Goal: Task Accomplishment & Management: Use online tool/utility

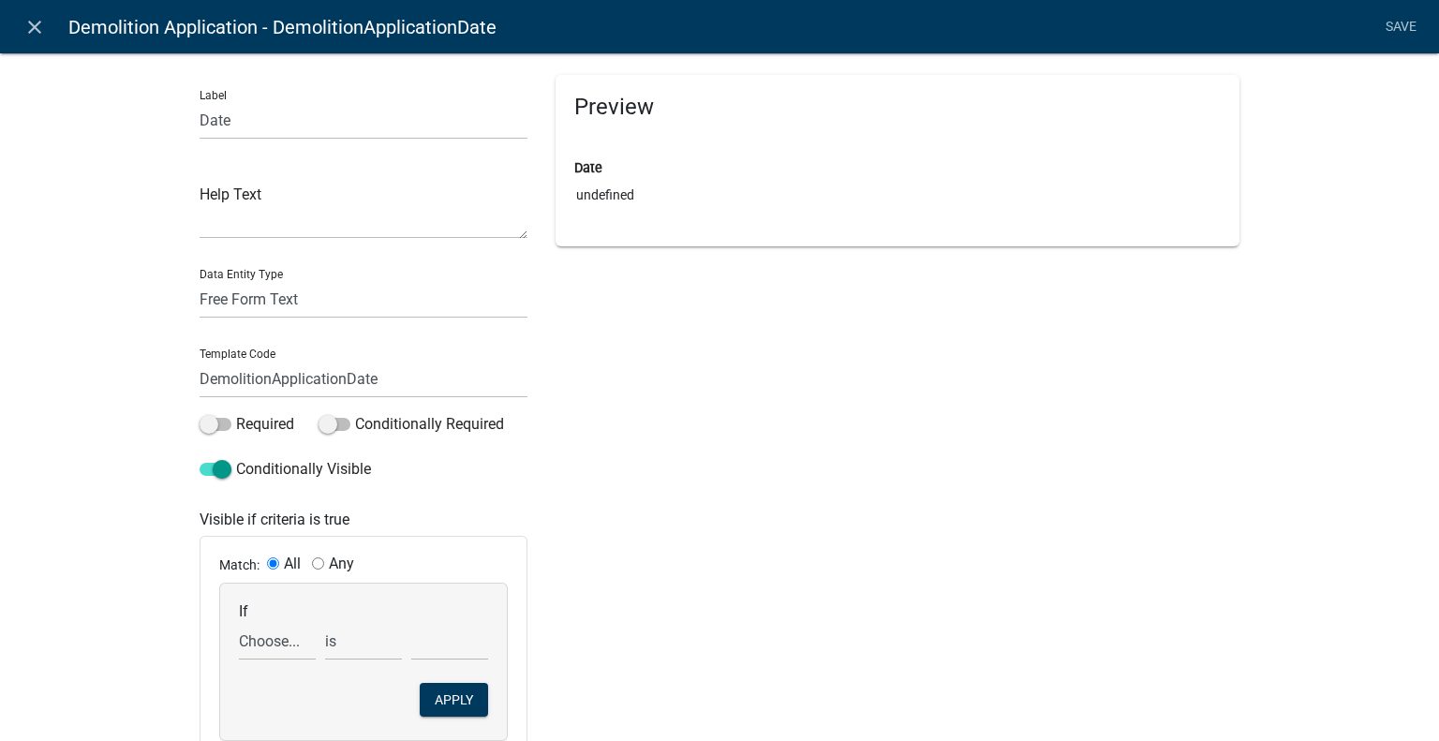
select select "today"
click at [45, 22] on icon "close" at bounding box center [34, 27] width 22 height 22
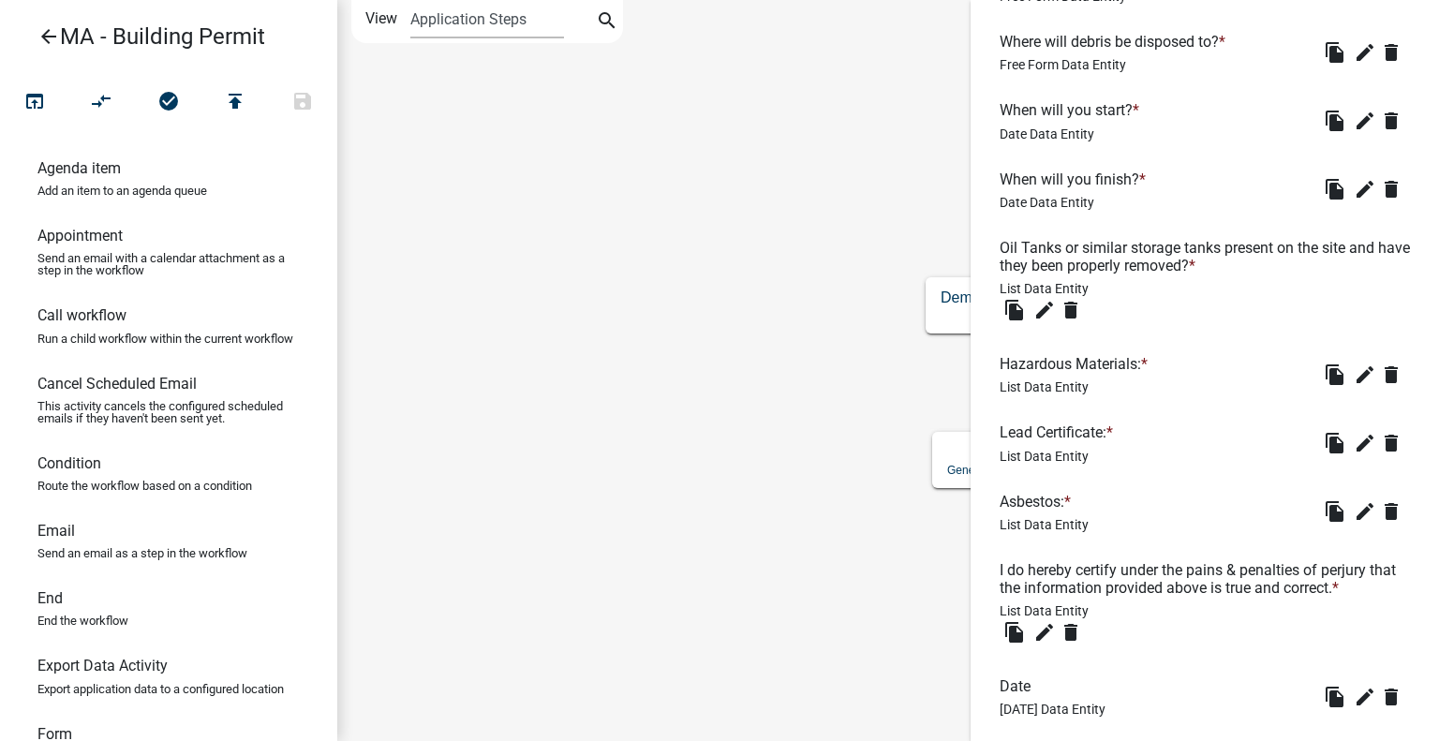
scroll to position [1247, 0]
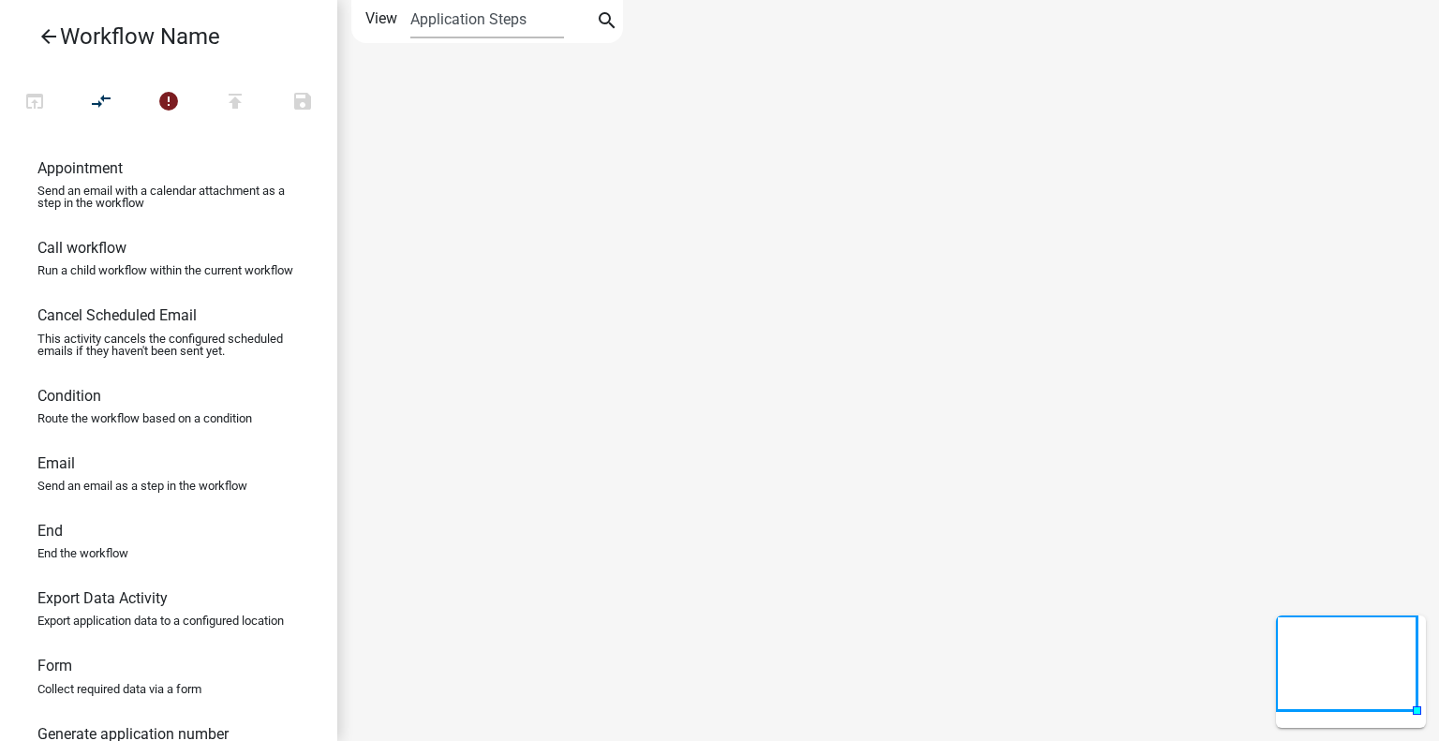
click at [48, 35] on icon "arrow_back" at bounding box center [48, 38] width 22 height 26
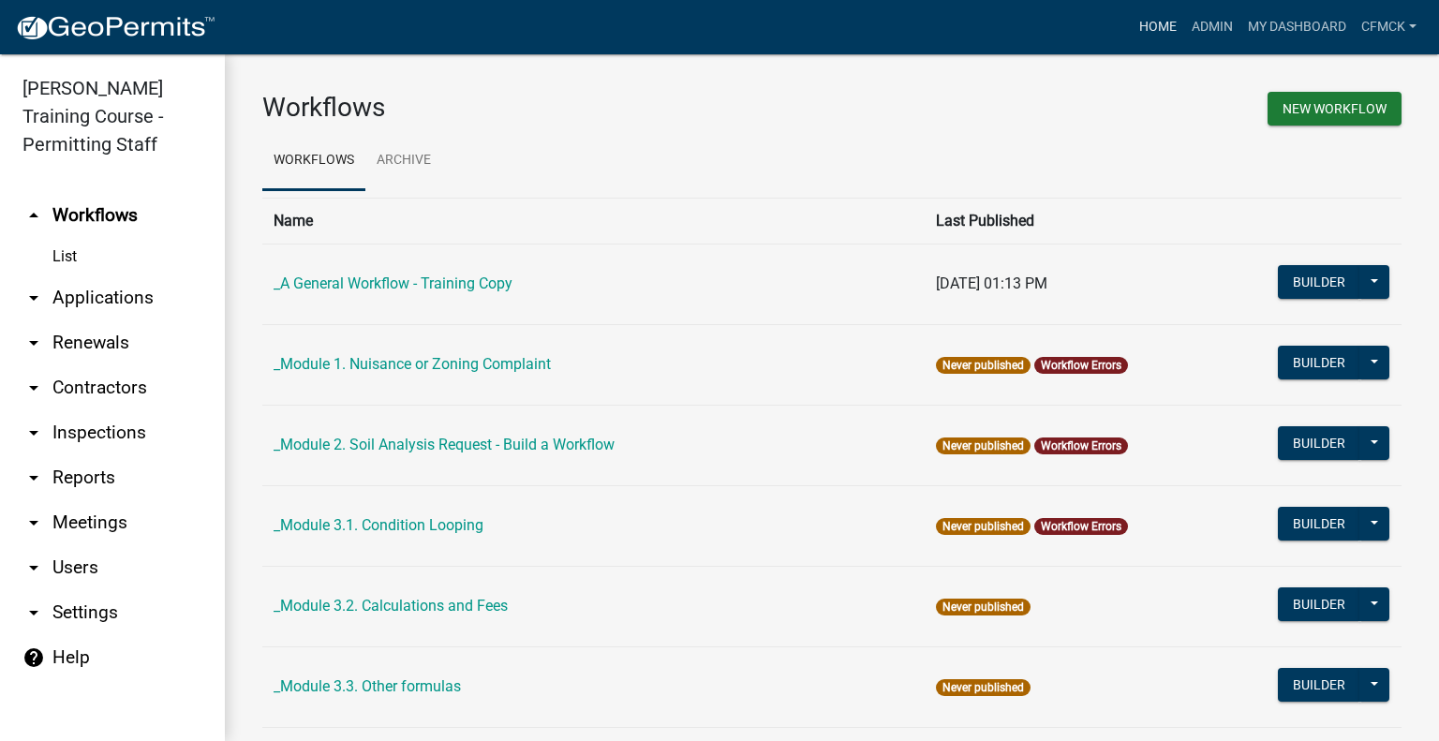
click at [1165, 19] on link "Home" at bounding box center [1158, 27] width 52 height 36
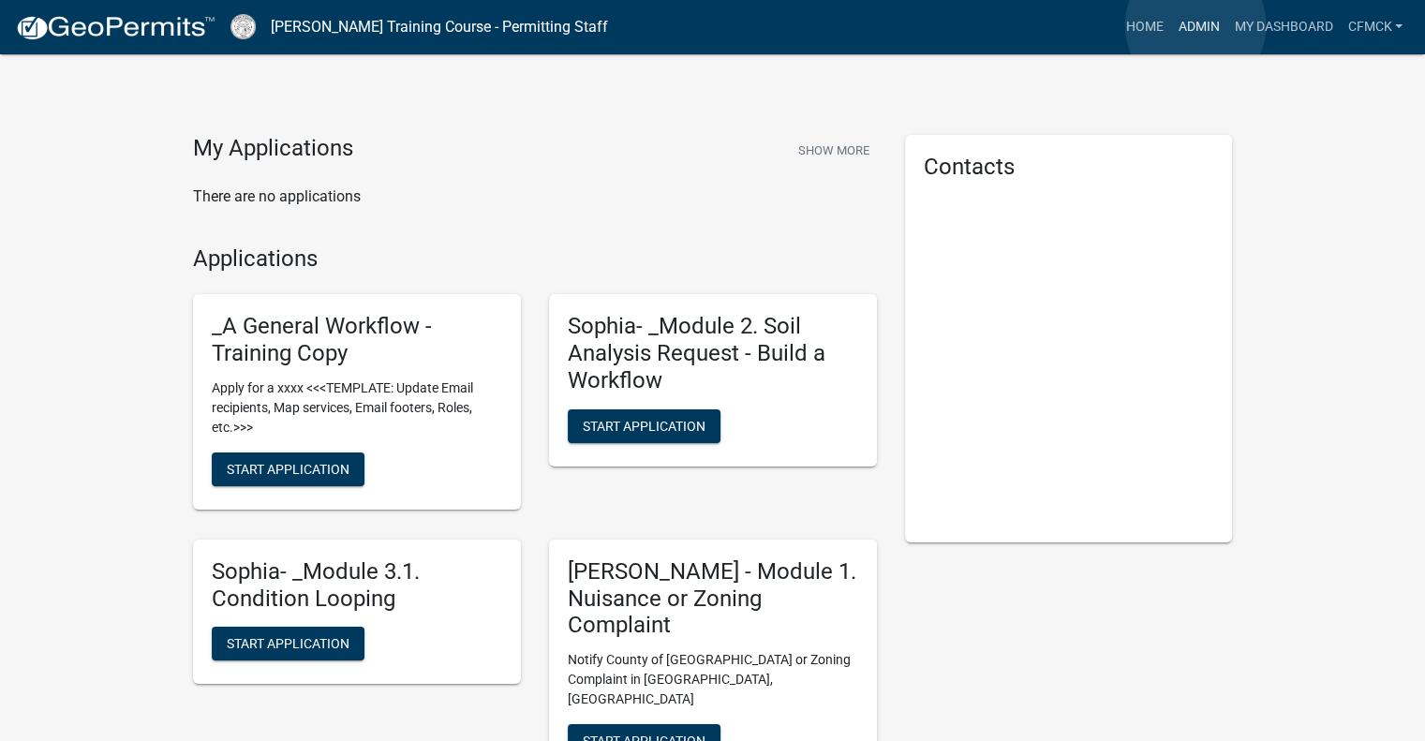
click at [1196, 28] on link "Admin" at bounding box center [1198, 27] width 56 height 36
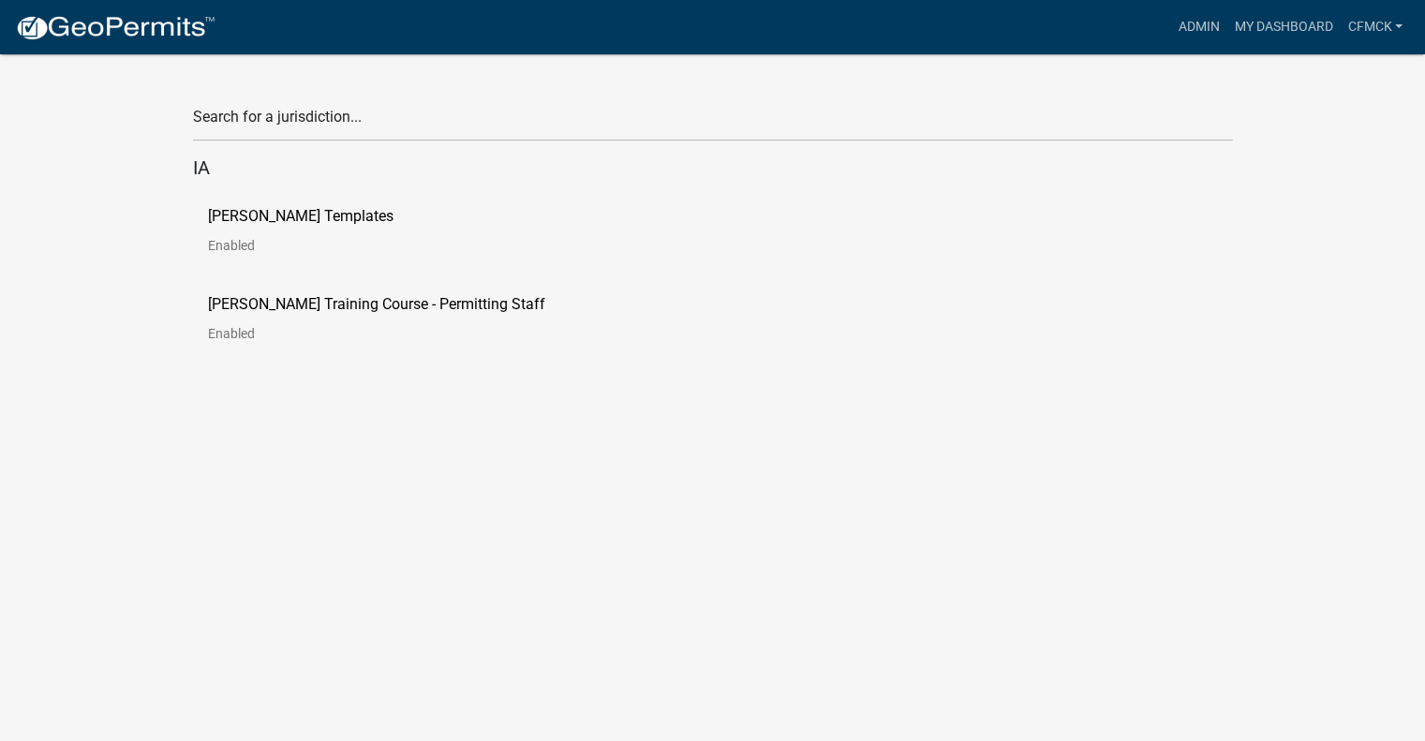
click at [321, 218] on p "Schneider Templates" at bounding box center [301, 216] width 186 height 15
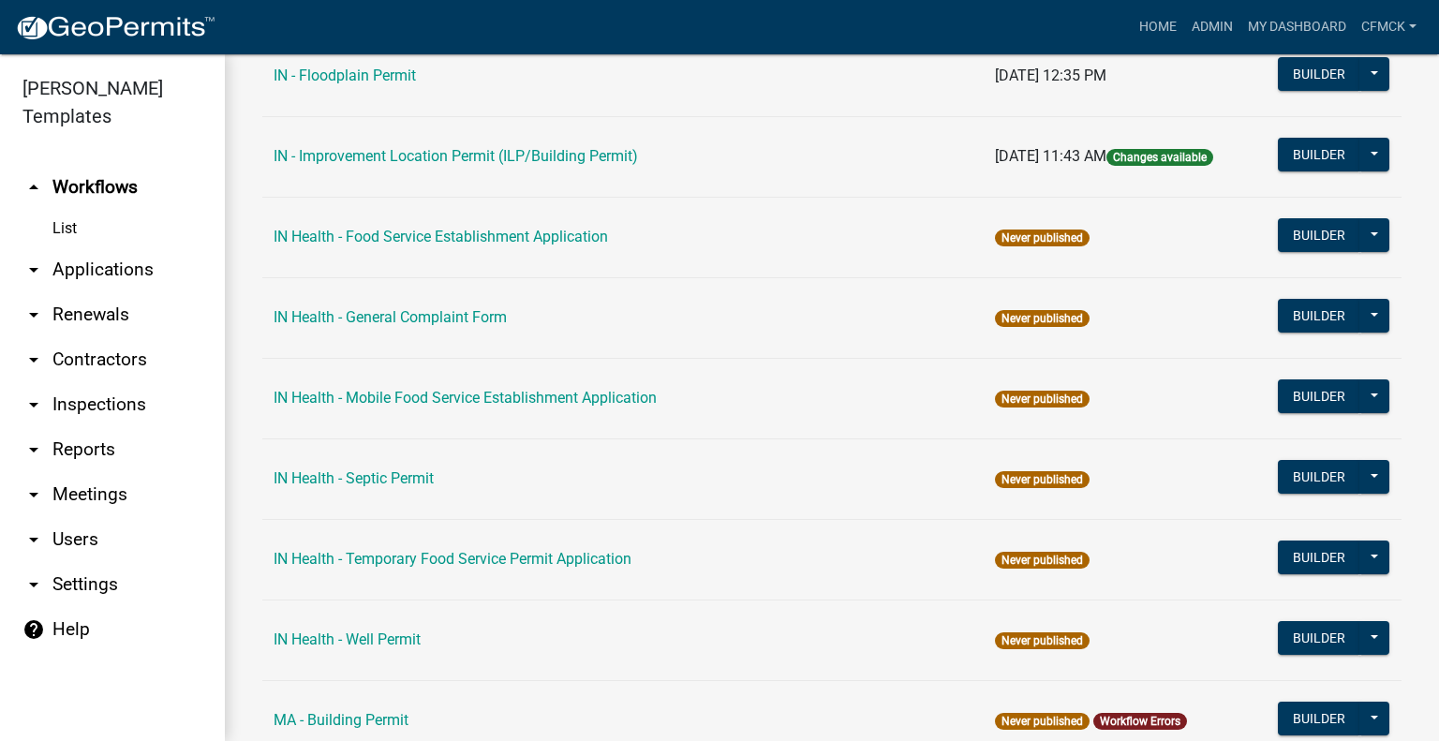
scroll to position [2623, 0]
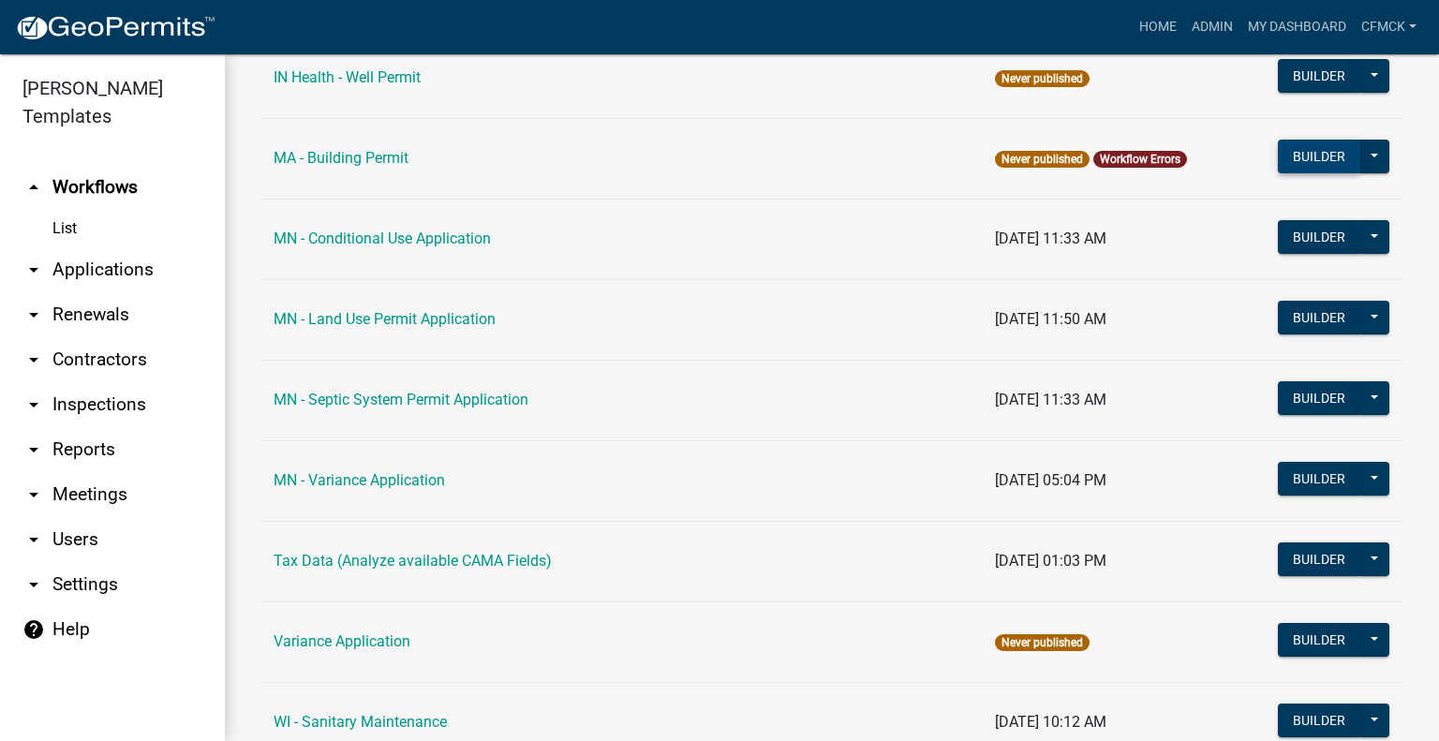
click at [1323, 152] on button "Builder" at bounding box center [1319, 157] width 82 height 34
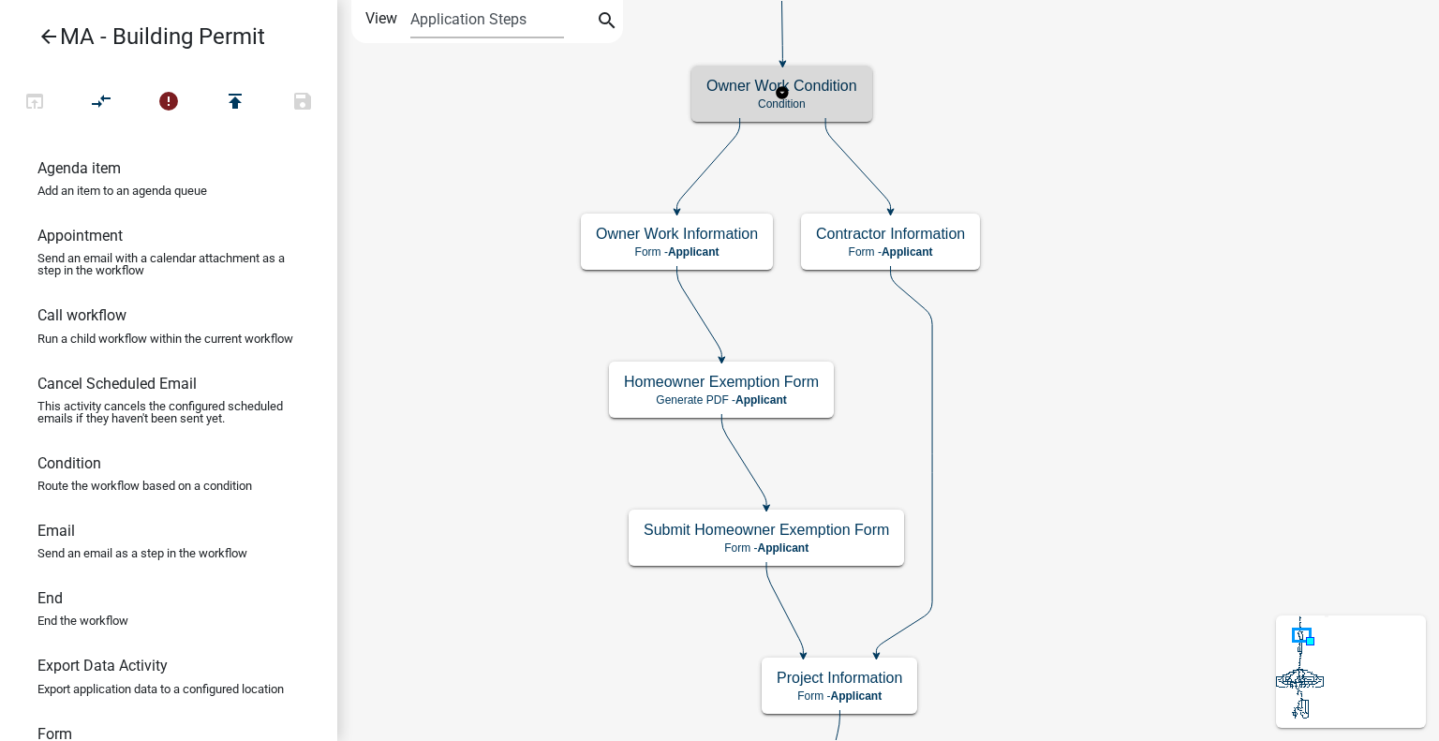
click at [854, 102] on p "Condition" at bounding box center [781, 103] width 151 height 13
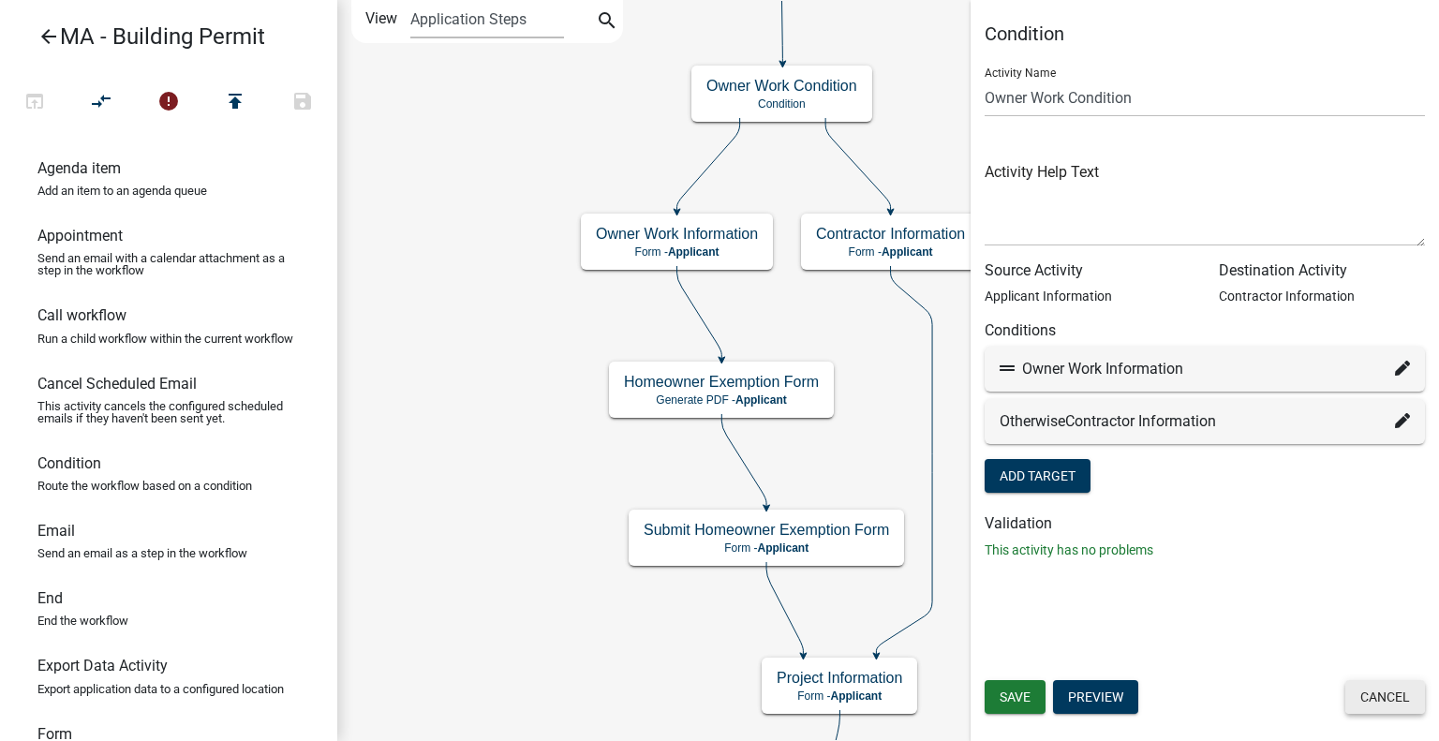
click at [1364, 702] on button "Cancel" at bounding box center [1385, 697] width 80 height 34
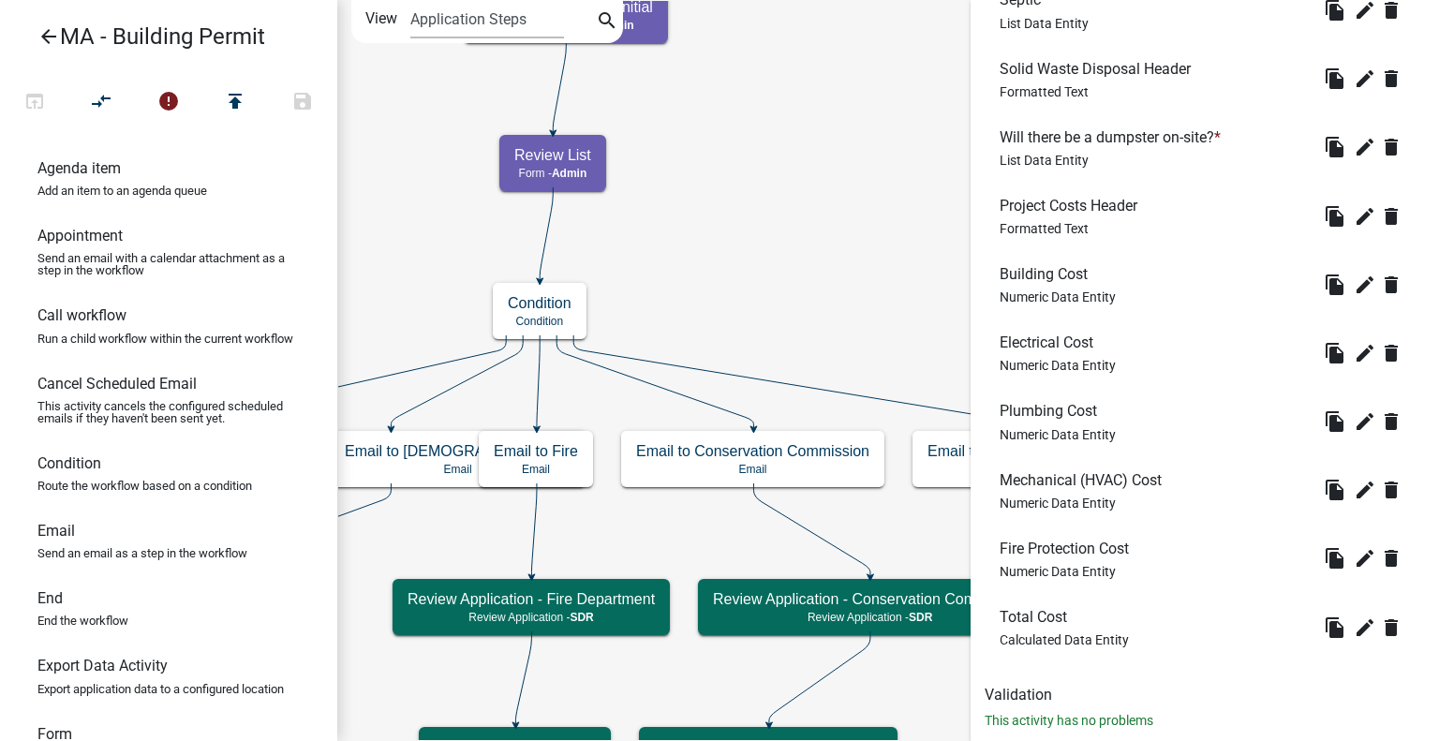
scroll to position [1994, 0]
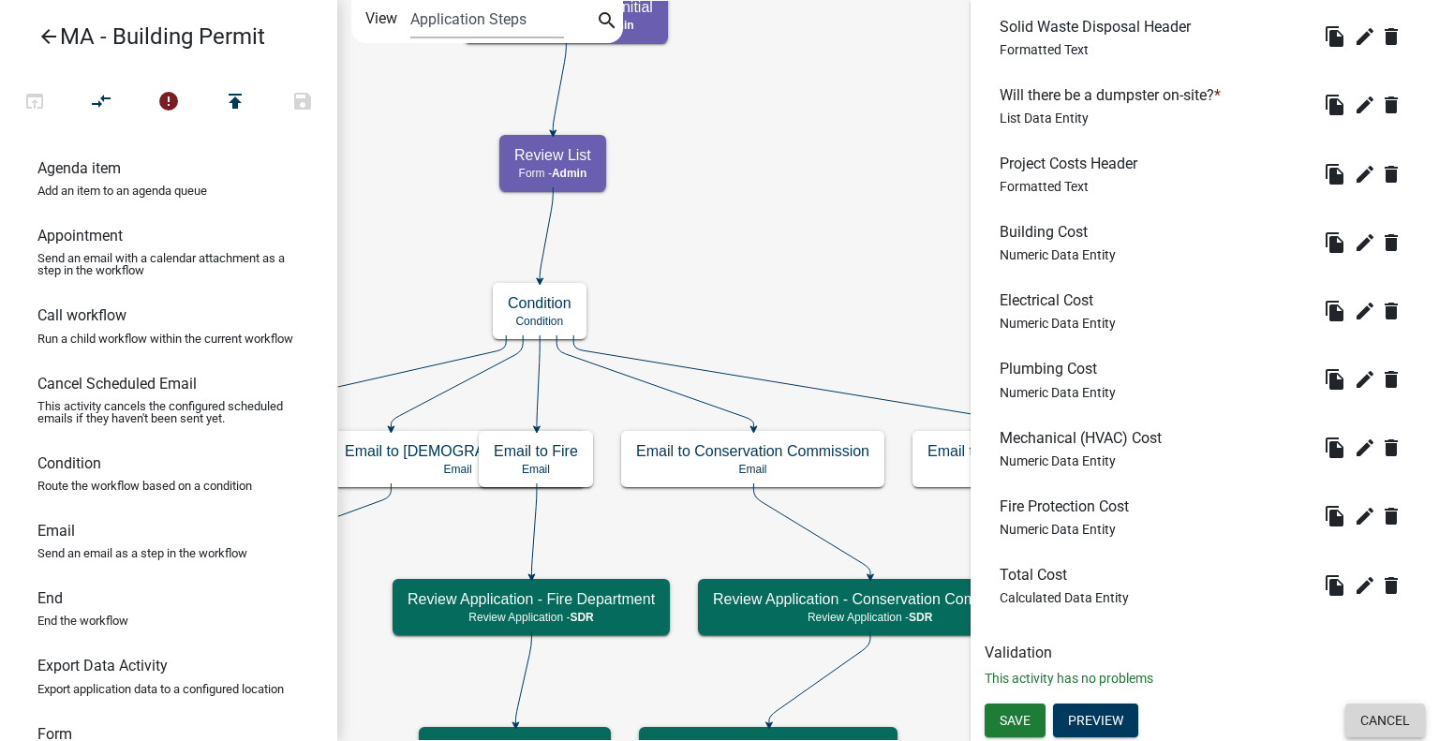
click at [1359, 720] on button "Cancel" at bounding box center [1385, 721] width 80 height 34
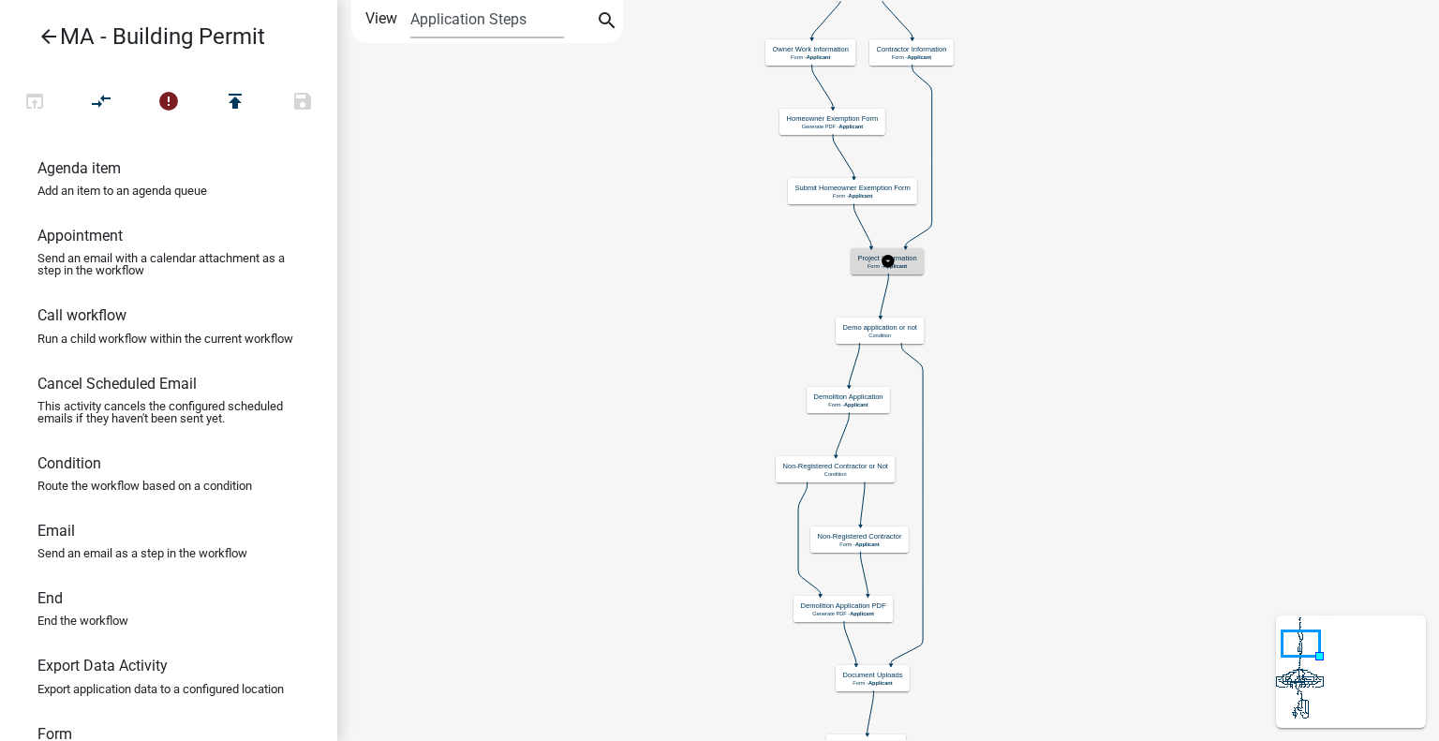
click at [905, 260] on h5 "Project Information" at bounding box center [887, 258] width 59 height 8
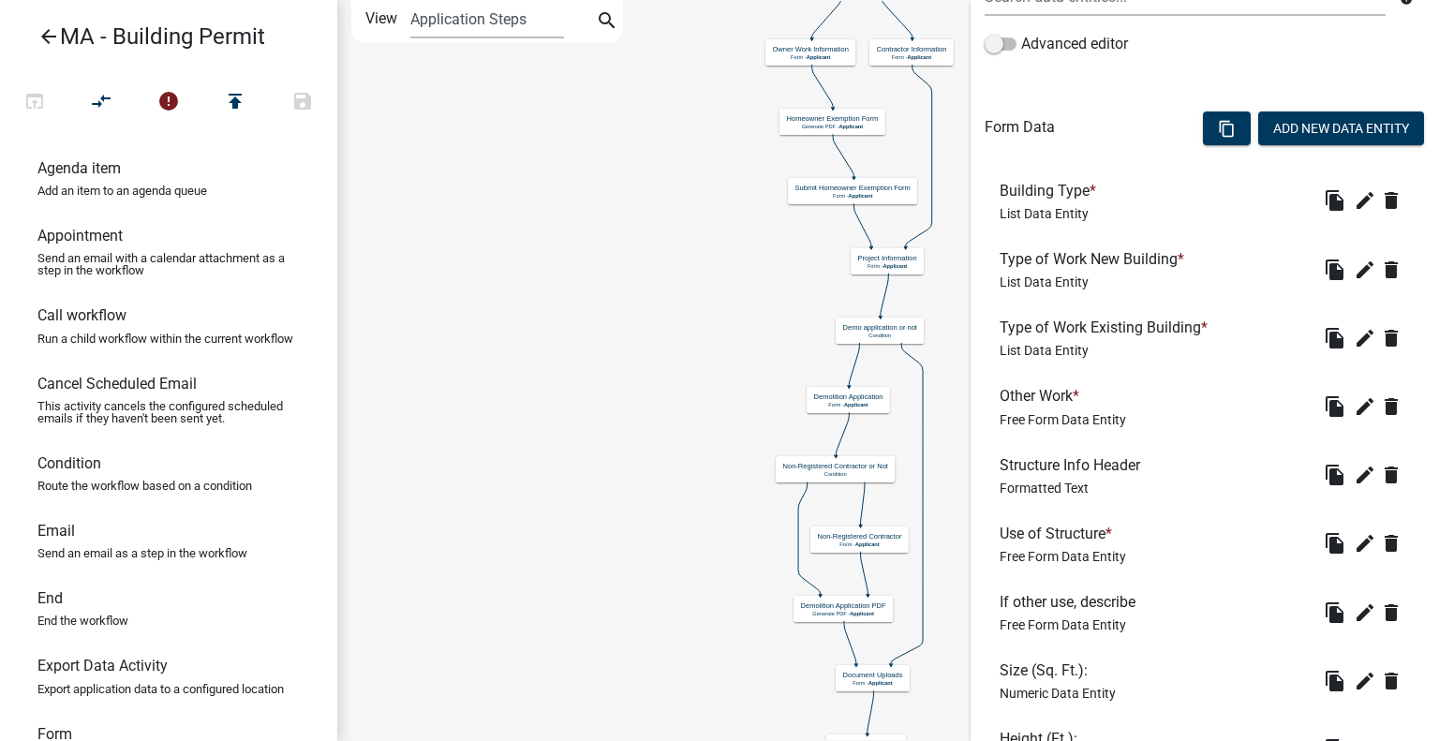
scroll to position [468, 0]
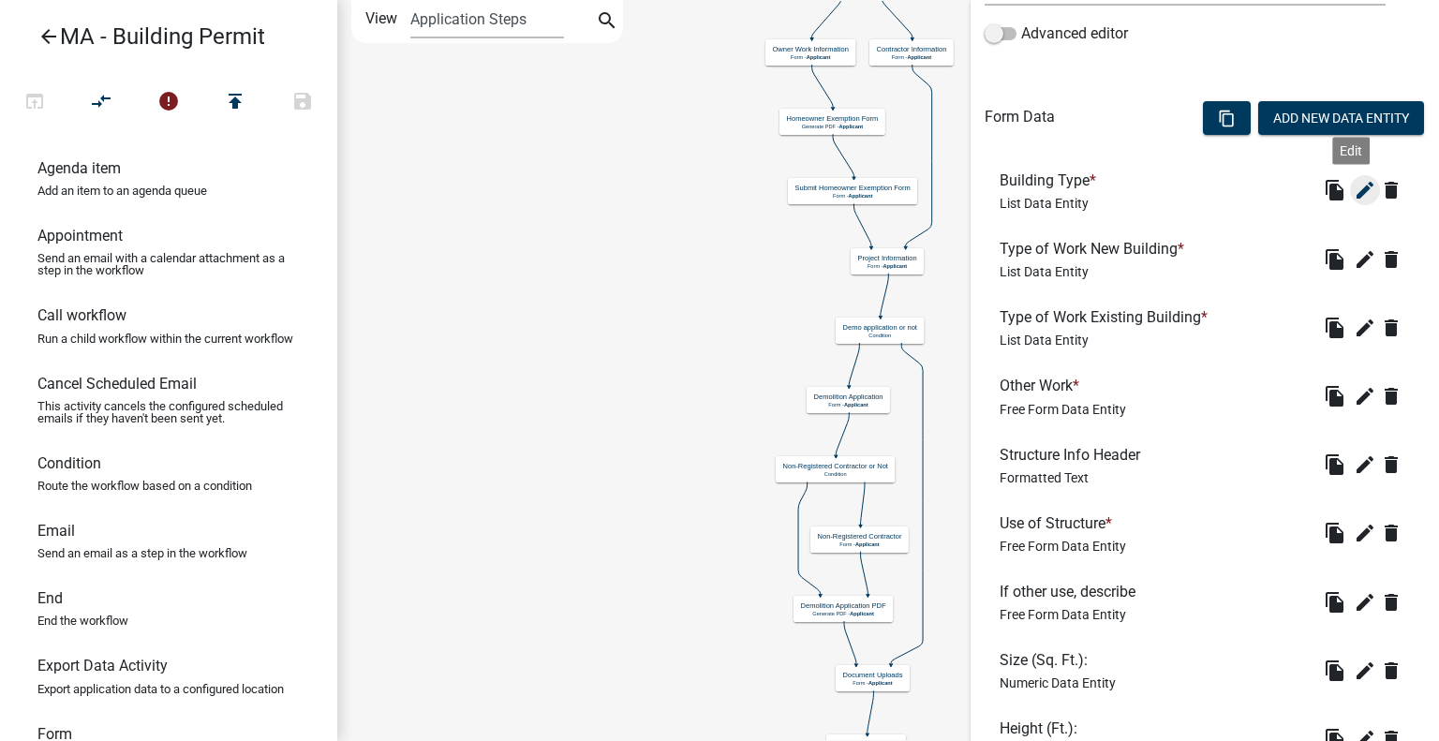
click at [1354, 189] on icon "edit" at bounding box center [1365, 190] width 22 height 22
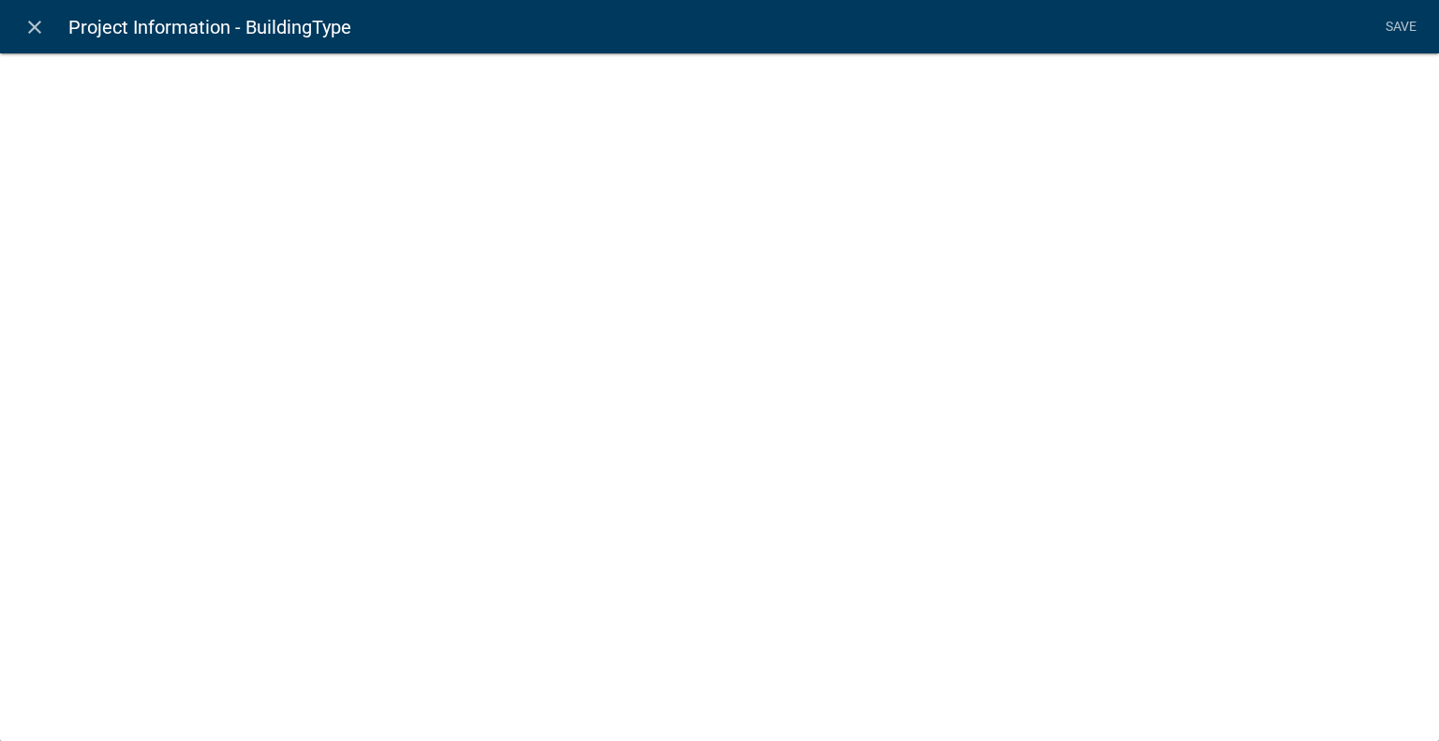
select select "list-data"
select select
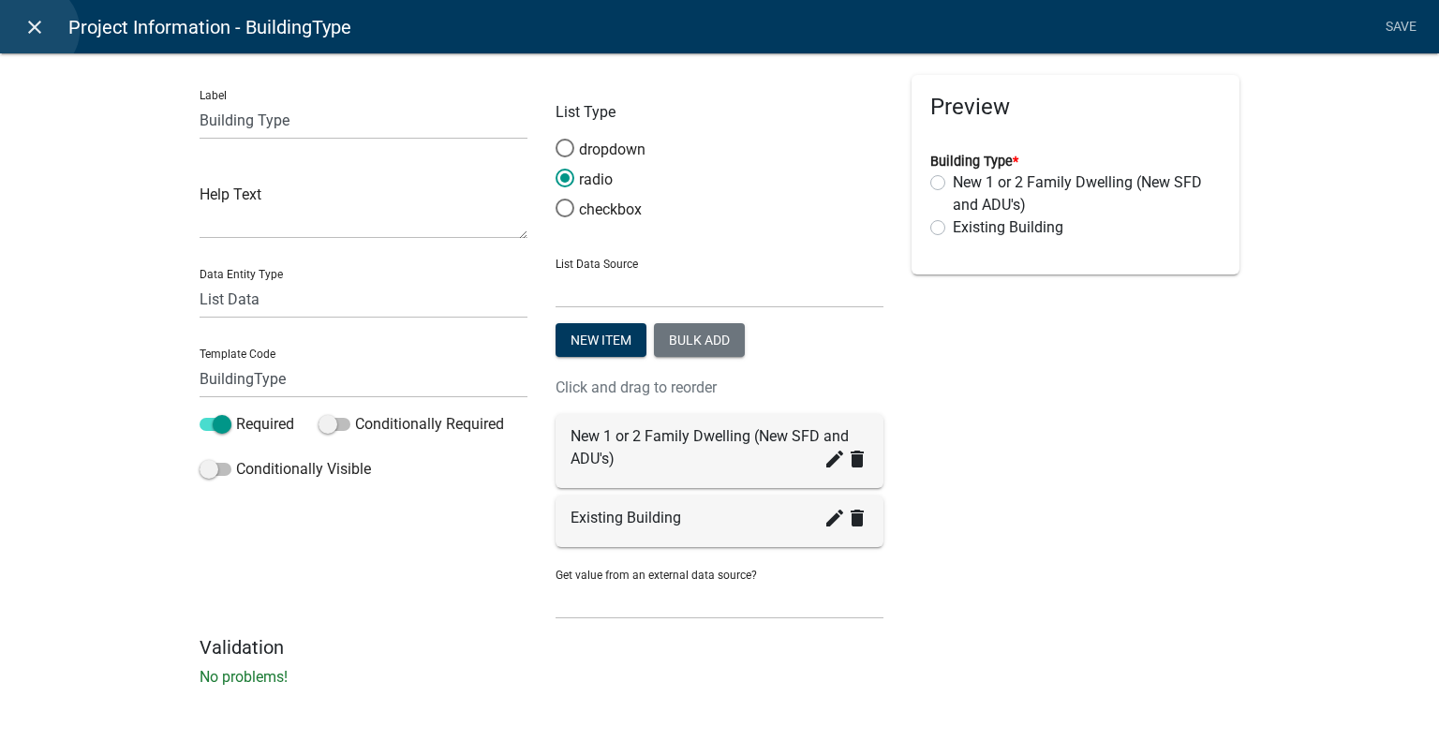
click at [32, 30] on icon "close" at bounding box center [34, 27] width 22 height 22
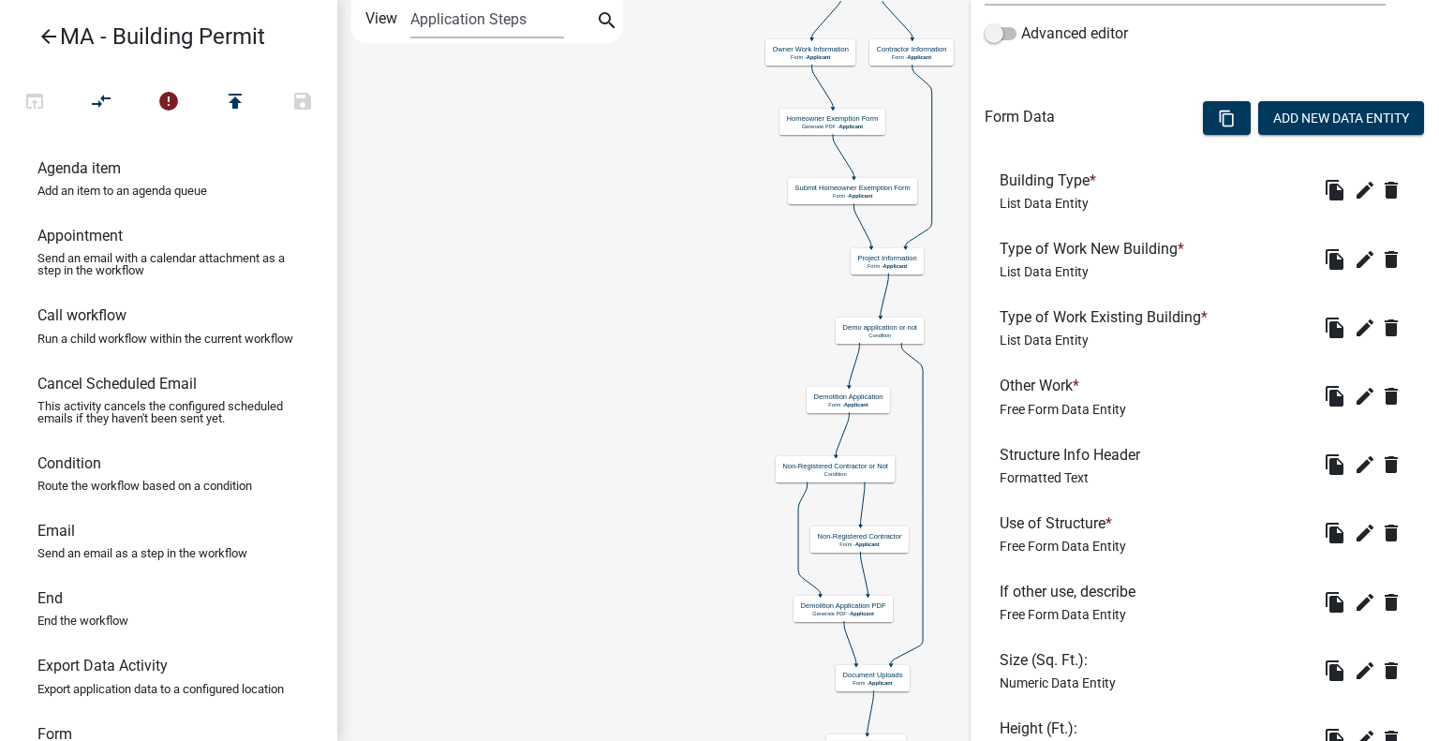
scroll to position [562, 0]
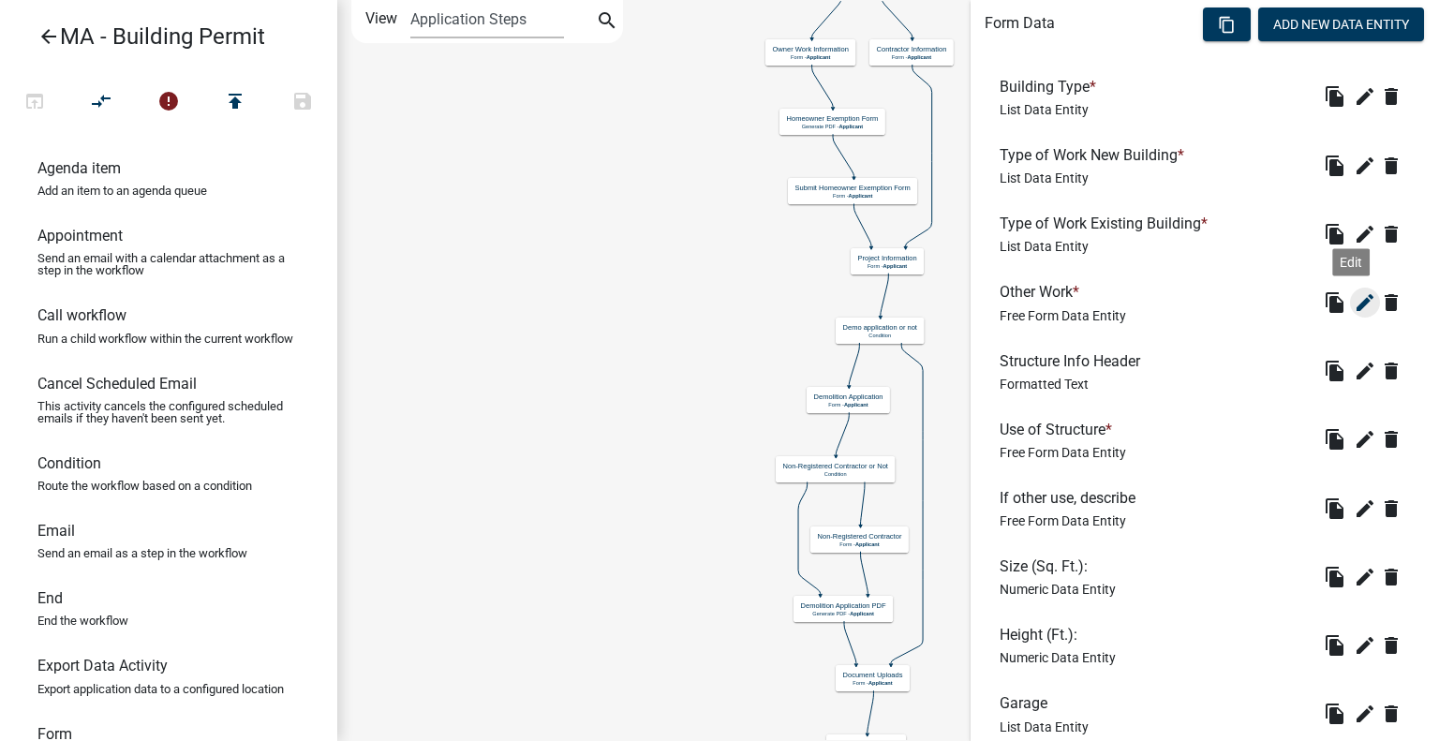
click at [1354, 300] on icon "edit" at bounding box center [1365, 302] width 22 height 22
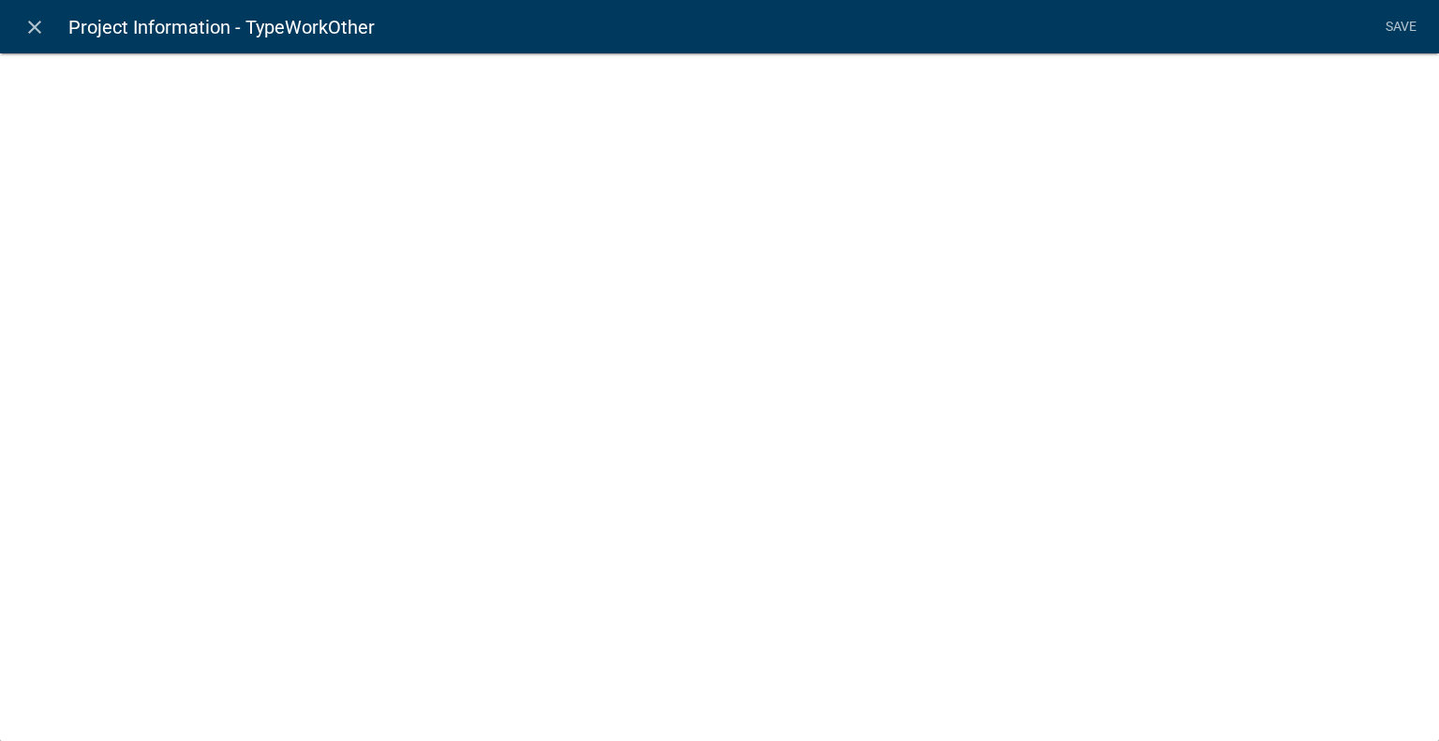
select select
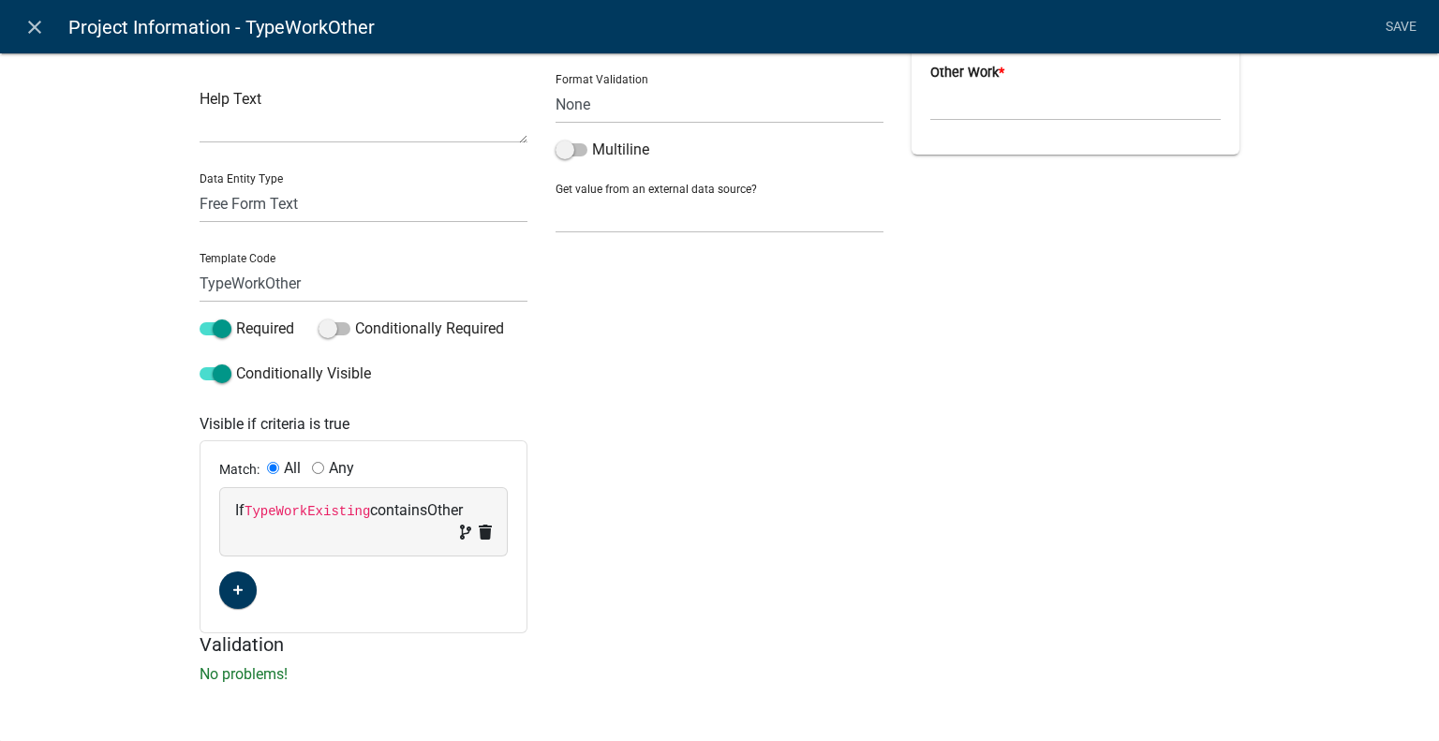
scroll to position [0, 0]
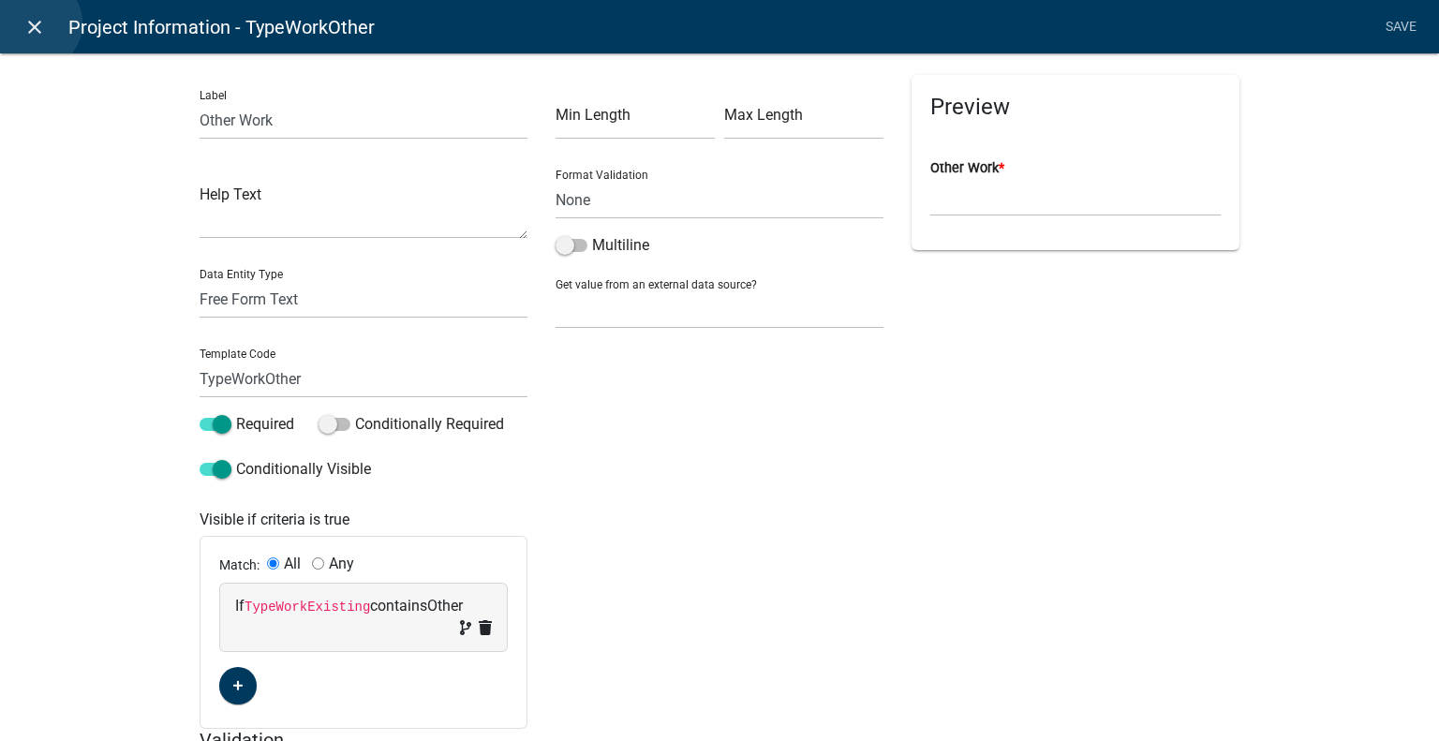
click at [35, 23] on icon "close" at bounding box center [34, 27] width 22 height 22
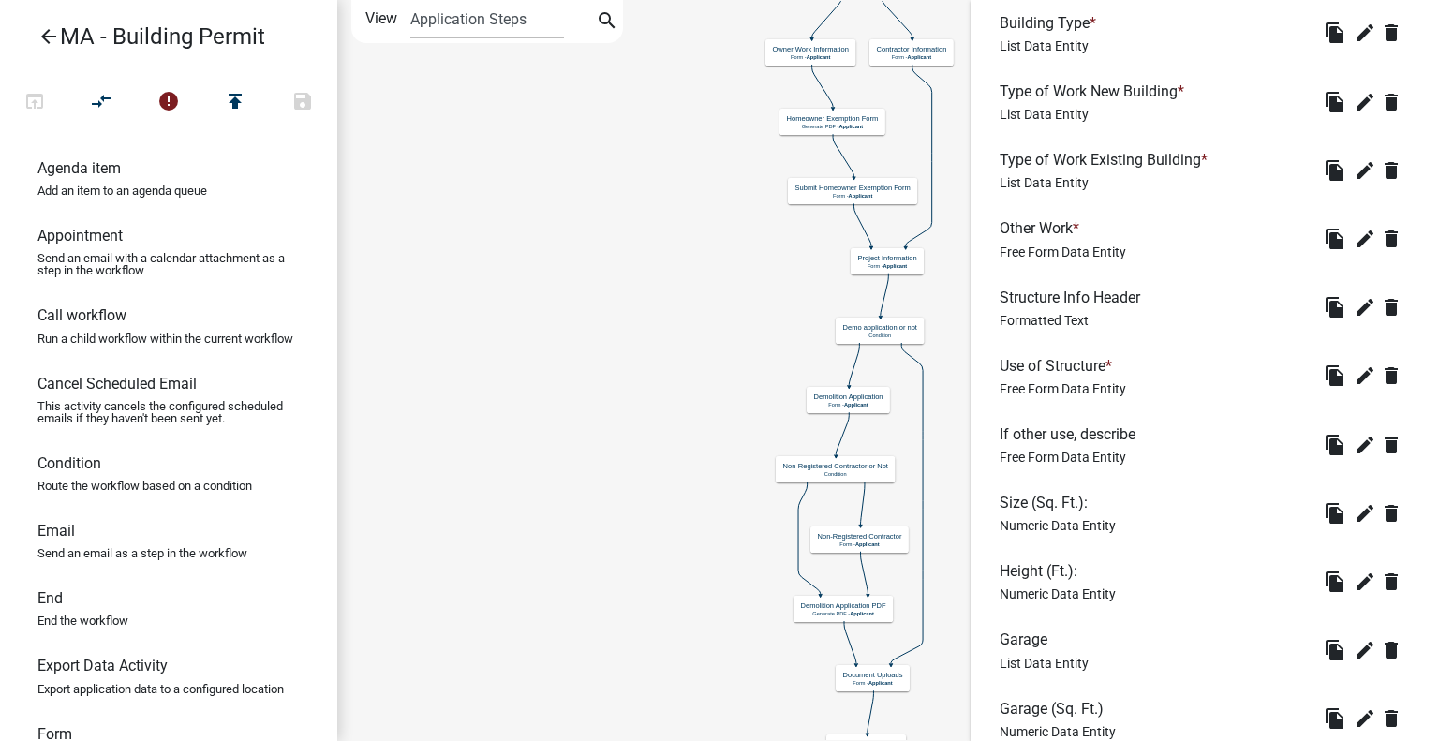
scroll to position [656, 0]
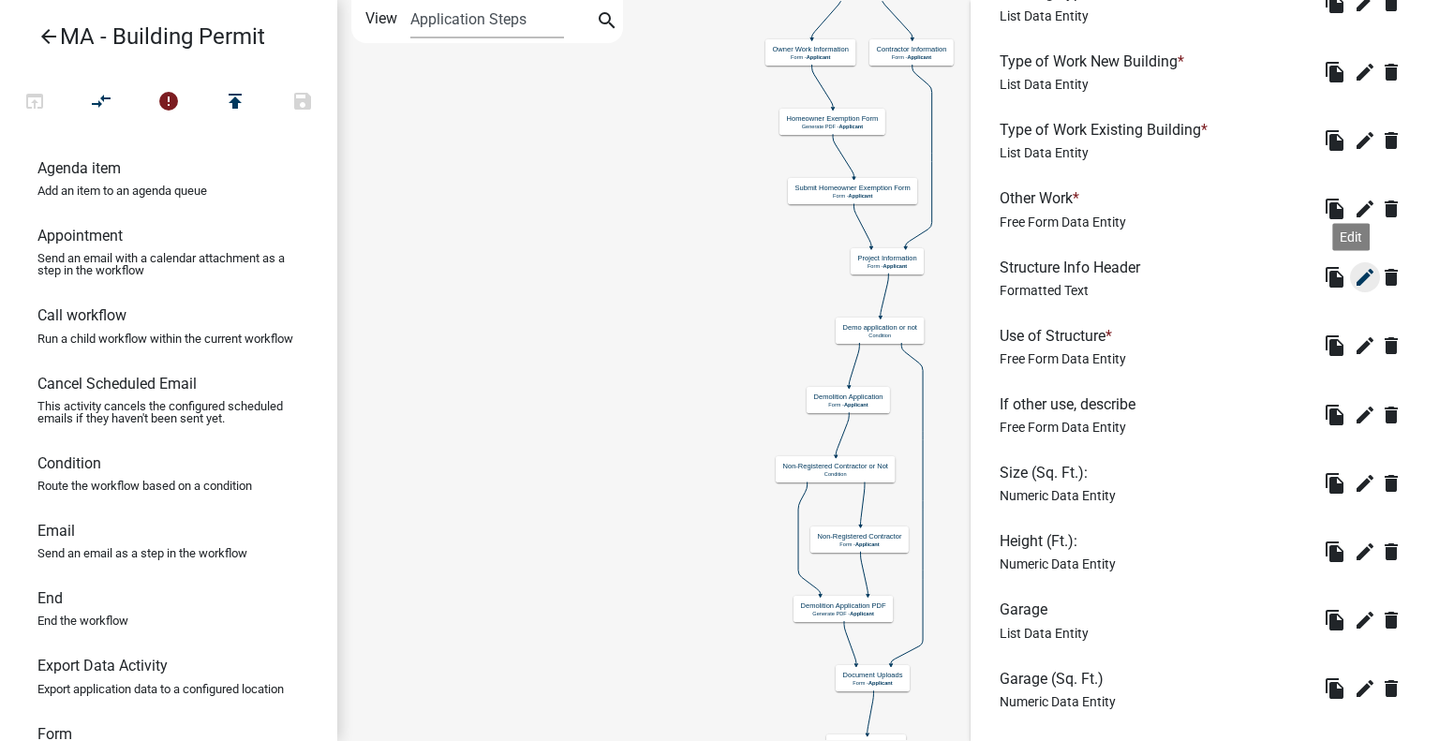
click at [1354, 280] on icon "edit" at bounding box center [1365, 277] width 22 height 22
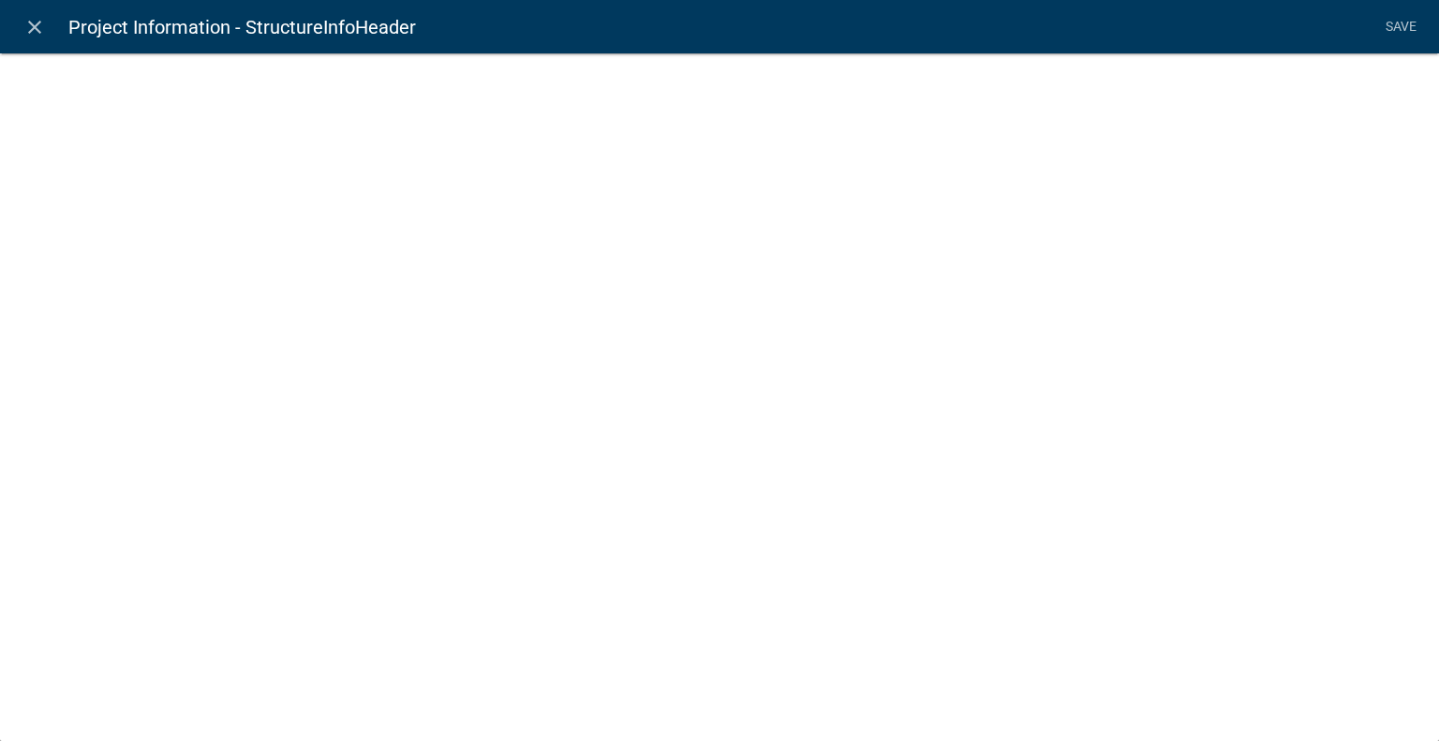
select select "rich-text"
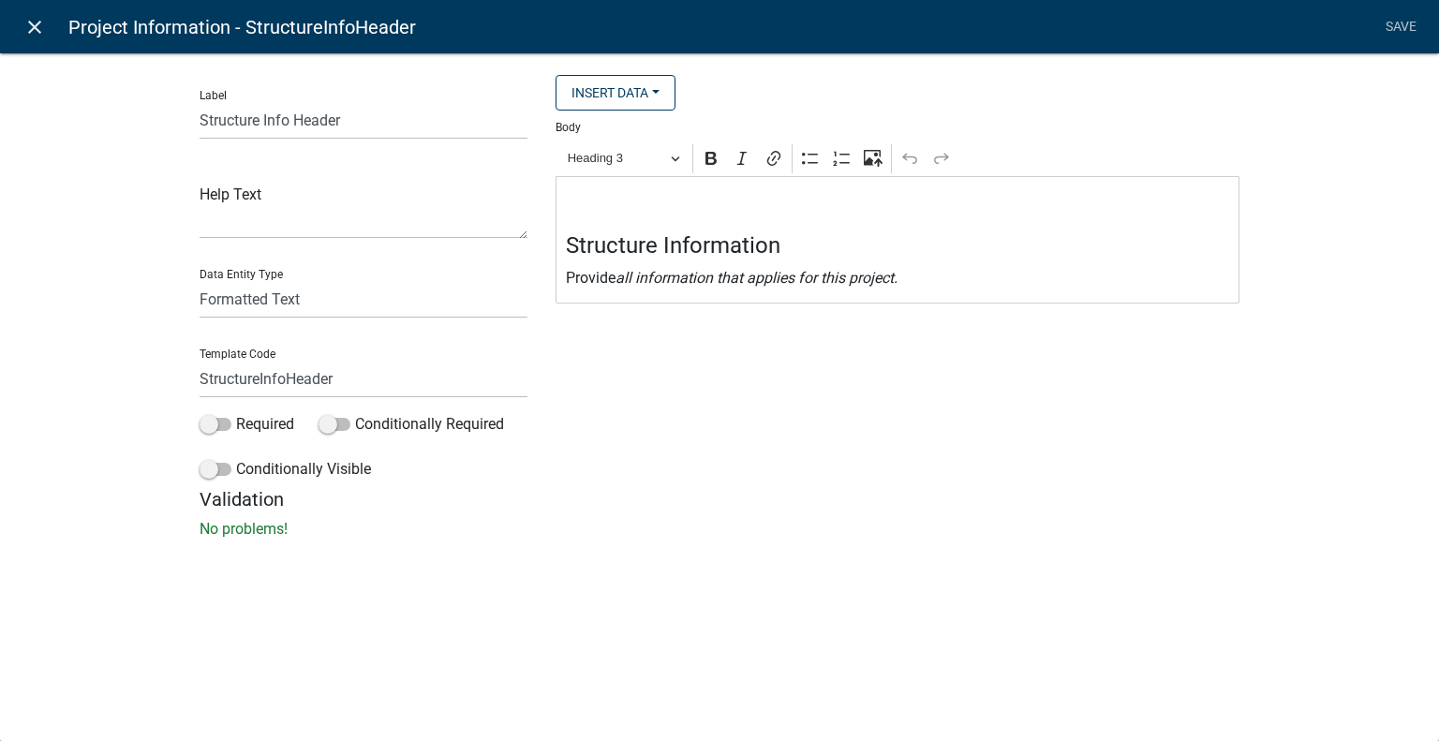
click at [30, 29] on icon "close" at bounding box center [34, 27] width 22 height 22
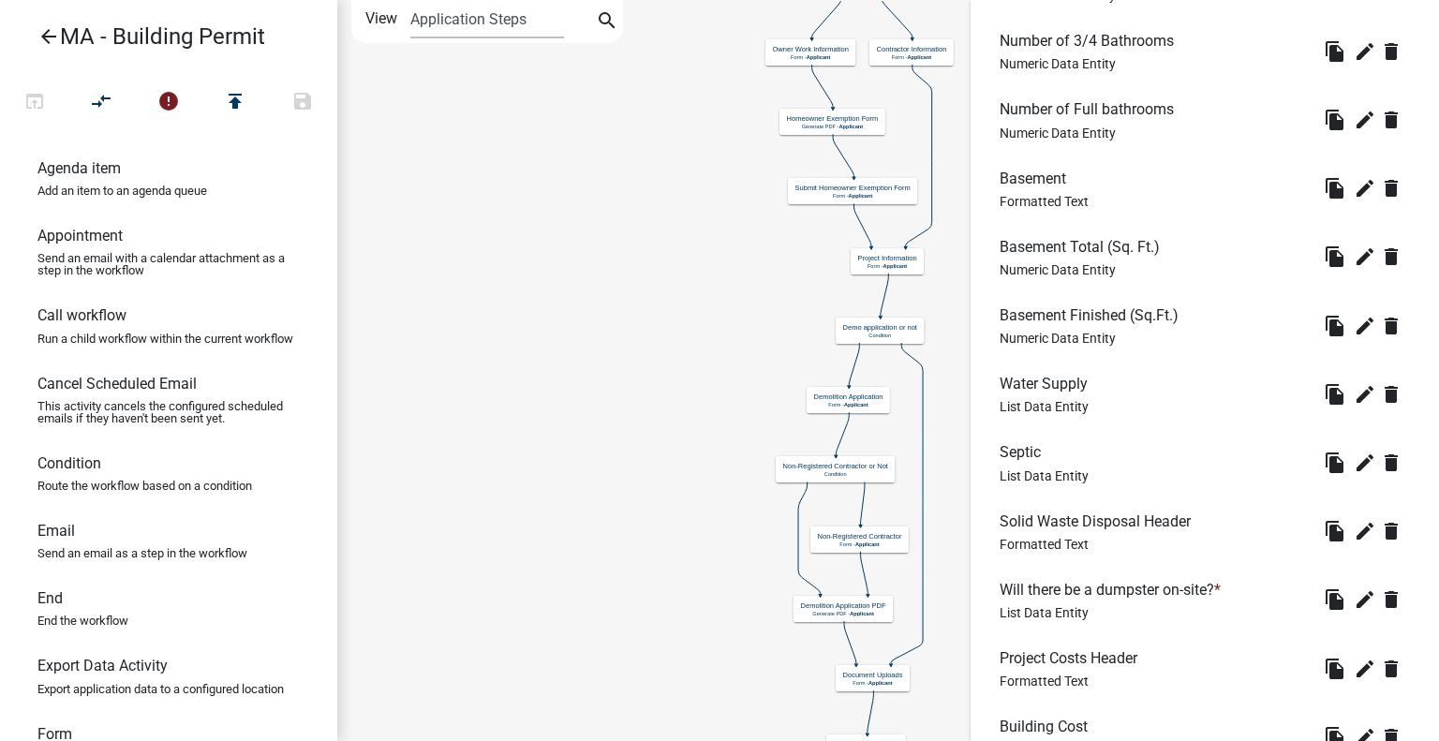
scroll to position [1994, 0]
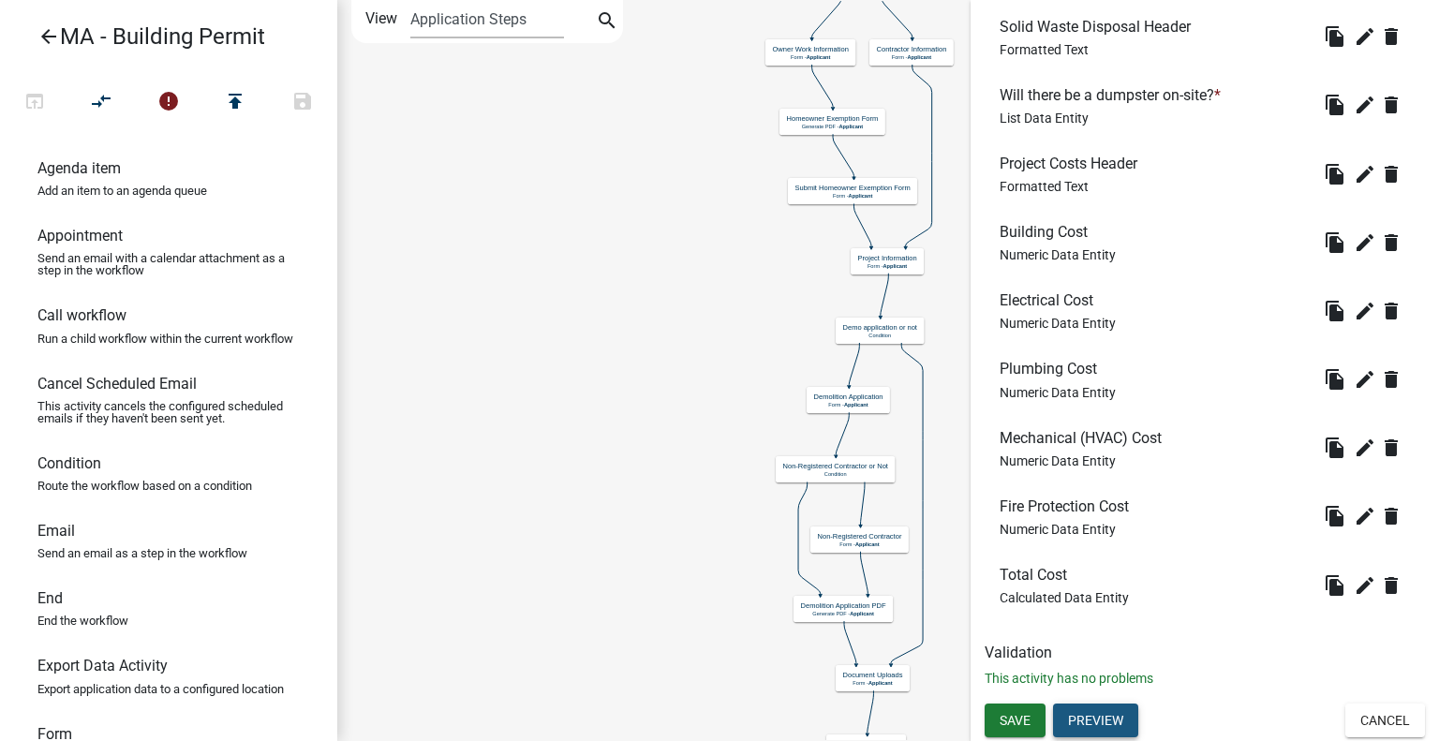
click at [1121, 712] on button "Preview" at bounding box center [1095, 721] width 85 height 34
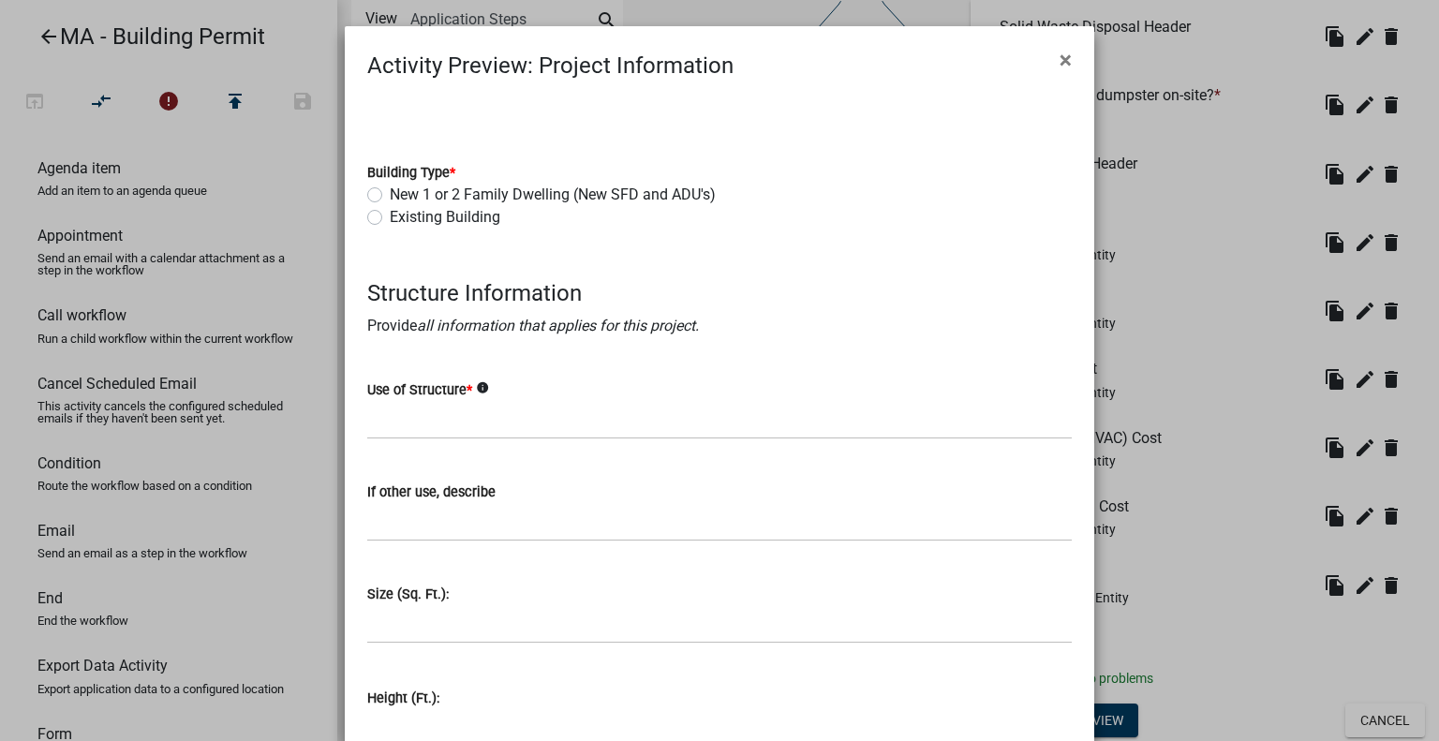
click at [409, 215] on label "Existing Building" at bounding box center [445, 217] width 111 height 22
click at [402, 215] on input "Existing Building" at bounding box center [396, 212] width 12 height 12
radio input "true"
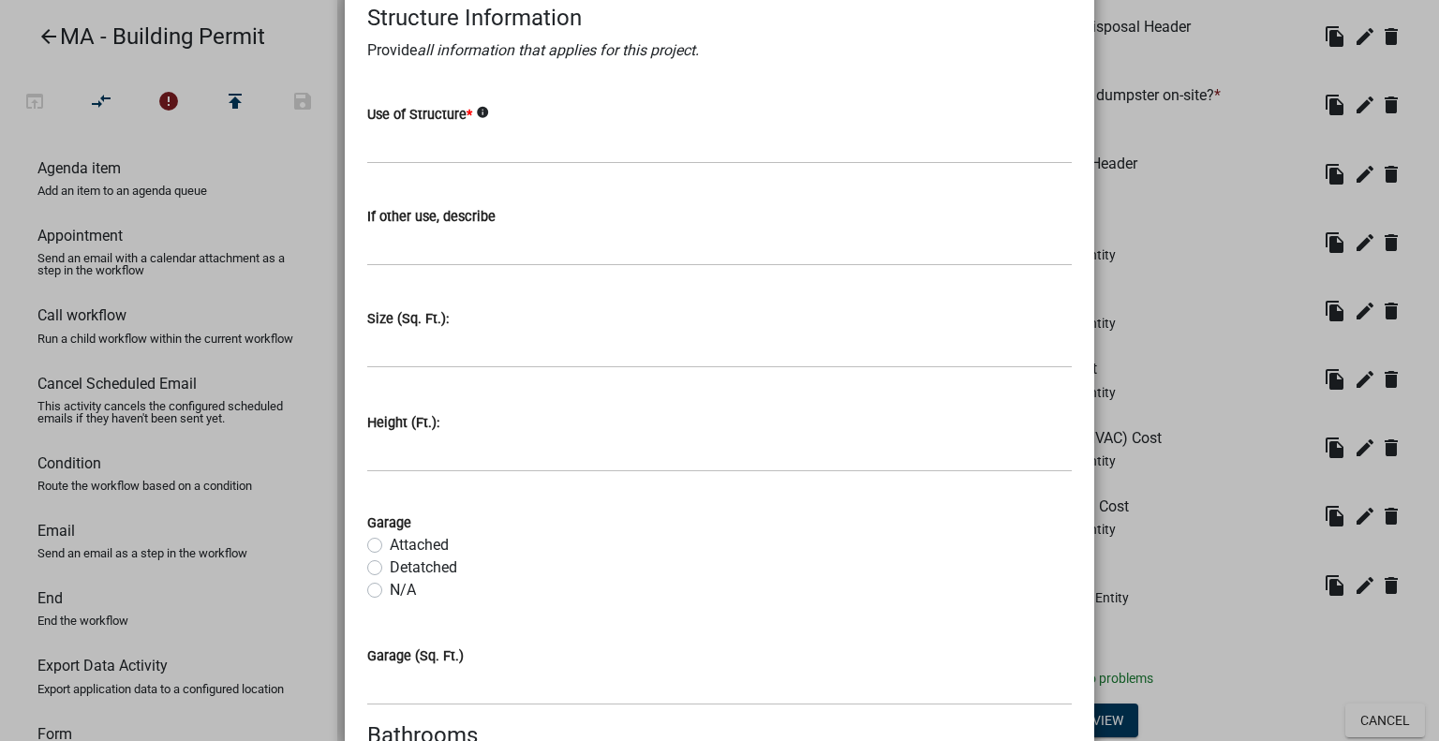
scroll to position [375, 0]
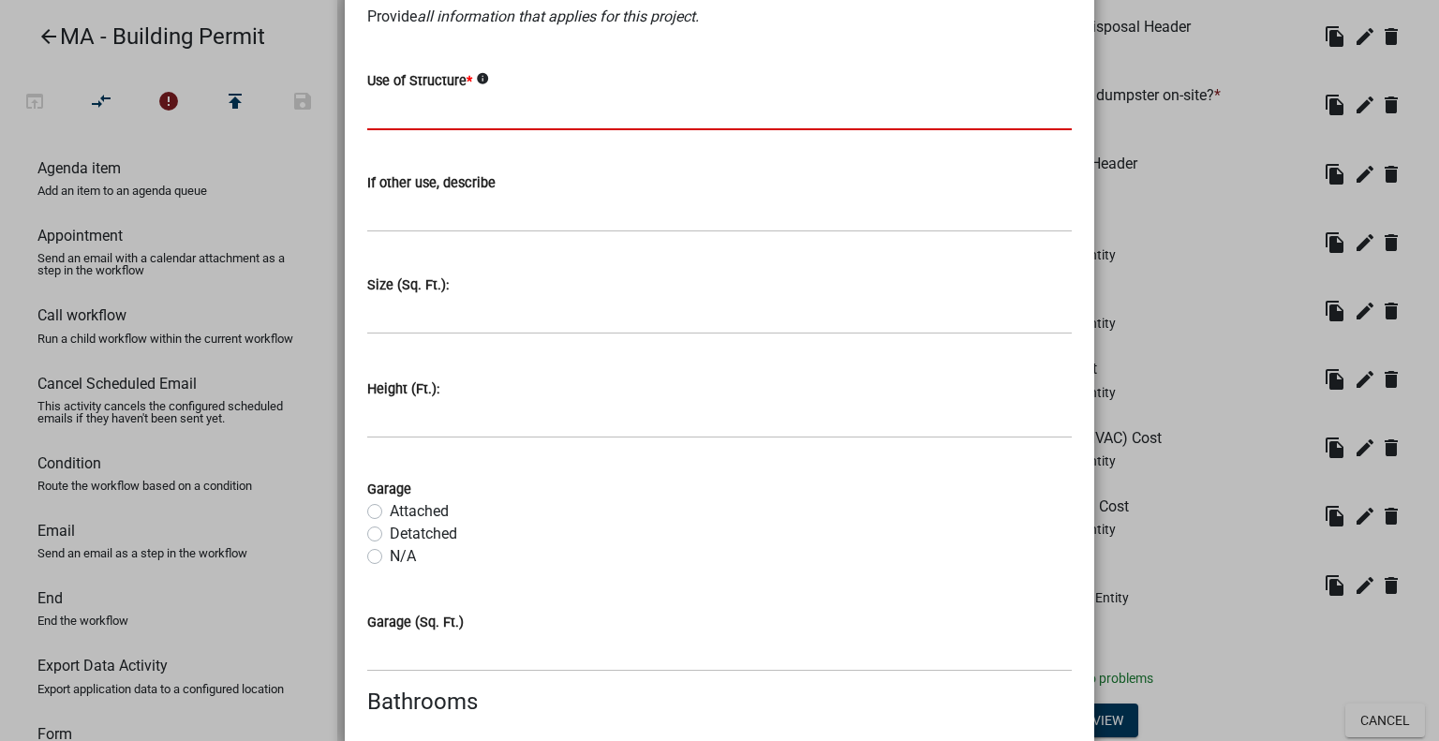
click at [515, 104] on input "Use of Structure *" at bounding box center [719, 111] width 705 height 38
click at [476, 75] on icon "info" at bounding box center [482, 78] width 13 height 13
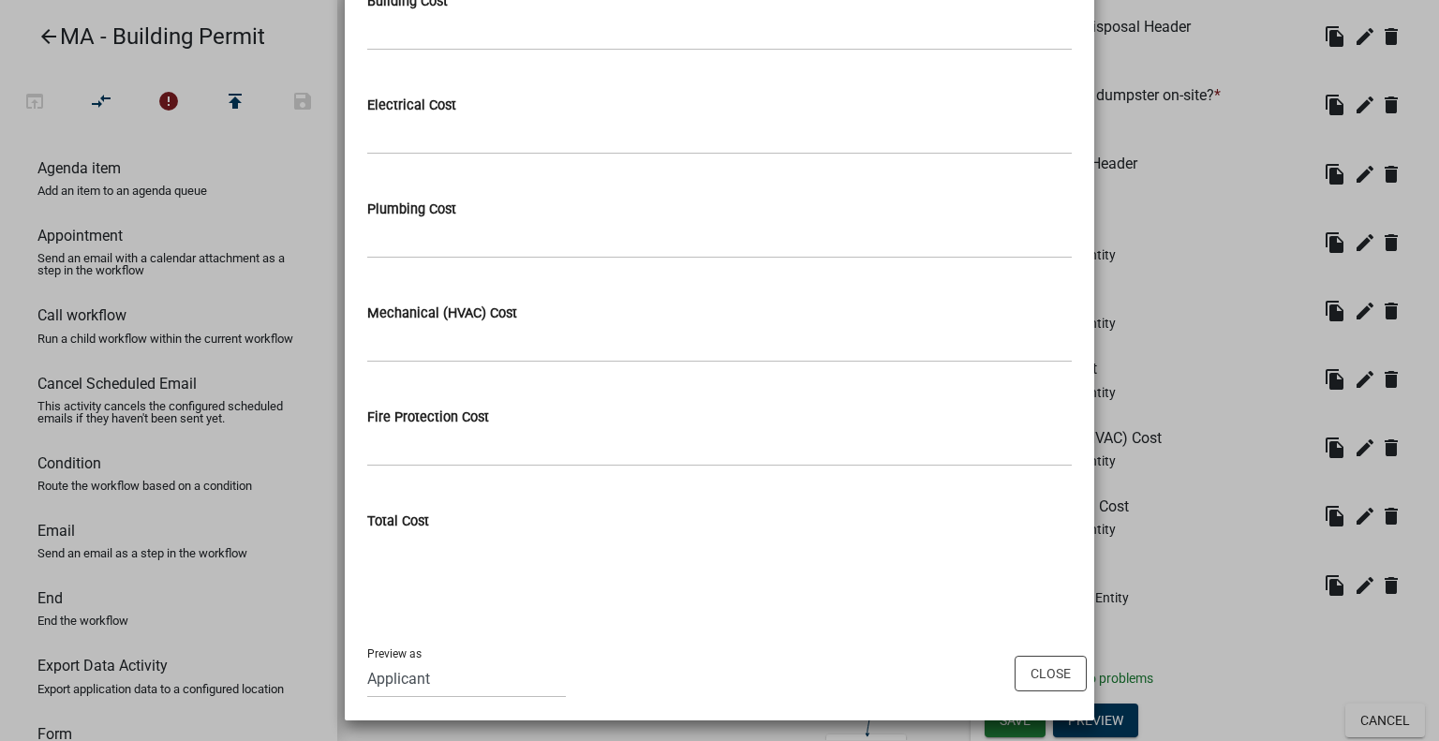
scroll to position [2144, 0]
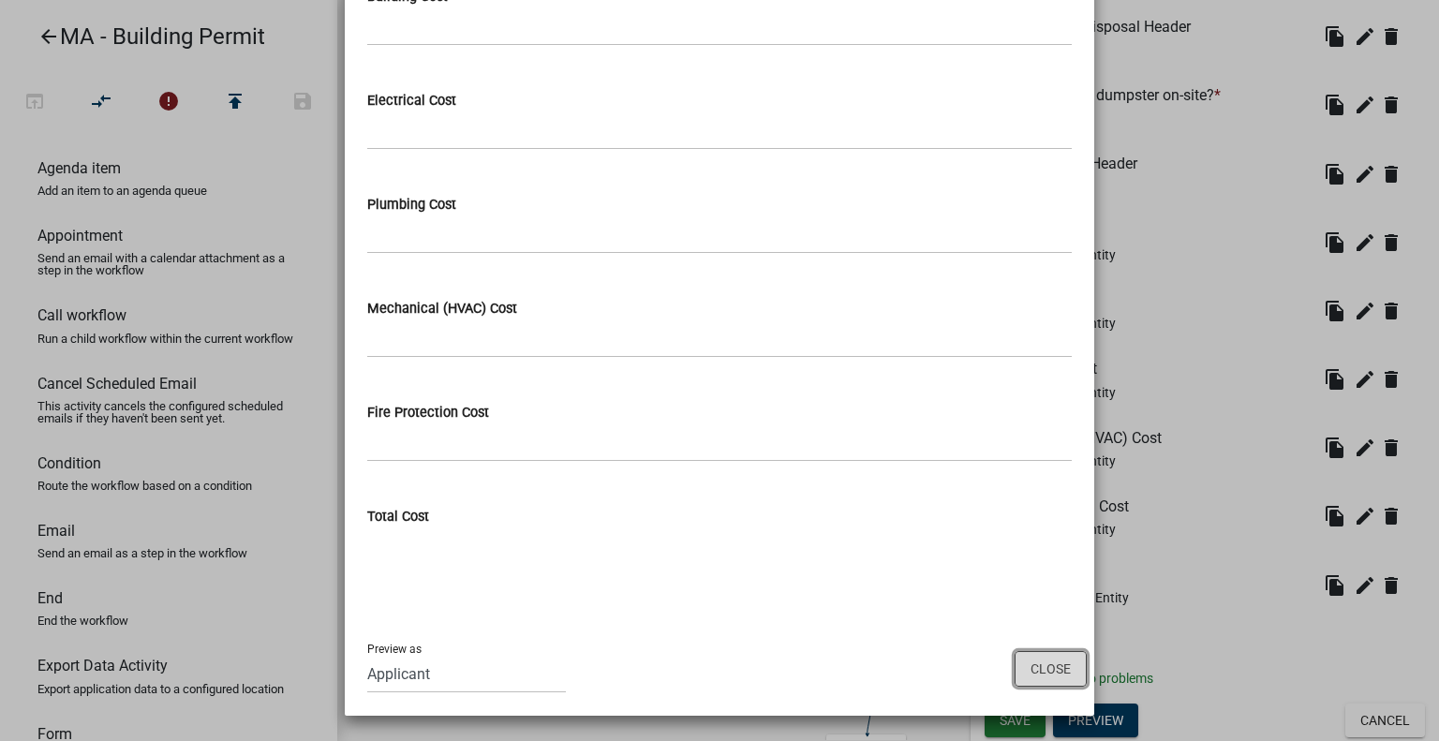
click at [1045, 664] on button "Close" at bounding box center [1051, 669] width 72 height 36
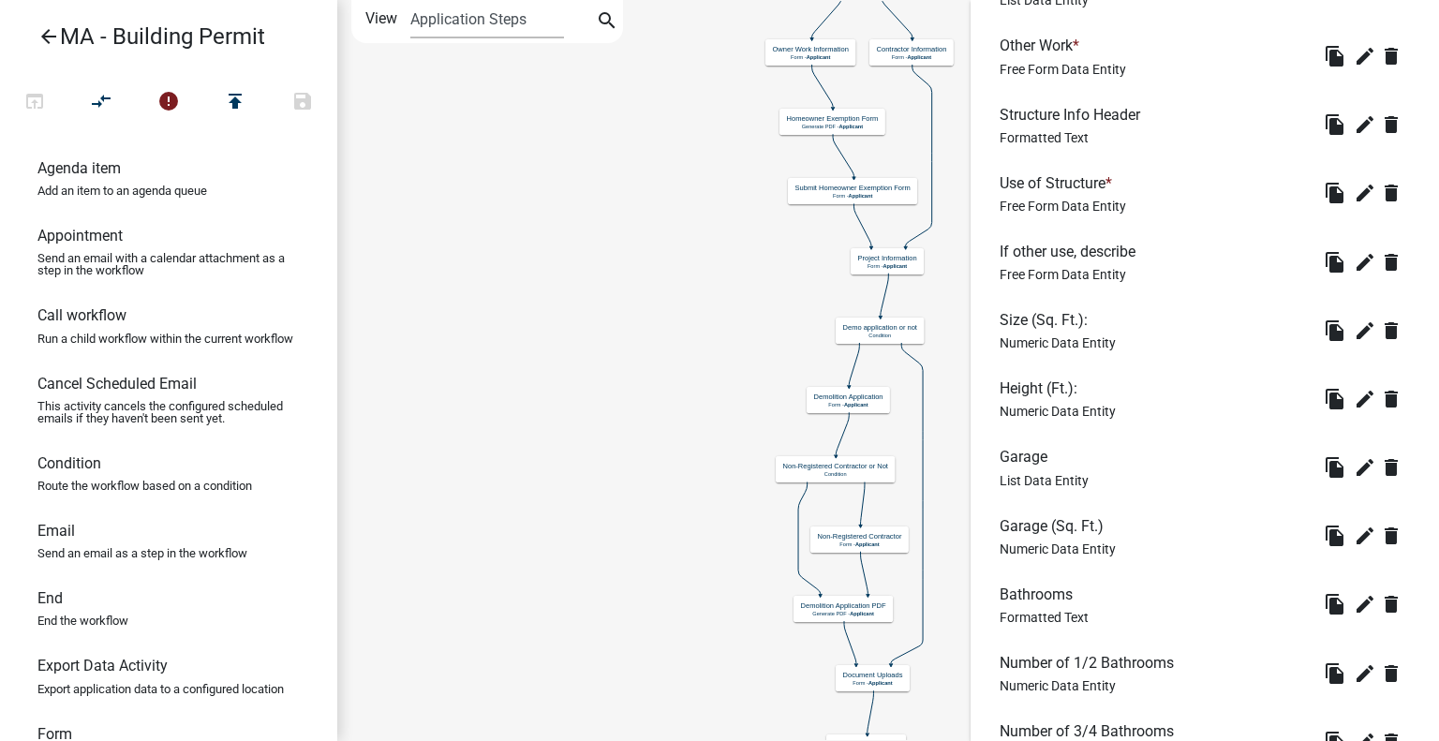
scroll to position [776, 0]
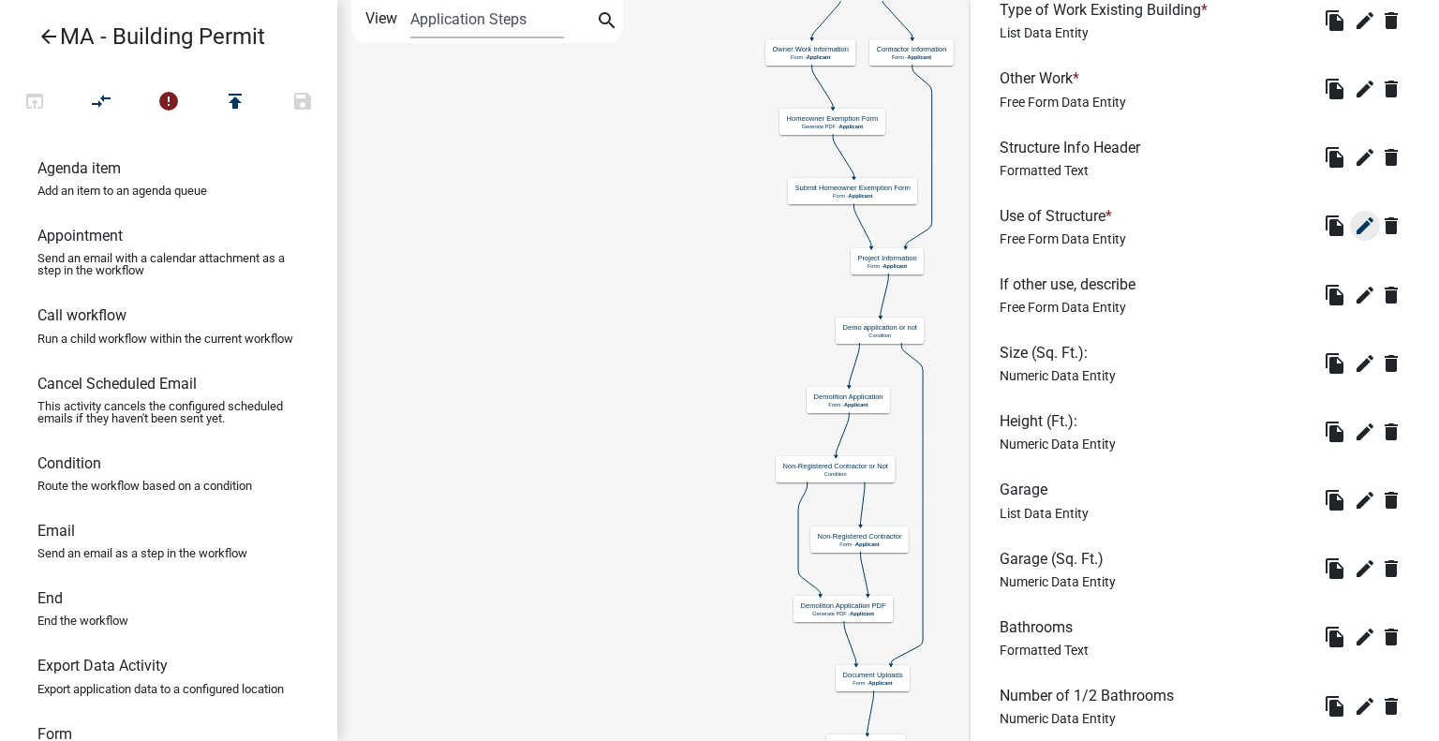
click at [1354, 220] on icon "edit" at bounding box center [1365, 226] width 22 height 22
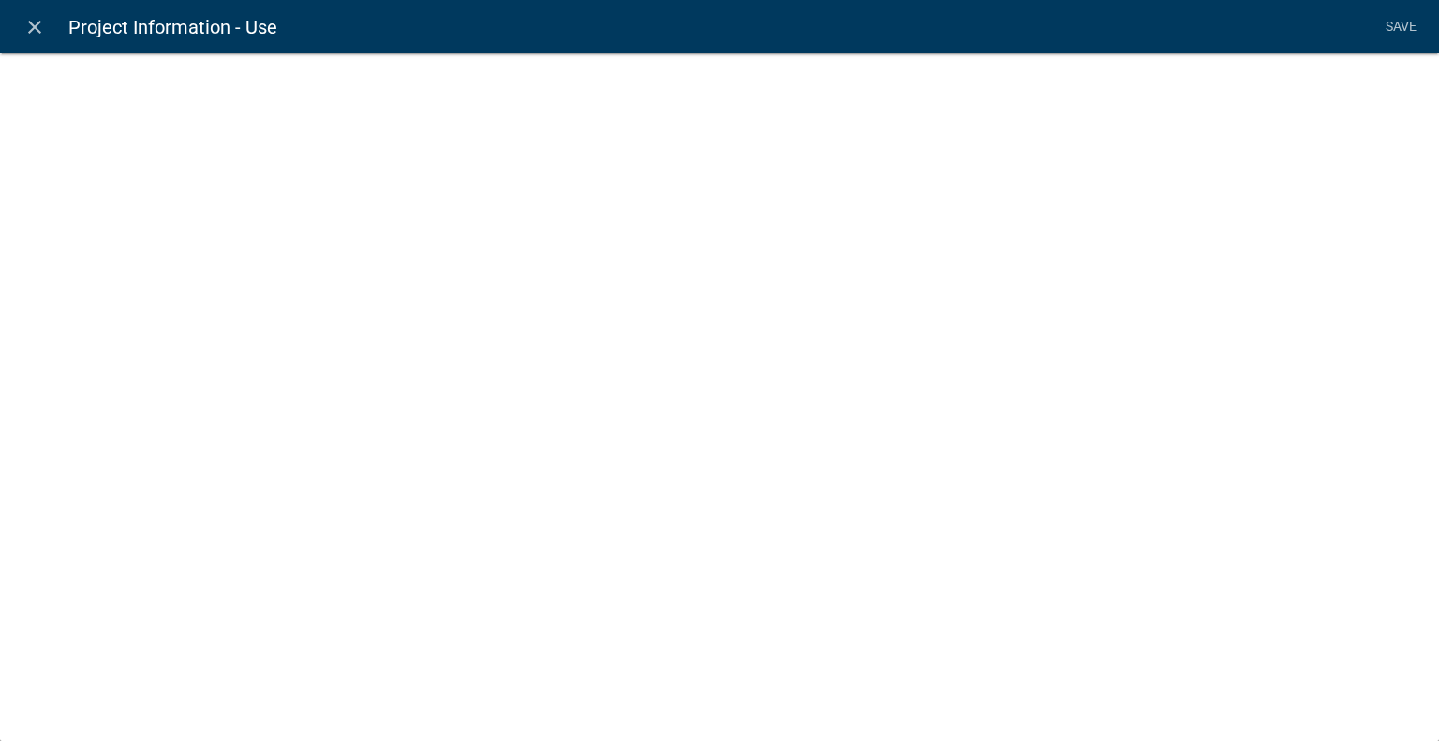
select select
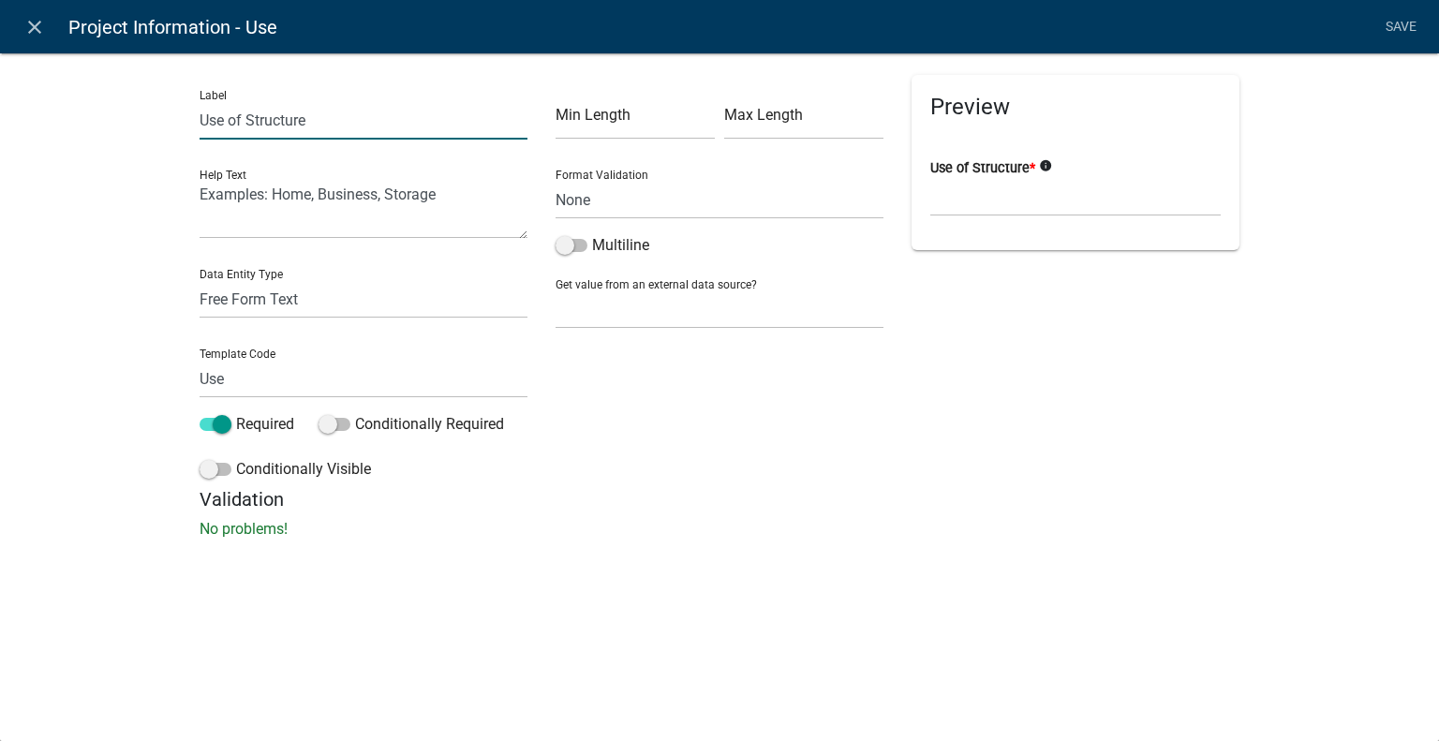
click at [368, 124] on input "Use of Structure" at bounding box center [364, 120] width 328 height 38
type input "Current Use"
click at [320, 380] on input "Use" at bounding box center [364, 379] width 328 height 38
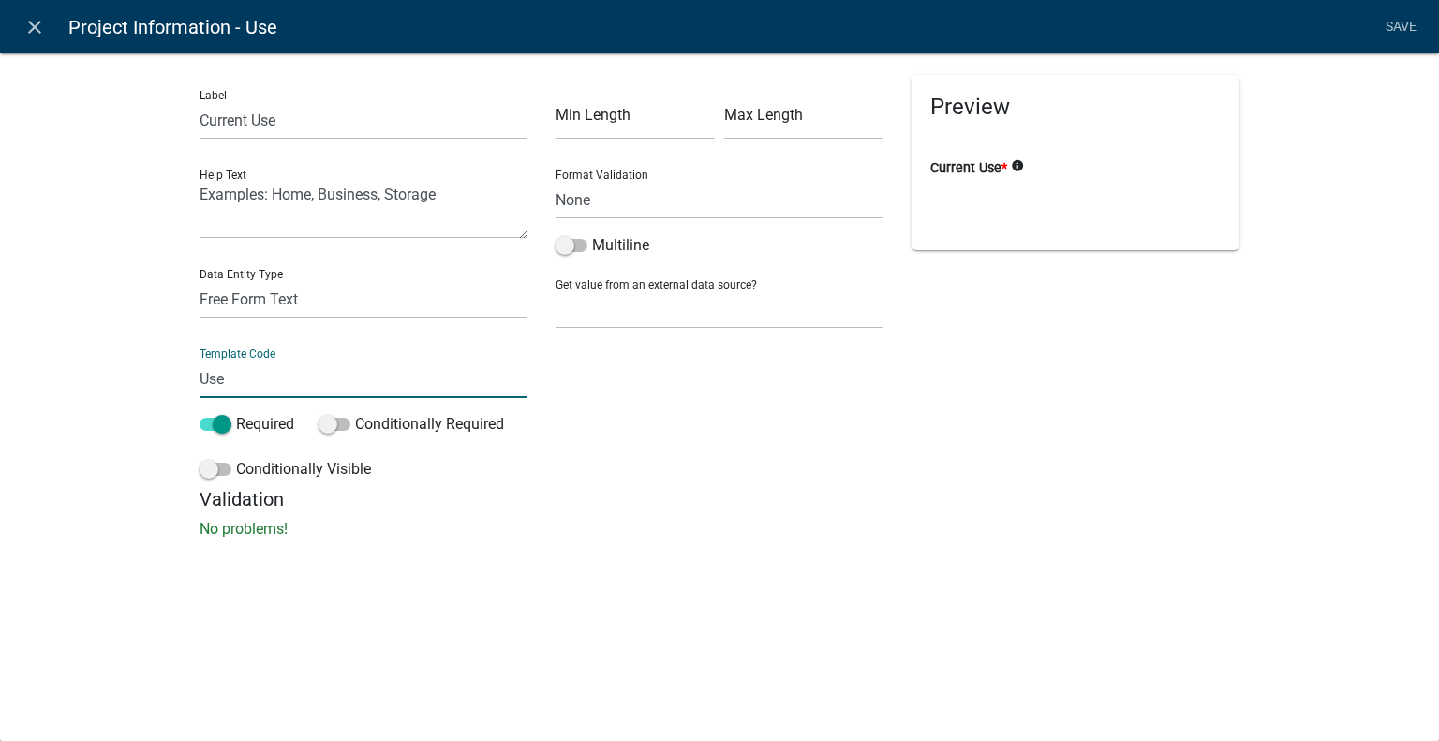
click at [320, 380] on input "Use" at bounding box center [364, 379] width 328 height 38
type input "C"
type input "Use"
click at [551, 452] on div "Min Length Max Length Format Validation None Email PhoneNumber Multiline Get va…" at bounding box center [720, 281] width 356 height 413
click at [398, 200] on textarea "Examples: Home, Business, Storage" at bounding box center [364, 210] width 328 height 58
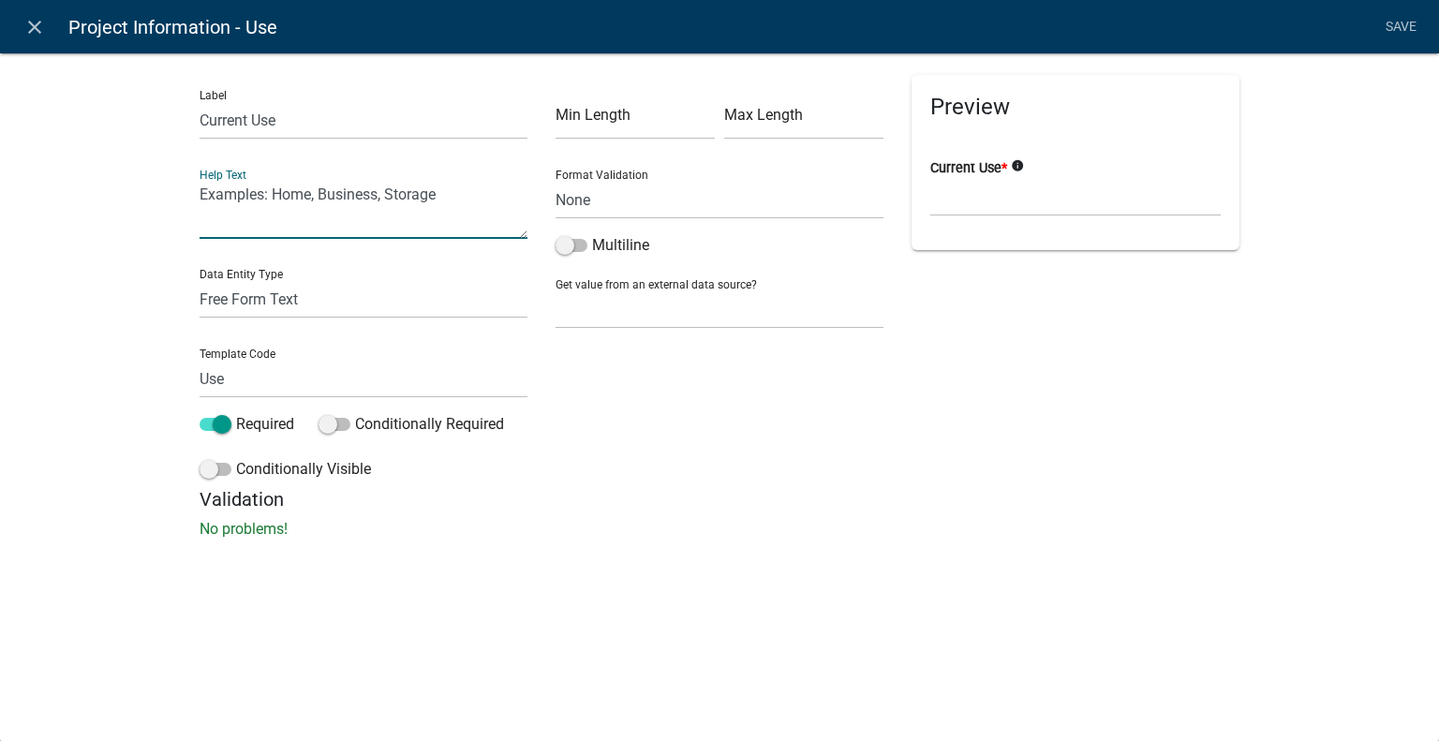
click at [398, 200] on textarea "Examples: Home, Business, Storage" at bounding box center [364, 210] width 328 height 58
click at [386, 306] on select "Free Form Text Document Display Entity Value Fee Numeric Data Date Map Sketch D…" at bounding box center [364, 299] width 328 height 38
select select "list-data"
click at [200, 280] on select "Free Form Text Document Display Entity Value Fee Numeric Data Date Map Sketch D…" at bounding box center [364, 299] width 328 height 38
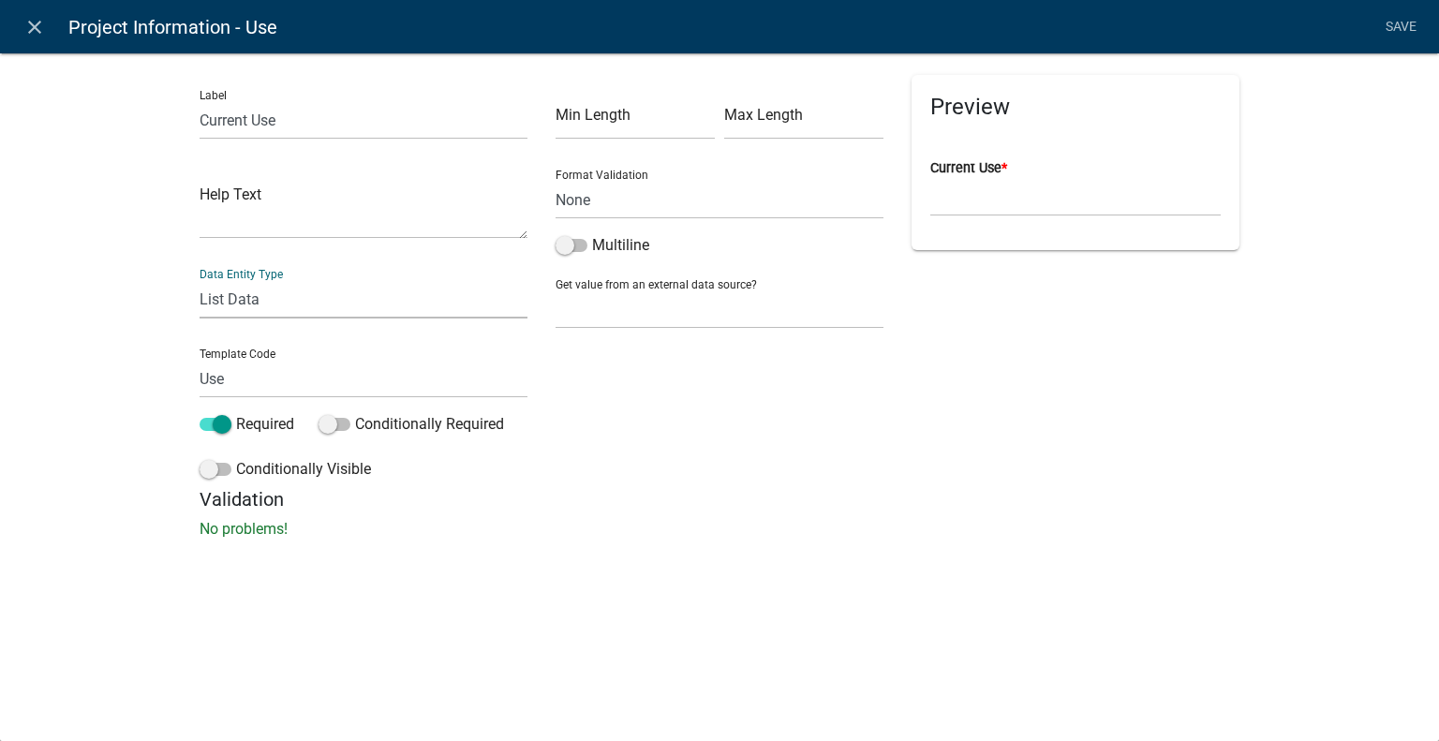
select select "list-data"
select select
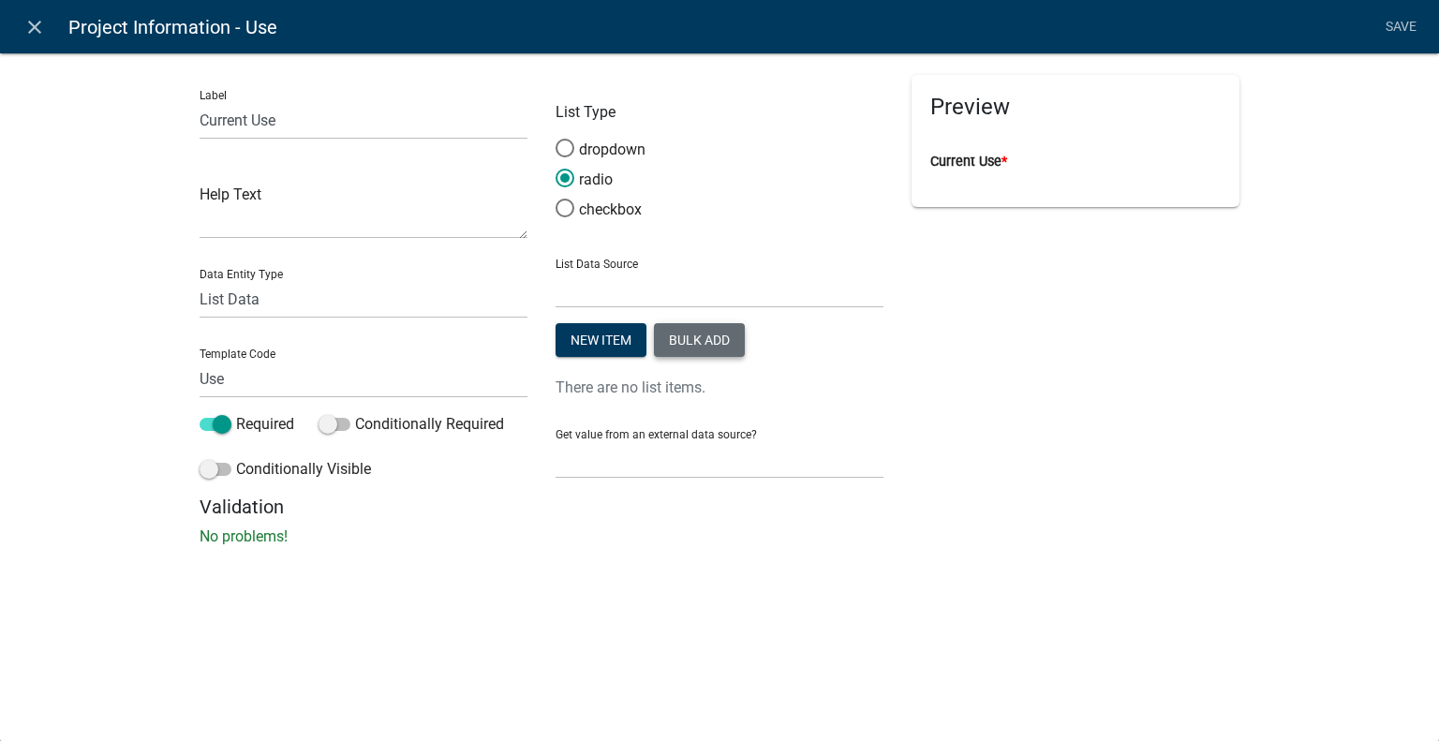
click at [697, 342] on button "Bulk add" at bounding box center [699, 340] width 91 height 34
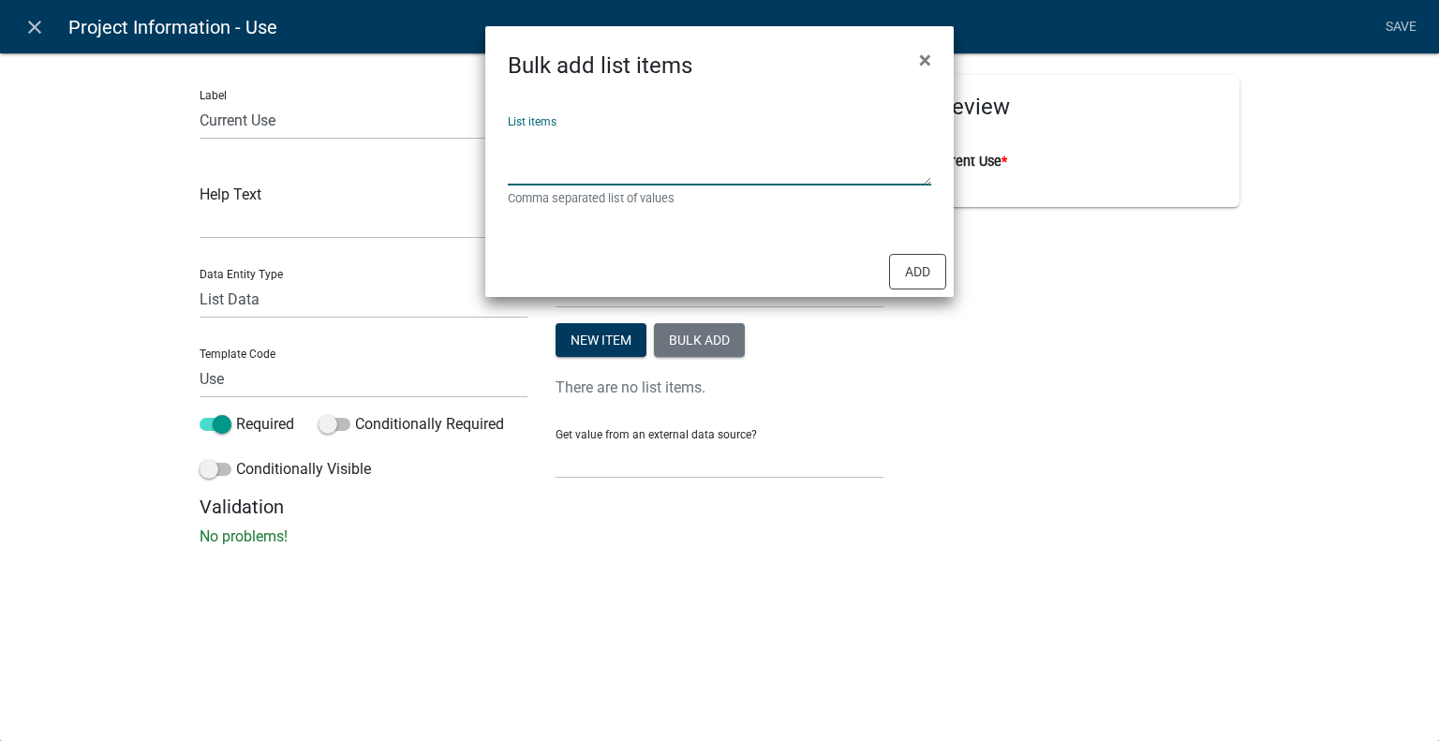
click at [712, 145] on textarea "List items" at bounding box center [719, 156] width 423 height 58
click at [881, 149] on textarea "R-3 (Residential occupancy nor more than 2 units)," at bounding box center [719, 156] width 423 height 58
type textarea "R-3 (Residential occupancy nor more than 2 units),U (barns, shed, pools, fences…"
click at [925, 266] on button "Add" at bounding box center [917, 272] width 57 height 36
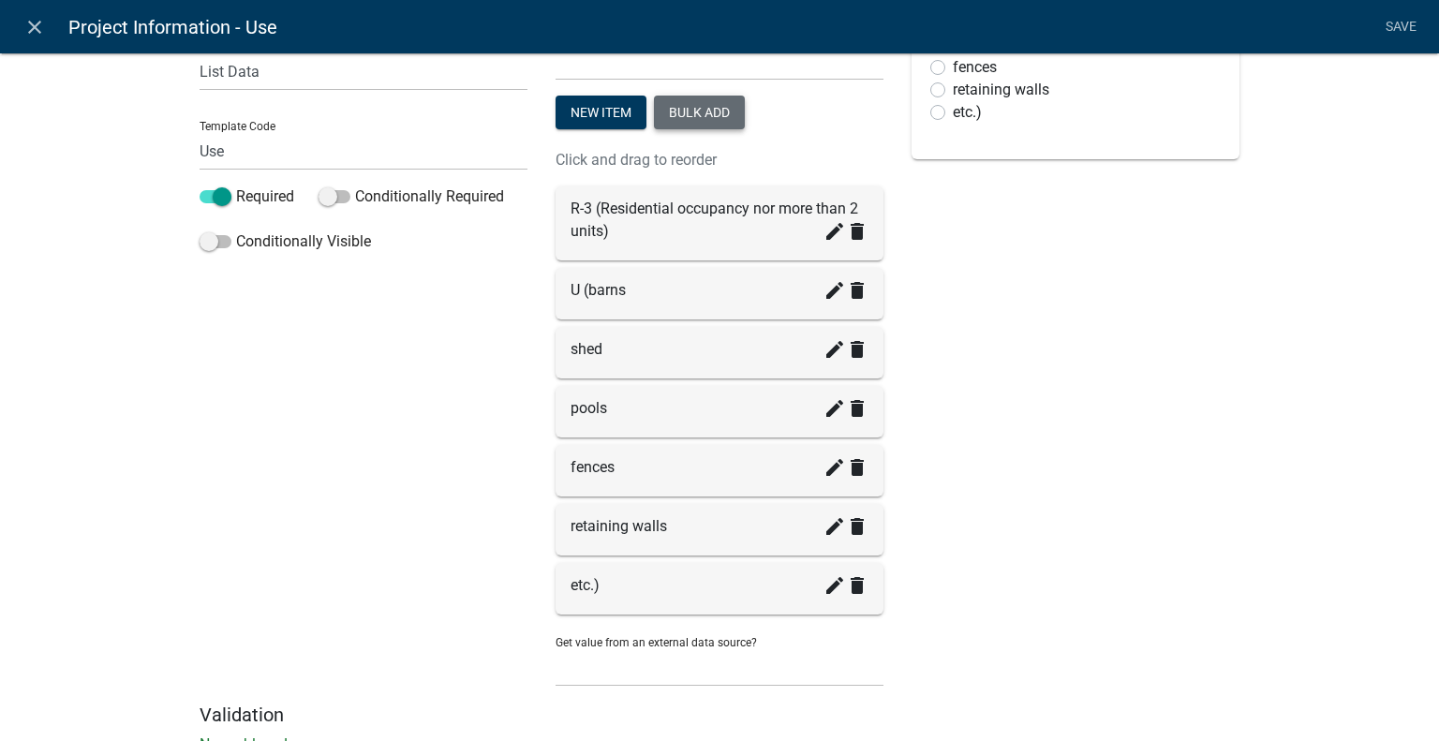
scroll to position [281, 0]
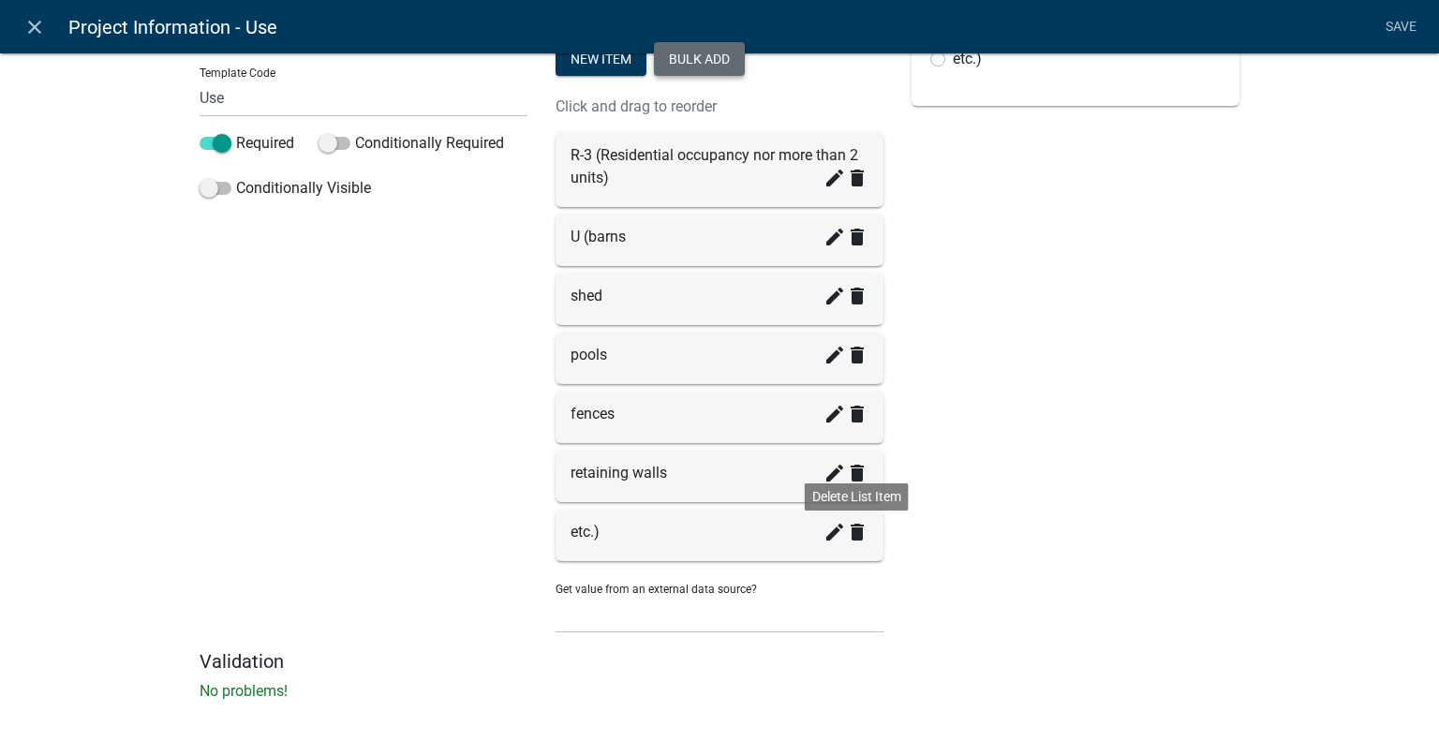
click at [846, 526] on icon "delete" at bounding box center [857, 532] width 22 height 22
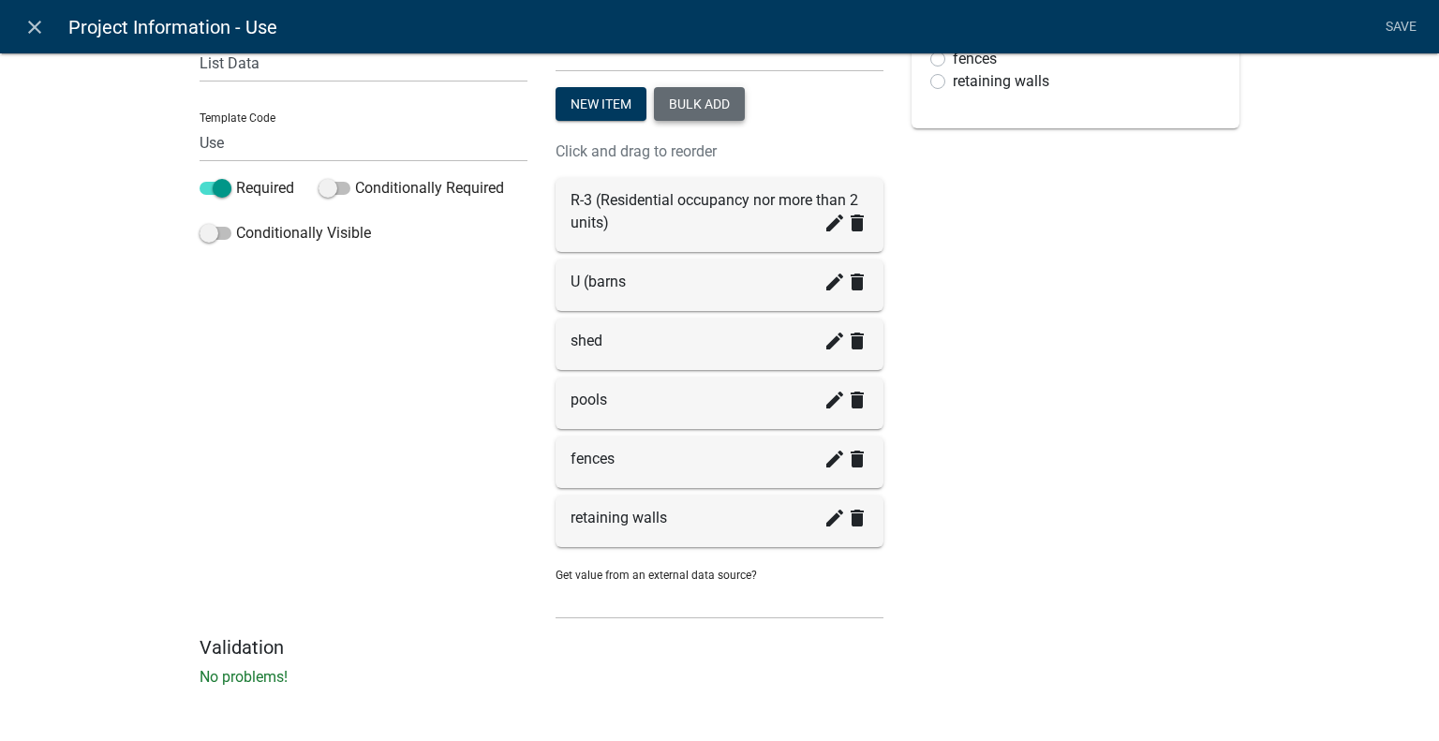
click at [854, 356] on div "create delete" at bounding box center [846, 344] width 45 height 29
click at [849, 342] on icon "delete" at bounding box center [857, 341] width 22 height 22
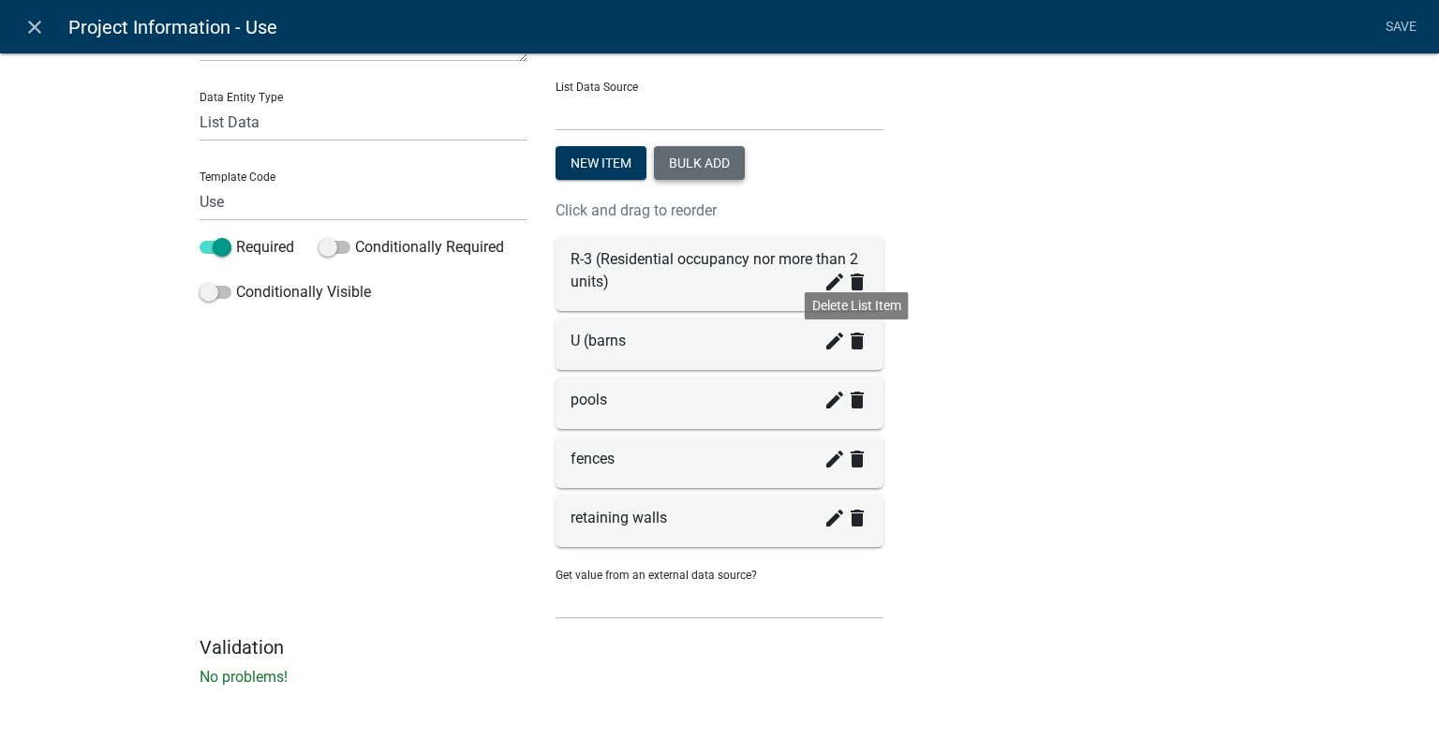
click at [849, 342] on icon "delete" at bounding box center [857, 341] width 22 height 22
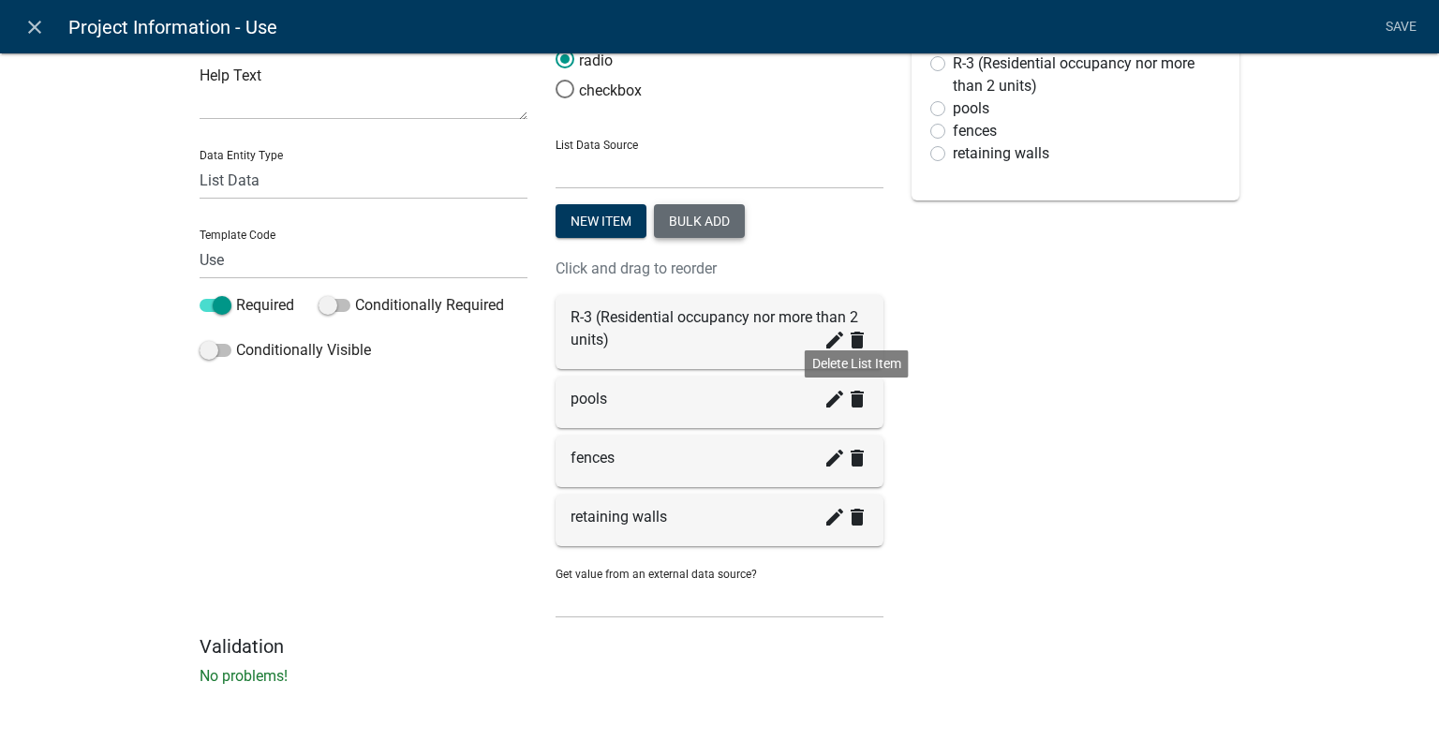
click at [853, 401] on icon "delete" at bounding box center [857, 399] width 22 height 22
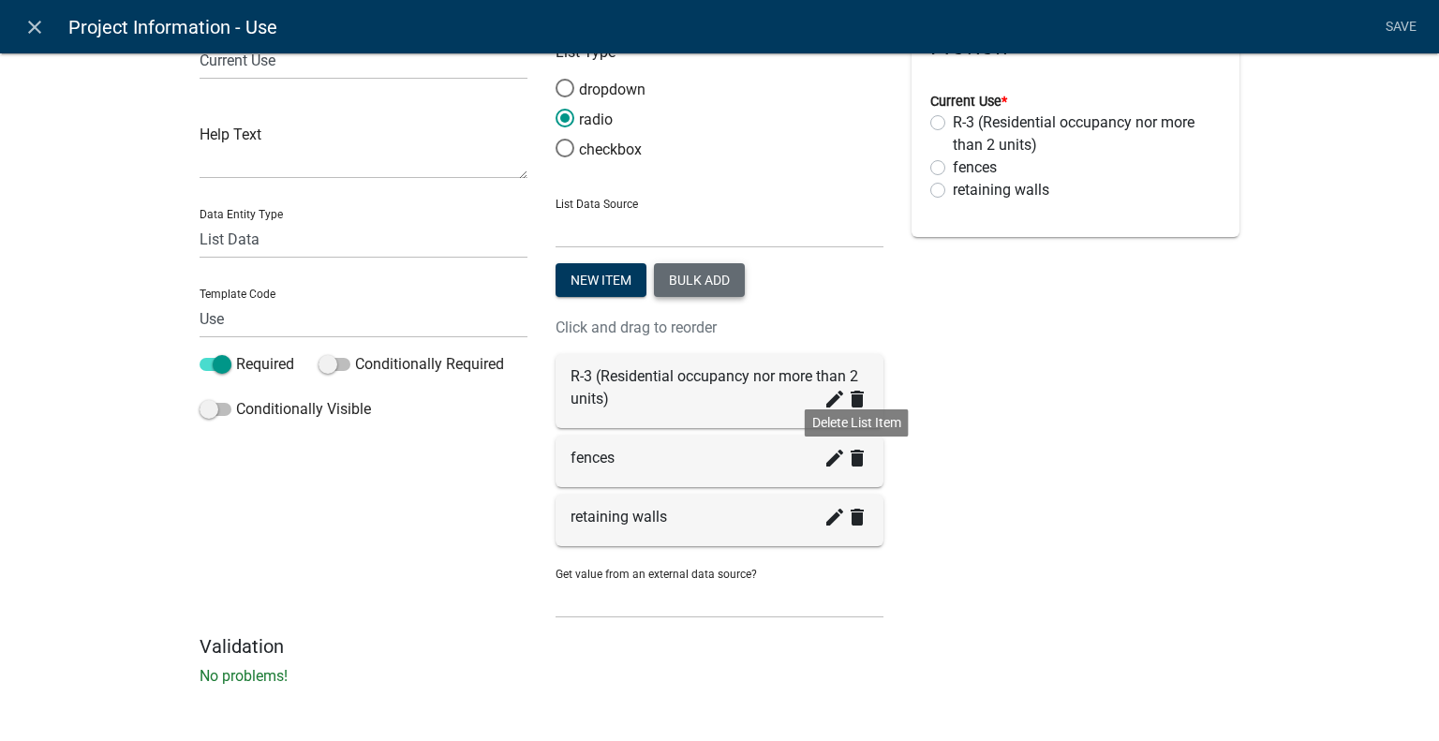
click at [853, 461] on icon "delete" at bounding box center [857, 458] width 22 height 22
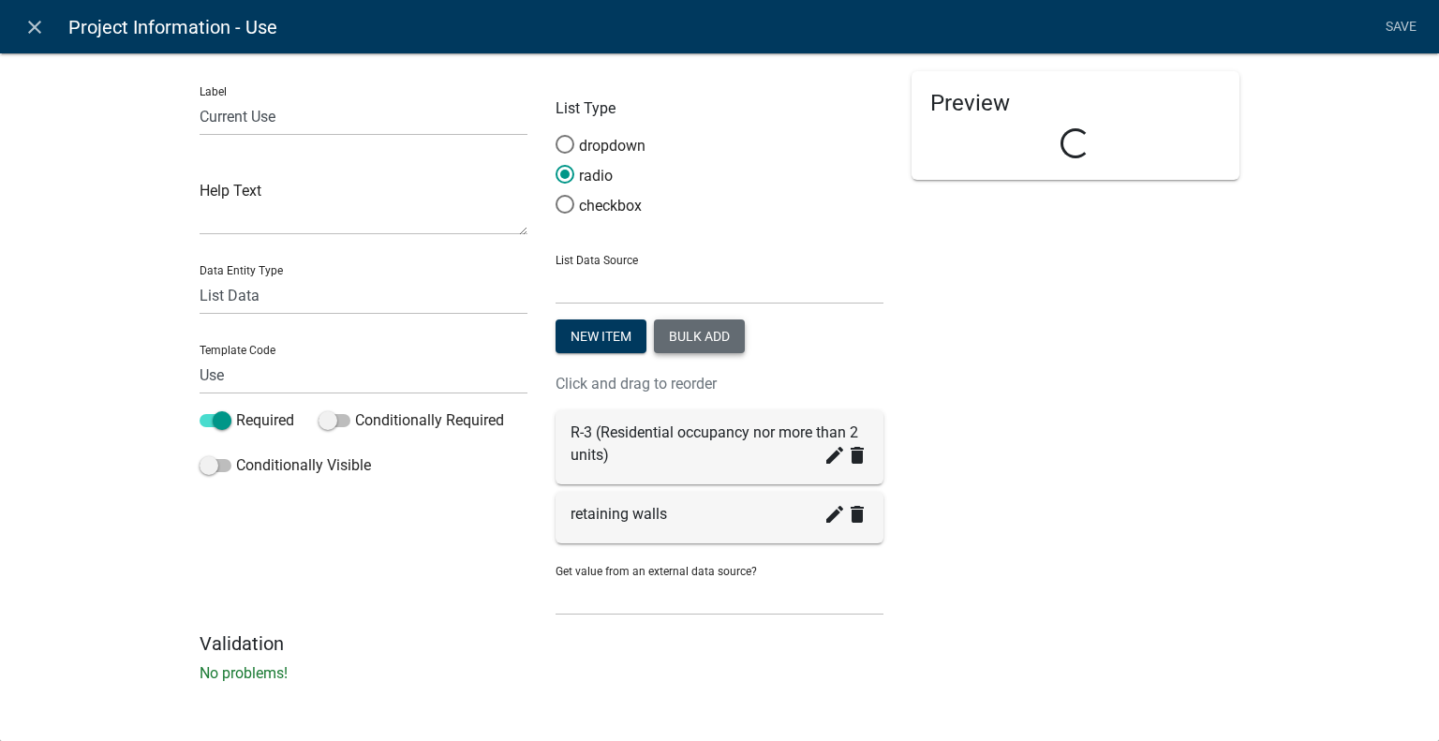
scroll to position [2, 0]
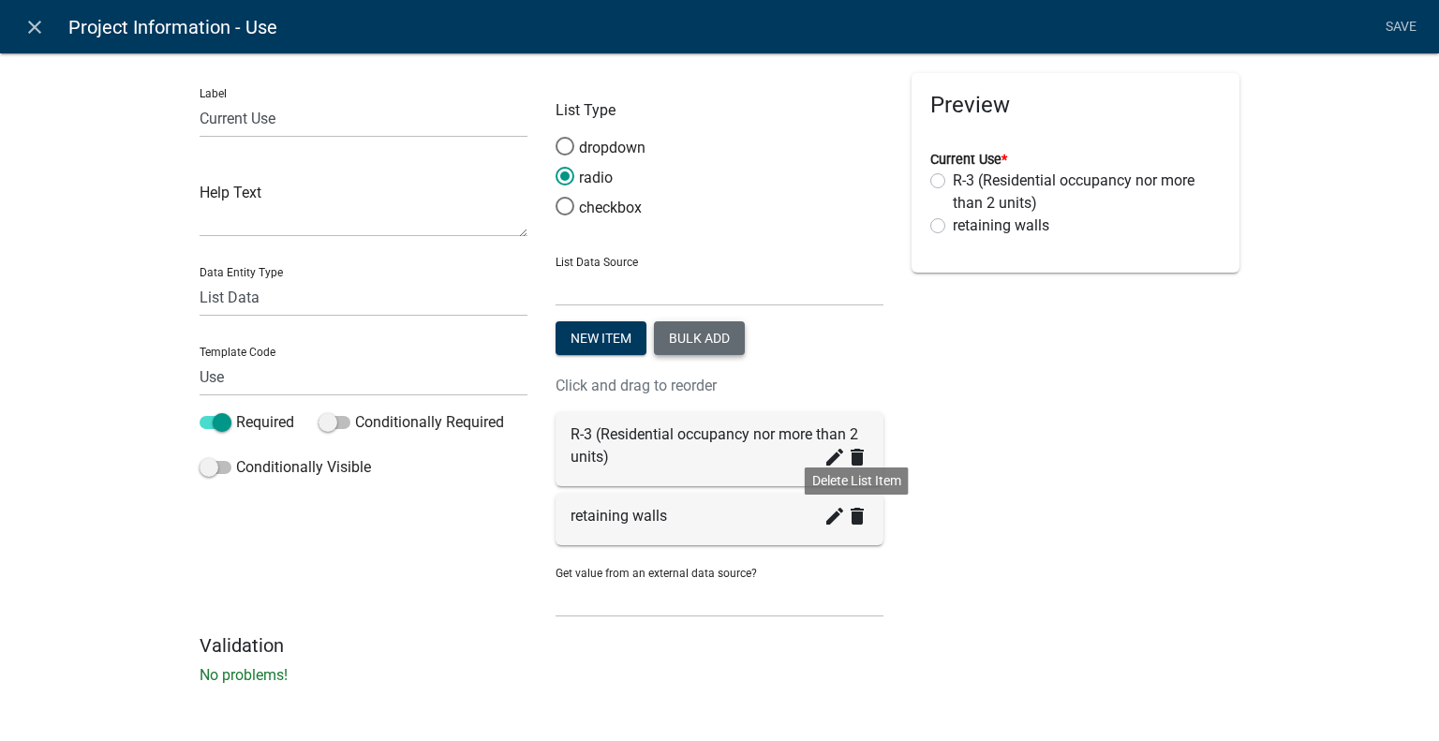
click at [848, 521] on icon "delete" at bounding box center [857, 516] width 22 height 22
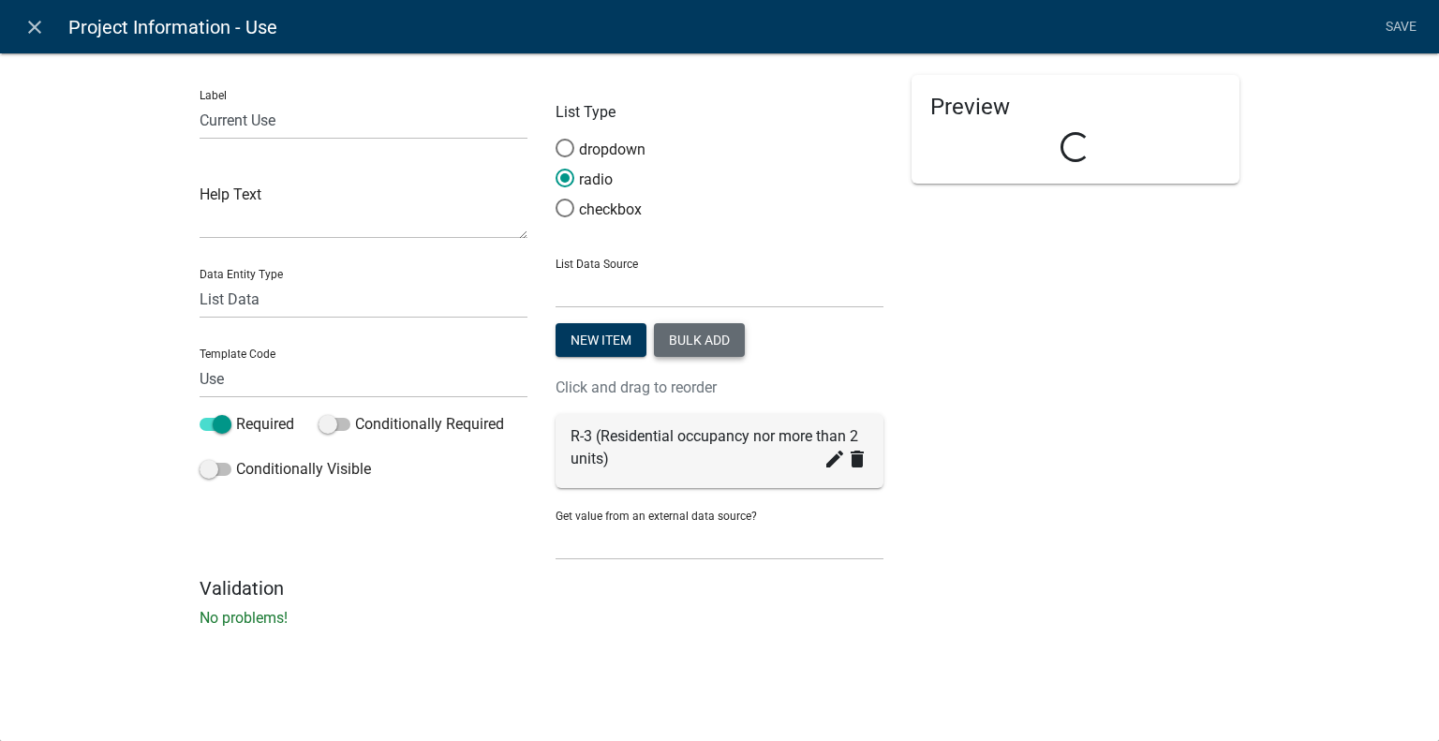
scroll to position [0, 0]
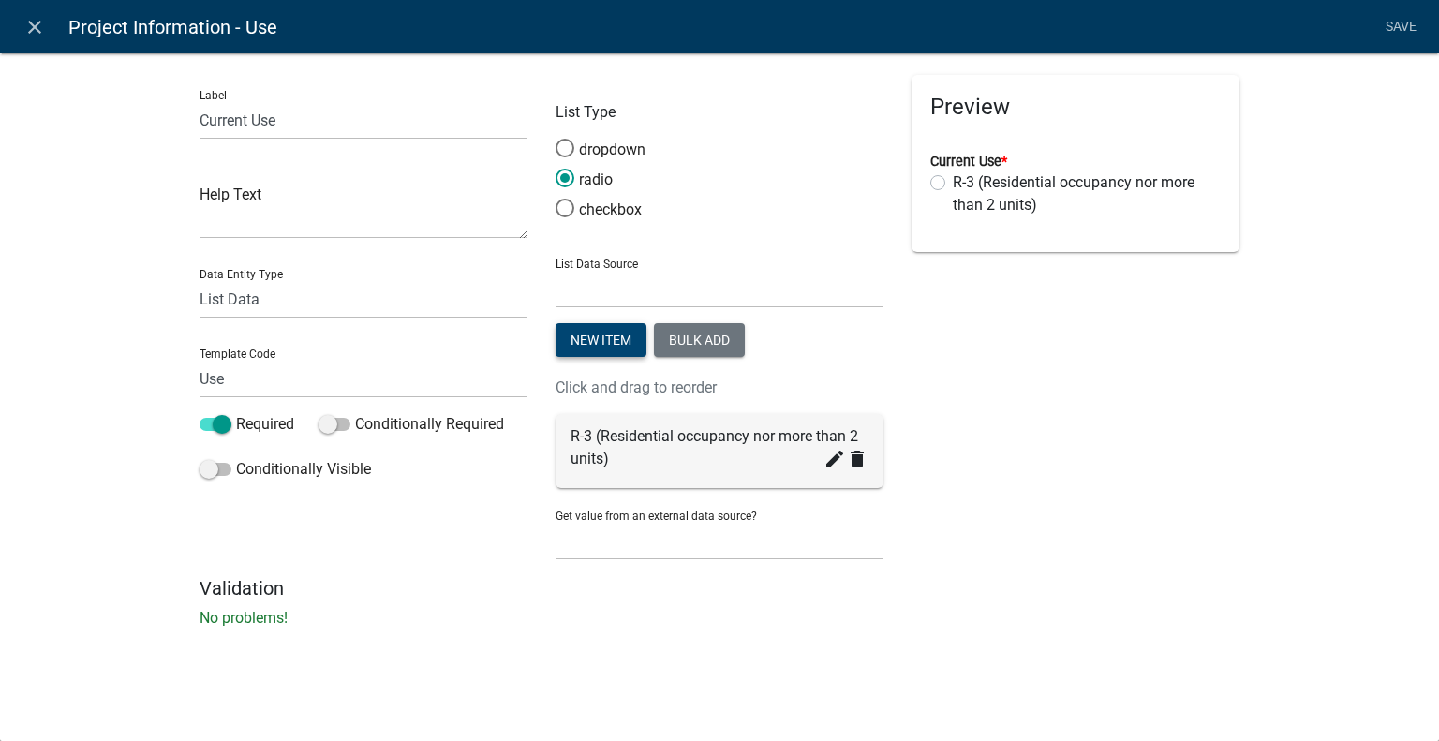
click at [586, 340] on button "New item" at bounding box center [601, 340] width 91 height 34
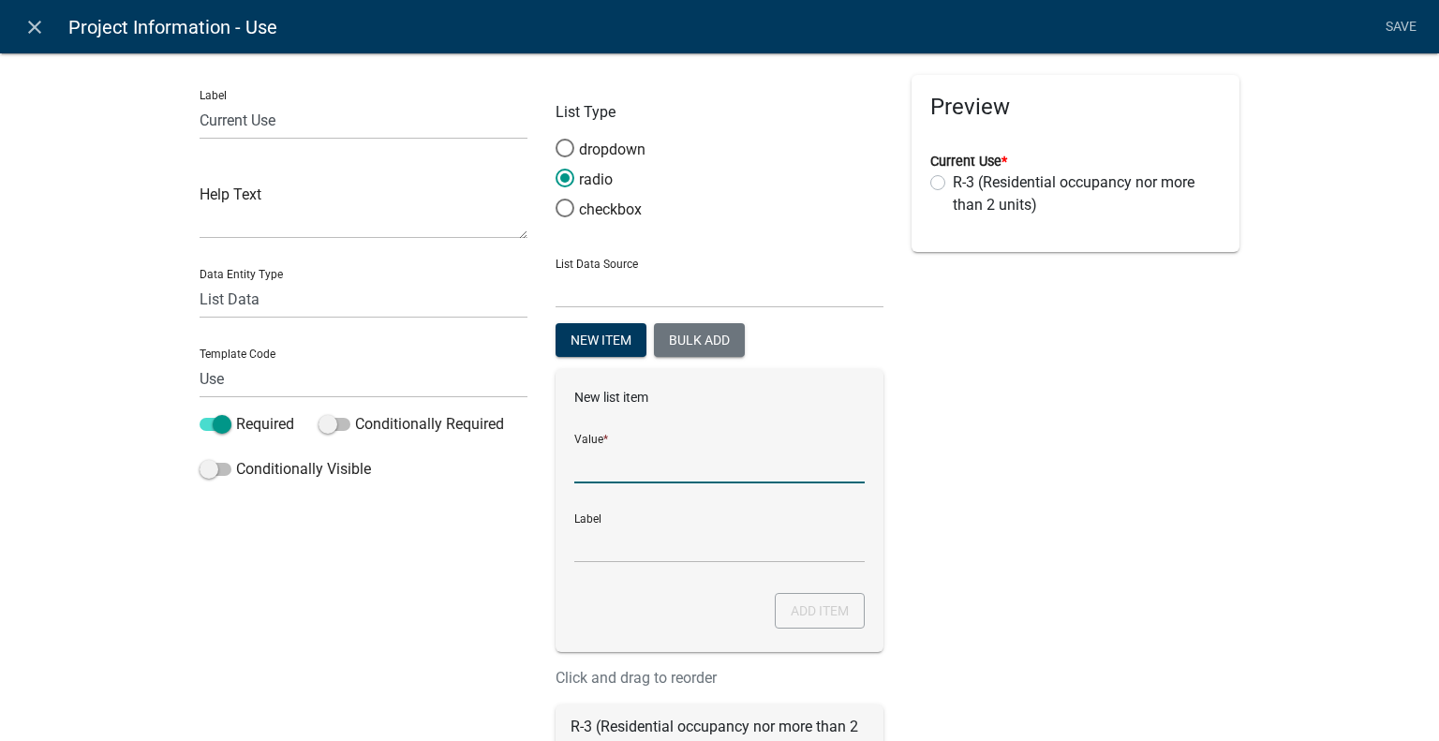
click at [633, 475] on input "List Data Source" at bounding box center [719, 464] width 290 height 38
click at [583, 539] on input "Label" at bounding box center [719, 544] width 290 height 38
drag, startPoint x: 634, startPoint y: 465, endPoint x: 633, endPoint y: 474, distance: 9.4
click at [634, 465] on input "List Data Source" at bounding box center [719, 464] width 290 height 38
paste input "U (Barns, shed, pools, fences, retaining walls, etc.)"
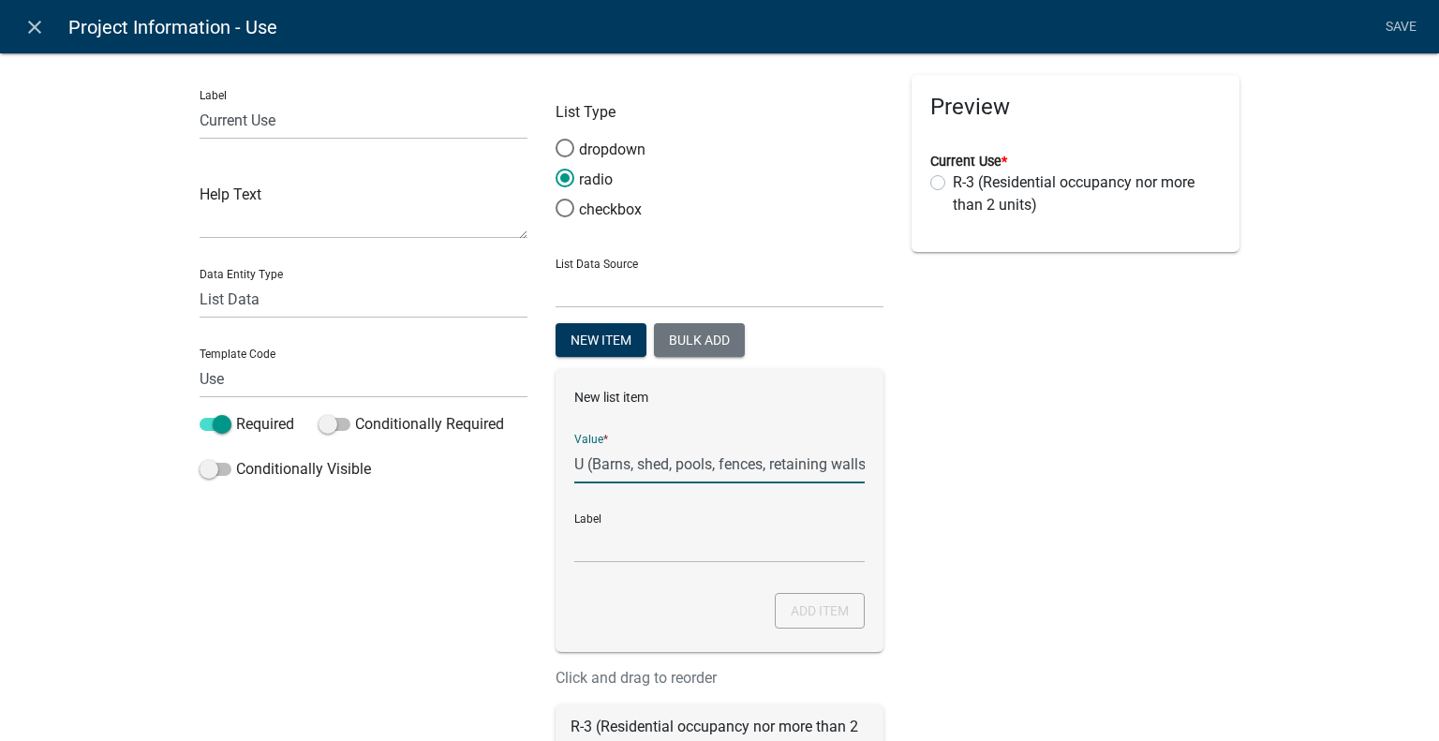
scroll to position [0, 40]
type input "U (Barns, shed, pools, fences, retaining walls, etc.)"
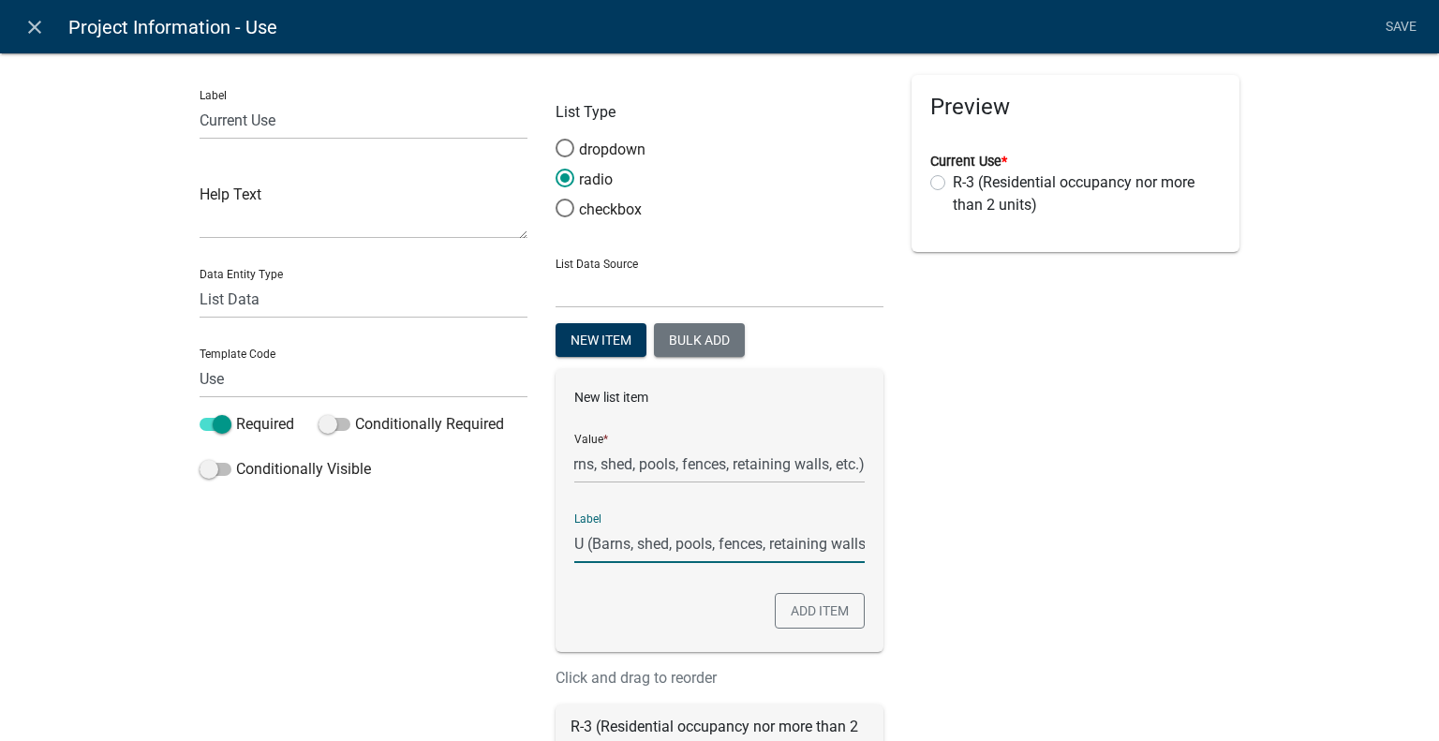
scroll to position [0, 0]
click at [628, 538] on input "U (Barns, shed, pools, fences, retaining walls, etc.)" at bounding box center [719, 544] width 290 height 38
click at [1001, 542] on div "Preview Current Use * R-3 (Residential occupancy nor more than 2 units)" at bounding box center [1076, 471] width 356 height 793
click at [835, 602] on button "Add item" at bounding box center [820, 611] width 90 height 36
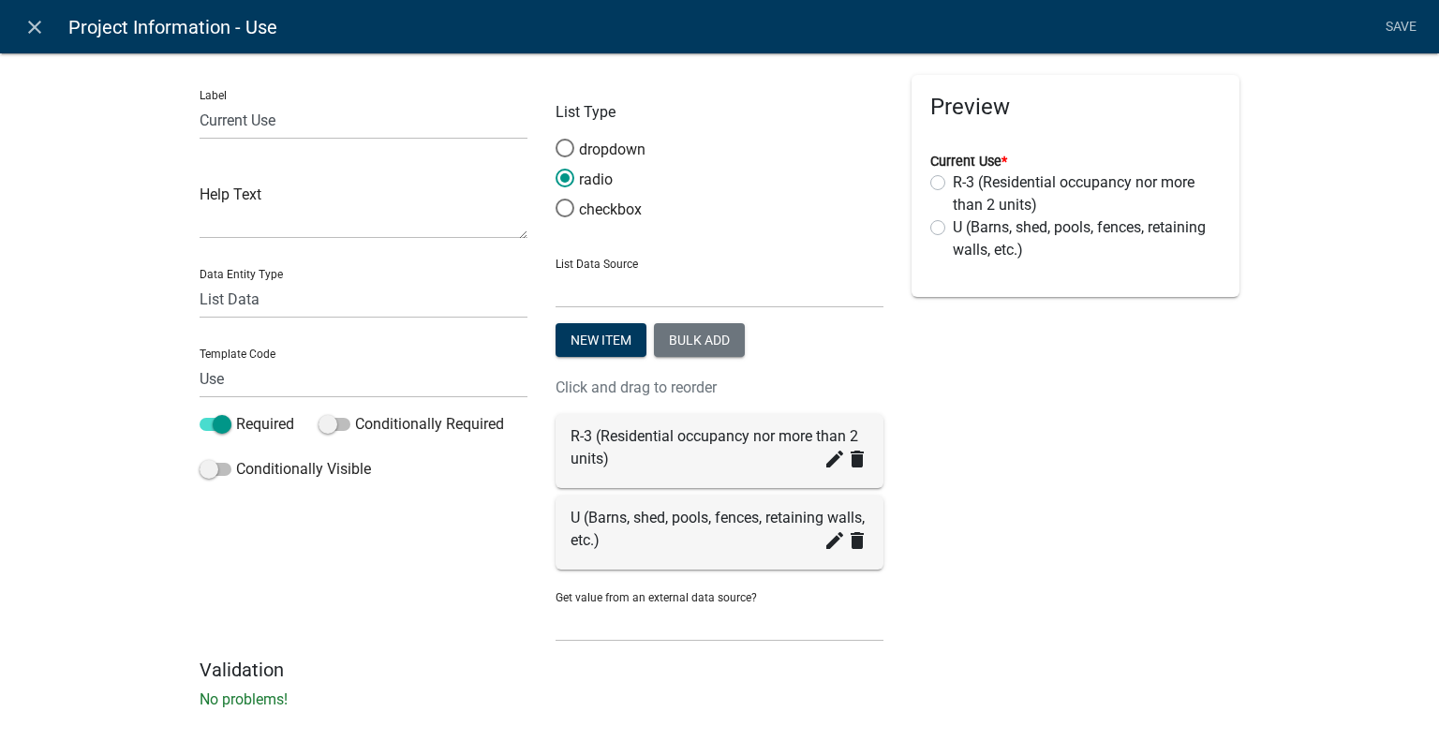
click at [1397, 29] on li "Save" at bounding box center [1400, 27] width 47 height 36
click at [1404, 29] on li "Save" at bounding box center [1400, 27] width 47 height 36
click at [1403, 25] on li "Save" at bounding box center [1400, 27] width 47 height 36
click at [1345, 355] on div "Label Current Use Help Text Data Entity Type Free Form Text Document Display En…" at bounding box center [719, 386] width 1439 height 728
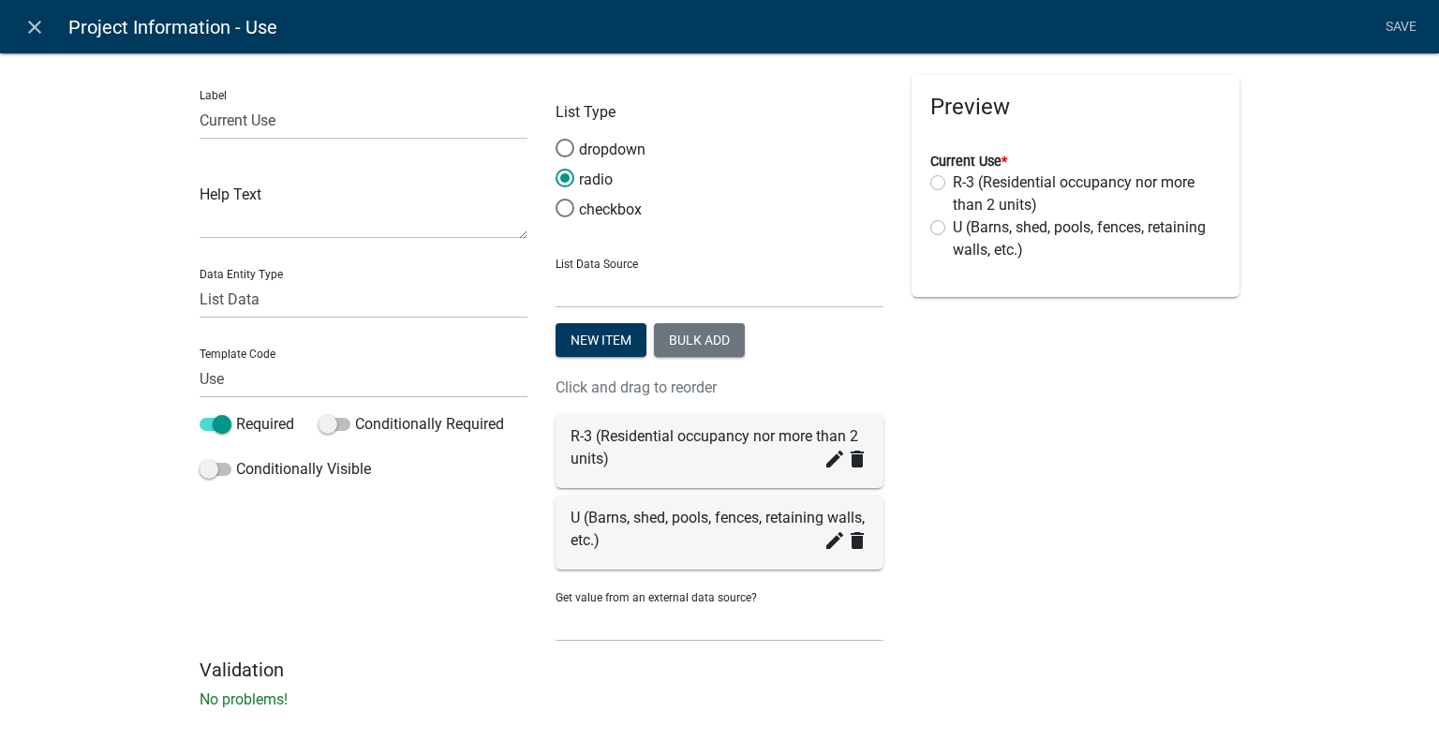
click at [1387, 25] on li "Save" at bounding box center [1400, 27] width 47 height 36
click at [1309, 275] on div "Label Current Use Help Text Data Entity Type Free Form Text Document Display En…" at bounding box center [719, 386] width 1439 height 728
click at [37, 33] on icon "close" at bounding box center [34, 27] width 22 height 22
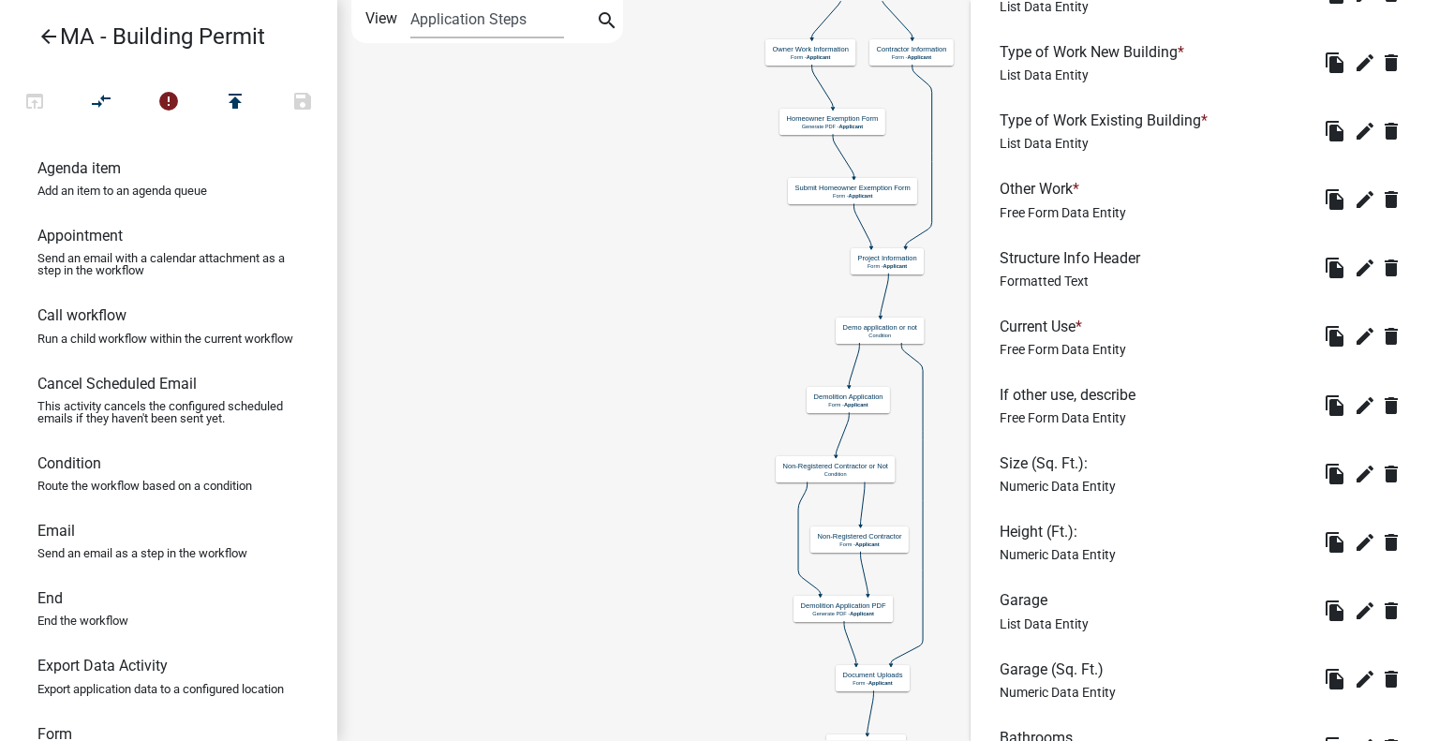
scroll to position [682, 0]
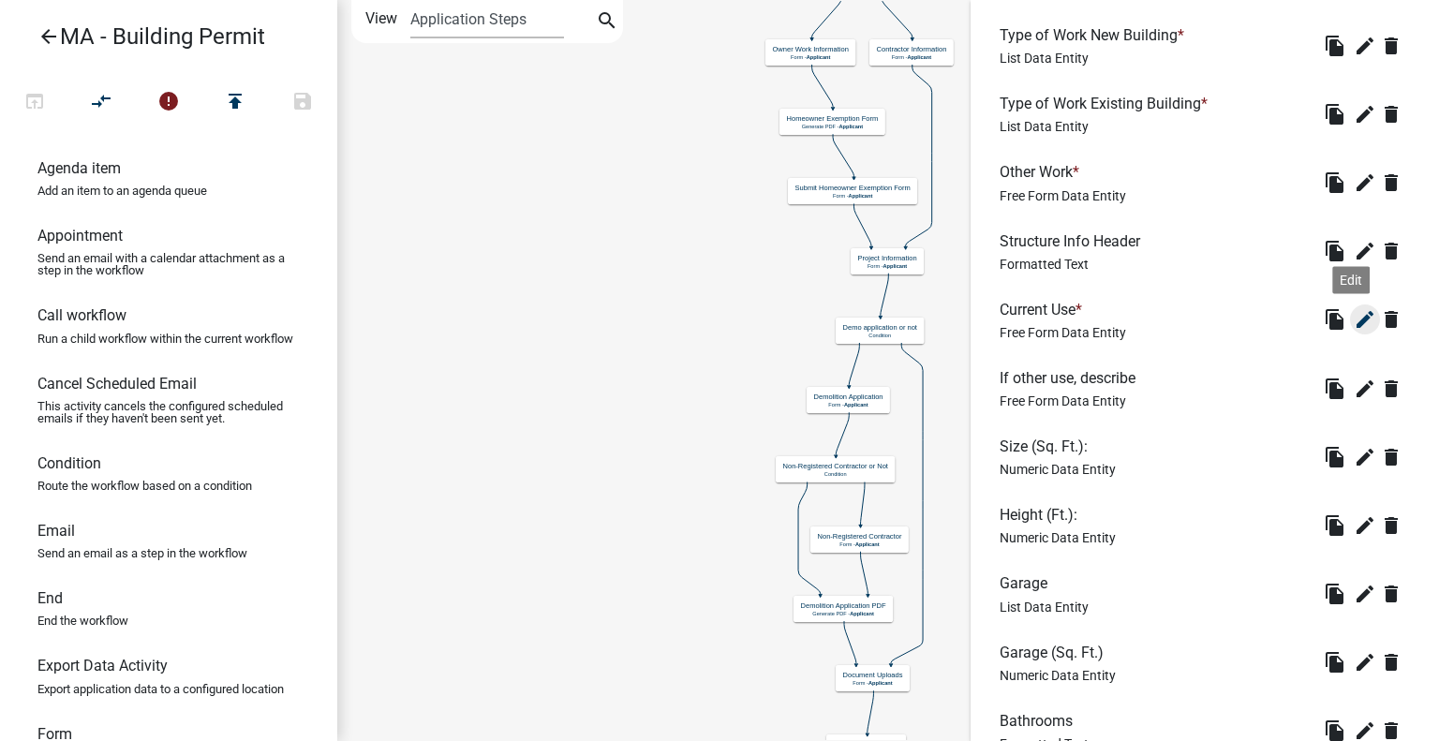
click at [1354, 319] on icon "edit" at bounding box center [1365, 319] width 22 height 22
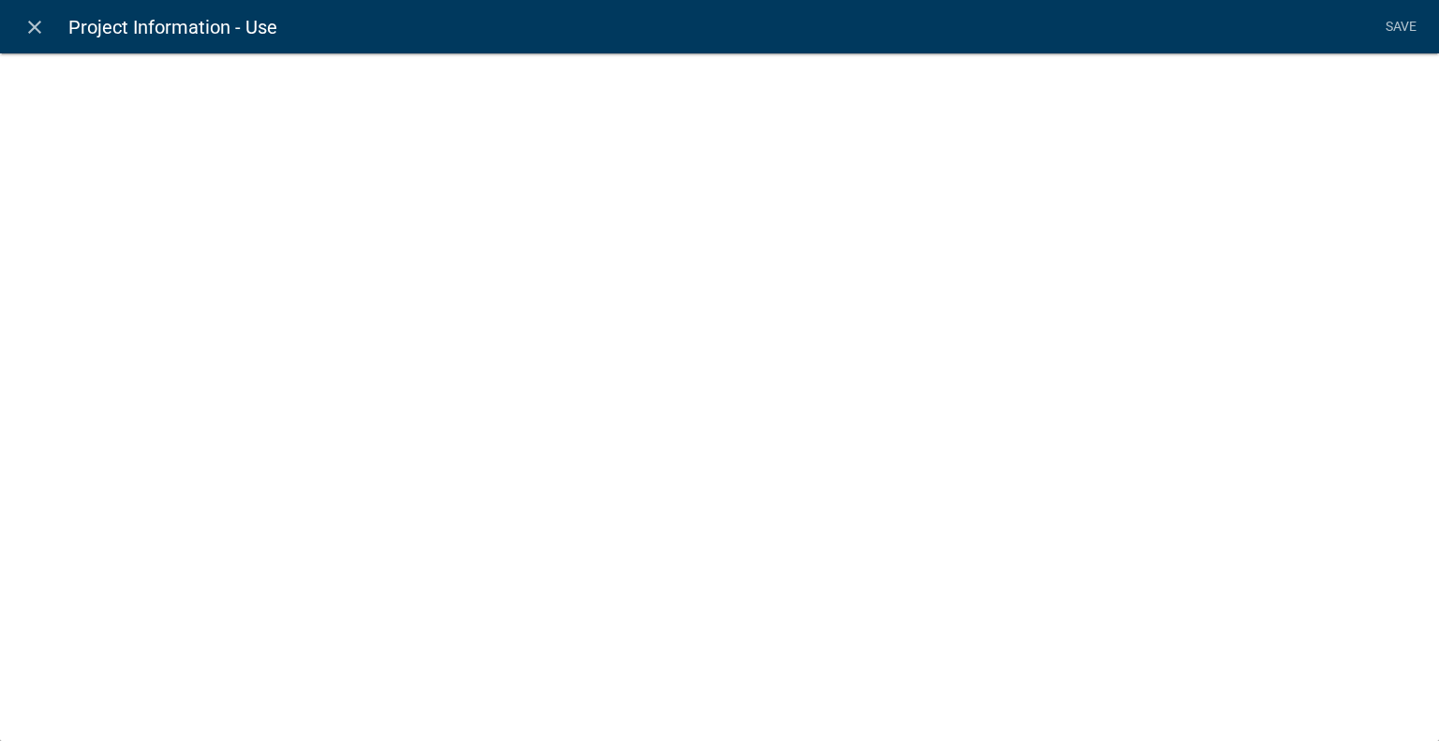
select select
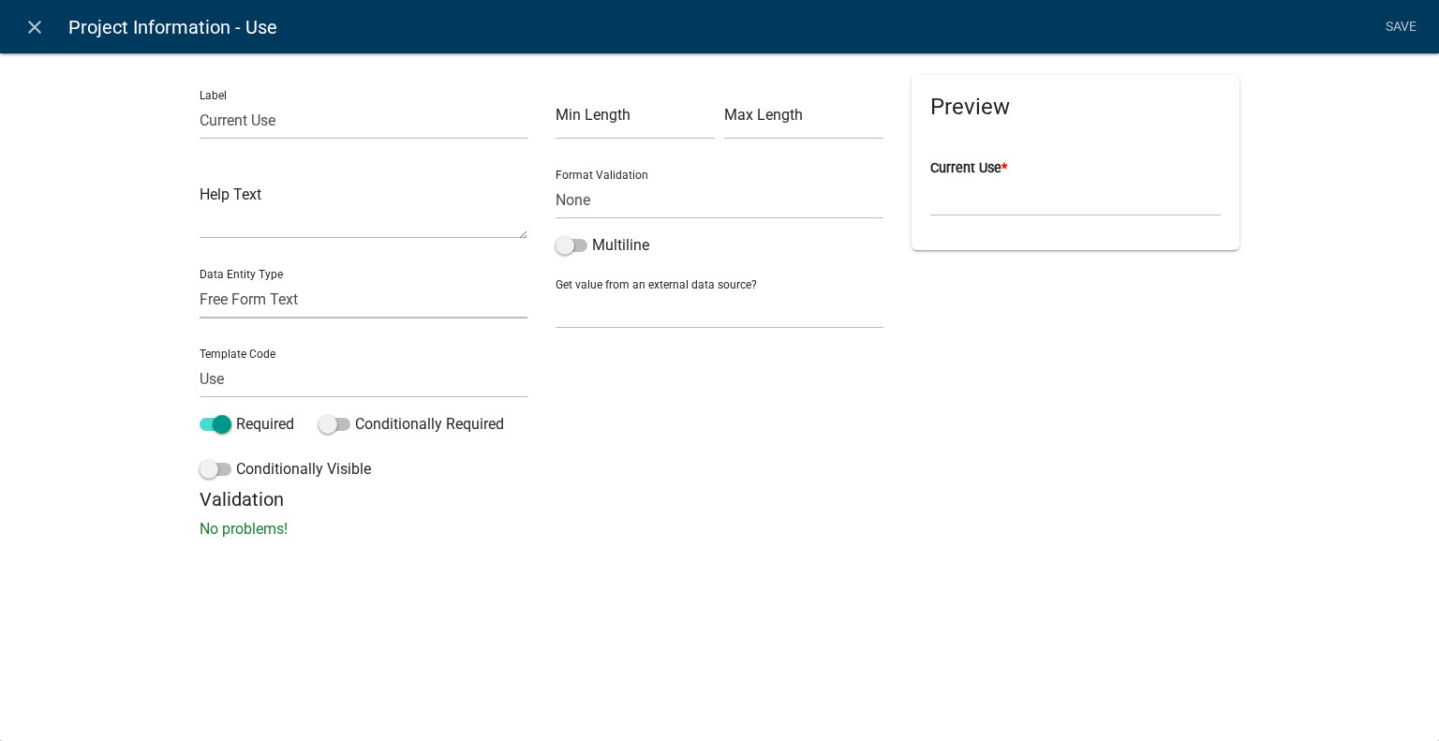
click at [307, 315] on select "Free Form Text Document Display Entity Value Fee Numeric Data Date Map Sketch D…" at bounding box center [364, 299] width 328 height 38
select select "list-data"
click at [200, 280] on select "Free Form Text Document Display Entity Value Fee Numeric Data Date Map Sketch D…" at bounding box center [364, 299] width 328 height 38
select select "list-data"
select select
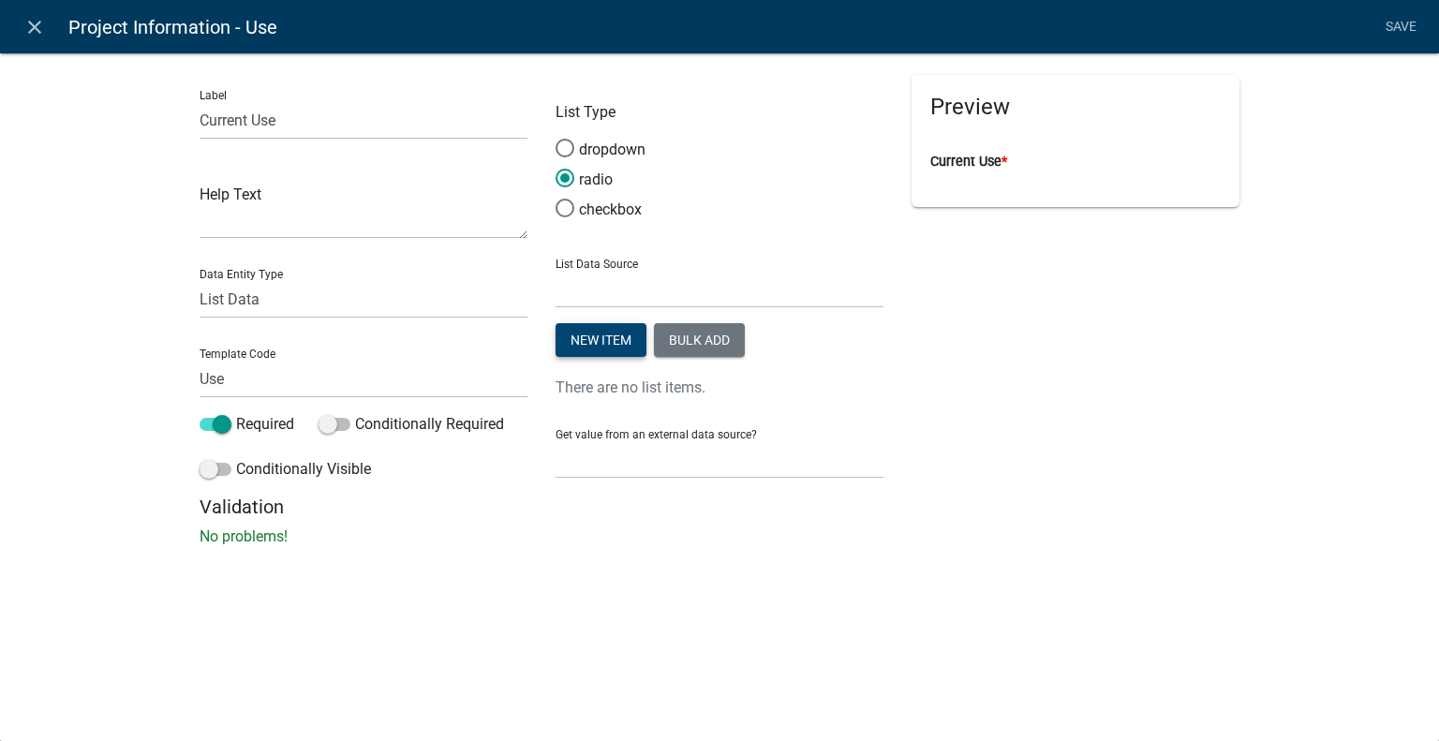
click at [609, 350] on button "New item" at bounding box center [601, 340] width 91 height 34
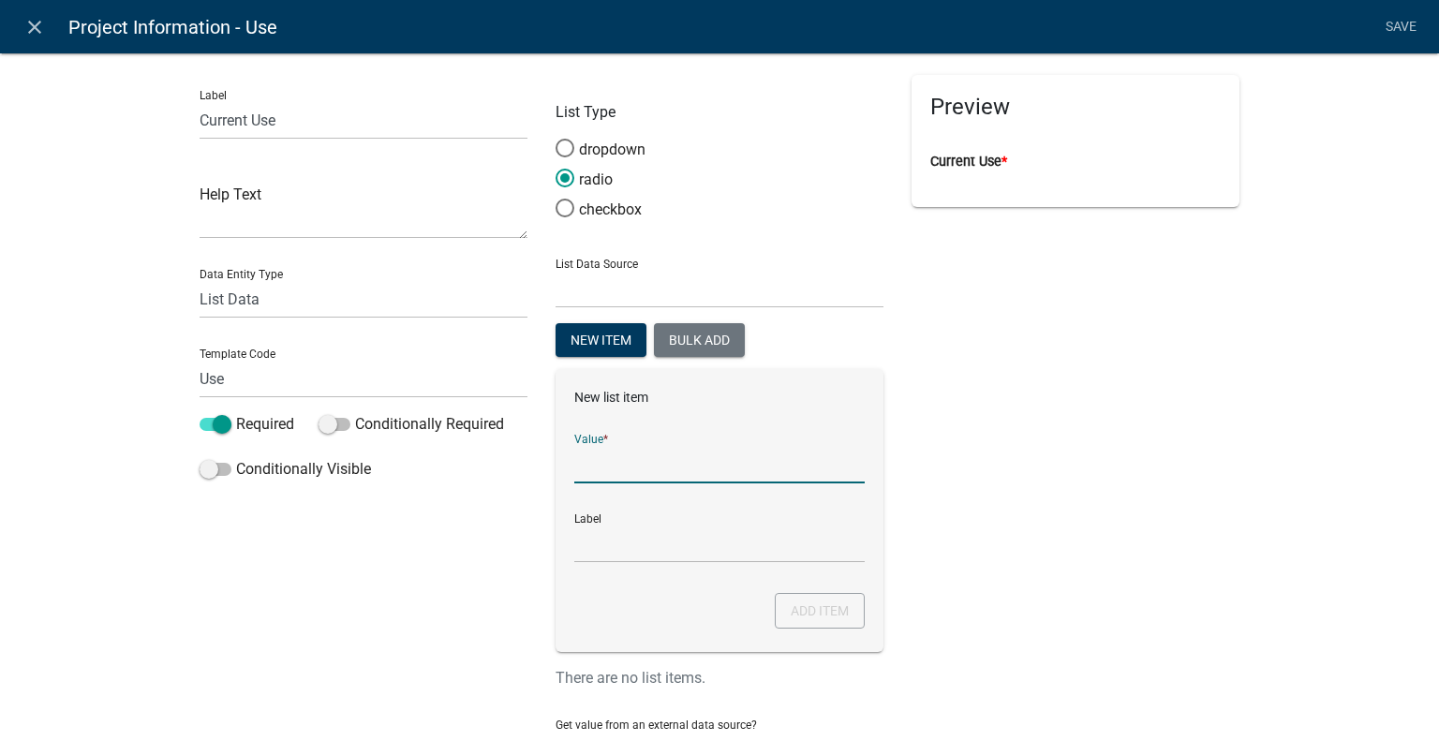
click at [615, 468] on input "List Data Source" at bounding box center [719, 464] width 290 height 38
paste input "U (Barns, shed, pools, fences, retaining walls, etc.)"
type input "U (Barns, shed, pools, fences, retaining walls, etc.)"
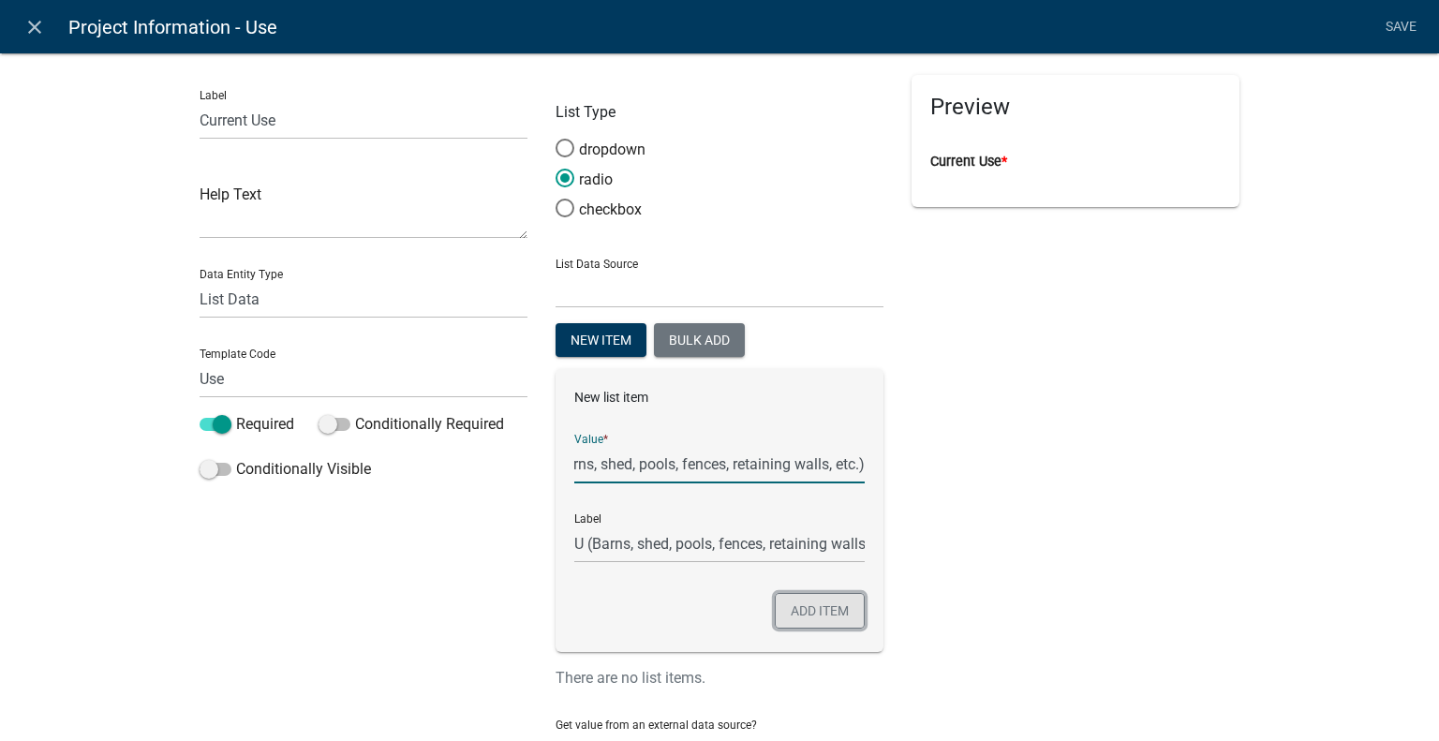
scroll to position [0, 0]
click at [823, 615] on button "Add item" at bounding box center [820, 611] width 90 height 36
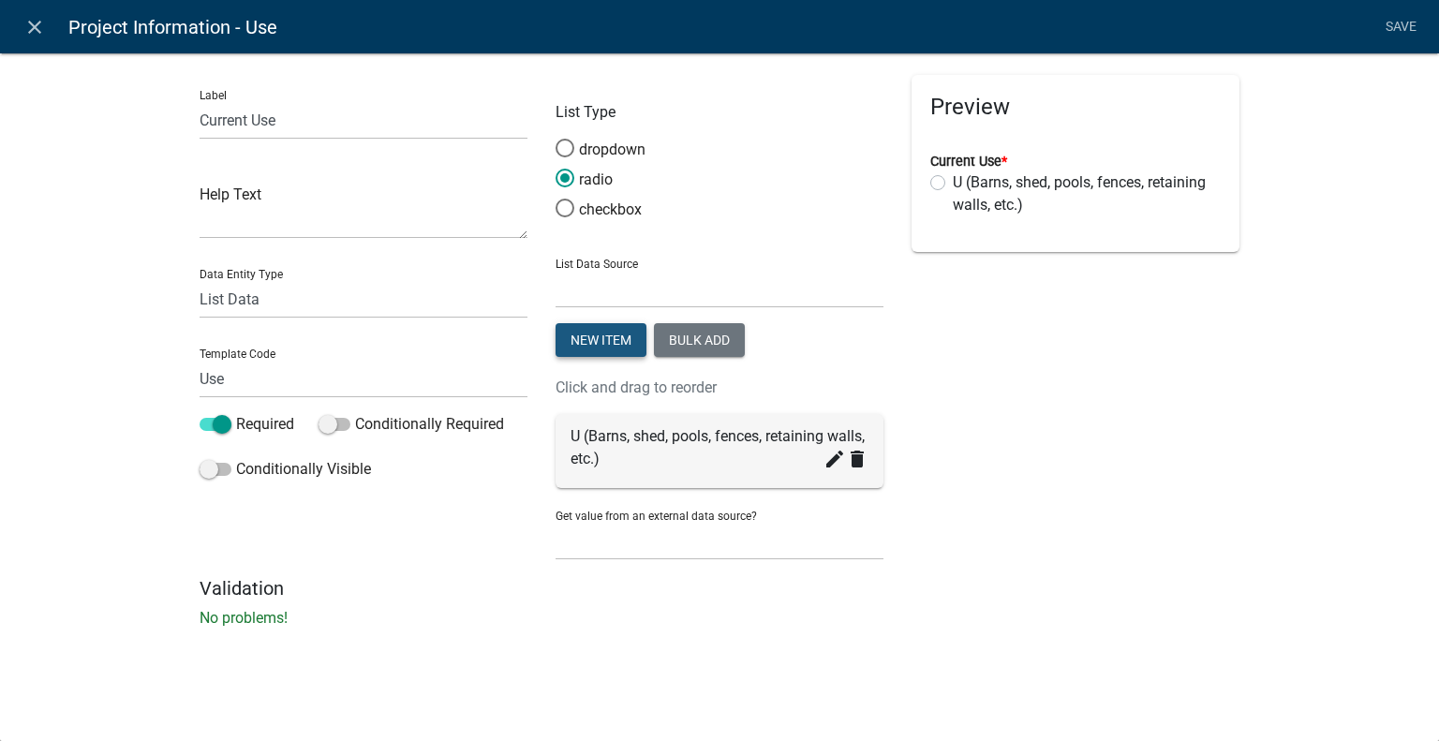
click at [623, 336] on button "New item" at bounding box center [601, 340] width 91 height 34
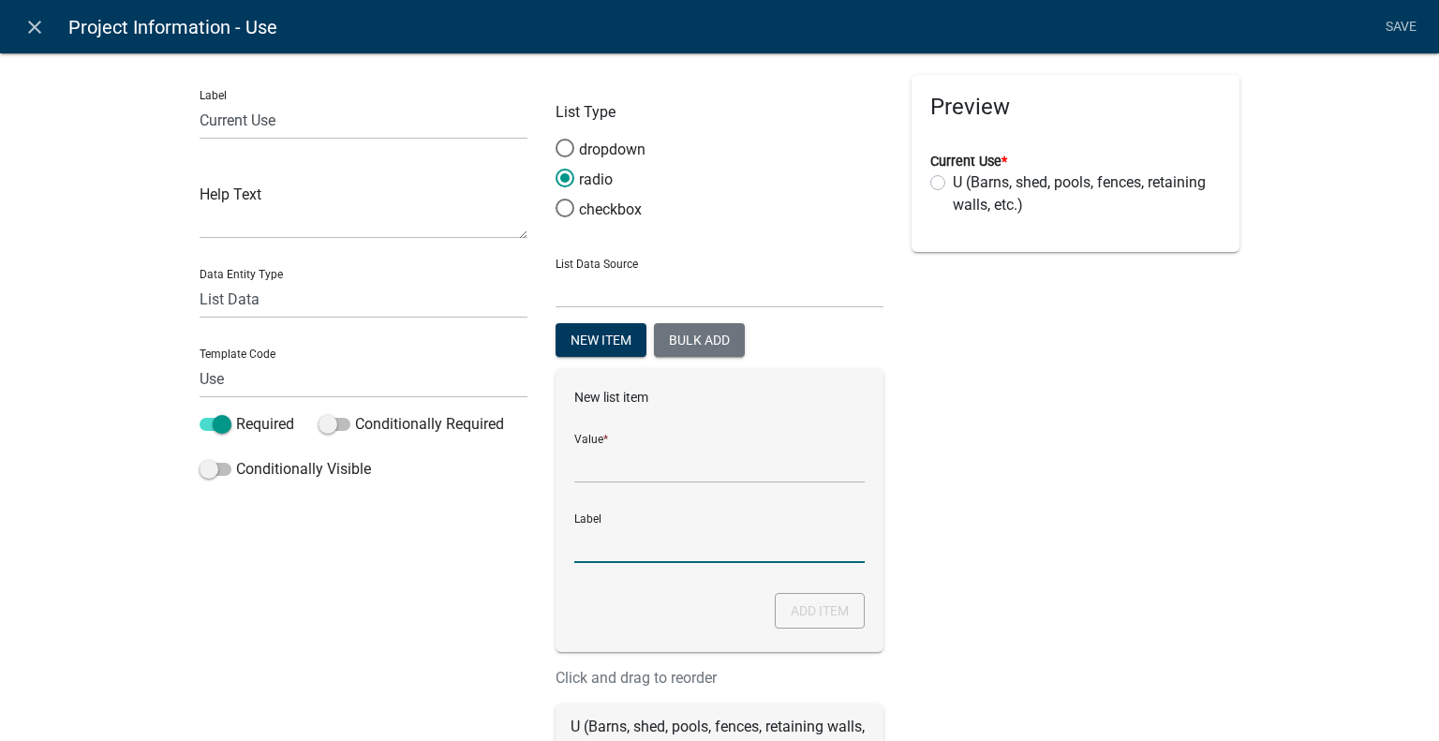
click at [626, 551] on input "Label" at bounding box center [719, 544] width 290 height 38
click at [622, 473] on input "List Data Source" at bounding box center [719, 464] width 290 height 38
paste input "R-3 (Residential occupancy not more than 2 units)"
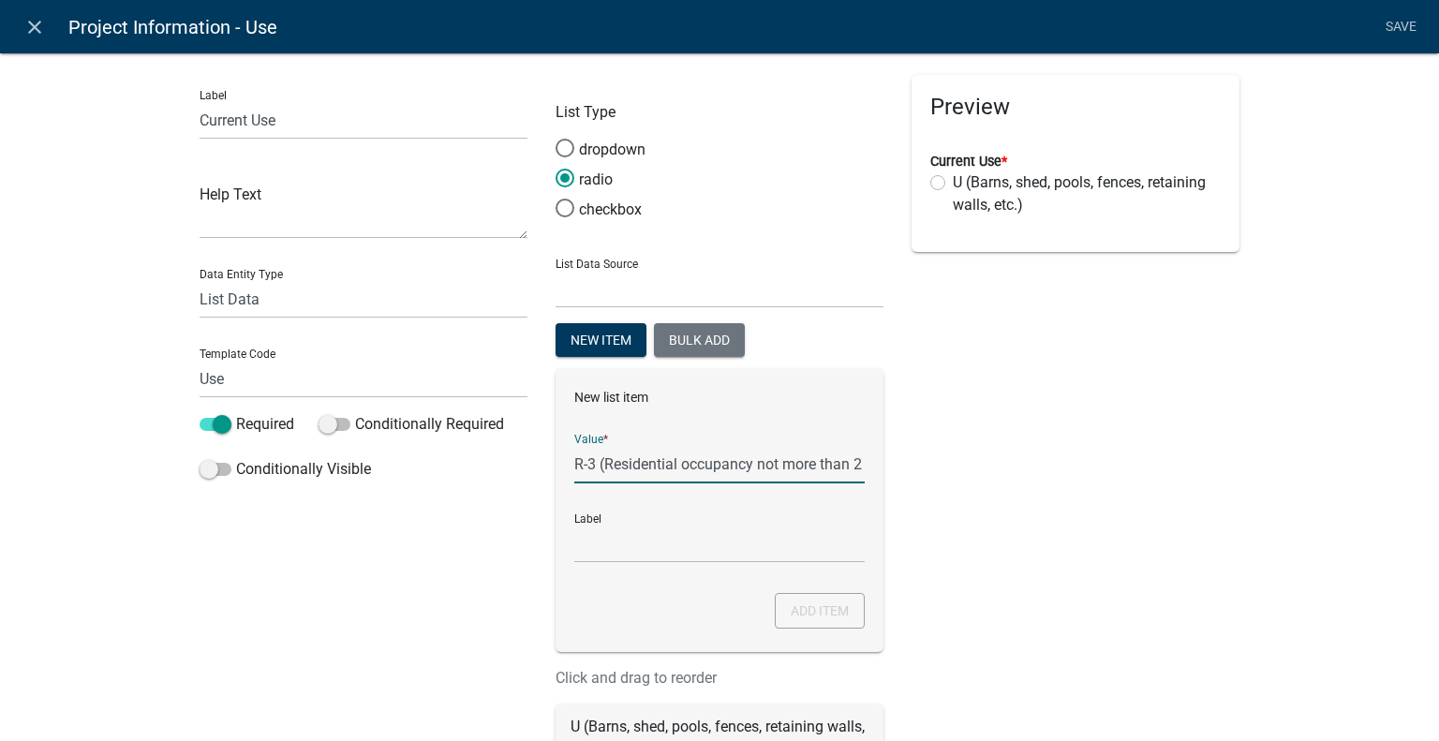
scroll to position [0, 40]
type input "R-3 (Residential occupancy not more than 2 units)"
click at [1079, 483] on div "Preview Current Use * U (Barns, shed, pools, fences, retaining walls, etc.)" at bounding box center [1076, 471] width 356 height 793
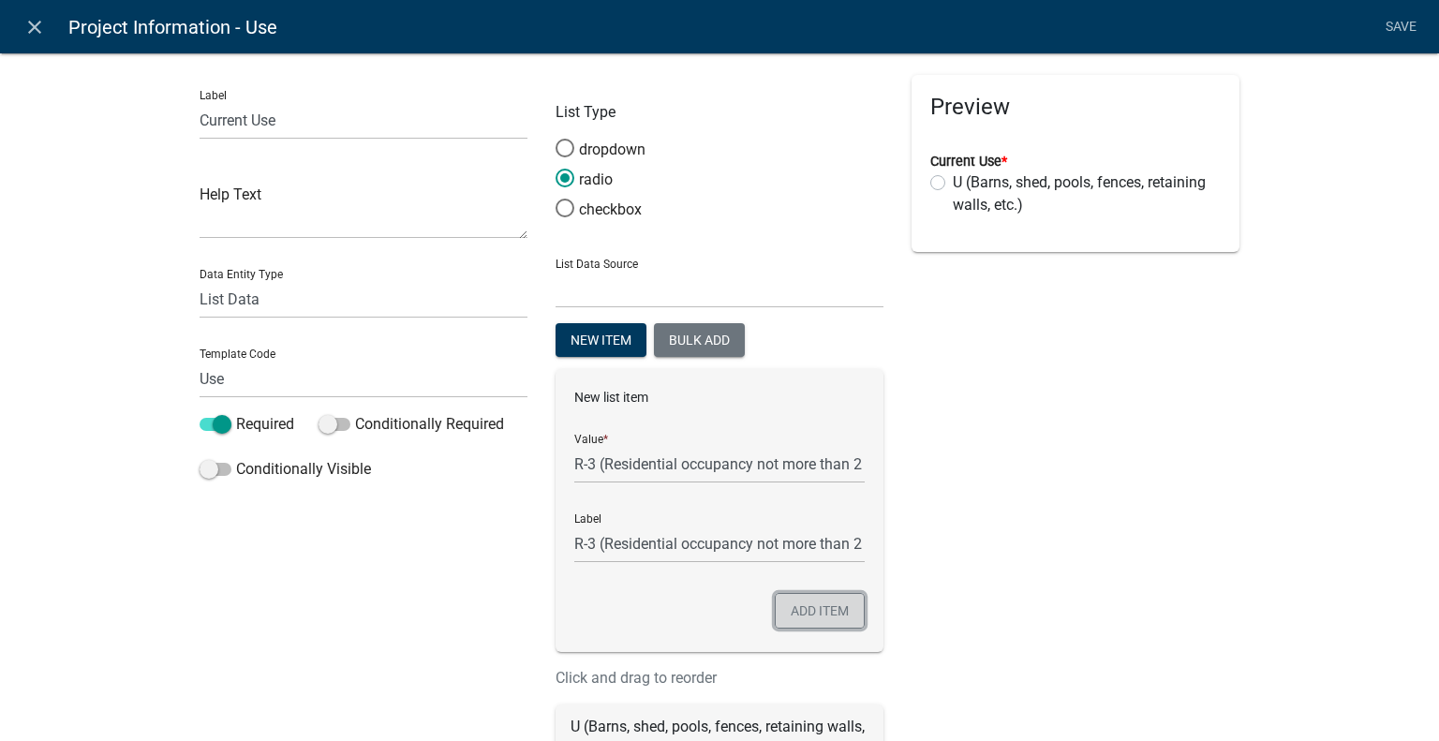
click at [806, 598] on button "Add item" at bounding box center [820, 611] width 90 height 36
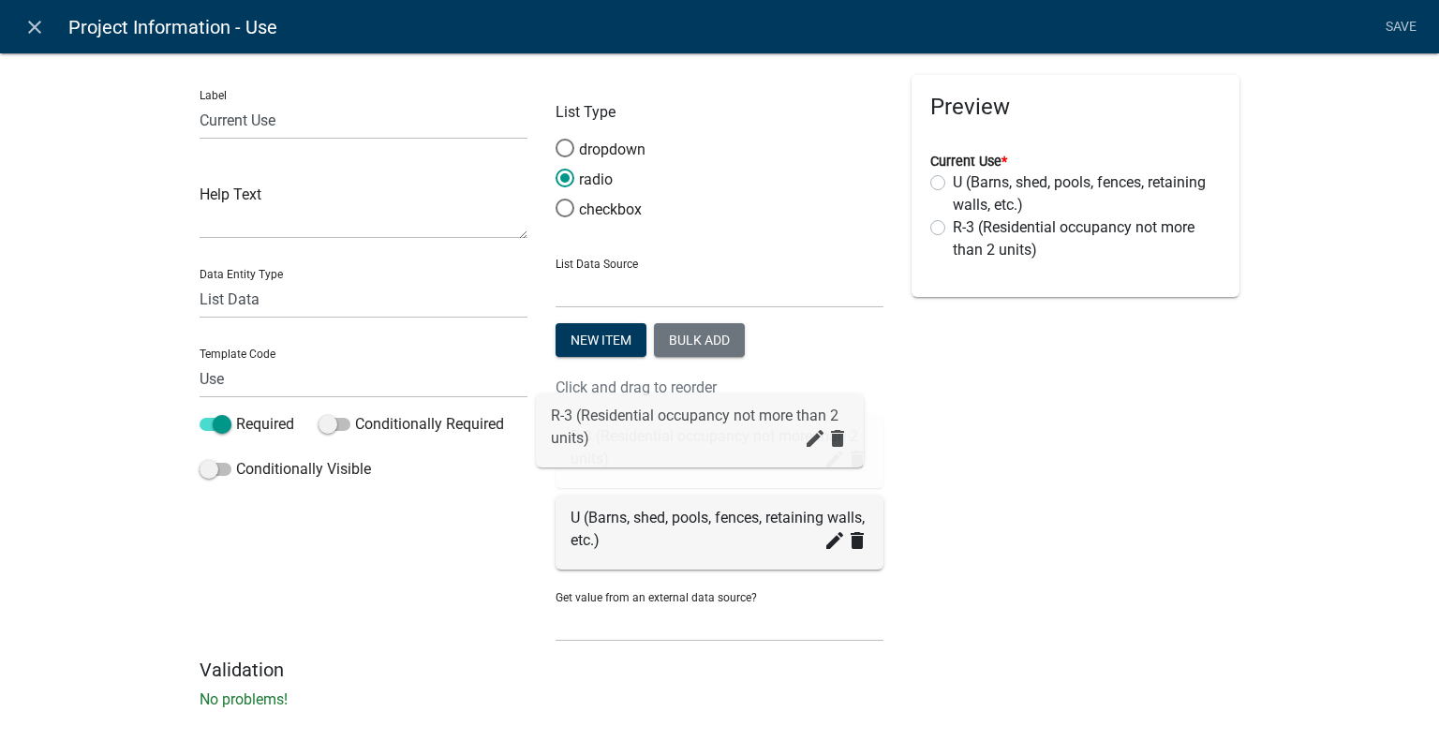
drag, startPoint x: 753, startPoint y: 531, endPoint x: 750, endPoint y: 449, distance: 82.5
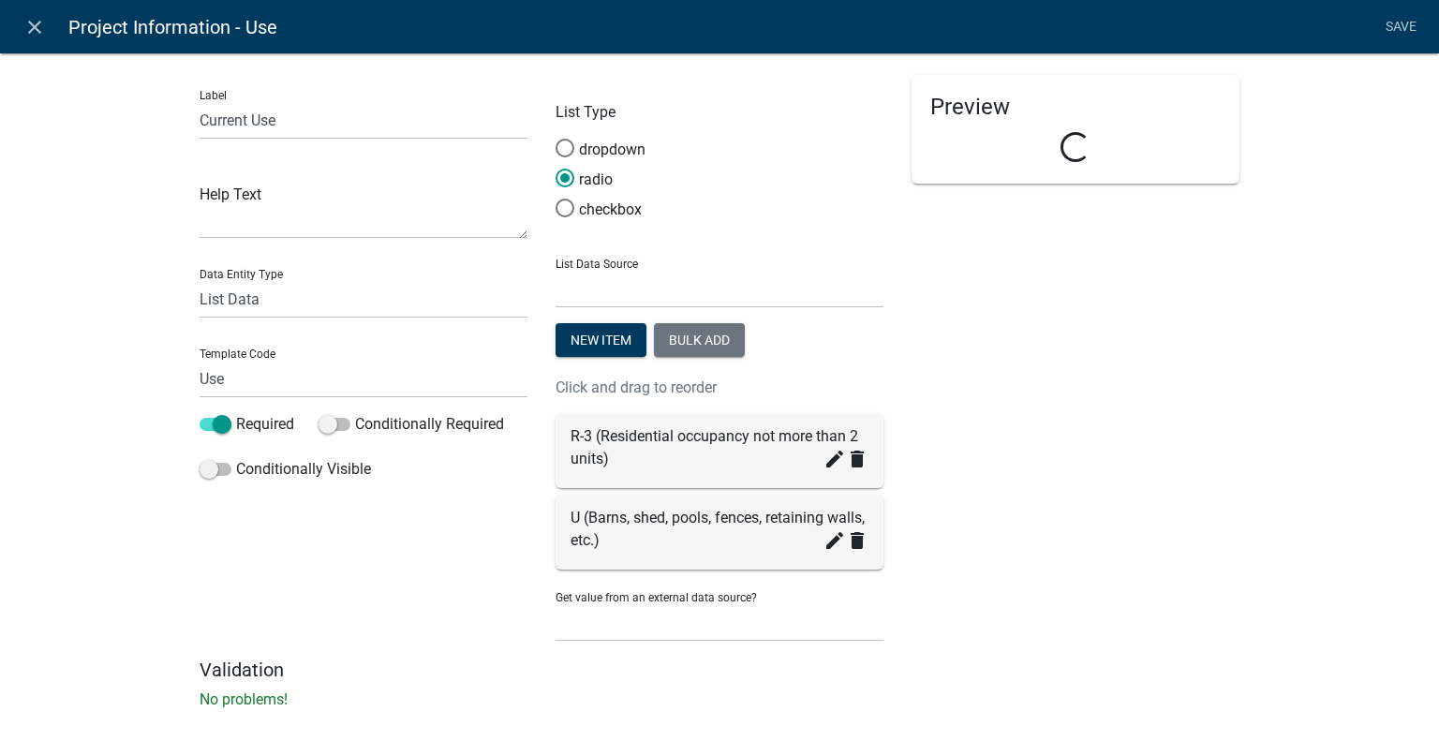
click at [1263, 385] on div "Label Current Use Help Text Data Entity Type Free Form Text Document Display En…" at bounding box center [719, 386] width 1439 height 728
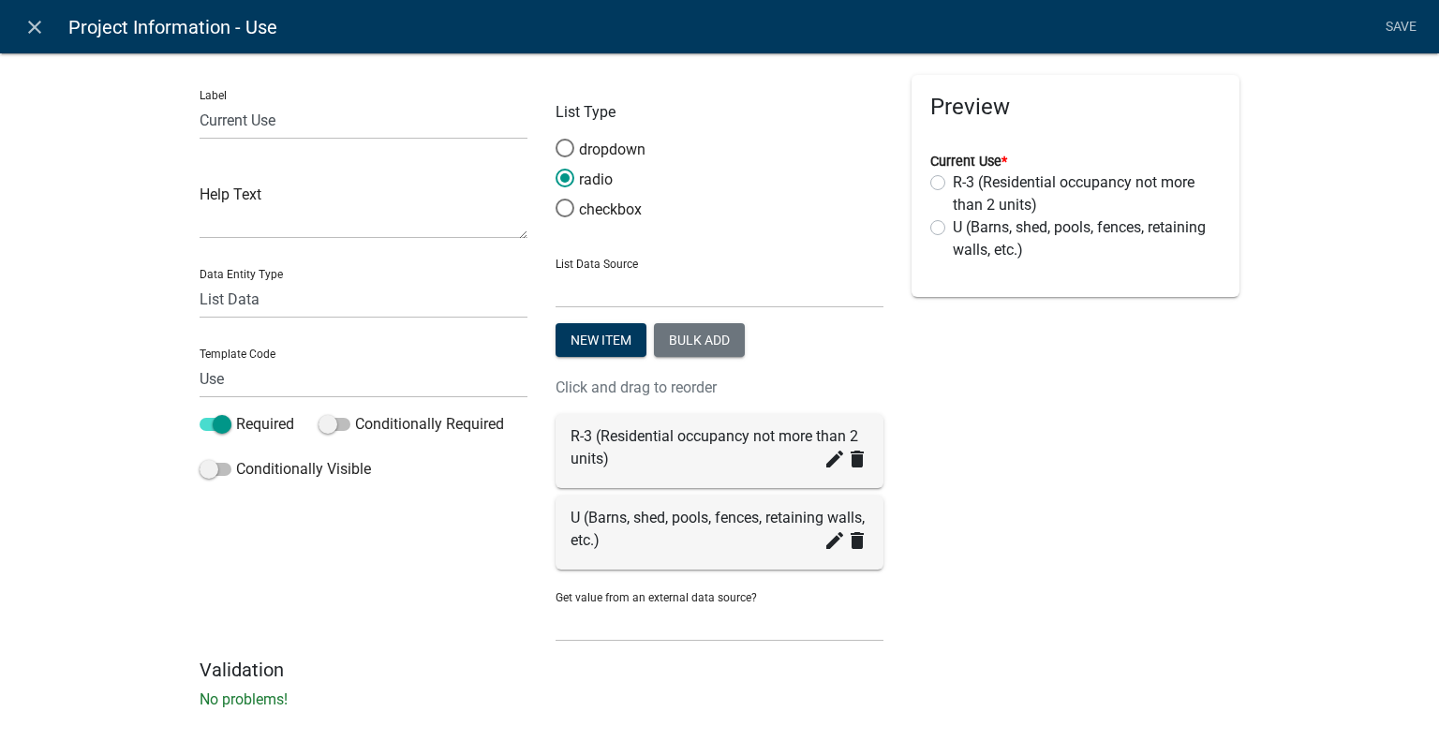
click at [1398, 26] on li "Save" at bounding box center [1400, 27] width 47 height 36
click at [334, 548] on div "Label Current Use Help Text Data Entity Type Free Form Text Document Display En…" at bounding box center [364, 367] width 356 height 584
click at [796, 168] on div "dropdown" at bounding box center [720, 154] width 328 height 30
click at [1062, 445] on div "Preview Current Use * R-3 (Residential occupancy not more than 2 units) U (Barn…" at bounding box center [1076, 367] width 356 height 584
click at [1212, 408] on div "Preview Current Use * R-3 (Residential occupancy not more than 2 units) U (Barn…" at bounding box center [1076, 367] width 356 height 584
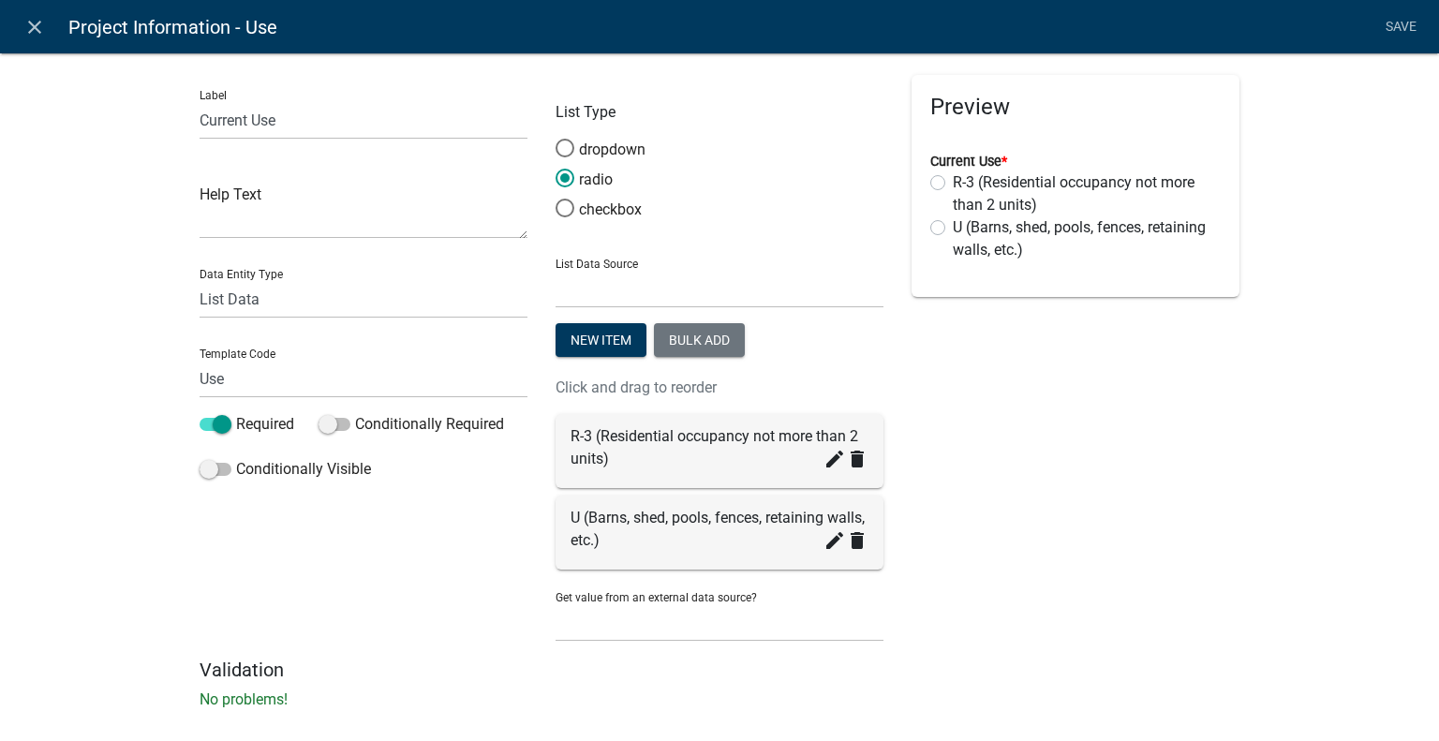
click at [953, 180] on label "R-3 (Residential occupancy not more than 2 units)" at bounding box center [1087, 193] width 268 height 45
click at [953, 180] on input "R-3 (Residential occupancy not more than 2 units)" at bounding box center [959, 177] width 12 height 12
radio input "true"
click at [953, 228] on label "U (Barns, shed, pools, fences, retaining walls, etc.)" at bounding box center [1087, 238] width 268 height 45
click at [953, 228] on input "U (Barns, shed, pools, fences, retaining walls, etc.)" at bounding box center [959, 222] width 12 height 12
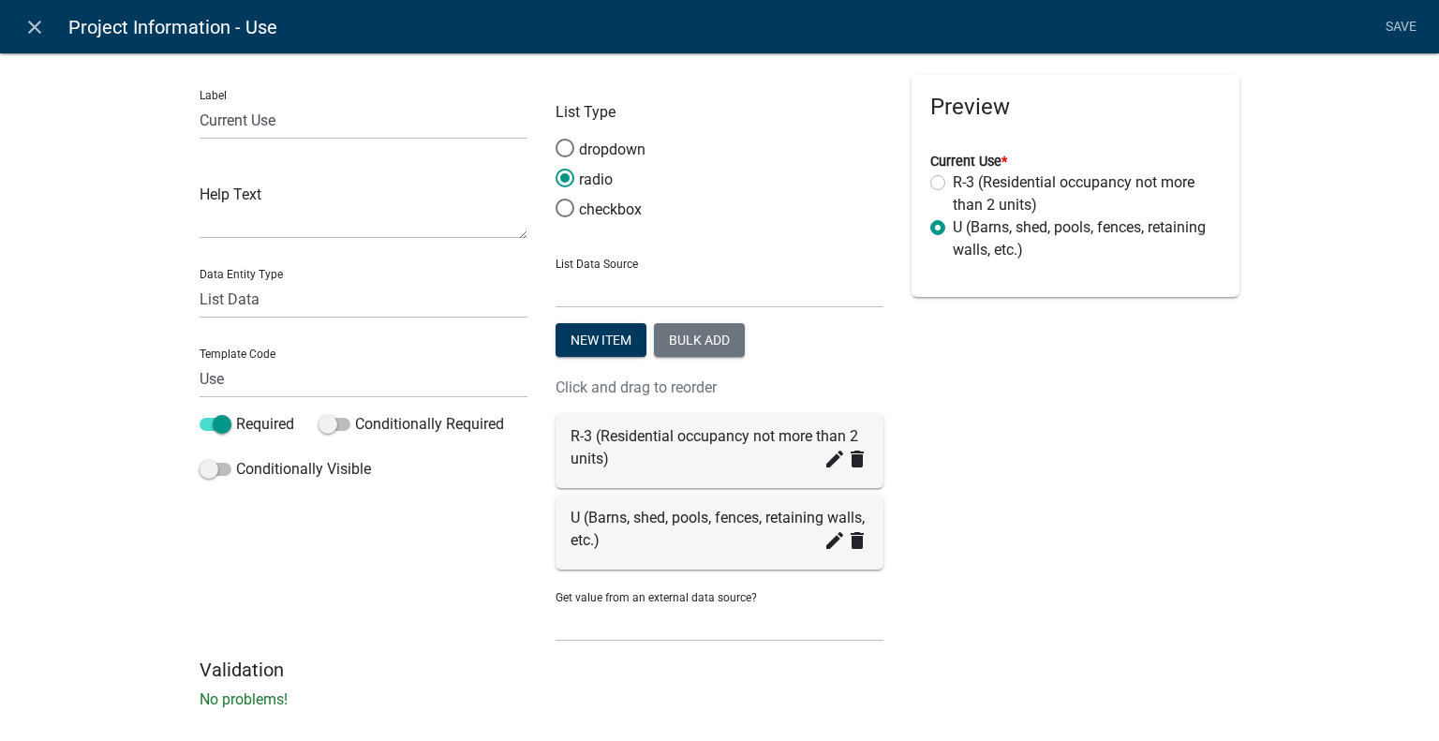
radio input "true"
click at [1399, 33] on li "Save" at bounding box center [1400, 27] width 47 height 36
click at [1398, 25] on li "Save" at bounding box center [1400, 27] width 47 height 36
click at [21, 21] on link "close" at bounding box center [34, 26] width 38 height 38
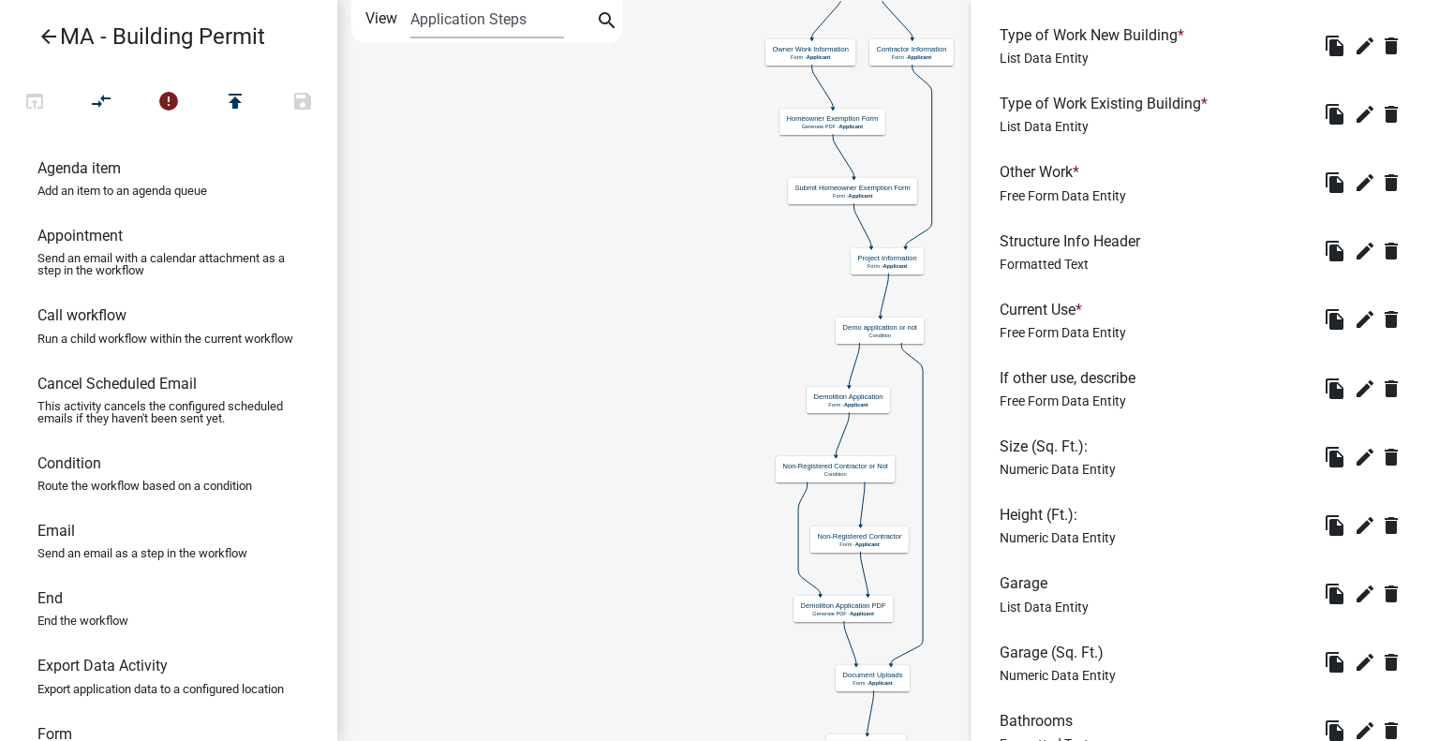
scroll to position [1994, 0]
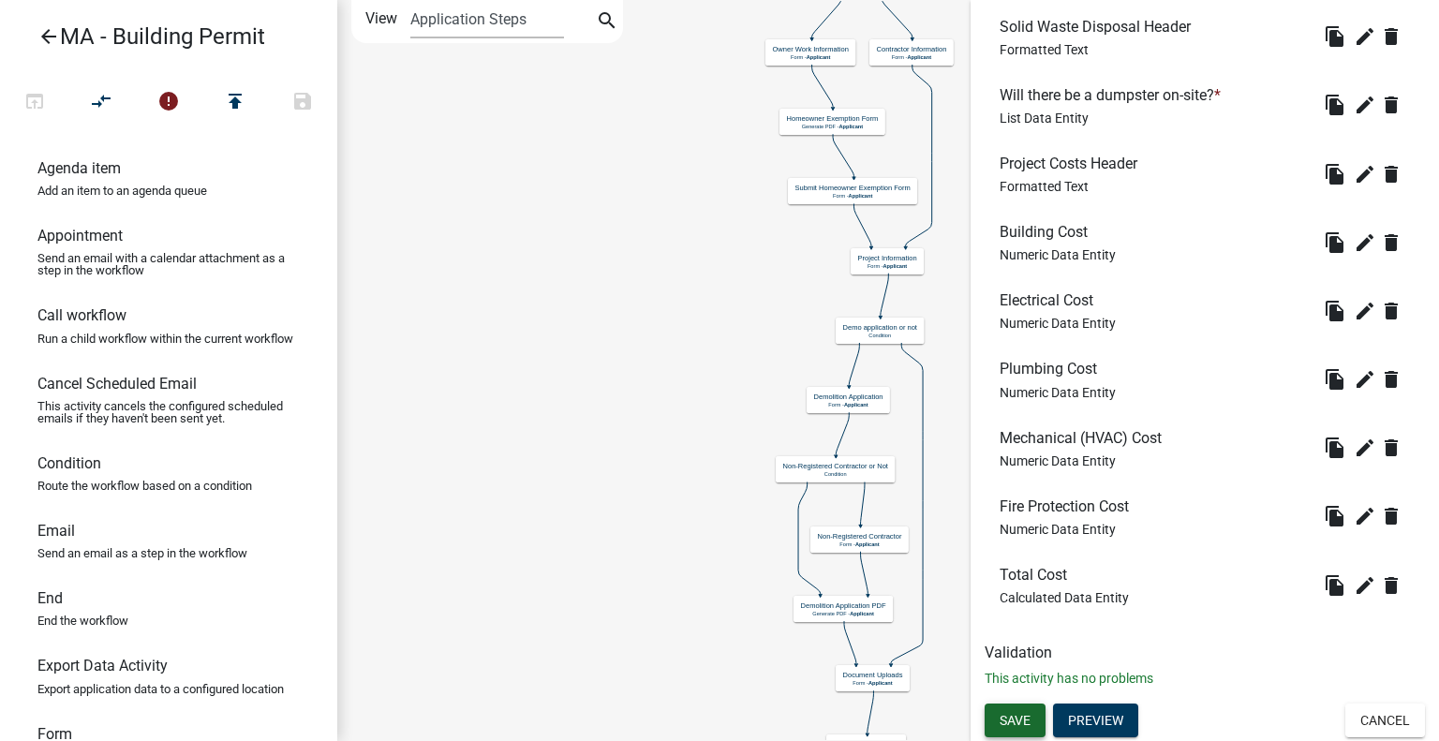
click at [1017, 726] on span "Save" at bounding box center [1015, 720] width 31 height 15
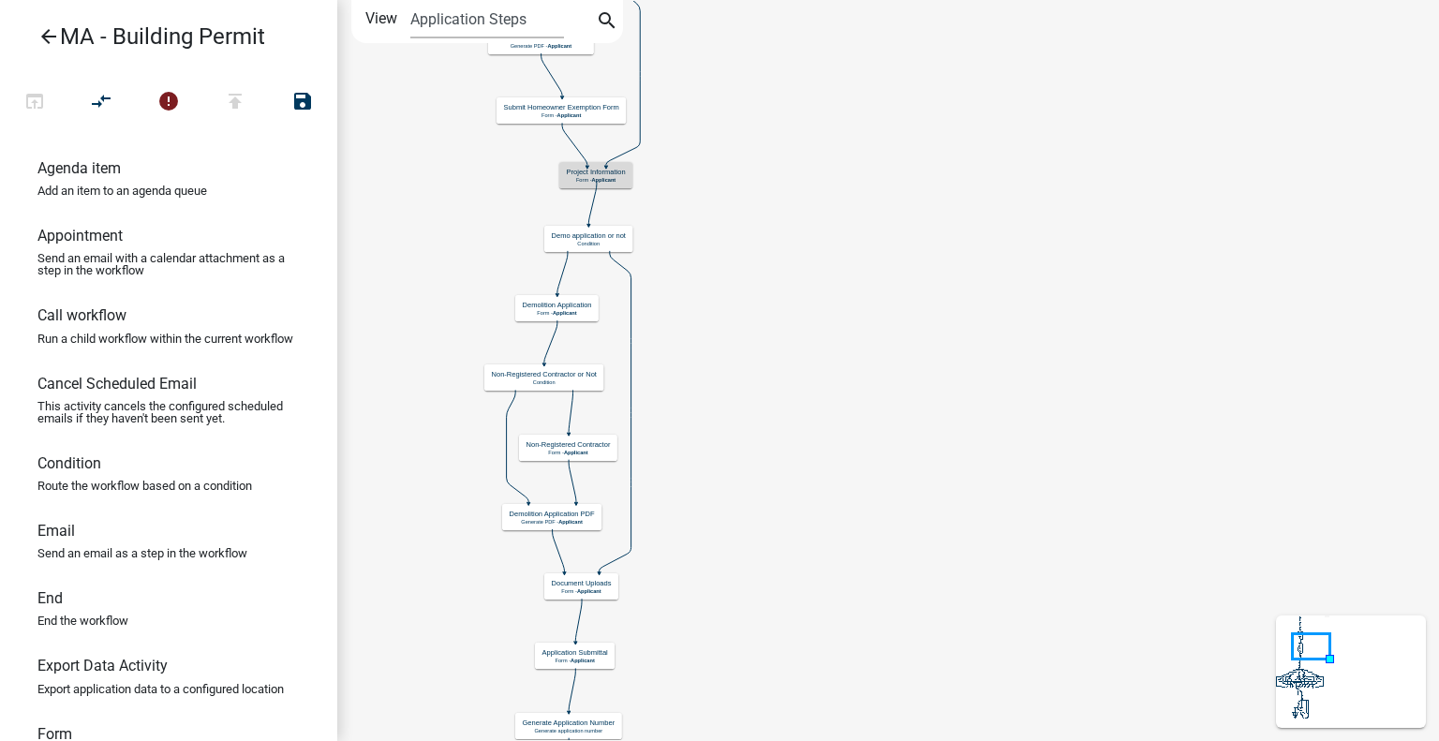
scroll to position [0, 0]
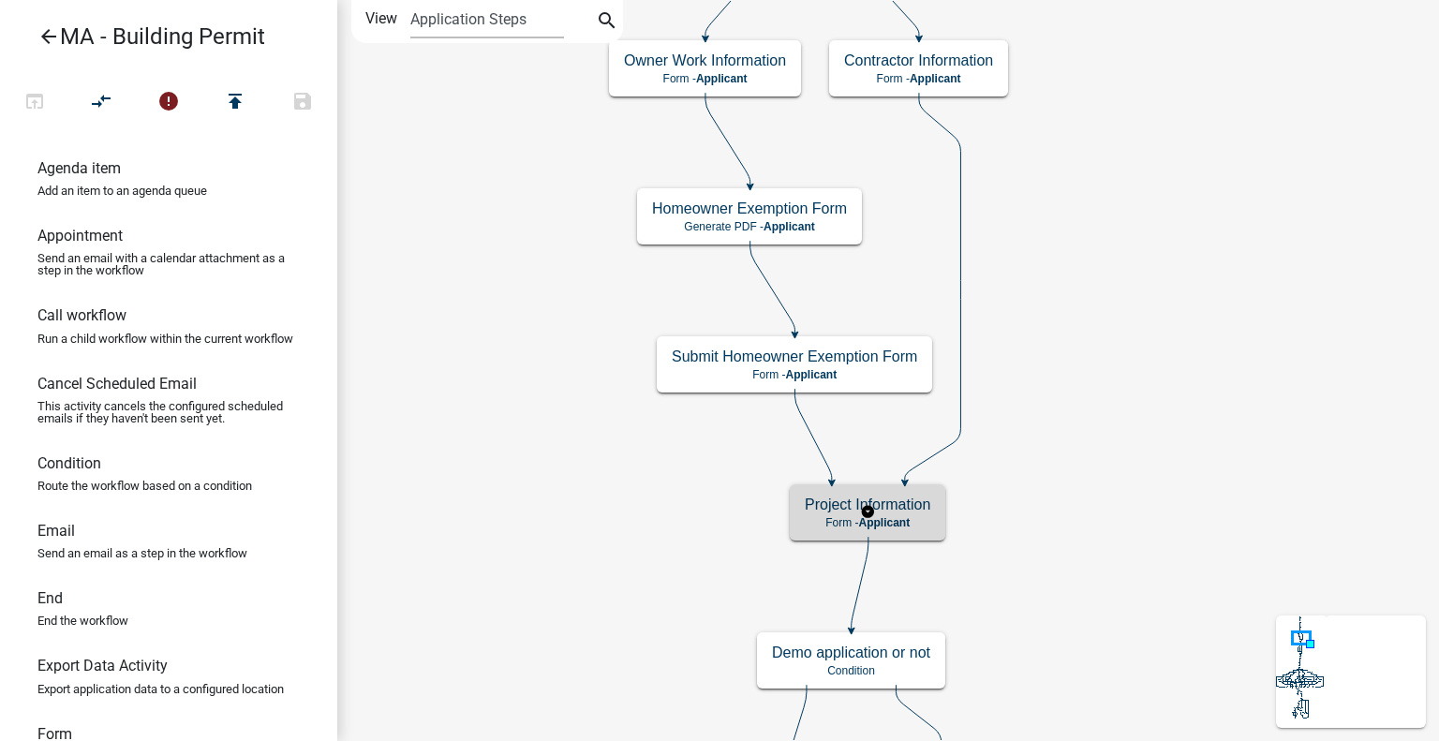
click at [888, 505] on h5 "Project Information" at bounding box center [868, 505] width 126 height 18
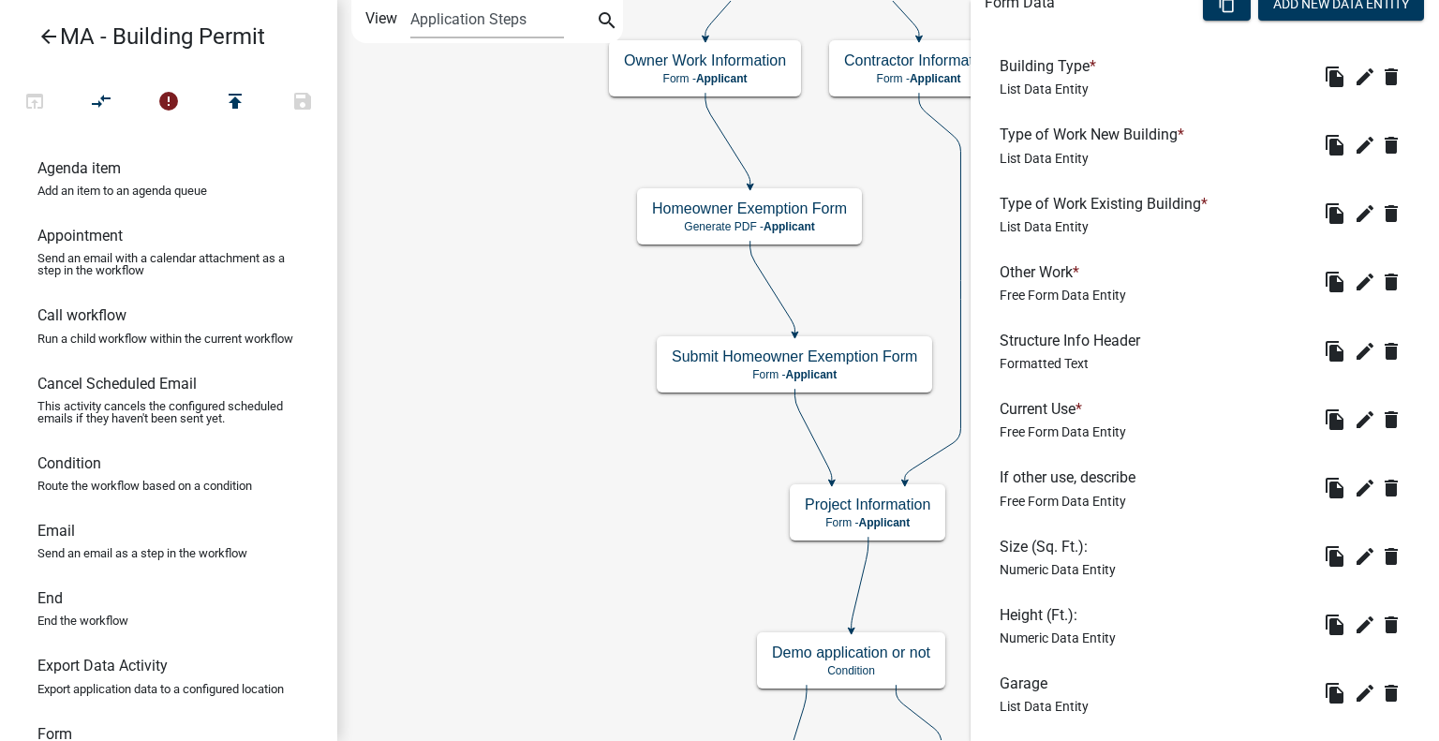
scroll to position [582, 0]
click at [1354, 417] on icon "edit" at bounding box center [1365, 419] width 22 height 22
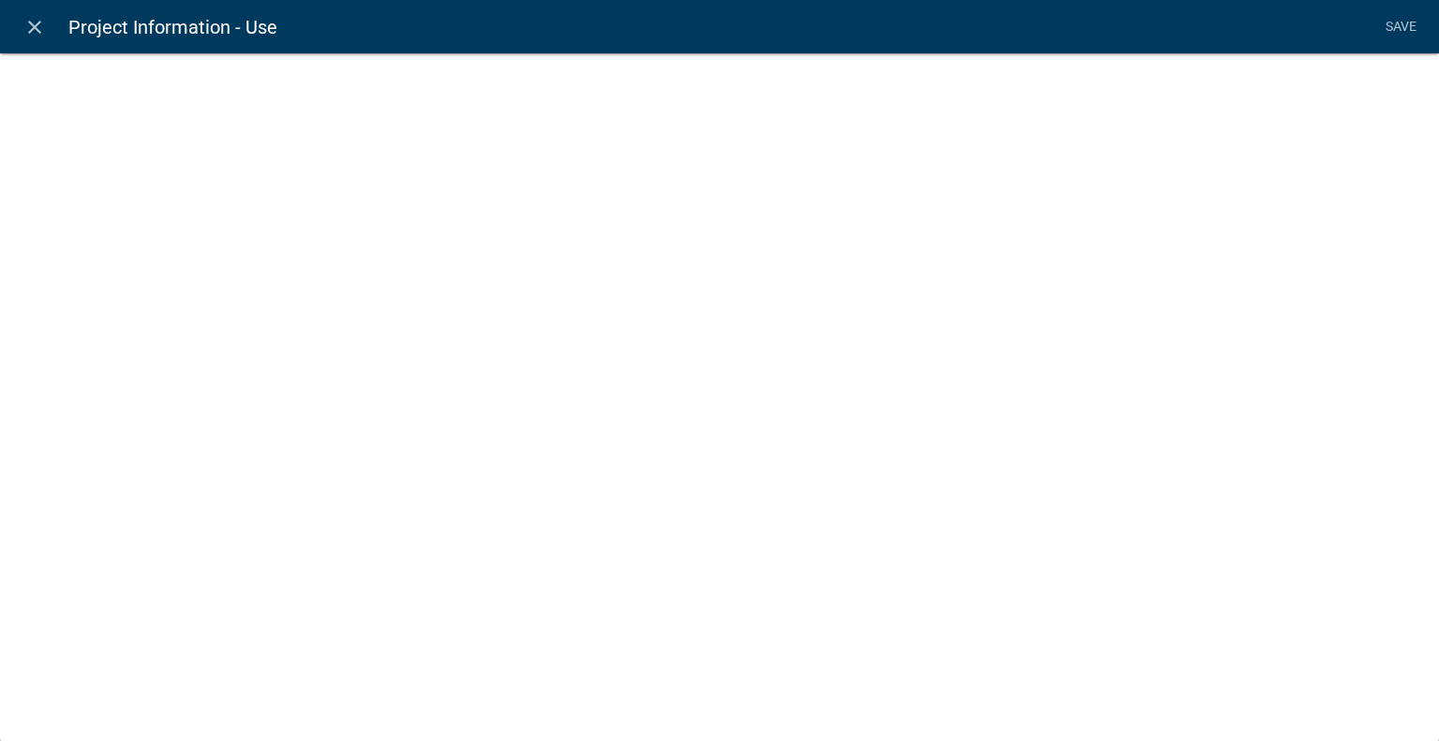
select select
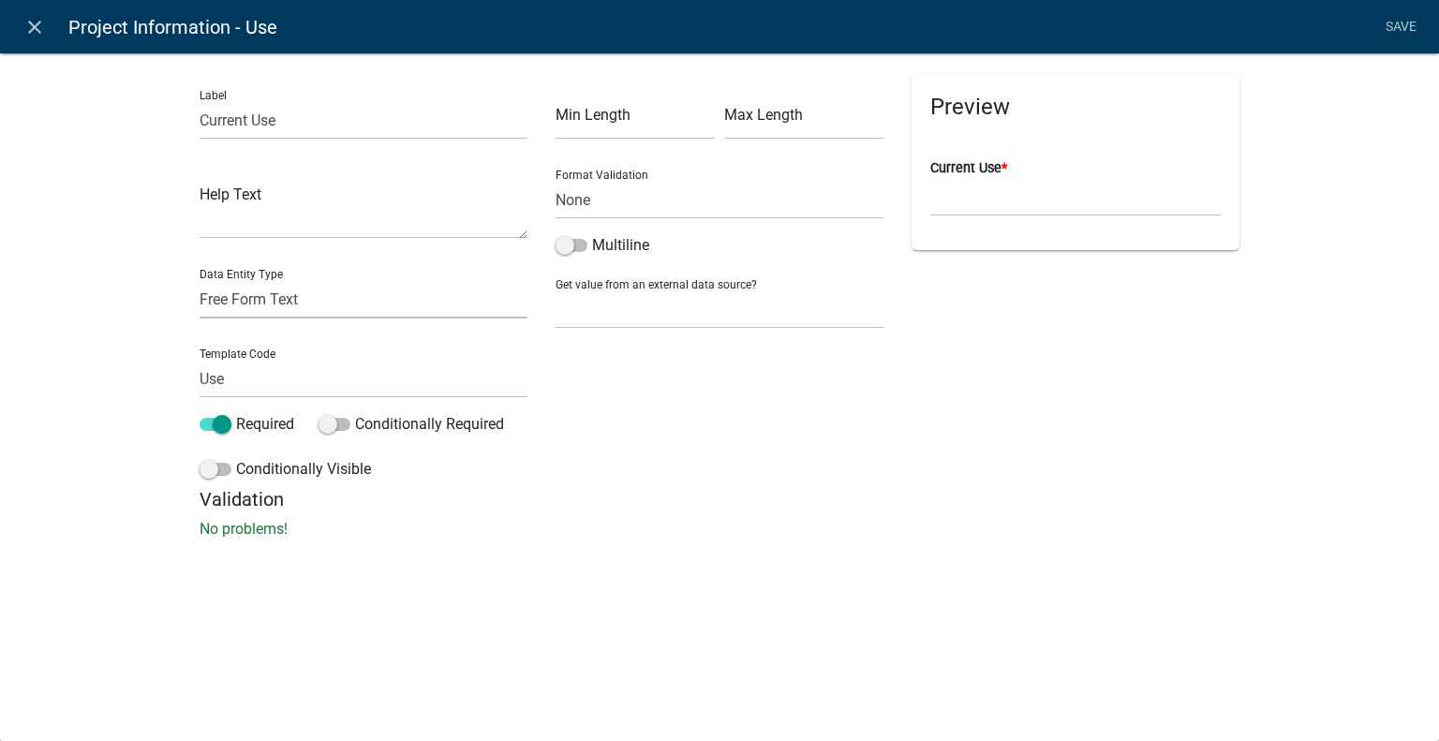
click at [337, 303] on select "Free Form Text Document Display Entity Value Fee Numeric Data Date Map Sketch D…" at bounding box center [364, 299] width 328 height 38
select select "list-data"
click at [200, 280] on select "Free Form Text Document Display Entity Value Fee Numeric Data Date Map Sketch D…" at bounding box center [364, 299] width 328 height 38
select select "list-data"
select select
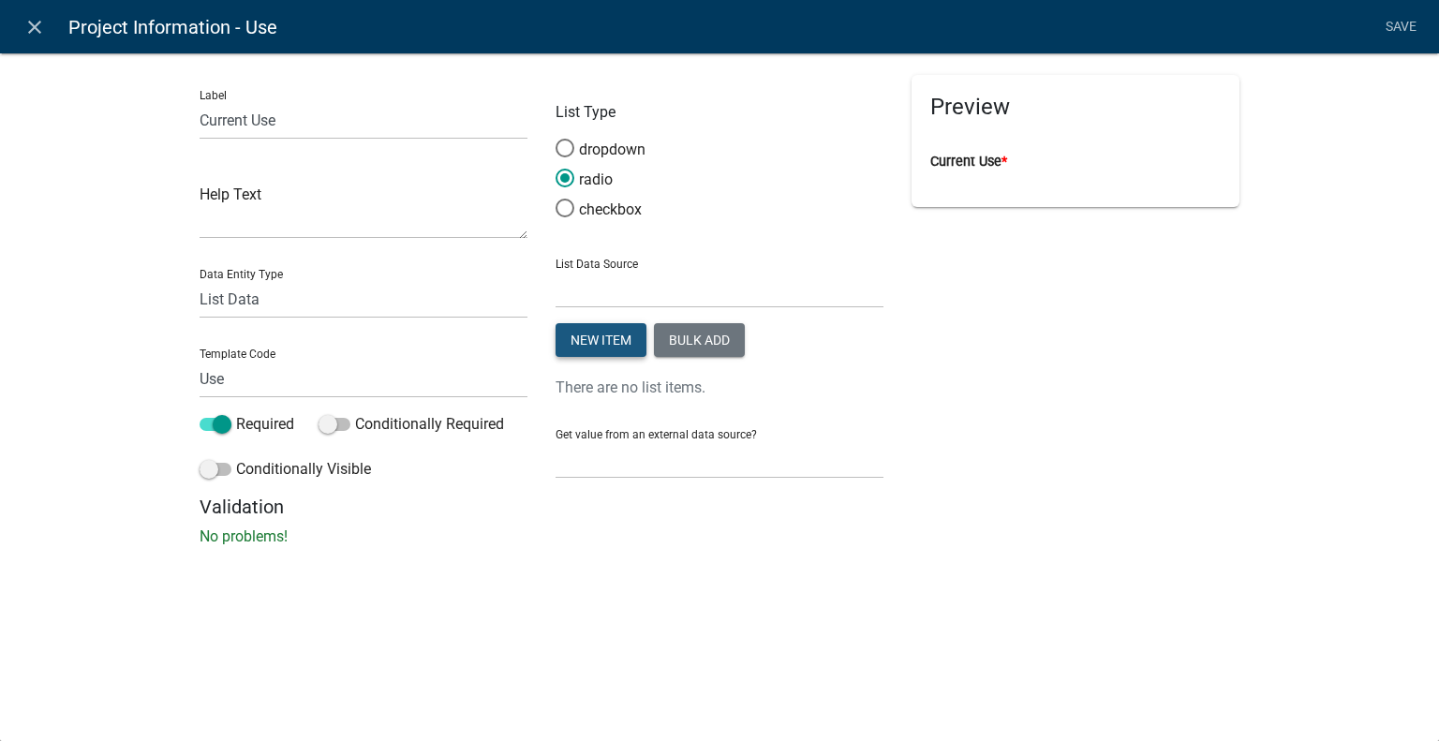
click at [591, 349] on button "New item" at bounding box center [601, 340] width 91 height 34
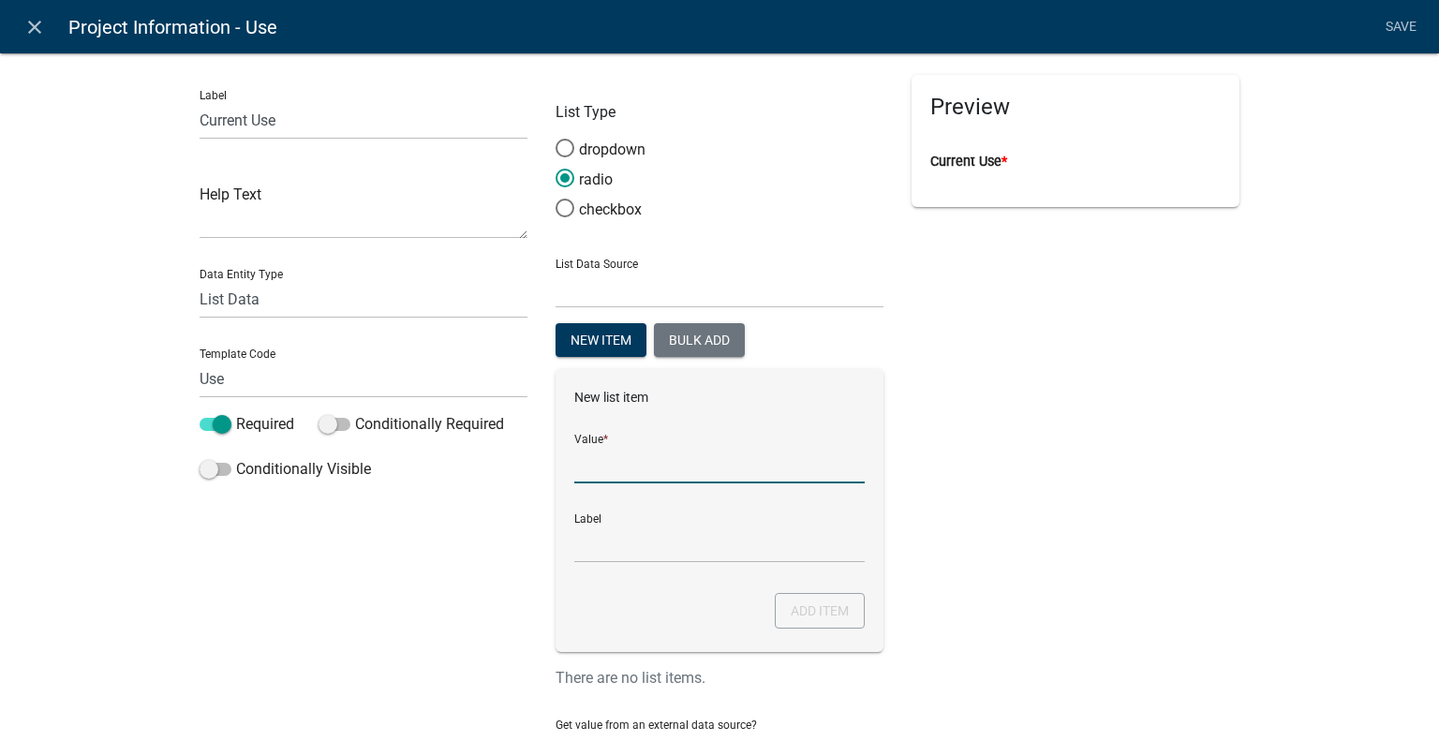
click at [633, 471] on input "List Data Source" at bounding box center [719, 464] width 290 height 38
paste input "R-3 (Residential occupancy not more than 2 units)"
type input "R-3 (Residential occupancy not more than 2 units)"
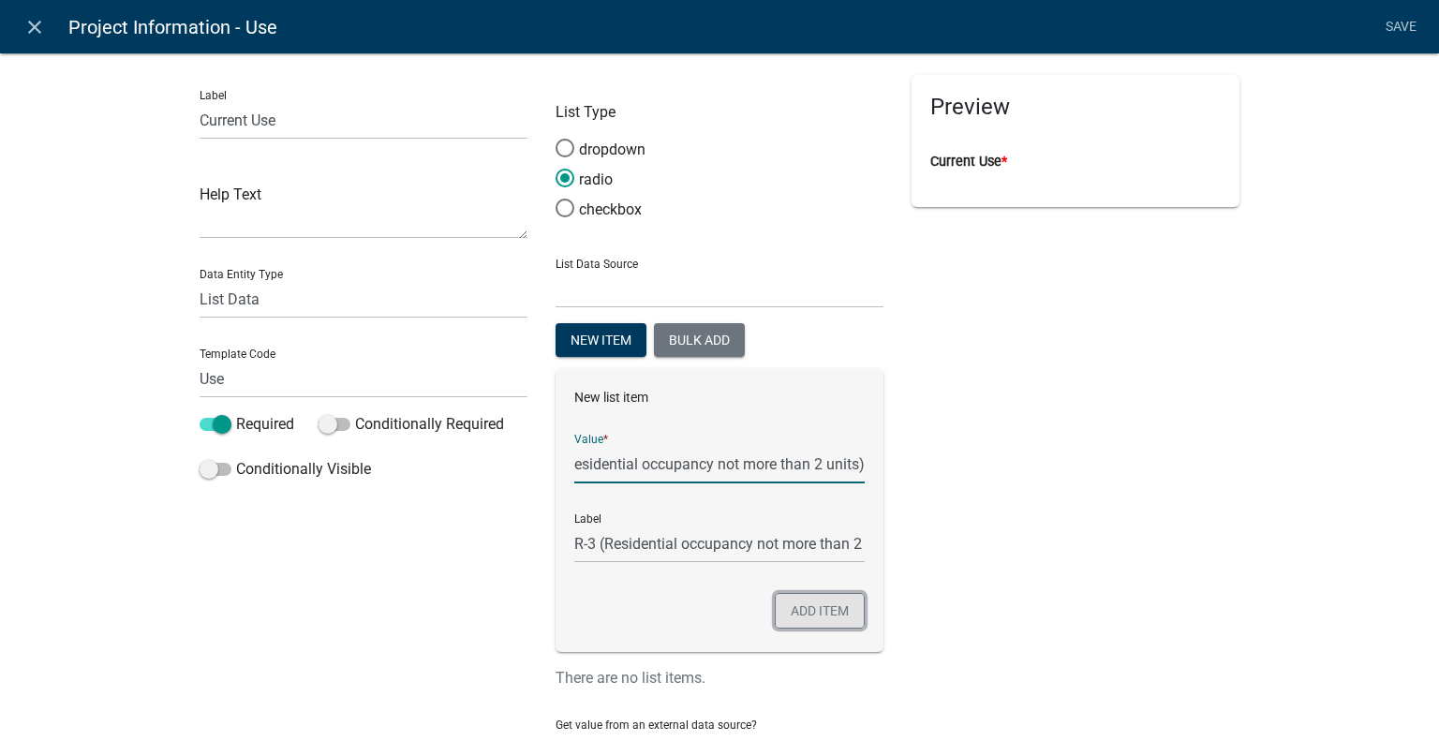
click at [827, 619] on button "Add item" at bounding box center [820, 611] width 90 height 36
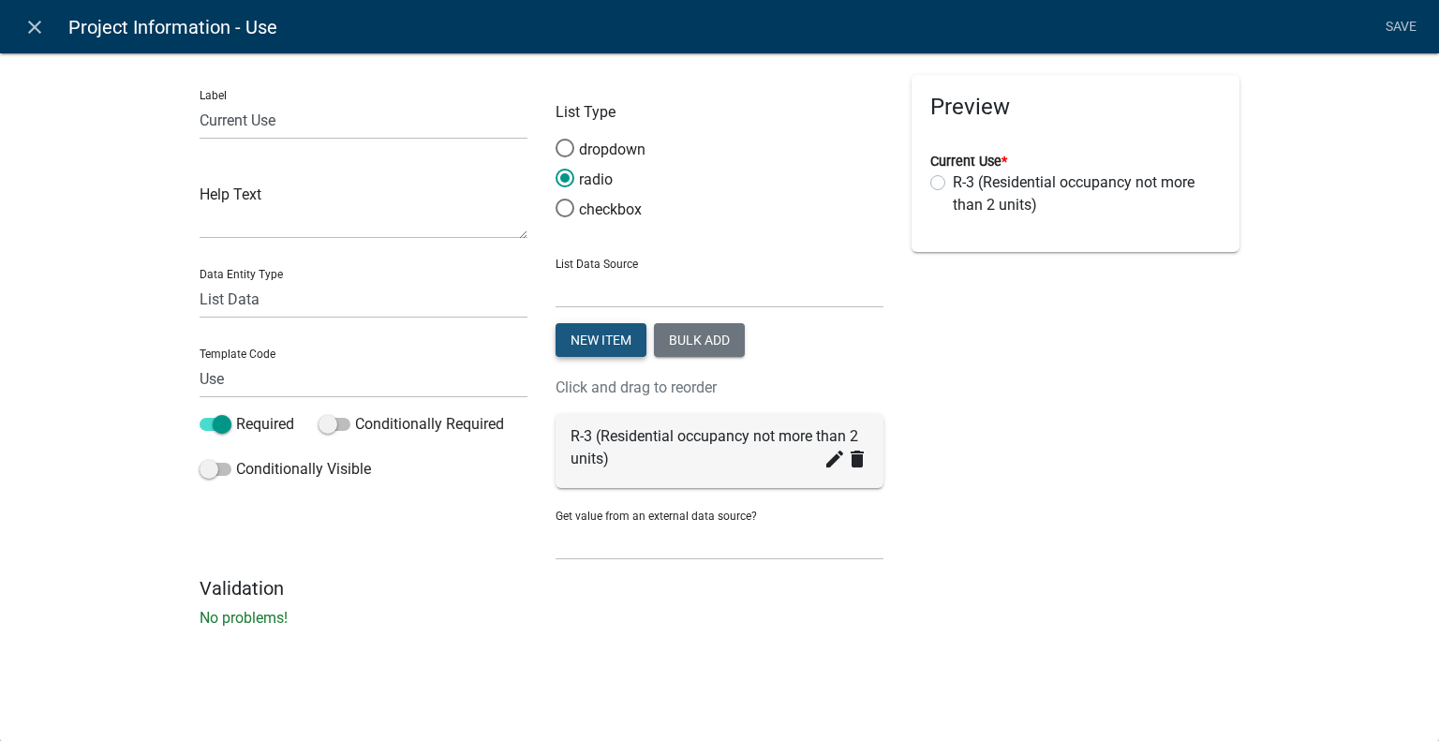
click at [595, 340] on button "New item" at bounding box center [601, 340] width 91 height 34
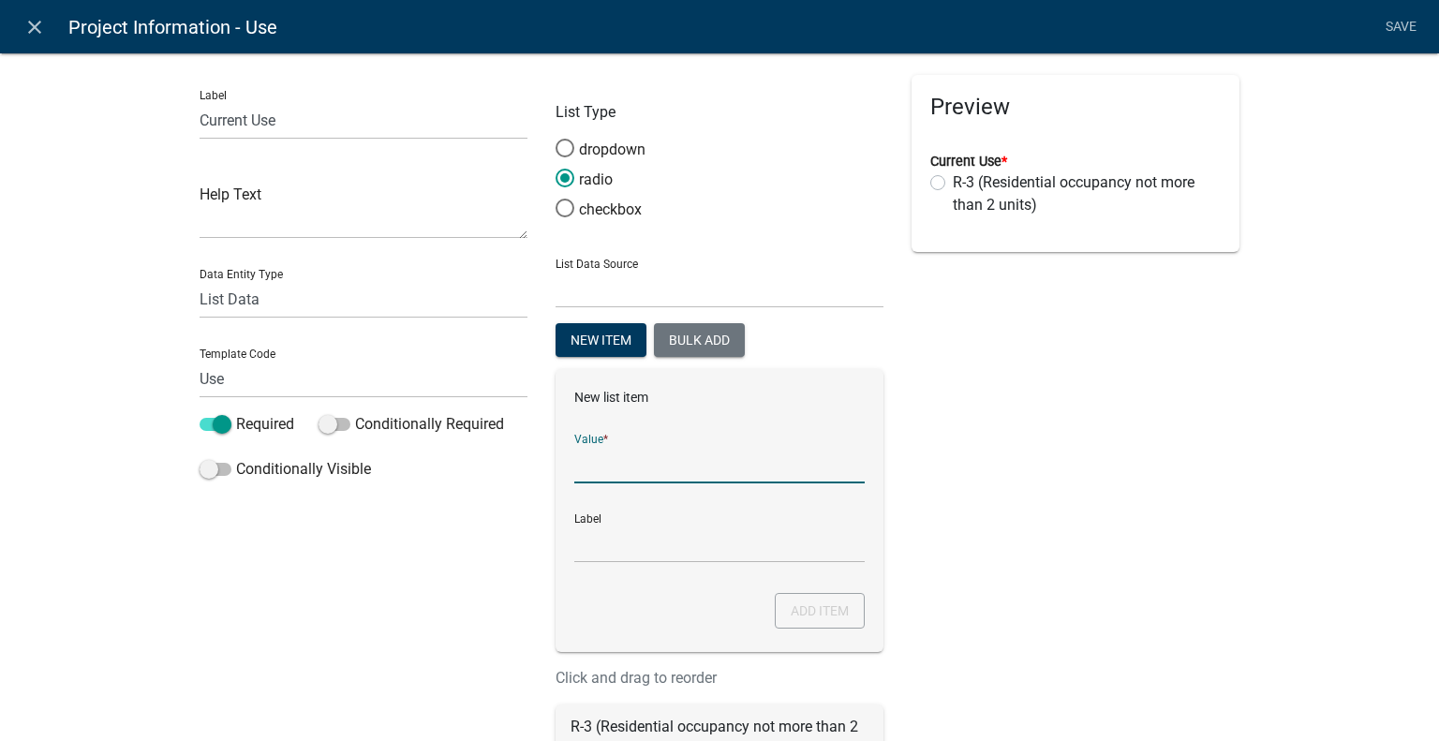
click at [624, 471] on input "List Data Source" at bounding box center [719, 464] width 290 height 38
paste input "U (Barns, shed, pools, fences, retaining walls, etc.)"
type input "U (Barns, shed, pools, fences, retaining walls, etc.)"
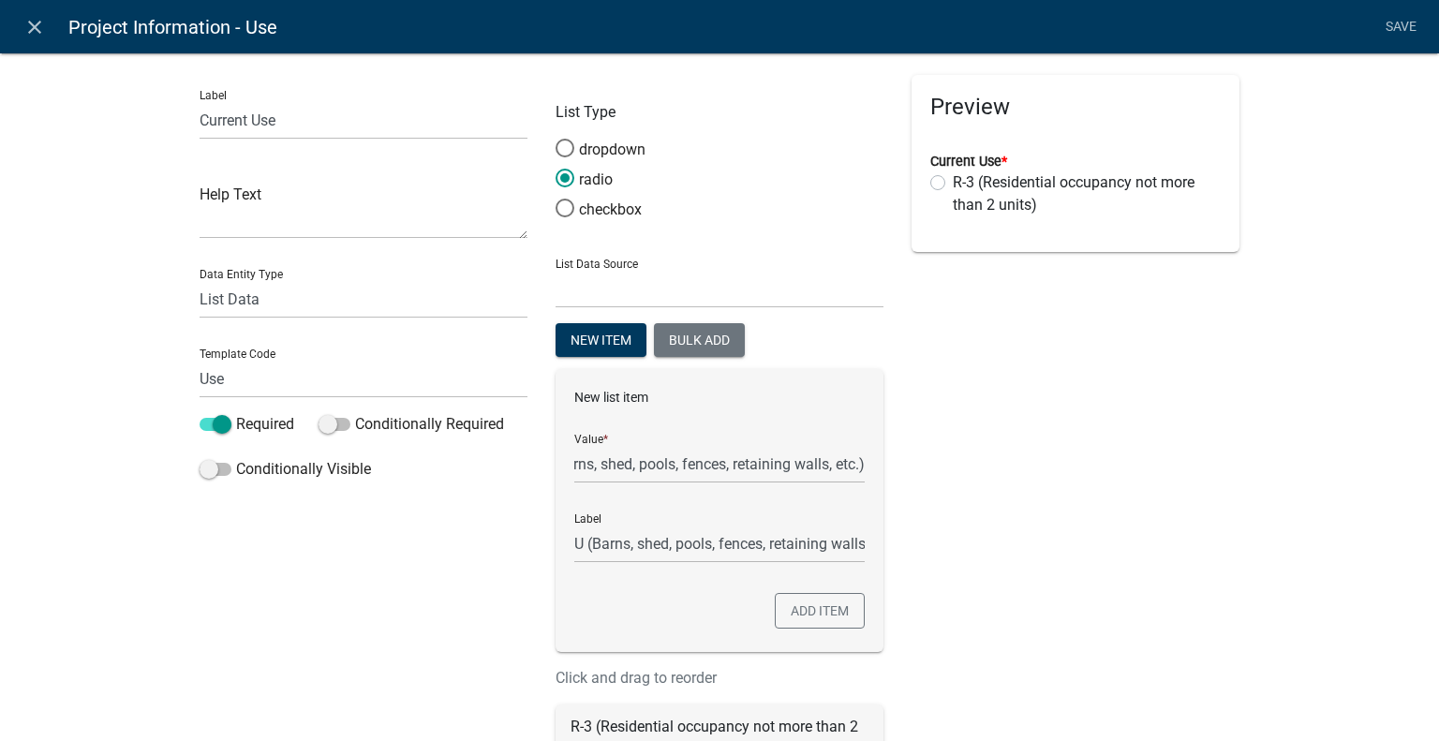
click at [1139, 542] on div "Preview Current Use * R-3 (Residential occupancy not more than 2 units)" at bounding box center [1076, 471] width 356 height 793
click at [807, 602] on button "Add item" at bounding box center [820, 611] width 90 height 36
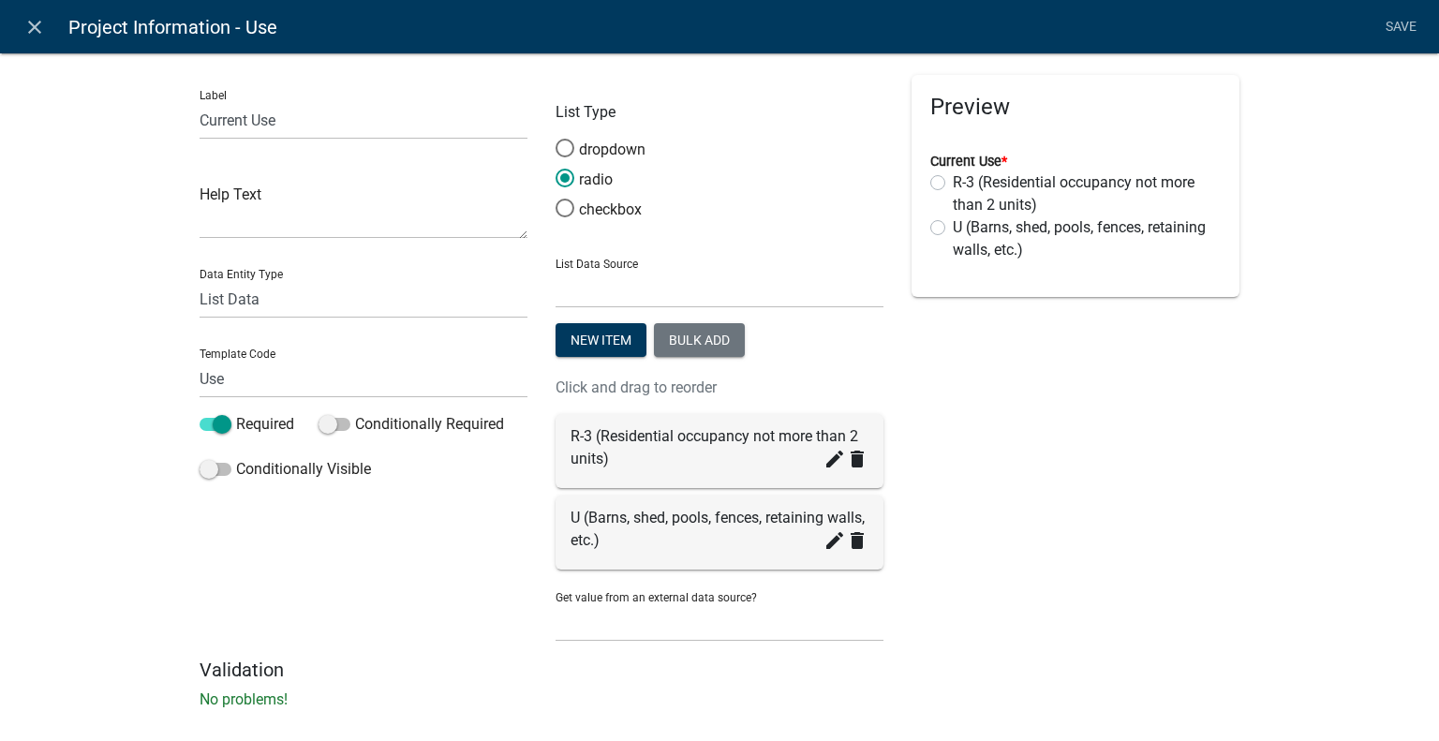
click at [1074, 489] on div "Preview Current Use * R-3 (Residential occupancy not more than 2 units) U (Barn…" at bounding box center [1076, 367] width 356 height 584
click at [1012, 381] on div "Preview Current Use * R-3 (Residential occupancy not more than 2 units) U (Barn…" at bounding box center [1076, 367] width 356 height 584
click at [1396, 32] on link "Save" at bounding box center [1400, 27] width 47 height 36
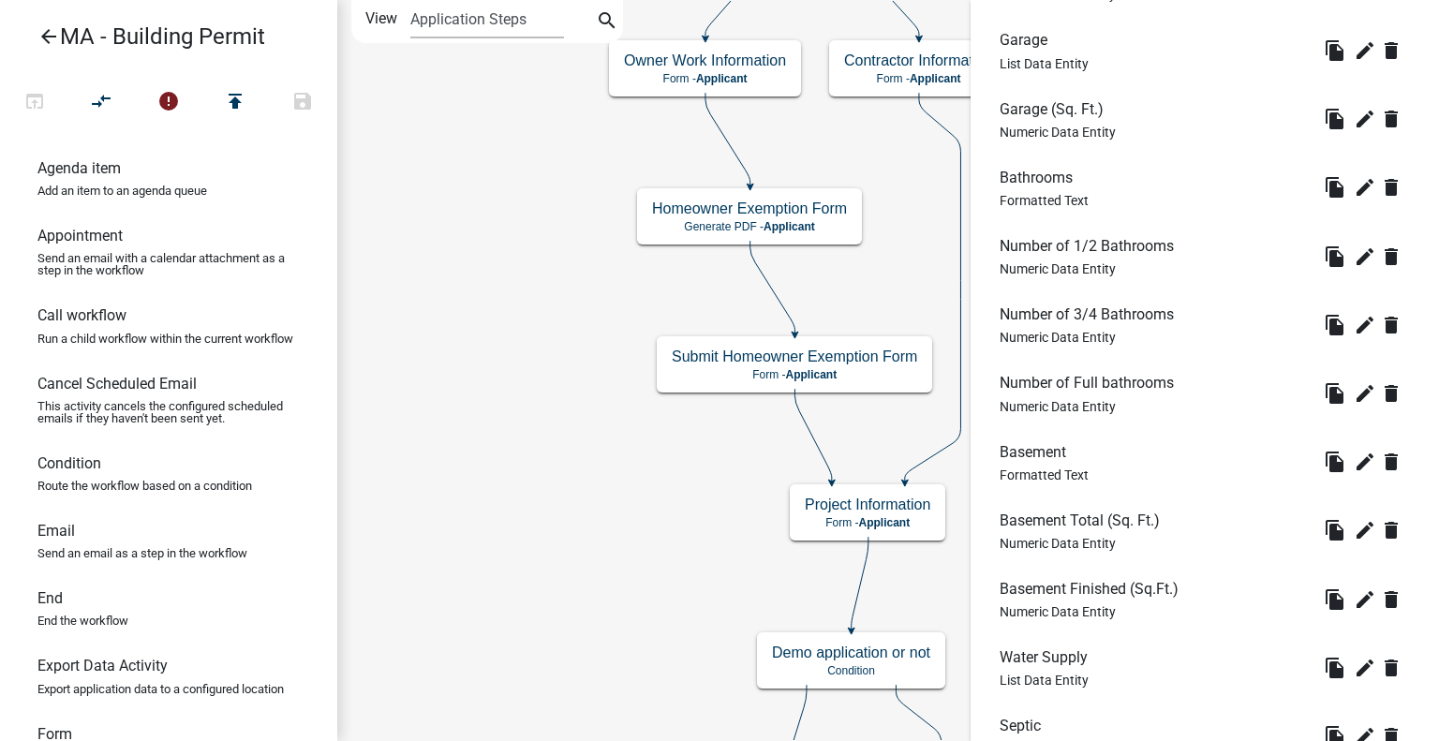
scroll to position [1994, 0]
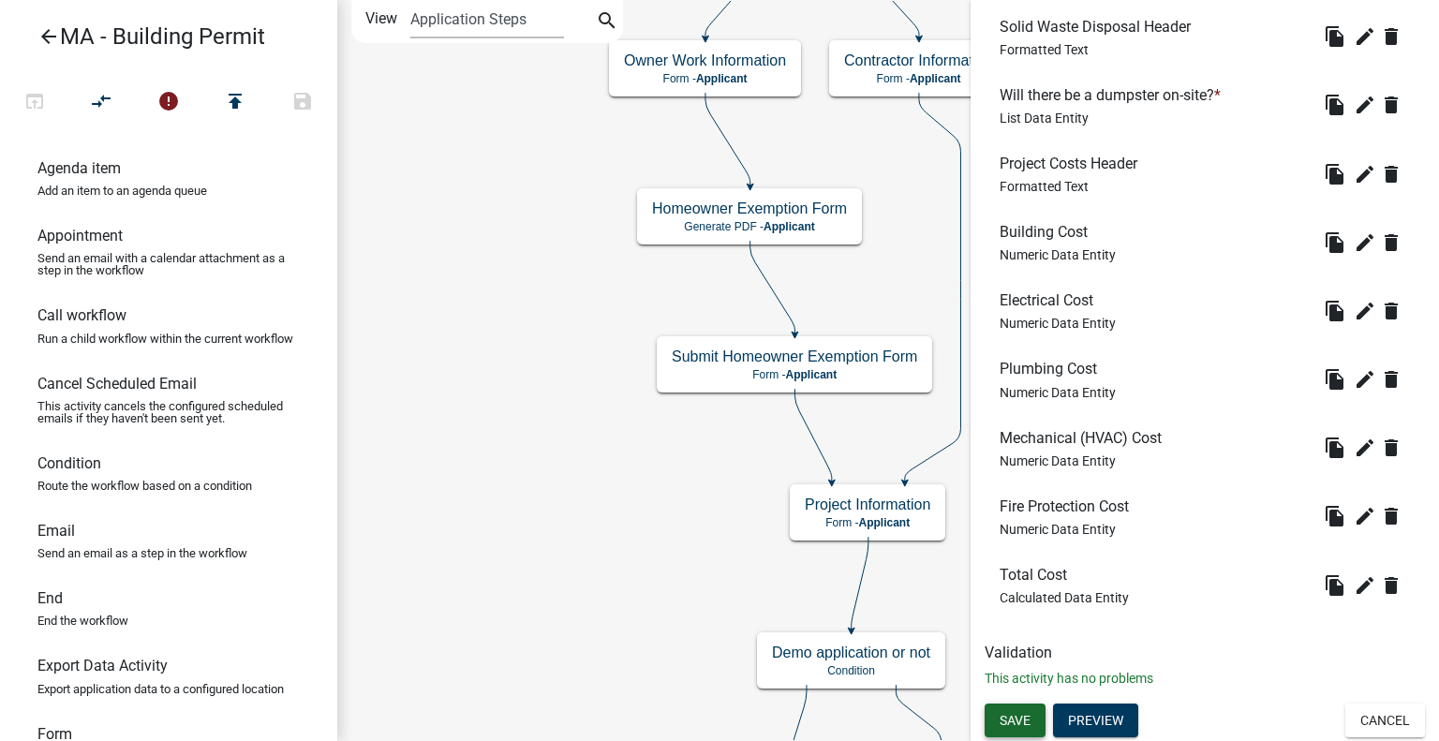
click at [1012, 723] on span "Save" at bounding box center [1015, 720] width 31 height 15
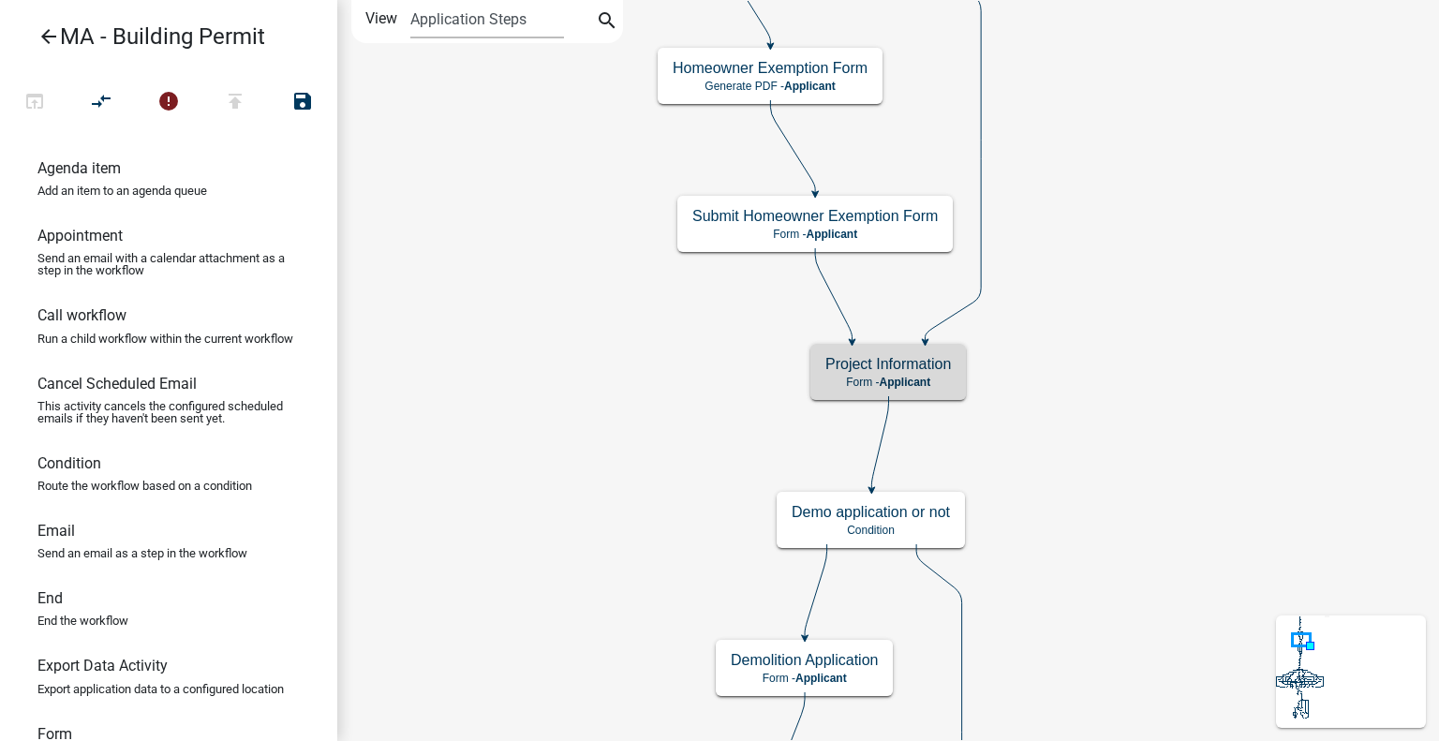
scroll to position [0, 0]
click at [176, 99] on icon "error" at bounding box center [168, 103] width 22 height 26
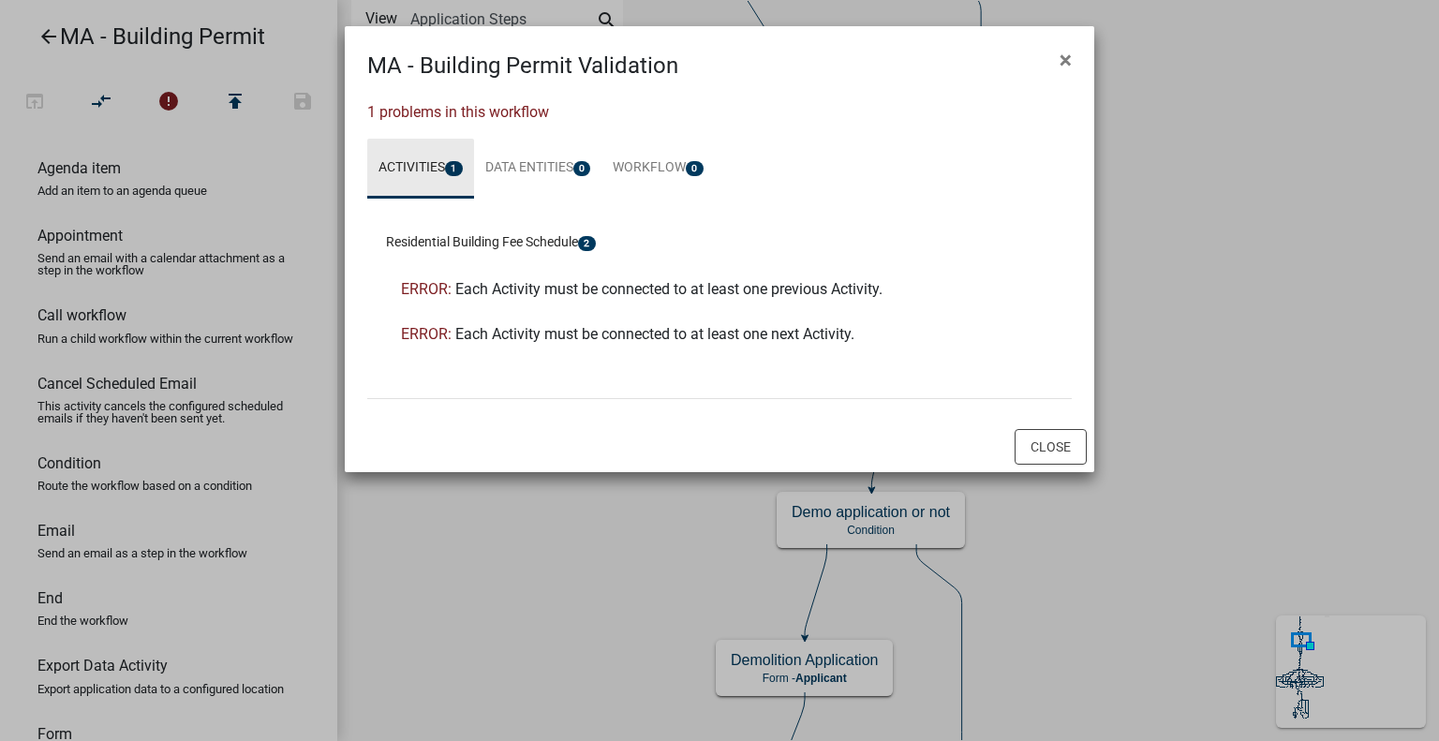
click at [438, 167] on link "Activities 1" at bounding box center [420, 169] width 107 height 60
click at [1054, 452] on button "Close" at bounding box center [1051, 447] width 72 height 36
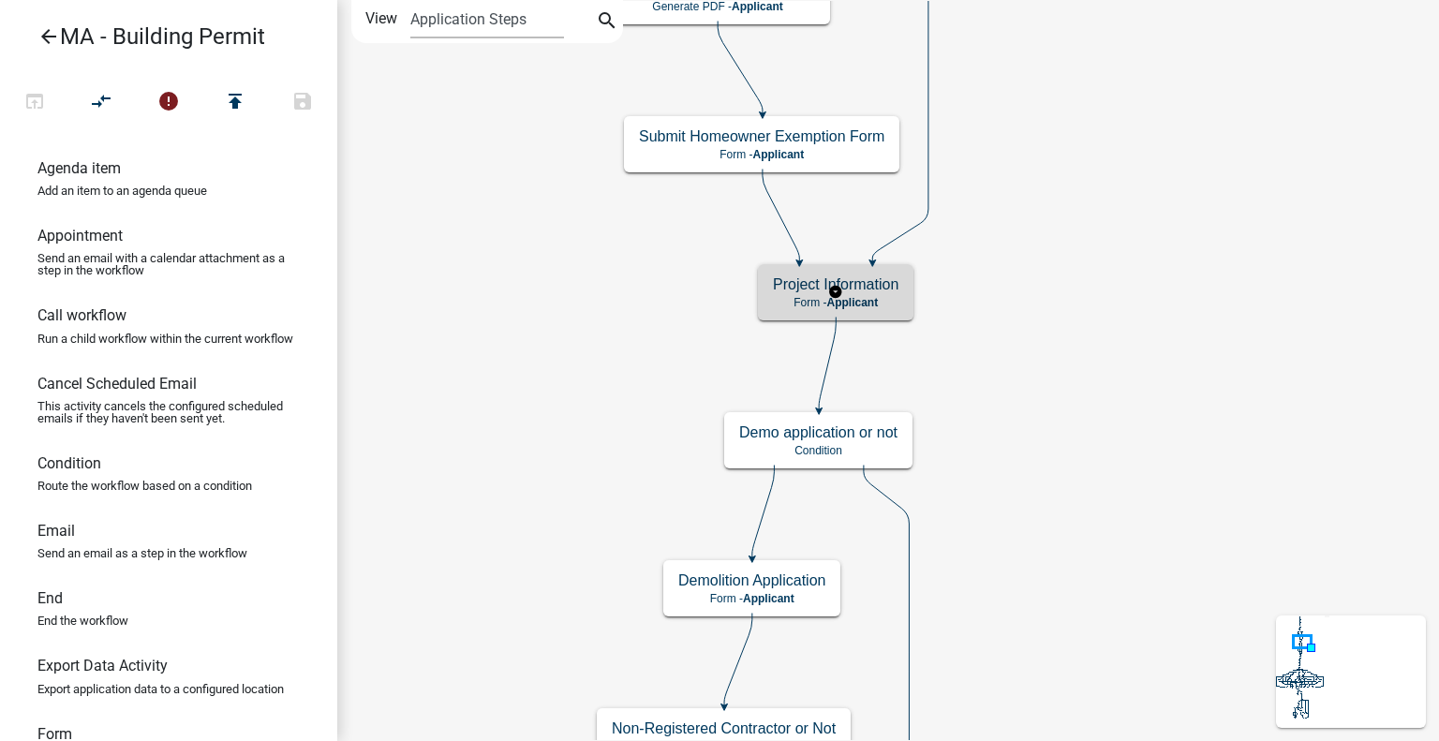
click at [881, 296] on p "Form - Applicant" at bounding box center [836, 302] width 126 height 13
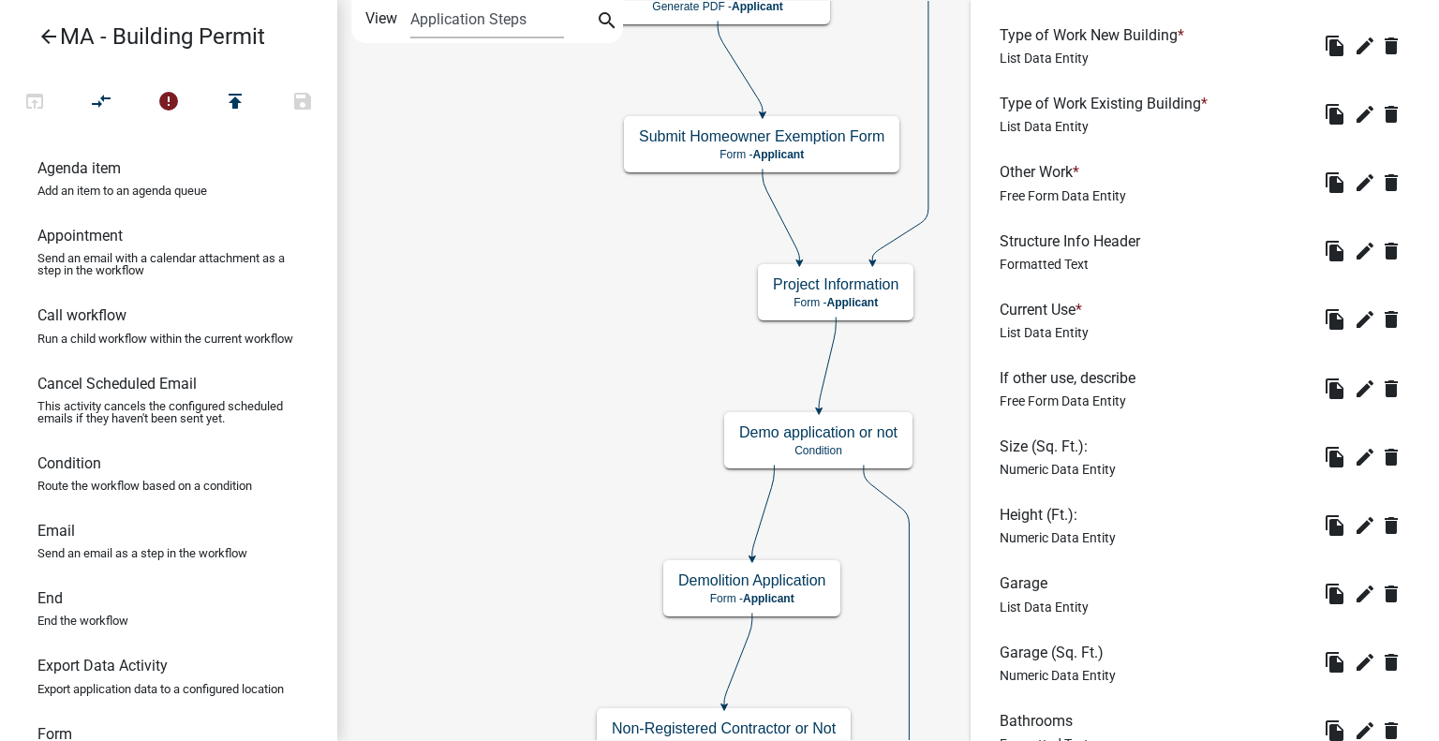
scroll to position [26, 0]
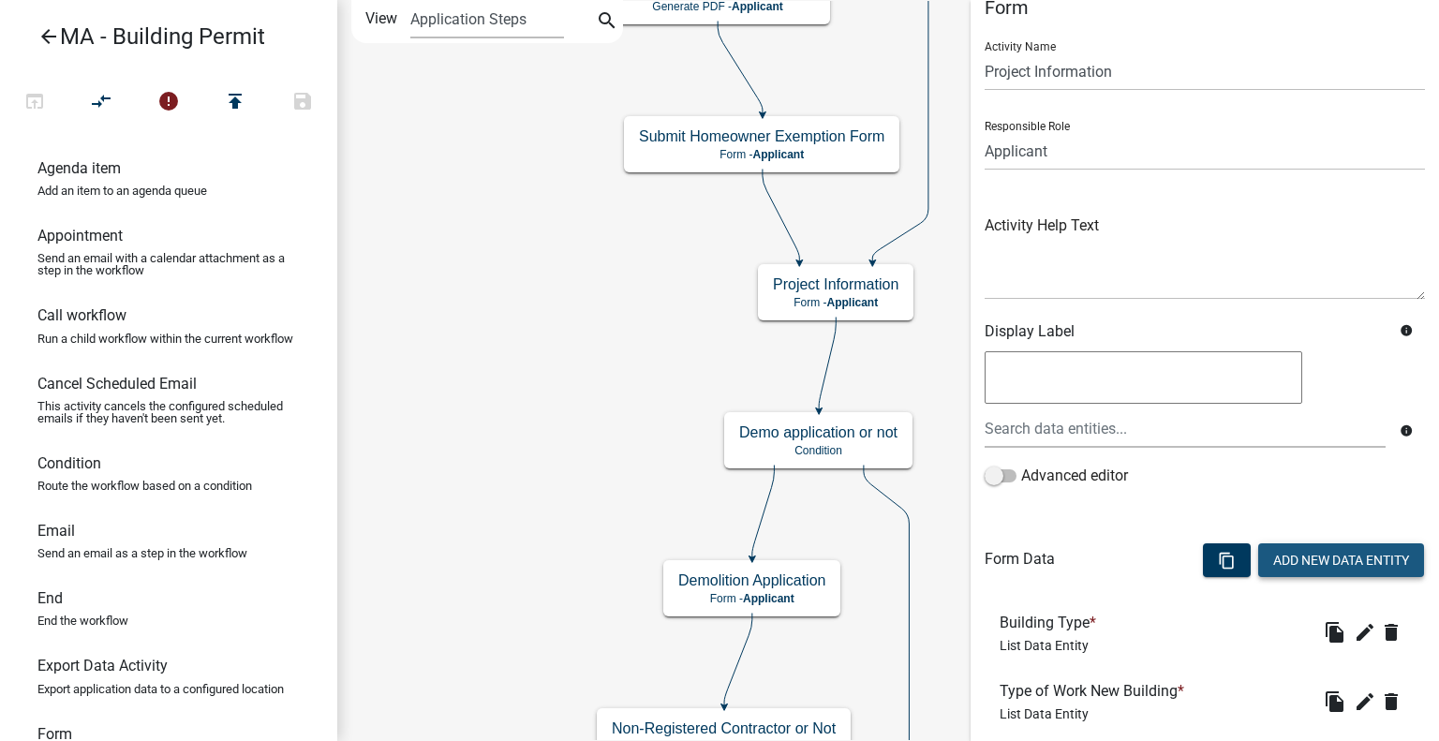
click at [1314, 554] on button "Add New Data Entity" at bounding box center [1341, 560] width 166 height 34
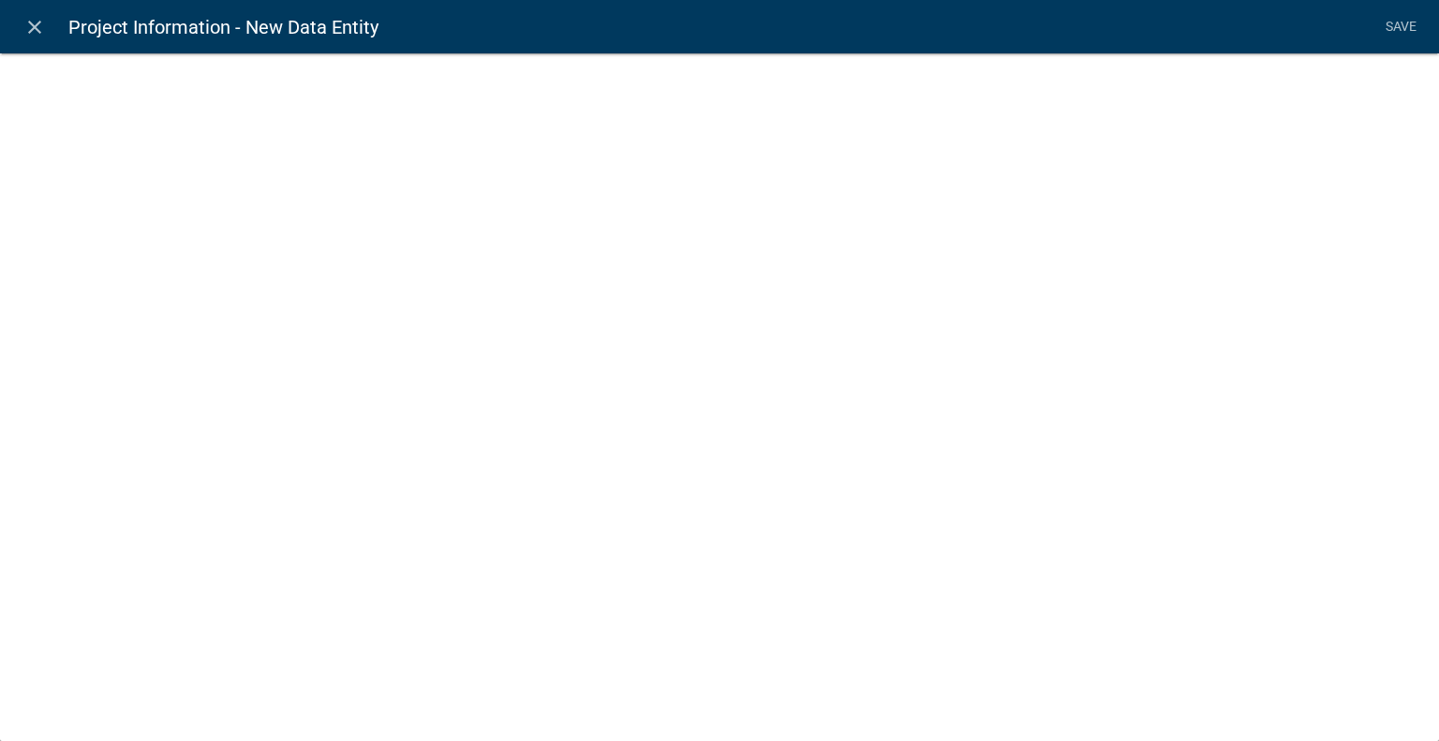
select select
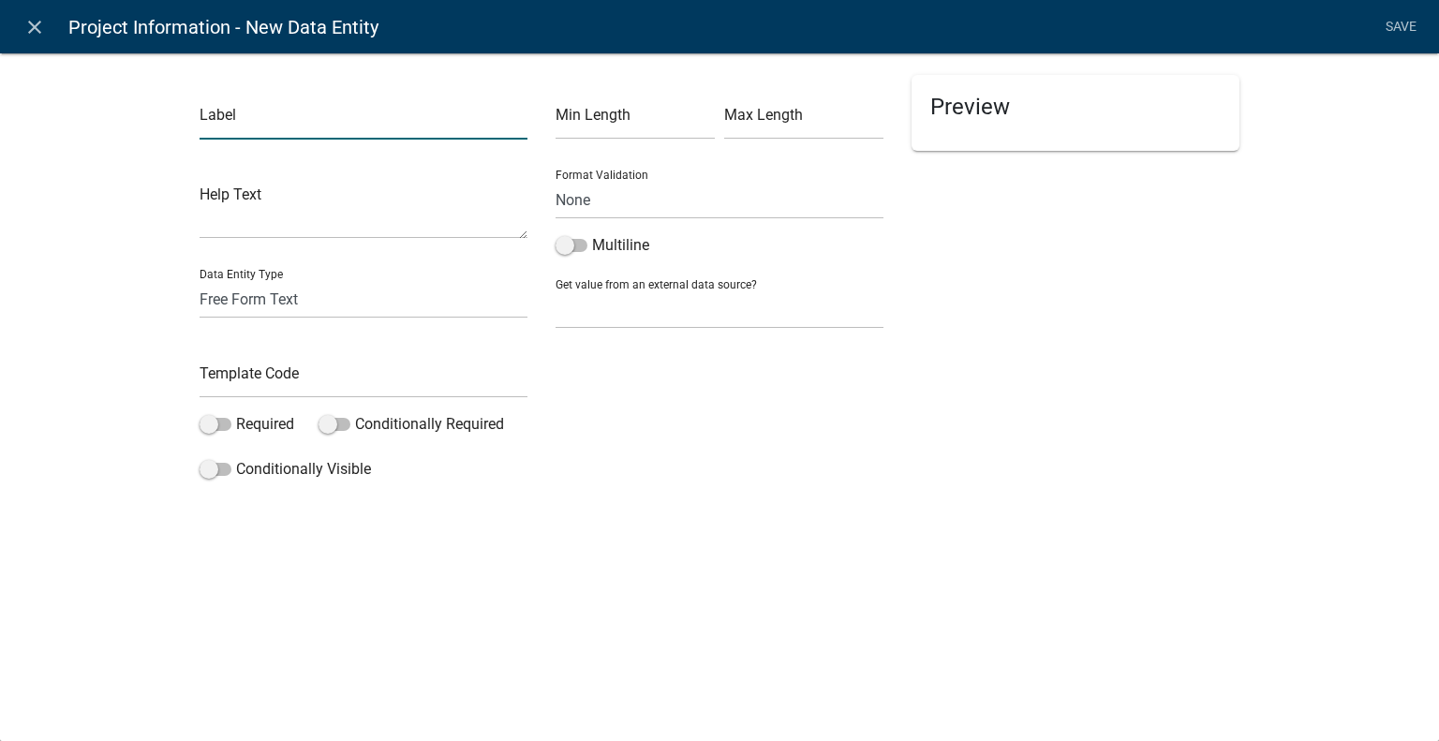
click at [373, 130] on input "text" at bounding box center [364, 120] width 328 height 38
type input "Construction Type"
click at [281, 297] on select "Free Form Text Document Display Entity Value Fee Numeric Data Date Map Sketch D…" at bounding box center [364, 299] width 328 height 38
select select "list-data"
click at [200, 280] on select "Free Form Text Document Display Entity Value Fee Numeric Data Date Map Sketch D…" at bounding box center [364, 299] width 328 height 38
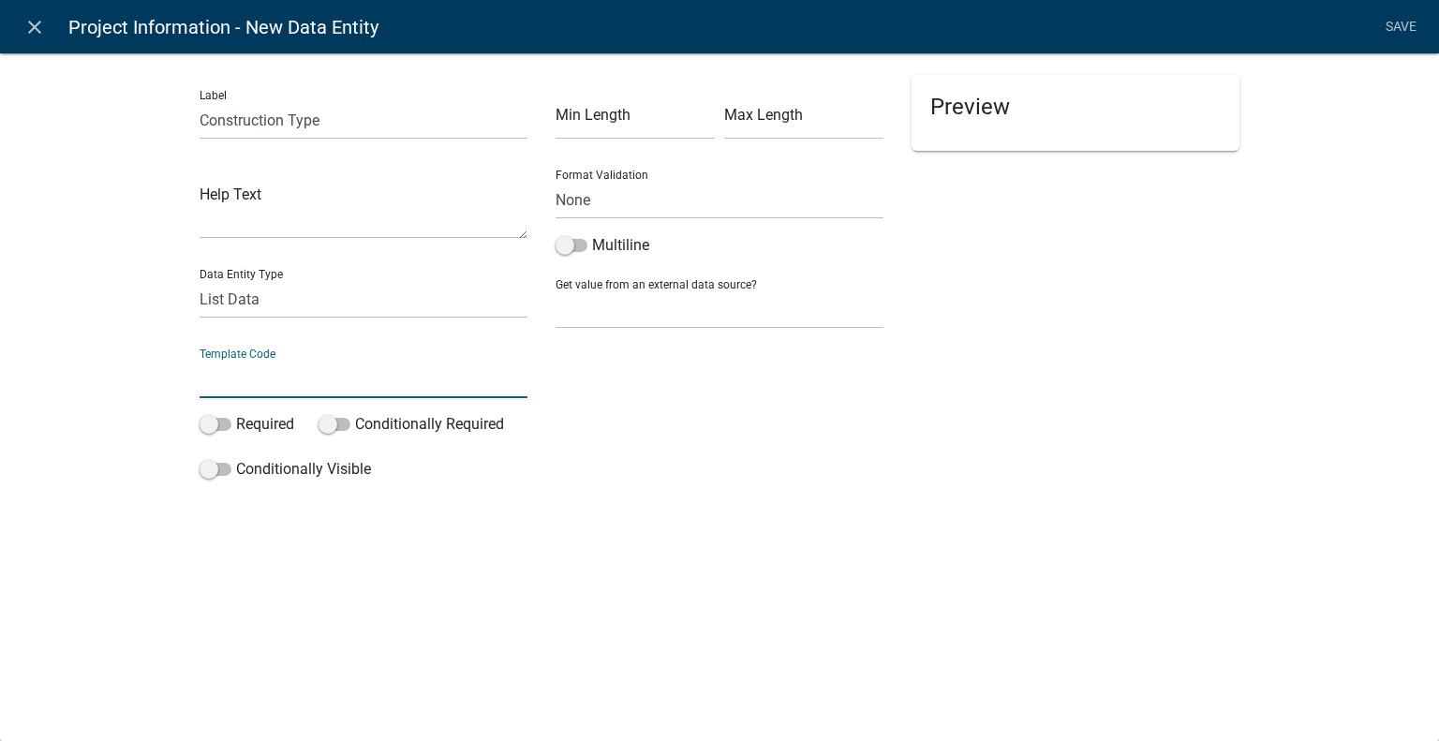
click at [266, 371] on input "text" at bounding box center [364, 379] width 328 height 38
select select "list-data"
select select
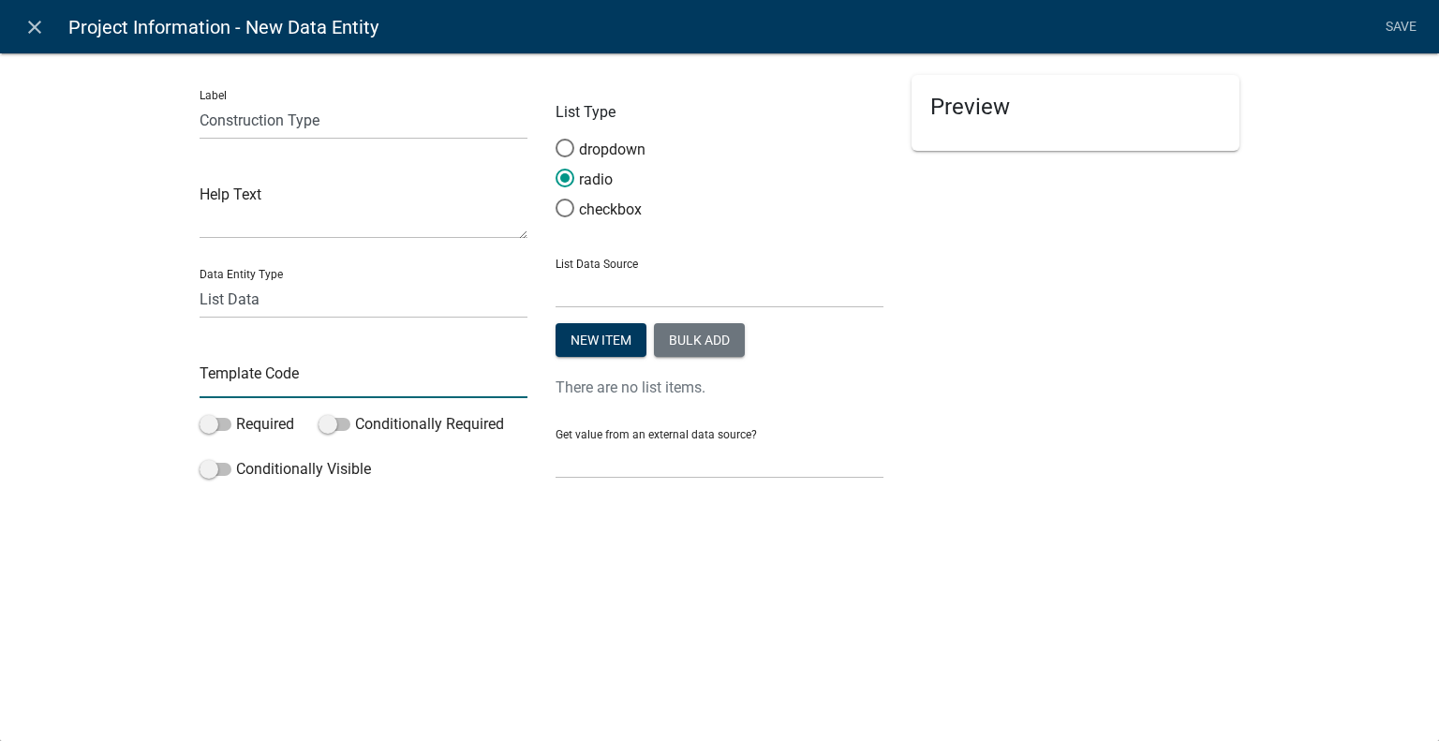
click at [266, 371] on input "text" at bounding box center [364, 379] width 328 height 38
type input "ConstructionType"
click at [697, 340] on button "Bulk add" at bounding box center [699, 340] width 91 height 34
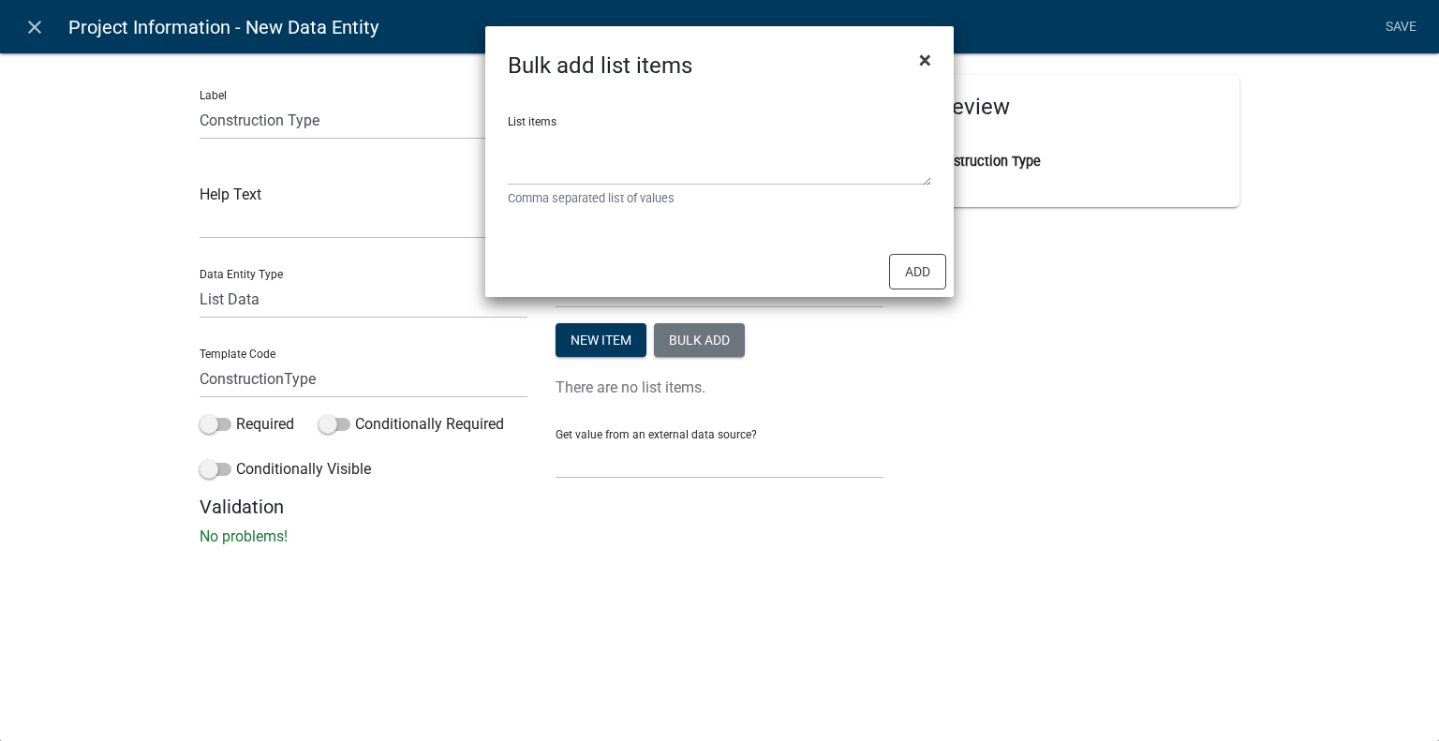
click at [929, 61] on span "×" at bounding box center [925, 60] width 12 height 26
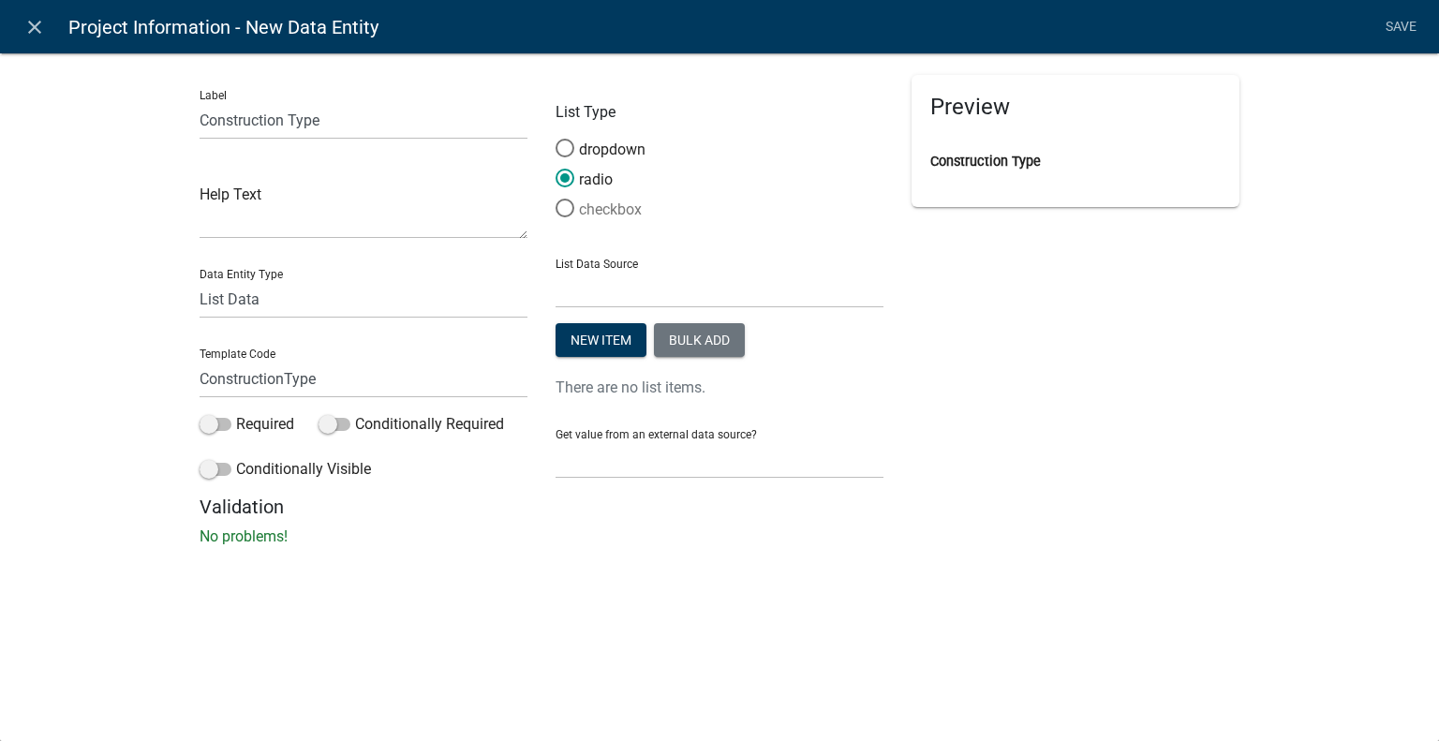
click at [602, 216] on label "checkbox" at bounding box center [599, 210] width 86 height 22
click at [556, 199] on input "checkbox" at bounding box center [556, 199] width 0 height 0
click at [686, 346] on button "Bulk add" at bounding box center [699, 340] width 91 height 34
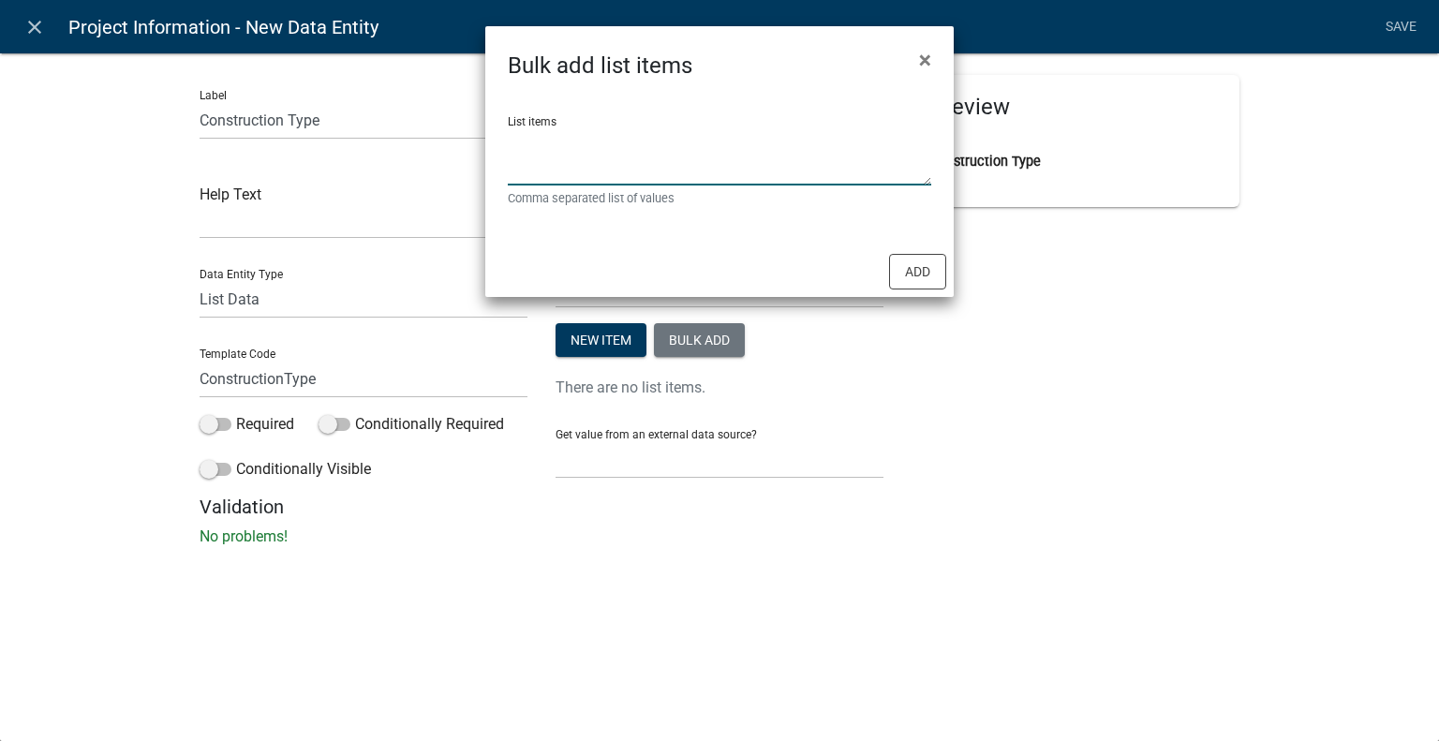
click at [633, 159] on textarea "List items" at bounding box center [719, 156] width 423 height 58
click at [659, 166] on textarea "List items" at bounding box center [719, 156] width 423 height 58
click at [903, 145] on textarea "Type I-A, Type I-B, Type II-A, Type II-B, Type III-A, Type III-B," at bounding box center [719, 156] width 423 height 58
click at [631, 163] on textarea "Type I-A, Type I-B, Type II-A, Type II-B, Type III-A, Type III-B, Type IV-HT,TY…" at bounding box center [719, 156] width 423 height 58
click at [571, 144] on textarea "Type I-A, Type I-B, Type II-A, Type II-B, Type III-A, Type III-B, Type IV-HT,TY…" at bounding box center [719, 156] width 423 height 58
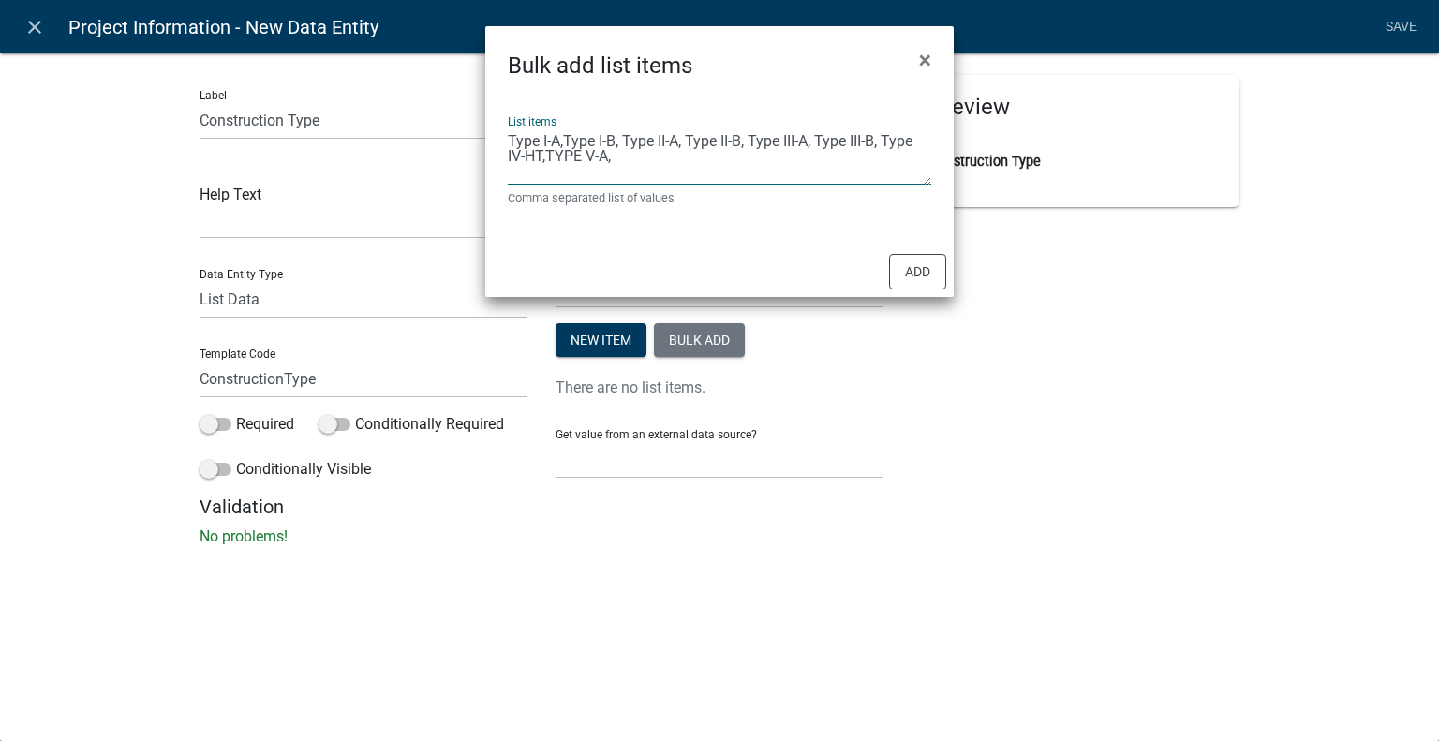
click at [625, 143] on textarea "Type I-A,Type I-B, Type II-A, Type II-B, Type III-A, Type III-B, Type IV-HT,TYP…" at bounding box center [719, 156] width 423 height 58
click at [683, 141] on textarea "Type I-A,Type I-B,Type II-A, Type II-B, Type III-A, Type III-B, Type IV-HT,TYPE…" at bounding box center [719, 156] width 423 height 58
click at [750, 145] on textarea "Type I-A,Type I-B,Type II-A,Type II-B, Type III-A, Type III-B, Type IV-HT,TYPE …" at bounding box center [719, 156] width 423 height 58
click at [744, 141] on textarea "Type I-A,Type I-B,Type II-A,Type II-B, Type III-A, Type III-B, Type IV-HT,TYPE …" at bounding box center [719, 156] width 423 height 58
click at [813, 141] on textarea "Type I-A,Type I-B,Type II-A,Type II-B,Type III-A, Type III-B, Type IV-HT,TYPE V…" at bounding box center [719, 156] width 423 height 58
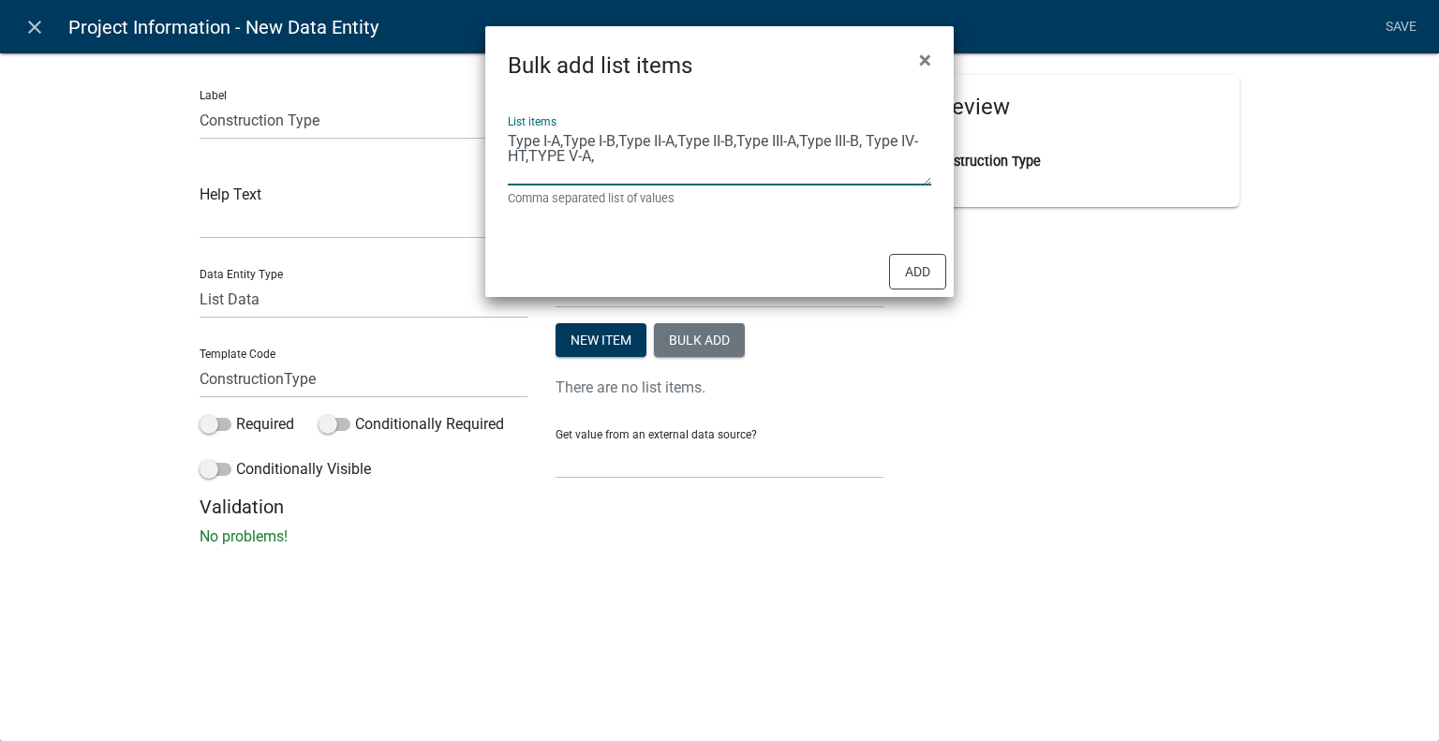
click at [877, 142] on textarea "Type I-A,Type I-B,Type II-A,Type II-B,Type III-A,Type III-B, Type IV-HT,TYPE V-…" at bounding box center [719, 156] width 423 height 58
type textarea "Type I-A,Type I-B,Type II-A,Type II-B,Type III-A,Type III-B,Type IV-HT,TYPE V-A,"
click at [921, 261] on button "Add" at bounding box center [917, 272] width 57 height 36
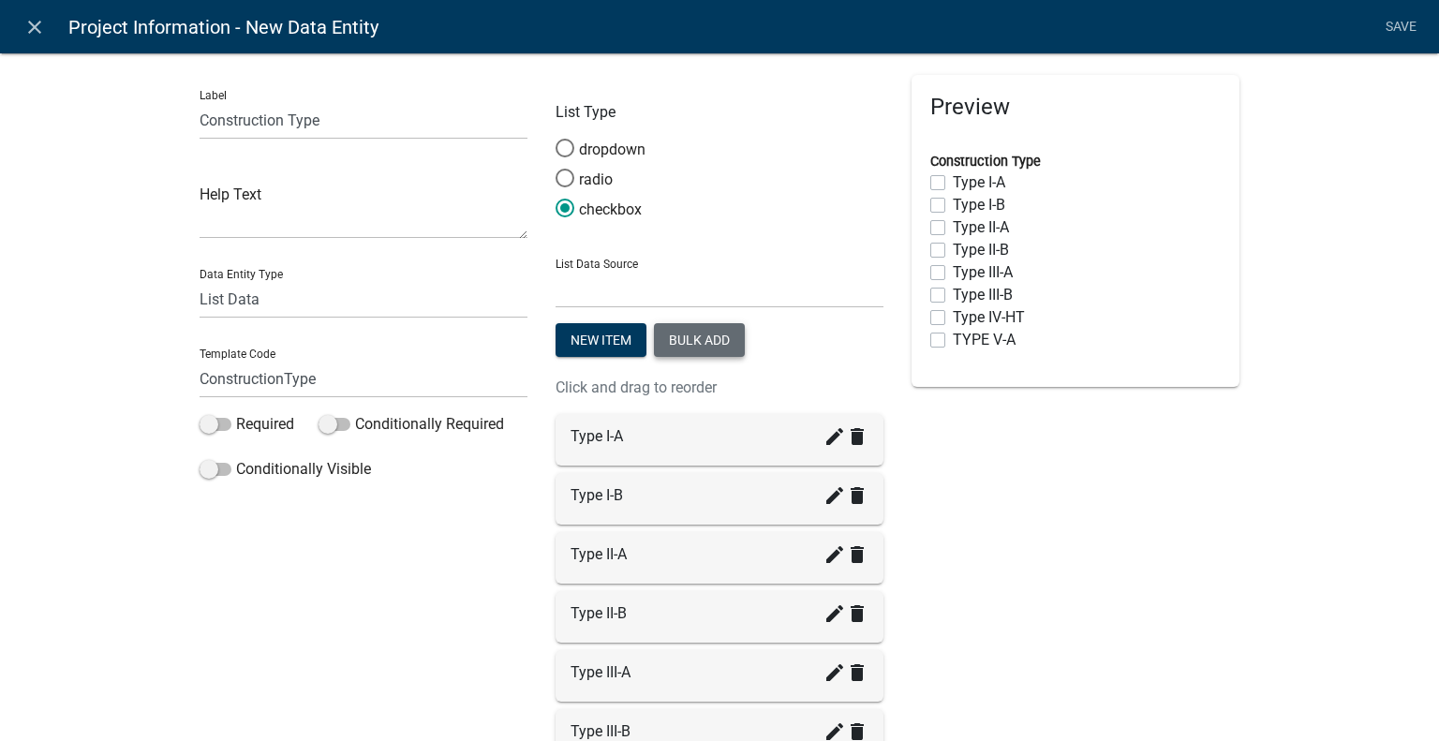
scroll to position [0, 0]
click at [594, 340] on button "New item" at bounding box center [601, 340] width 91 height 34
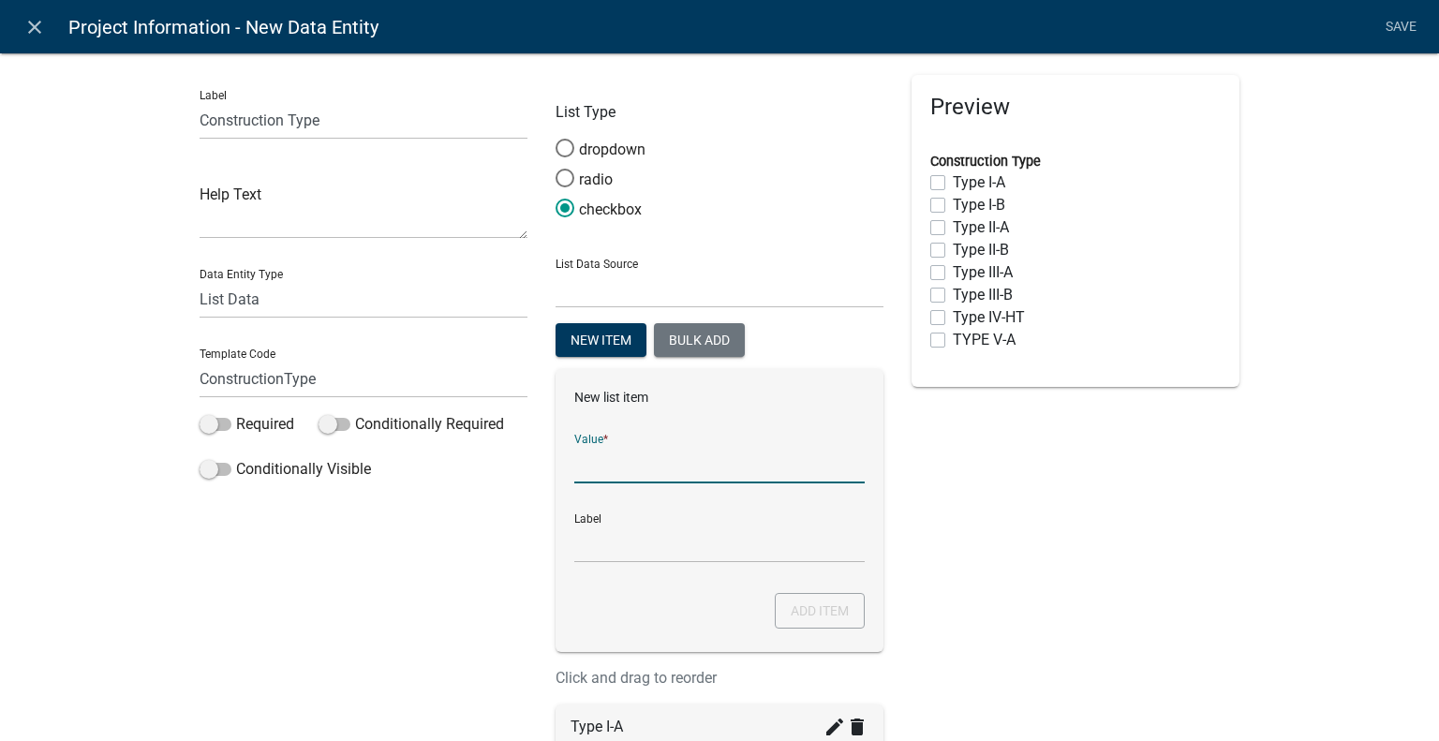
click at [699, 478] on input "List Data Source" at bounding box center [719, 464] width 290 height 38
type input "Type V-B (Typical house, VB, deck, shed, etc.)"
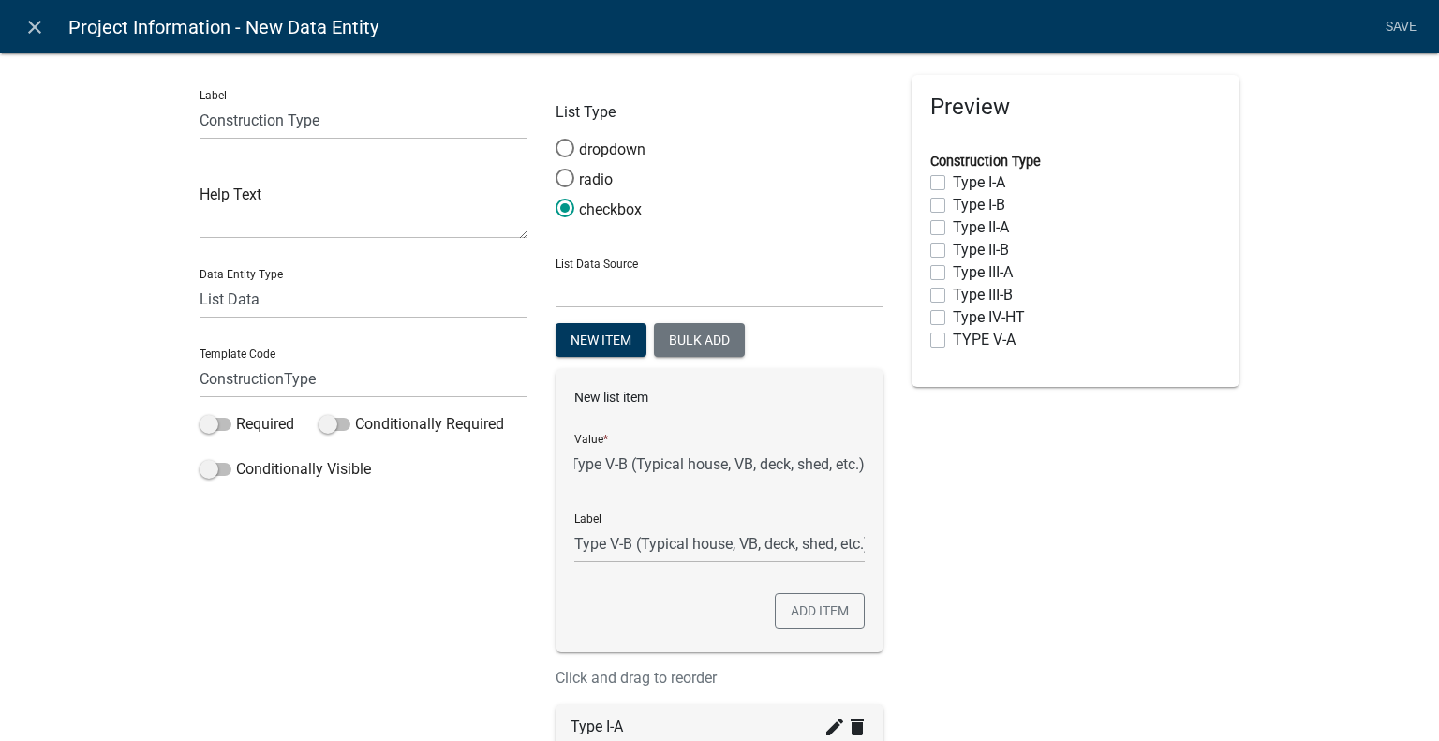
click at [929, 564] on div "Preview Construction Type Type I-A Type I-B Type II-A Type II-B Type III-A Type…" at bounding box center [1076, 666] width 356 height 1183
click at [836, 604] on button "Add item" at bounding box center [820, 611] width 90 height 36
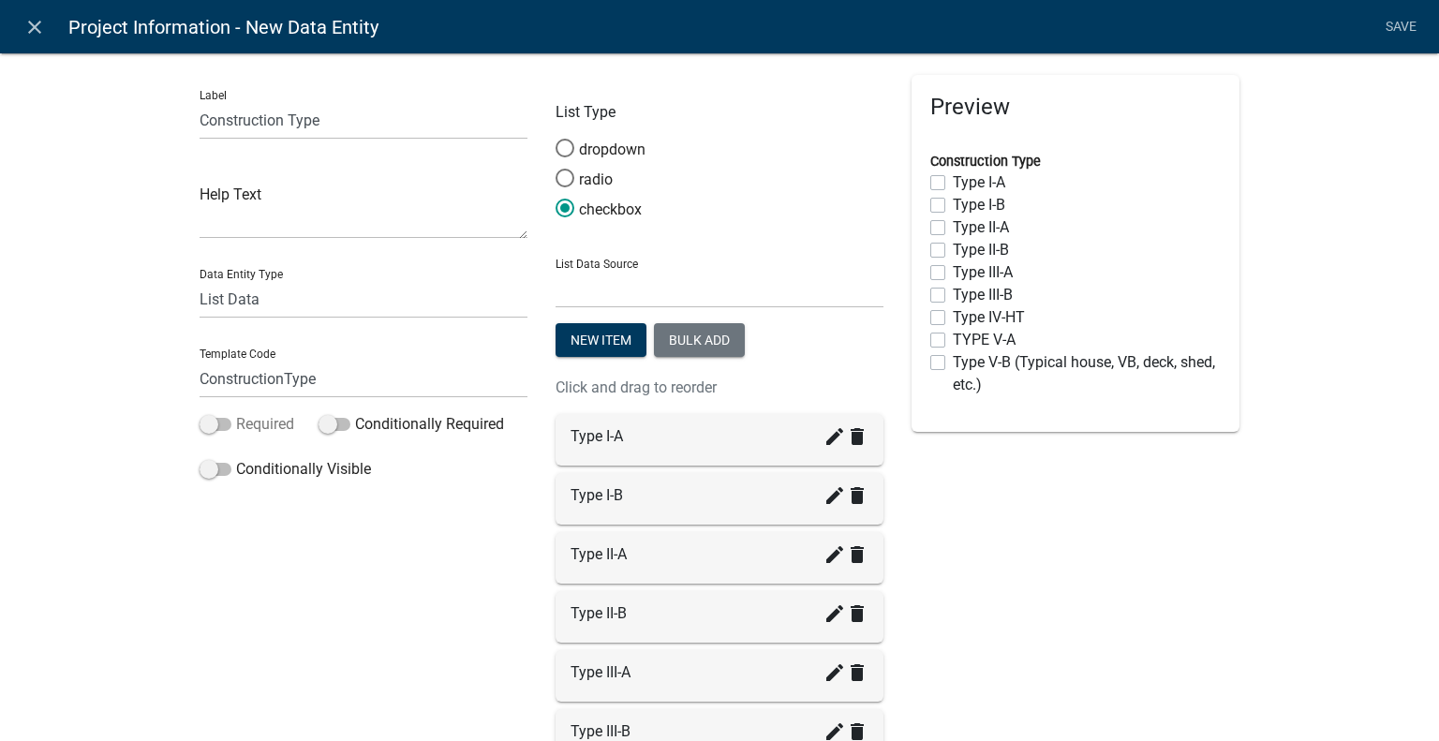
click at [266, 425] on label "Required" at bounding box center [247, 424] width 95 height 22
click at [236, 413] on input "Required" at bounding box center [236, 413] width 0 height 0
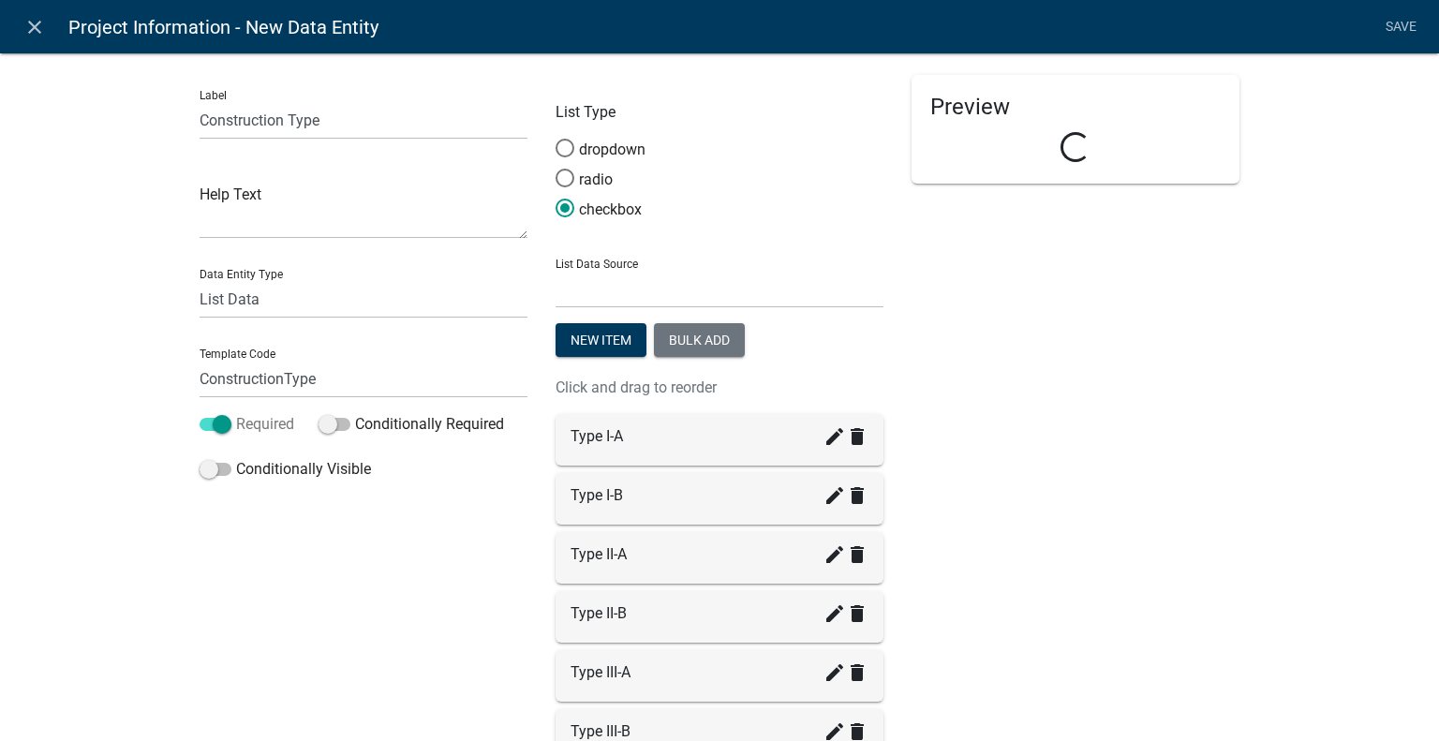
click at [266, 425] on label "Required" at bounding box center [247, 424] width 95 height 22
click at [236, 413] on input "Required" at bounding box center [236, 413] width 0 height 0
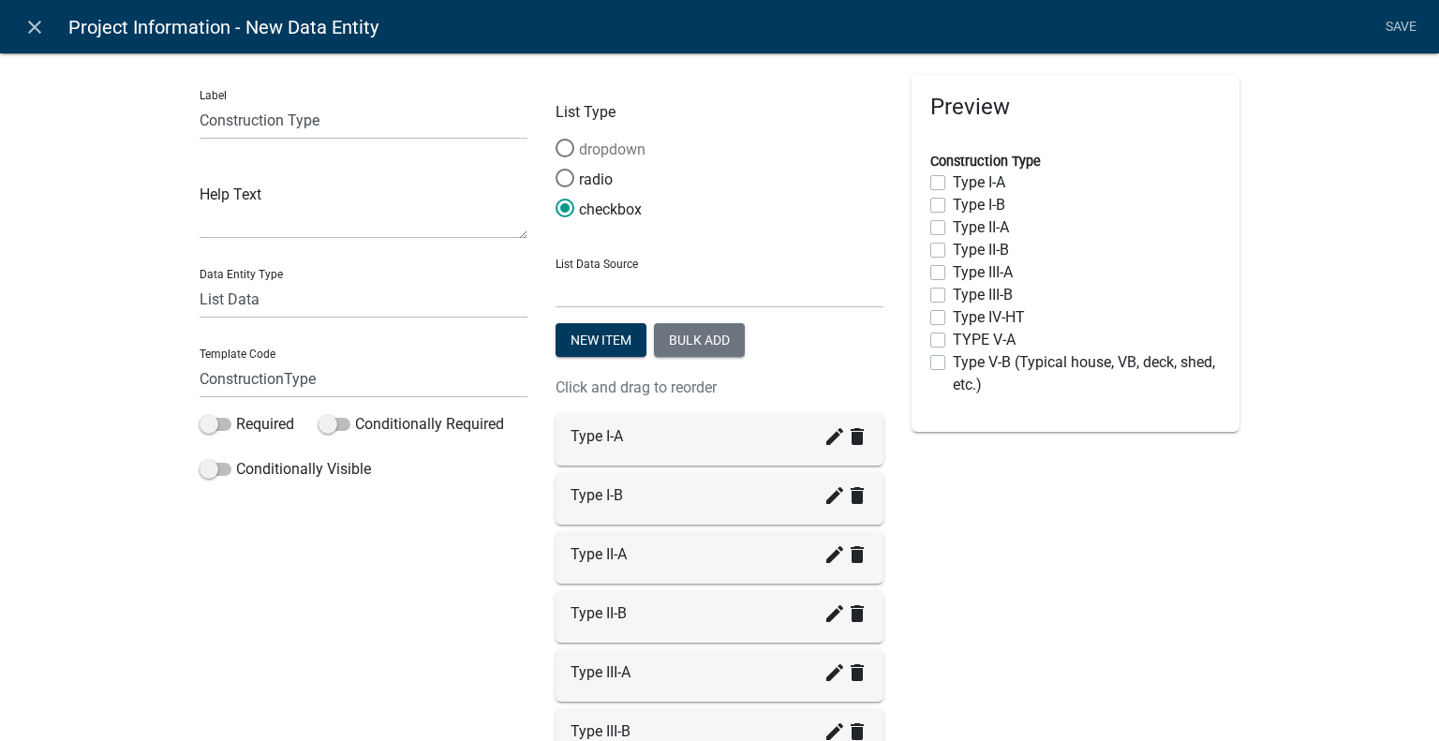
click at [616, 147] on label "dropdown" at bounding box center [601, 150] width 90 height 22
click at [556, 139] on input "dropdown" at bounding box center [556, 139] width 0 height 0
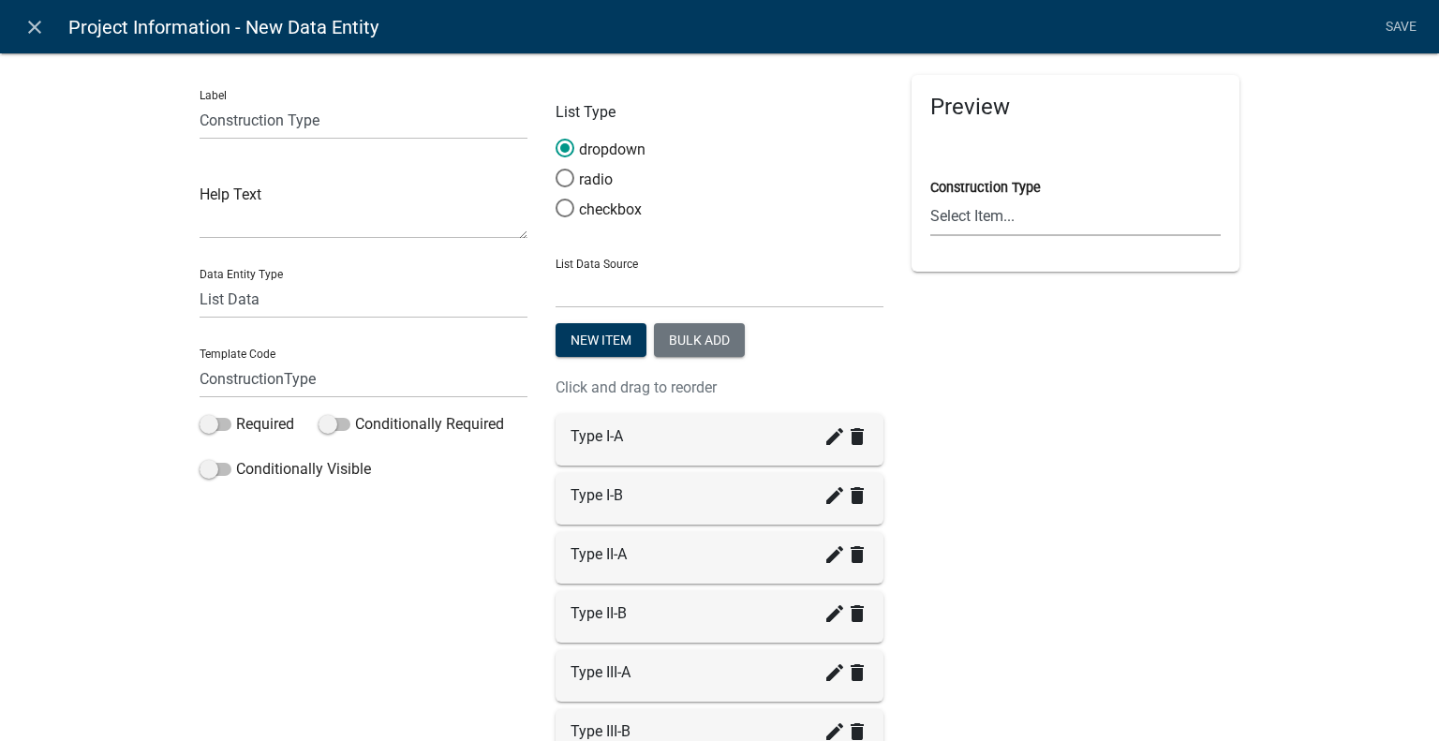
click at [1065, 216] on select "Select Item... Type I-A Type I-B Type II-A Type II-B Type III-A Type III-B Type…" at bounding box center [1075, 217] width 290 height 38
click at [1356, 100] on div "Label Construction Type Help Text Data Entity Type Free Form Text Document Disp…" at bounding box center [719, 581] width 1439 height 1119
click at [1409, 27] on link "Save" at bounding box center [1400, 27] width 47 height 36
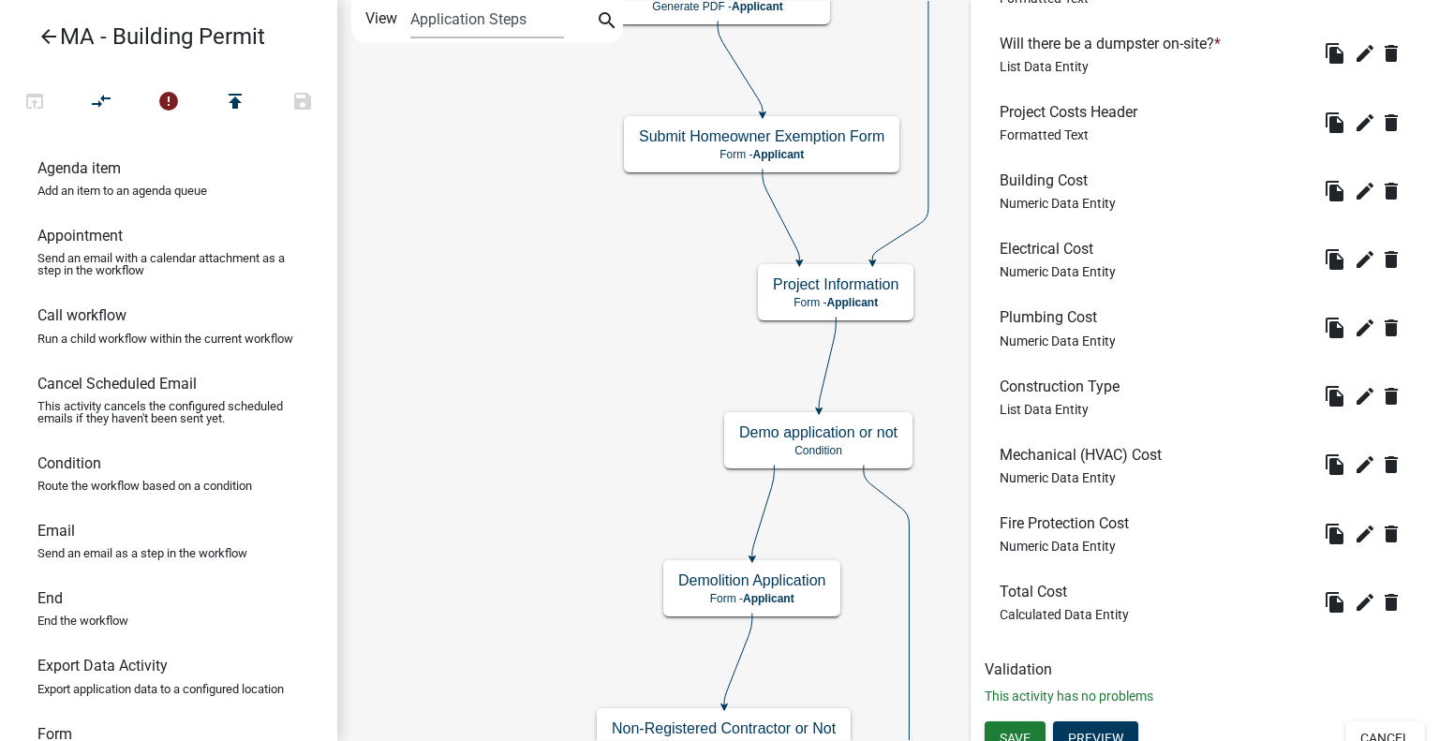
scroll to position [2063, 0]
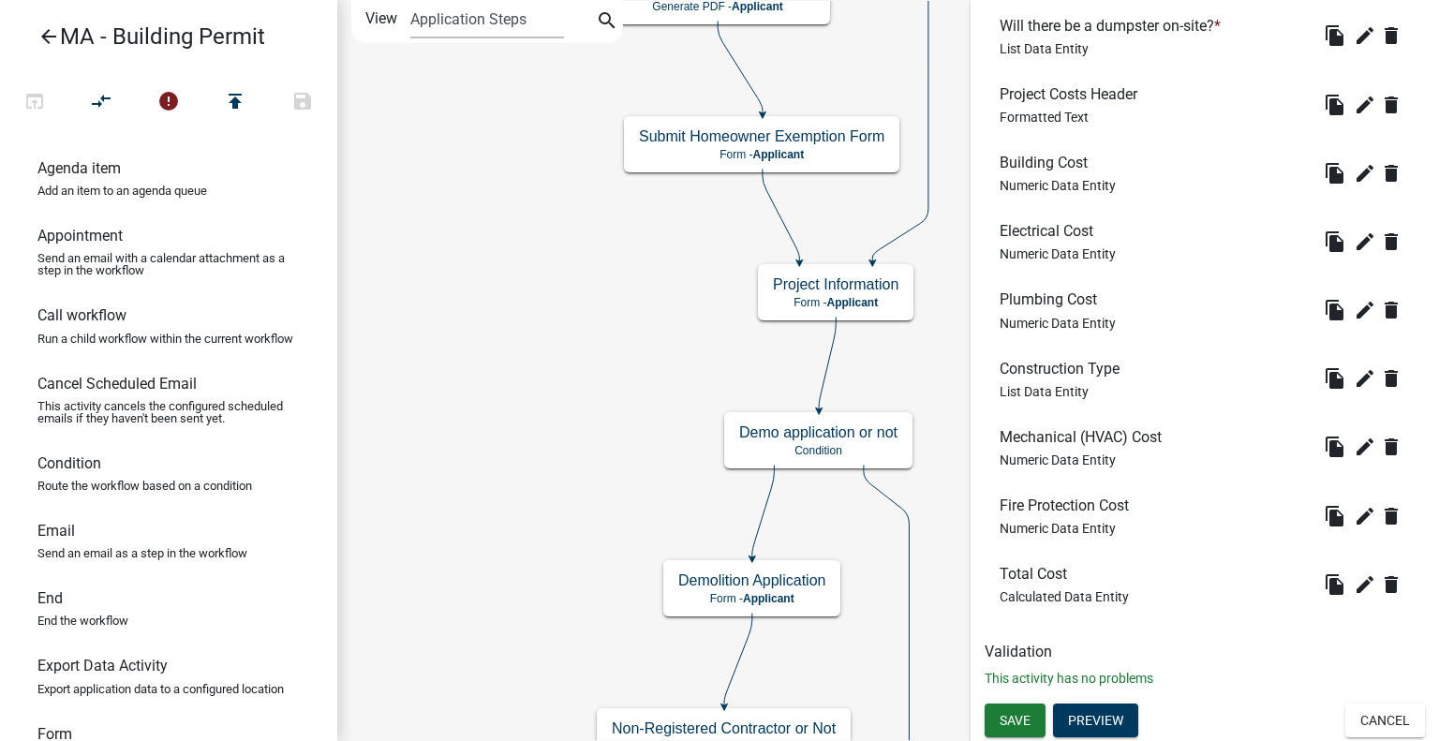
click at [1117, 718] on button "Preview" at bounding box center [1095, 721] width 85 height 34
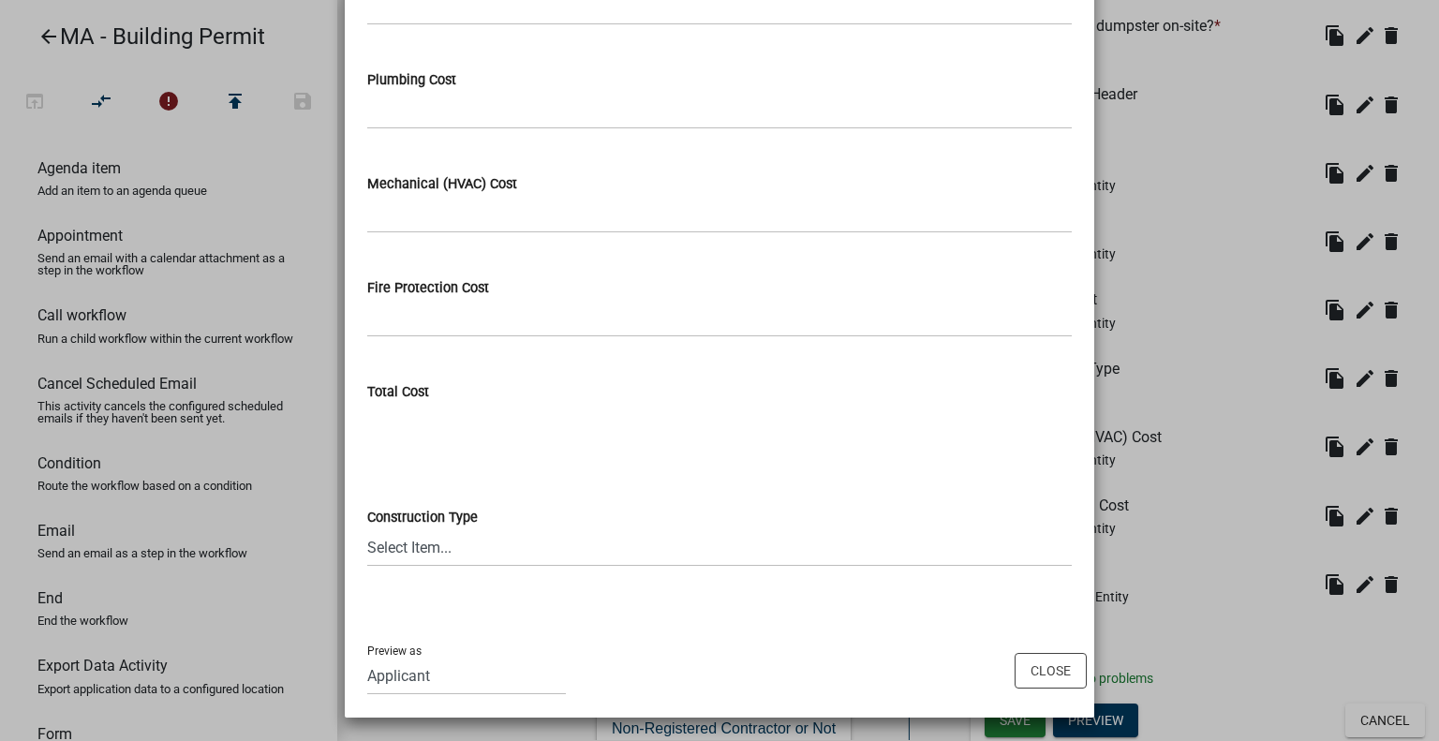
scroll to position [2188, 0]
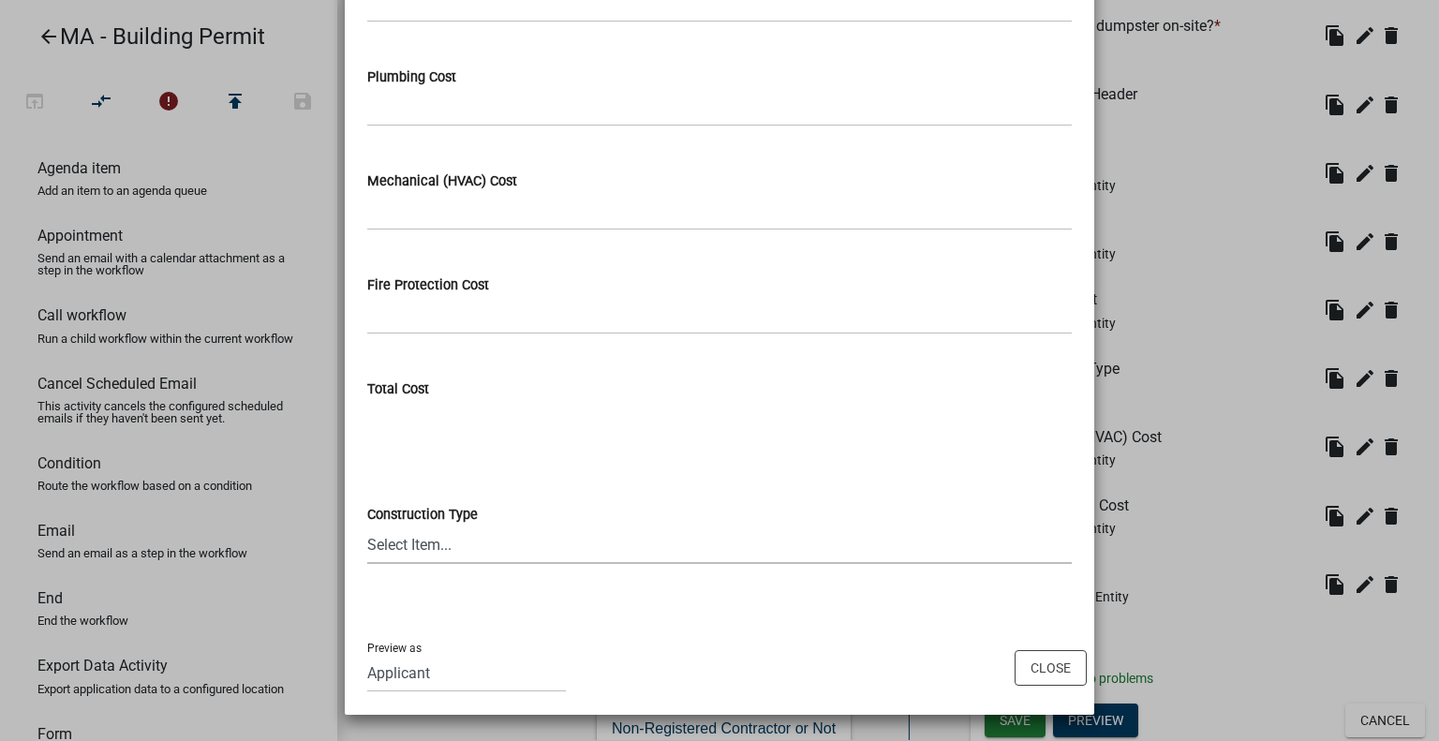
click at [690, 530] on select "Select Item... Type I-A Type I-B Type II-A Type II-B Type III-A Type III-B Type…" at bounding box center [719, 545] width 705 height 38
click at [851, 655] on div "Preview as Applicant Admin SDR Septic Maintenance Company Close" at bounding box center [720, 667] width 750 height 95
click at [1045, 663] on button "Close" at bounding box center [1051, 668] width 72 height 36
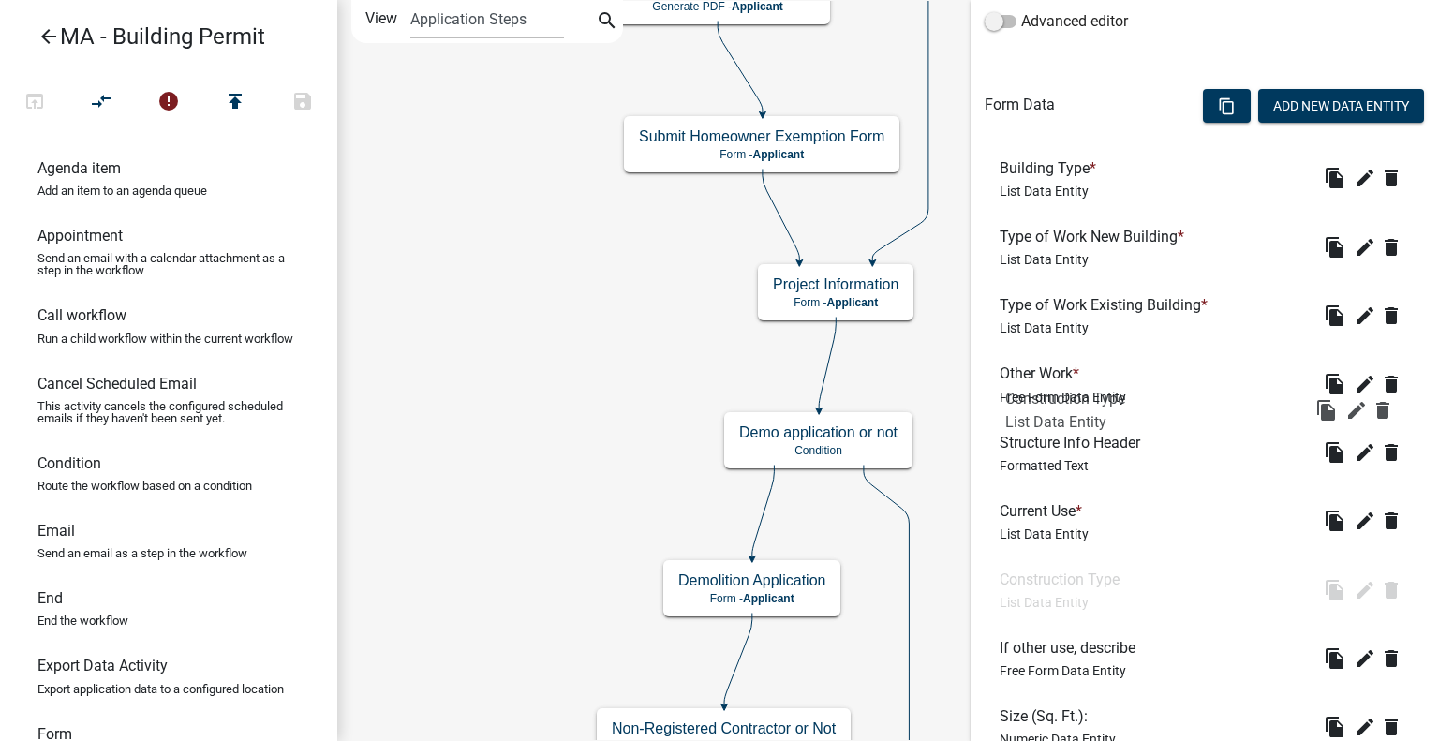
scroll to position [470, 0]
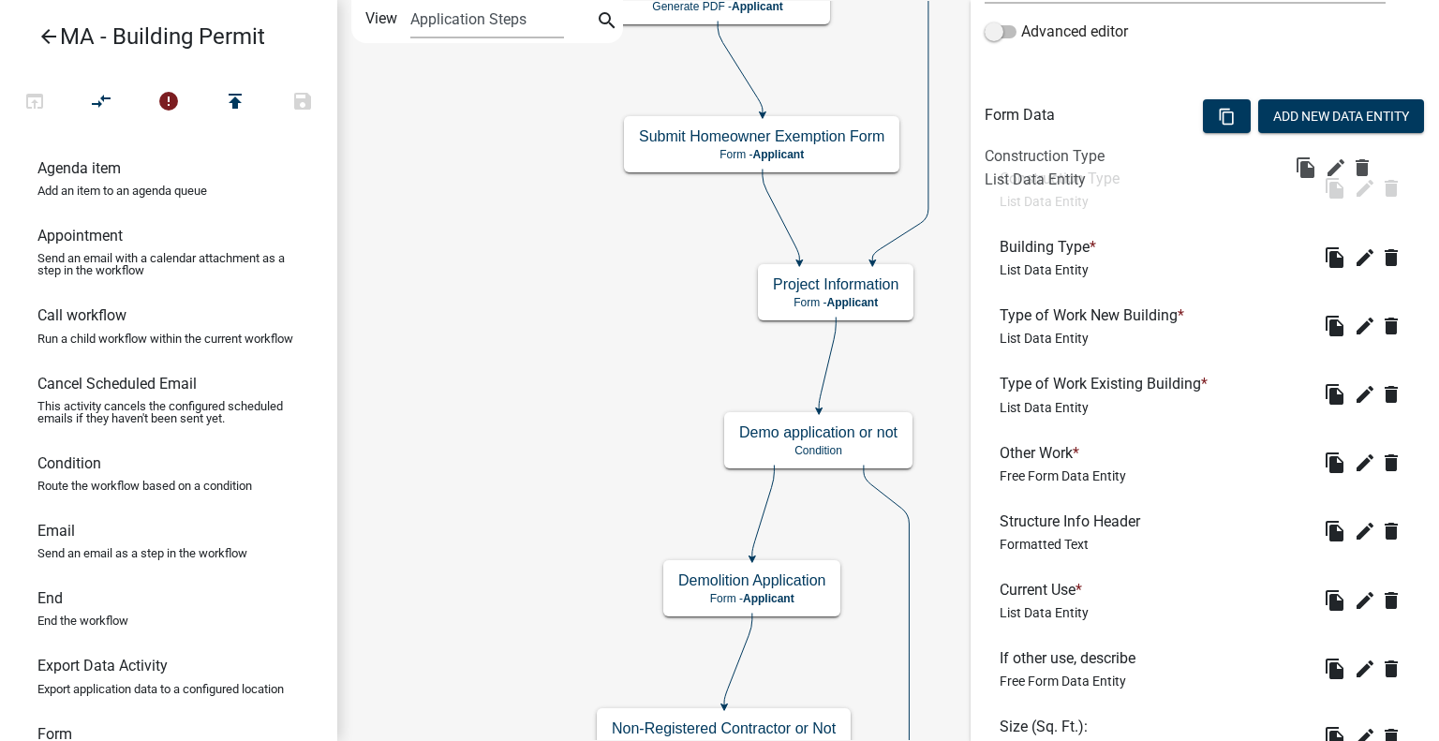
drag, startPoint x: 1084, startPoint y: 365, endPoint x: 1077, endPoint y: 161, distance: 204.4
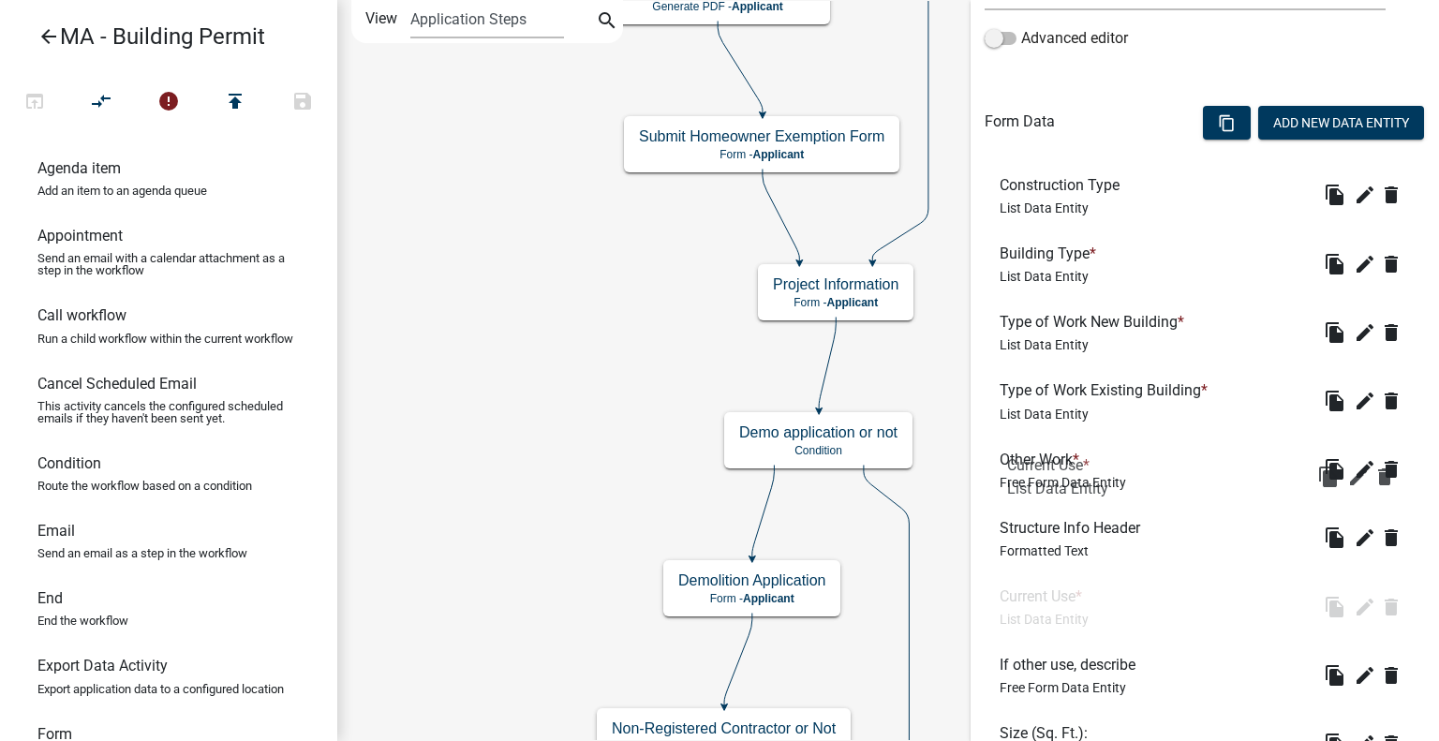
scroll to position [377, 0]
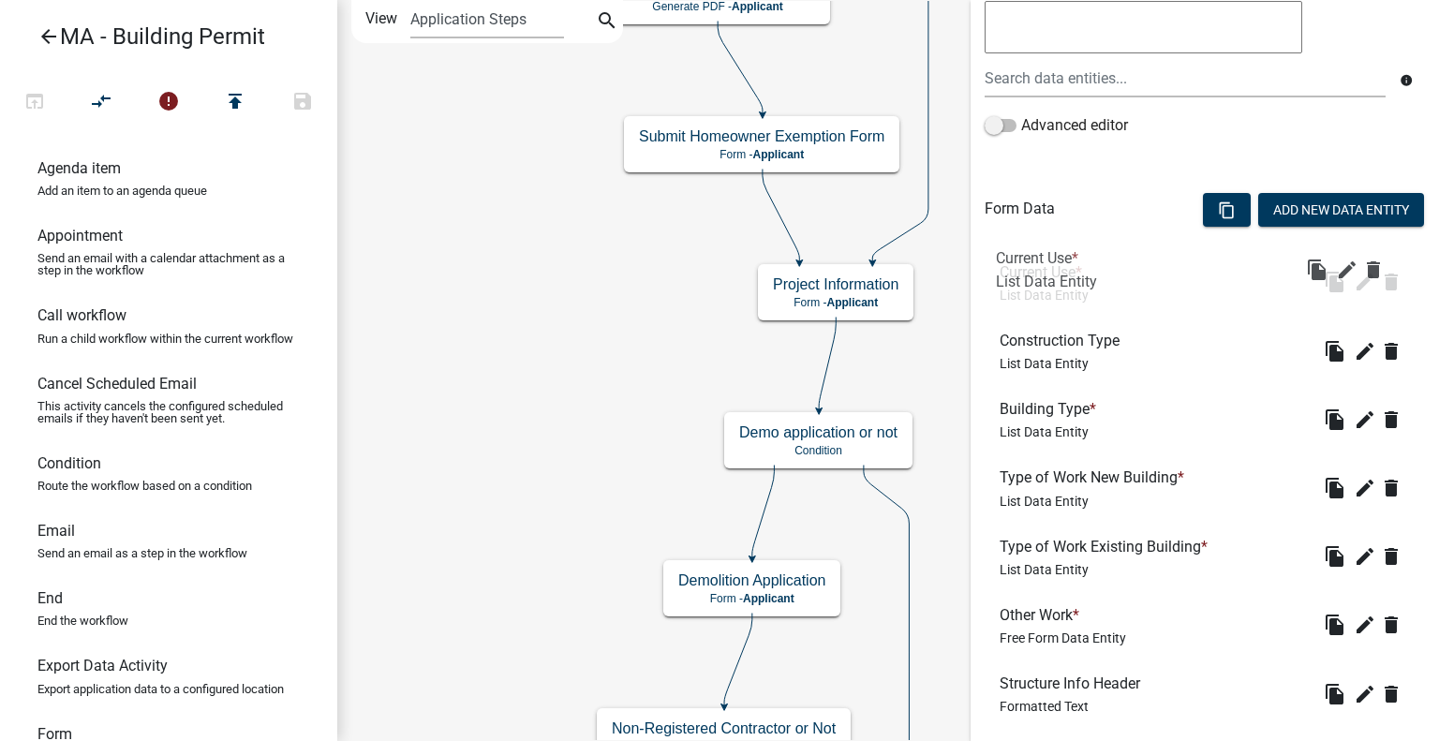
drag, startPoint x: 1032, startPoint y: 509, endPoint x: 1032, endPoint y: 275, distance: 234.2
click at [1098, 207] on div "Form Data content_copy Add New Data Entity" at bounding box center [1205, 212] width 440 height 57
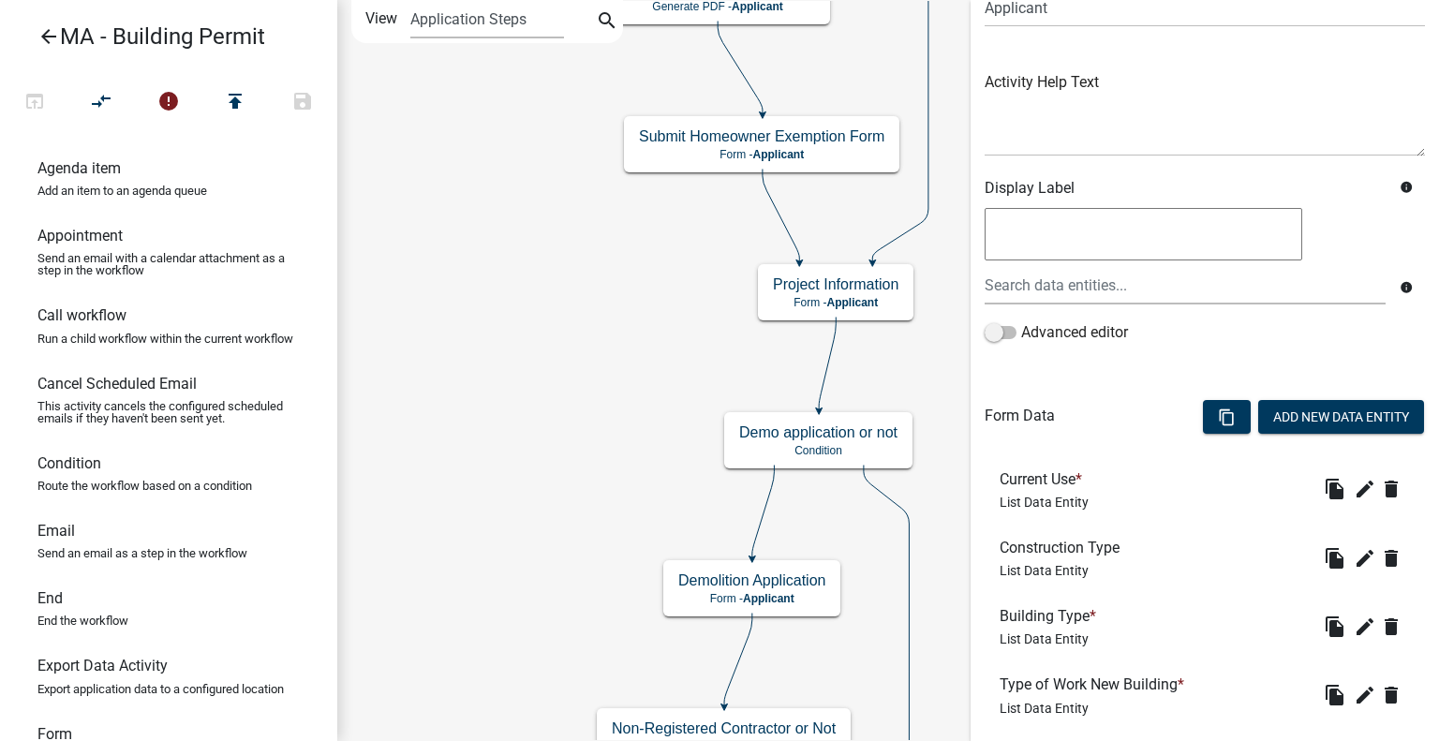
scroll to position [281, 0]
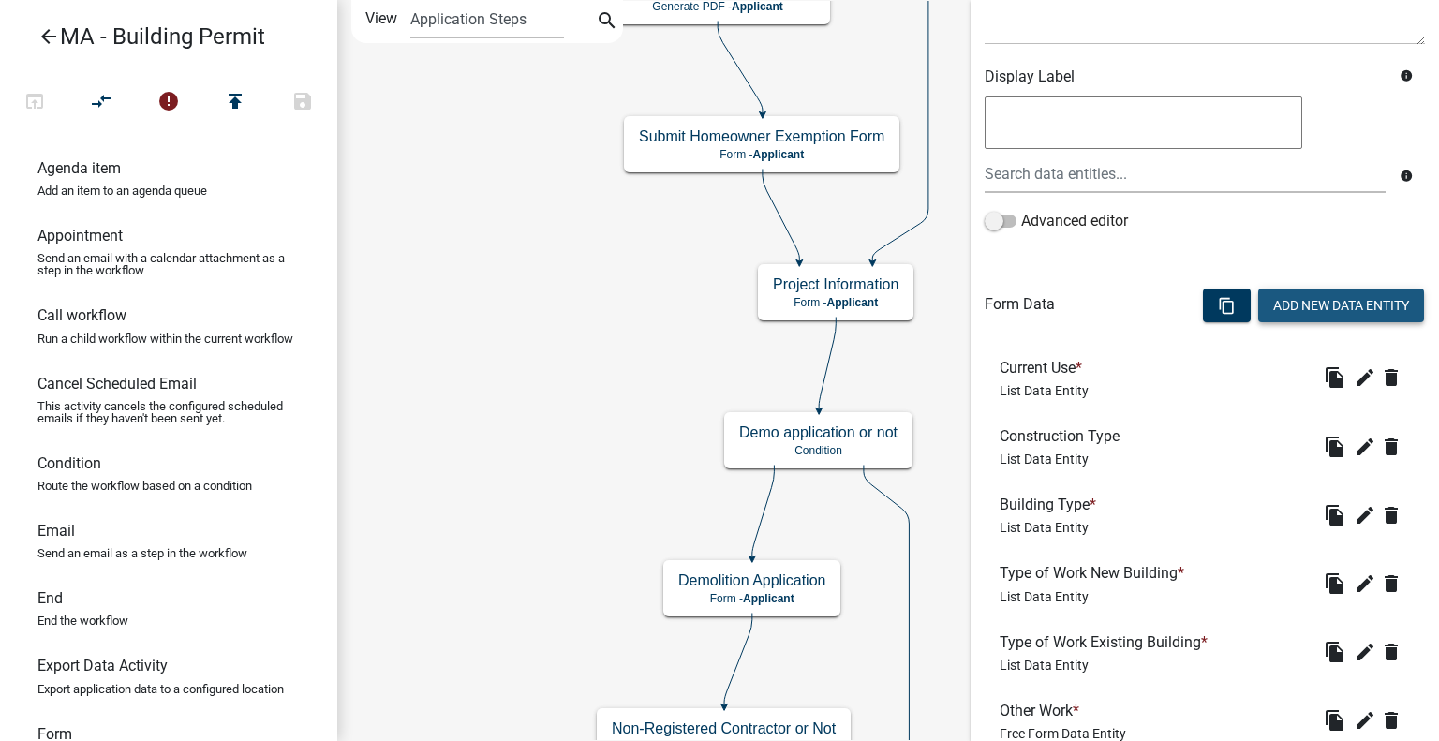
click at [1311, 309] on button "Add New Data Entity" at bounding box center [1341, 306] width 166 height 34
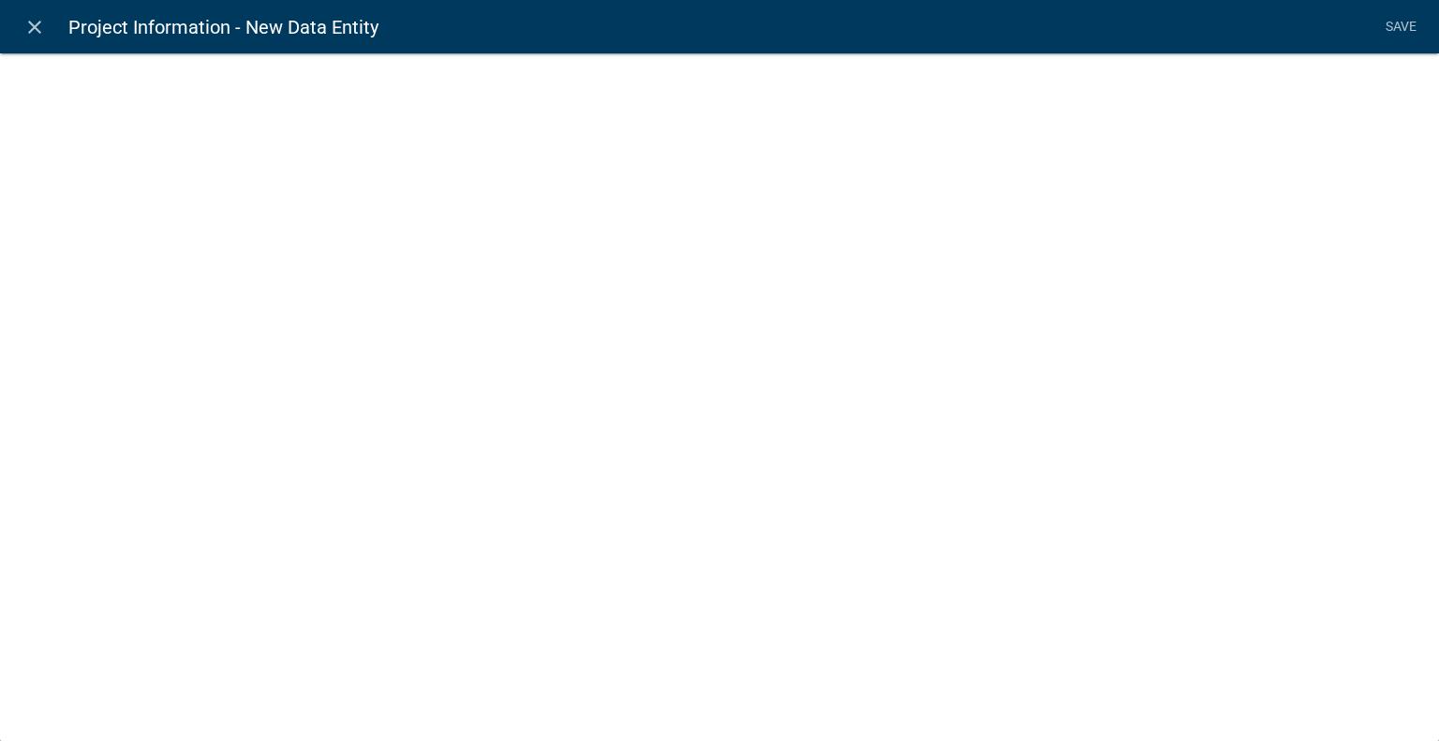
select select
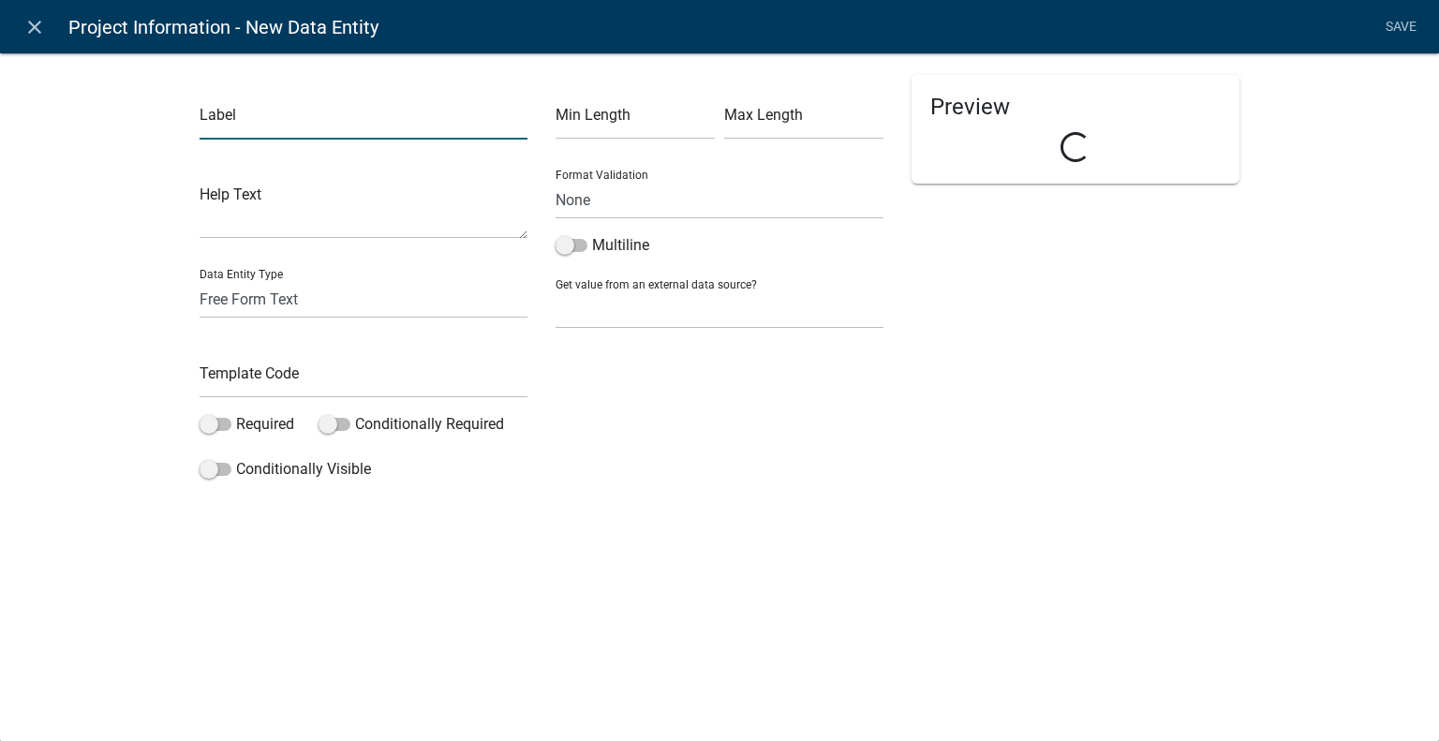
click at [335, 118] on input "text" at bounding box center [364, 120] width 328 height 38
type input "Percent Lot Coverage"
click at [290, 301] on select "Free Form Text Document Display Entity Value Fee Numeric Data Date Map Sketch D…" at bounding box center [364, 299] width 328 height 38
select select "numeric-data"
click at [200, 280] on select "Free Form Text Document Display Entity Value Fee Numeric Data Date Map Sketch D…" at bounding box center [364, 299] width 328 height 38
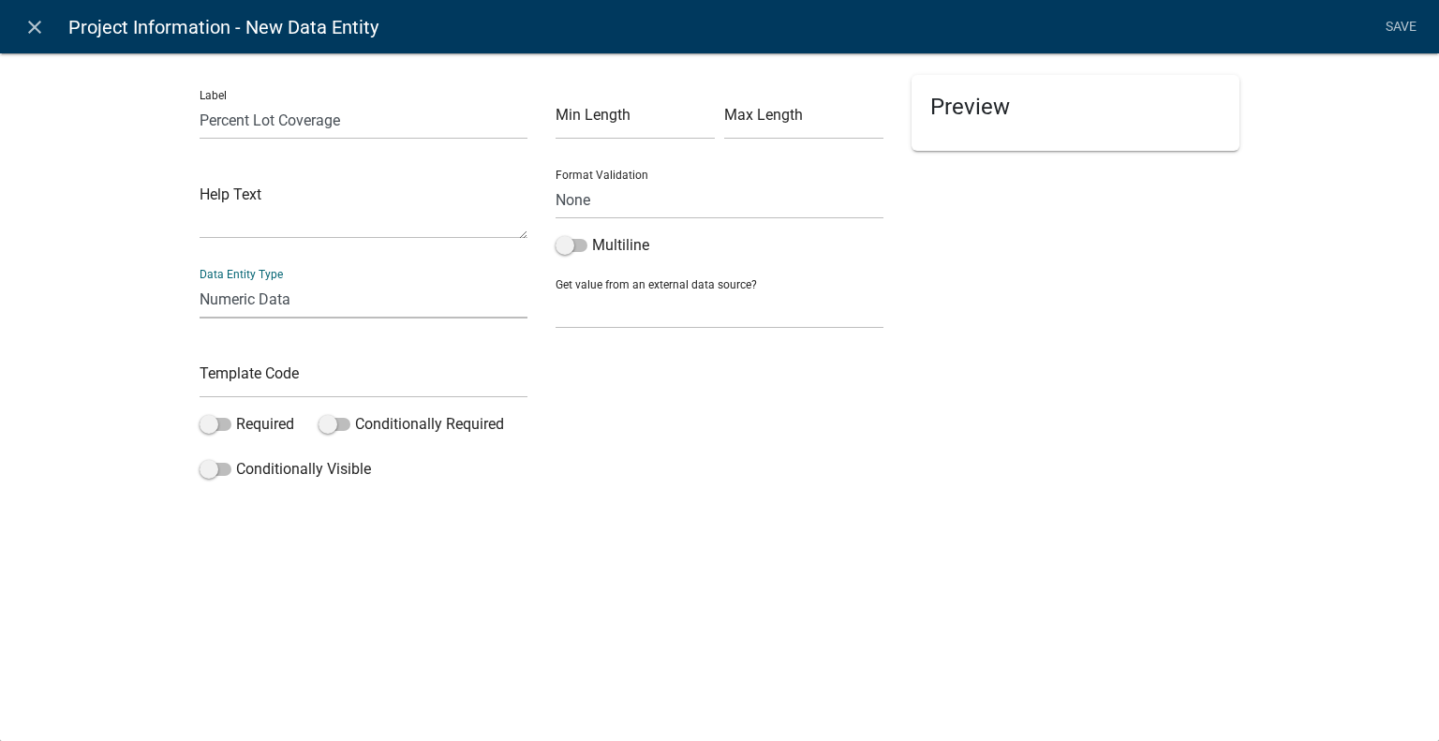
select select "numeric-data"
select select
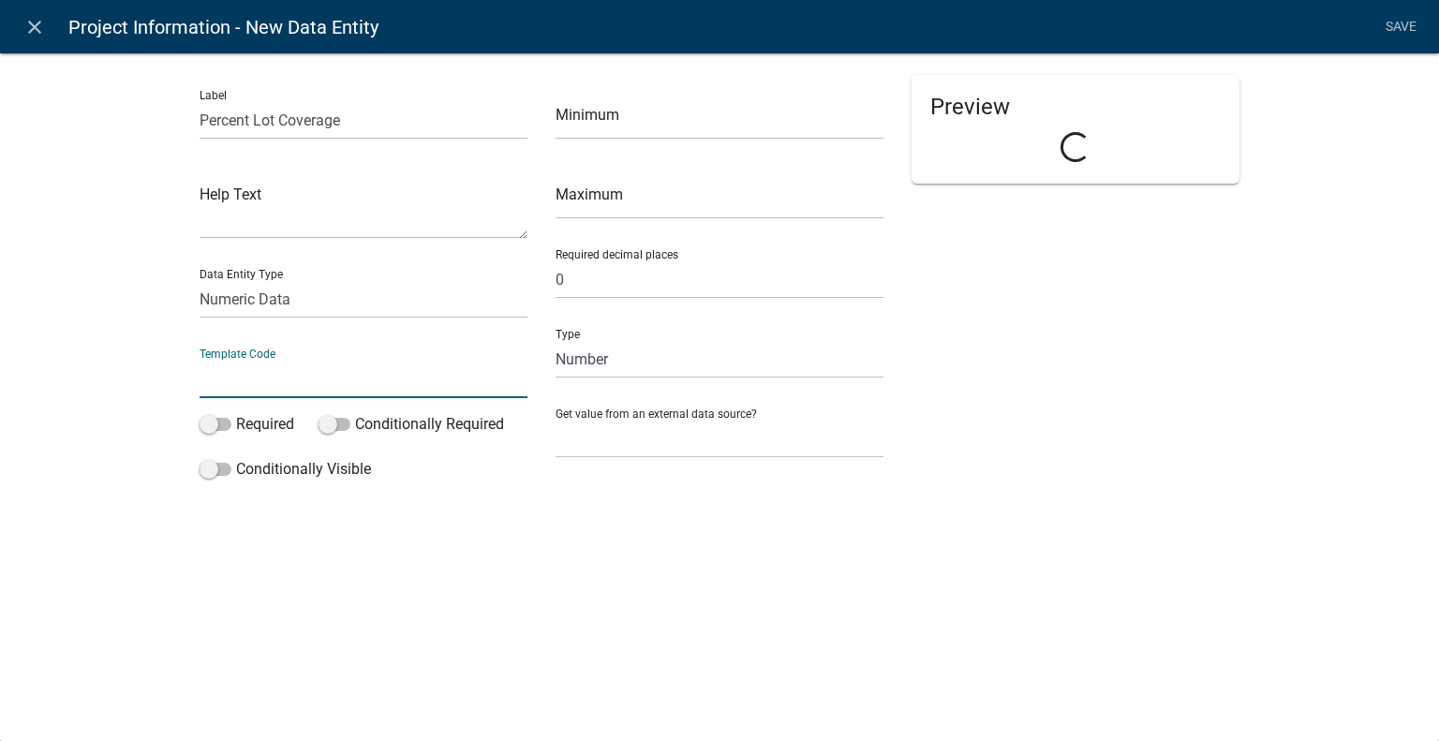
click at [283, 378] on input "text" at bounding box center [364, 379] width 328 height 38
type input "PercentLotCoverage"
drag, startPoint x: 635, startPoint y: 348, endPoint x: 638, endPoint y: 358, distance: 10.7
click at [636, 348] on select "Number Currency" at bounding box center [720, 359] width 328 height 38
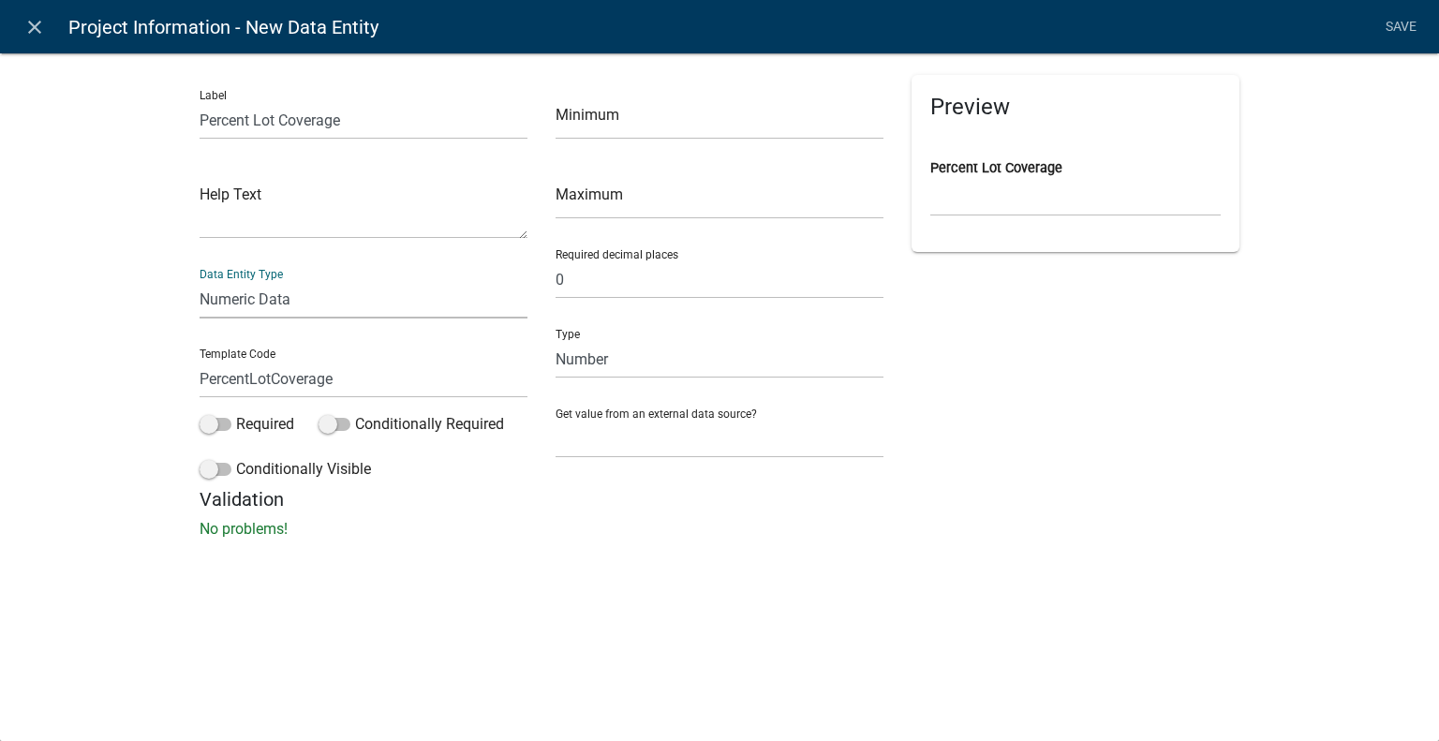
click at [300, 299] on select "Free Form Text Document Display Entity Value Fee Numeric Data Date Map Sketch D…" at bounding box center [364, 299] width 328 height 38
click at [362, 317] on select "Free Form Text Document Display Entity Value Fee Numeric Data Date Map Sketch D…" at bounding box center [364, 299] width 328 height 38
select select "display-entity-value"
click at [200, 280] on select "Free Form Text Document Display Entity Value Fee Numeric Data Date Map Sketch D…" at bounding box center [364, 299] width 328 height 38
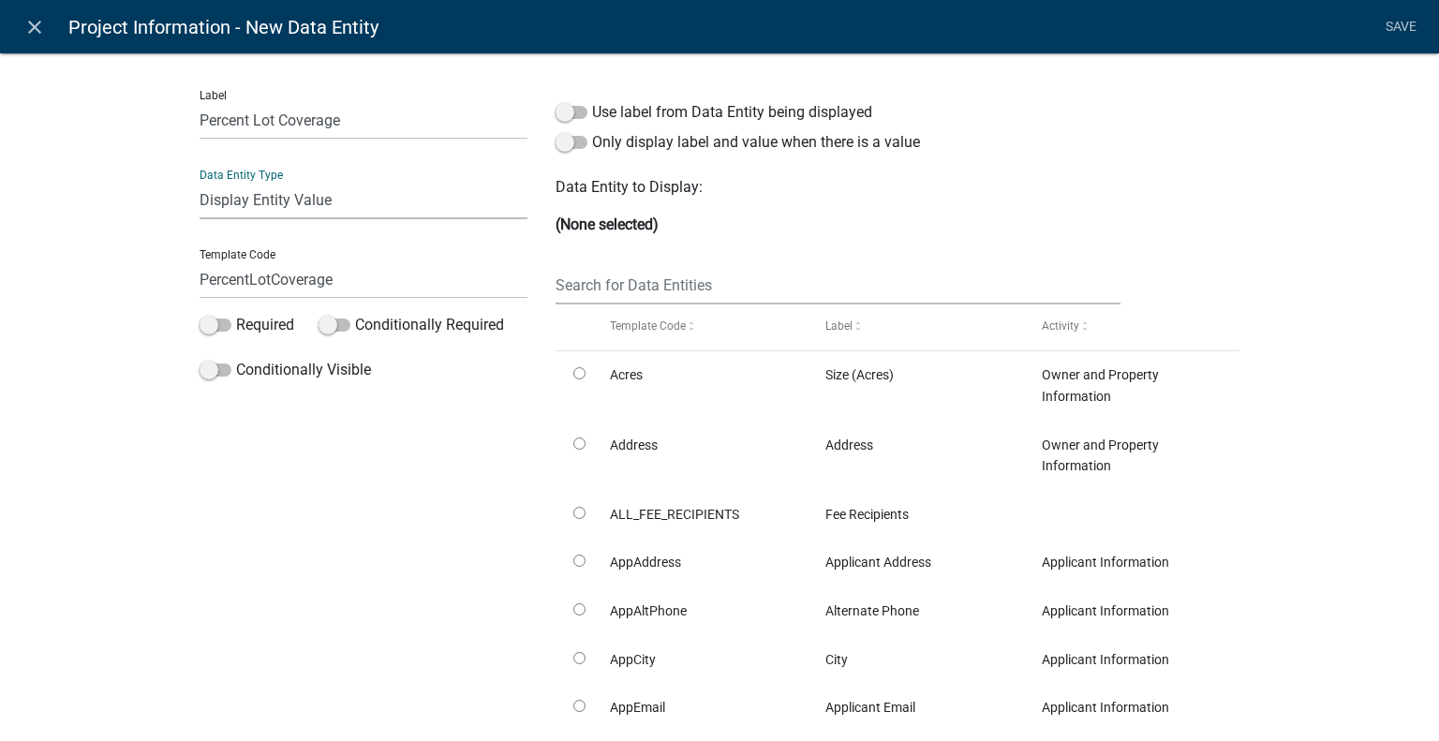
click at [328, 198] on select "Free Form Text Document Display Entity Value Fee Numeric Data Date Map Sketch D…" at bounding box center [364, 200] width 328 height 38
select select "rich-text"
click at [200, 181] on select "Free Form Text Document Display Entity Value Fee Numeric Data Date Map Sketch D…" at bounding box center [364, 200] width 328 height 38
click at [355, 453] on div "Label Percent Lot Coverage Data Entity Type Free Form Text Document Display Ent…" at bounding box center [364, 511] width 356 height 873
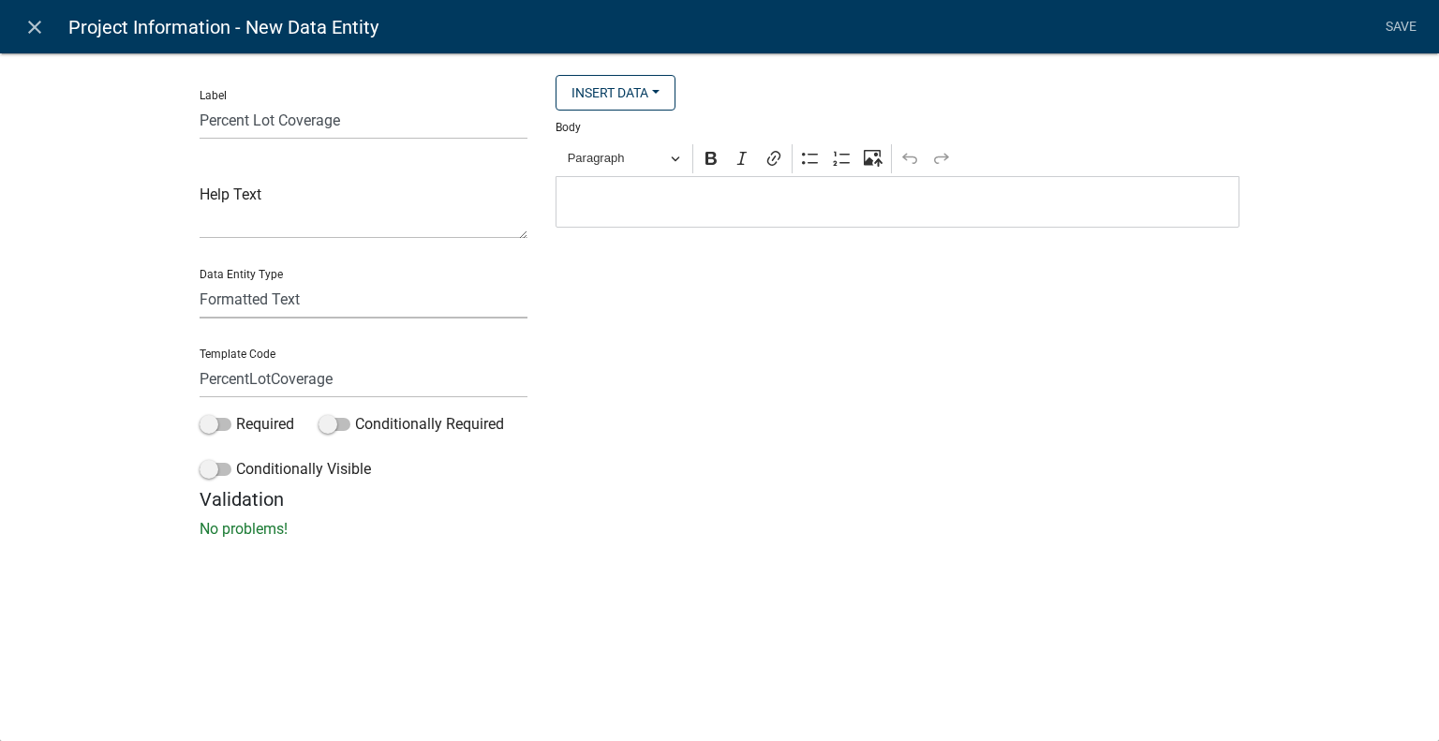
click at [367, 296] on select "Free Form Text Document Display Entity Value Fee Numeric Data Date Map Sketch D…" at bounding box center [364, 299] width 328 height 38
select select "numeric-data"
click at [200, 280] on select "Free Form Text Document Display Entity Value Fee Numeric Data Date Map Sketch D…" at bounding box center [364, 299] width 328 height 38
select select "numeric-data"
select select
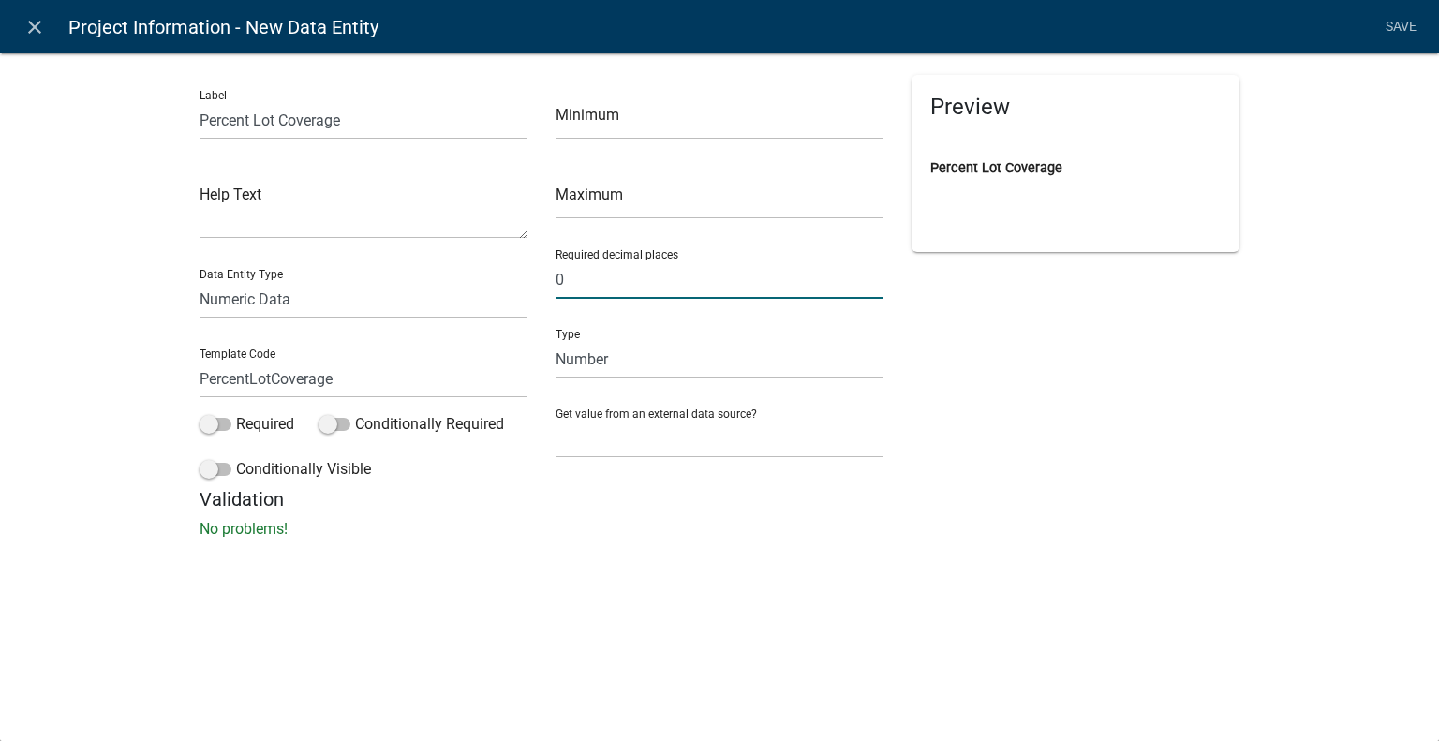
click at [669, 280] on input "0" at bounding box center [720, 279] width 328 height 38
click at [725, 359] on select "Number Currency" at bounding box center [720, 359] width 328 height 38
click at [1042, 366] on div "Preview Percent Lot Coverage" at bounding box center [1076, 281] width 356 height 413
drag, startPoint x: 461, startPoint y: 408, endPoint x: 461, endPoint y: 421, distance: 12.2
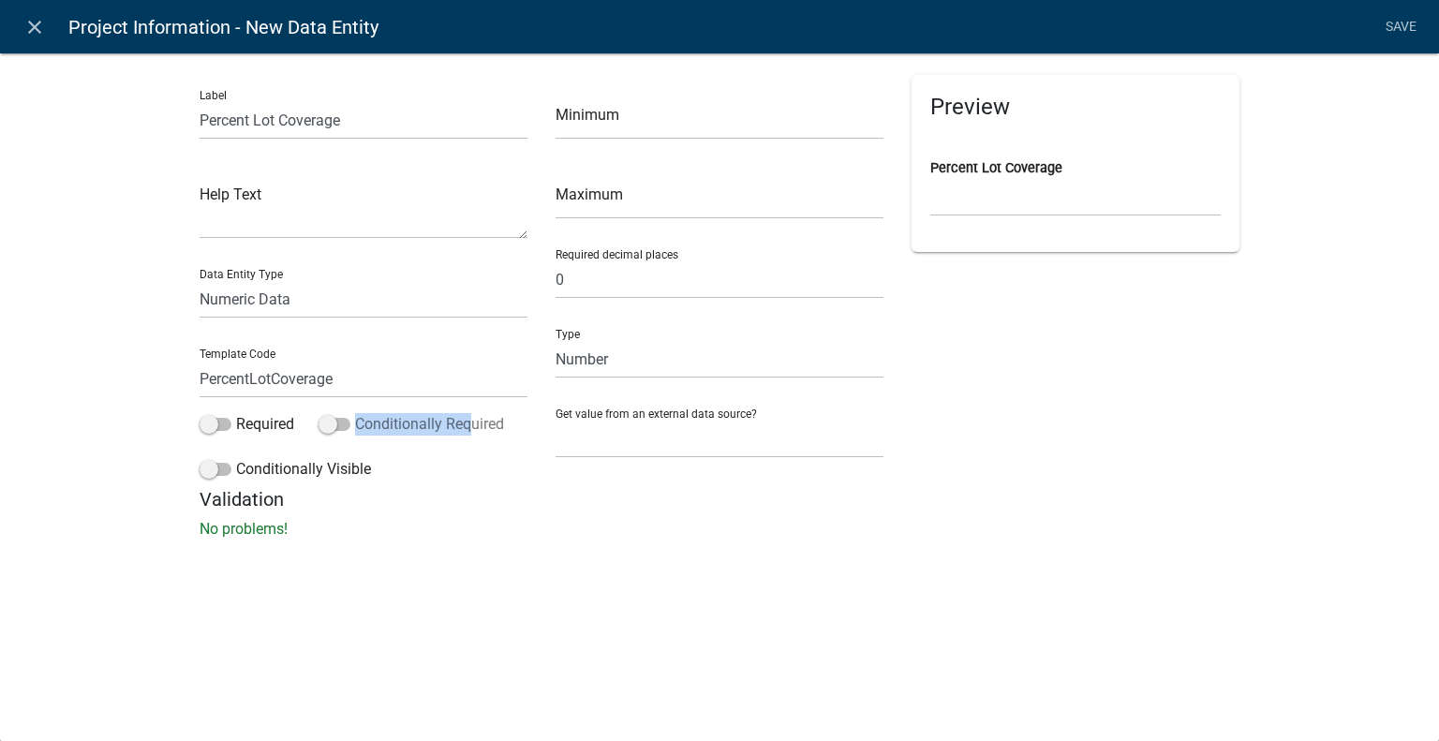
click at [461, 421] on div "Label Percent Lot Coverage Help Text Data Entity Type Free Form Text Document D…" at bounding box center [364, 281] width 356 height 413
click at [754, 490] on h5 "Validation" at bounding box center [720, 499] width 1040 height 22
click at [362, 295] on select "Free Form Text Document Display Entity Value Fee Numeric Data Date Map Sketch D…" at bounding box center [364, 299] width 328 height 38
select select "free-form-text"
click at [200, 280] on select "Free Form Text Document Display Entity Value Fee Numeric Data Date Map Sketch D…" at bounding box center [364, 299] width 328 height 38
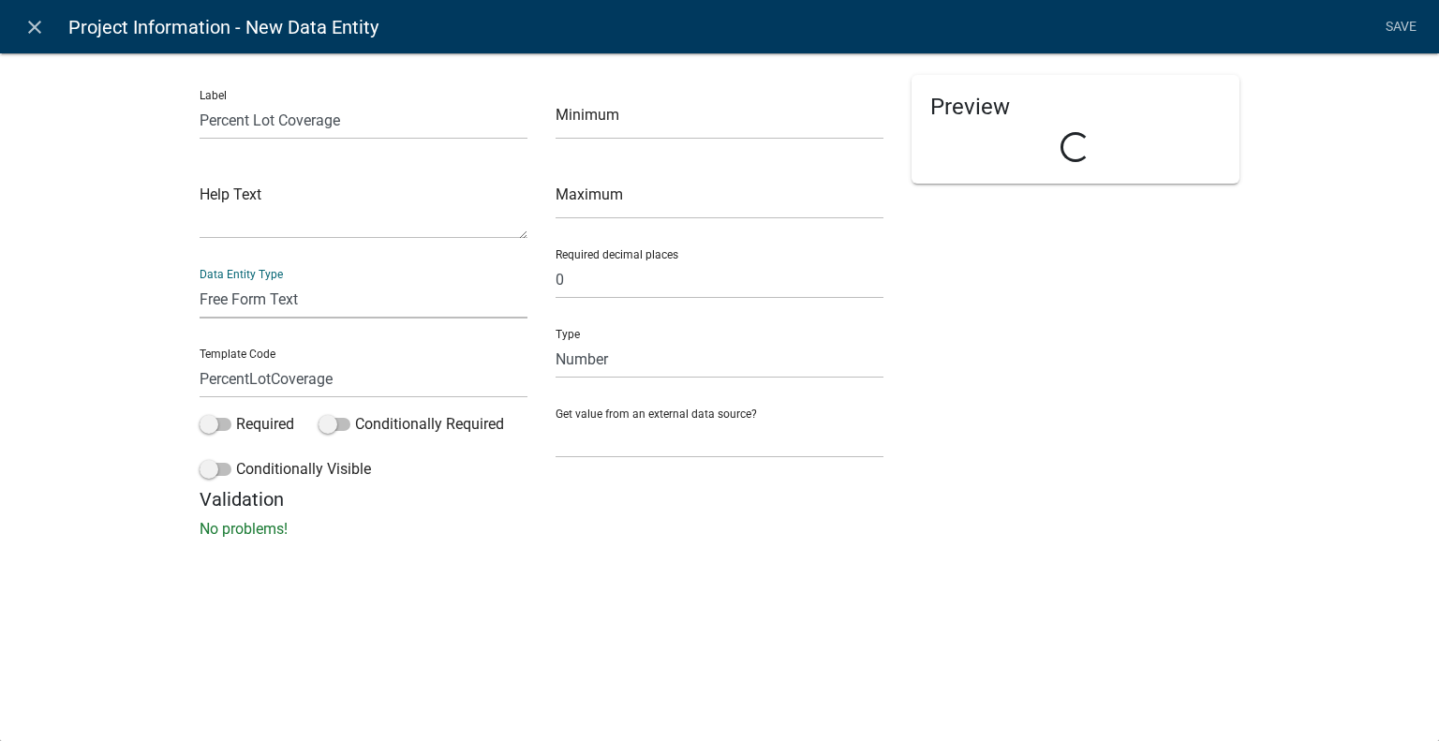
click at [1101, 483] on div "Preview Loading..." at bounding box center [1076, 281] width 356 height 413
select select
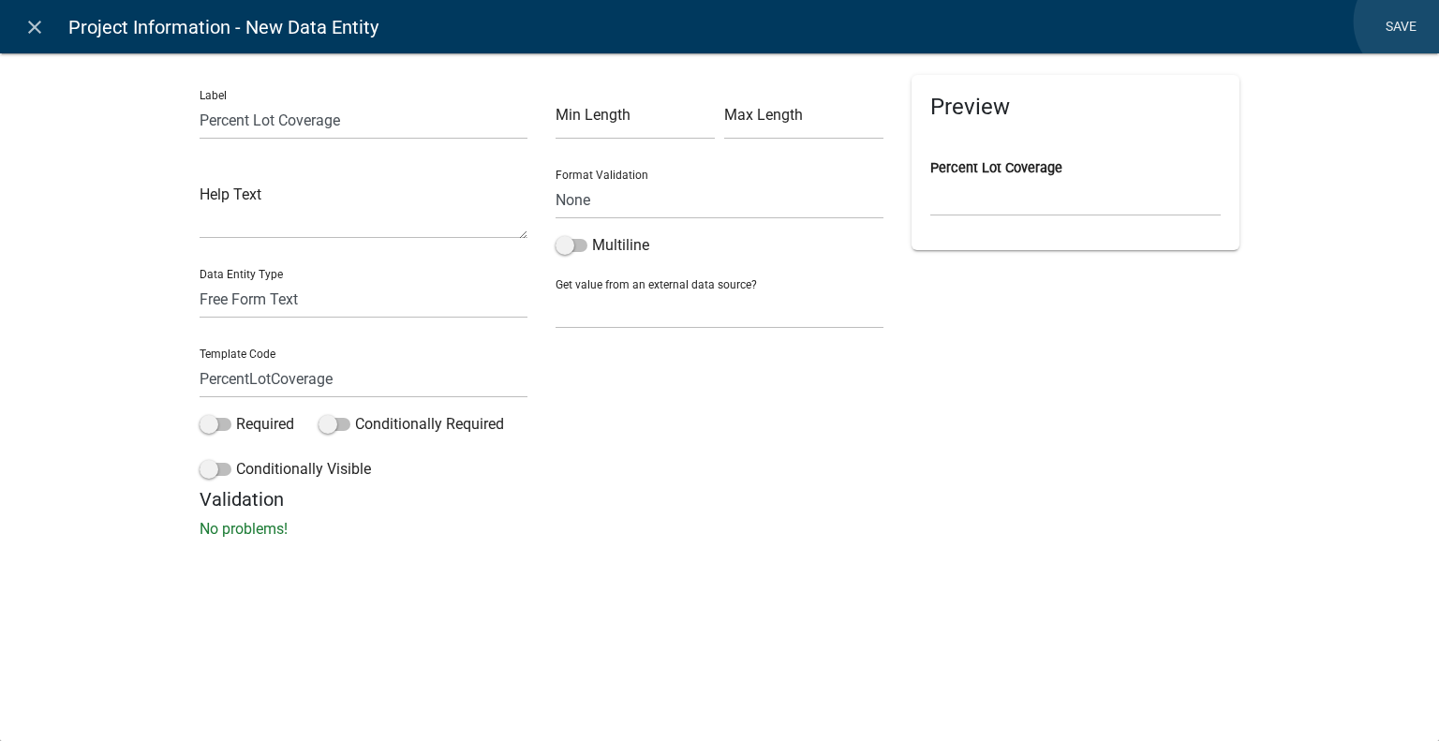
click at [1413, 22] on link "Save" at bounding box center [1400, 27] width 47 height 36
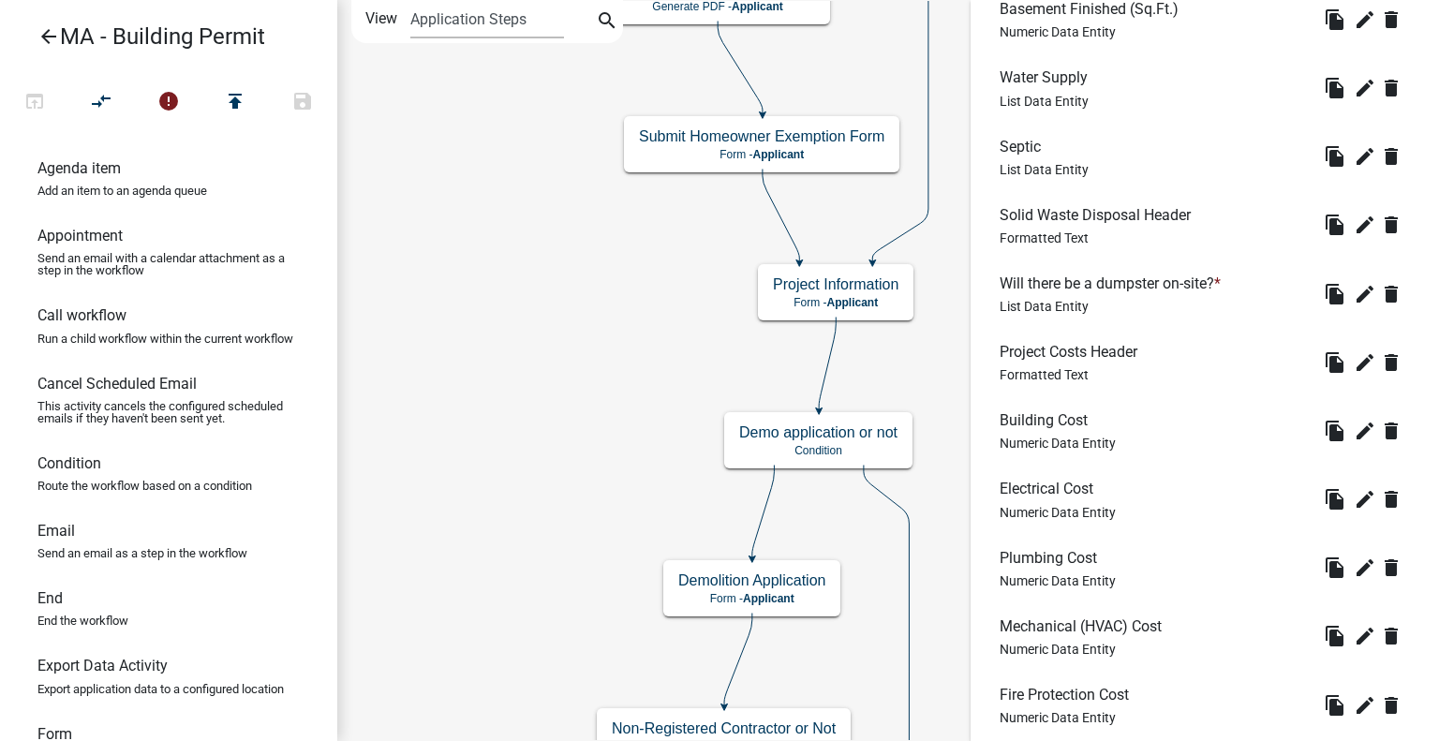
scroll to position [2131, 0]
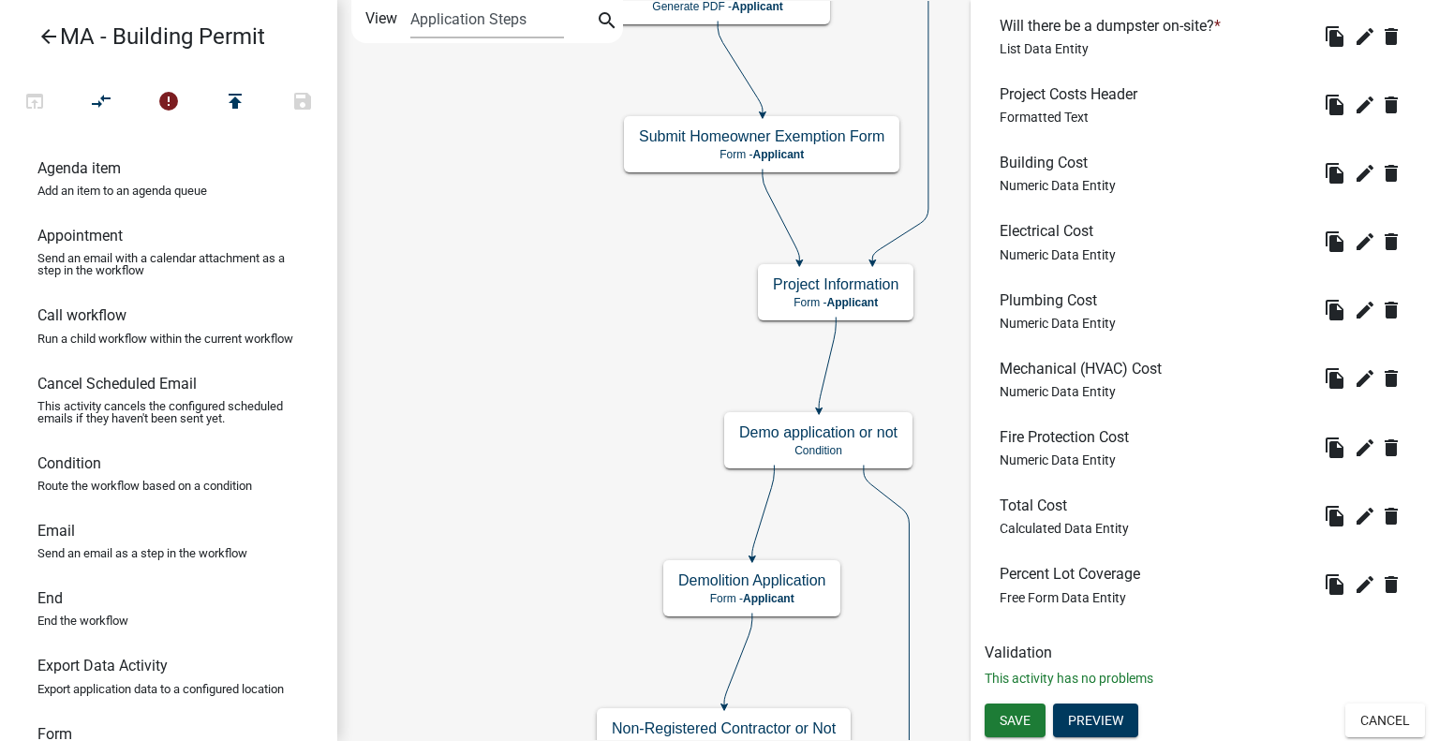
click at [1260, 569] on li "Percent Lot Coverage Free Form Data Entity file_copy edit delete" at bounding box center [1205, 584] width 440 height 68
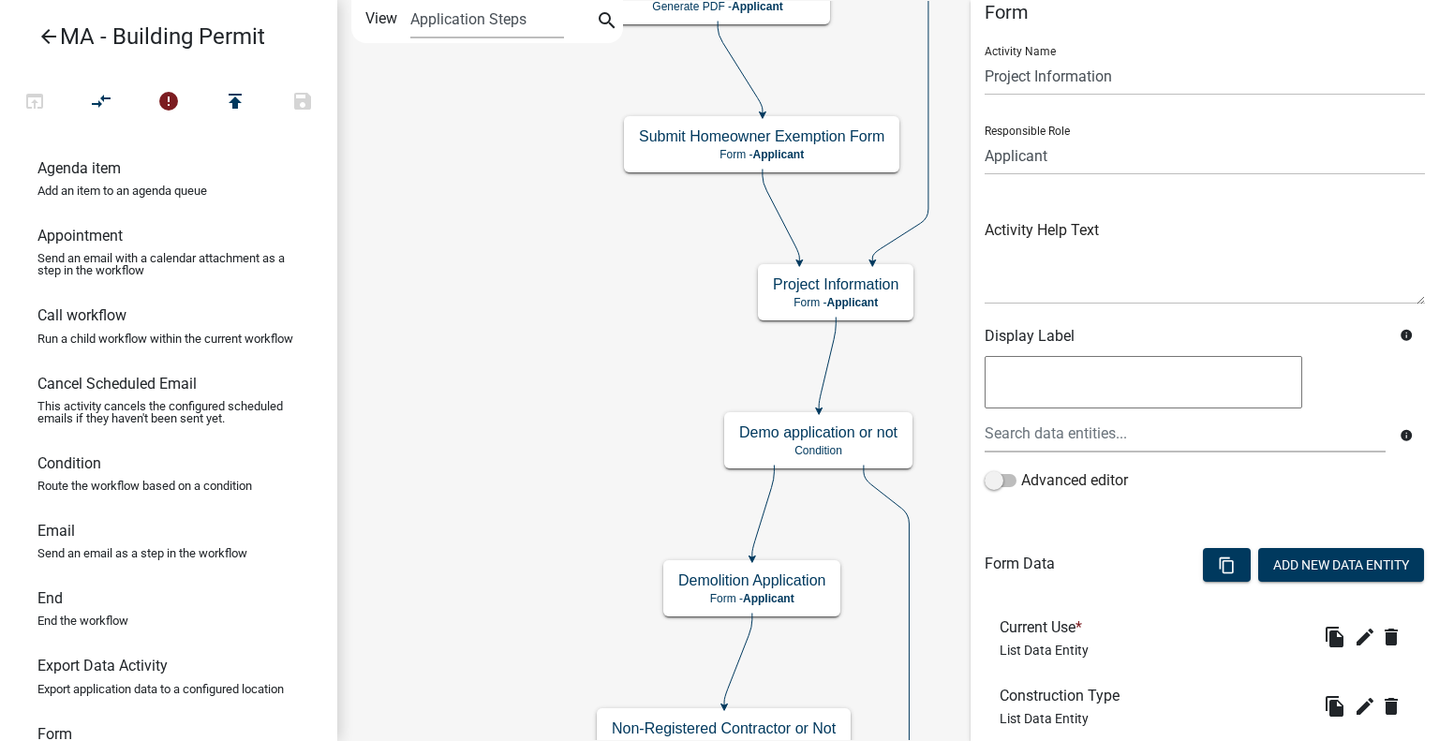
scroll to position [0, 0]
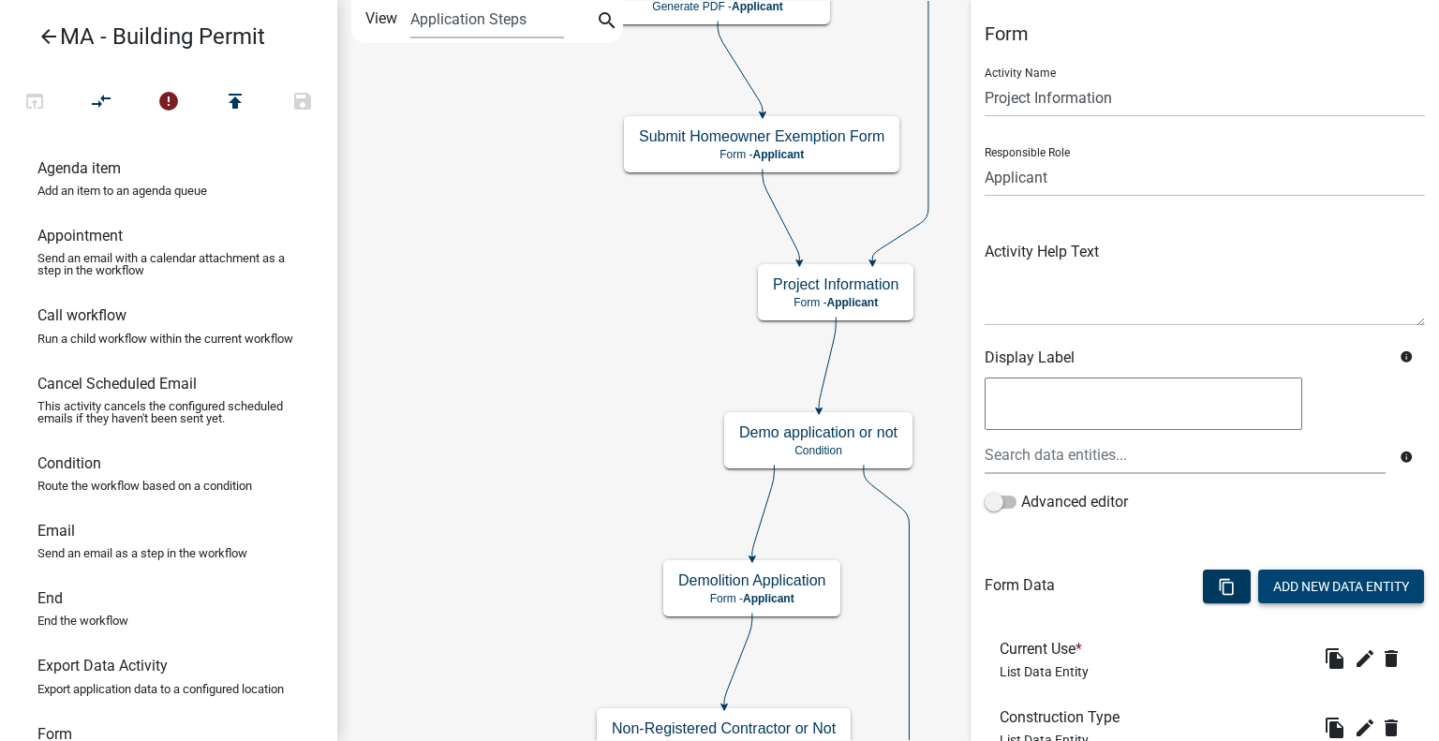
click at [1334, 587] on button "Add New Data Entity" at bounding box center [1341, 587] width 166 height 34
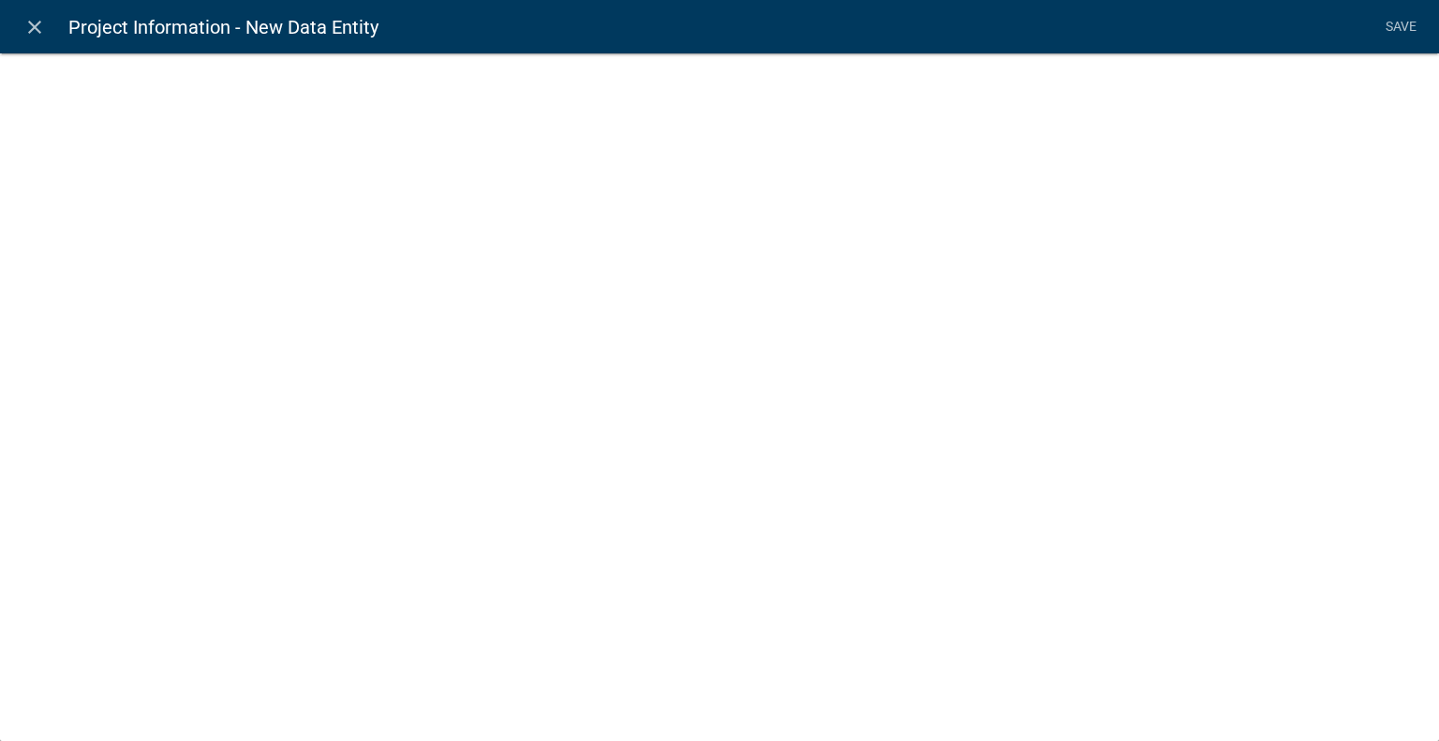
select select
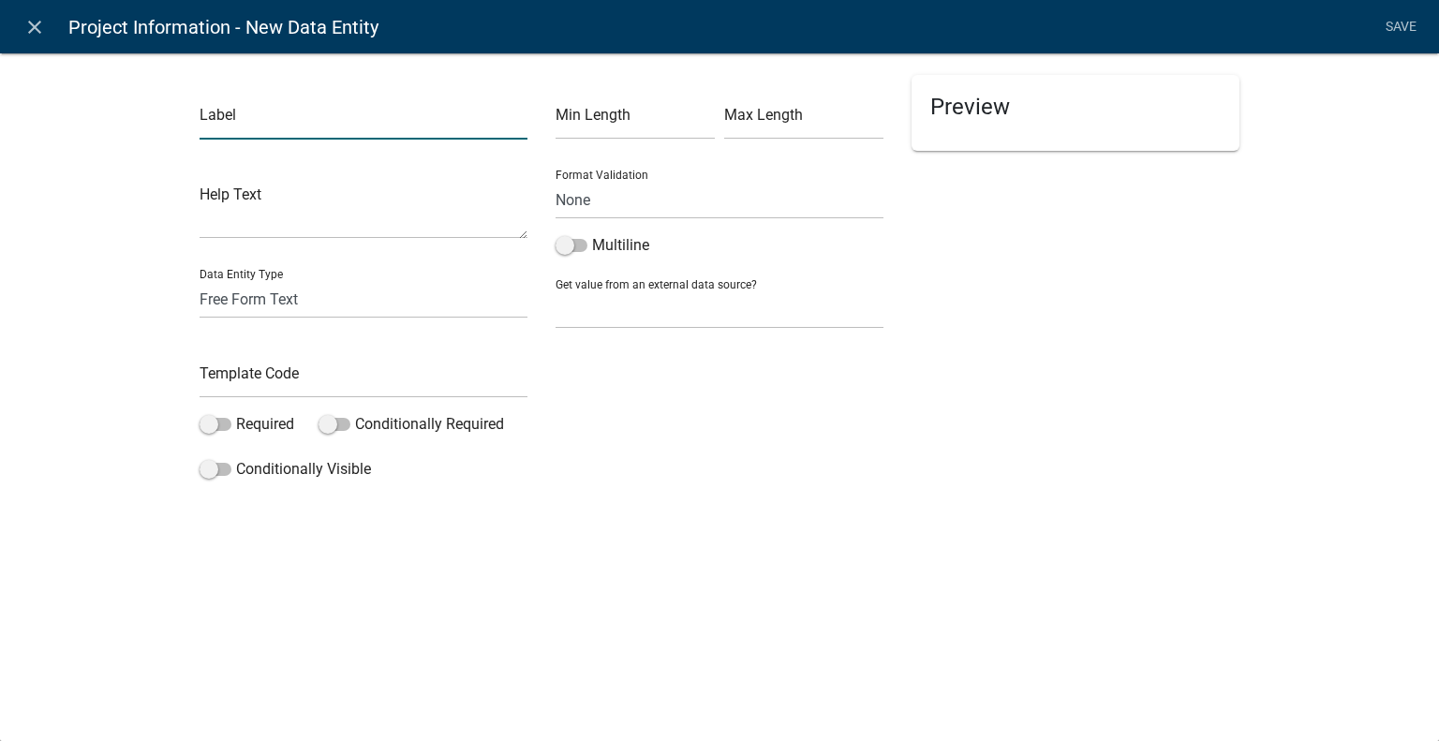
click at [300, 123] on input "text" at bounding box center [364, 120] width 328 height 38
type input "Building Size"
click at [227, 241] on div "Label Building Size Help Text Data Entity Type Free Form Text Document Display …" at bounding box center [364, 281] width 356 height 413
click at [240, 281] on select "Free Form Text Document Display Entity Value Fee Numeric Data Date Map Sketch D…" at bounding box center [364, 299] width 328 height 38
select select "rich-text"
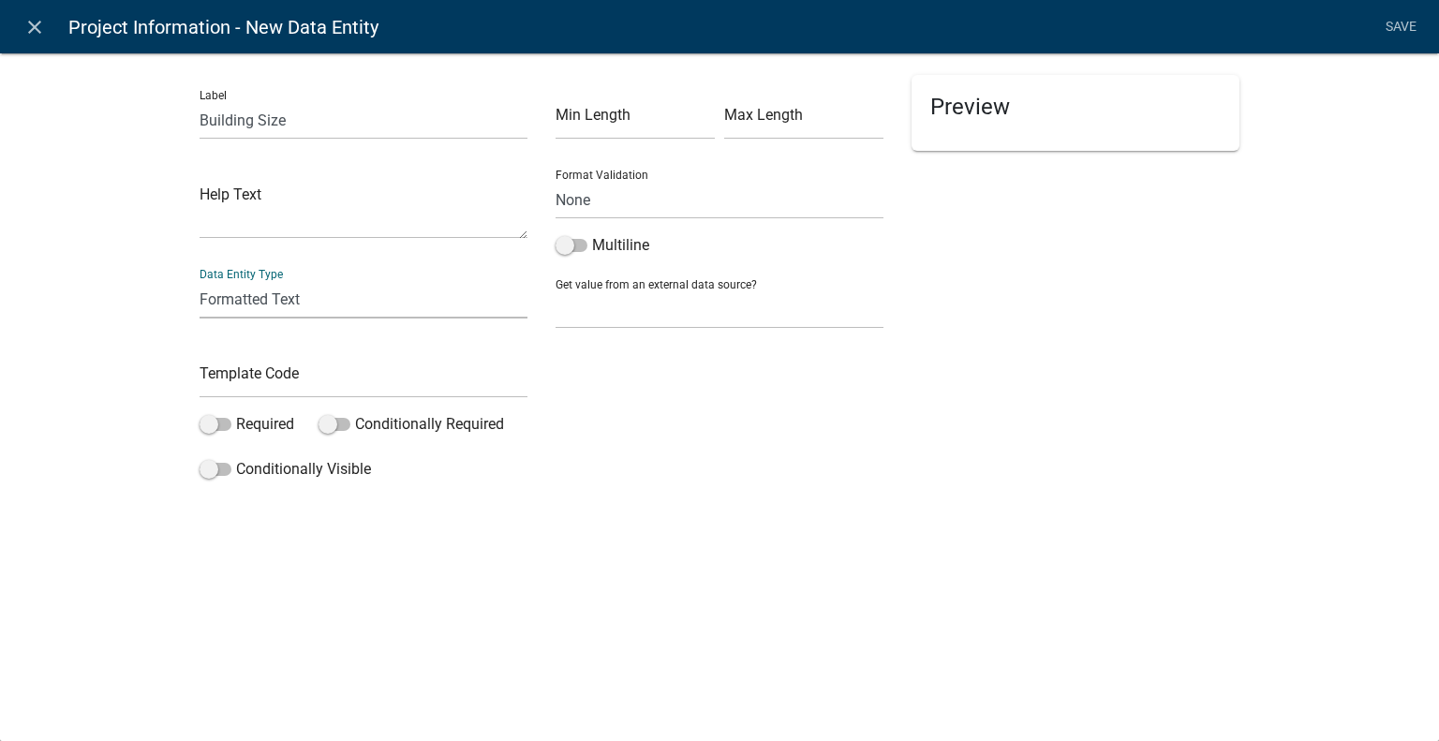
click at [200, 280] on select "Free Form Text Document Display Entity Value Fee Numeric Data Date Map Sketch D…" at bounding box center [364, 299] width 328 height 38
select select "rich-text"
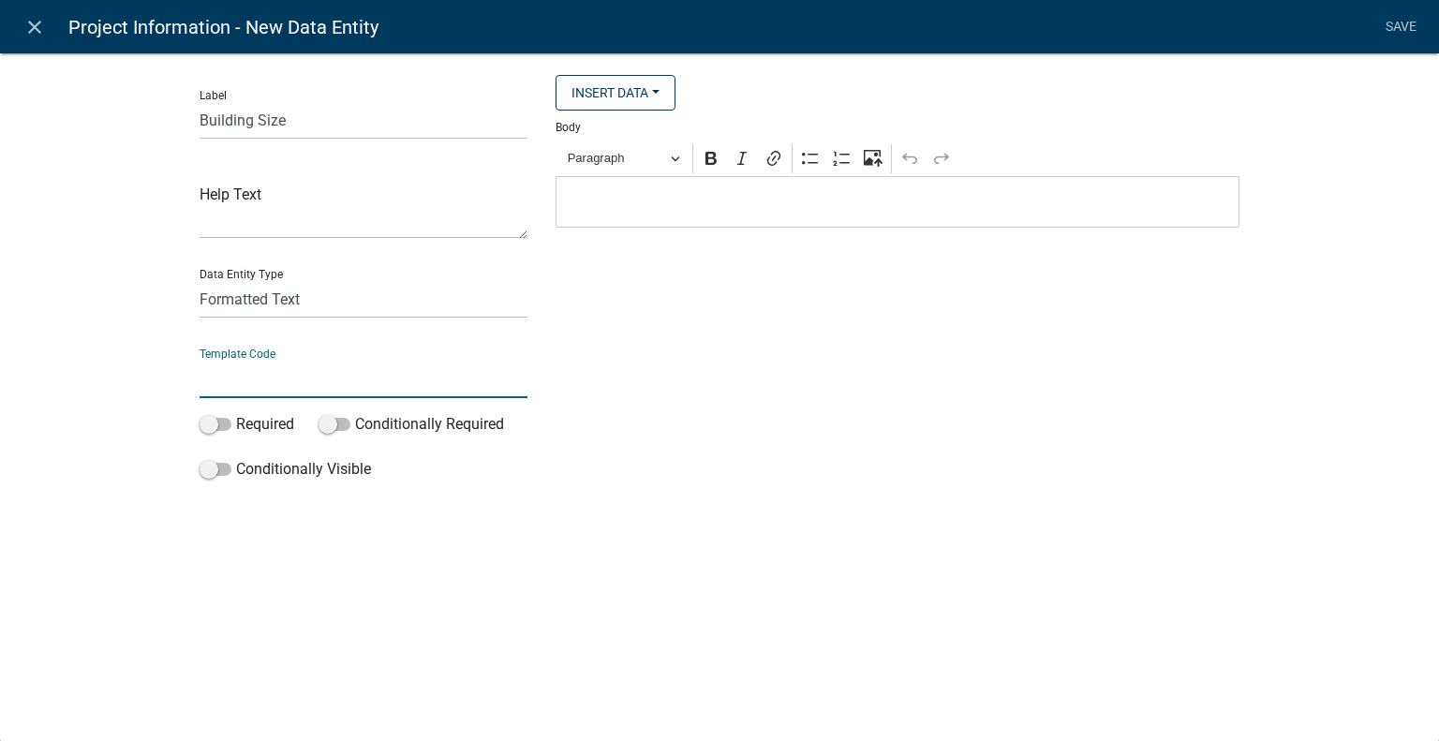
click at [412, 385] on input "text" at bounding box center [364, 379] width 328 height 38
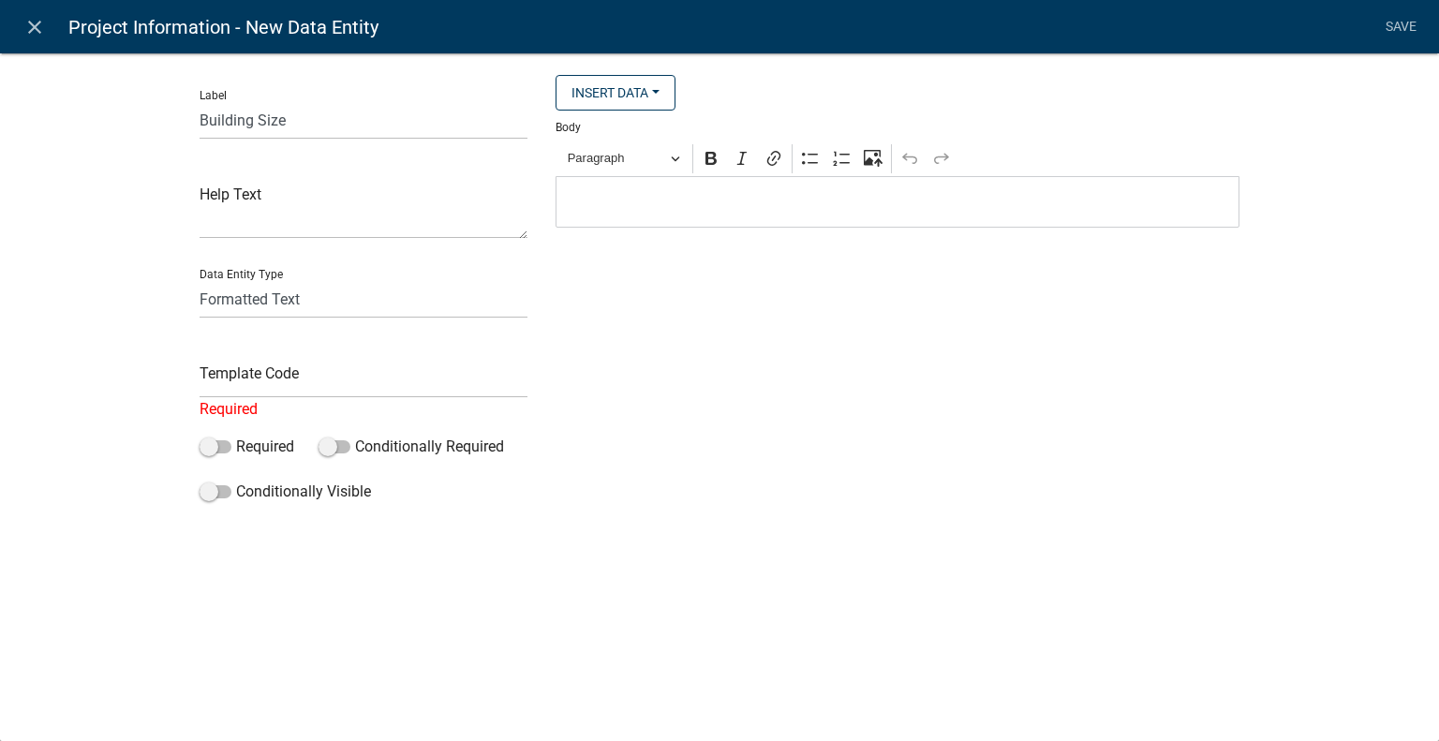
click at [778, 318] on div "Insert Data Size (Acres) Address Fee Recipients Applicant Address Alternate Pho…" at bounding box center [898, 293] width 712 height 436
click at [322, 381] on input "text" at bounding box center [364, 379] width 328 height 38
type input "BuildingSizeText"
click at [667, 190] on div "Editor editing area: main. Press Alt+0 for help." at bounding box center [898, 202] width 684 height 52
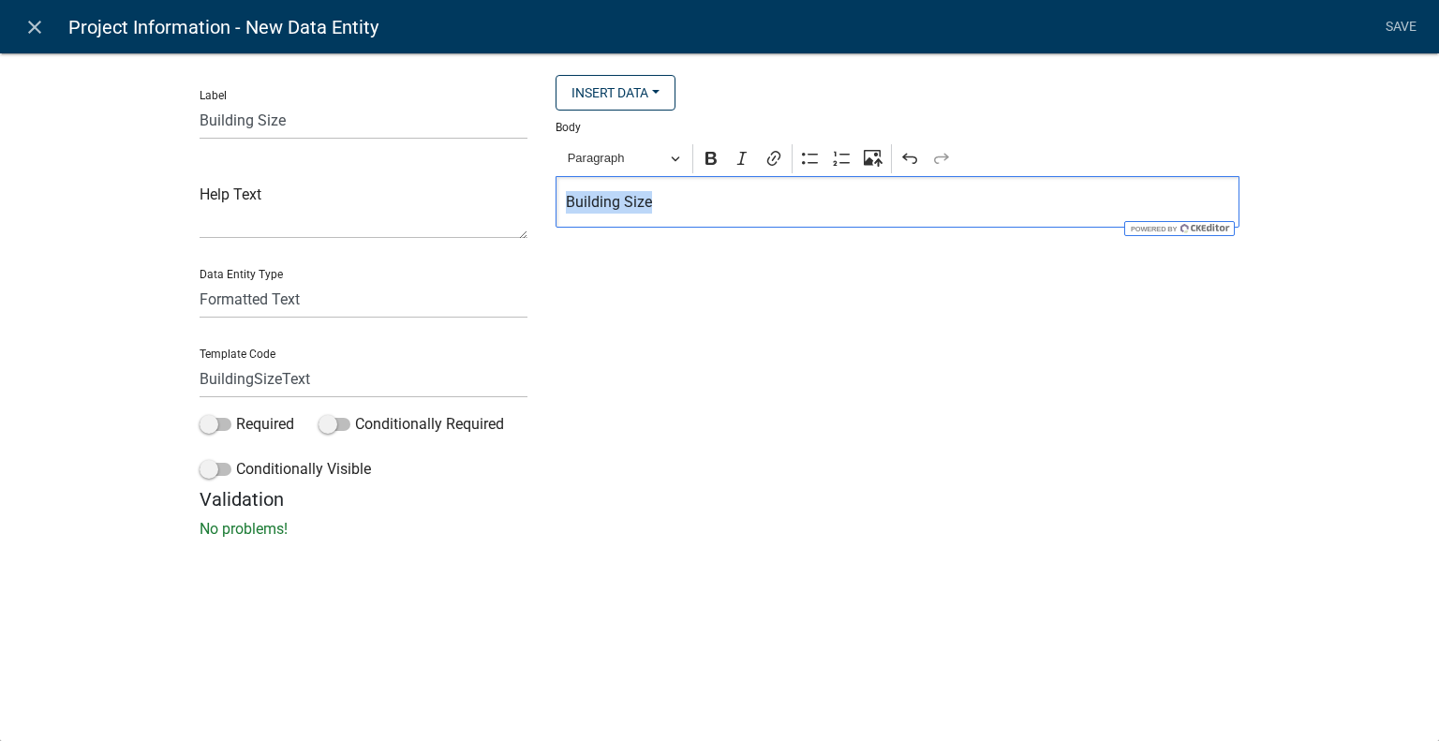
drag, startPoint x: 668, startPoint y: 205, endPoint x: 528, endPoint y: 207, distance: 139.6
click at [528, 207] on div "Label Building Size Help Text Data Entity Type Free Form Text Document Display …" at bounding box center [720, 281] width 1068 height 413
click at [743, 250] on div "Insert Data Size (Acres) Address Fee Recipients Applicant Address Alternate Pho…" at bounding box center [898, 281] width 712 height 413
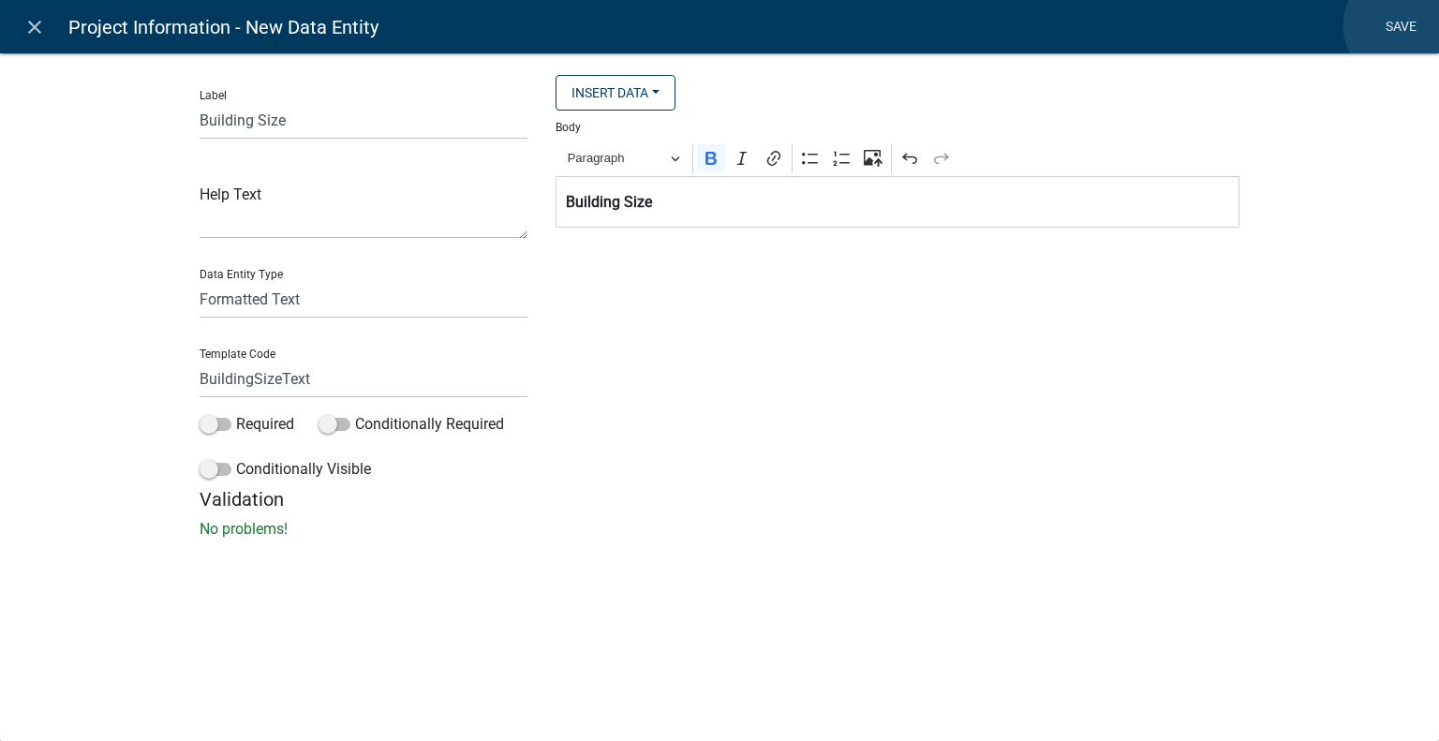
click at [1403, 25] on link "Save" at bounding box center [1400, 27] width 47 height 36
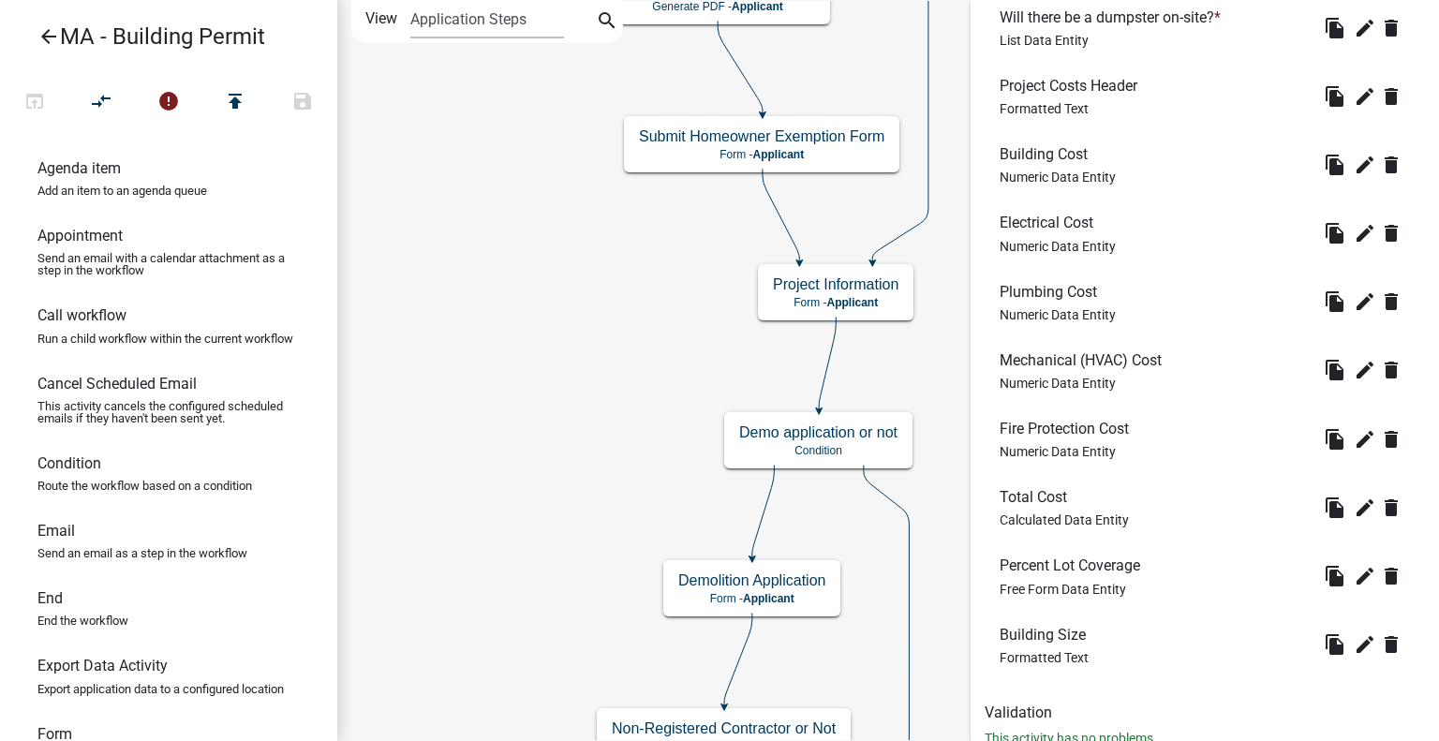
scroll to position [2200, 0]
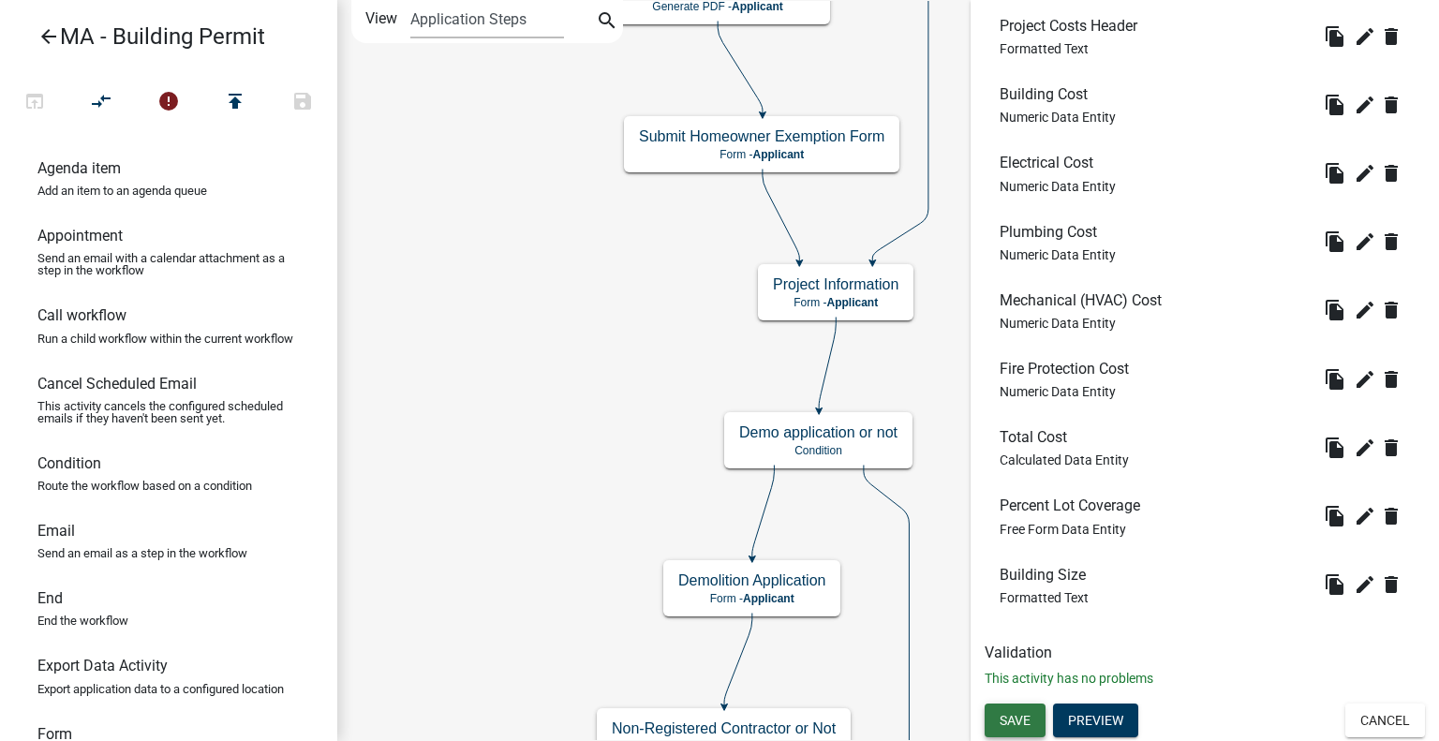
click at [1015, 712] on span "Save" at bounding box center [1015, 719] width 31 height 15
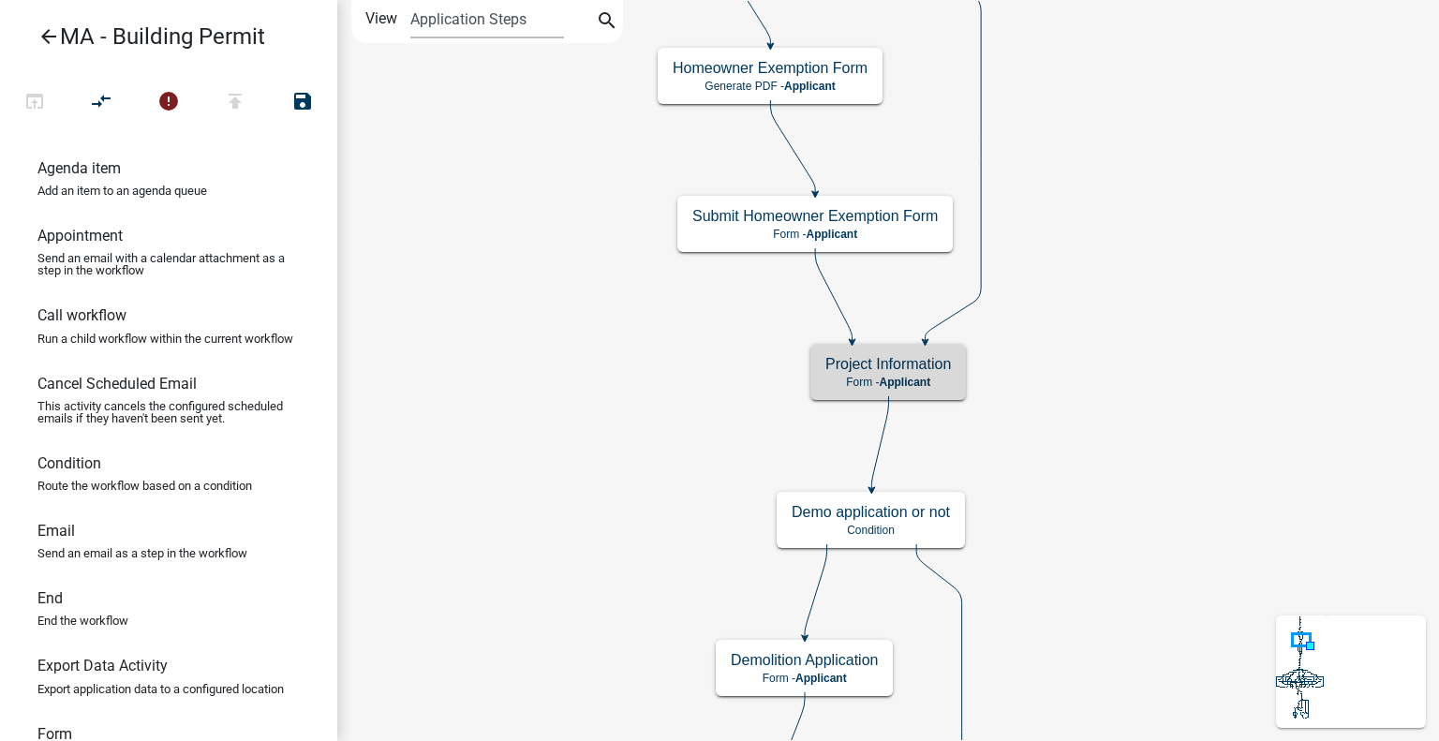
scroll to position [0, 0]
click at [943, 391] on div "Project Information Form - Applicant" at bounding box center [888, 372] width 156 height 56
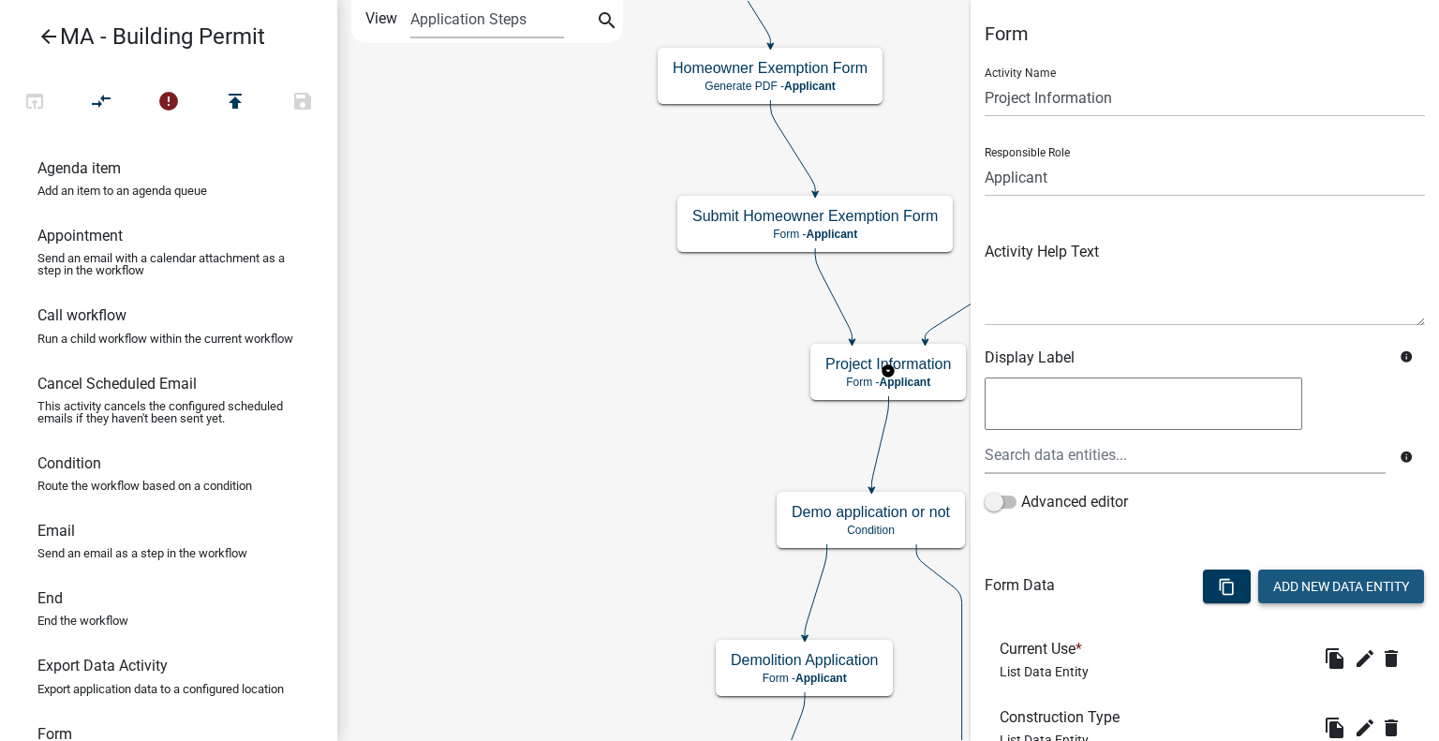
click at [1279, 586] on button "Add New Data Entity" at bounding box center [1341, 587] width 166 height 34
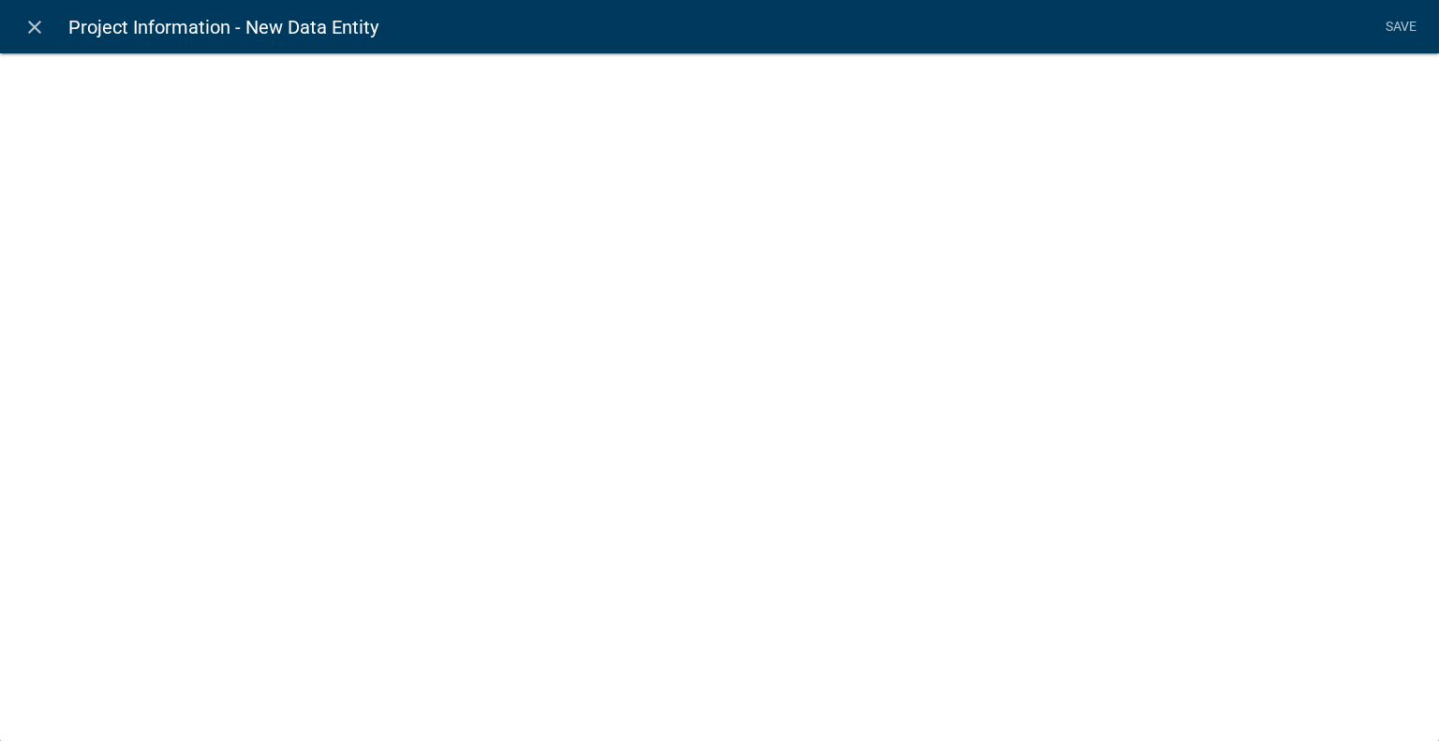
select select
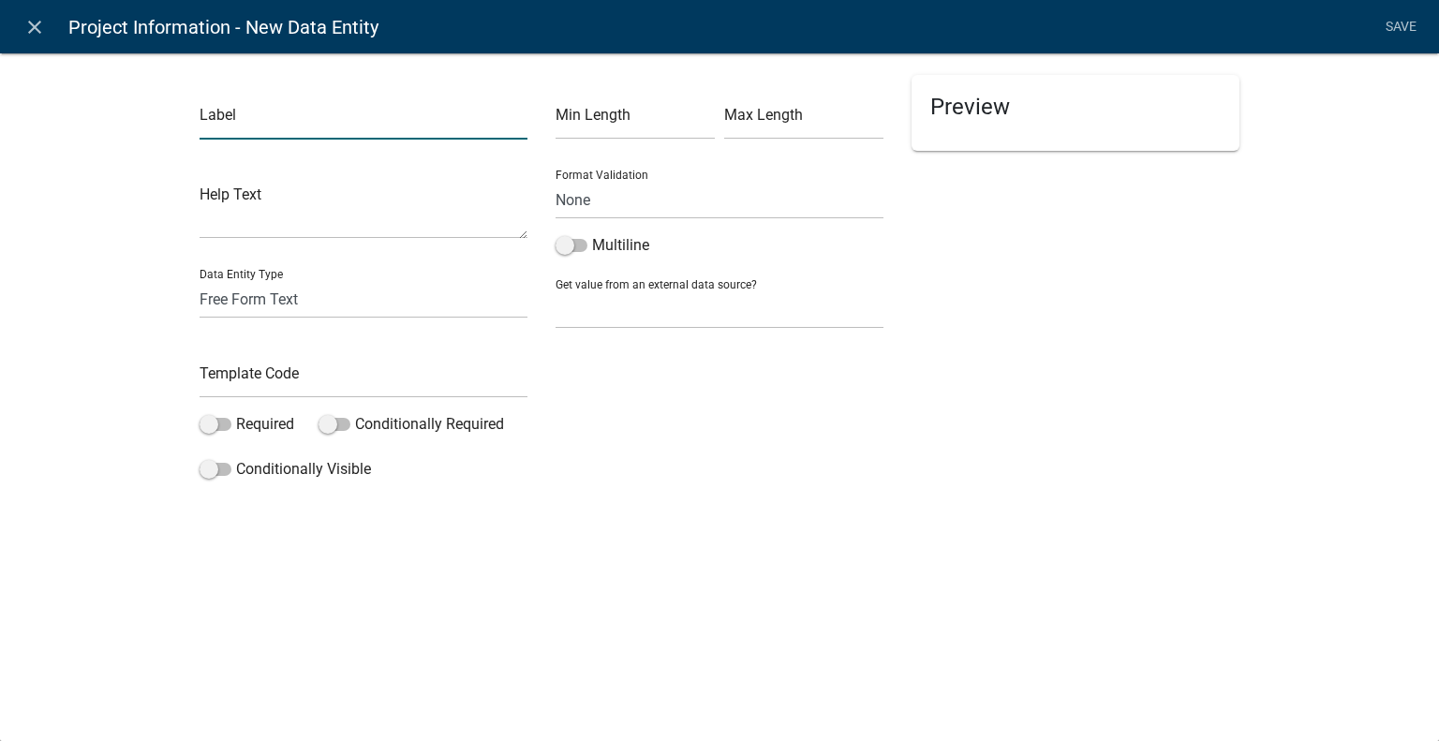
click at [315, 115] on input "text" at bounding box center [364, 120] width 328 height 38
type input "Length"
click at [329, 302] on select "Free Form Text Document Display Entity Value Fee Numeric Data Date Map Sketch D…" at bounding box center [364, 299] width 328 height 38
click at [200, 280] on select "Free Form Text Document Display Entity Value Fee Numeric Data Date Map Sketch D…" at bounding box center [364, 299] width 328 height 38
click at [294, 374] on input "text" at bounding box center [364, 379] width 328 height 38
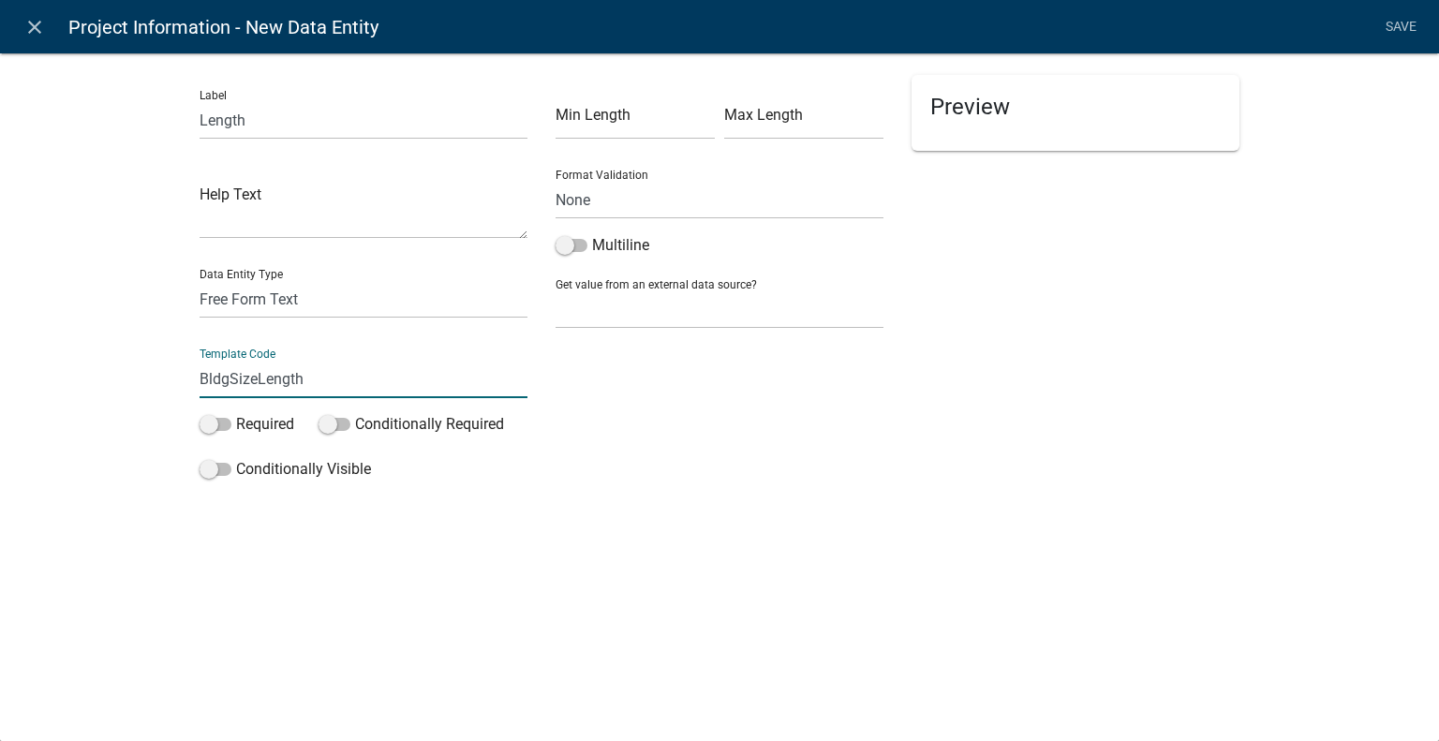
type input "BldgSizeLength"
click at [717, 445] on div "Min Length Max Length Format Validation None Email PhoneNumber Multiline Get va…" at bounding box center [720, 281] width 356 height 413
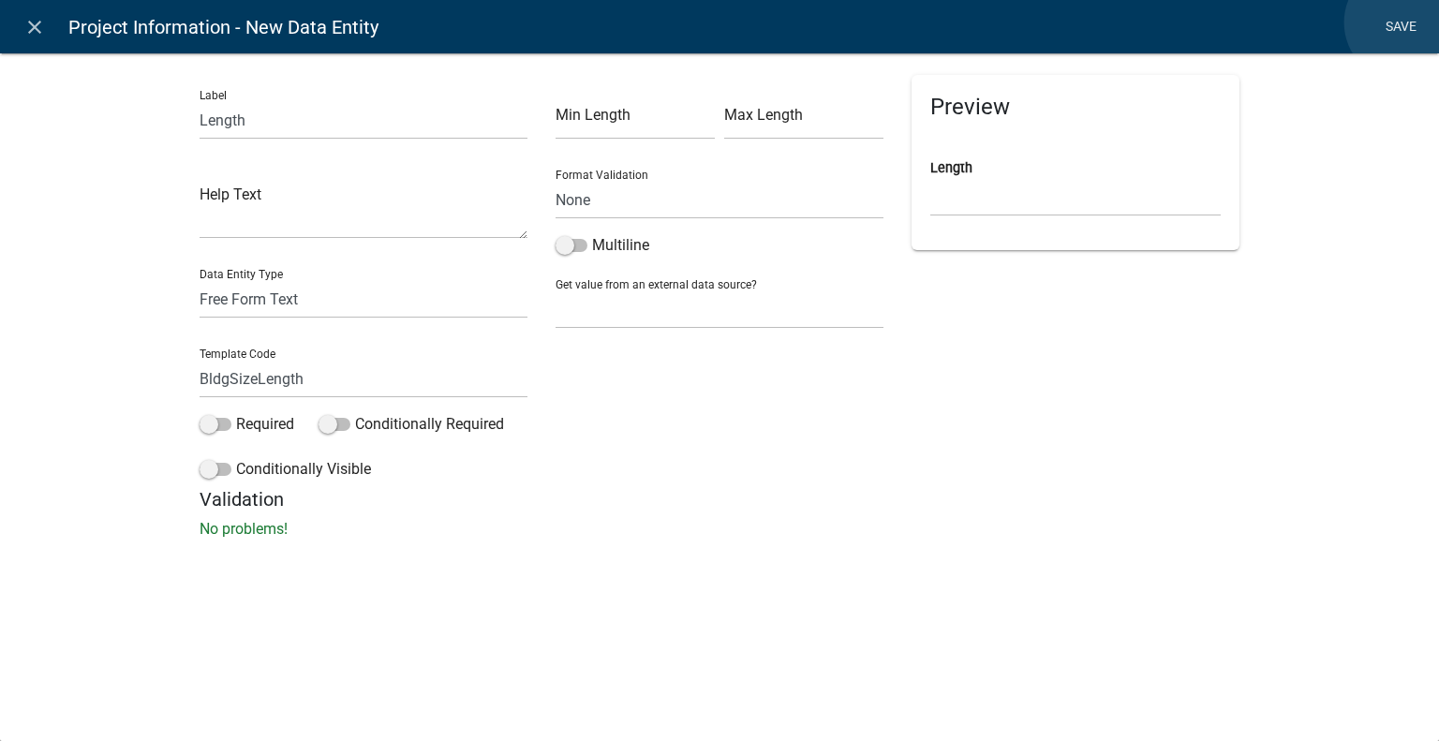
click at [1404, 22] on link "Save" at bounding box center [1400, 27] width 47 height 36
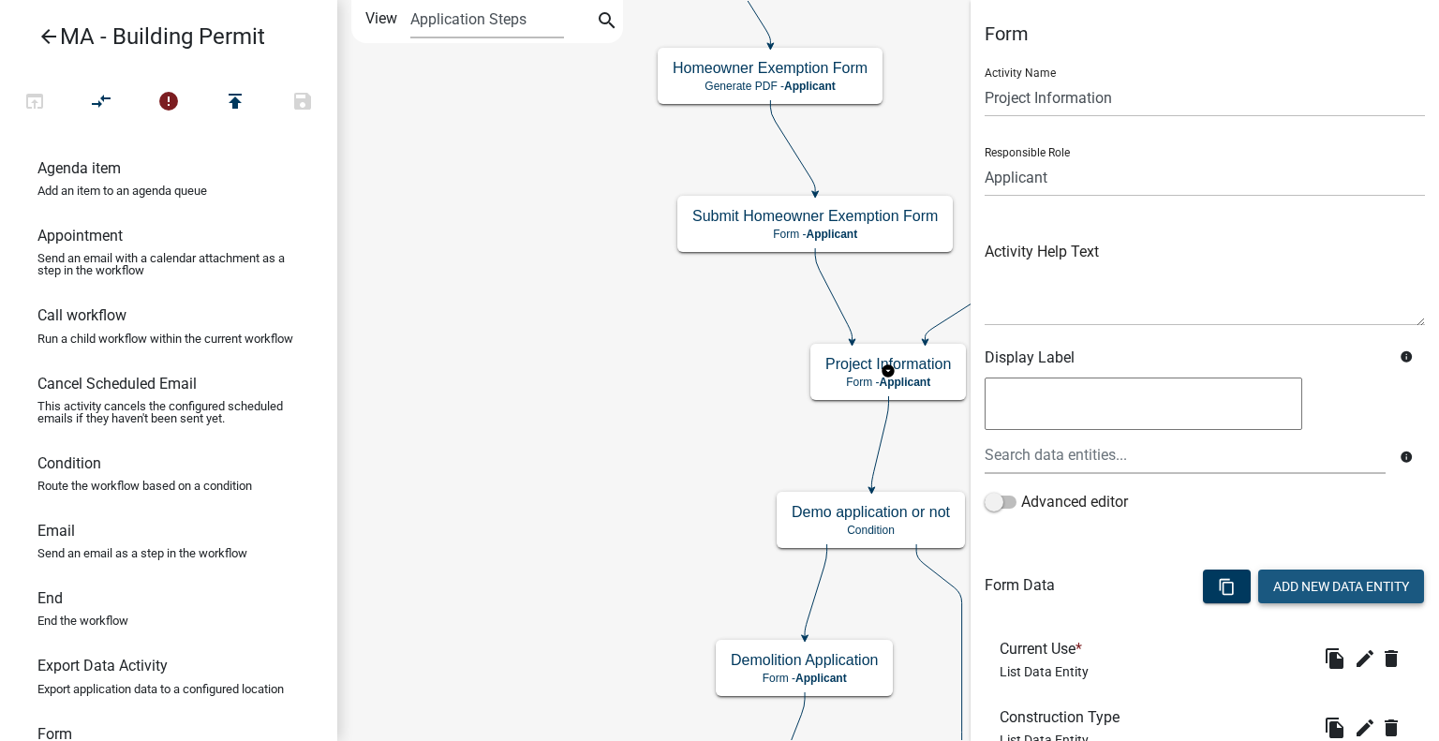
click at [1315, 586] on button "Add New Data Entity" at bounding box center [1341, 587] width 166 height 34
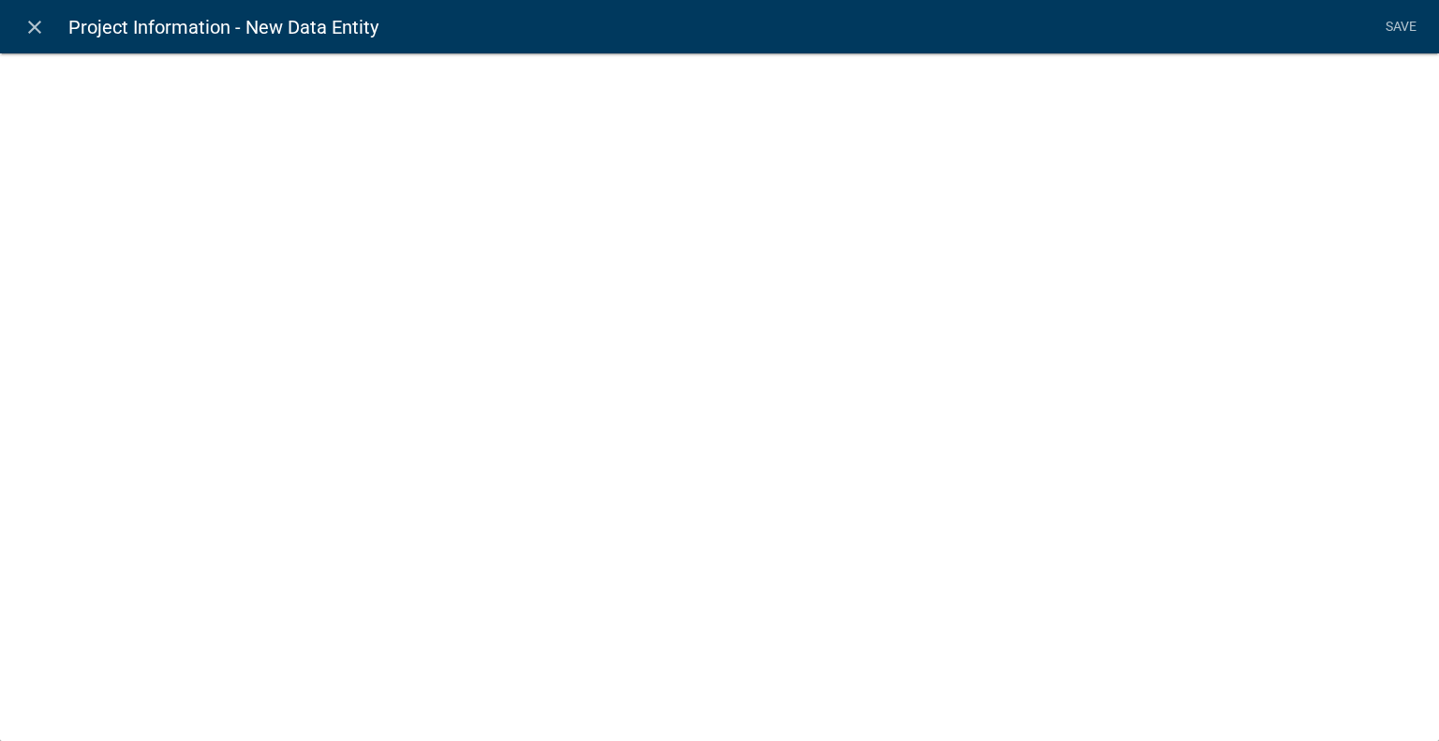
select select
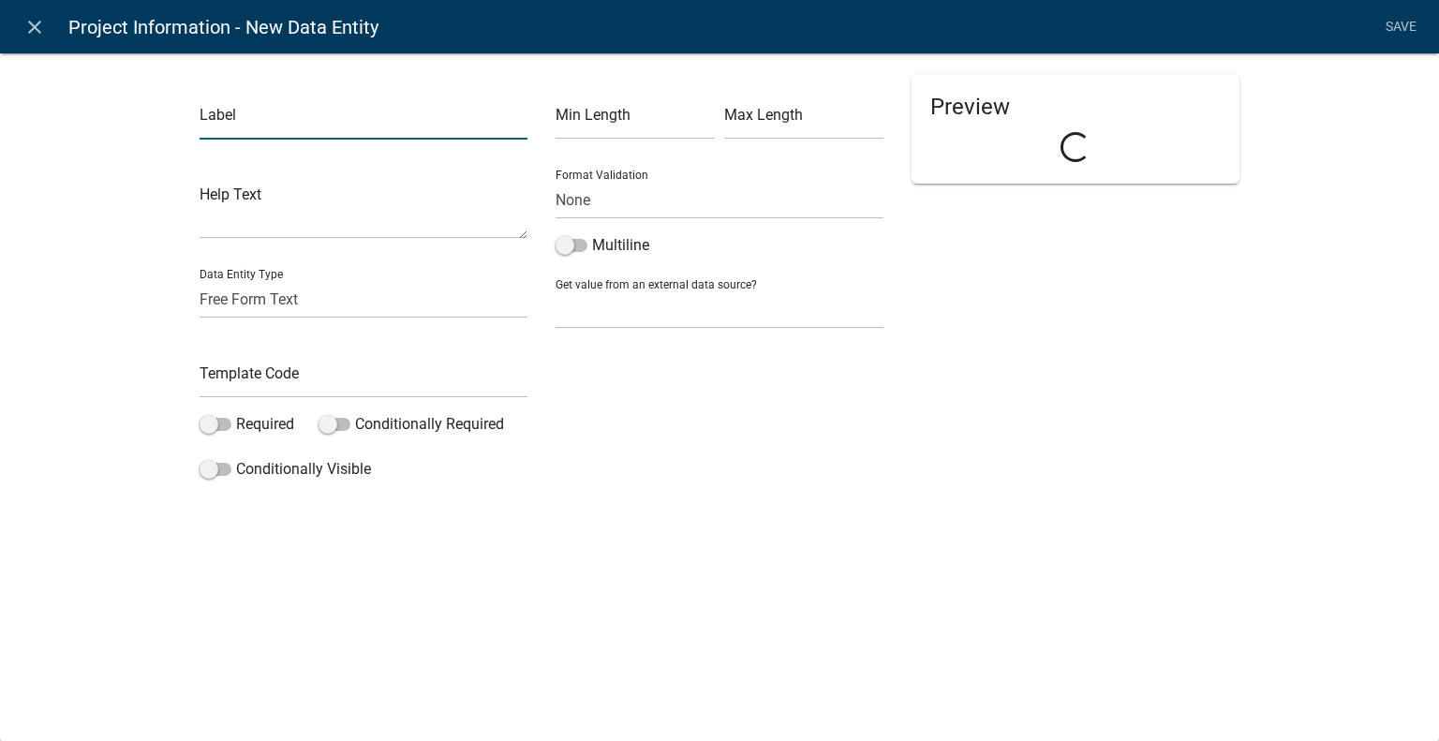
click at [342, 123] on input "text" at bounding box center [364, 120] width 328 height 38
type input "B"
type input "Width"
click at [256, 373] on input "text" at bounding box center [364, 379] width 328 height 38
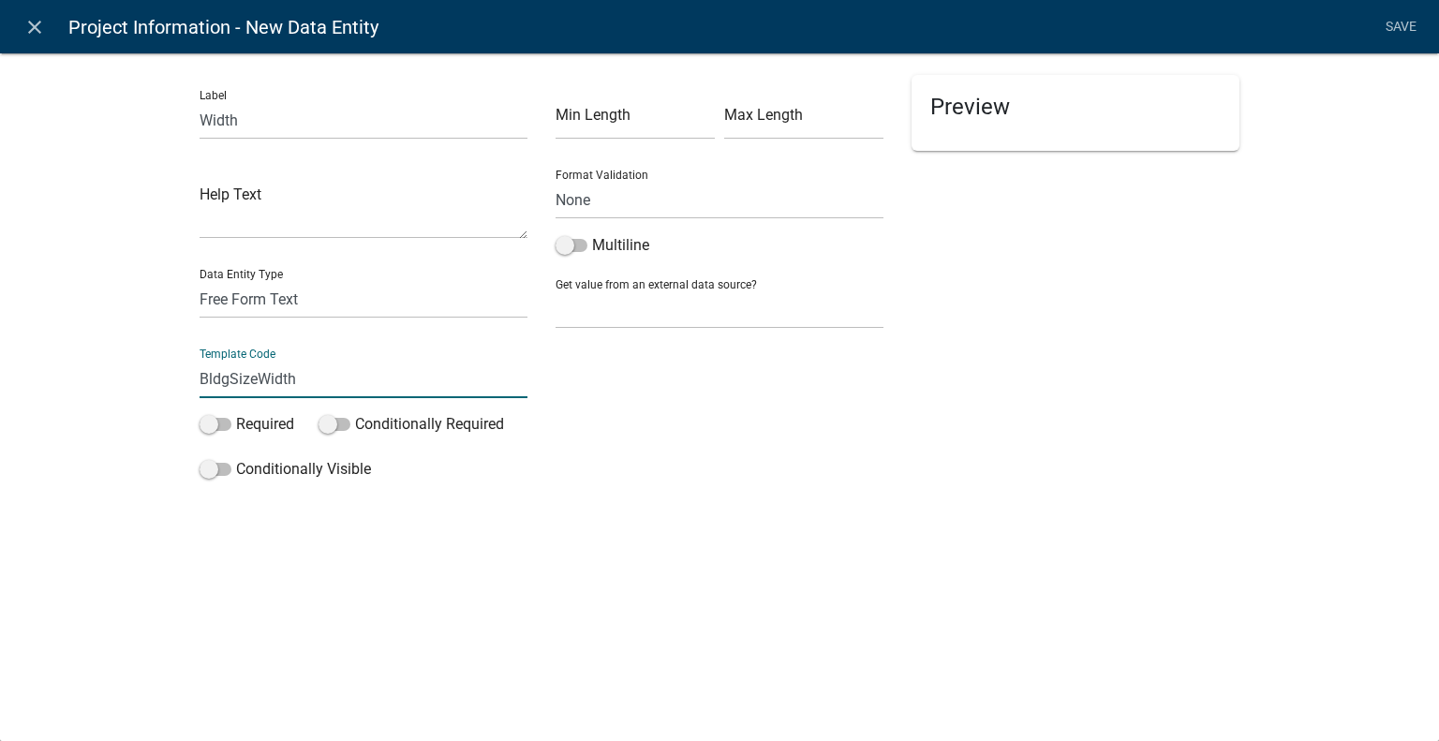
type input "BldgSizeWidth"
click at [259, 304] on select "Free Form Text Document Display Entity Value Fee Numeric Data Date Map Sketch D…" at bounding box center [364, 299] width 328 height 38
click at [940, 400] on div "Preview Width" at bounding box center [1076, 281] width 356 height 413
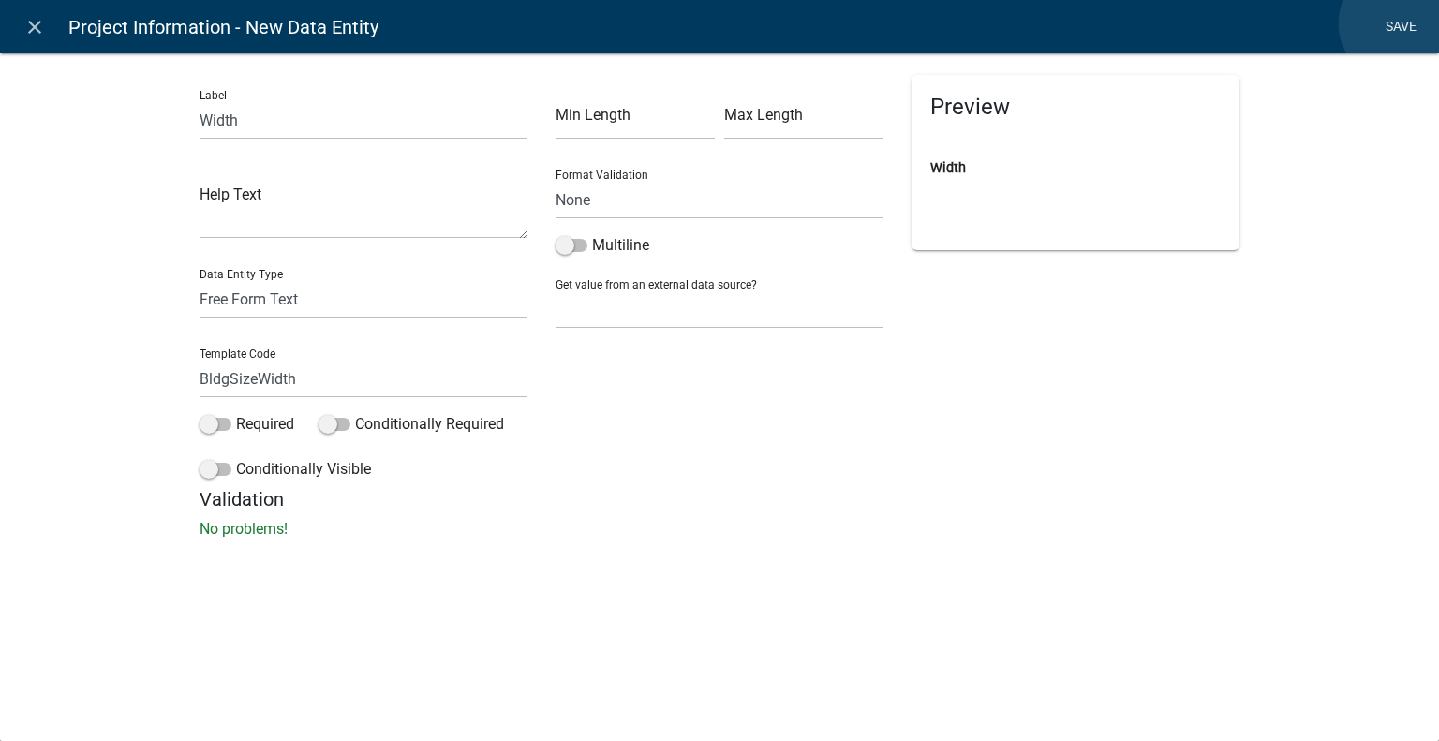
click at [1399, 23] on link "Save" at bounding box center [1400, 27] width 47 height 36
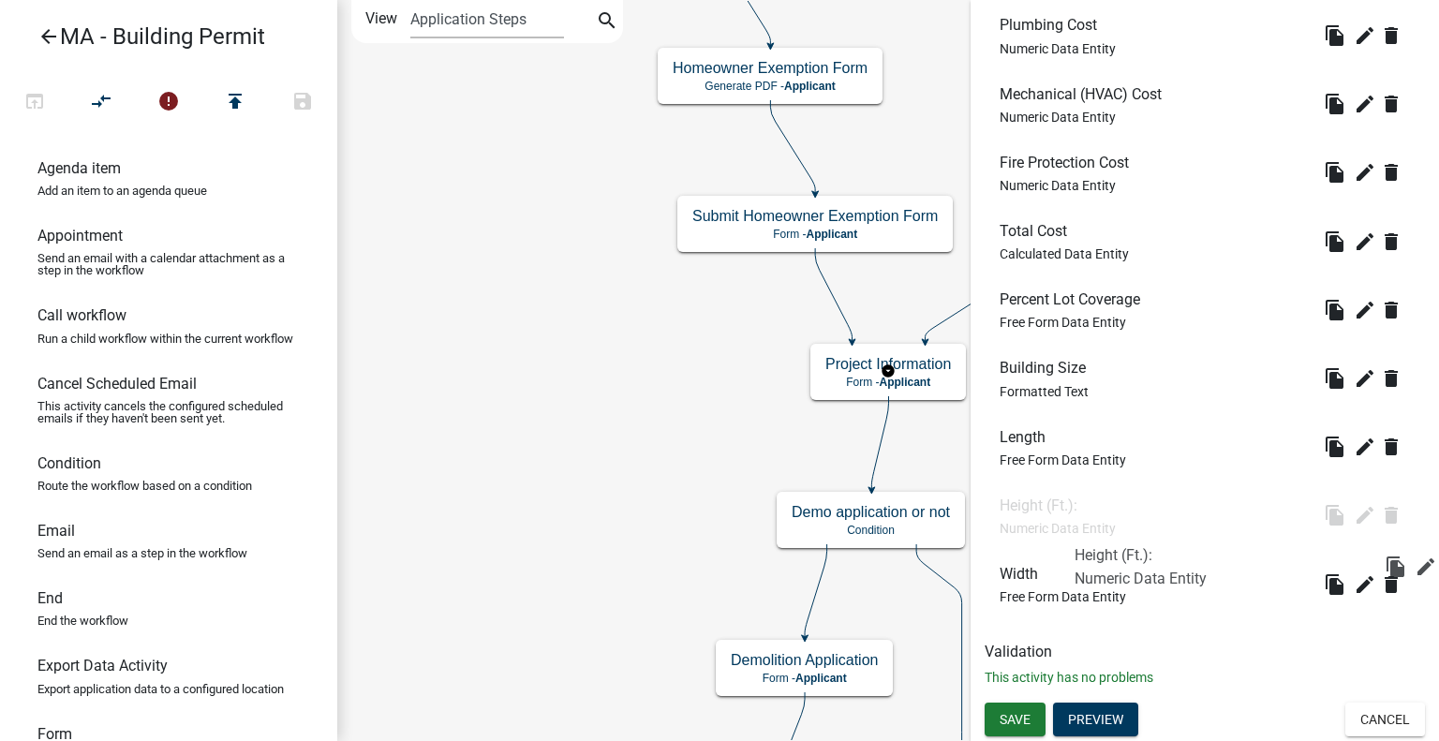
scroll to position [2268, 0]
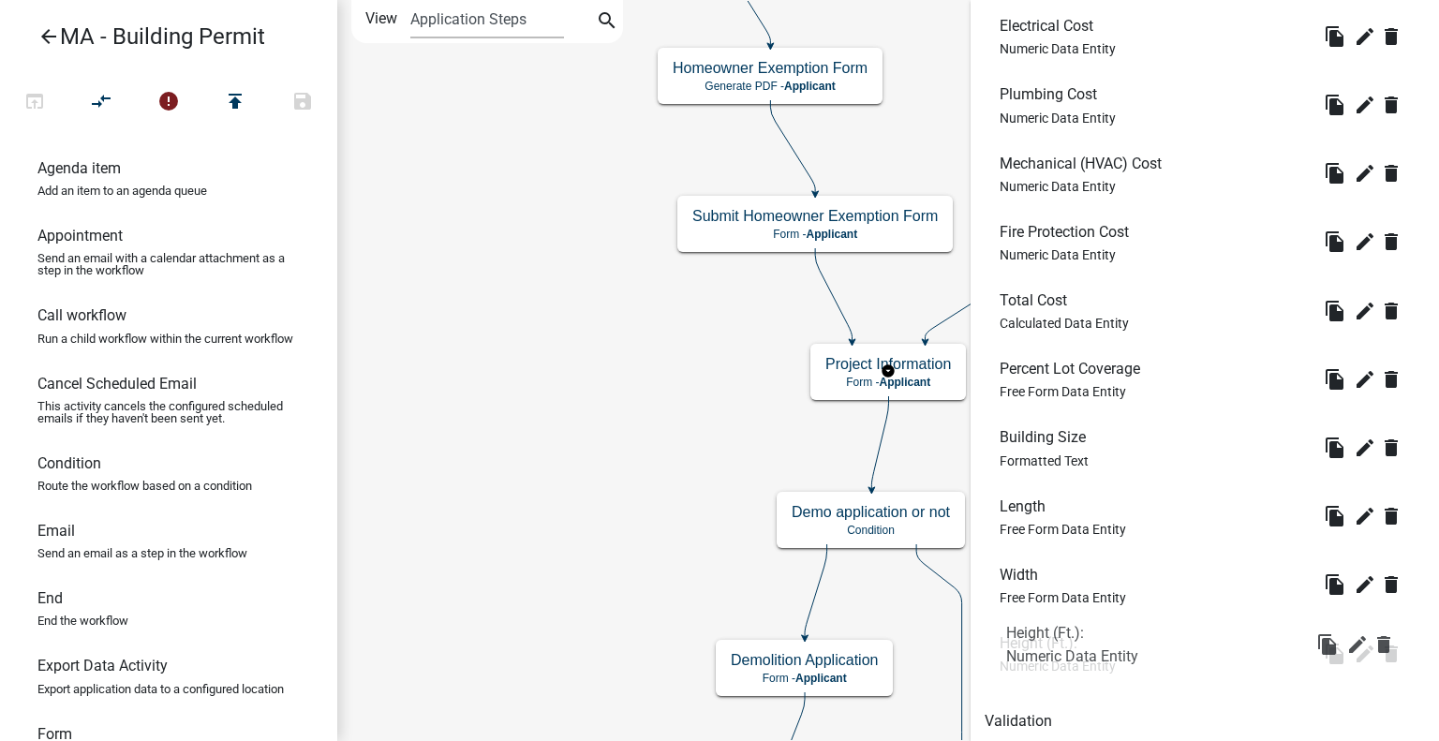
drag, startPoint x: 1090, startPoint y: 428, endPoint x: 1097, endPoint y: 639, distance: 210.9
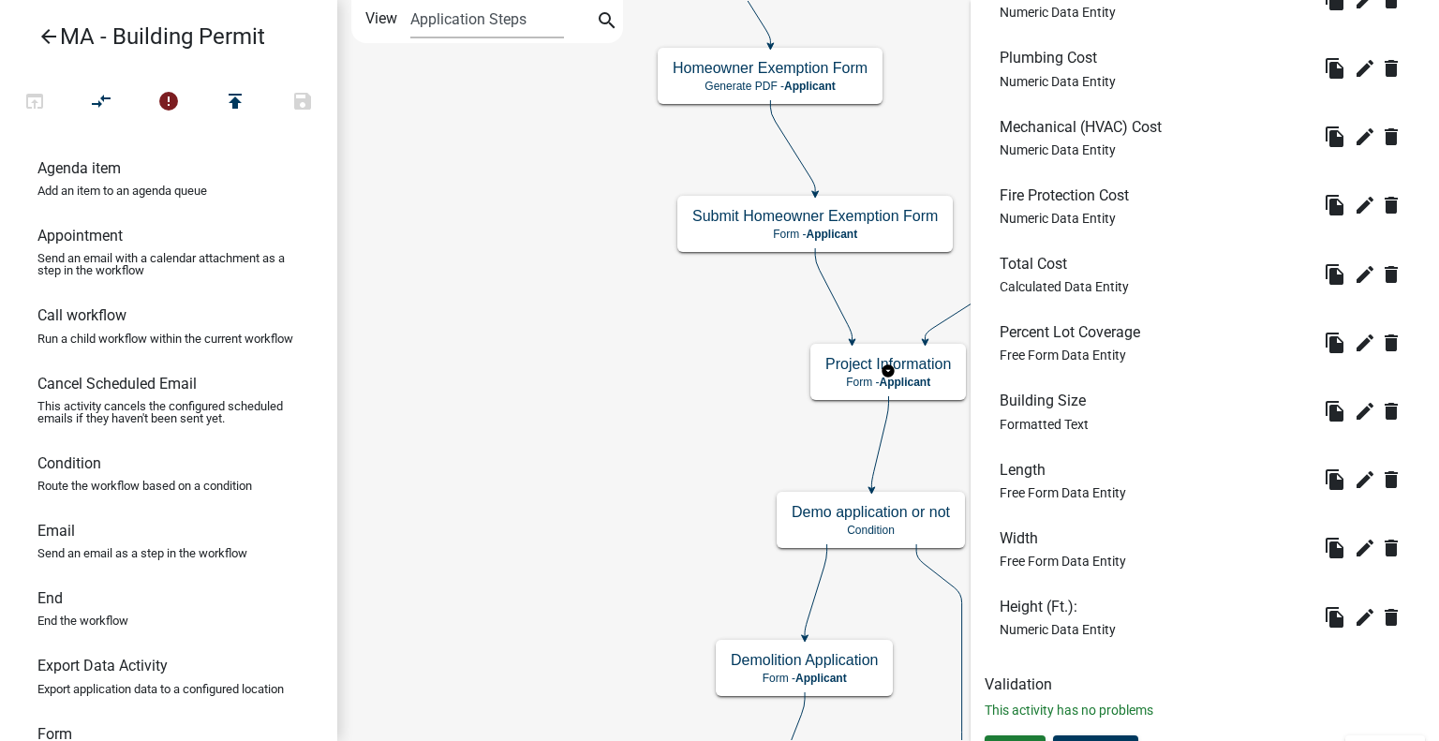
scroll to position [2338, 0]
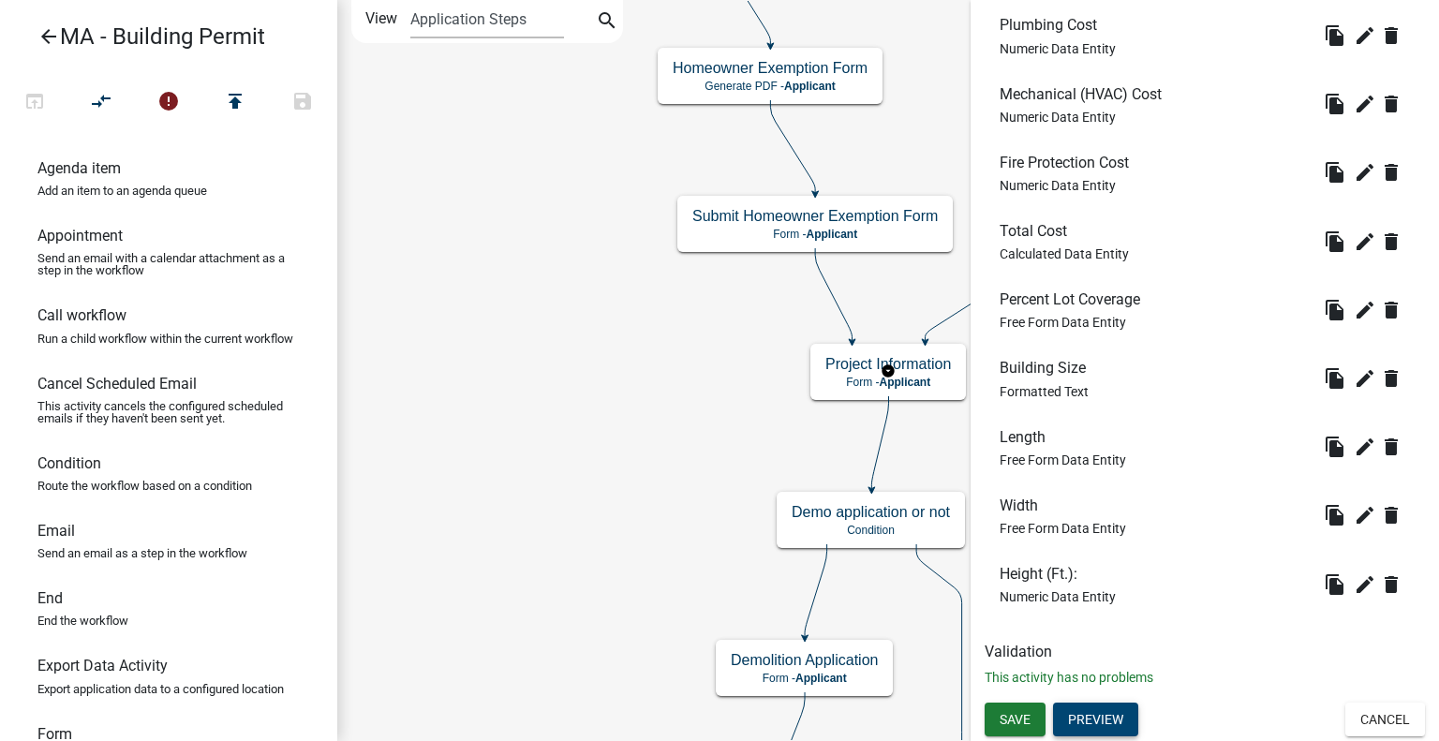
click at [1100, 721] on button "Preview" at bounding box center [1095, 720] width 85 height 34
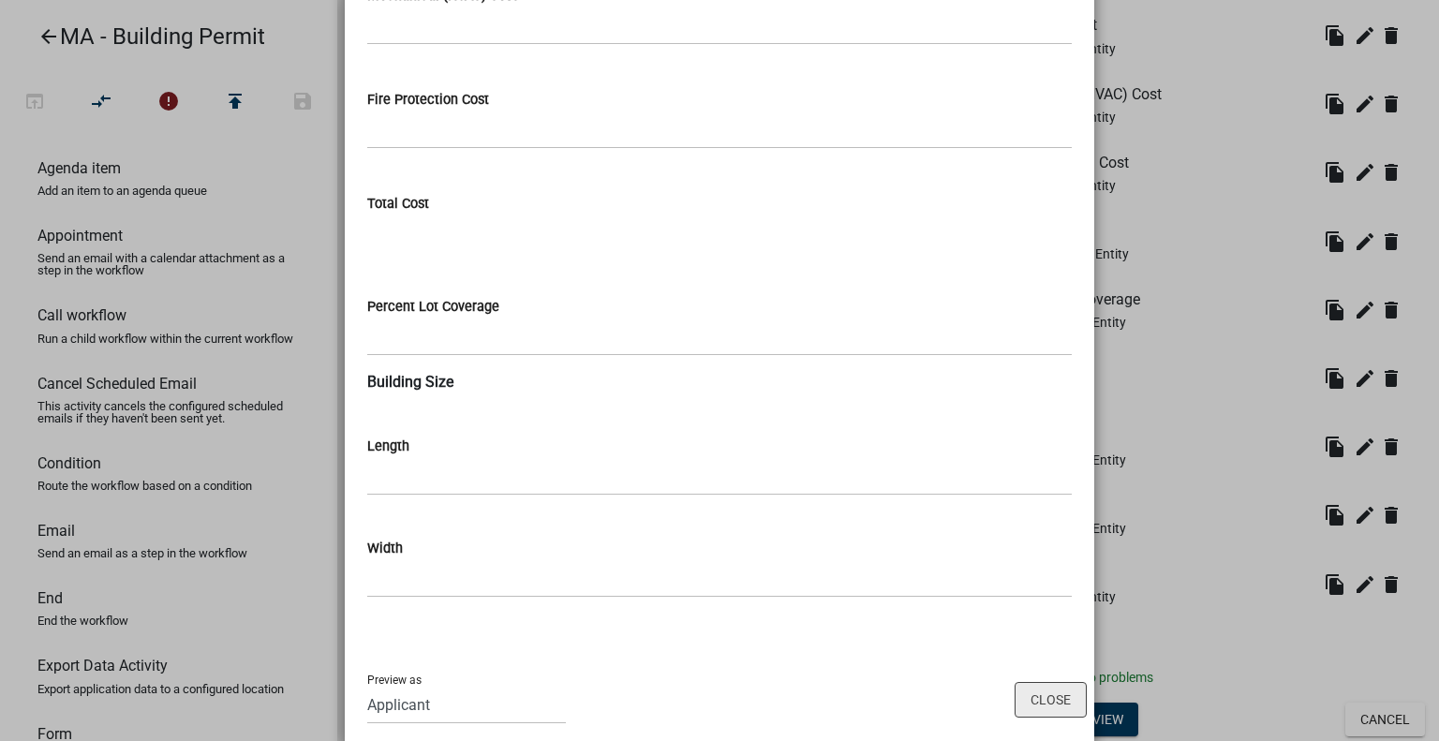
scroll to position [2531, 0]
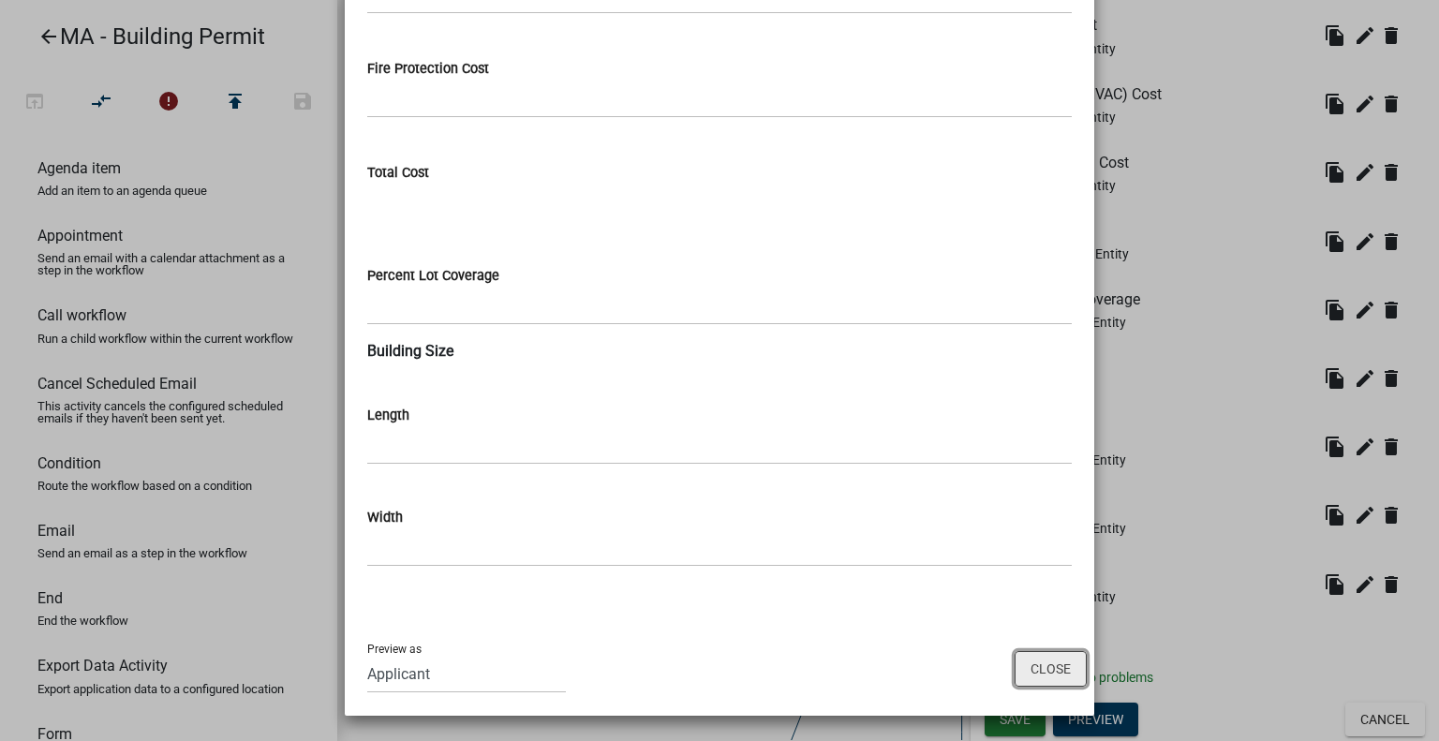
click at [1032, 674] on button "Close" at bounding box center [1051, 669] width 72 height 36
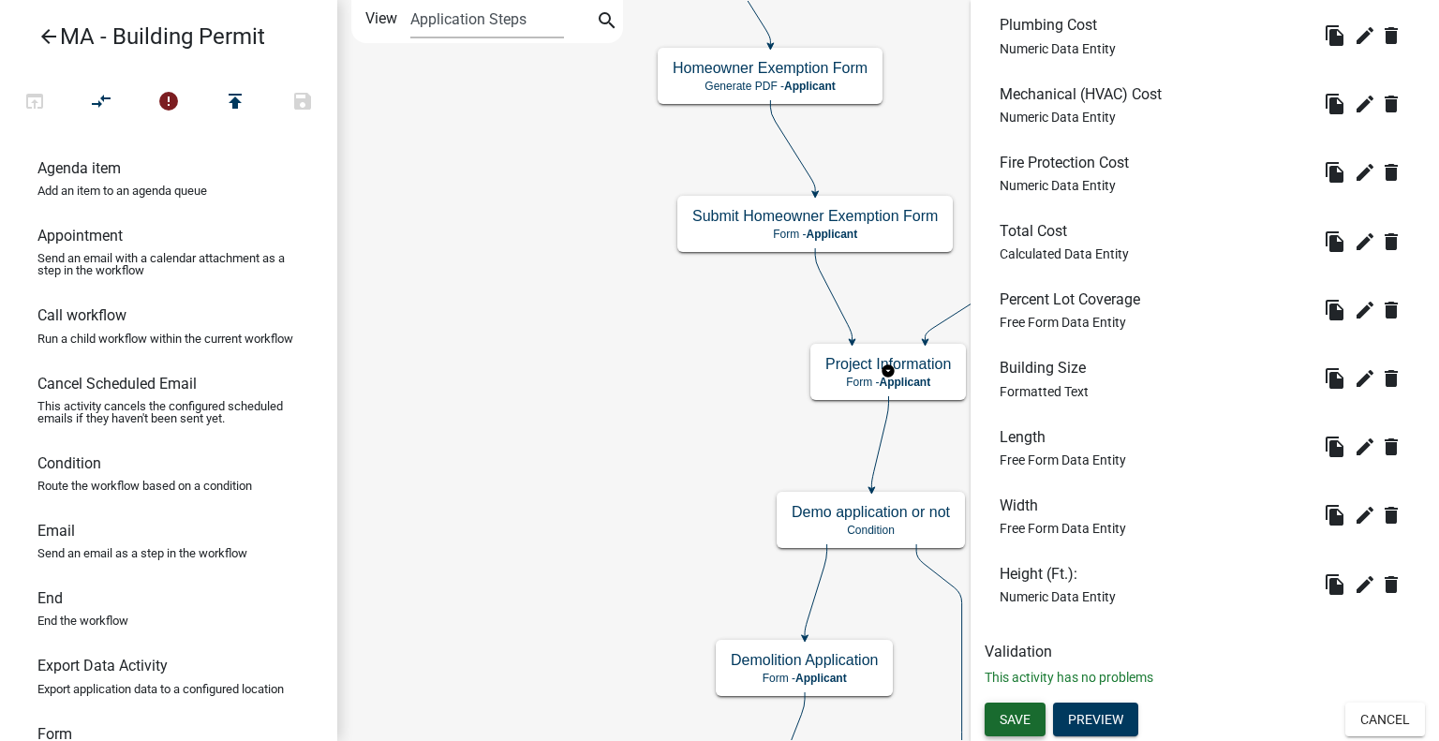
click at [1007, 719] on span "Save" at bounding box center [1015, 719] width 31 height 15
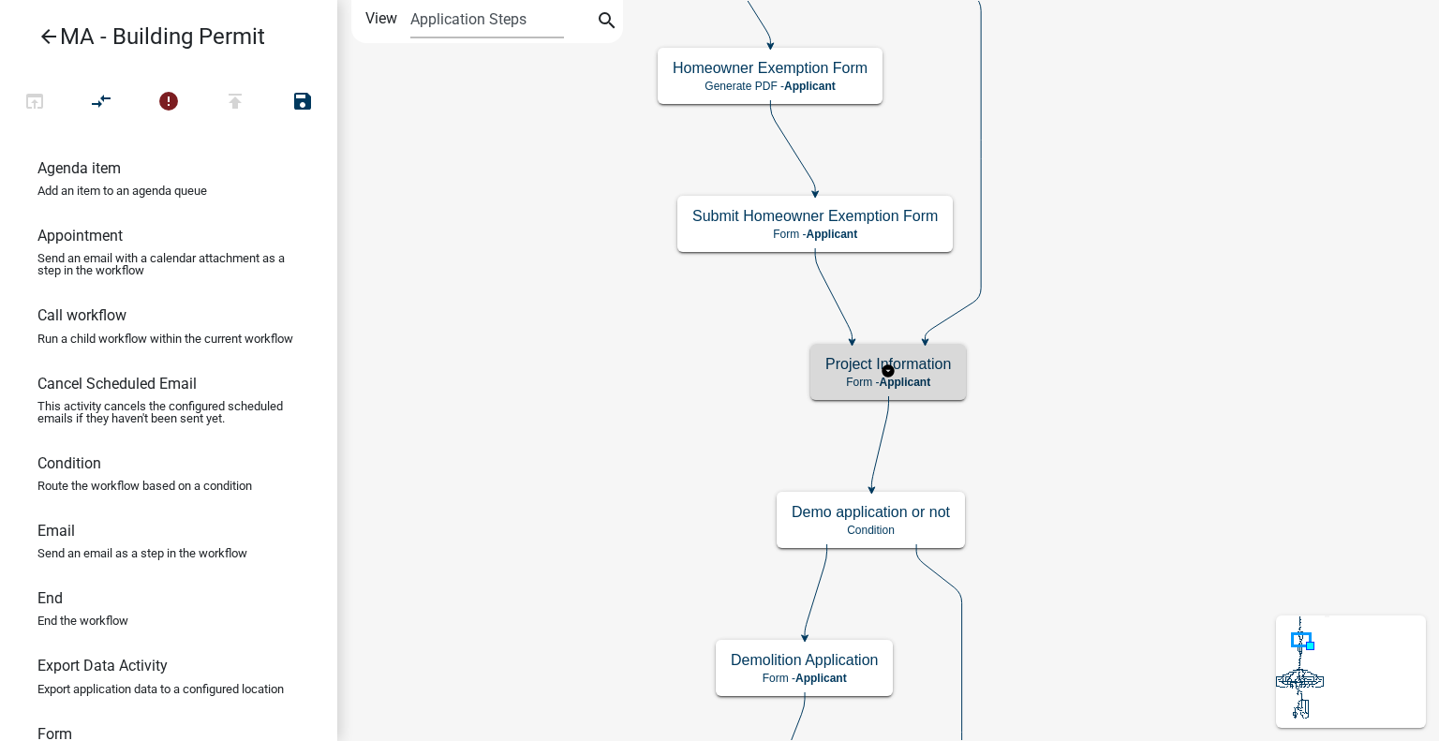
scroll to position [0, 0]
click at [929, 355] on h5 "Project Information" at bounding box center [888, 364] width 126 height 18
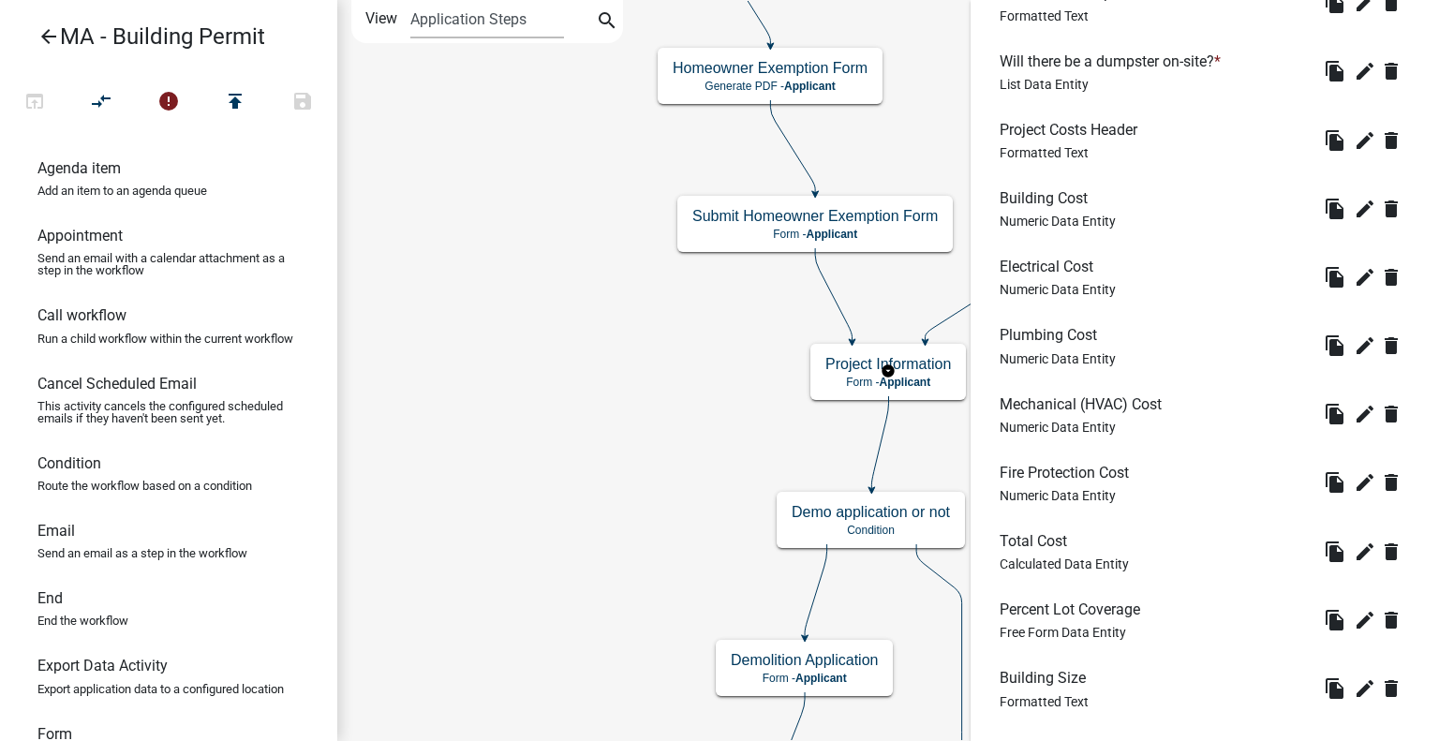
scroll to position [2338, 0]
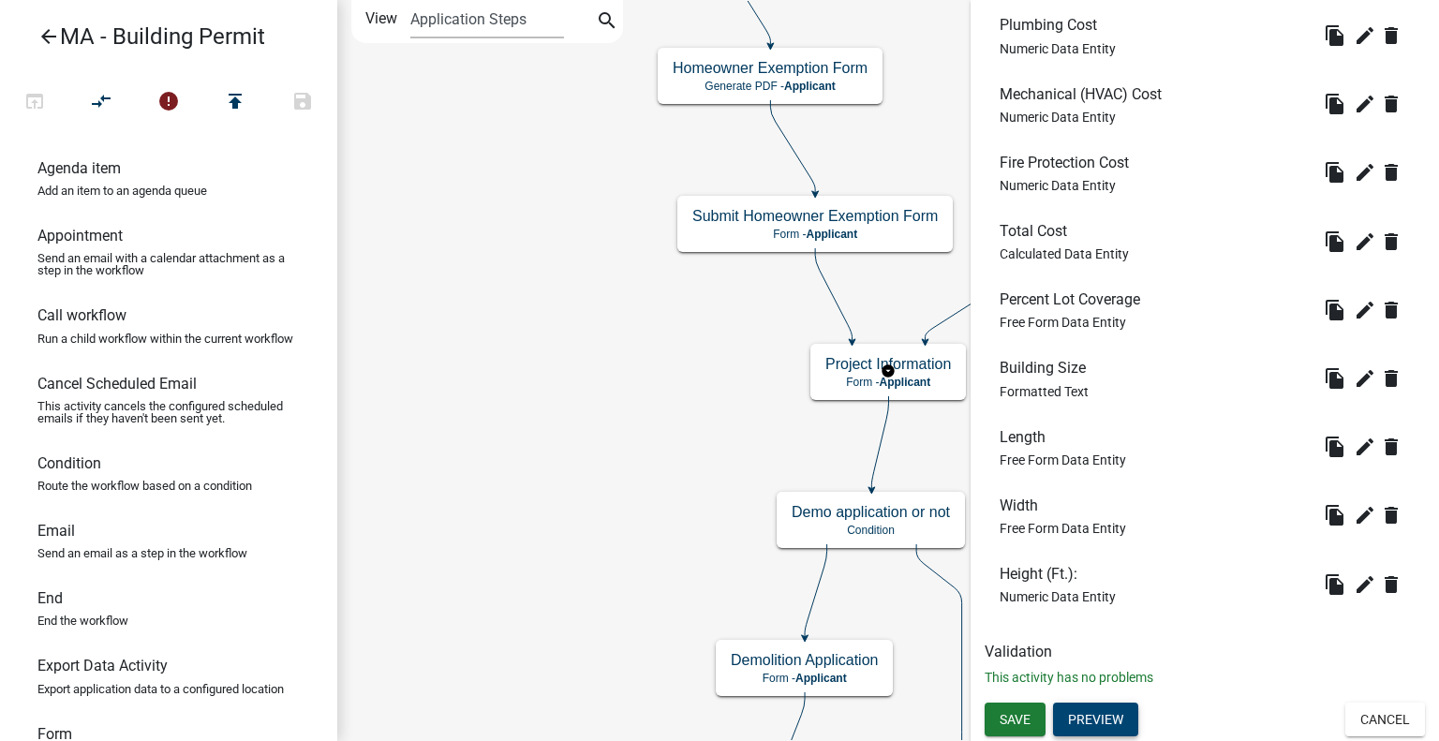
click at [1093, 719] on button "Preview" at bounding box center [1095, 720] width 85 height 34
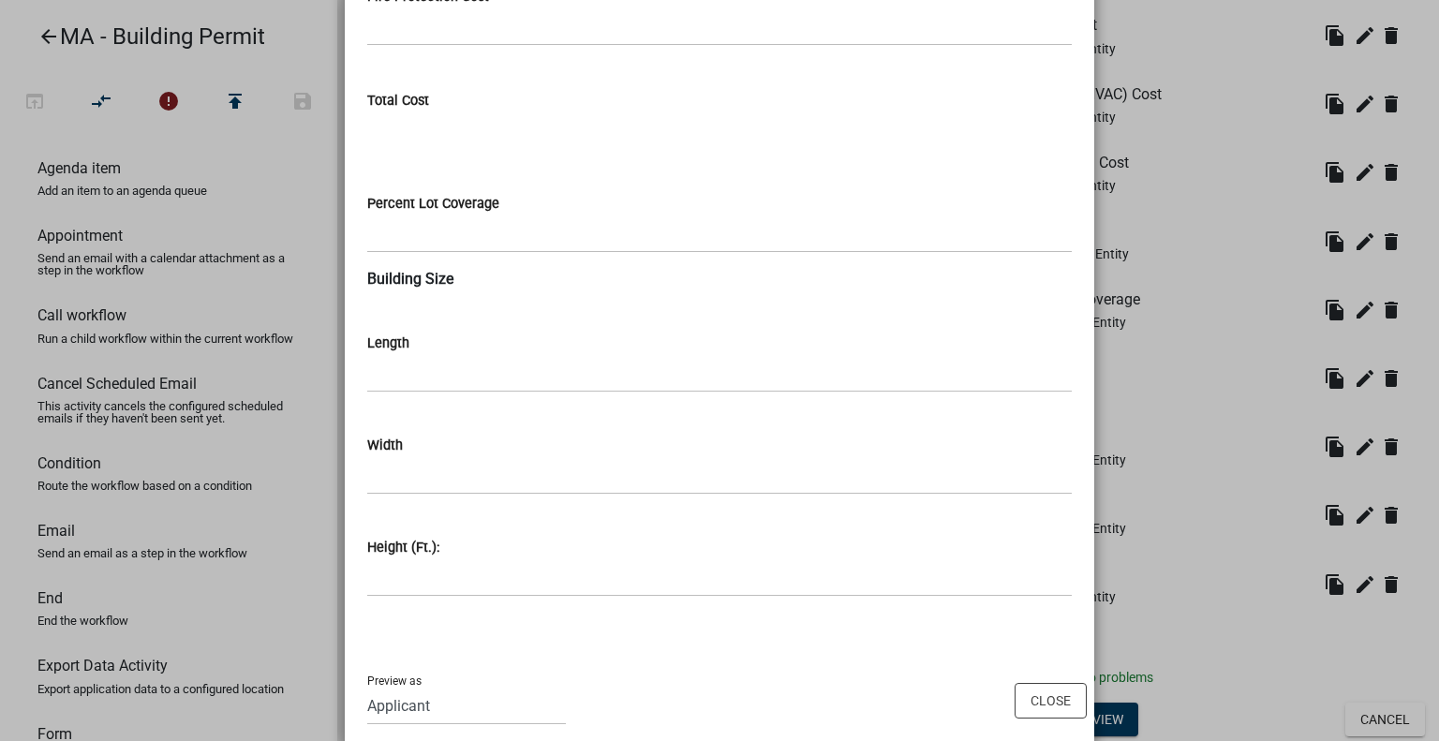
scroll to position [2531, 0]
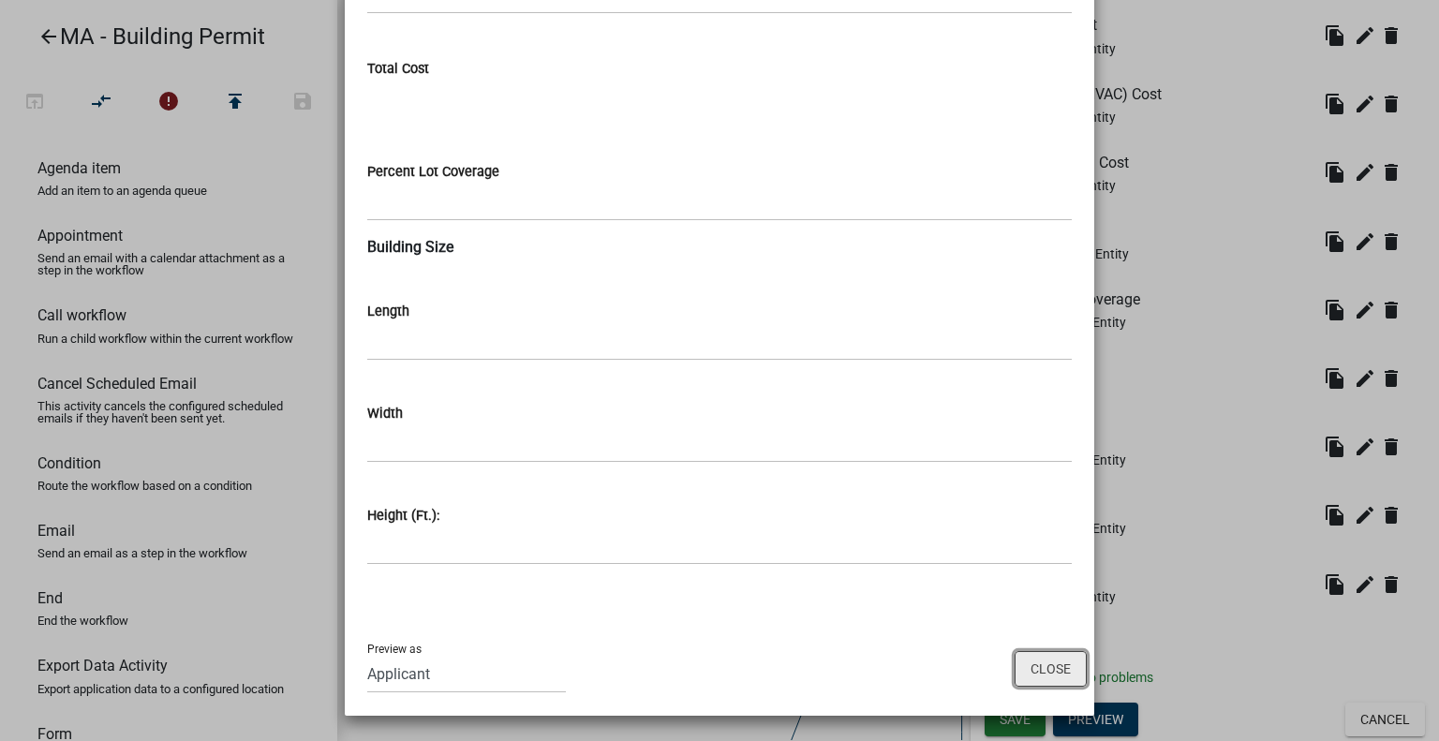
click at [1043, 666] on button "Close" at bounding box center [1051, 669] width 72 height 36
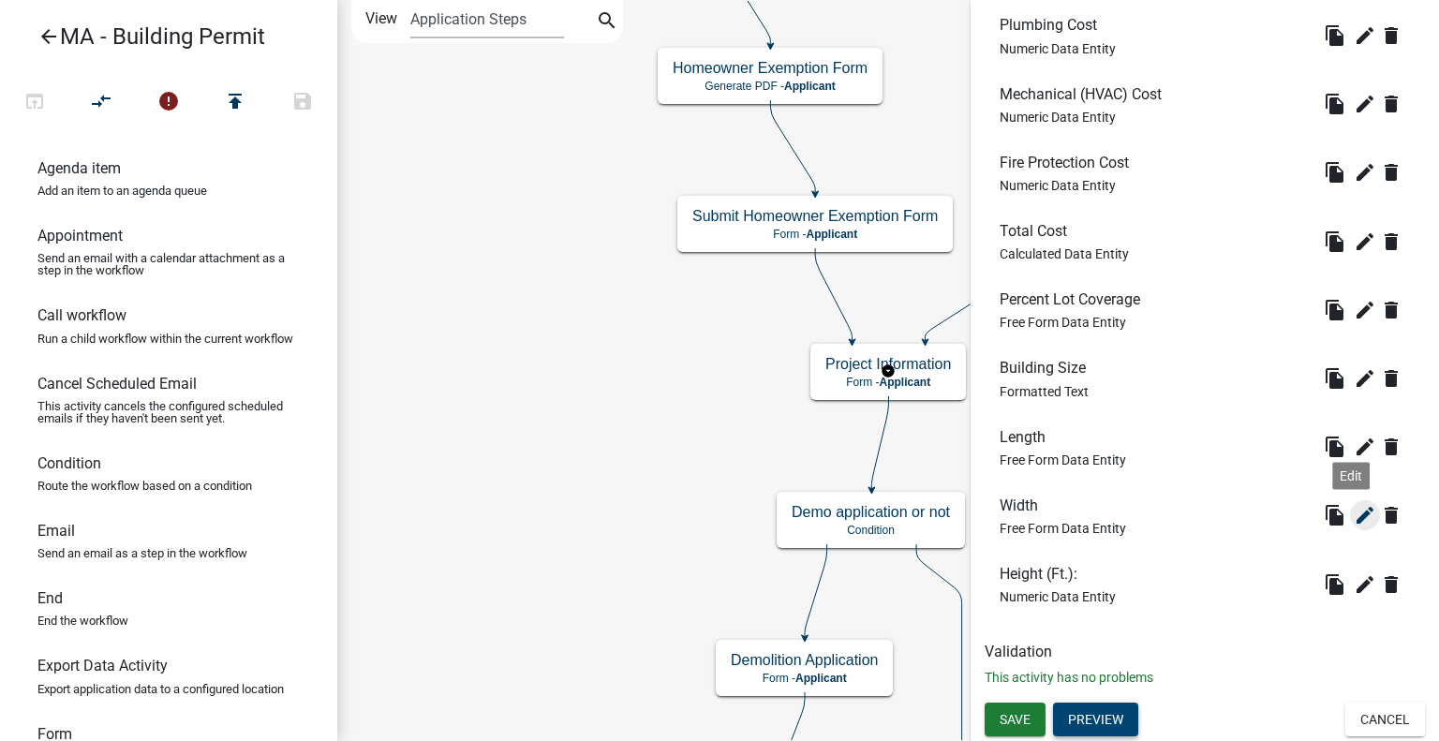
click at [1354, 516] on icon "edit" at bounding box center [1365, 515] width 22 height 22
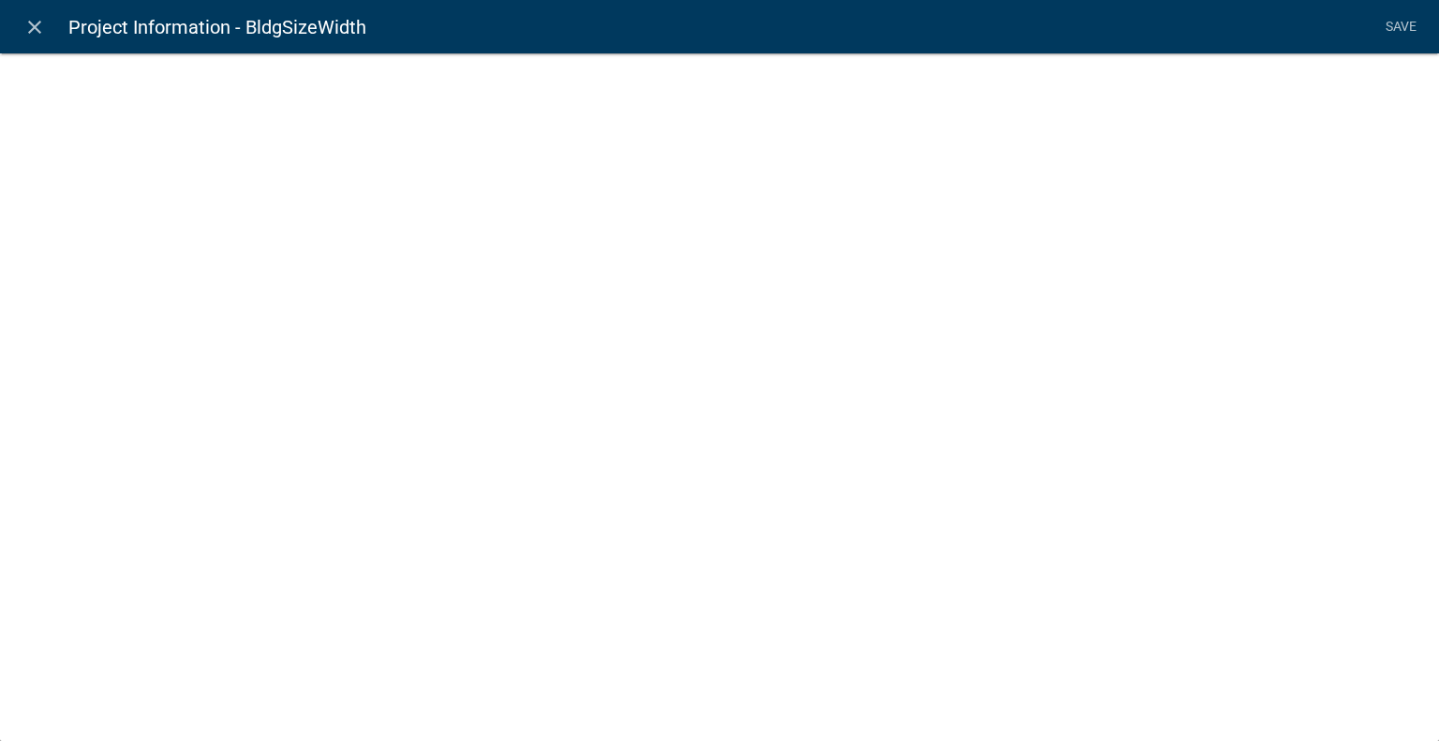
select select
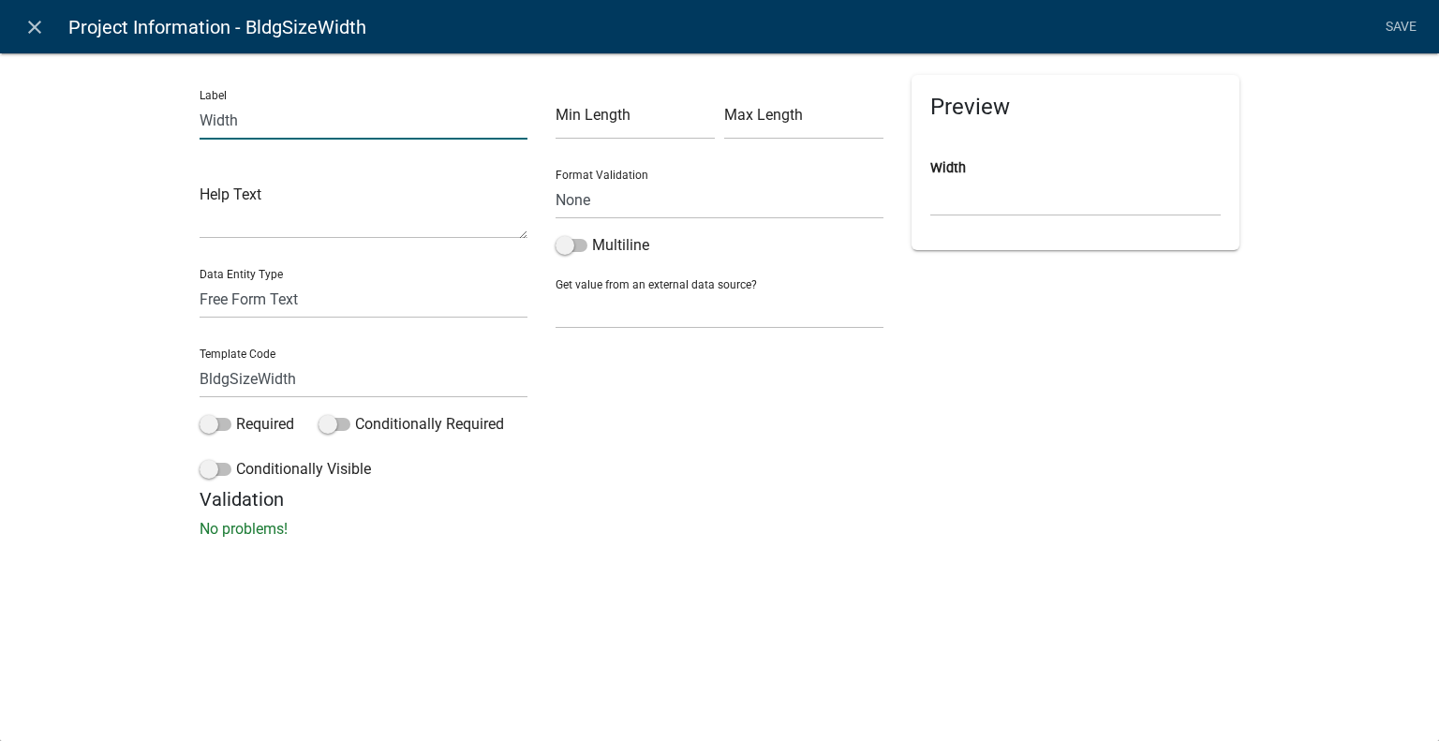
click at [299, 127] on input "Width" at bounding box center [364, 120] width 328 height 38
type input "Width (Ft):"
click at [1404, 21] on link "Save" at bounding box center [1400, 27] width 47 height 36
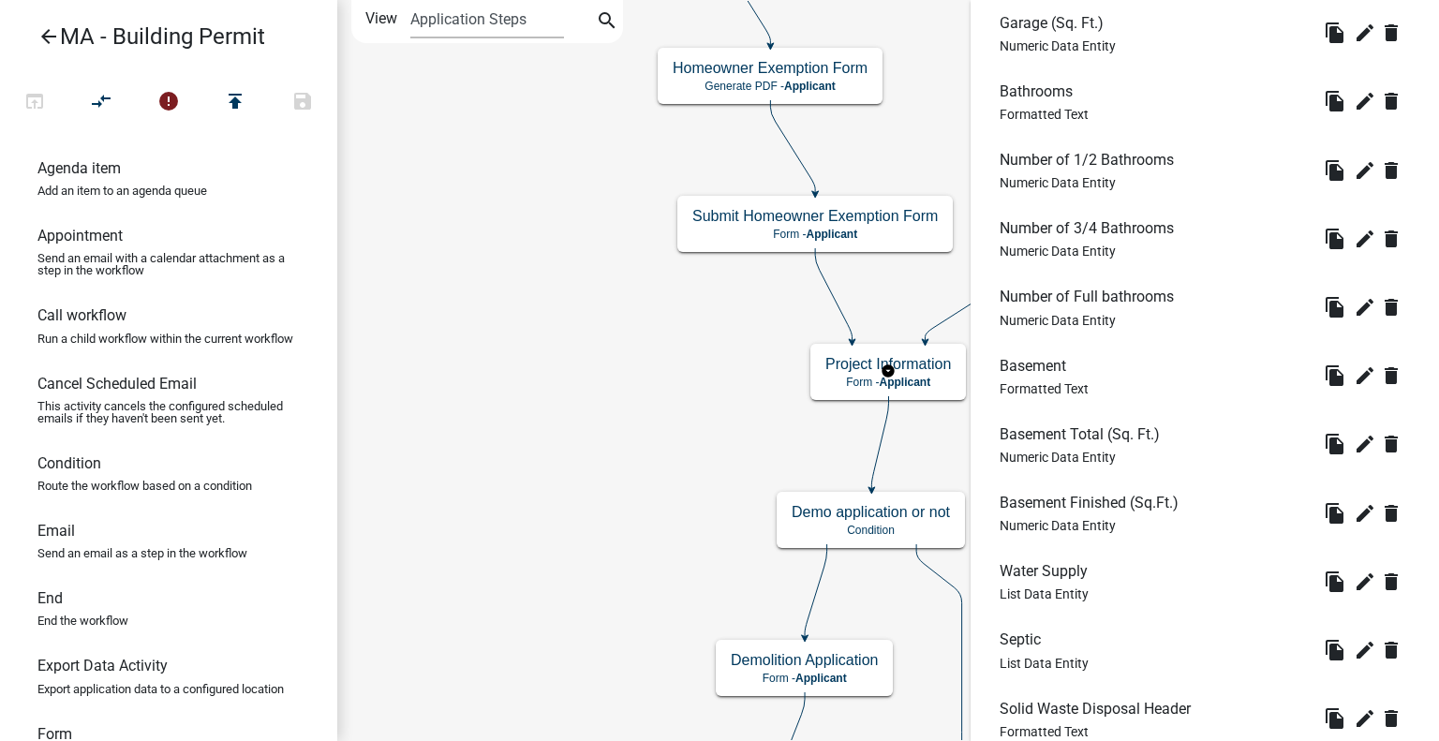
scroll to position [2249, 0]
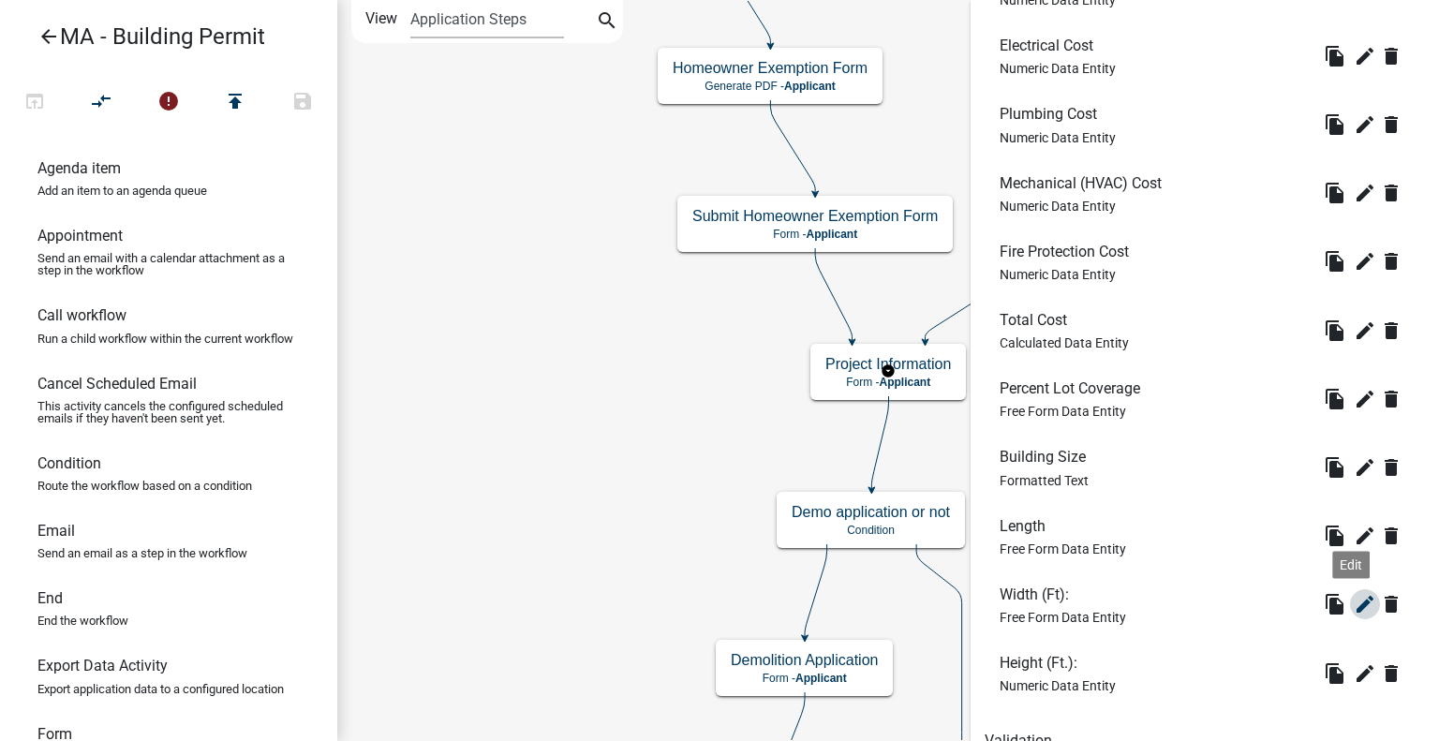
click at [1354, 610] on icon "edit" at bounding box center [1365, 604] width 22 height 22
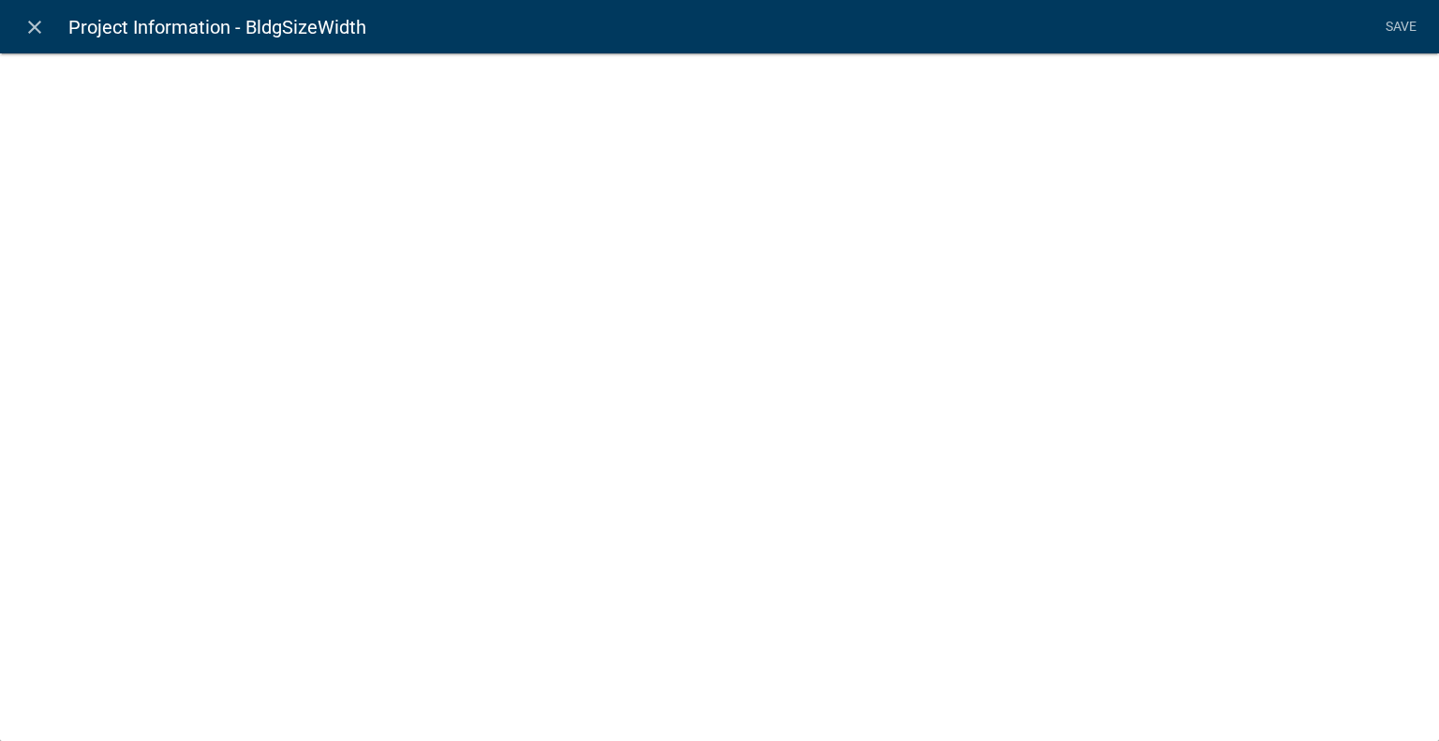
select select
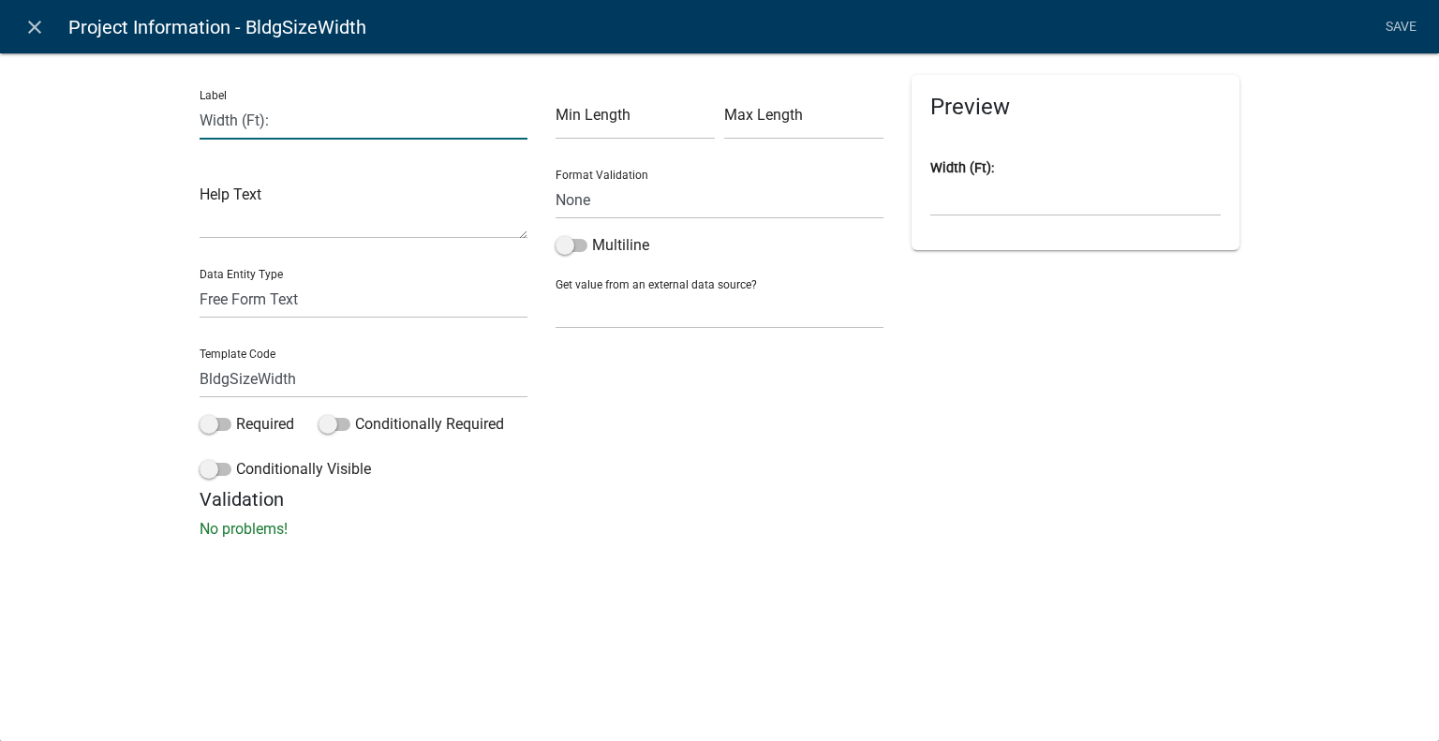
click at [259, 124] on input "Width (Ft):" at bounding box center [364, 120] width 328 height 38
type input "Width (Ft.):"
click at [1402, 27] on link "Save" at bounding box center [1400, 27] width 47 height 36
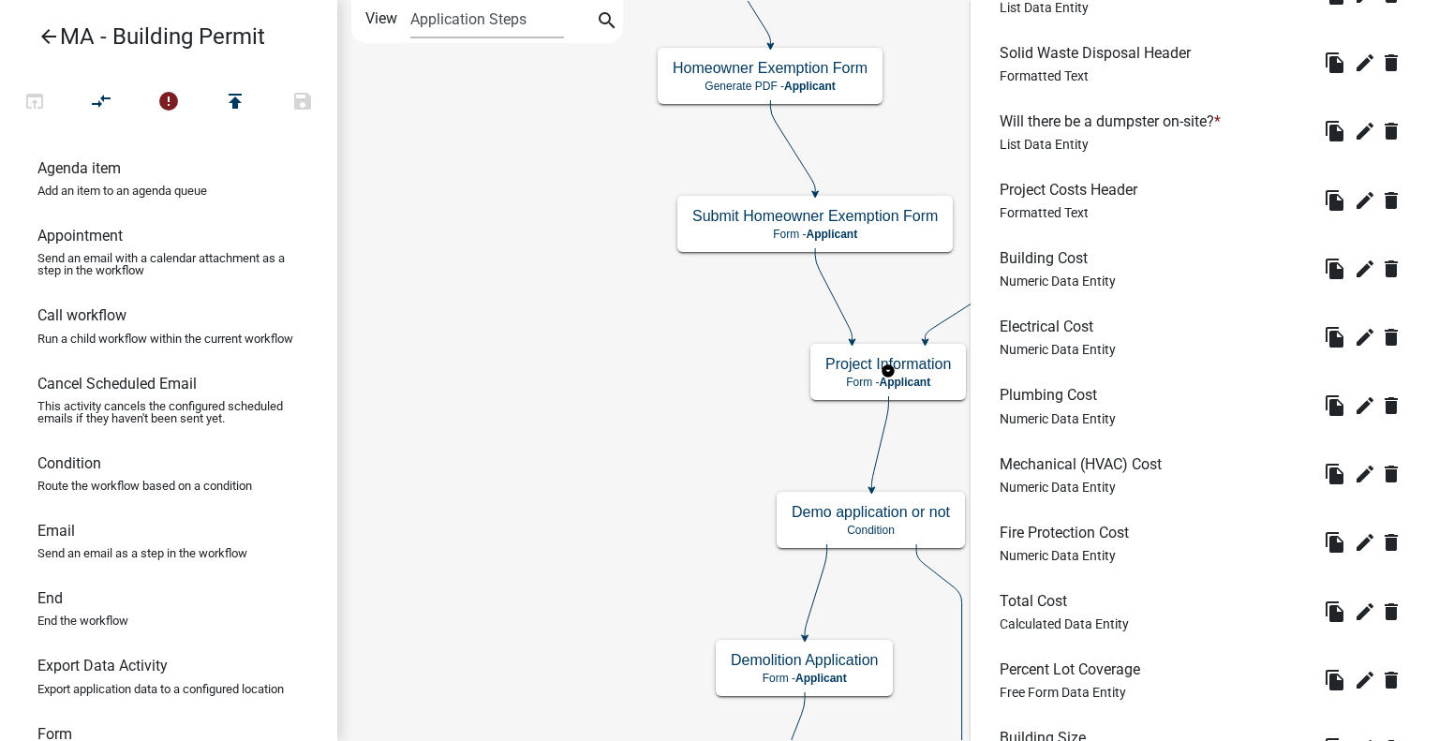
scroll to position [2338, 0]
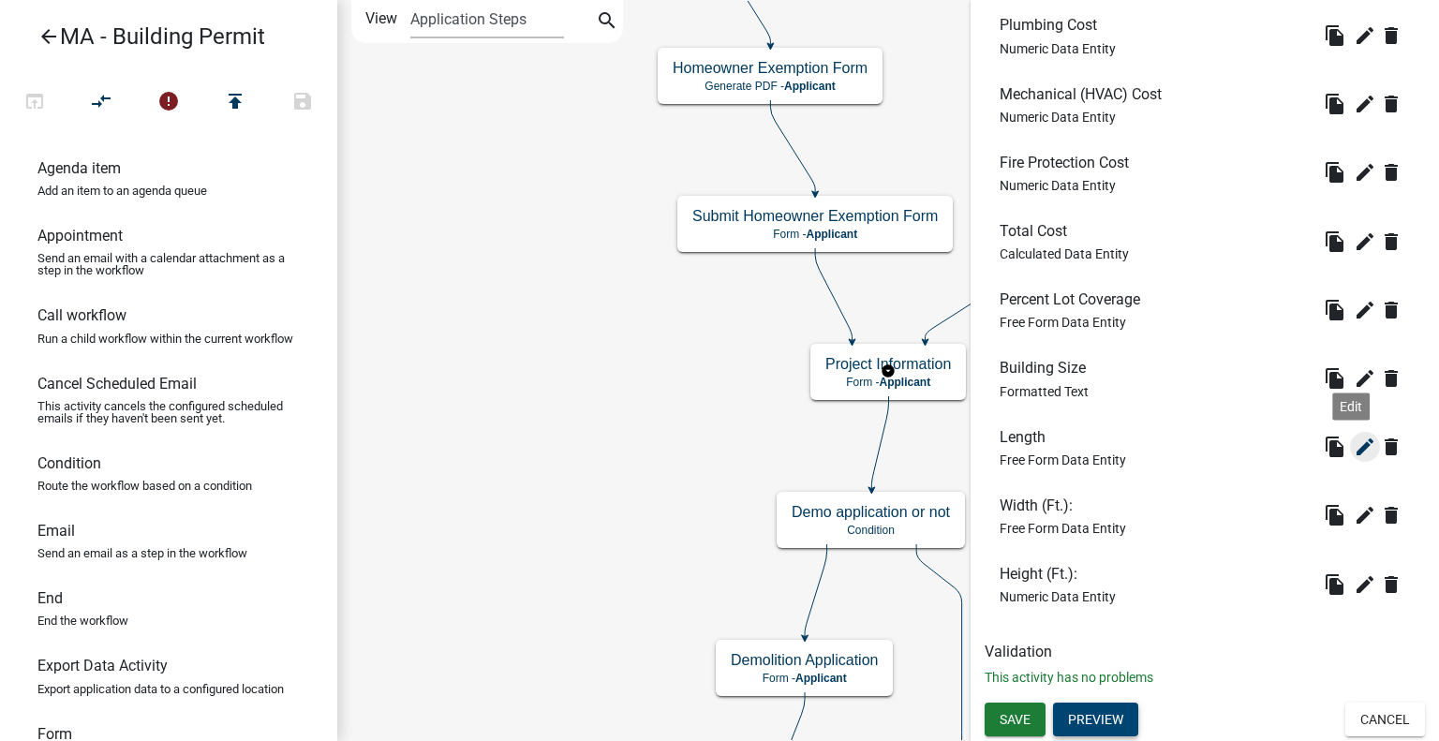
click at [1354, 442] on icon "edit" at bounding box center [1365, 447] width 22 height 22
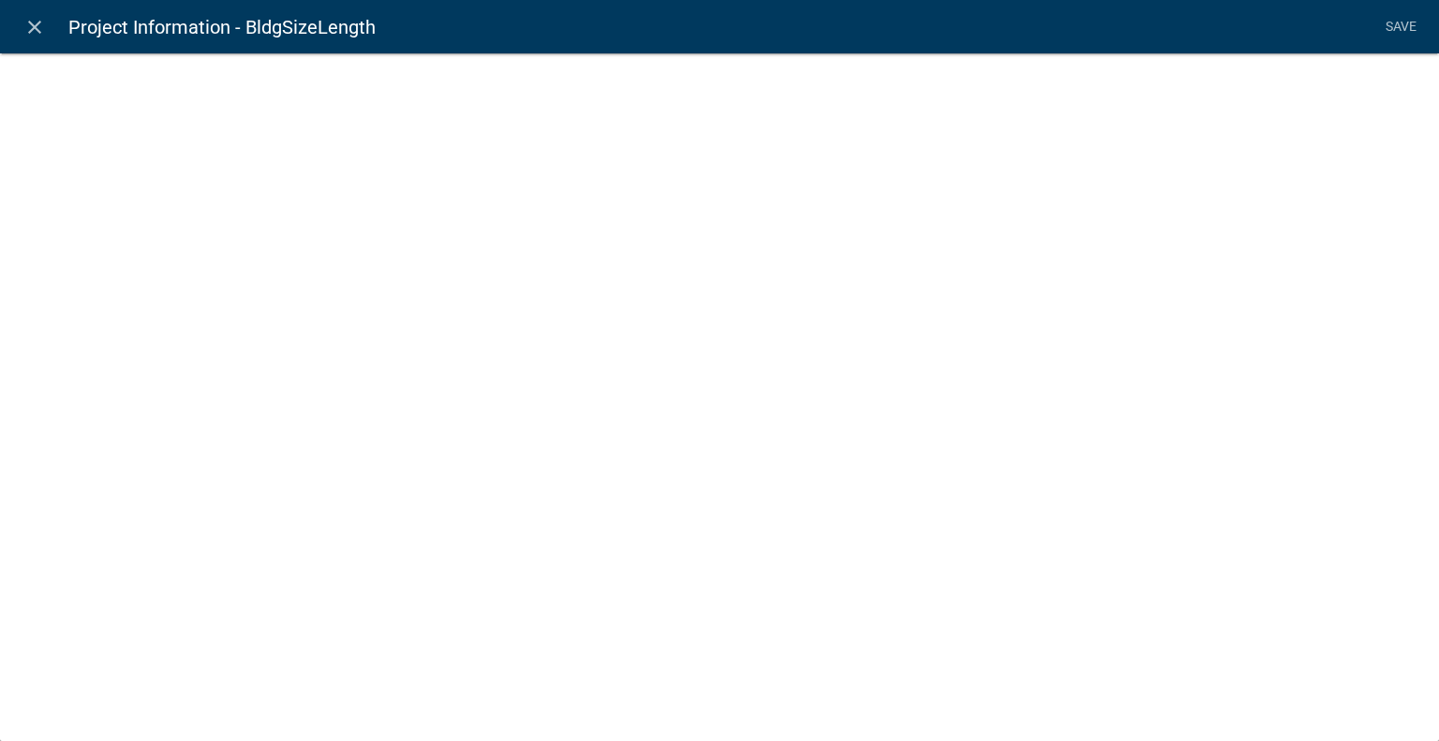
select select
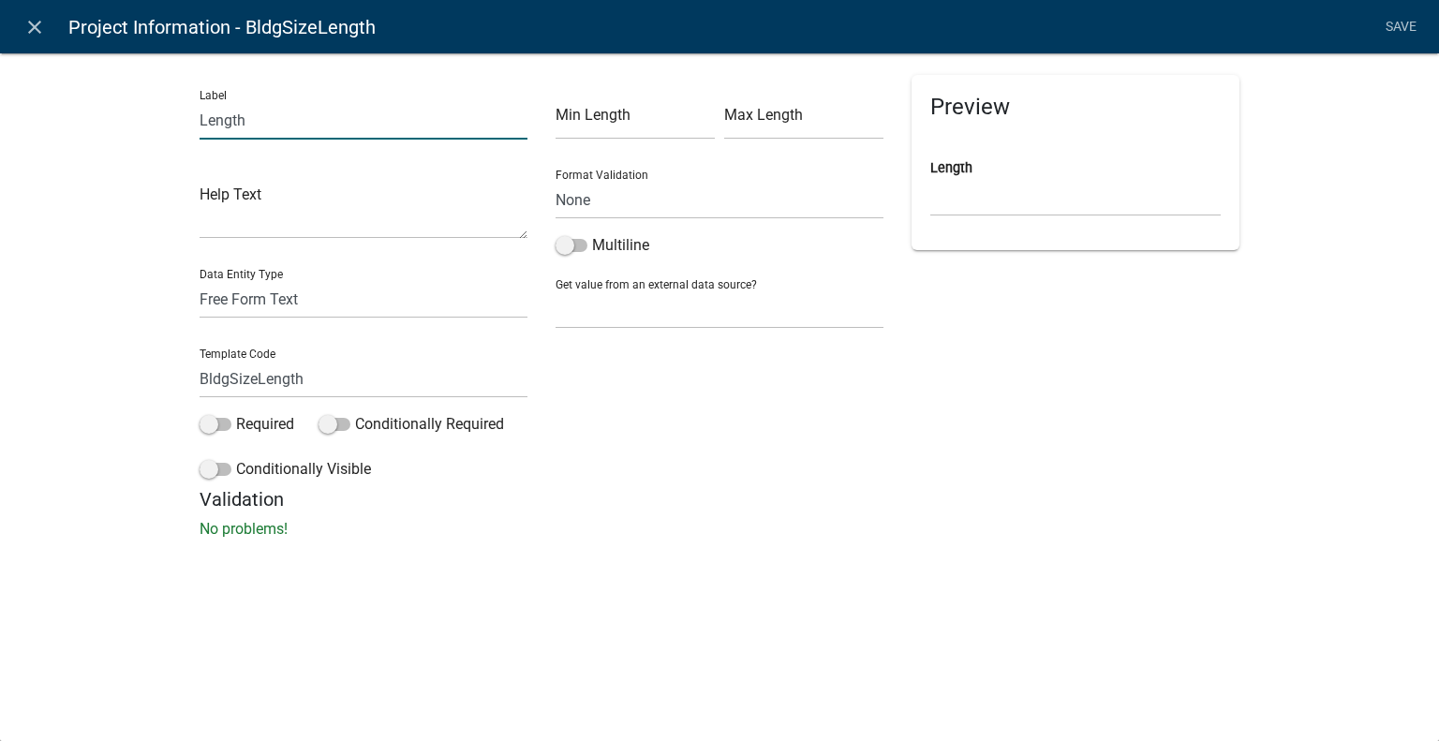
click at [349, 128] on input "Length" at bounding box center [364, 120] width 328 height 38
type input "Length (Ft.):"
click at [1282, 114] on div "Label Length (Ft.): Help Text Data Entity Type Free Form Text Document Display …" at bounding box center [719, 300] width 1439 height 557
click at [1395, 24] on link "Save" at bounding box center [1400, 27] width 47 height 36
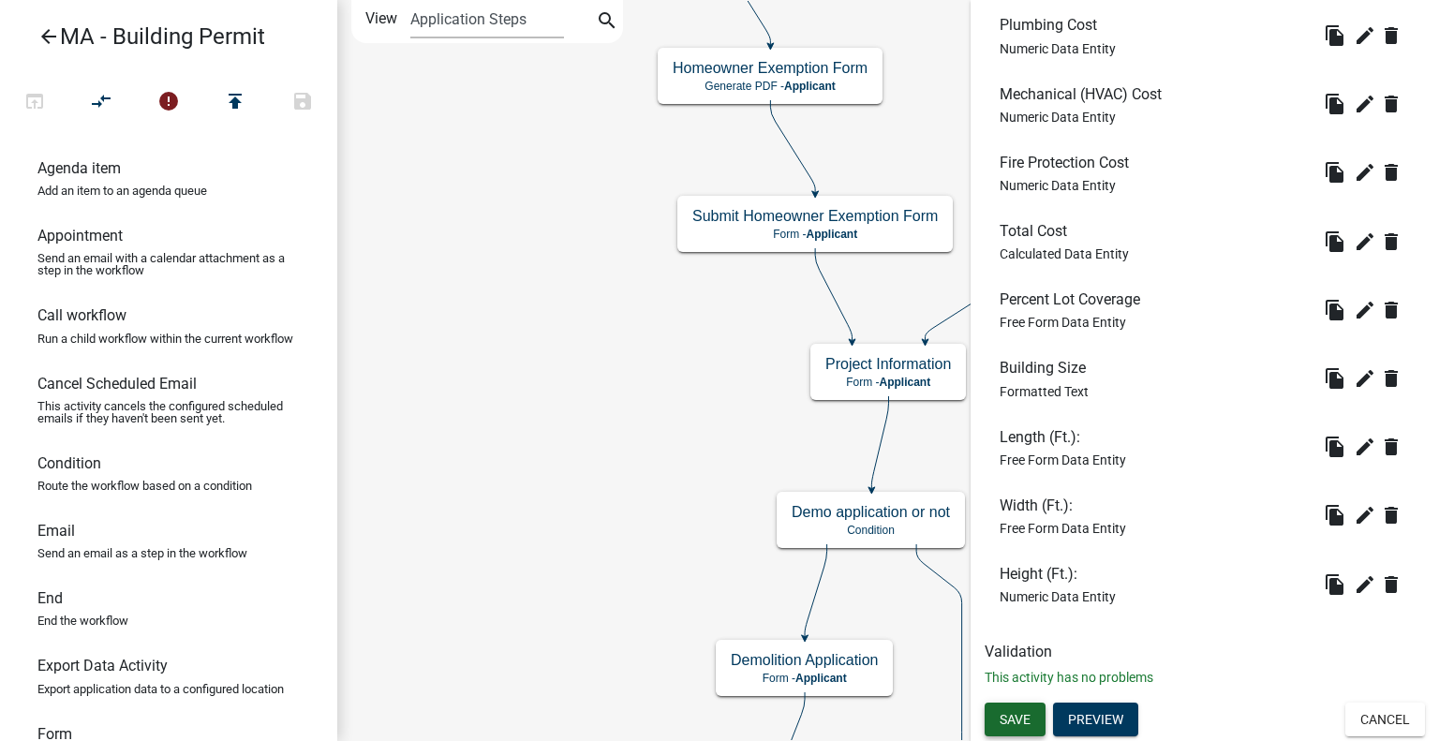
click at [1036, 719] on button "Save" at bounding box center [1015, 720] width 61 height 34
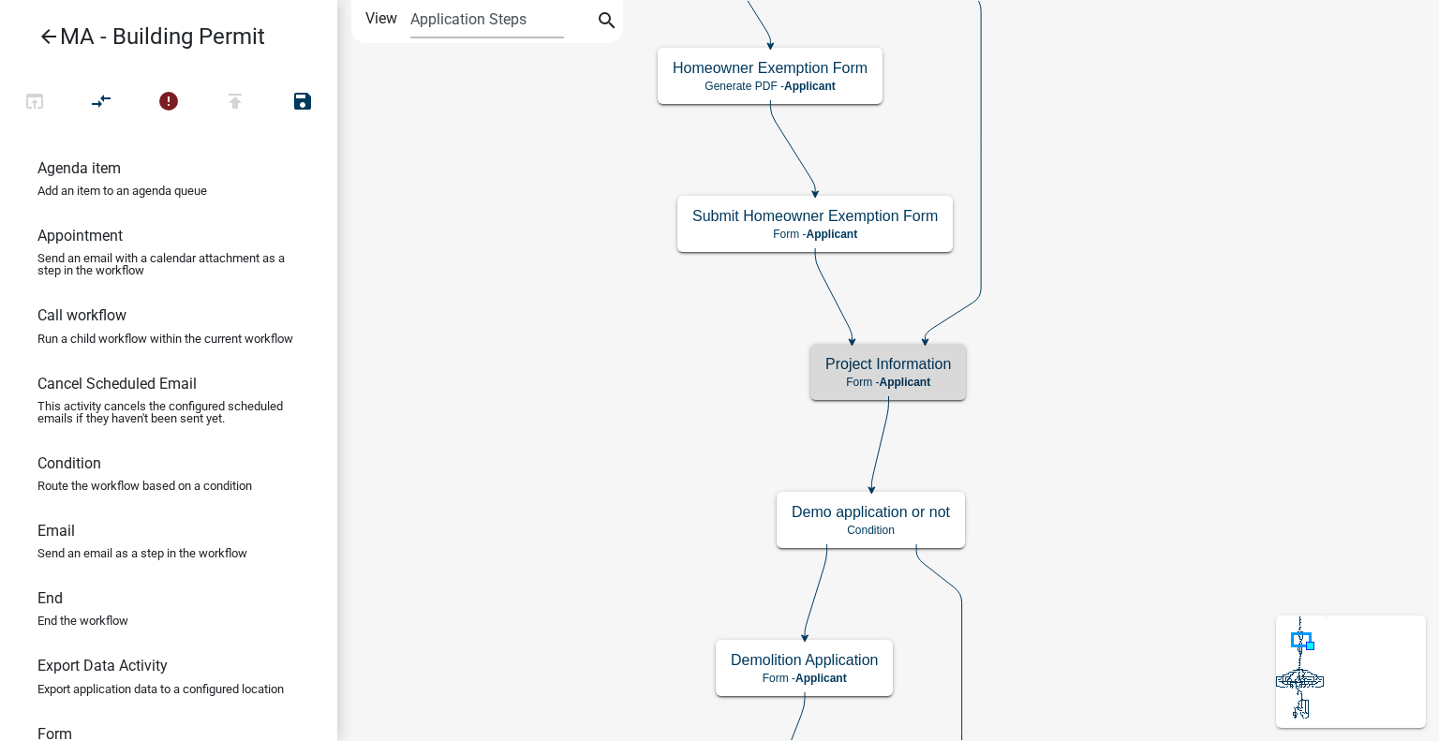
scroll to position [0, 0]
click at [946, 396] on div "Project Information Form - Applicant" at bounding box center [888, 372] width 156 height 56
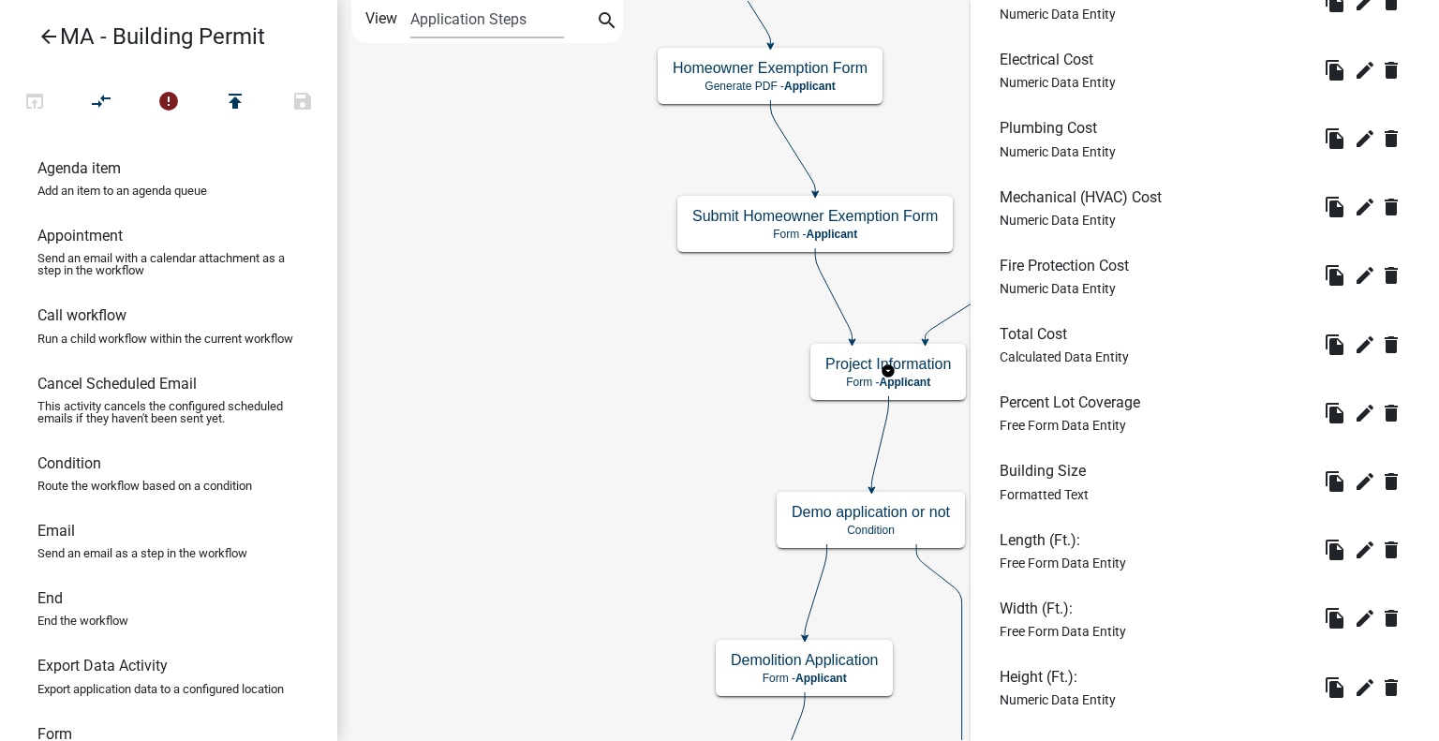
scroll to position [2338, 0]
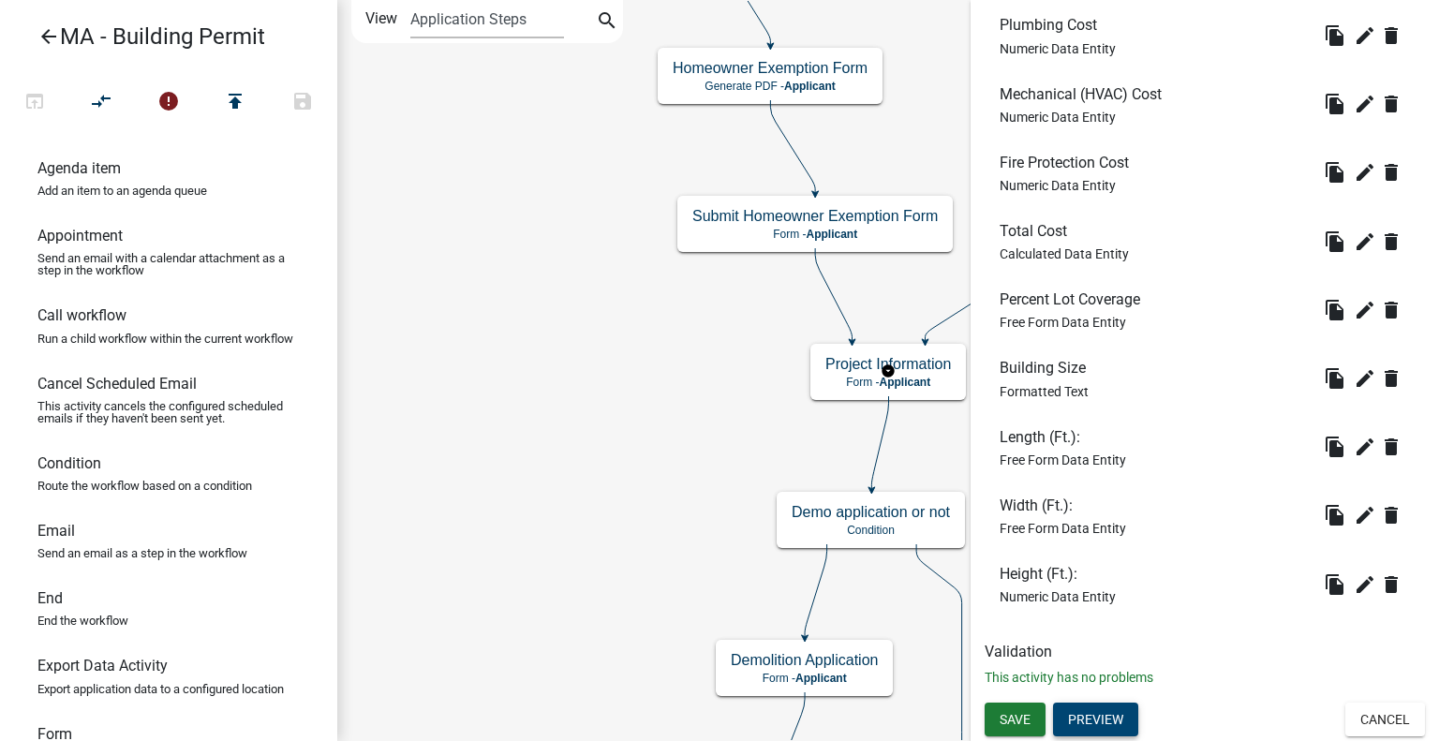
click at [1098, 727] on button "Preview" at bounding box center [1095, 720] width 85 height 34
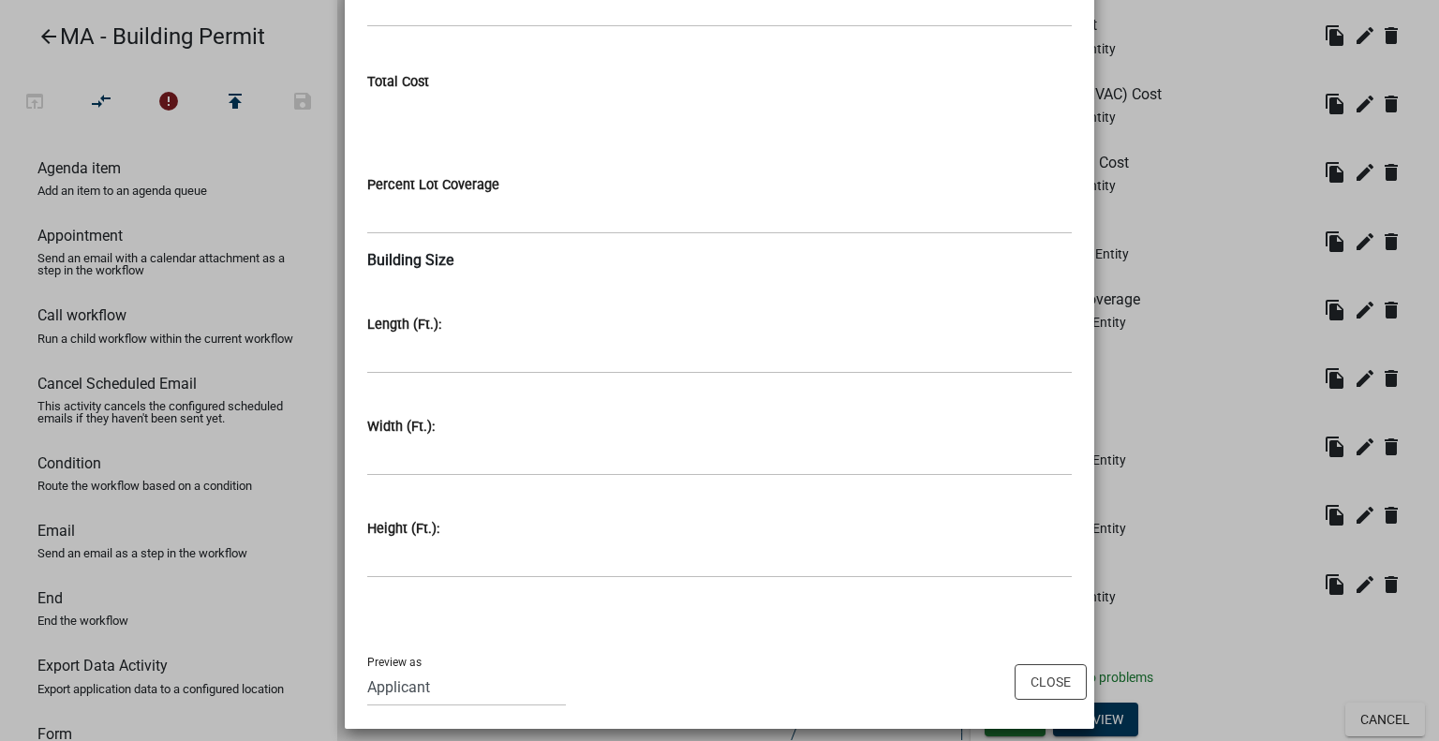
scroll to position [2530, 0]
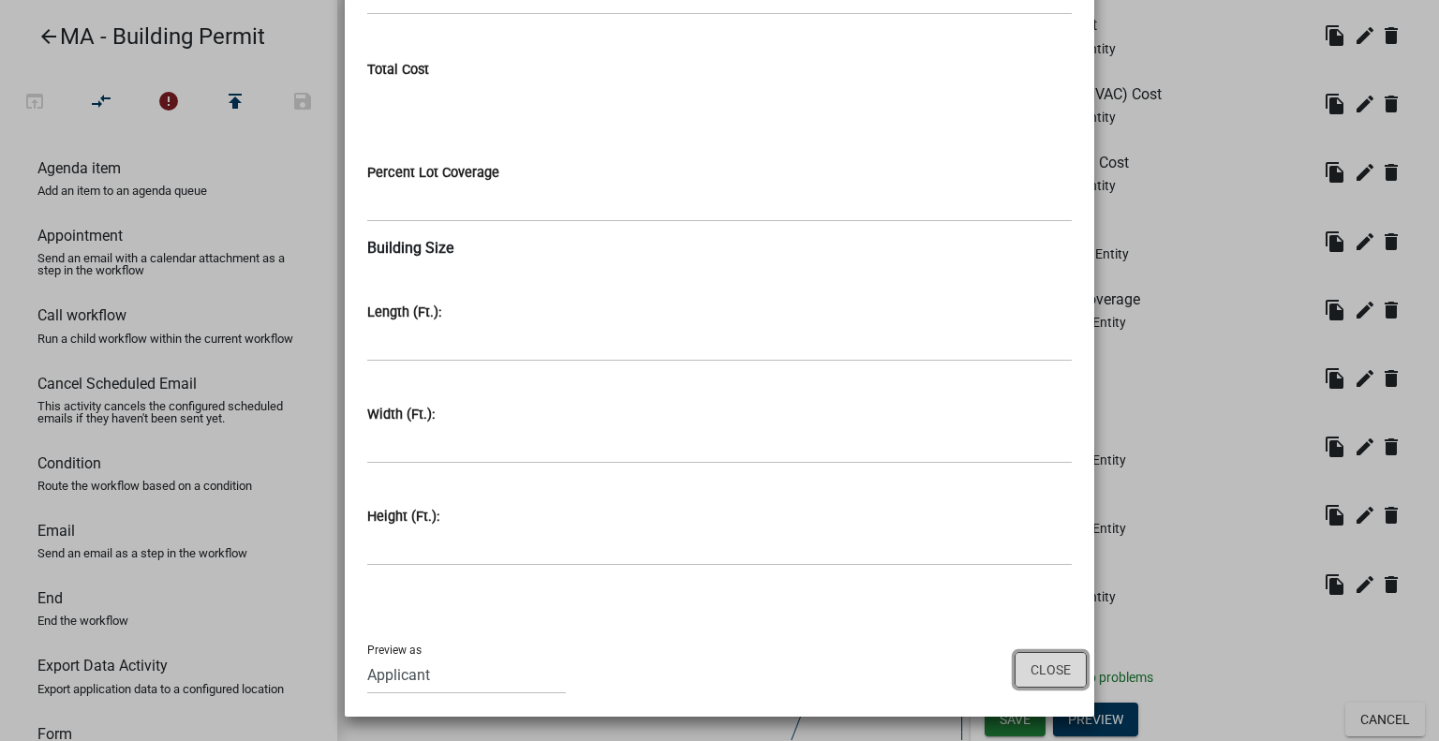
click at [1046, 675] on button "Close" at bounding box center [1051, 670] width 72 height 36
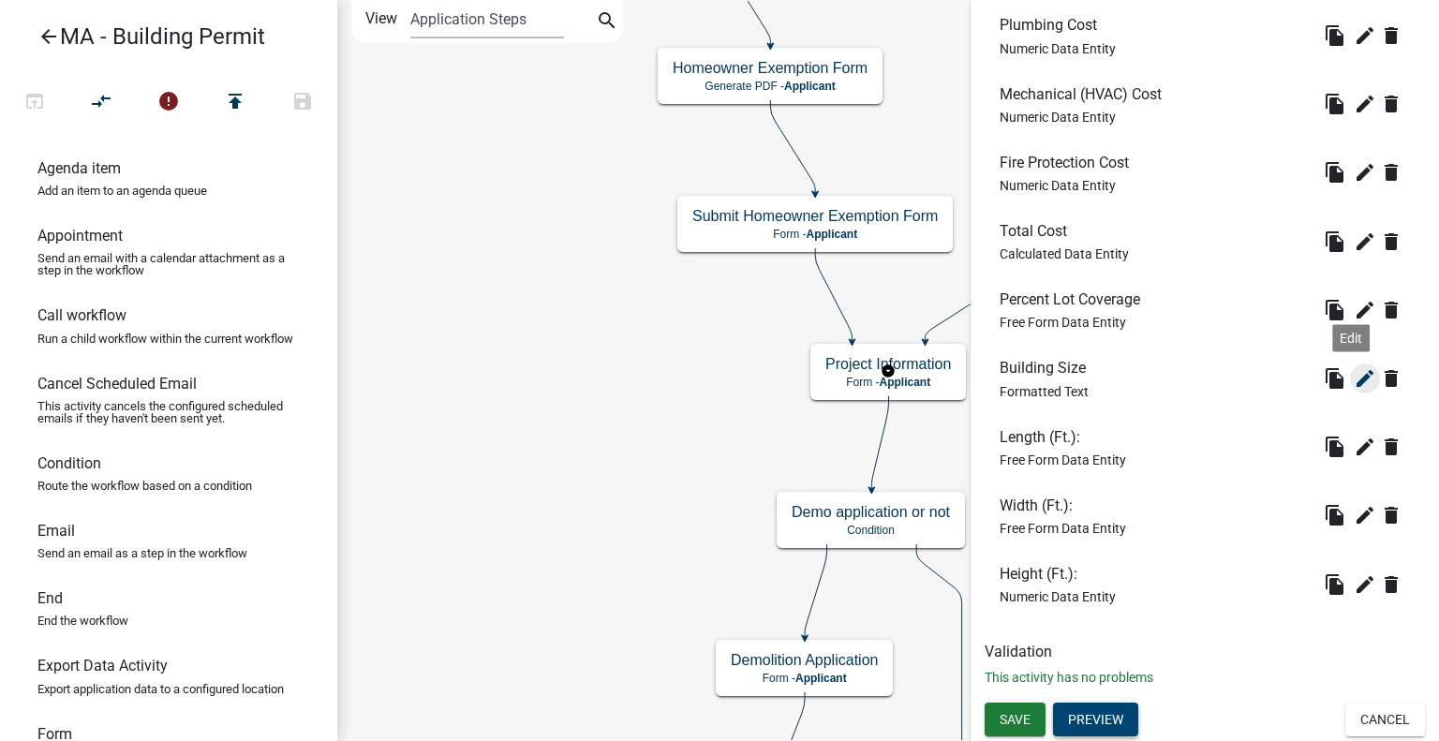
click at [1354, 378] on icon "edit" at bounding box center [1365, 378] width 22 height 22
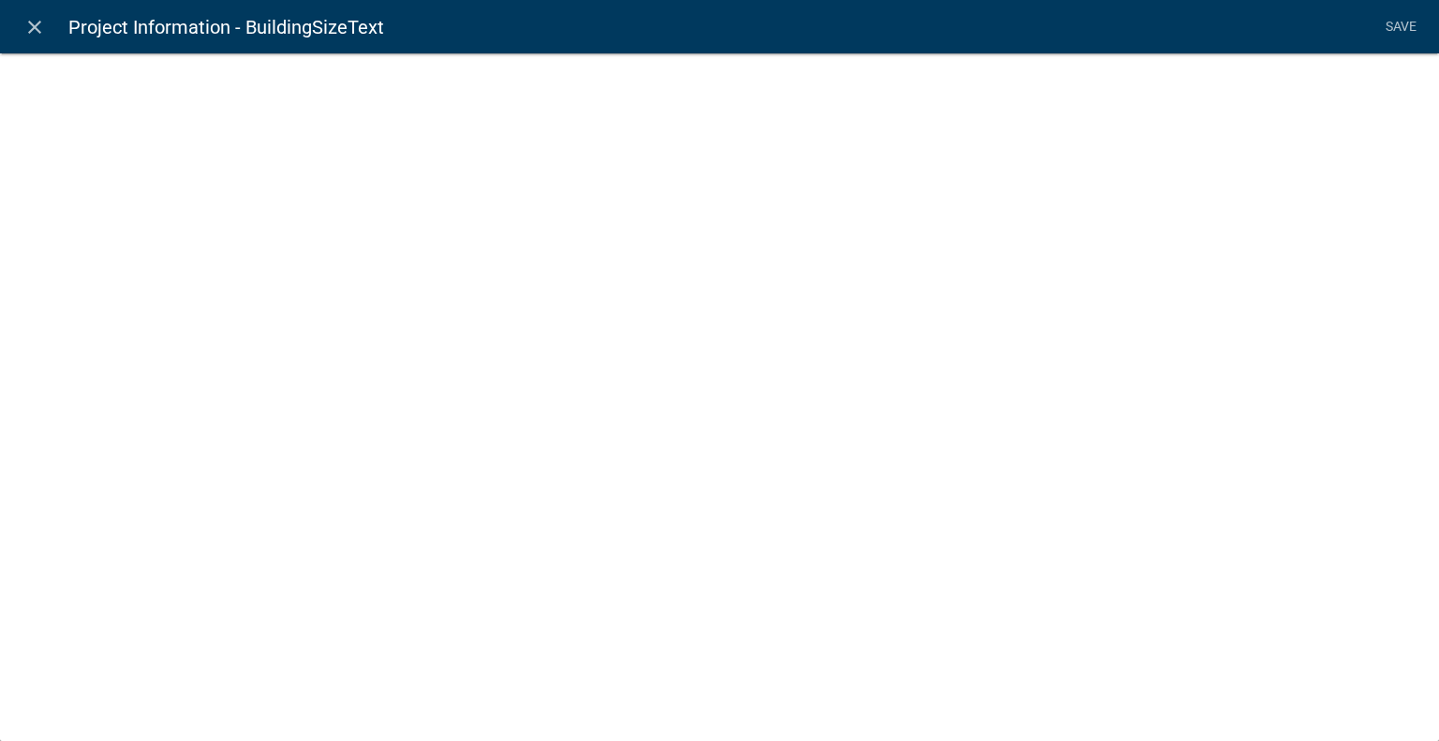
select select "rich-text"
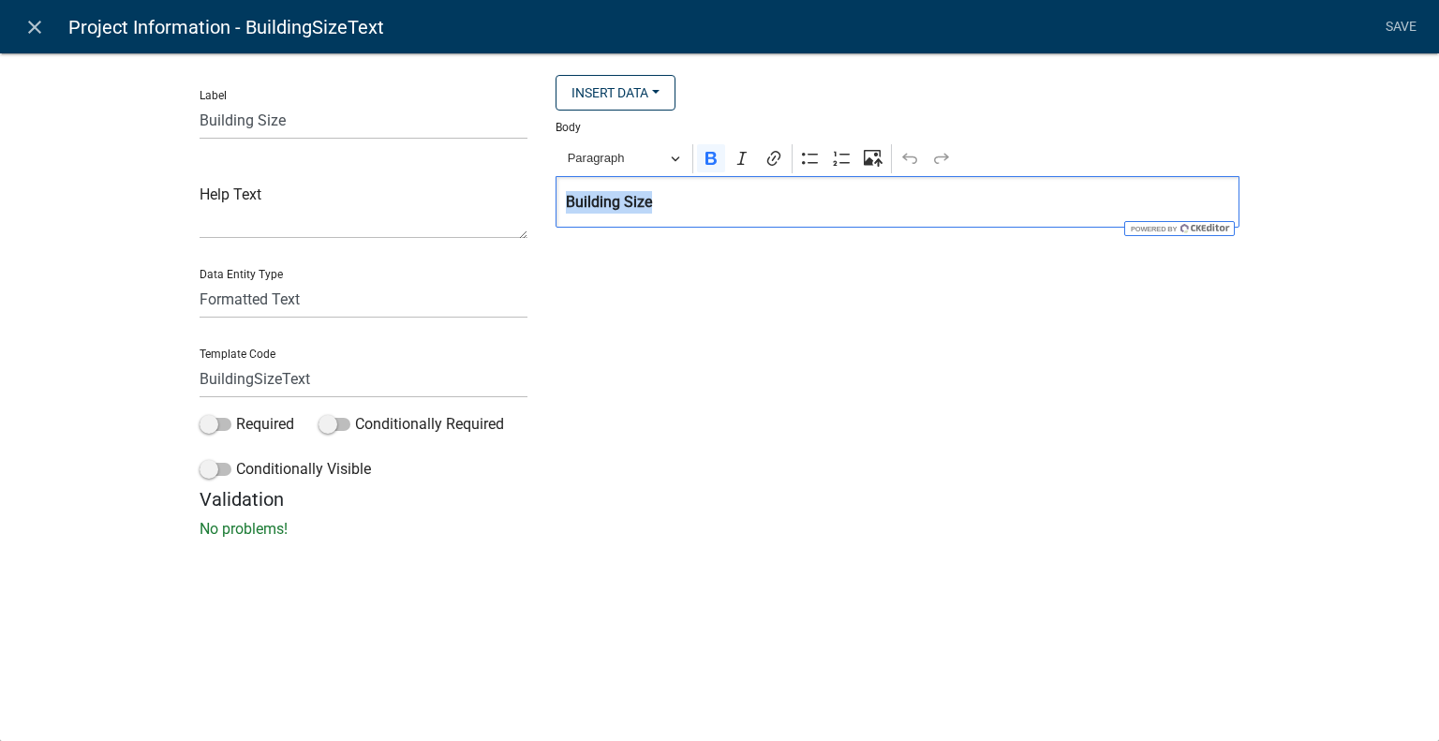
drag, startPoint x: 720, startPoint y: 200, endPoint x: 515, endPoint y: 205, distance: 204.3
click at [515, 205] on div "Label Building Size Help Text Data Entity Type Free Form Text Document Display …" at bounding box center [720, 281] width 1068 height 413
click at [956, 205] on p "Building Size" at bounding box center [898, 202] width 664 height 22
click at [834, 319] on div "Insert Data Size (Acres) Address Fee Recipients Applicant Address Alternate Pho…" at bounding box center [898, 281] width 712 height 413
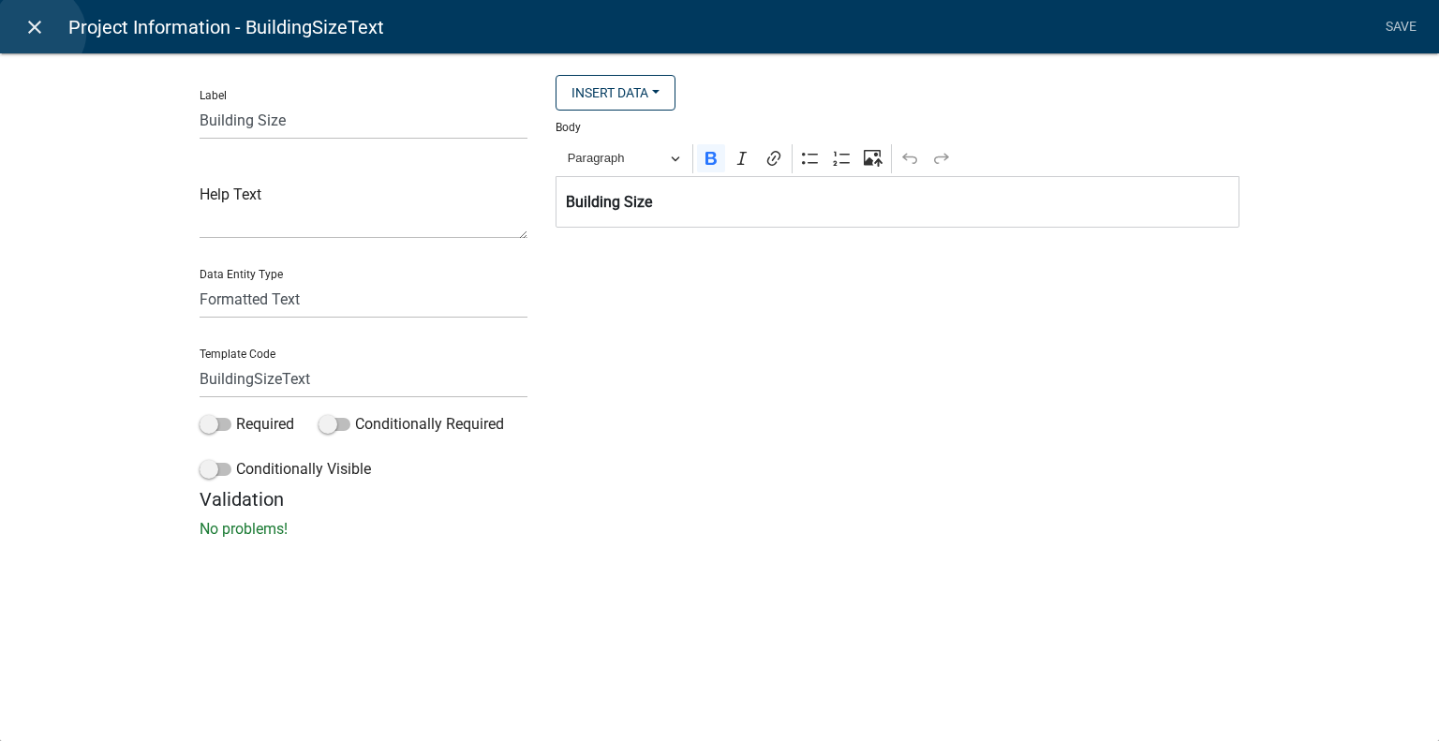
click at [38, 33] on icon "close" at bounding box center [34, 27] width 22 height 22
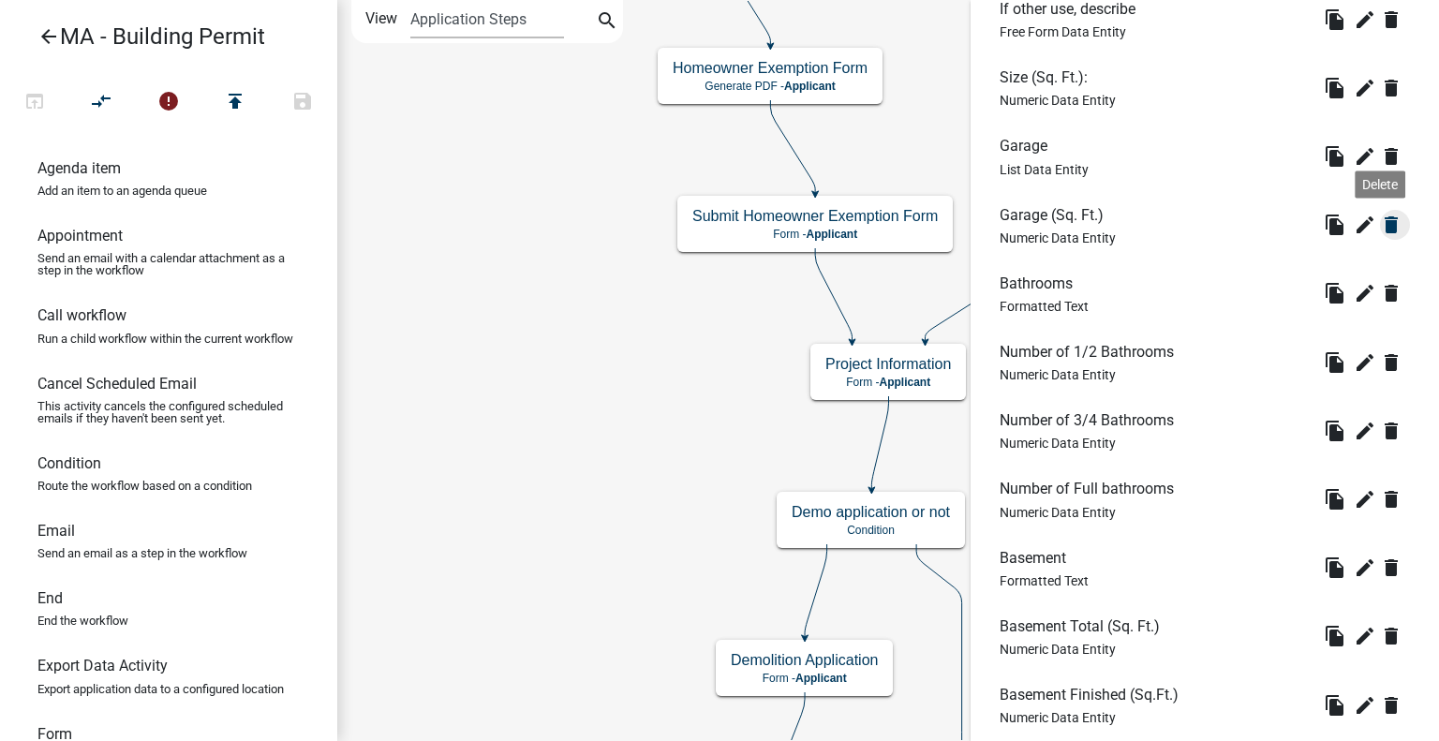
scroll to position [464, 0]
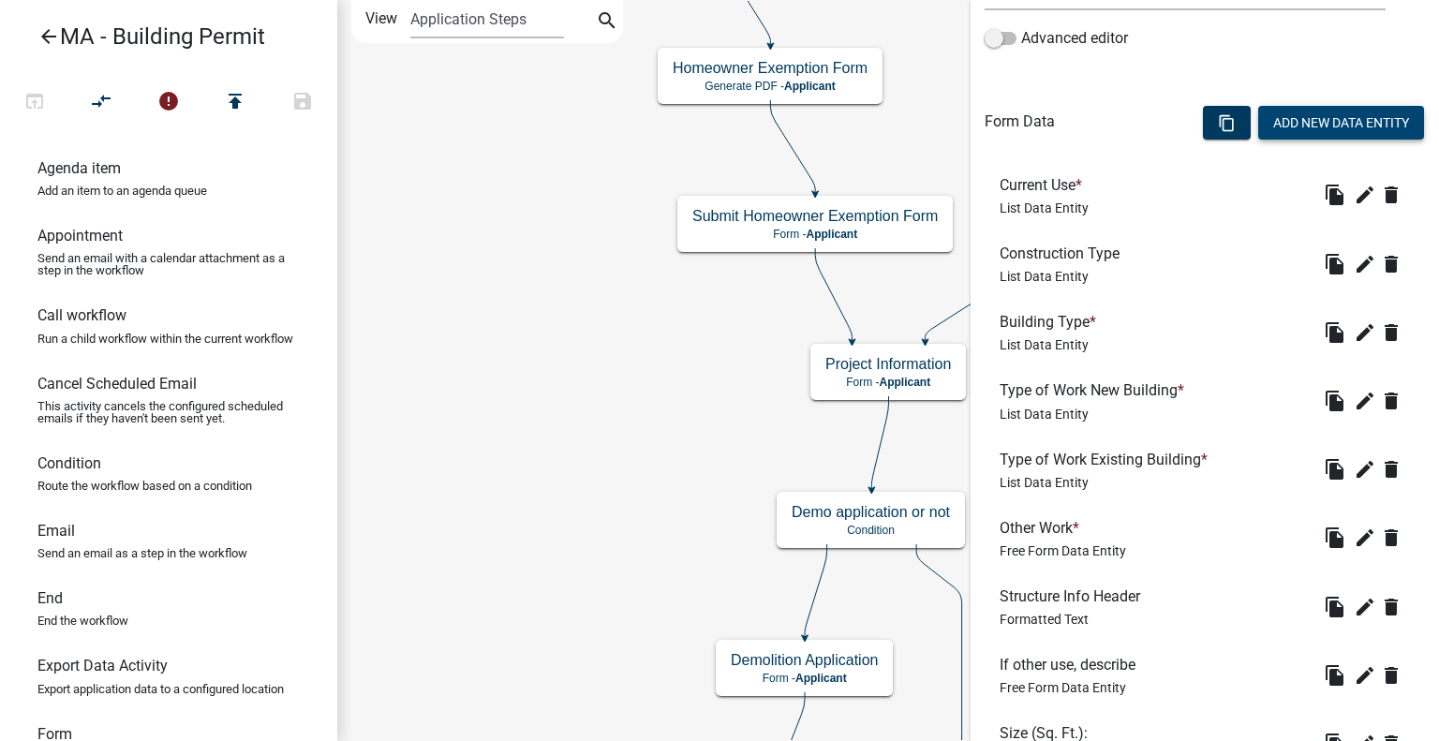
click at [1381, 123] on button "Add New Data Entity" at bounding box center [1341, 123] width 166 height 34
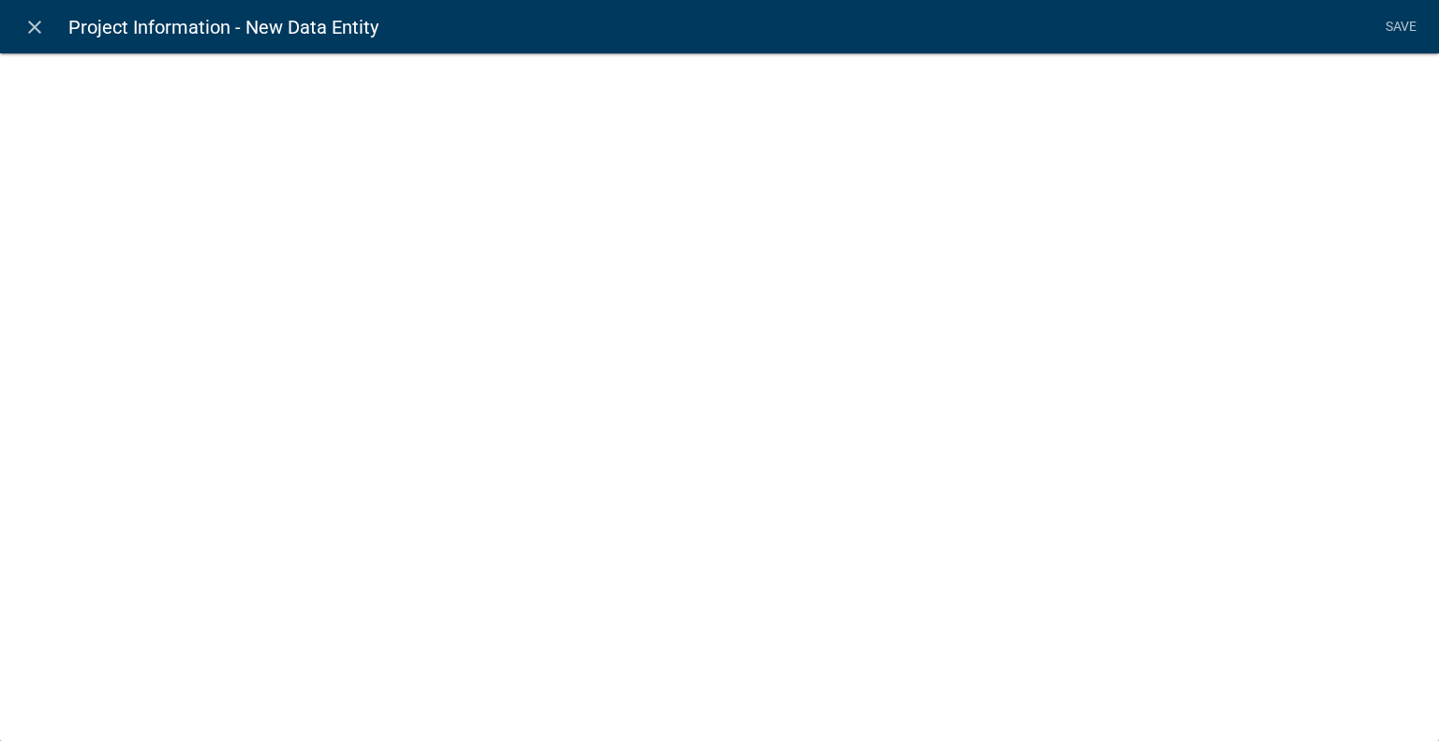
select select
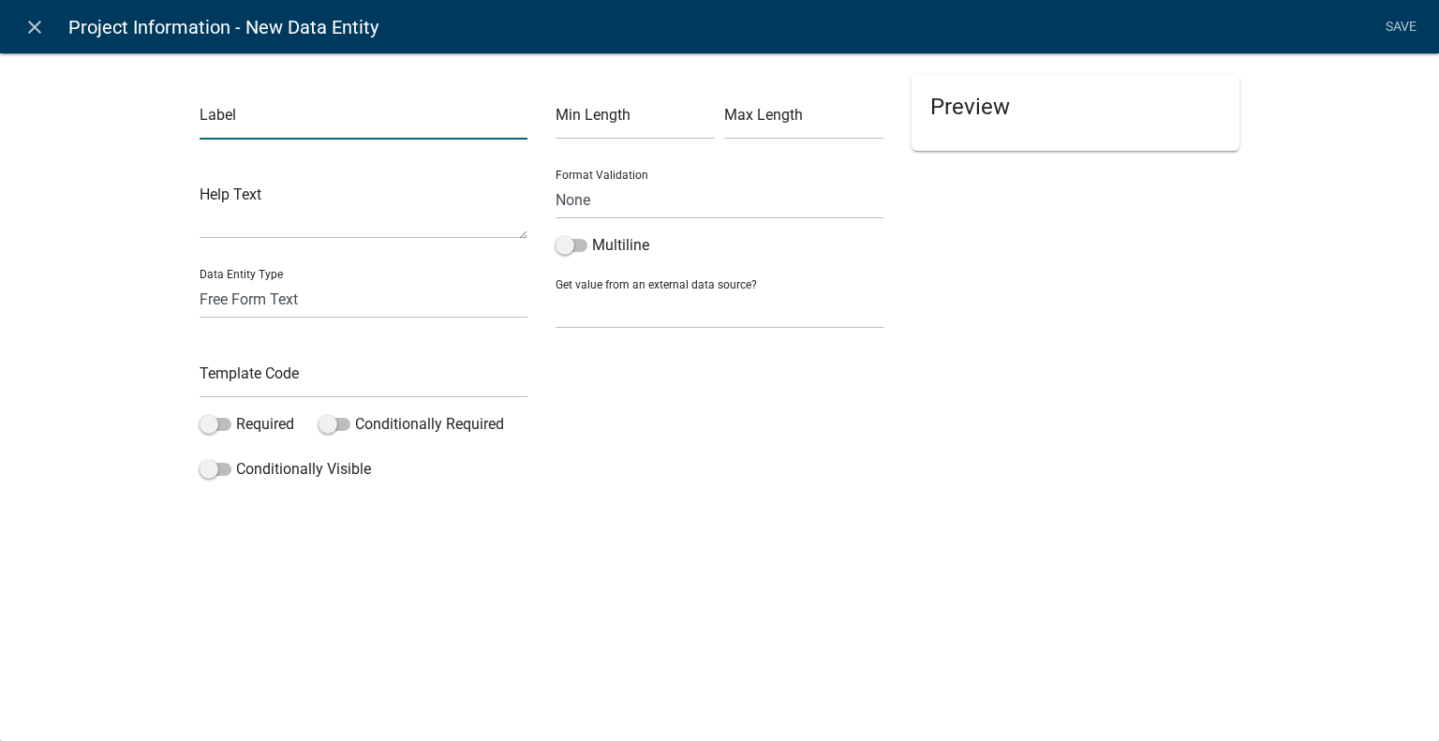
click at [276, 116] on input "text" at bounding box center [364, 120] width 328 height 38
type input "Does the Property have prior ZBA decision?"
click at [288, 304] on select "Free Form Text Document Display Entity Value Fee Numeric Data Date Map Sketch D…" at bounding box center [364, 299] width 328 height 38
drag, startPoint x: 97, startPoint y: 283, endPoint x: 150, endPoint y: 315, distance: 61.4
click at [97, 283] on div "Label Does the Property have prior ZBA decision? Help Text Data Entity Type Fre…" at bounding box center [719, 274] width 1439 height 505
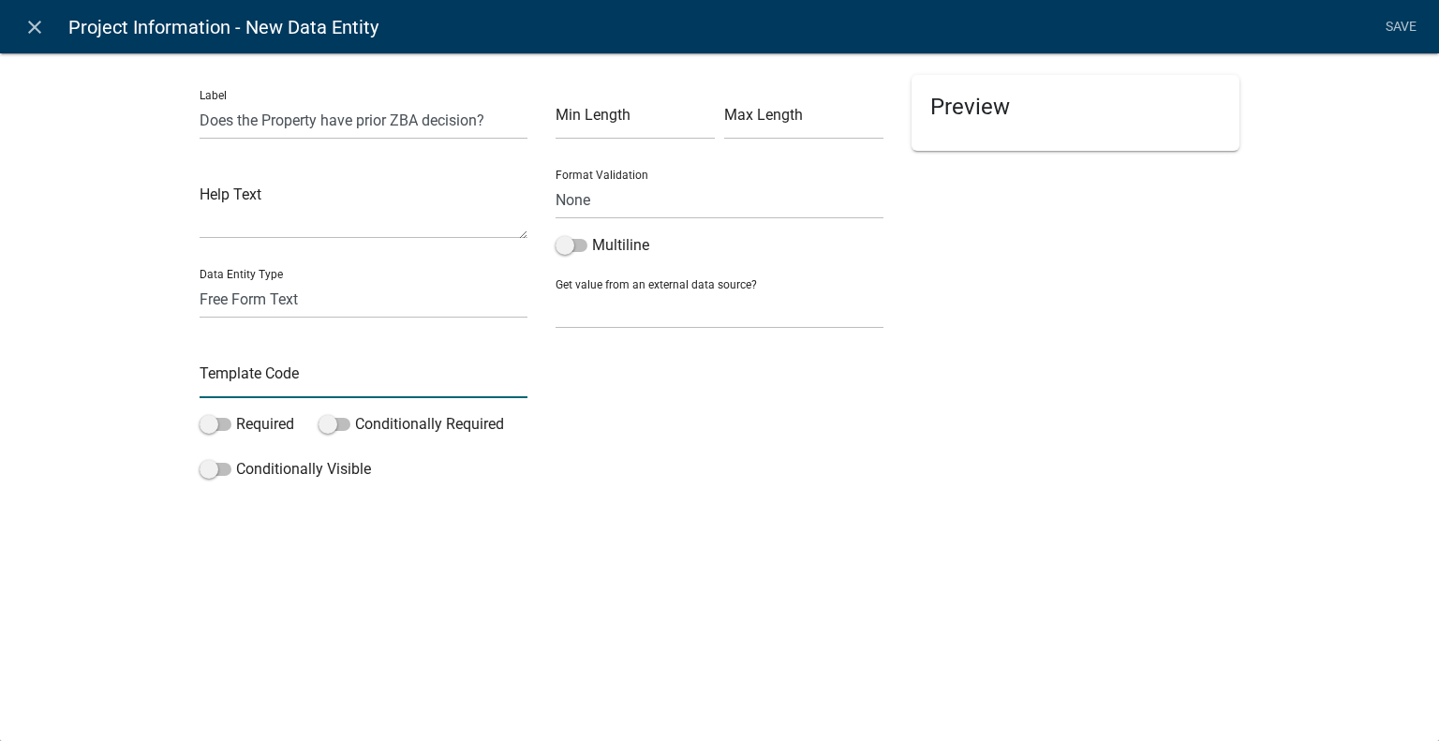
click at [237, 383] on input "text" at bounding box center [364, 379] width 328 height 38
type input "PriorZBADecision"
click at [244, 423] on label "Required" at bounding box center [247, 424] width 95 height 22
click at [236, 413] on input "Required" at bounding box center [236, 413] width 0 height 0
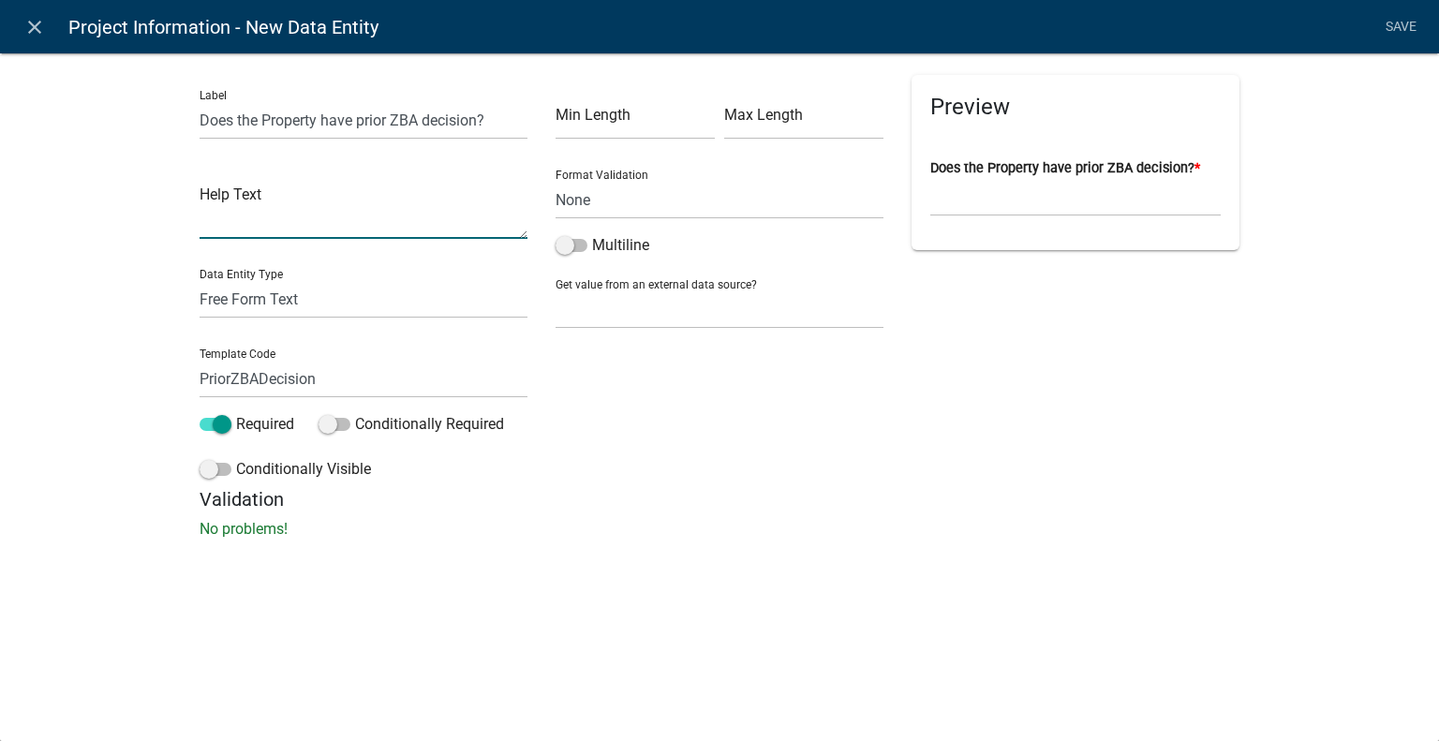
click at [319, 224] on textarea at bounding box center [364, 210] width 328 height 58
click at [357, 311] on select "Free Form Text Document Display Entity Value Fee Numeric Data Date Map Sketch D…" at bounding box center [364, 299] width 328 height 38
select select "list-data"
click at [200, 280] on select "Free Form Text Document Display Entity Value Fee Numeric Data Date Map Sketch D…" at bounding box center [364, 299] width 328 height 38
select select "list-data"
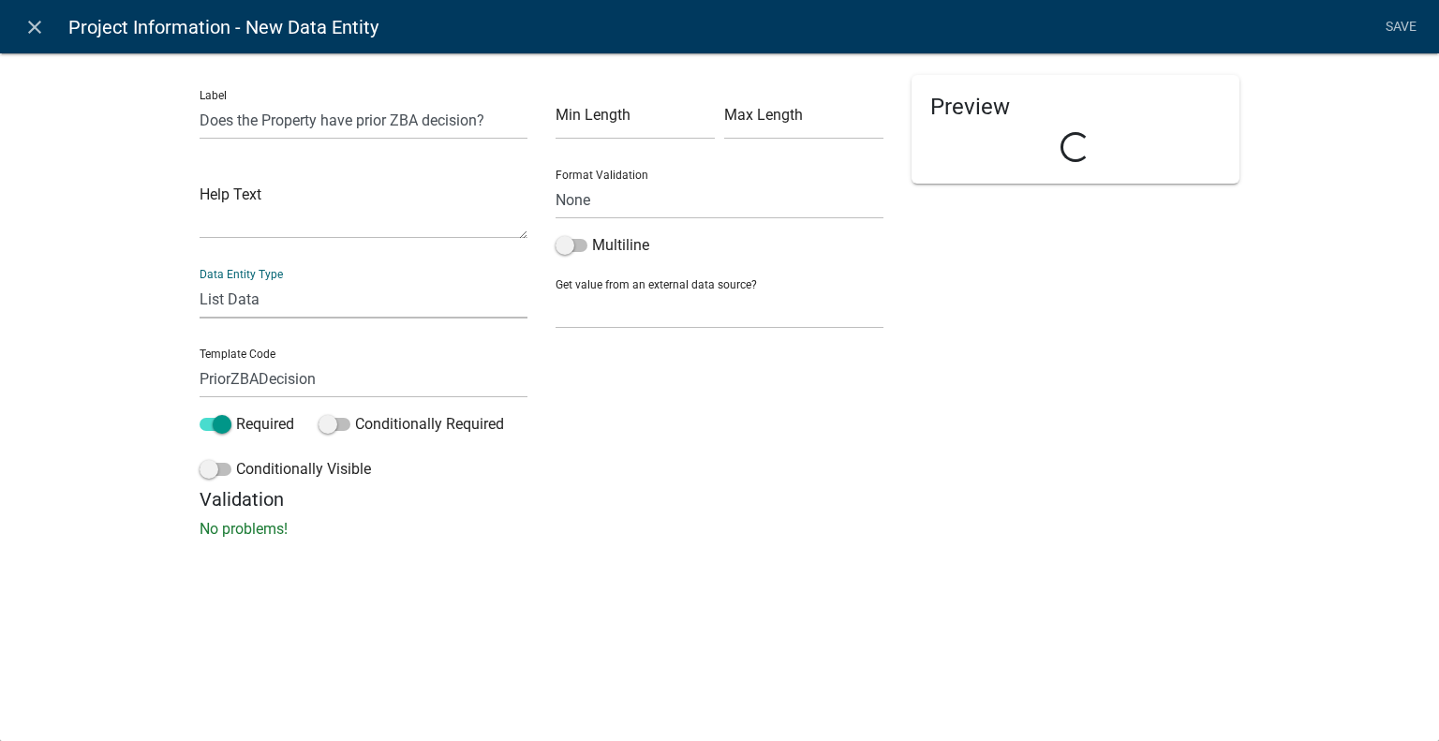
select select
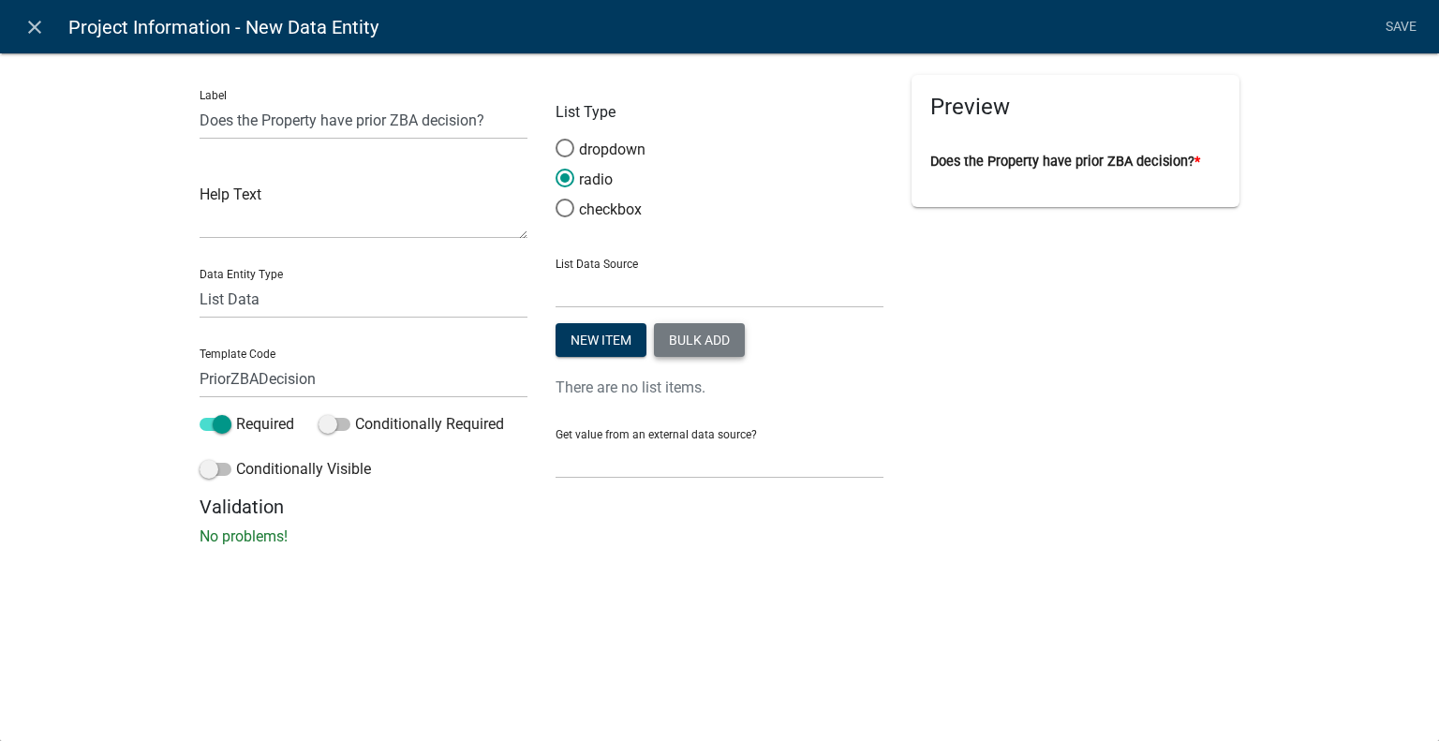
click at [690, 350] on button "Bulk add" at bounding box center [699, 340] width 91 height 34
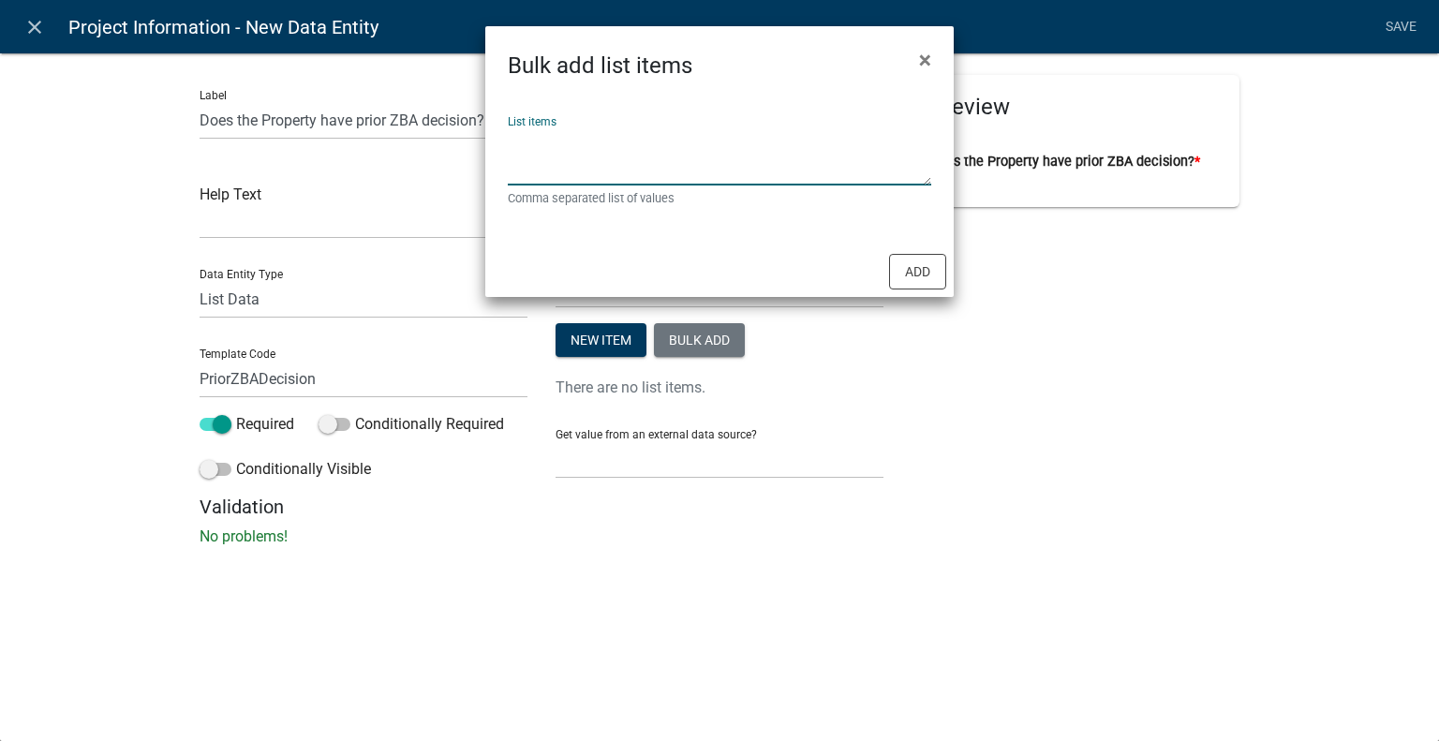
click at [642, 165] on textarea "List items" at bounding box center [719, 156] width 423 height 58
type textarea "Yes,No"
click at [914, 267] on button "Add" at bounding box center [917, 272] width 57 height 36
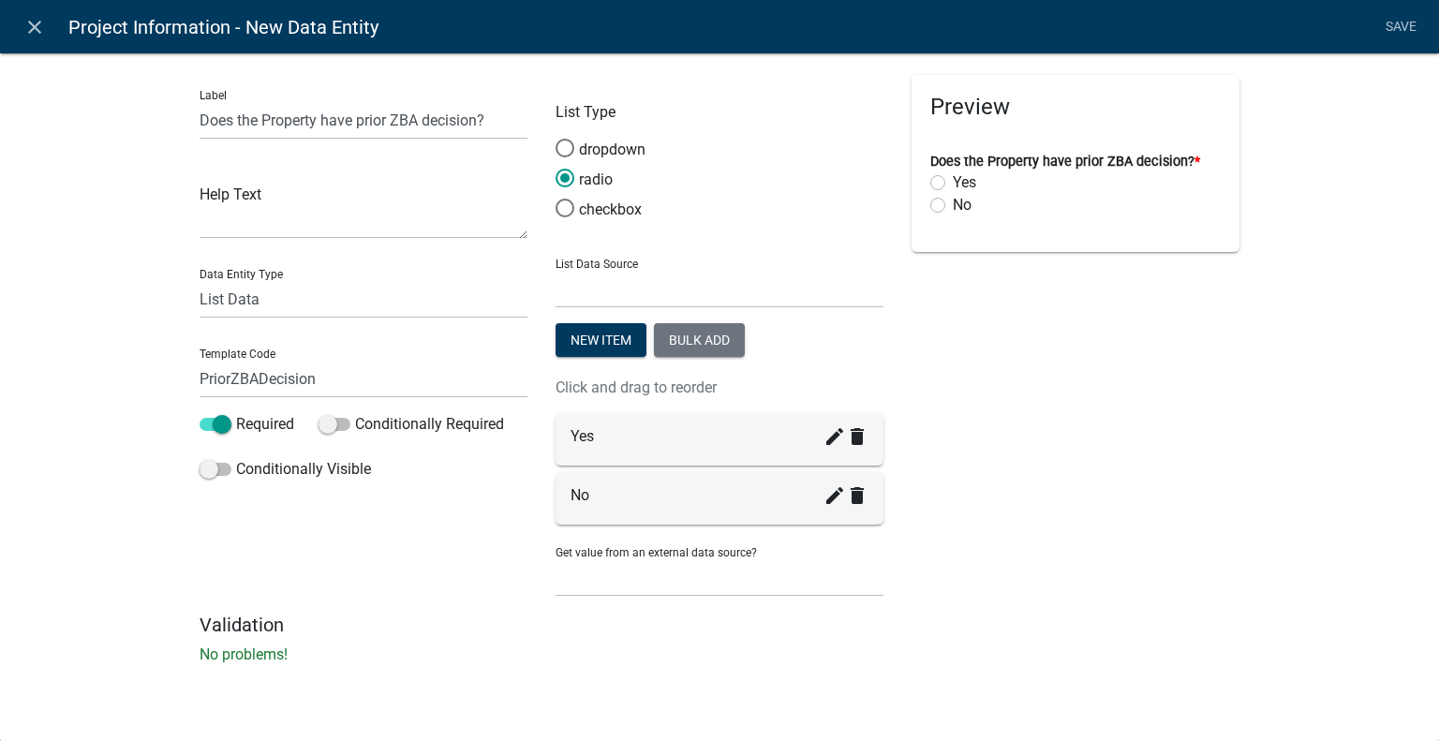
click at [1005, 381] on div "Preview Does the Property have prior ZBA decision? * Yes No" at bounding box center [1076, 344] width 356 height 539
click at [1399, 28] on link "Save" at bounding box center [1400, 27] width 47 height 36
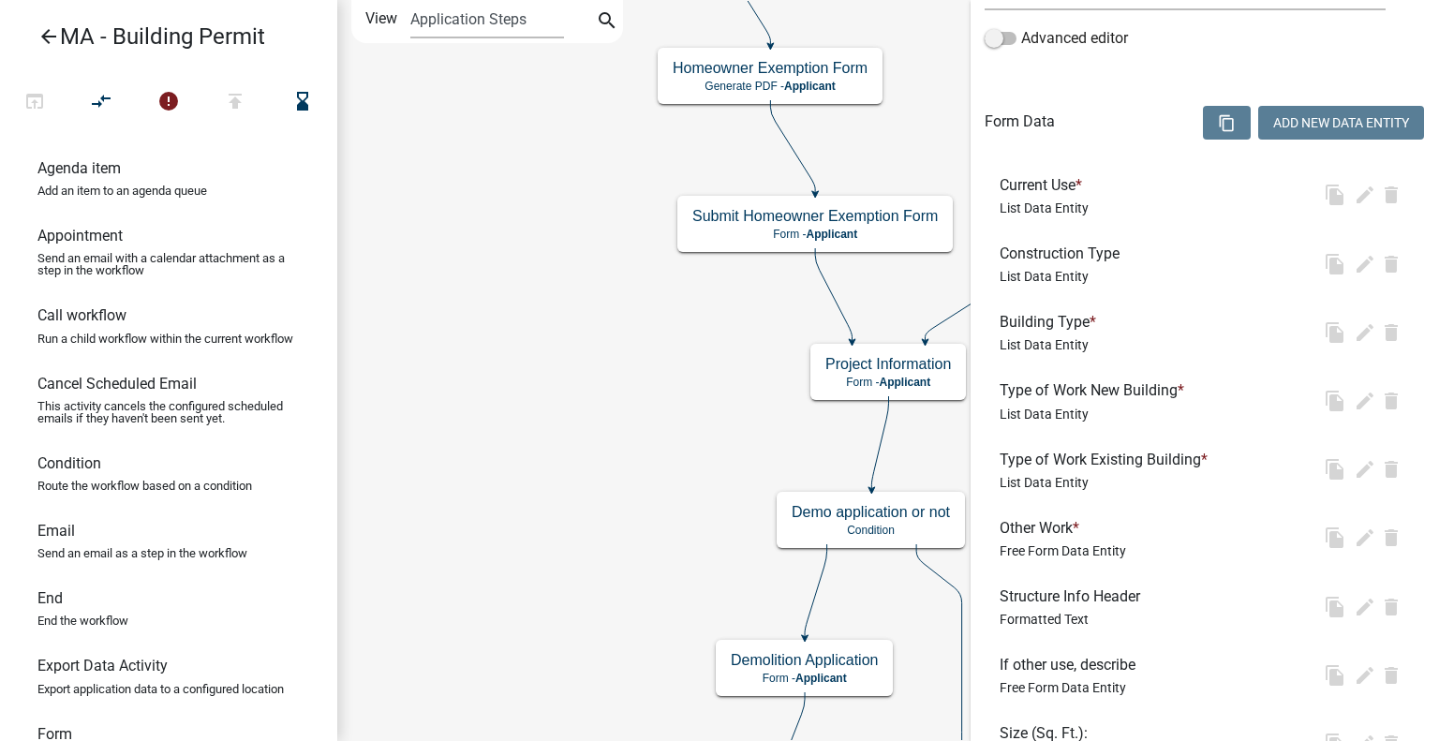
scroll to position [0, 0]
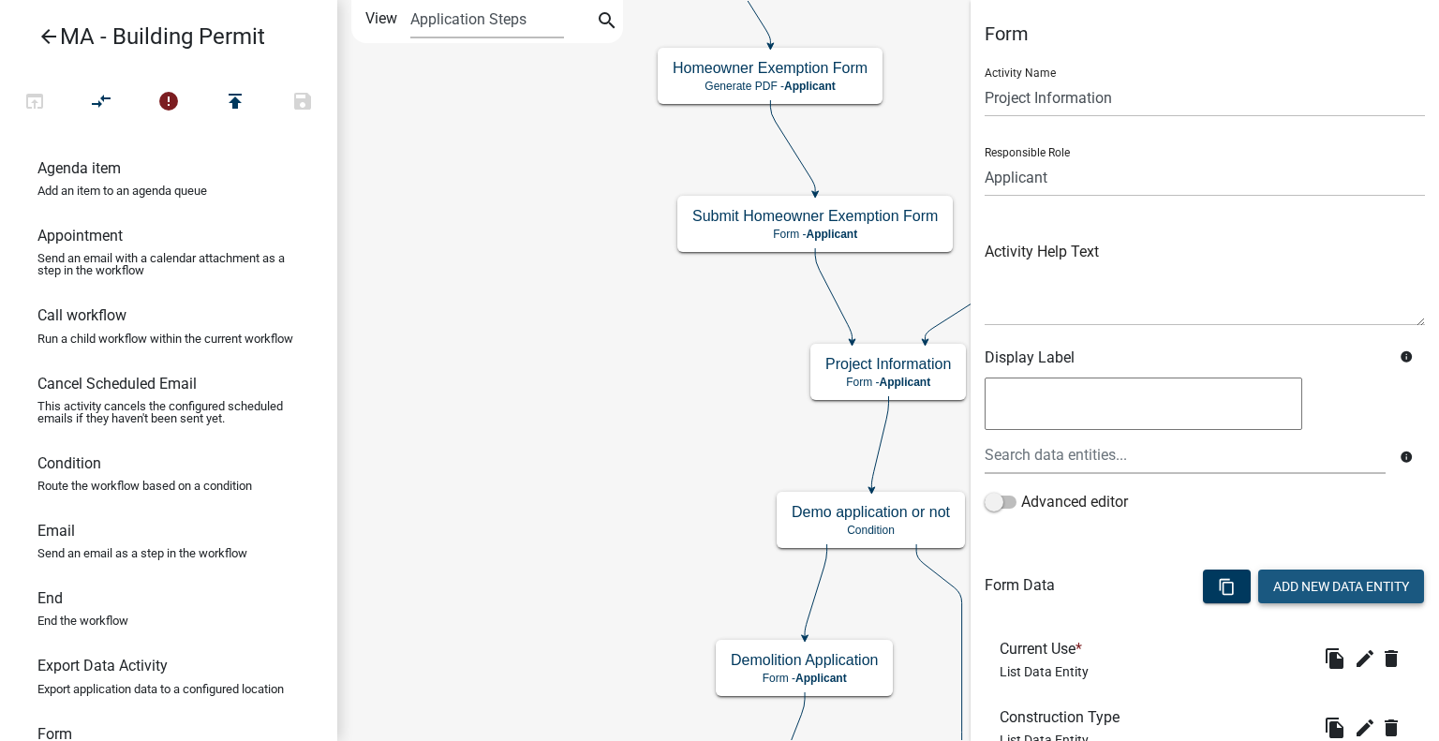
click at [1297, 587] on button "Add New Data Entity" at bounding box center [1341, 587] width 166 height 34
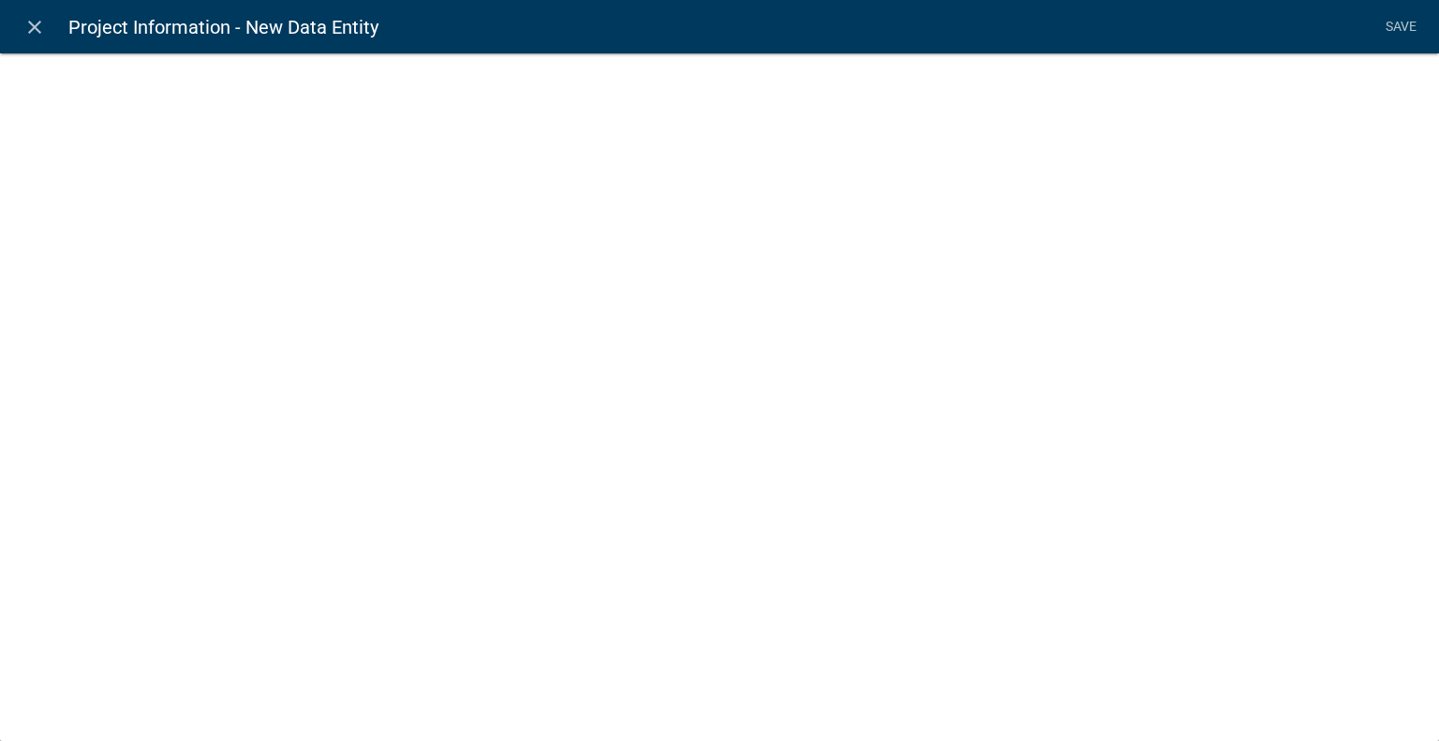
select select
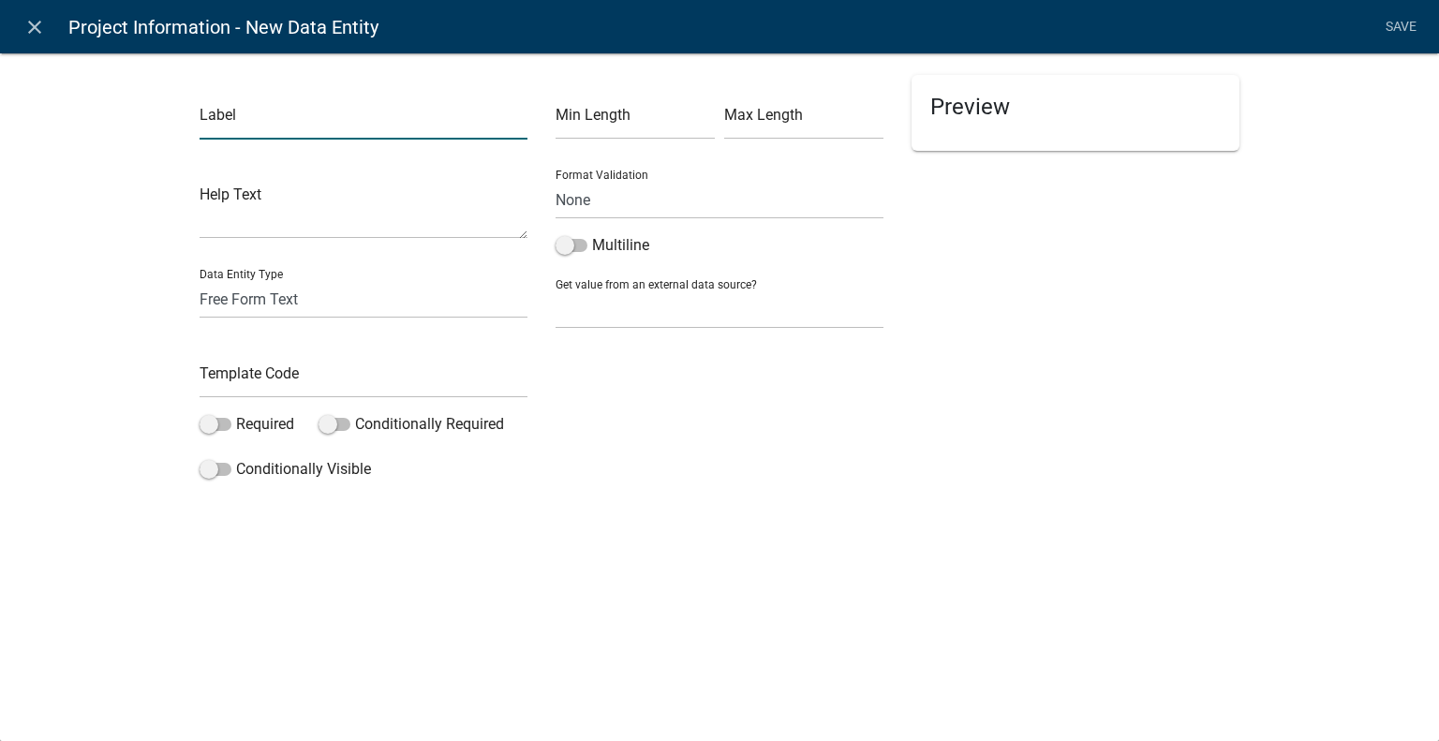
click at [325, 114] on input "text" at bounding box center [364, 120] width 328 height 38
type input "Special Permit Number"
click at [292, 378] on input "text" at bounding box center [364, 379] width 328 height 38
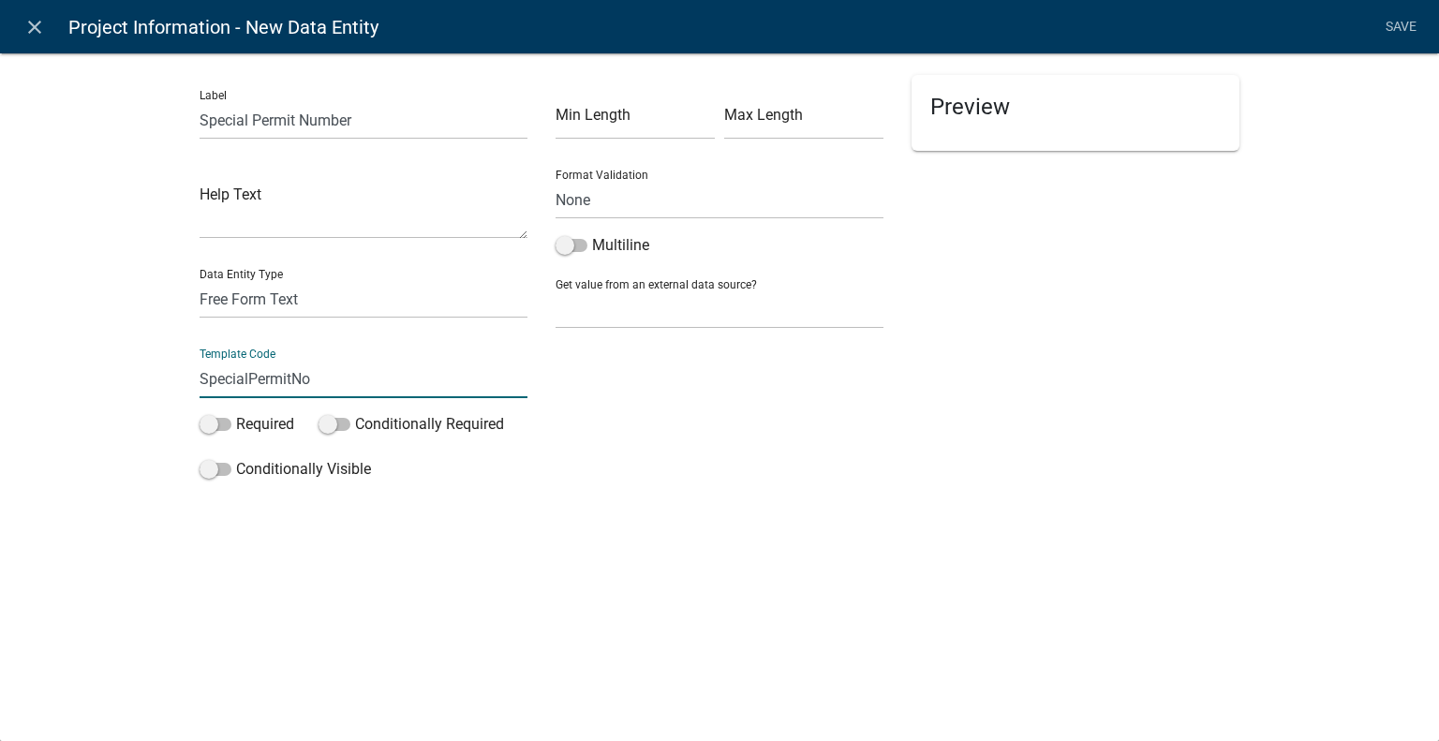
type input "SpecialPermitNo"
click at [275, 304] on select "Free Form Text Document Display Entity Value Fee Numeric Data Date Map Sketch D…" at bounding box center [364, 299] width 328 height 38
click at [200, 280] on select "Free Form Text Document Display Entity Value Fee Numeric Data Date Map Sketch D…" at bounding box center [364, 299] width 328 height 38
click at [742, 419] on div "Min Length Max Length Format Validation None Email PhoneNumber Multiline Get va…" at bounding box center [720, 281] width 356 height 413
click at [289, 354] on div "Template Code SpecialPermitNo" at bounding box center [364, 366] width 328 height 65
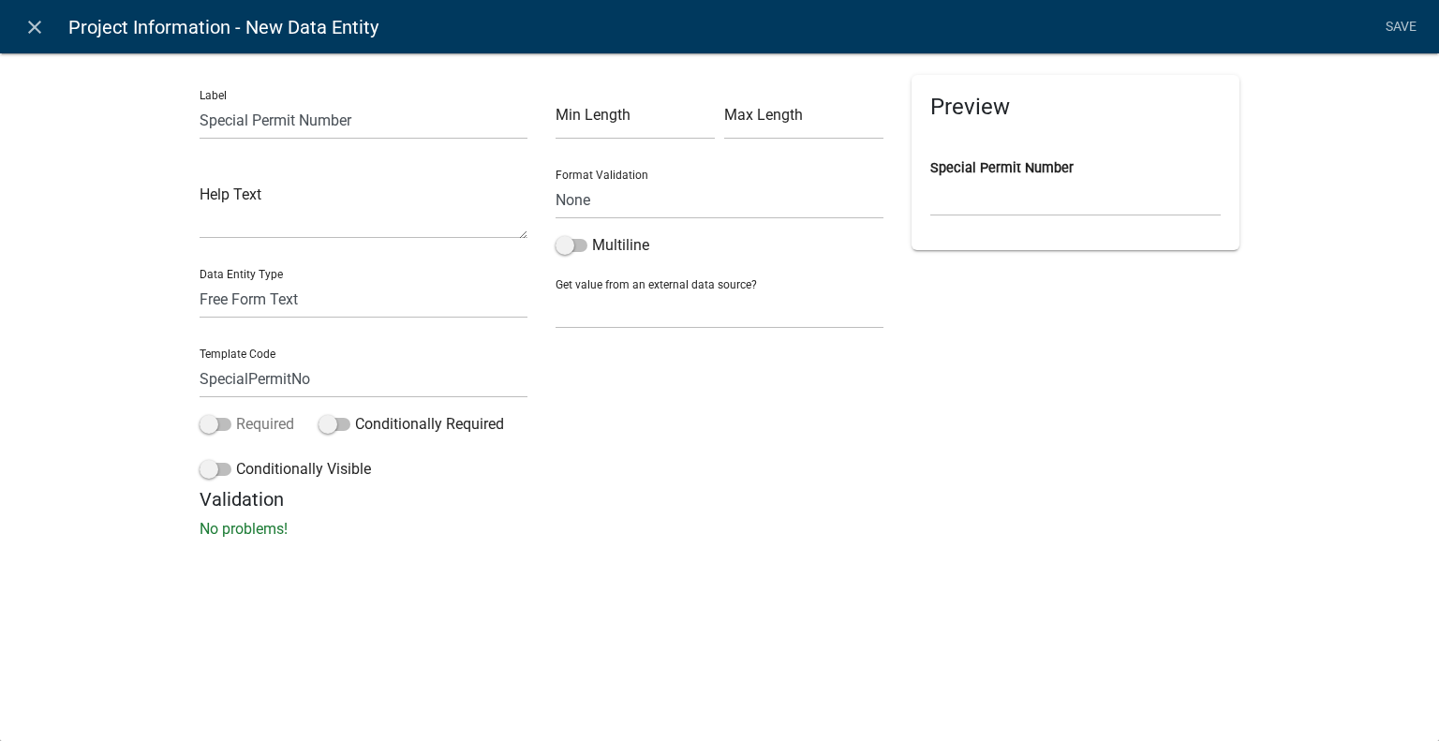
click at [230, 422] on span at bounding box center [216, 424] width 32 height 13
click at [236, 413] on input "Required" at bounding box center [236, 413] width 0 height 0
click at [1392, 27] on link "Save" at bounding box center [1400, 27] width 47 height 36
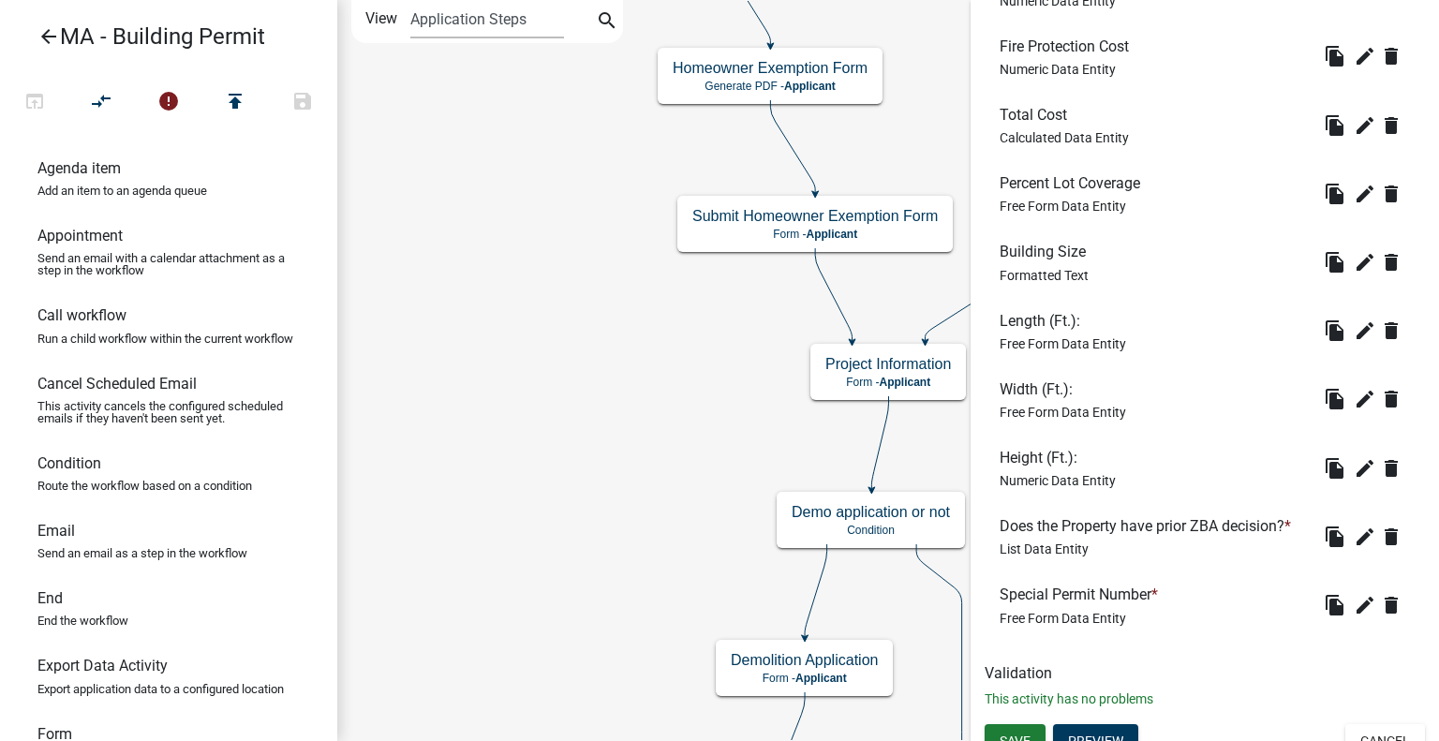
scroll to position [2474, 0]
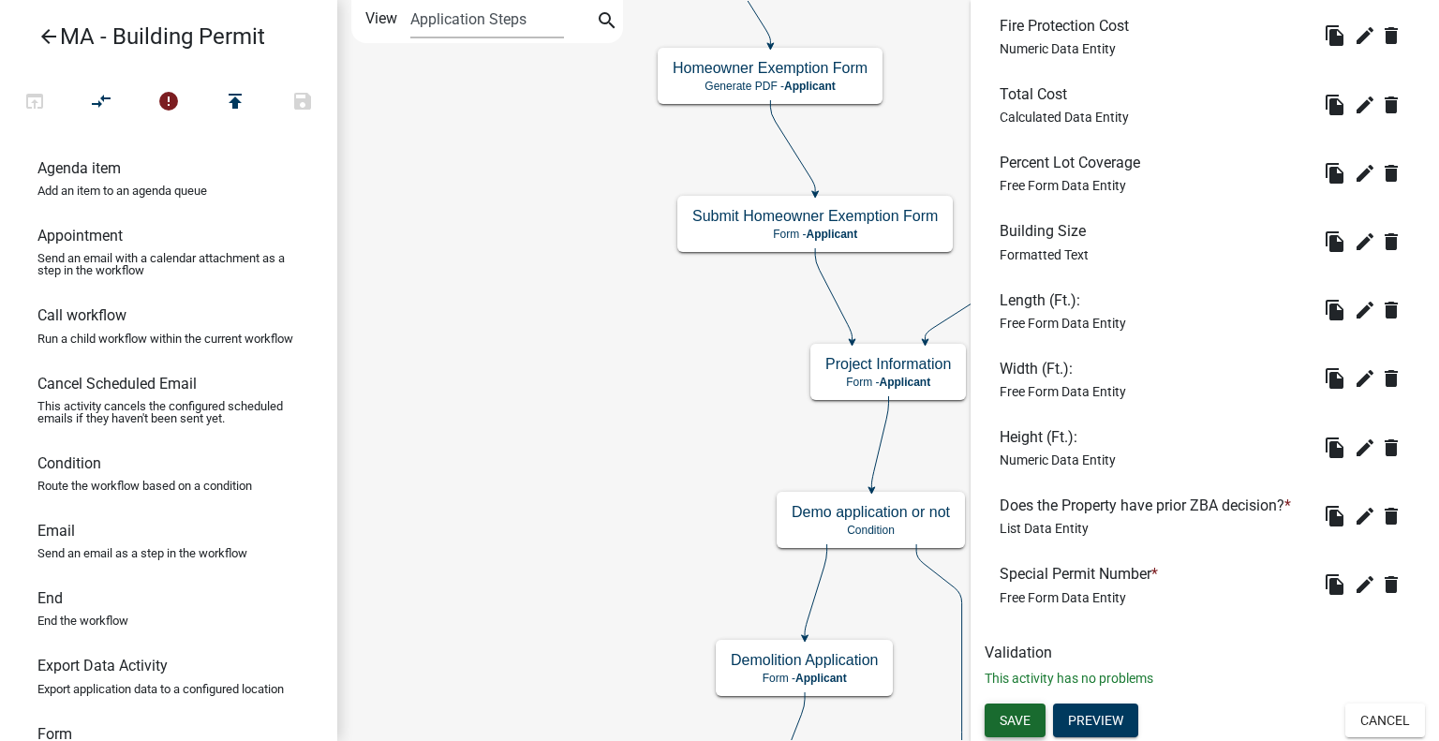
click at [1013, 718] on span "Save" at bounding box center [1015, 719] width 31 height 15
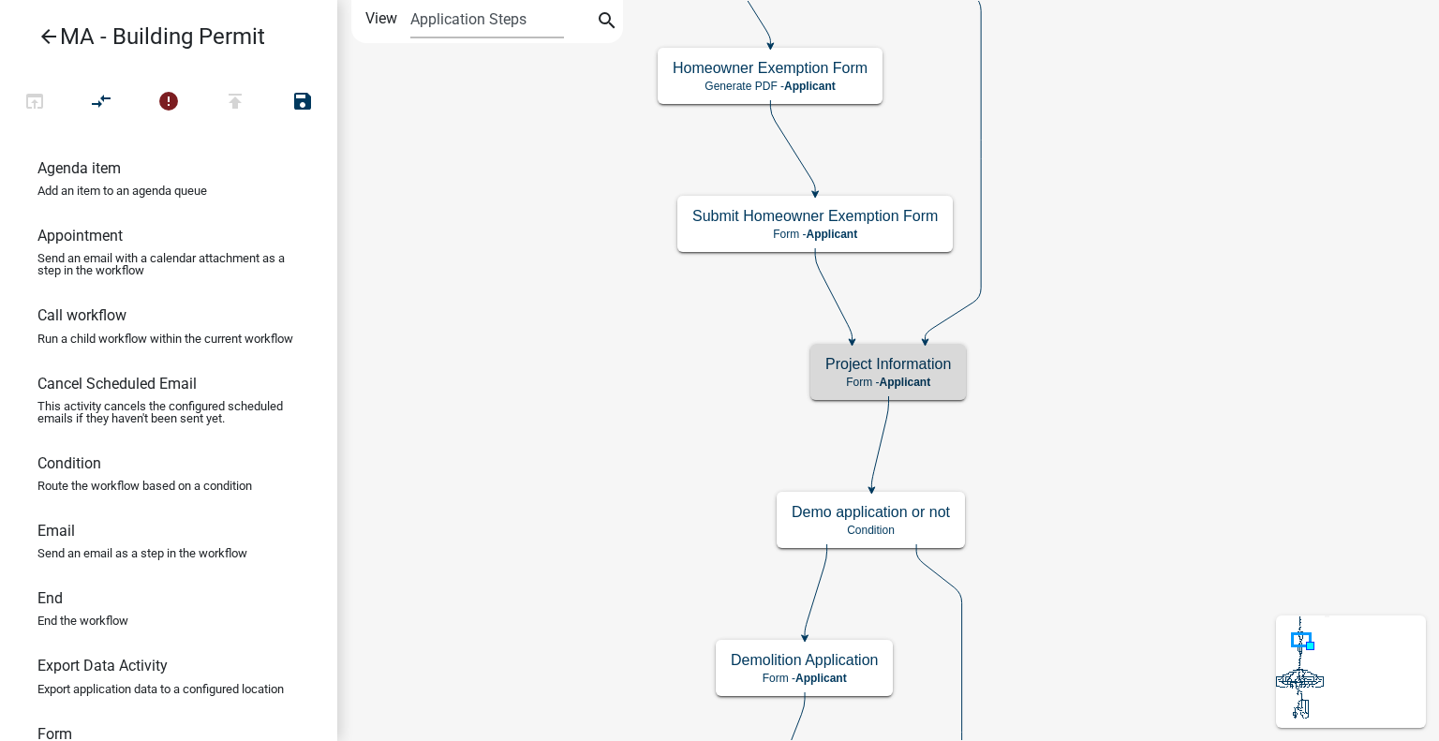
scroll to position [0, 0]
click at [941, 374] on div "Project Information Form - Applicant" at bounding box center [888, 372] width 156 height 56
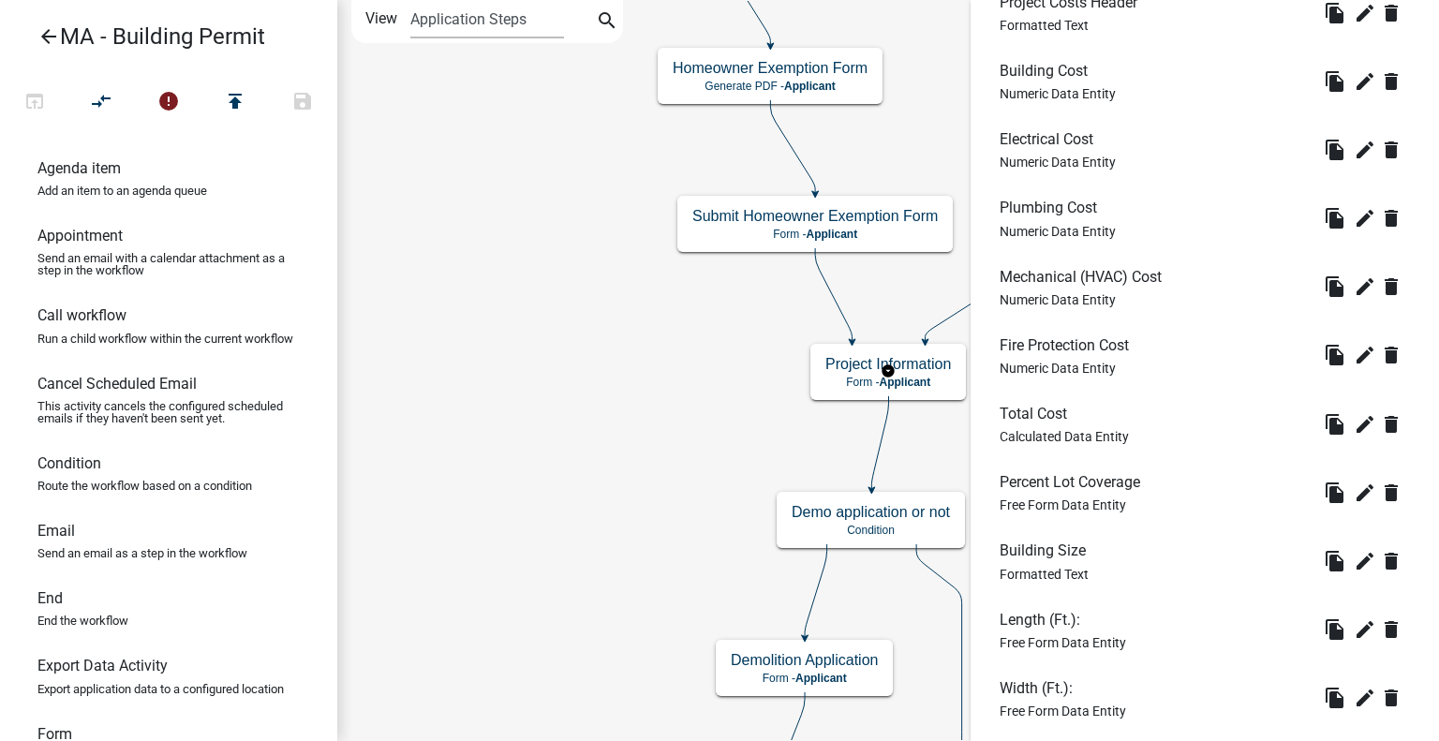
scroll to position [2474, 0]
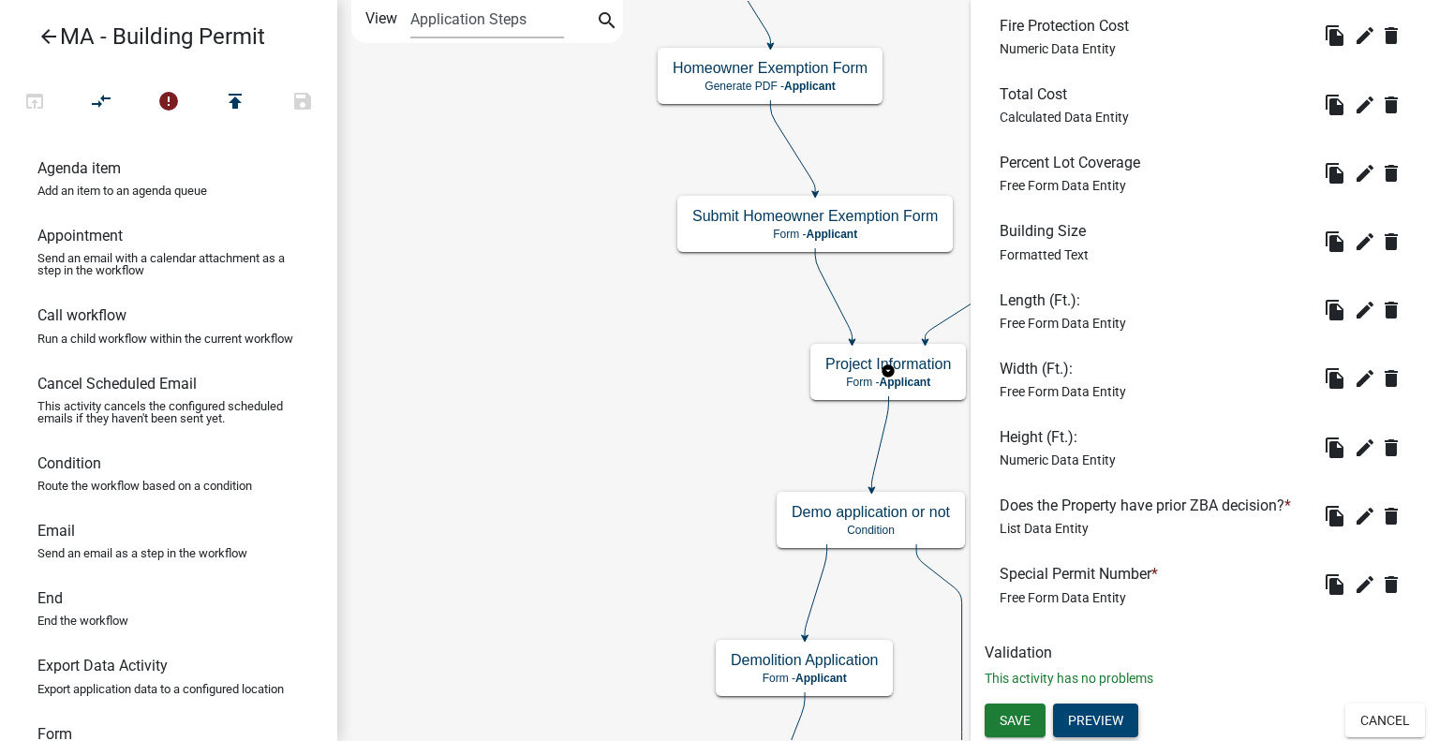
click at [1106, 711] on button "Preview" at bounding box center [1095, 721] width 85 height 34
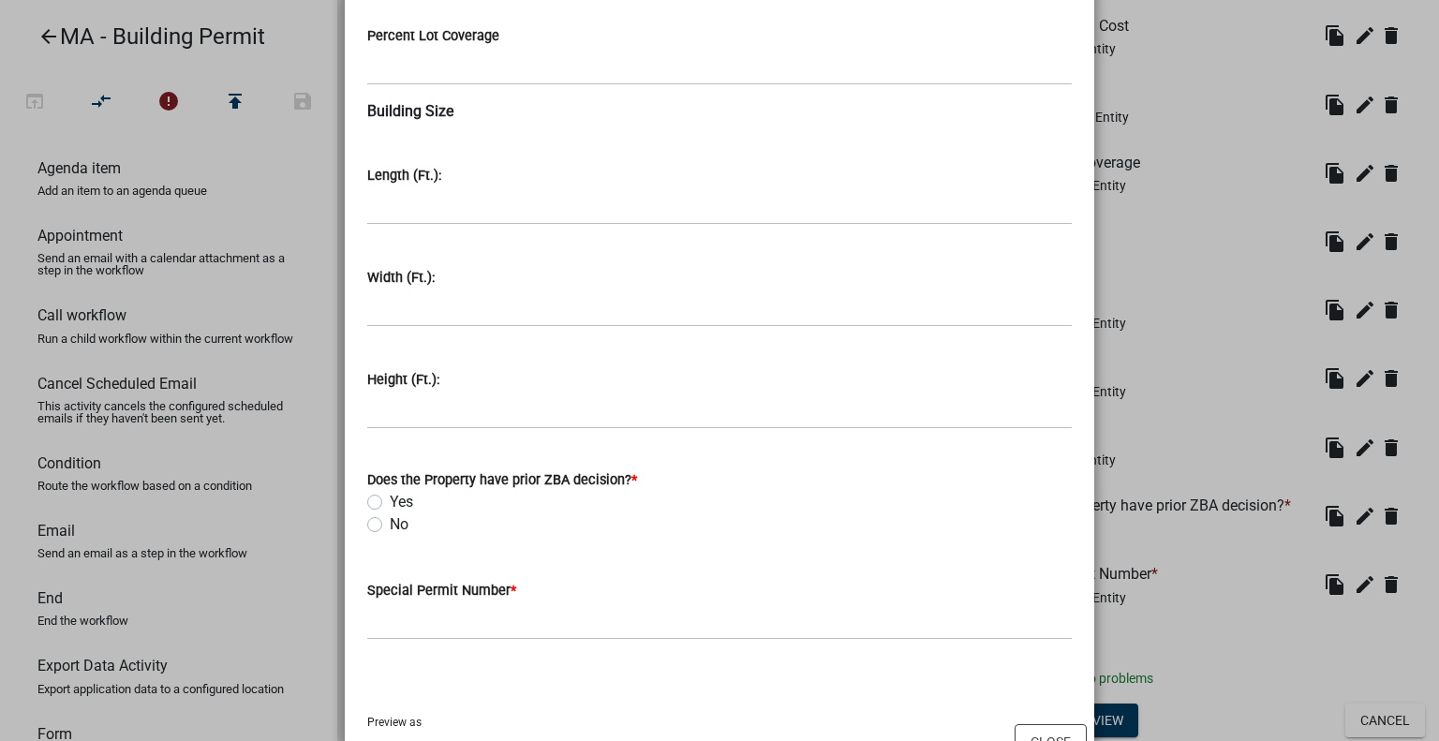
scroll to position [2740, 0]
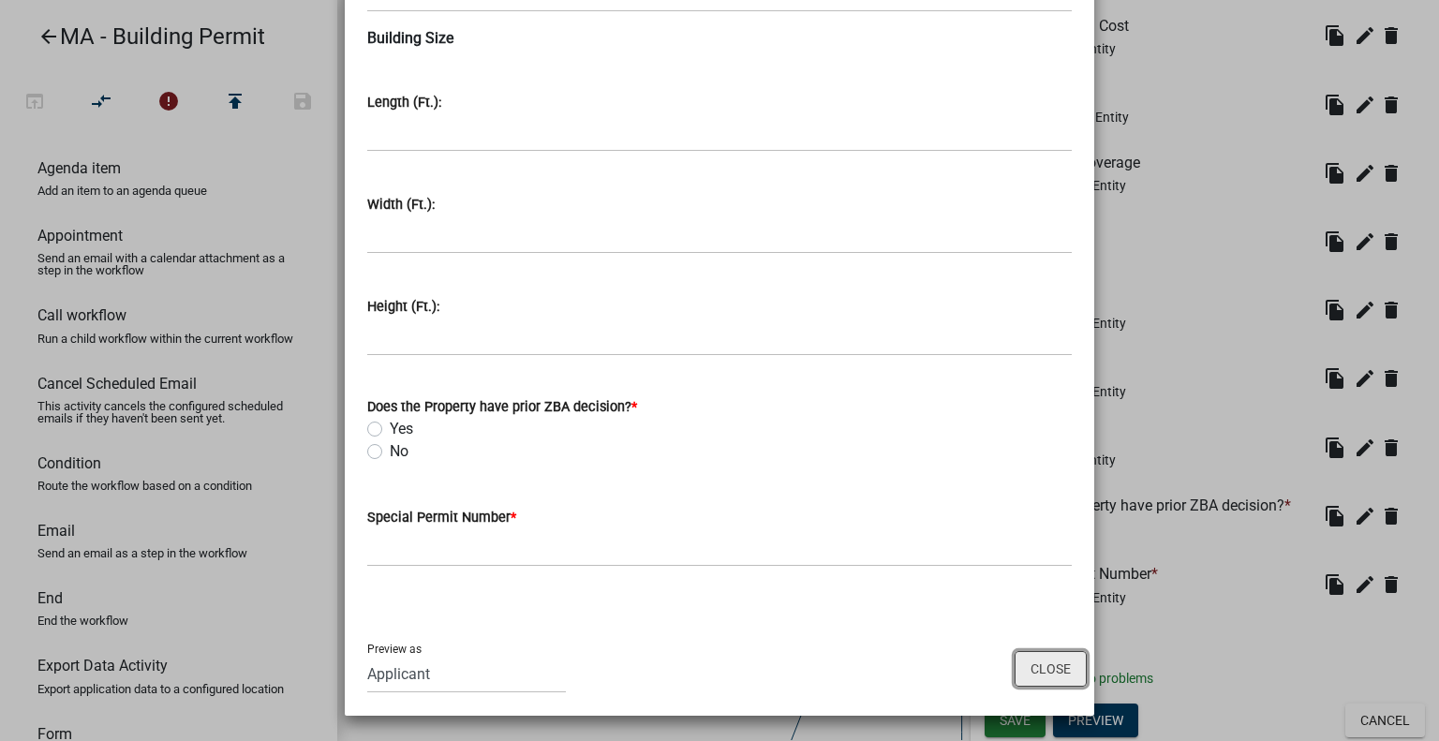
click at [1025, 671] on button "Close" at bounding box center [1051, 669] width 72 height 36
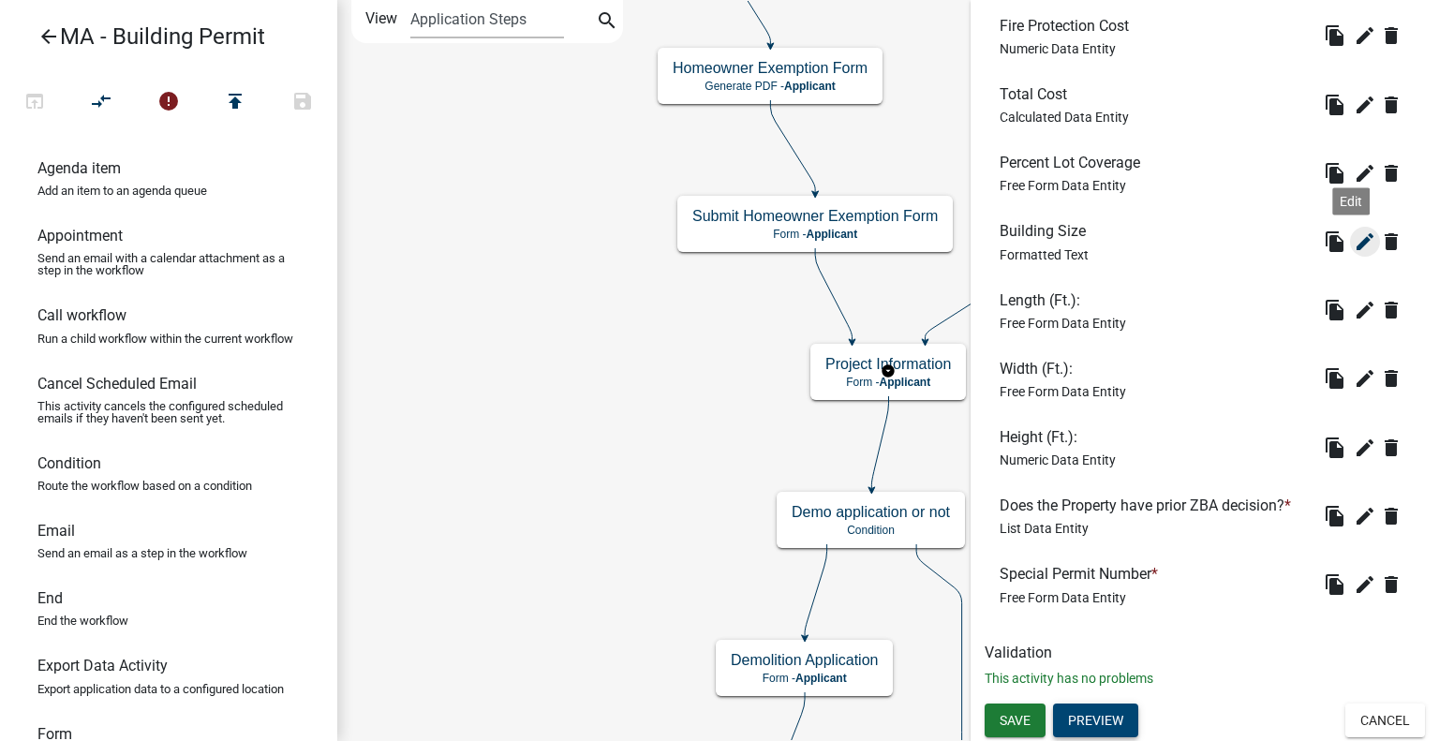
click at [1354, 244] on icon "edit" at bounding box center [1365, 241] width 22 height 22
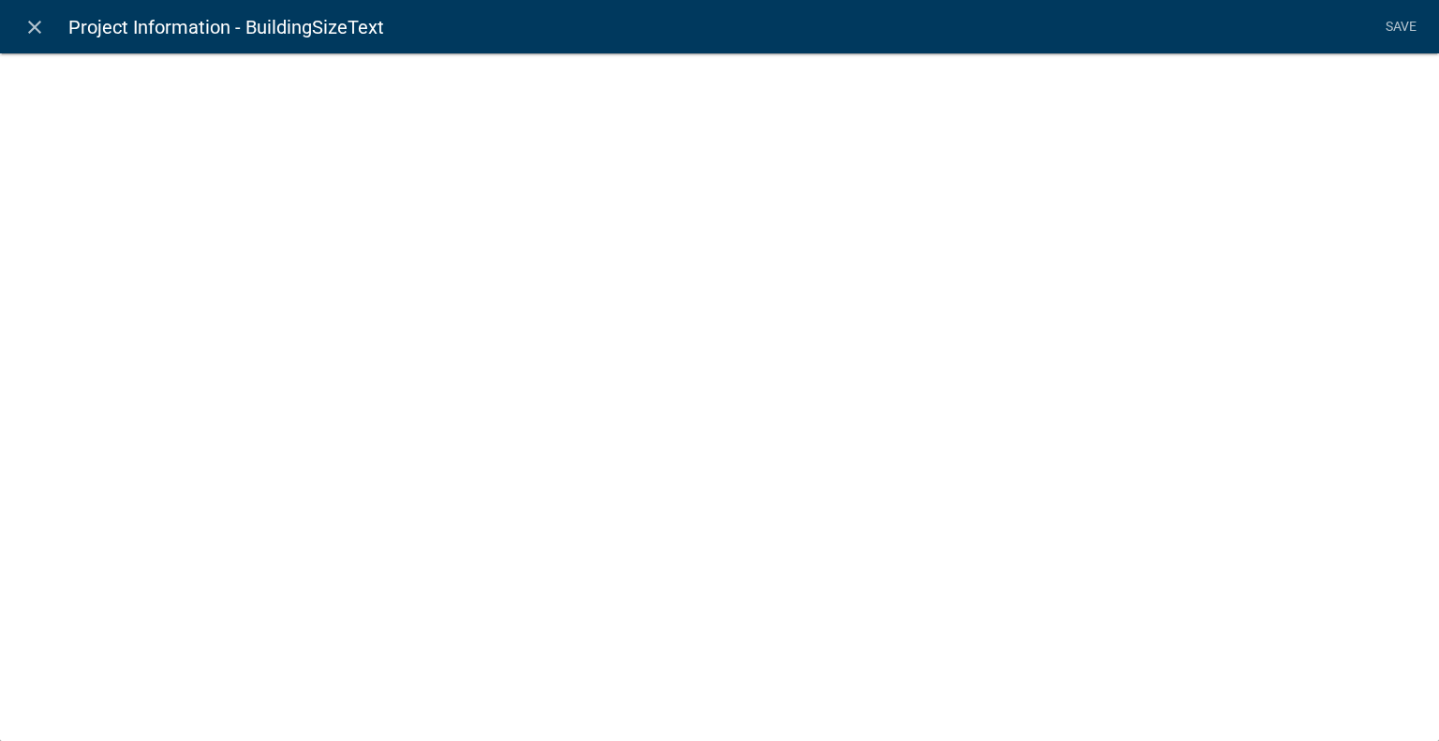
select select "rich-text"
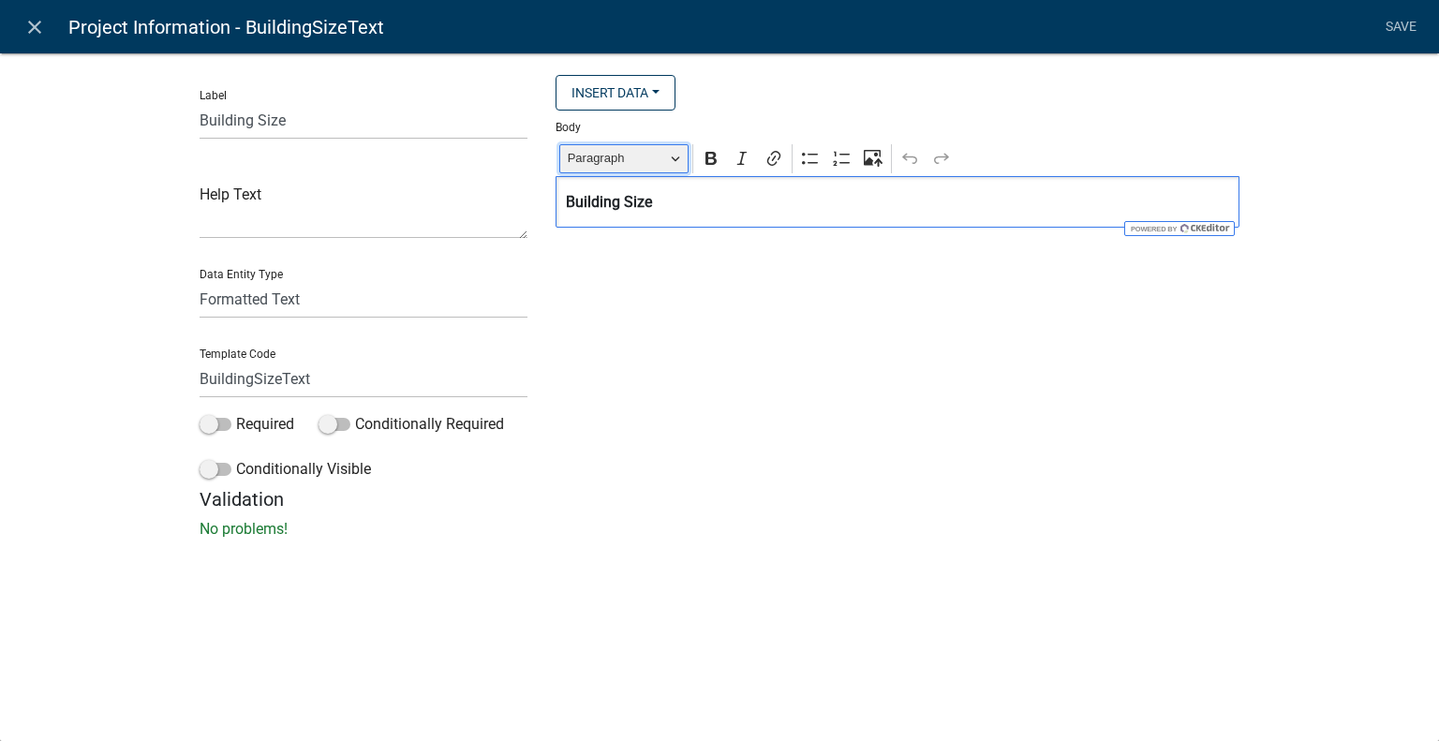
click at [586, 149] on button "Paragraph" at bounding box center [623, 158] width 129 height 29
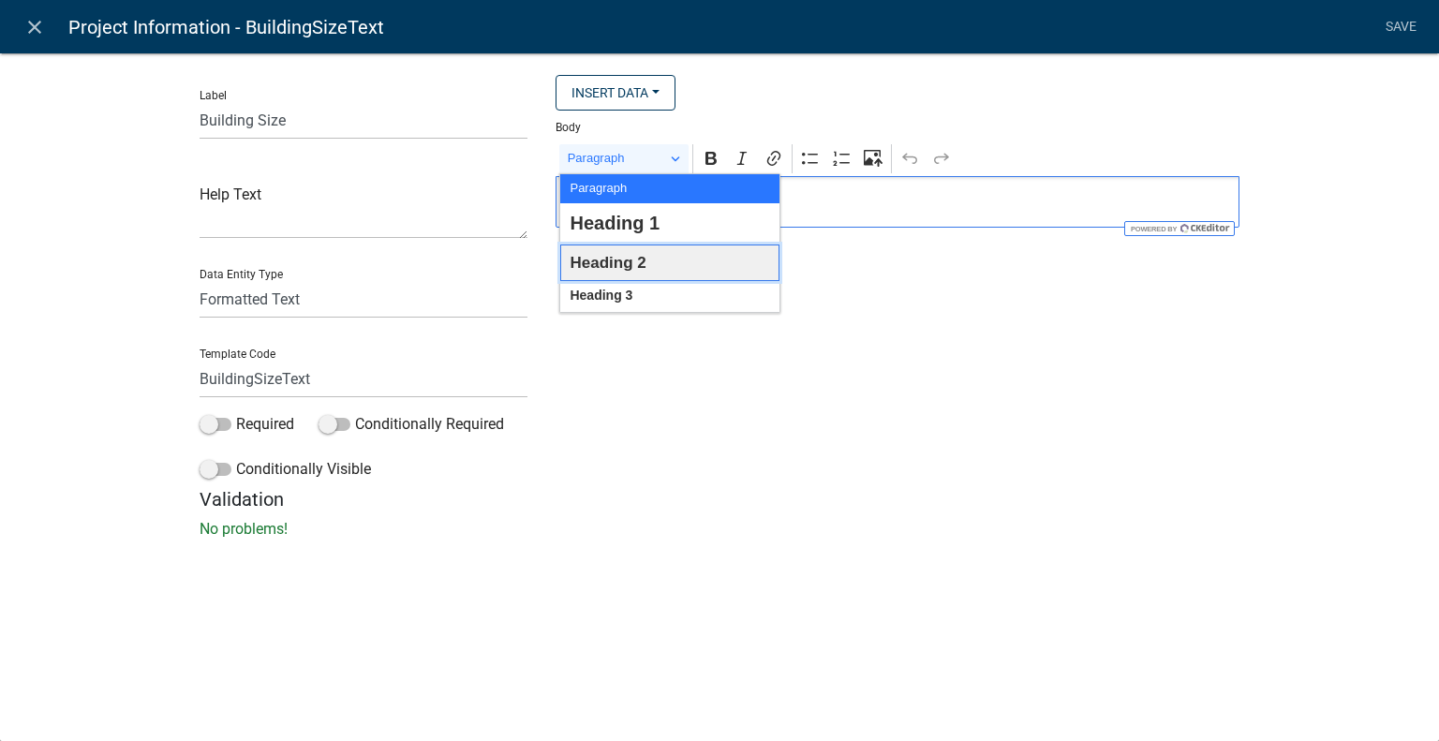
click at [618, 268] on span "Heading 2" at bounding box center [608, 262] width 76 height 29
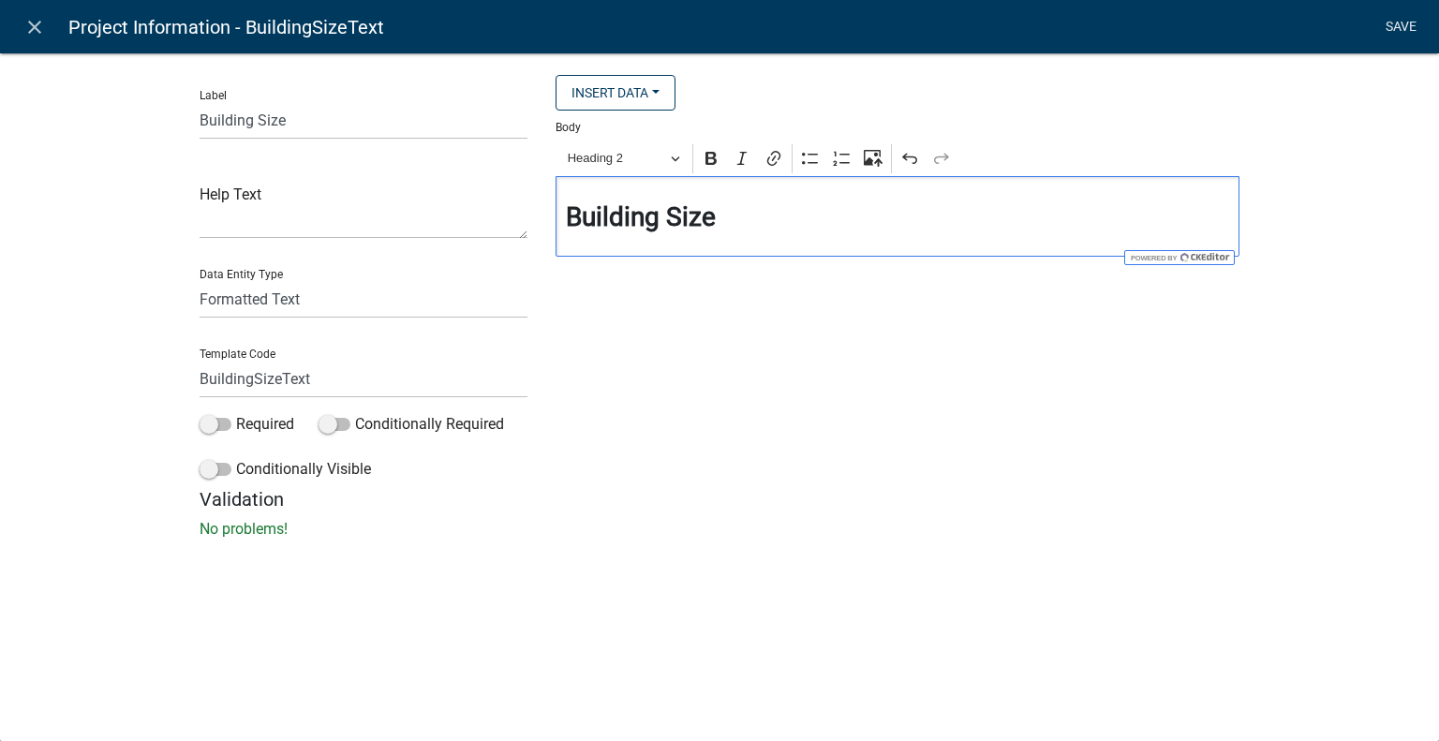
click at [1390, 27] on link "Save" at bounding box center [1400, 27] width 47 height 36
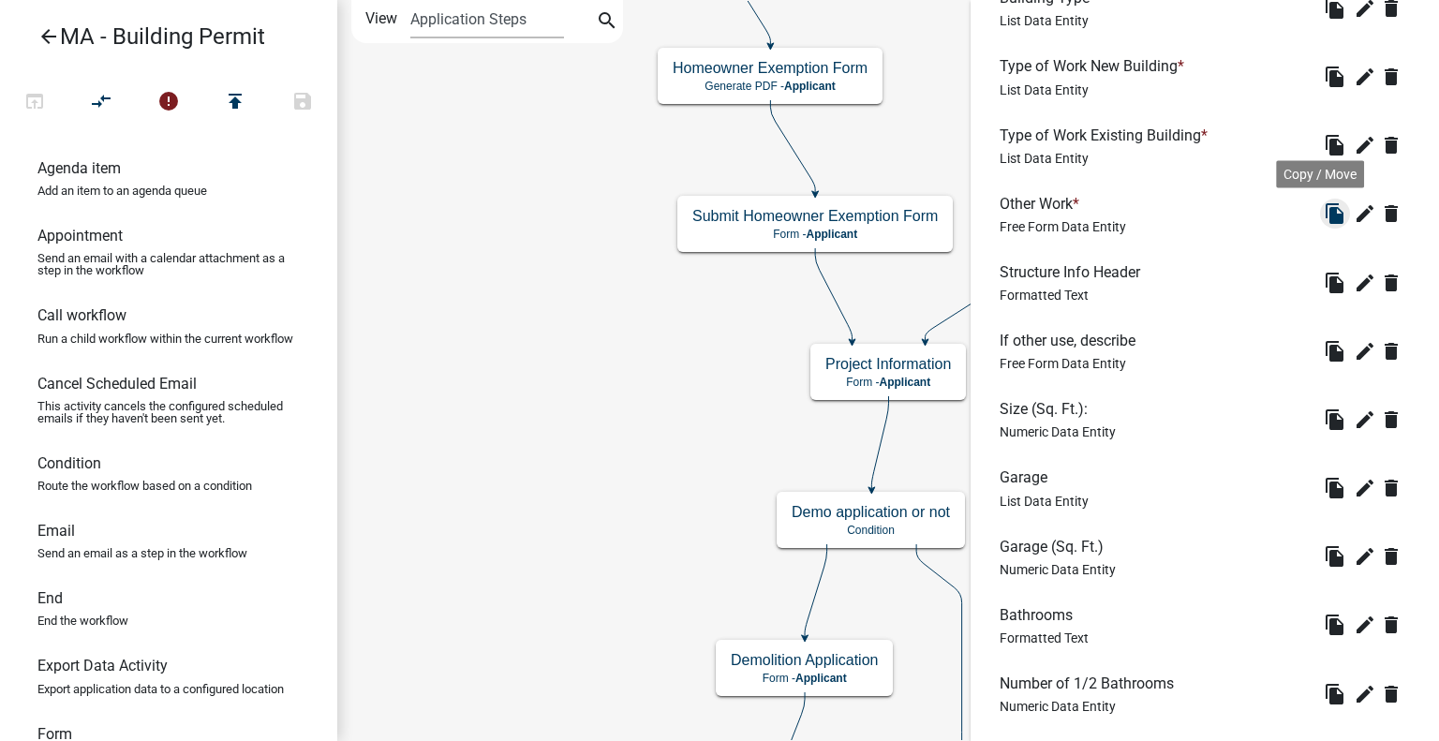
scroll to position [226, 0]
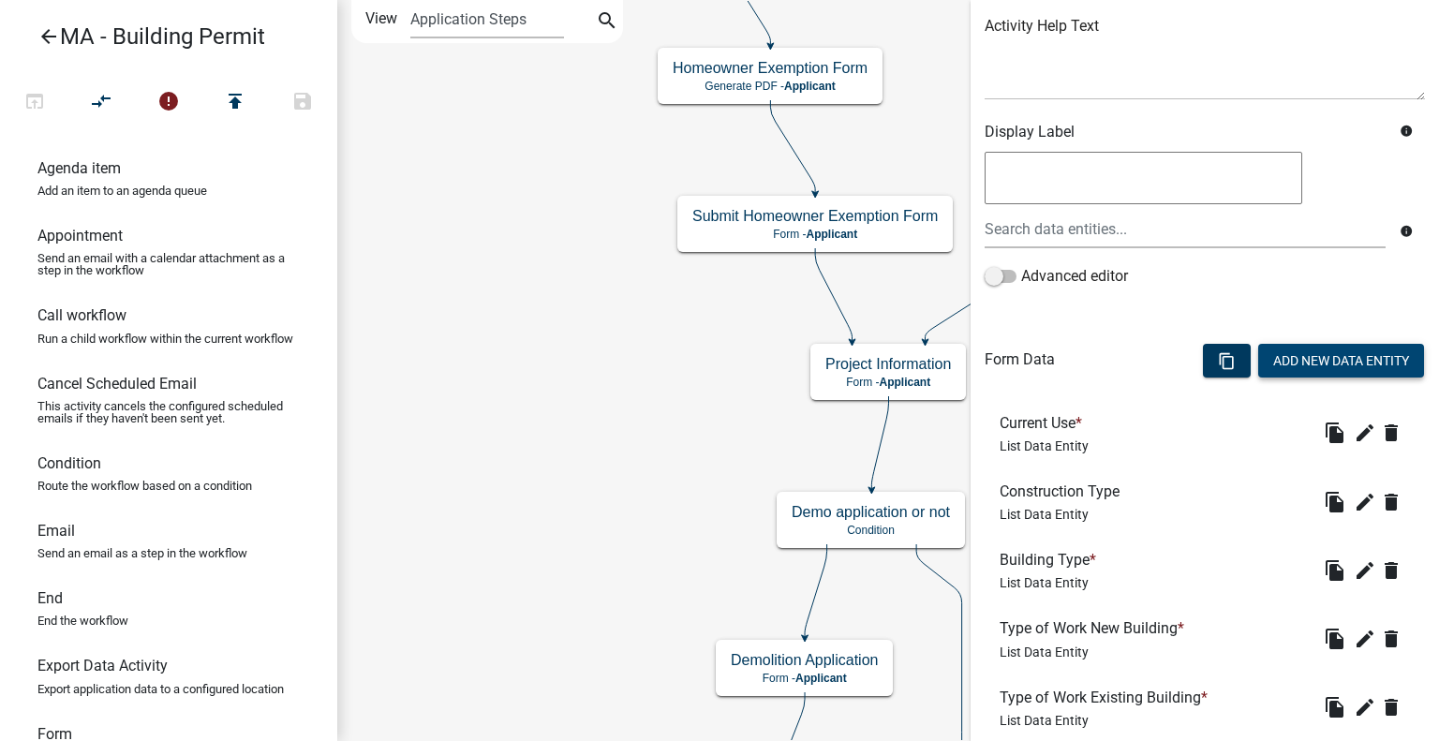
click at [1337, 357] on button "Add New Data Entity" at bounding box center [1341, 361] width 166 height 34
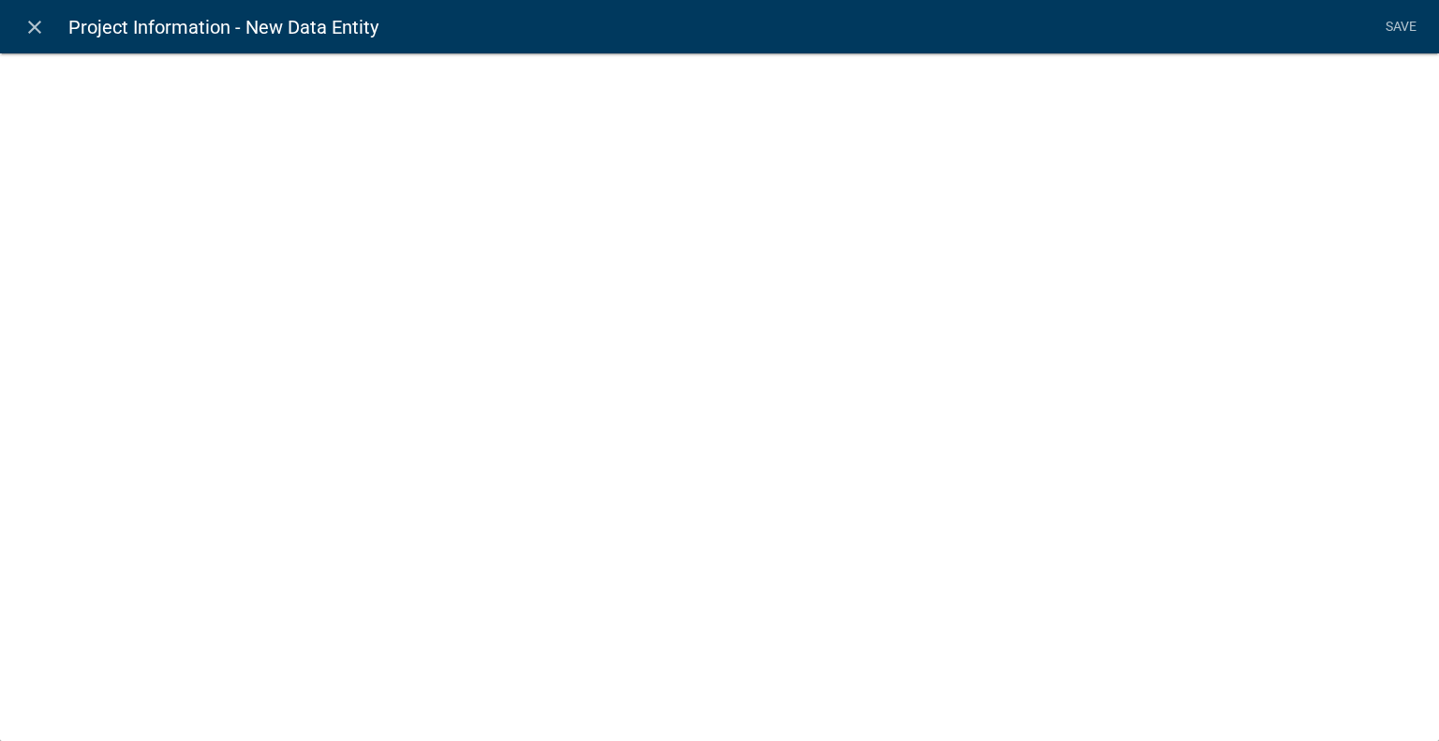
select select
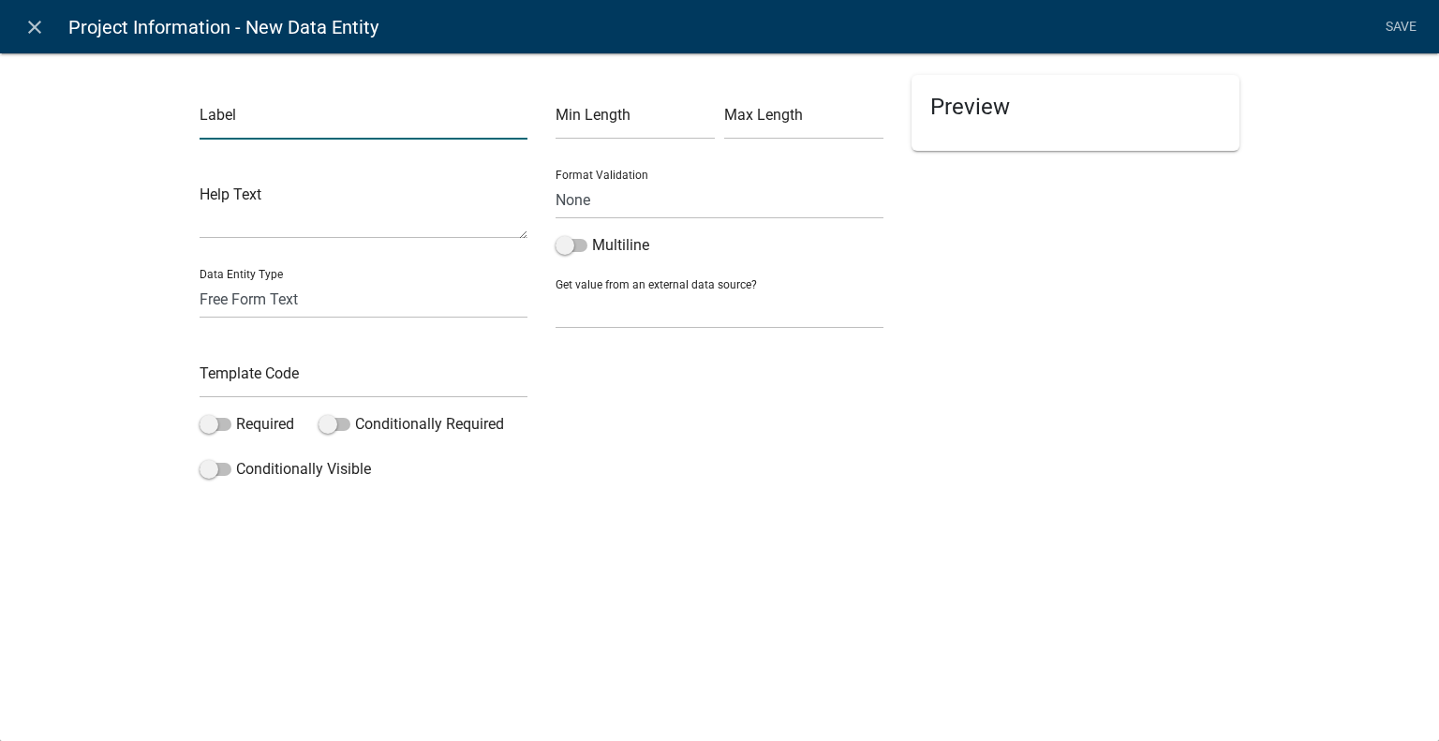
click at [410, 129] on input "text" at bounding box center [364, 120] width 328 height 38
drag, startPoint x: 385, startPoint y: 121, endPoint x: 290, endPoint y: 134, distance: 96.5
click at [290, 134] on input "Water Supply (" at bounding box center [364, 120] width 328 height 38
paste input "(M.G.L. c. 40. ß 54)"
type input "Water Supply (M.G.L. c. 40. ß 54)"
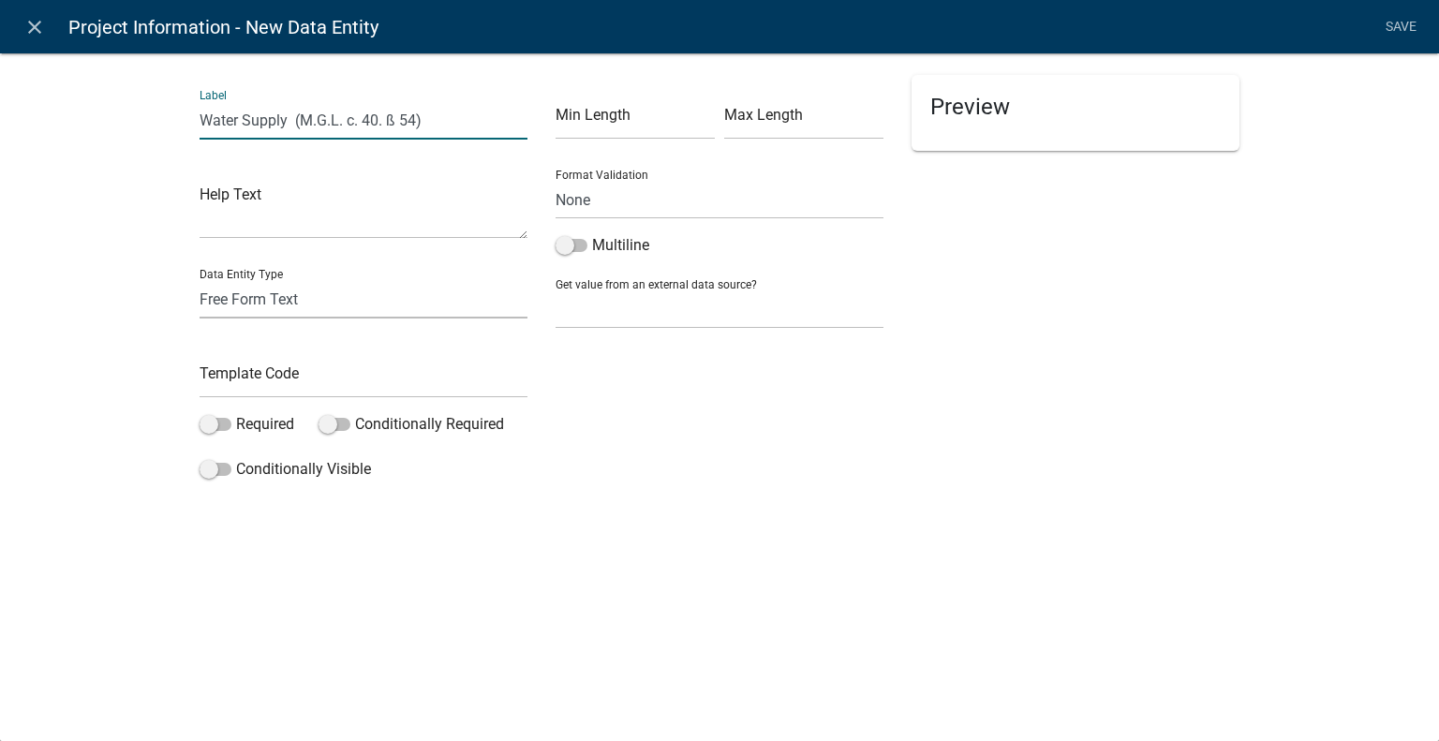
click at [364, 308] on select "Free Form Text Document Display Entity Value Fee Numeric Data Date Map Sketch D…" at bounding box center [364, 299] width 328 height 38
select select "list-data"
click at [200, 280] on select "Free Form Text Document Display Entity Value Fee Numeric Data Date Map Sketch D…" at bounding box center [364, 299] width 328 height 38
select select "list-data"
select select
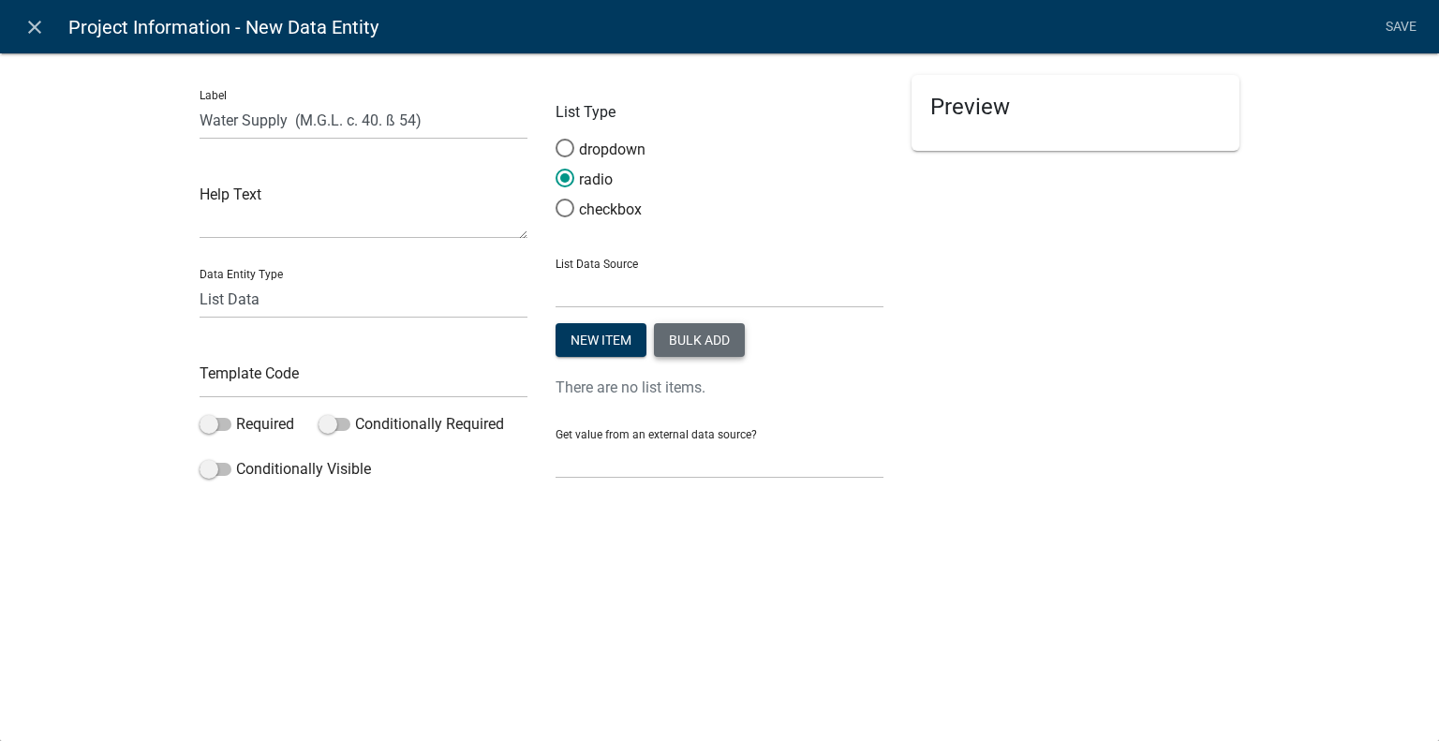
click at [707, 333] on button "Bulk add" at bounding box center [699, 340] width 91 height 34
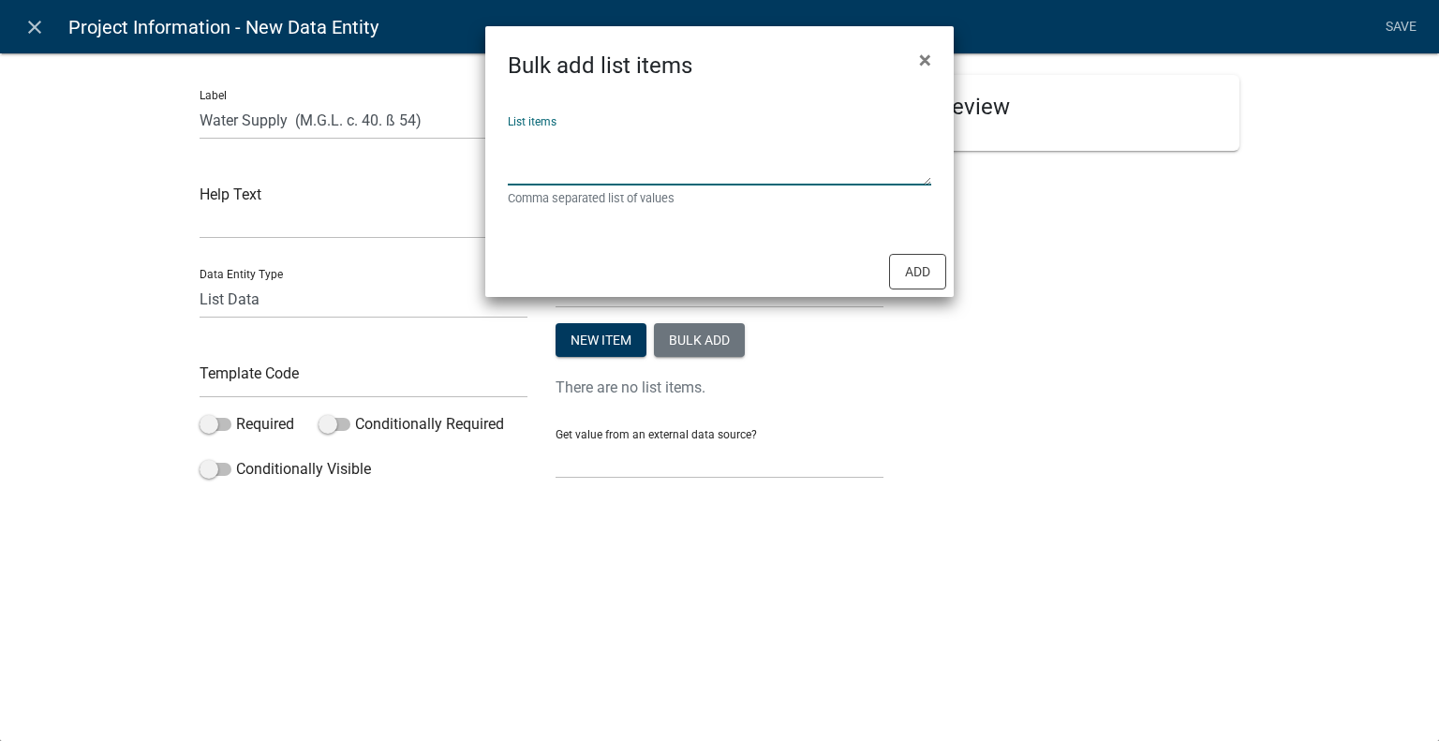
click at [667, 171] on textarea "List items" at bounding box center [719, 156] width 423 height 58
type textarea "Public,Private,Not Applicable"
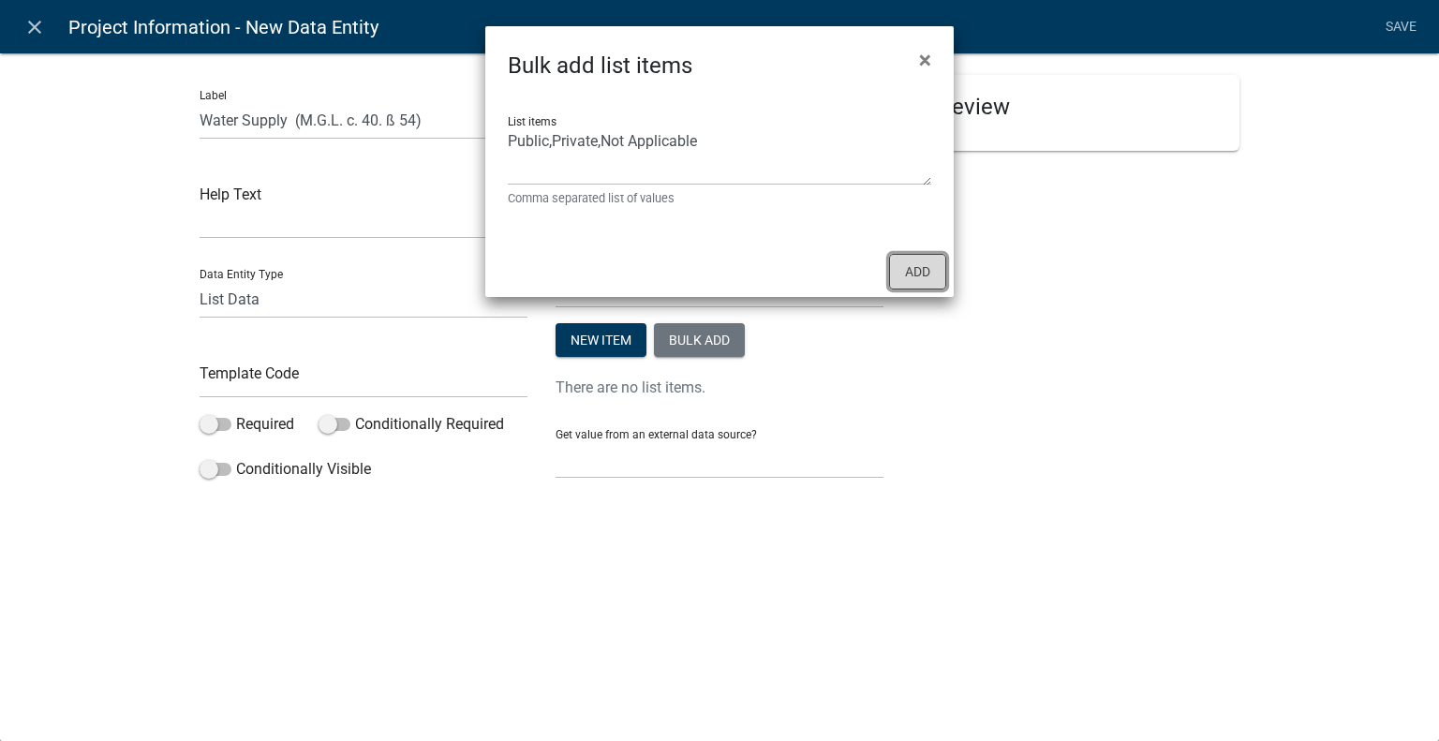
click at [910, 265] on button "Add" at bounding box center [917, 272] width 57 height 36
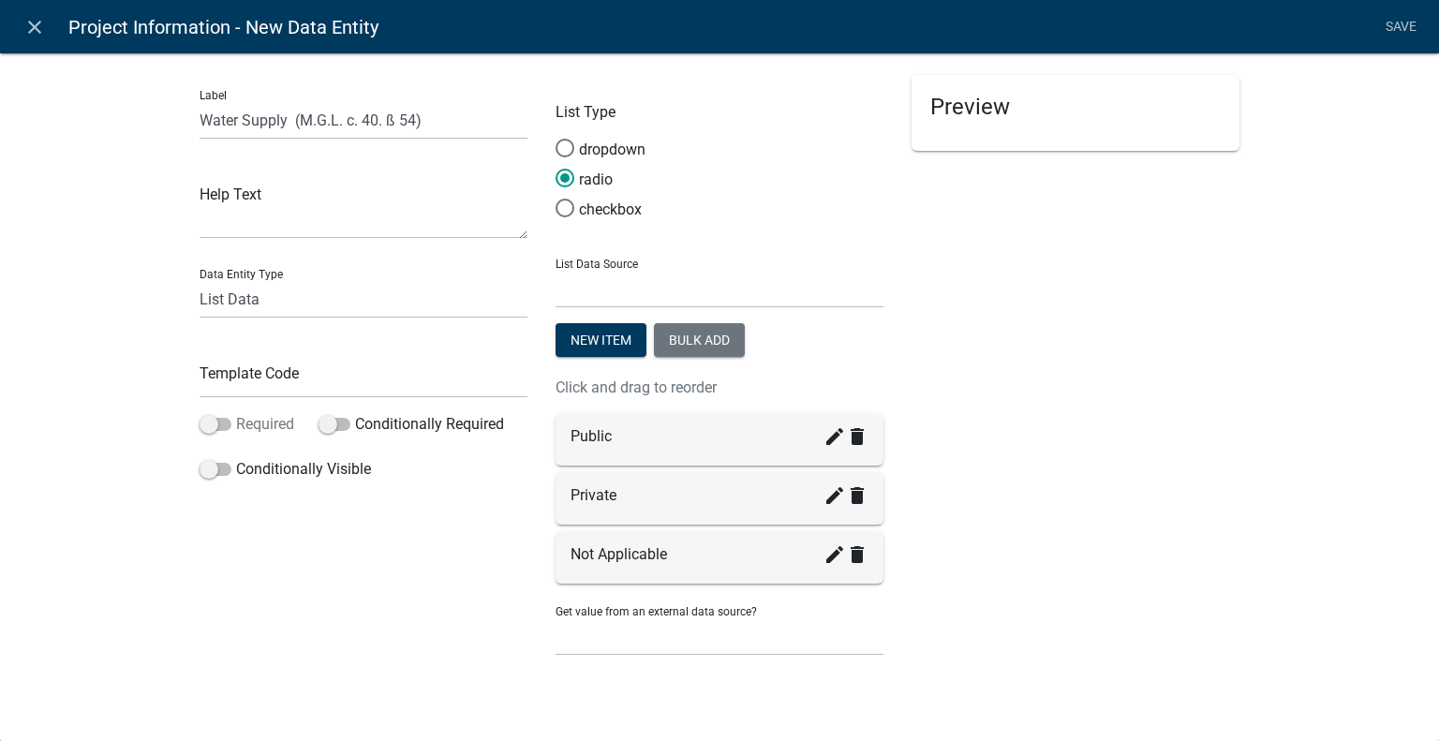
click at [264, 426] on label "Required" at bounding box center [247, 424] width 95 height 22
click at [236, 413] on input "Required" at bounding box center [236, 413] width 0 height 0
click at [1047, 320] on div "Preview" at bounding box center [1076, 374] width 356 height 598
click at [289, 379] on input "text" at bounding box center [364, 379] width 328 height 38
type input "WaterSupply"
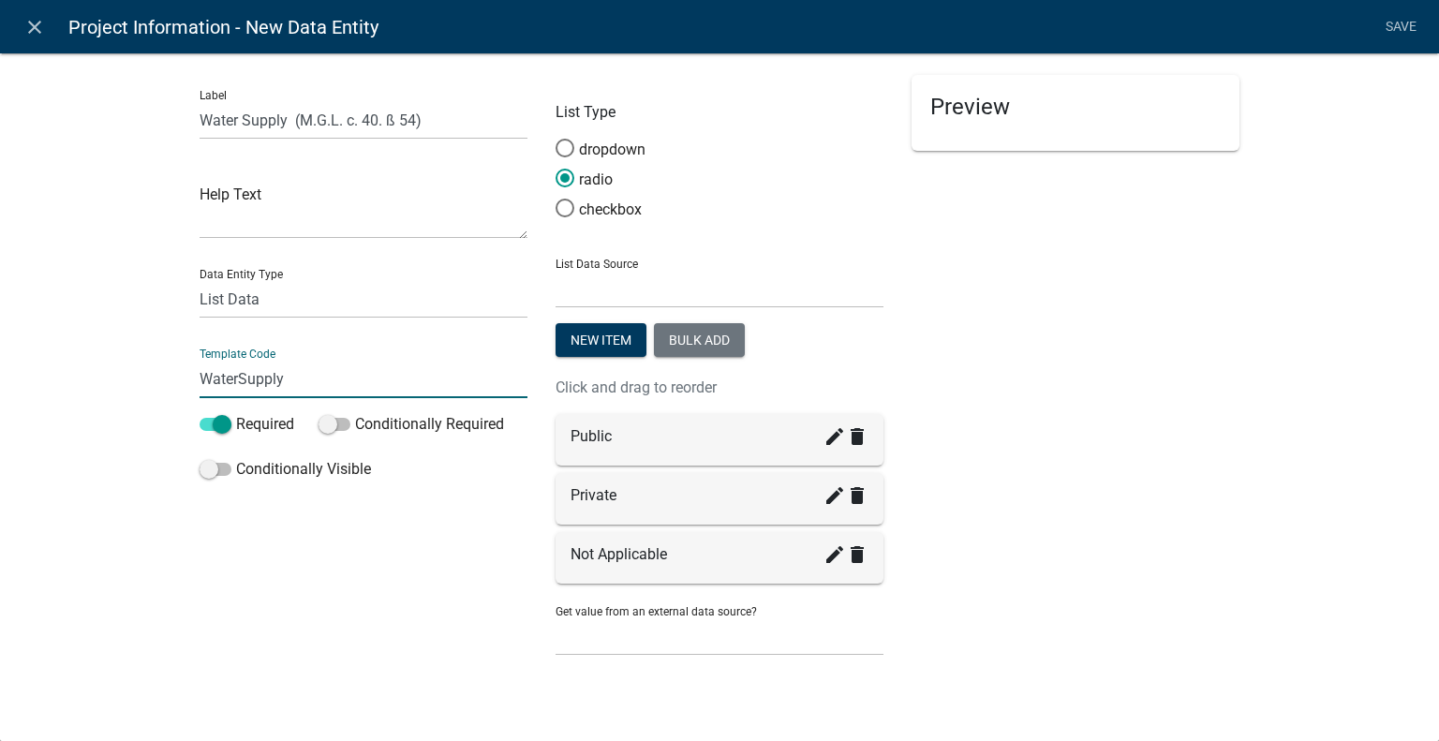
drag, startPoint x: 1224, startPoint y: 363, endPoint x: 1224, endPoint y: 379, distance: 16.9
click at [1223, 379] on div "Preview" at bounding box center [1076, 374] width 356 height 598
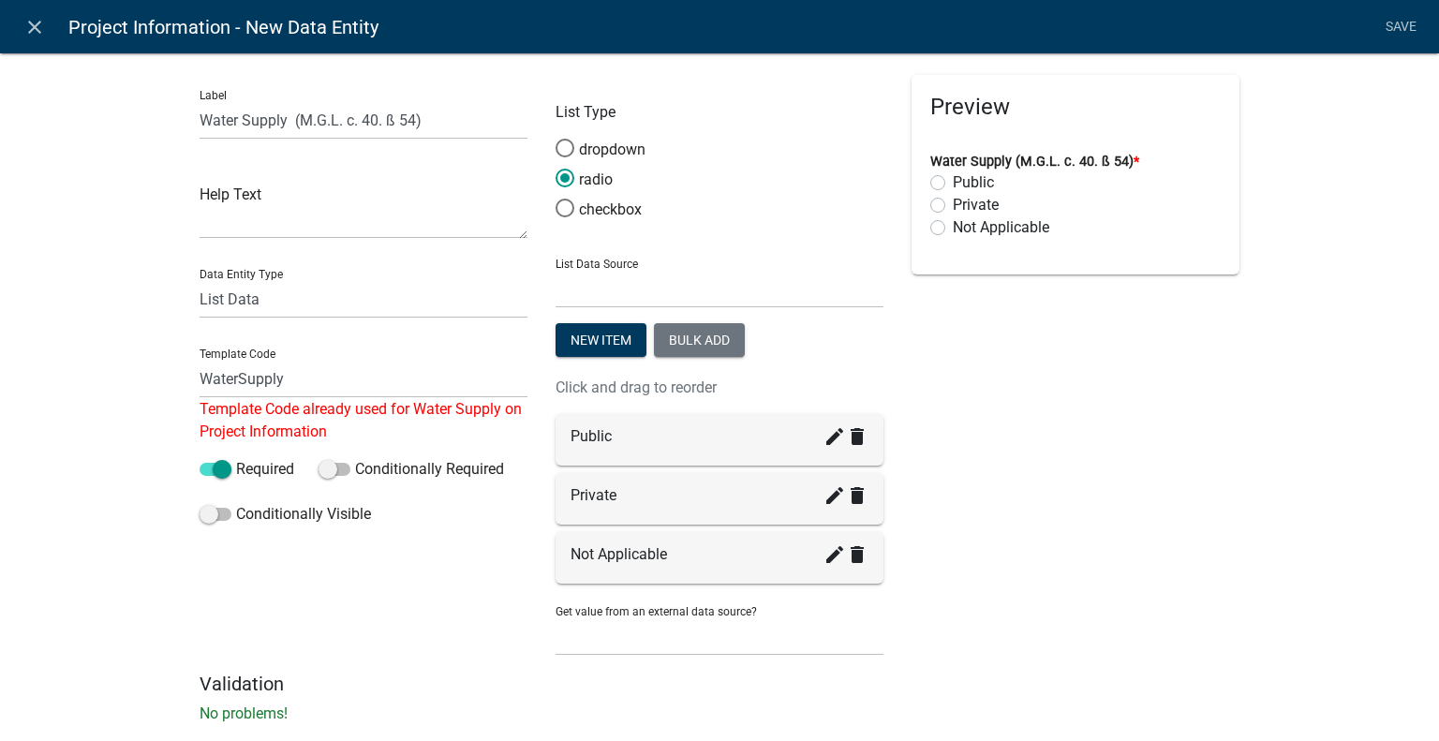
click at [1394, 18] on li "Save" at bounding box center [1400, 27] width 47 height 36
click at [347, 378] on input "WaterSupply" at bounding box center [364, 379] width 328 height 38
click at [33, 28] on icon "close" at bounding box center [34, 27] width 22 height 22
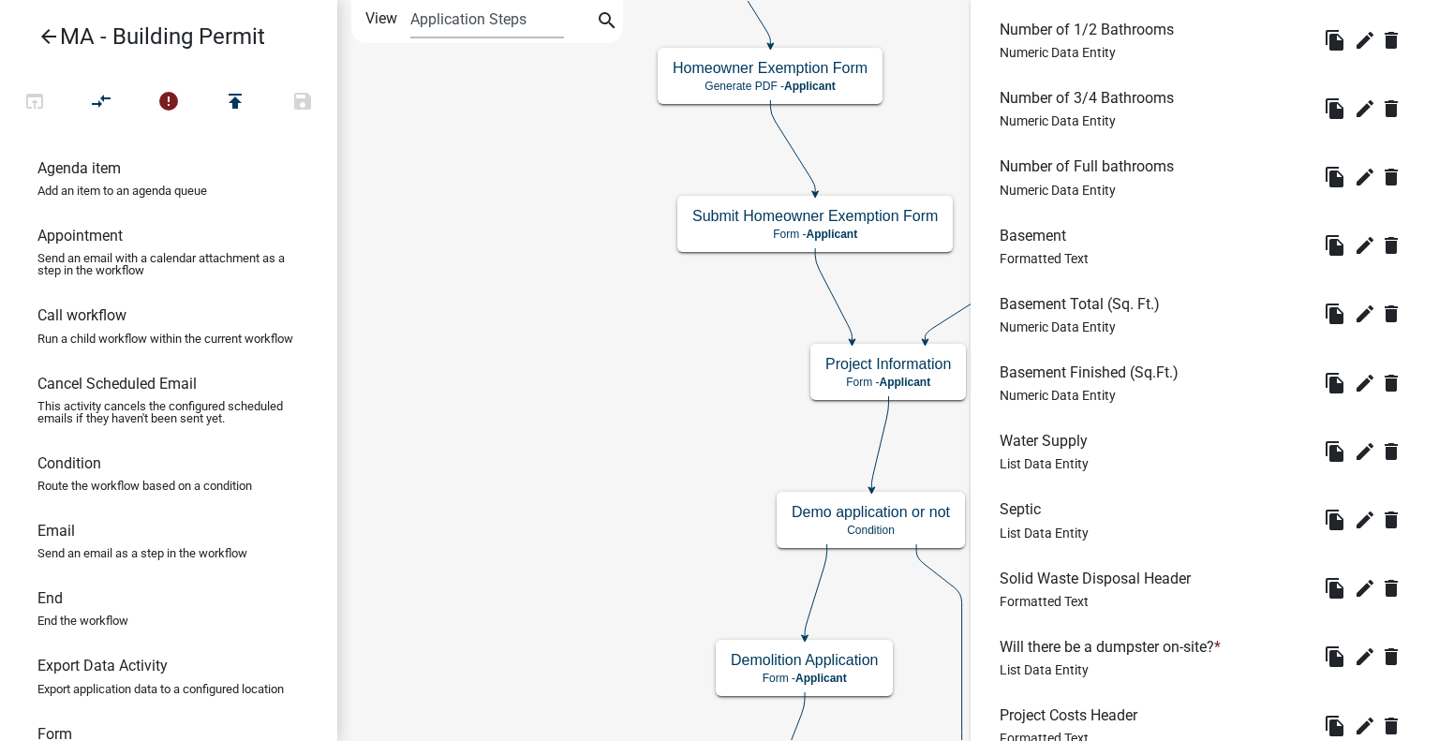
scroll to position [1444, 0]
click at [1354, 439] on icon "edit" at bounding box center [1365, 449] width 22 height 22
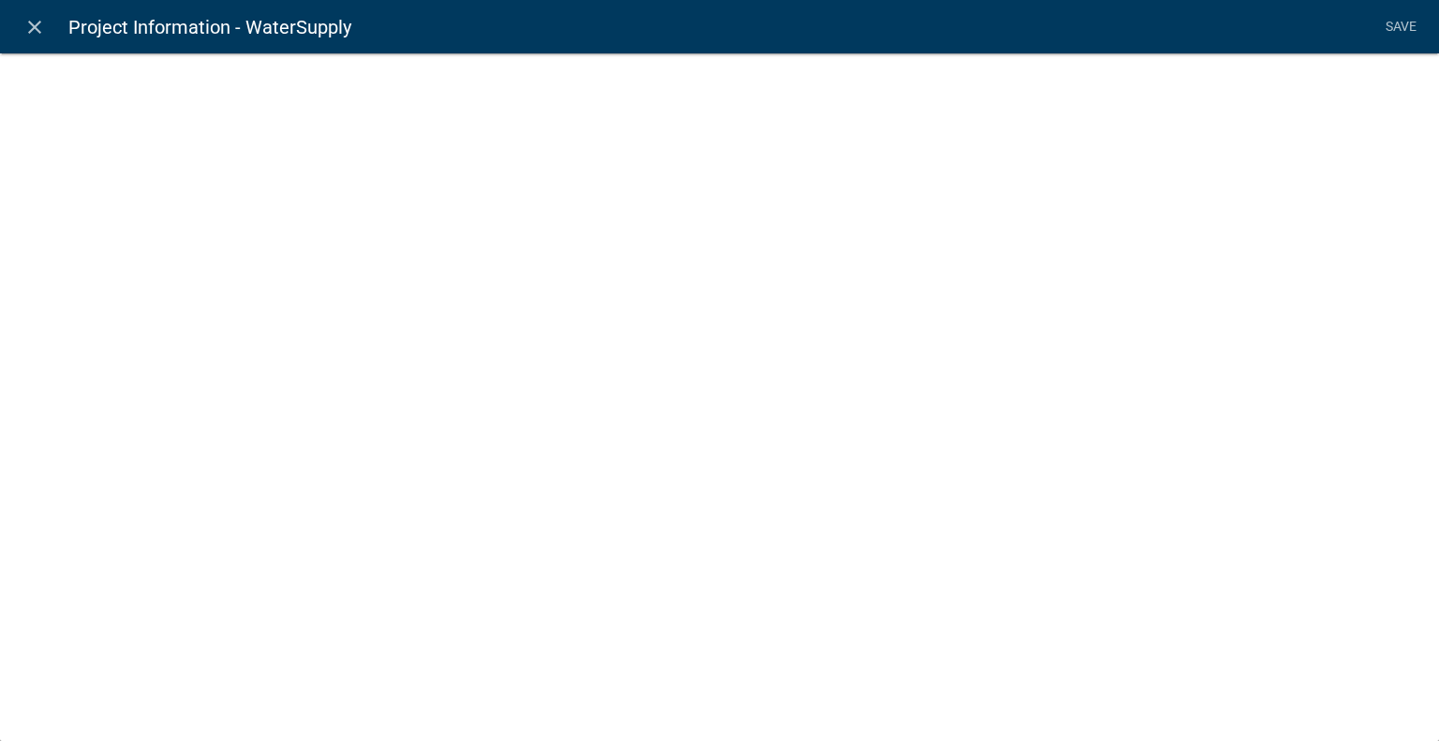
select select "list-data"
select select
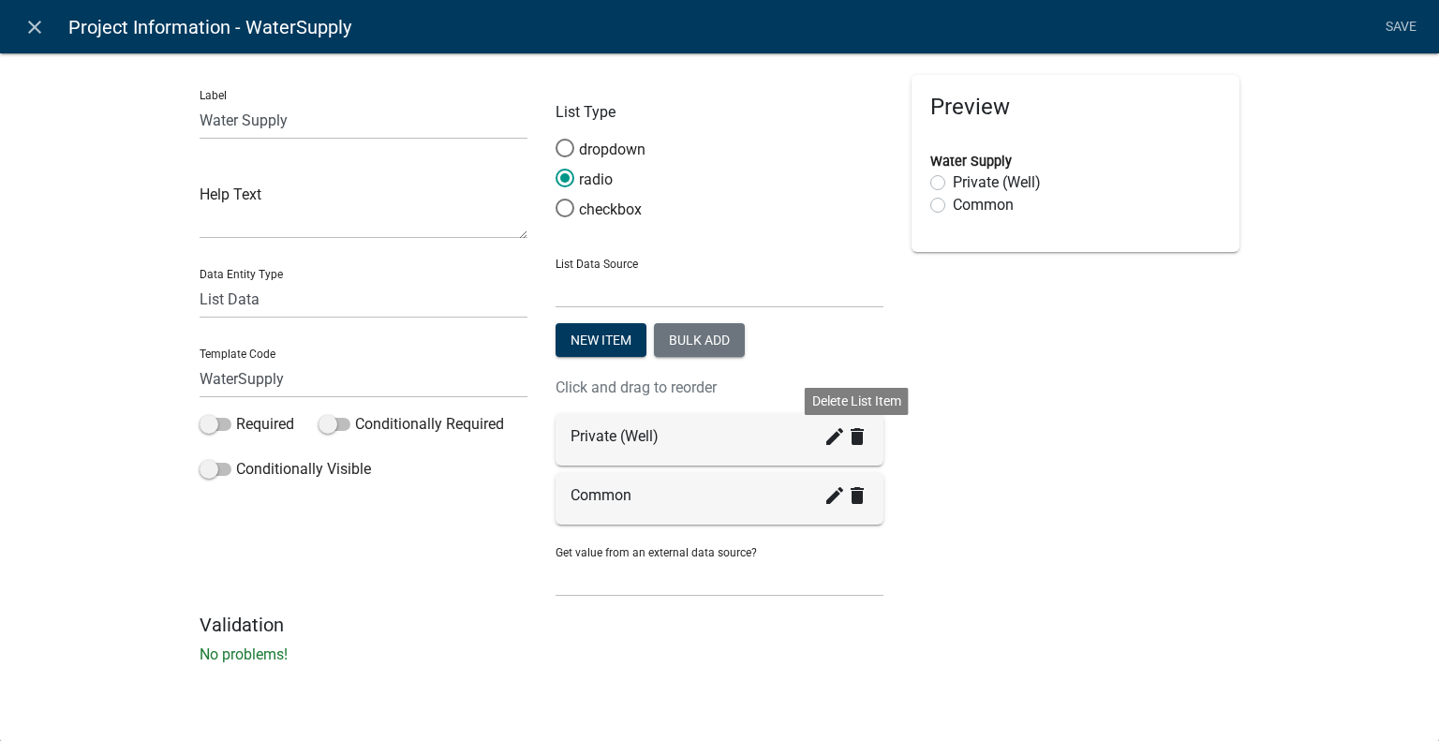
click at [860, 441] on icon "delete" at bounding box center [857, 436] width 22 height 22
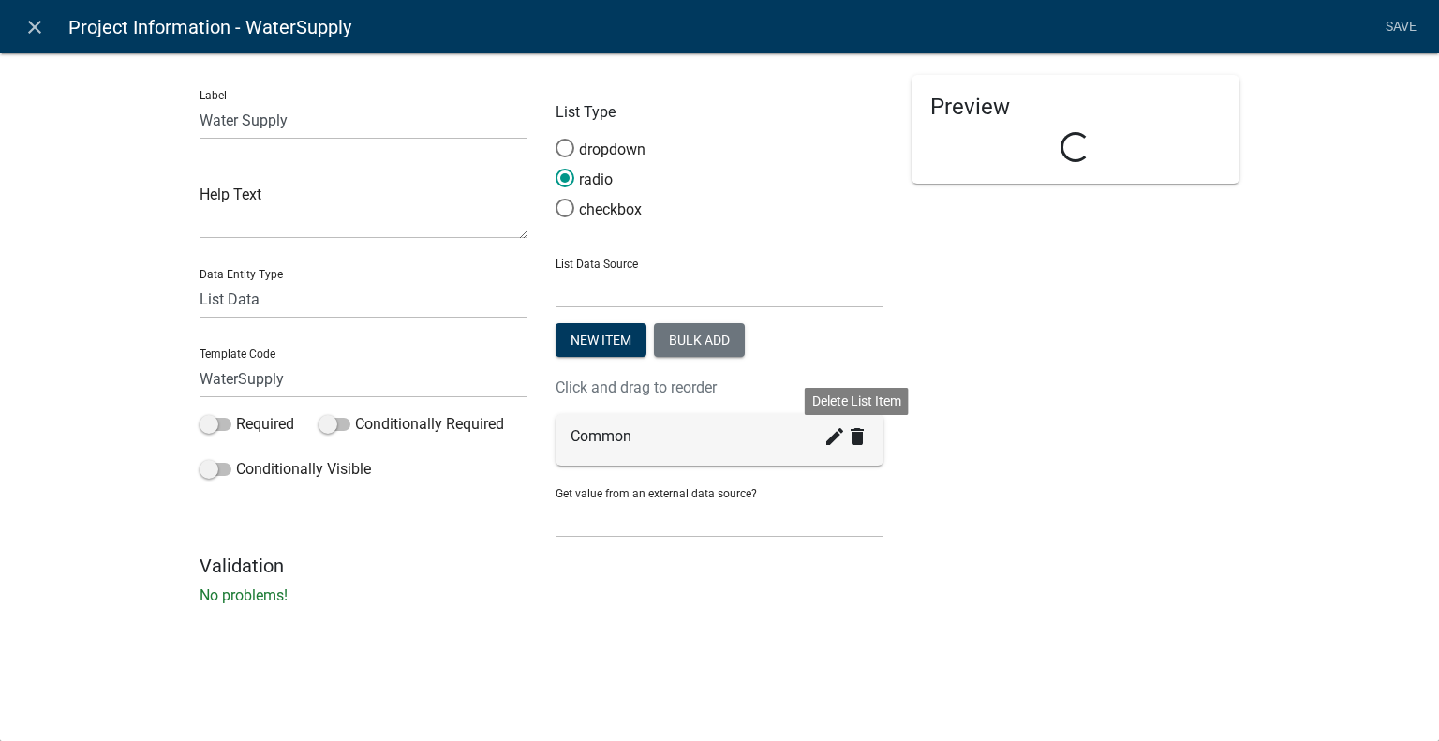
click at [860, 441] on icon "delete" at bounding box center [857, 436] width 22 height 22
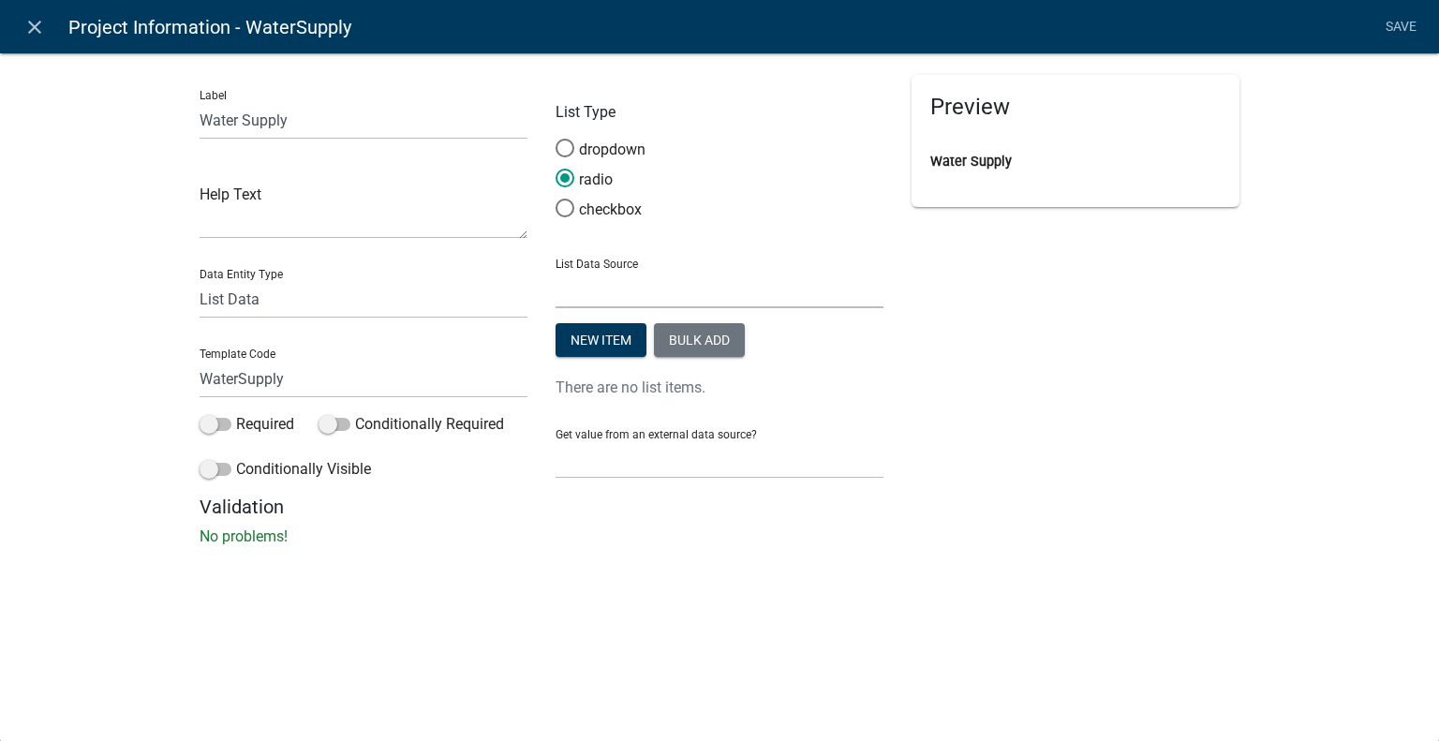
click at [656, 289] on select "State List Inspections Name List Name List with Email Addresses as Values Septi…" at bounding box center [720, 289] width 328 height 38
click at [1088, 304] on div "Preview Water Supply" at bounding box center [1076, 285] width 356 height 421
click at [676, 340] on button "Bulk add" at bounding box center [699, 340] width 91 height 34
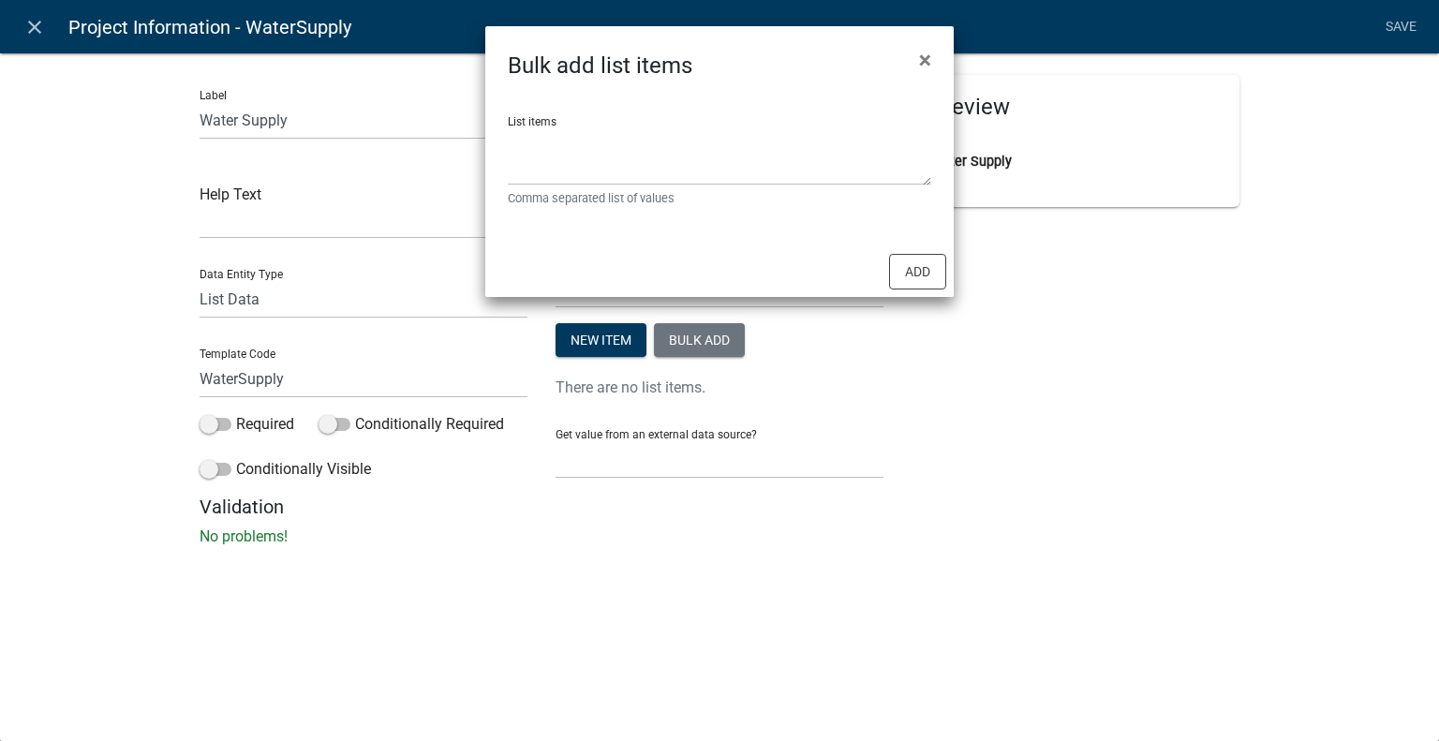
click at [666, 190] on small "Comma separated list of values" at bounding box center [719, 198] width 423 height 18
click at [661, 170] on textarea "List items" at bounding box center [719, 156] width 423 height 58
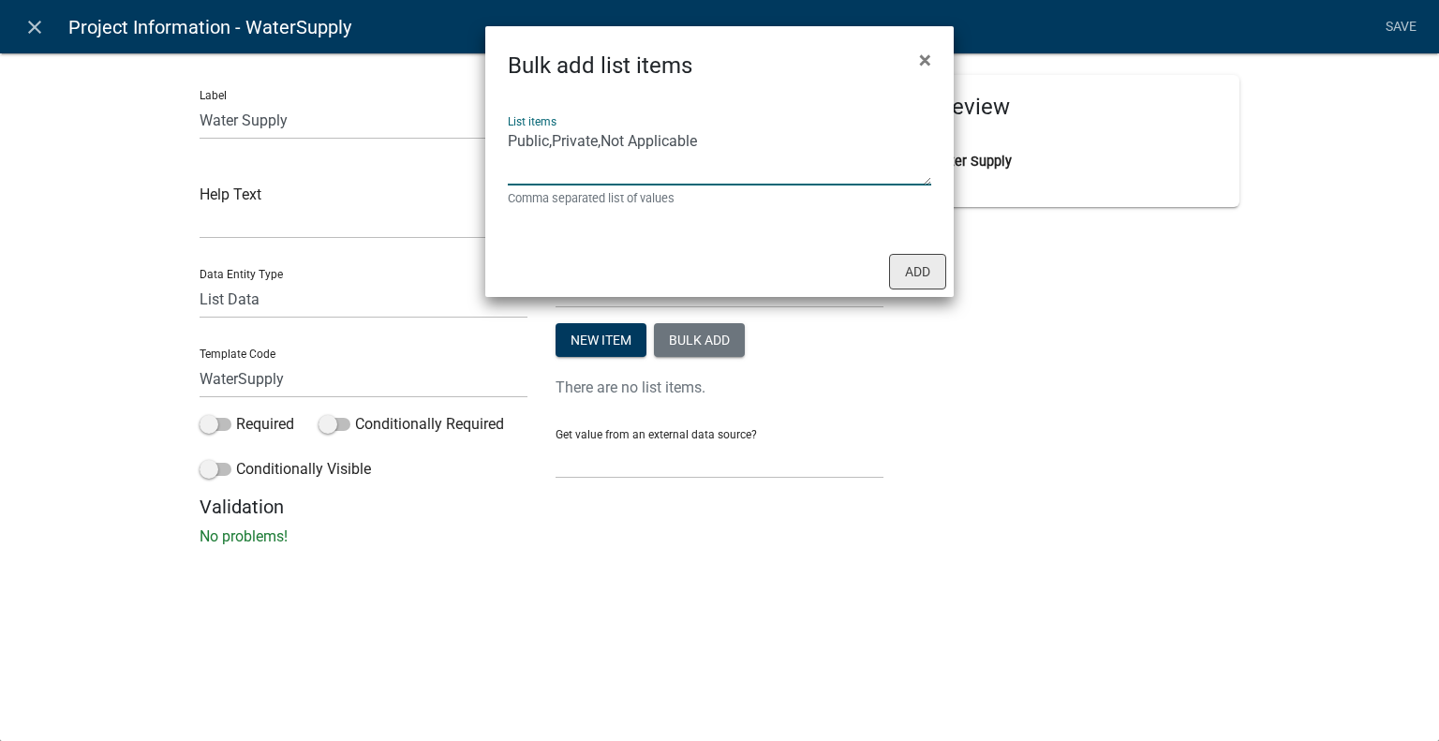
type textarea "Public,Private,Not Applicable"
click at [933, 271] on button "Add" at bounding box center [917, 272] width 57 height 36
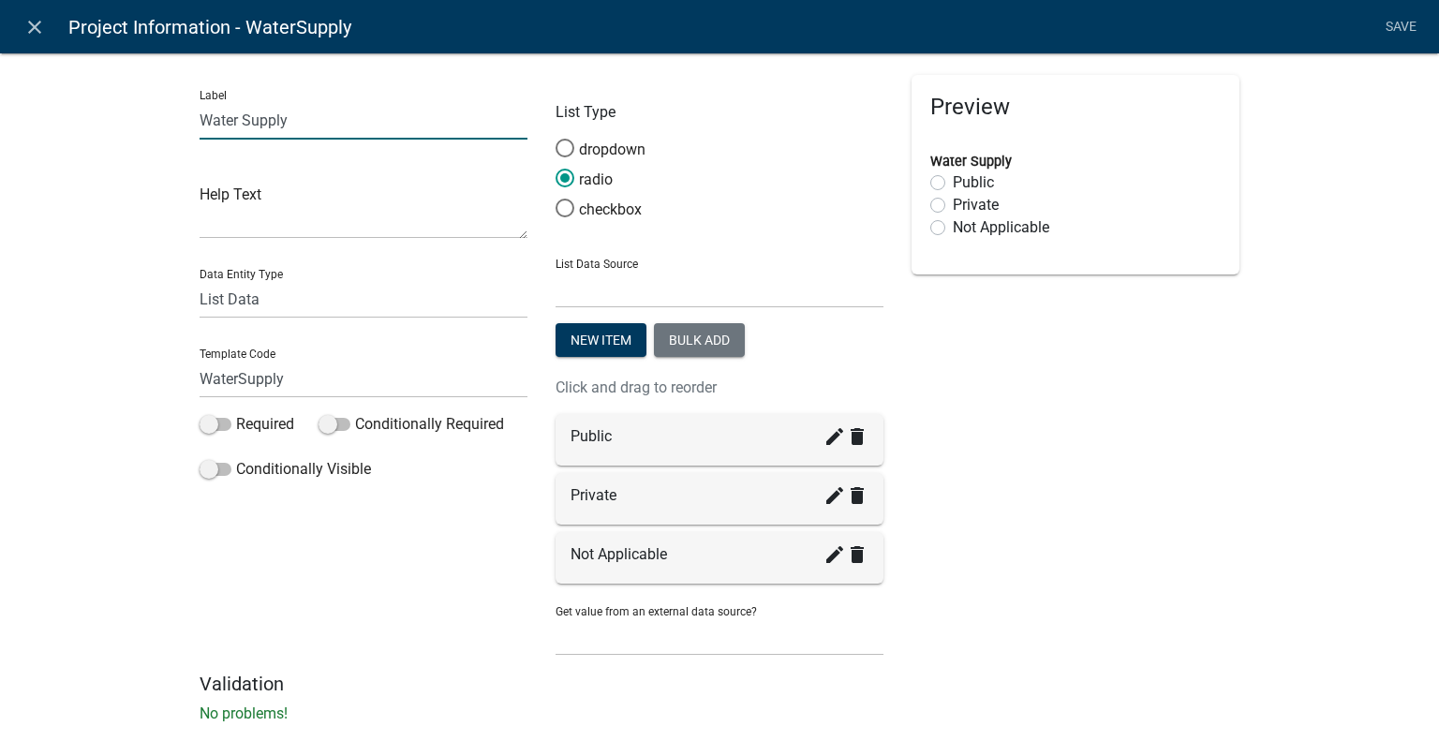
click at [322, 123] on input "Water Supply" at bounding box center [364, 120] width 328 height 38
paste input "(M.G.L. c. 40. ß 54)"
type input "Water Supply (M.G.L. c. 40. ß 54)"
click at [1032, 380] on div "Preview Water Supply (M.G.L. c. 40. ß 54) Public Private Not Applicable" at bounding box center [1076, 374] width 356 height 598
click at [218, 424] on span at bounding box center [216, 424] width 32 height 13
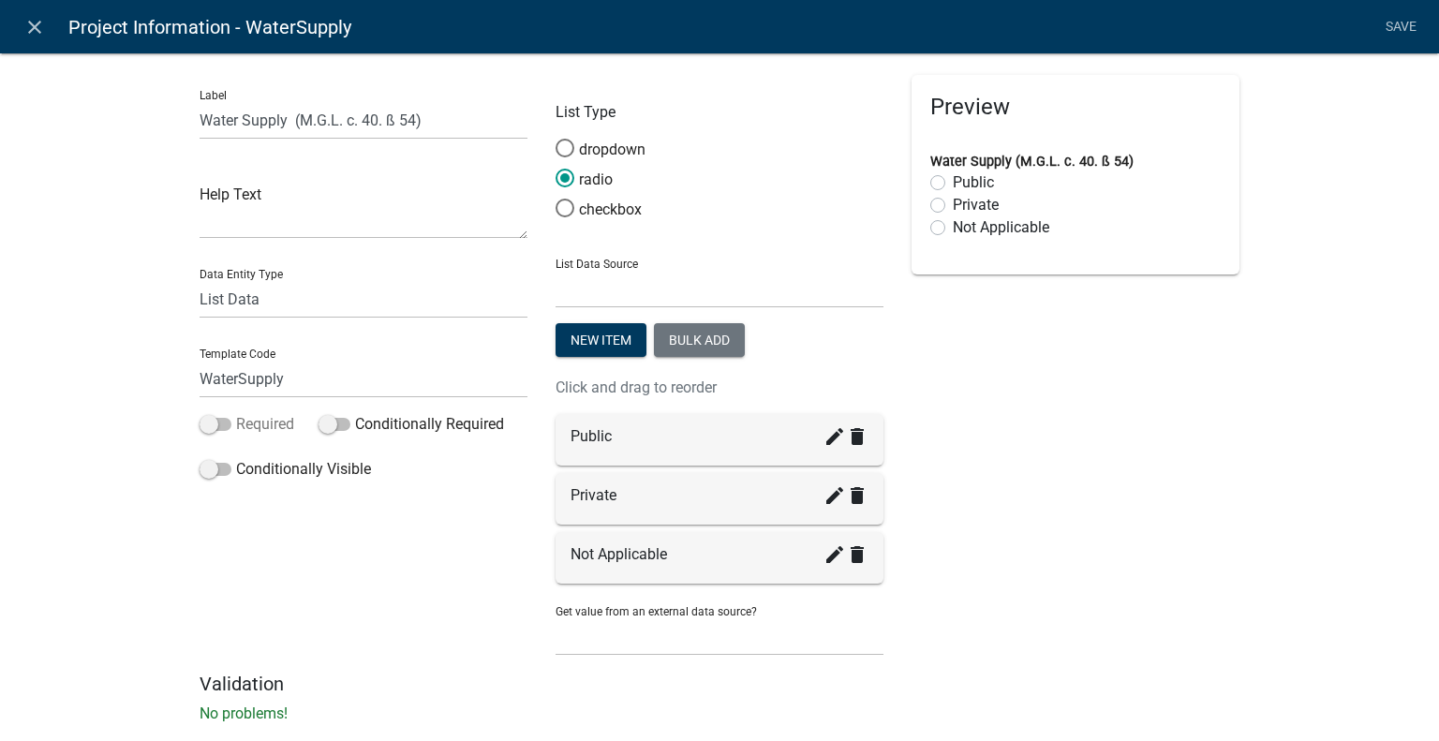
click at [236, 413] on input "Required" at bounding box center [236, 413] width 0 height 0
click at [1398, 22] on link "Save" at bounding box center [1400, 27] width 47 height 36
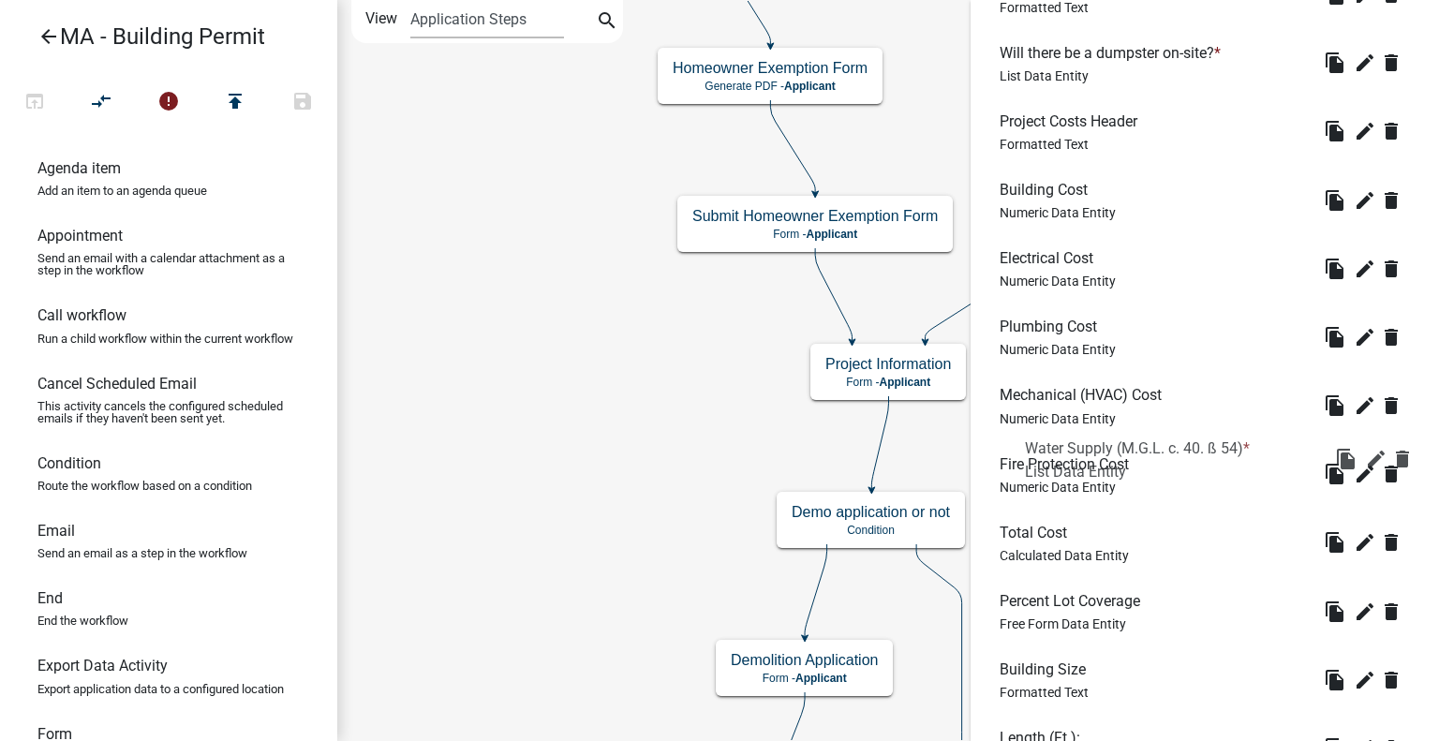
scroll to position [2474, 0]
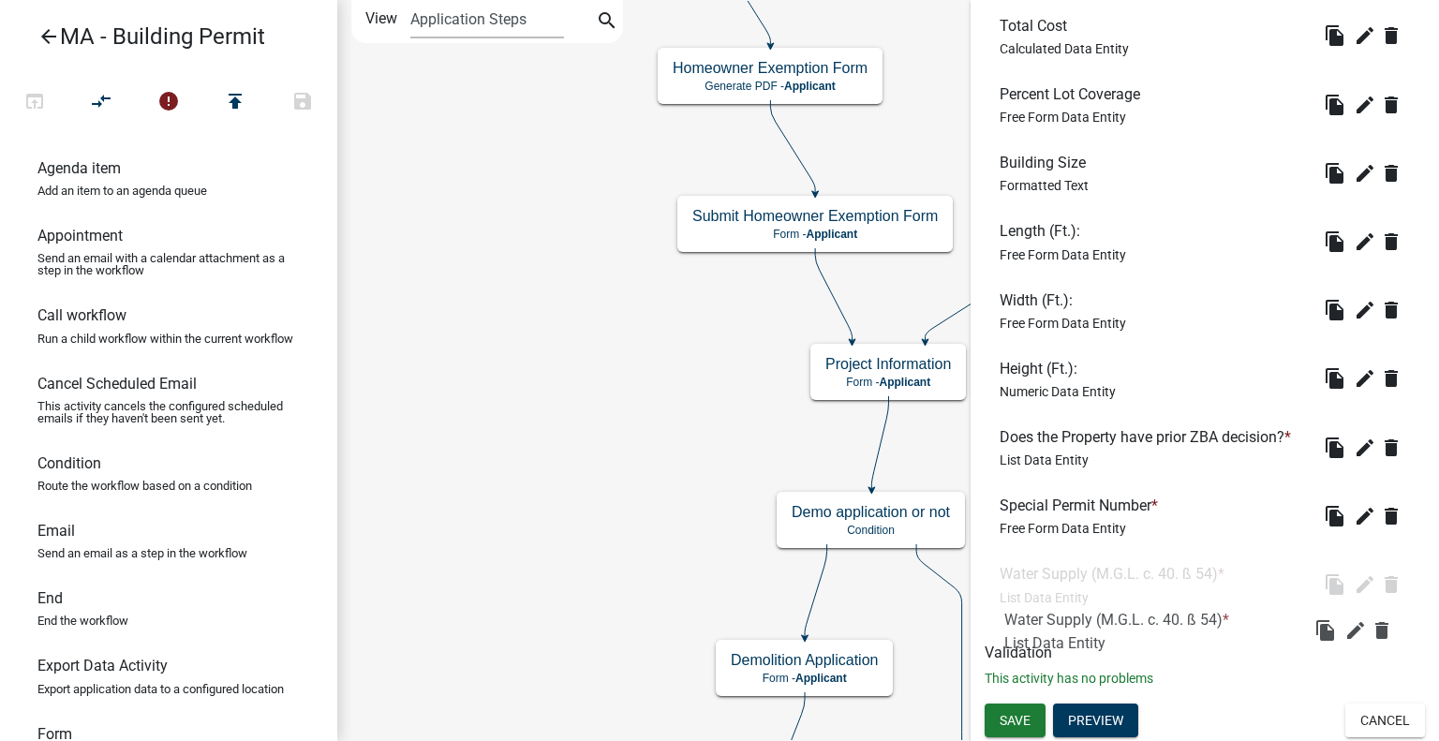
drag, startPoint x: 1190, startPoint y: 481, endPoint x: 1190, endPoint y: 611, distance: 130.2
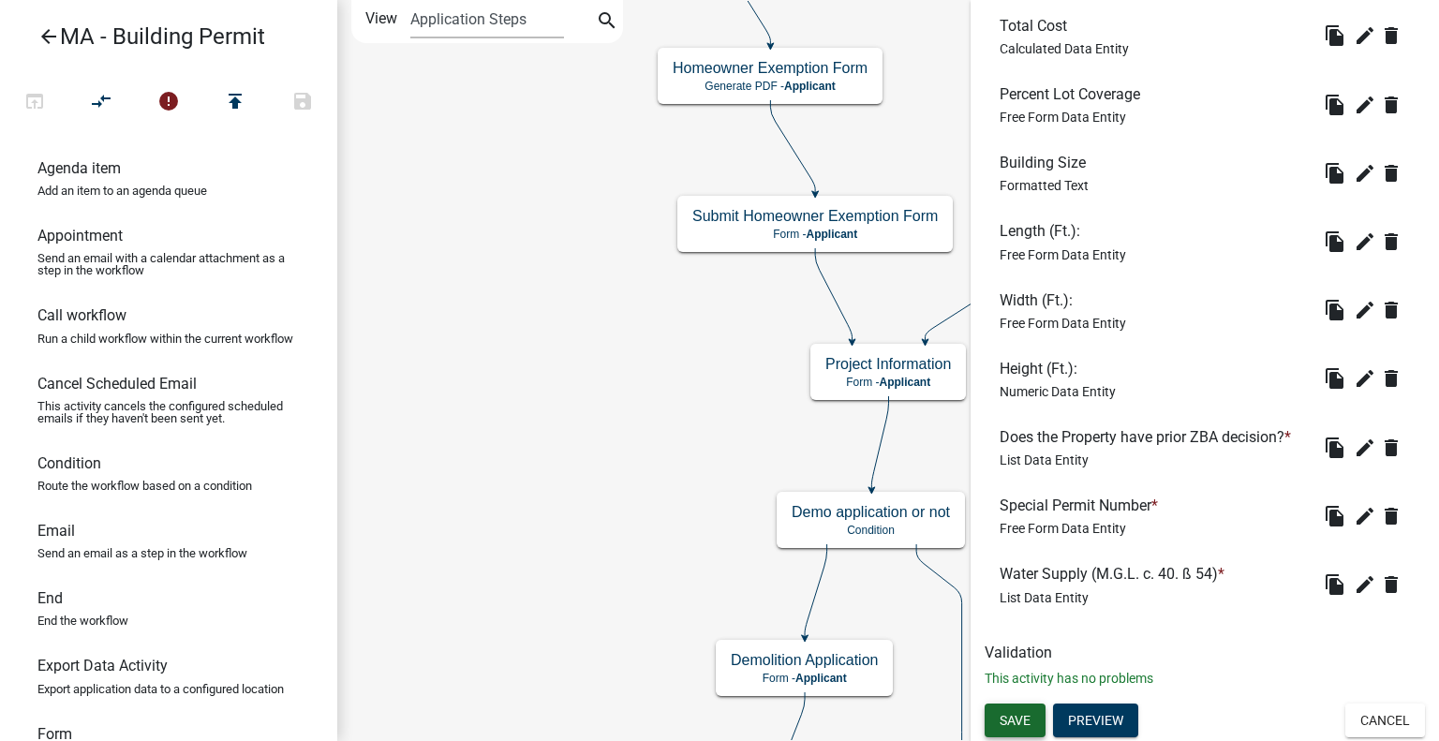
click at [1017, 715] on span "Save" at bounding box center [1015, 719] width 31 height 15
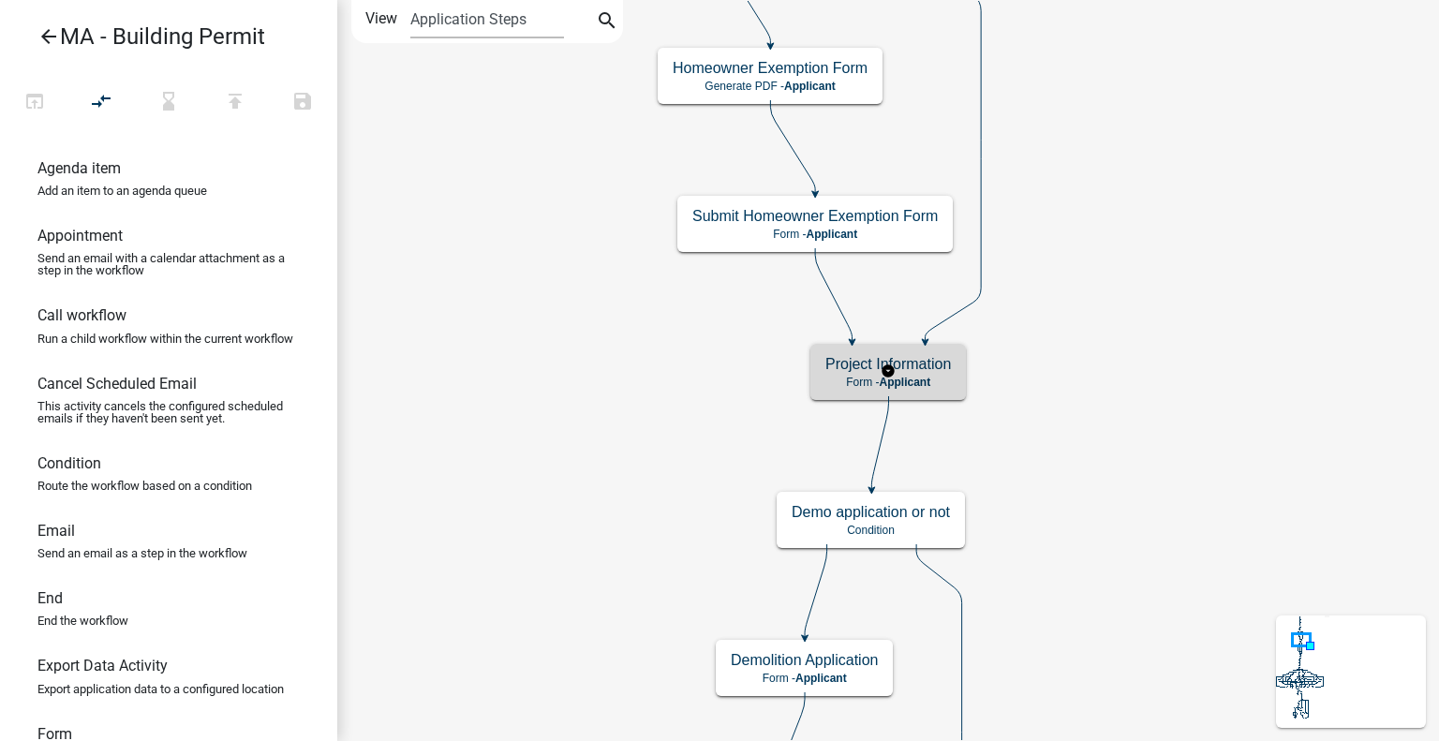
click at [943, 378] on p "Form - Applicant" at bounding box center [888, 382] width 126 height 13
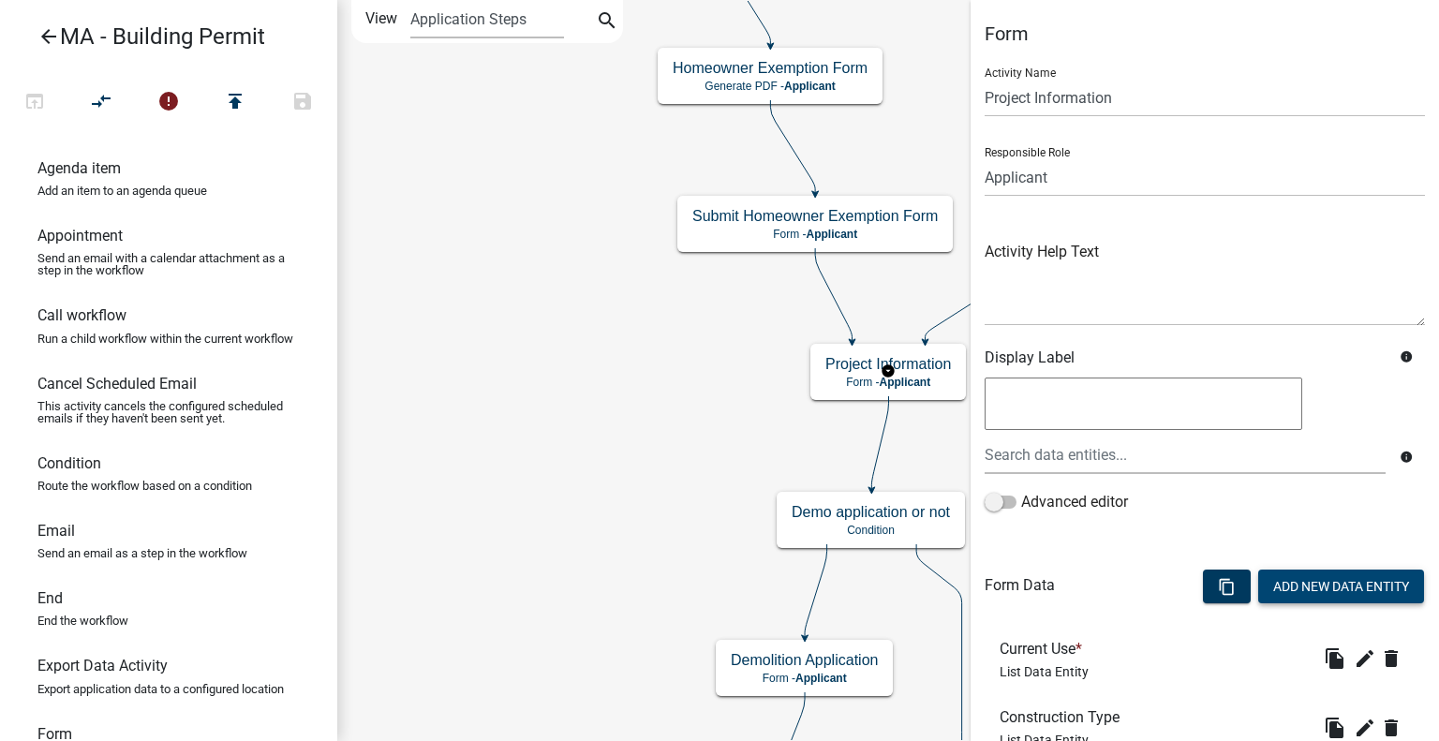
click at [1370, 594] on button "Add New Data Entity" at bounding box center [1341, 587] width 166 height 34
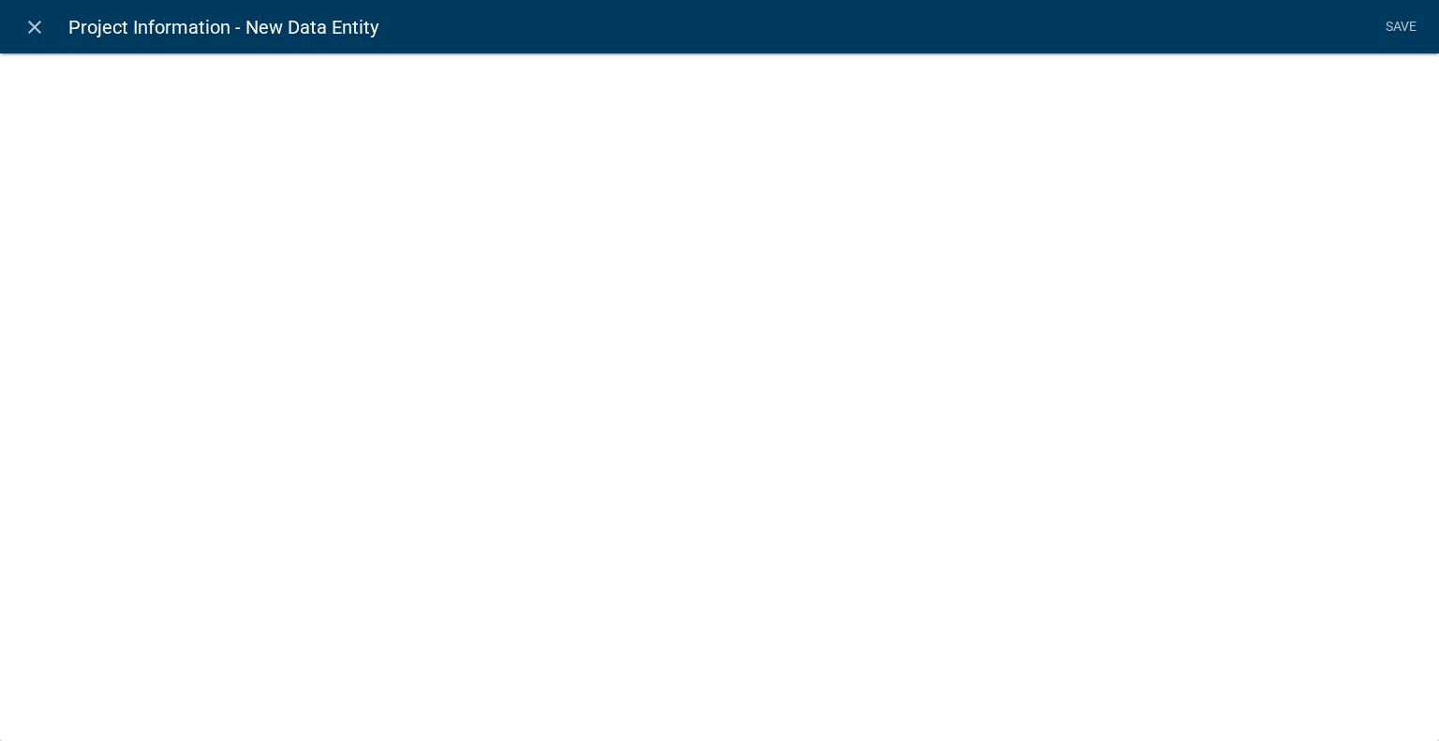
select select
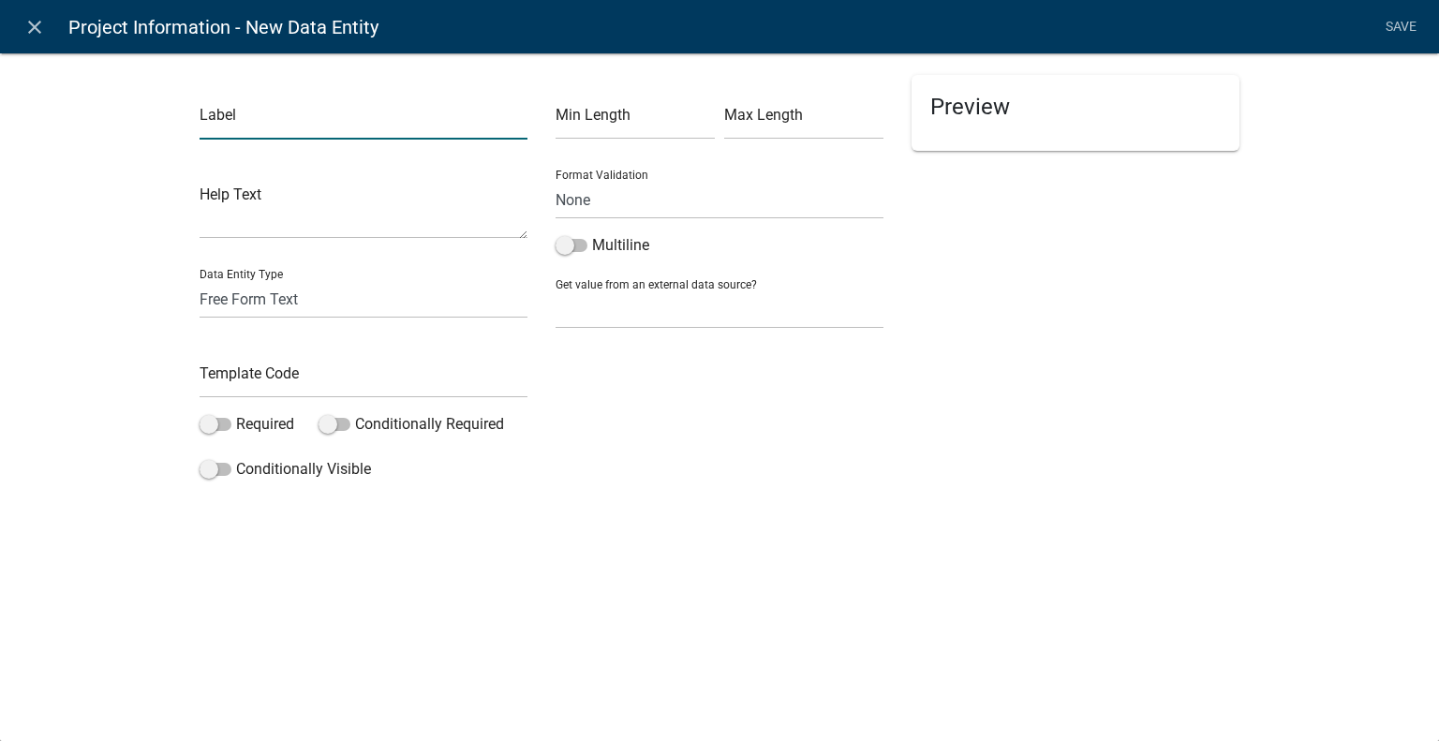
click at [349, 125] on input "text" at bounding box center [364, 120] width 328 height 38
type input "Flood Zone of Structure"
click at [1059, 405] on div "Preview" at bounding box center [1076, 281] width 356 height 413
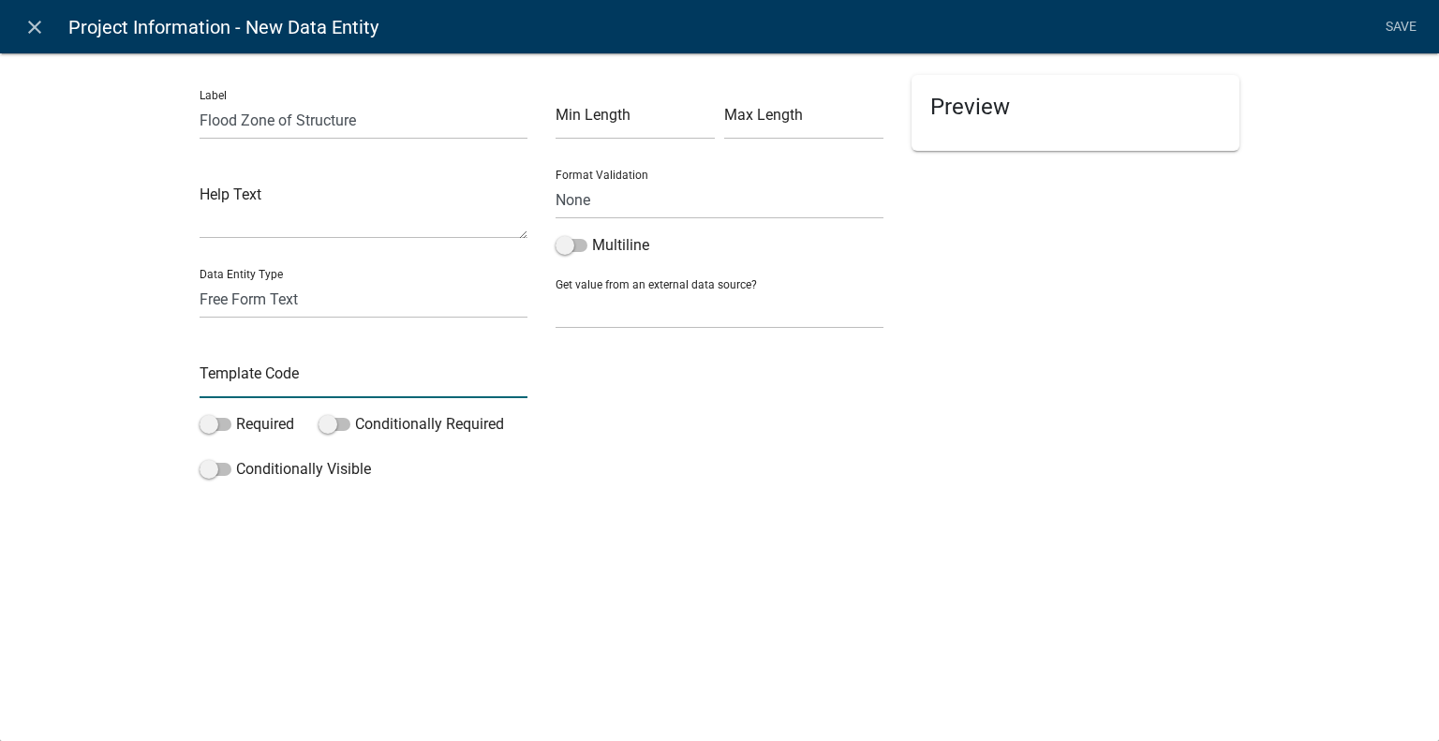
click at [285, 380] on input "text" at bounding box center [364, 379] width 328 height 38
type input "FloodZone"
click at [753, 436] on div "Min Length Max Length Format Validation None Email PhoneNumber Multiline Get va…" at bounding box center [720, 281] width 356 height 413
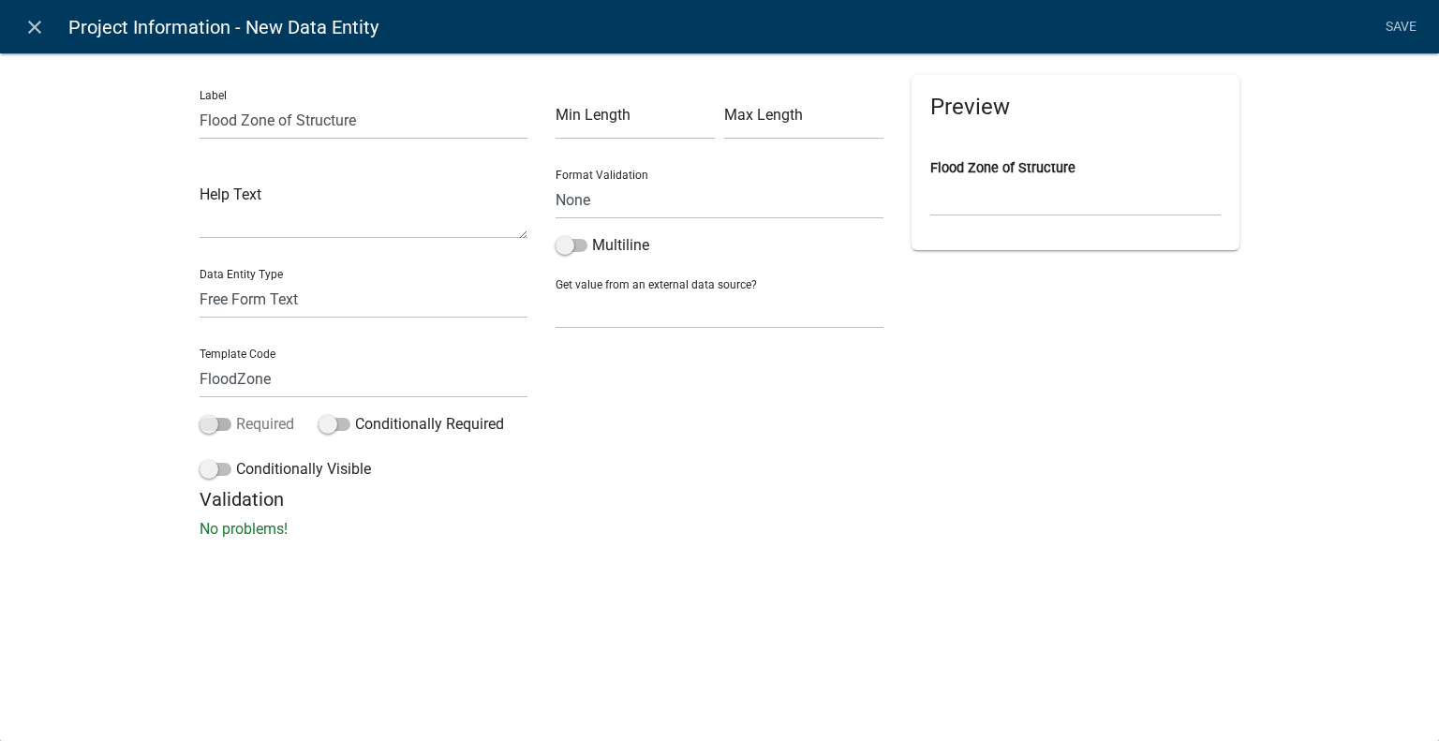
click at [204, 430] on span at bounding box center [216, 424] width 32 height 13
click at [236, 413] on input "Required" at bounding box center [236, 413] width 0 height 0
drag, startPoint x: 276, startPoint y: 301, endPoint x: 281, endPoint y: 315, distance: 14.8
click at [276, 301] on select "Free Form Text Document Display Entity Value Fee Numeric Data Date Map Sketch D…" at bounding box center [364, 299] width 328 height 38
select select "numeric-data"
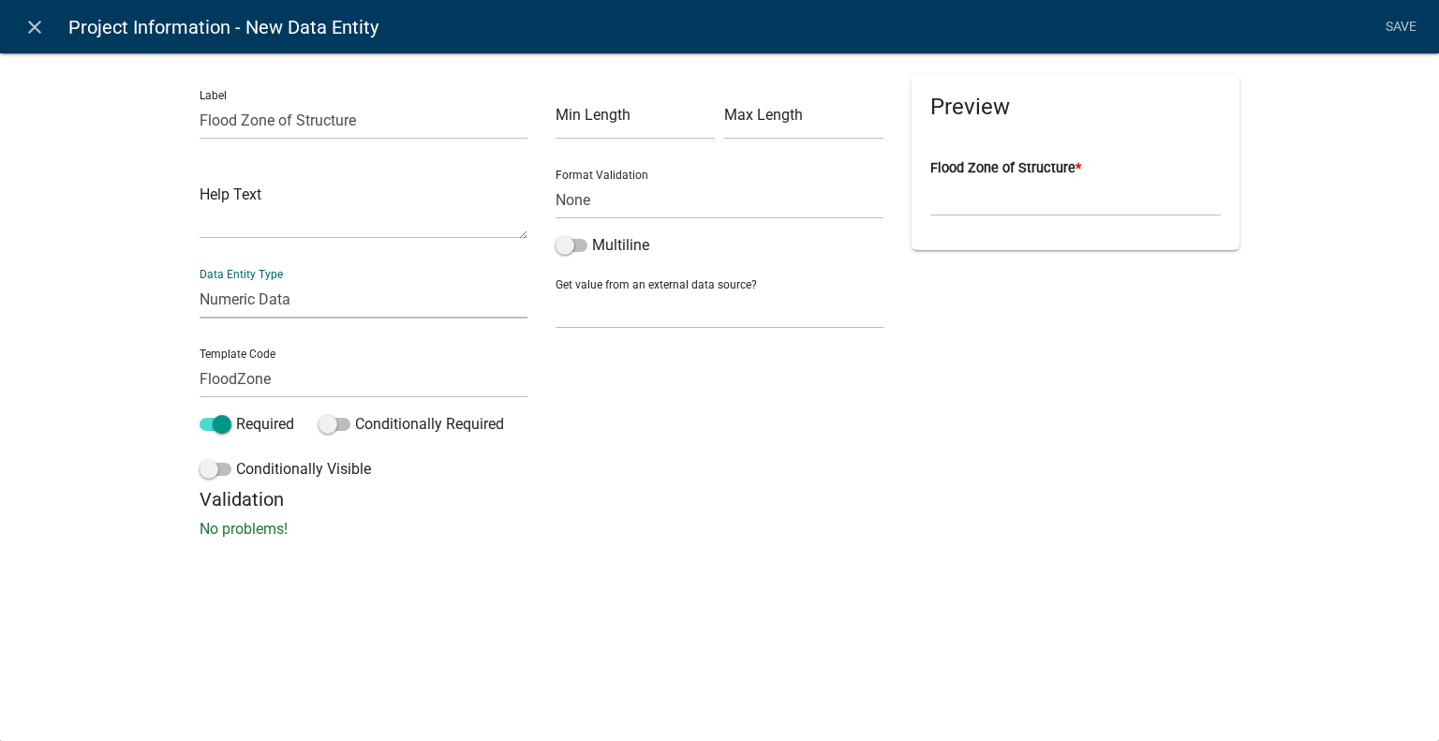
click at [200, 280] on select "Free Form Text Document Display Entity Value Fee Numeric Data Date Map Sketch D…" at bounding box center [364, 299] width 328 height 38
select select "numeric-data"
select select
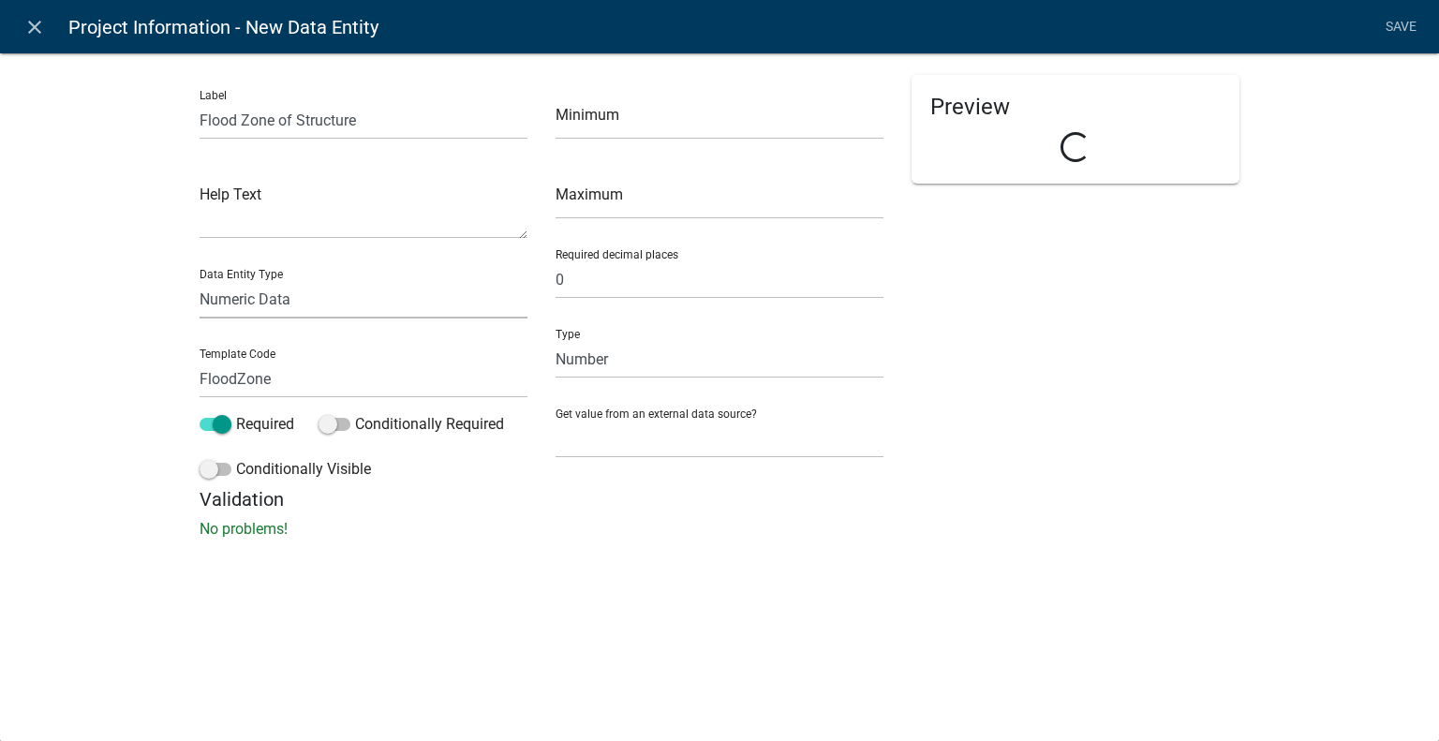
click at [303, 307] on select "Free Form Text Document Display Entity Value Fee Numeric Data Date Map Sketch D…" at bounding box center [364, 299] width 328 height 38
select select "list-data"
click at [200, 280] on select "Free Form Text Document Display Entity Value Fee Numeric Data Date Map Sketch D…" at bounding box center [364, 299] width 328 height 38
select select "list-data"
select select
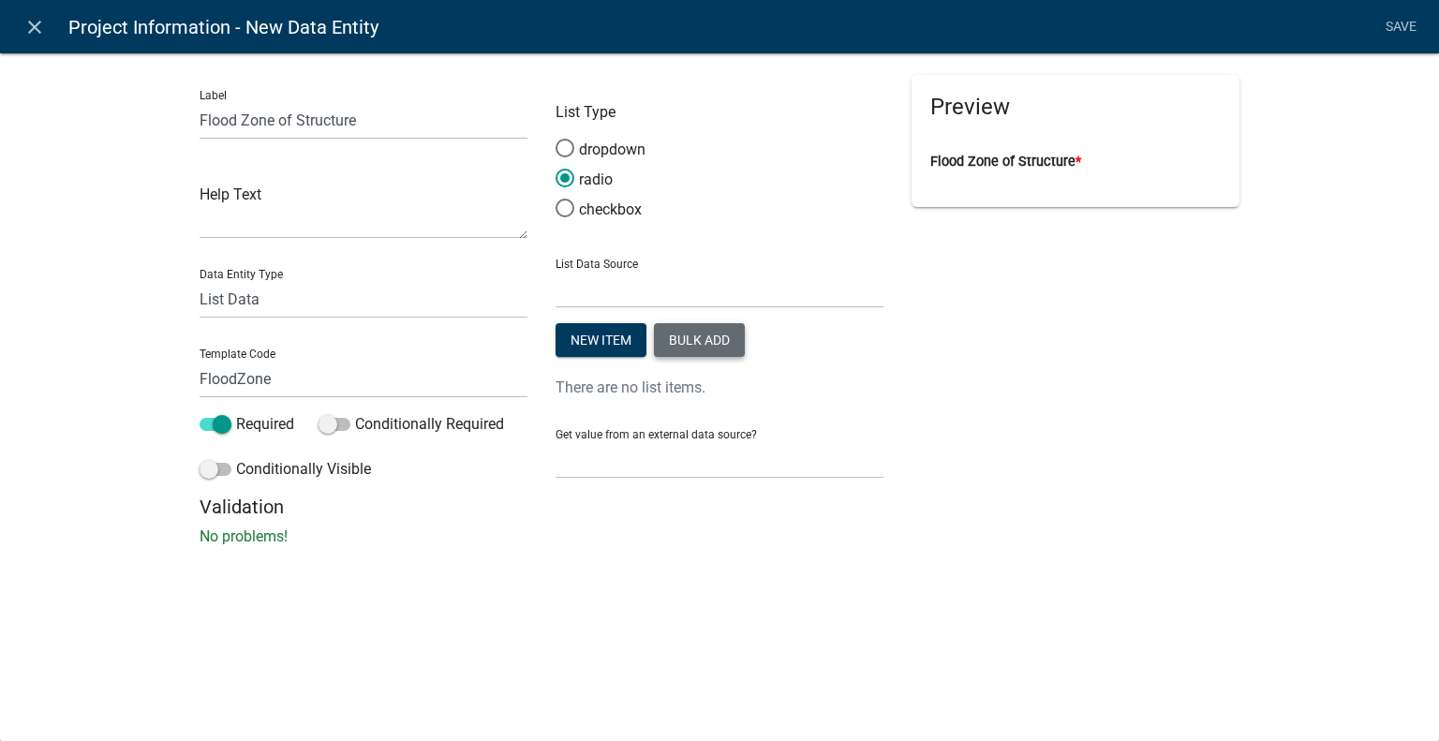
click at [712, 343] on button "Bulk add" at bounding box center [699, 340] width 91 height 34
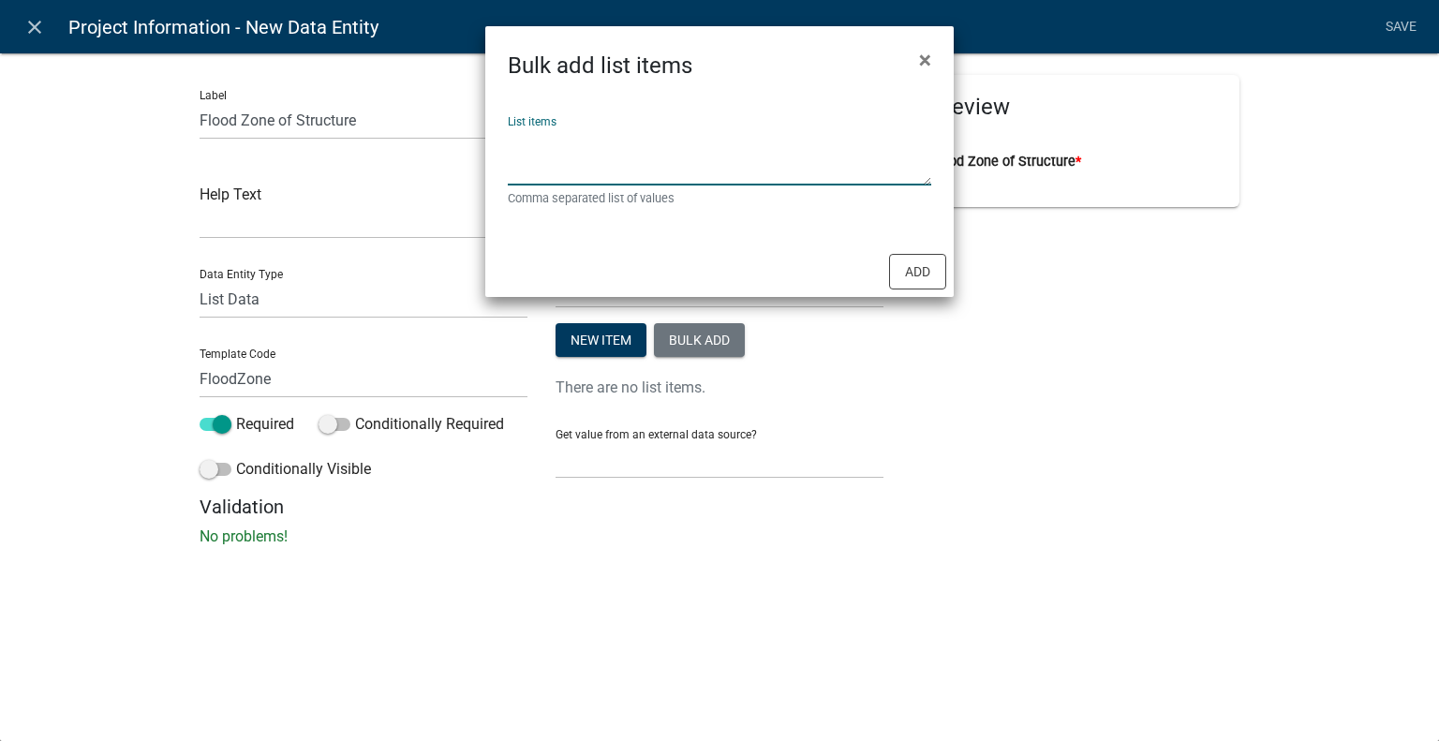
click at [611, 153] on textarea "List items" at bounding box center [719, 156] width 423 height 58
type textarea "Yes,No,Not Applicable"
click at [908, 259] on button "Add" at bounding box center [917, 272] width 57 height 36
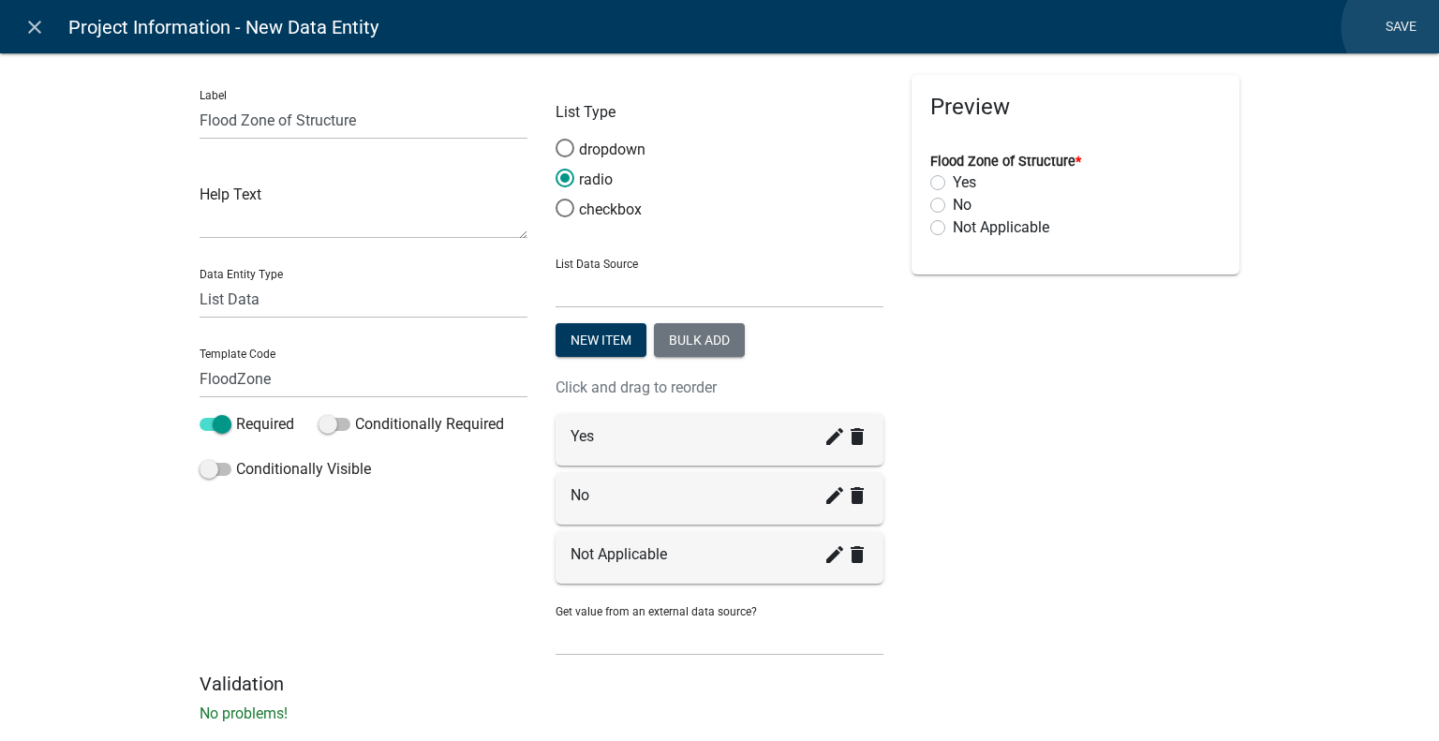
click at [1401, 27] on link "Save" at bounding box center [1400, 27] width 47 height 36
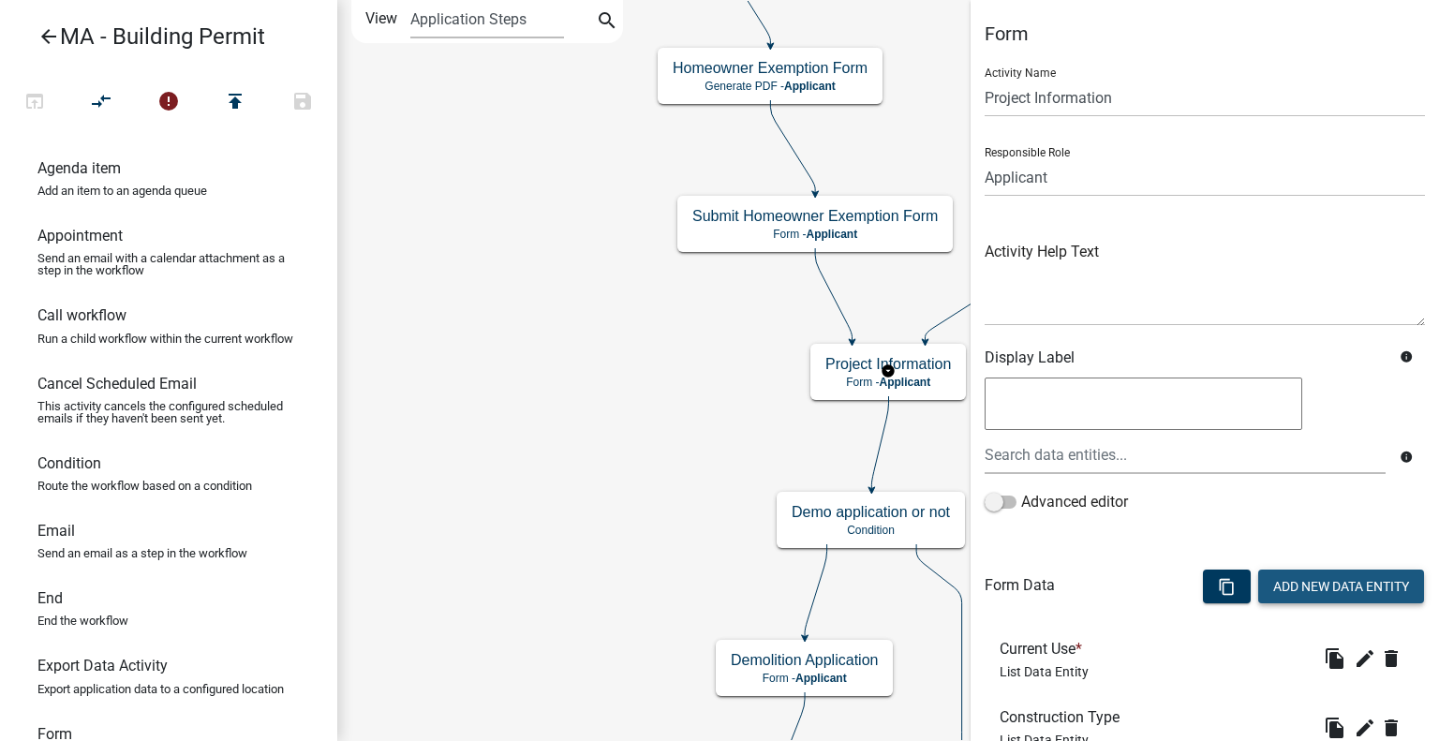
click at [1328, 580] on button "Add New Data Entity" at bounding box center [1341, 587] width 166 height 34
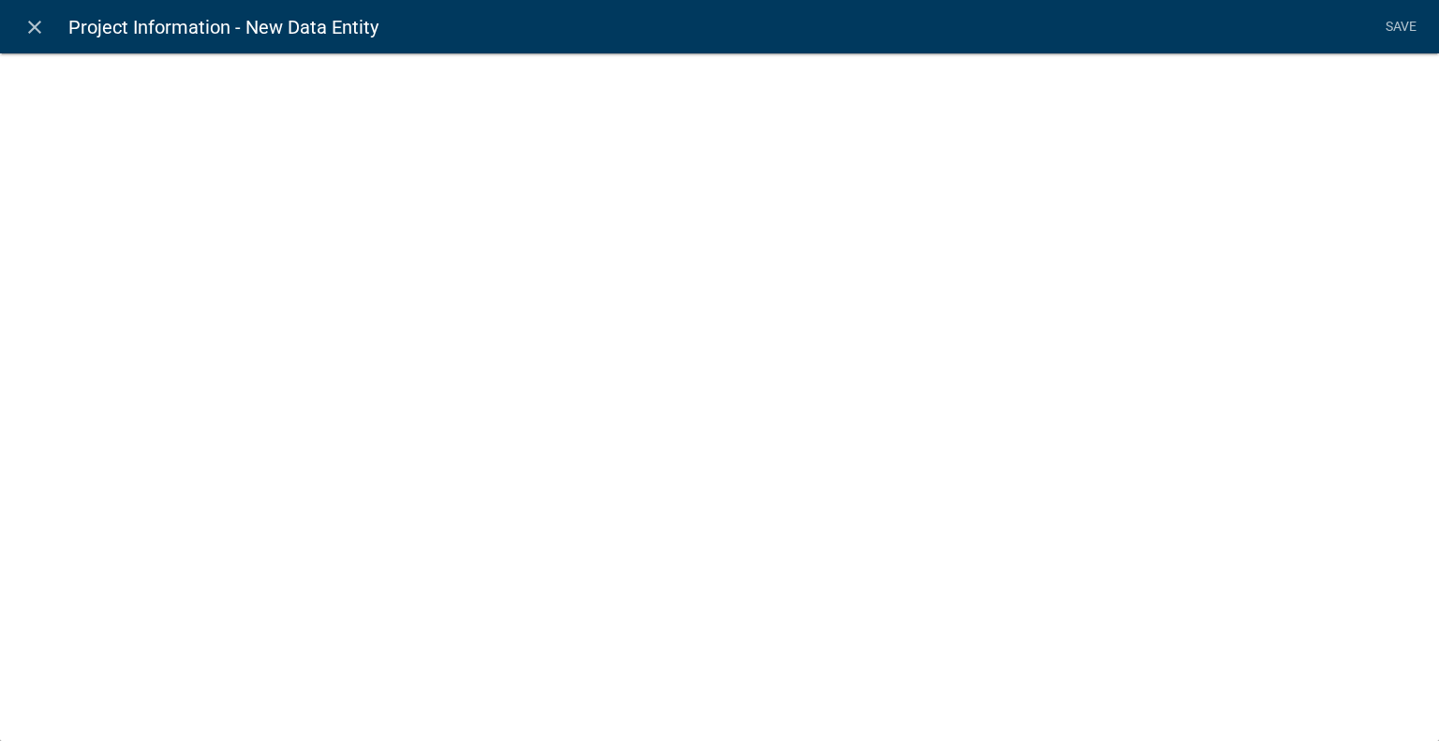
select select
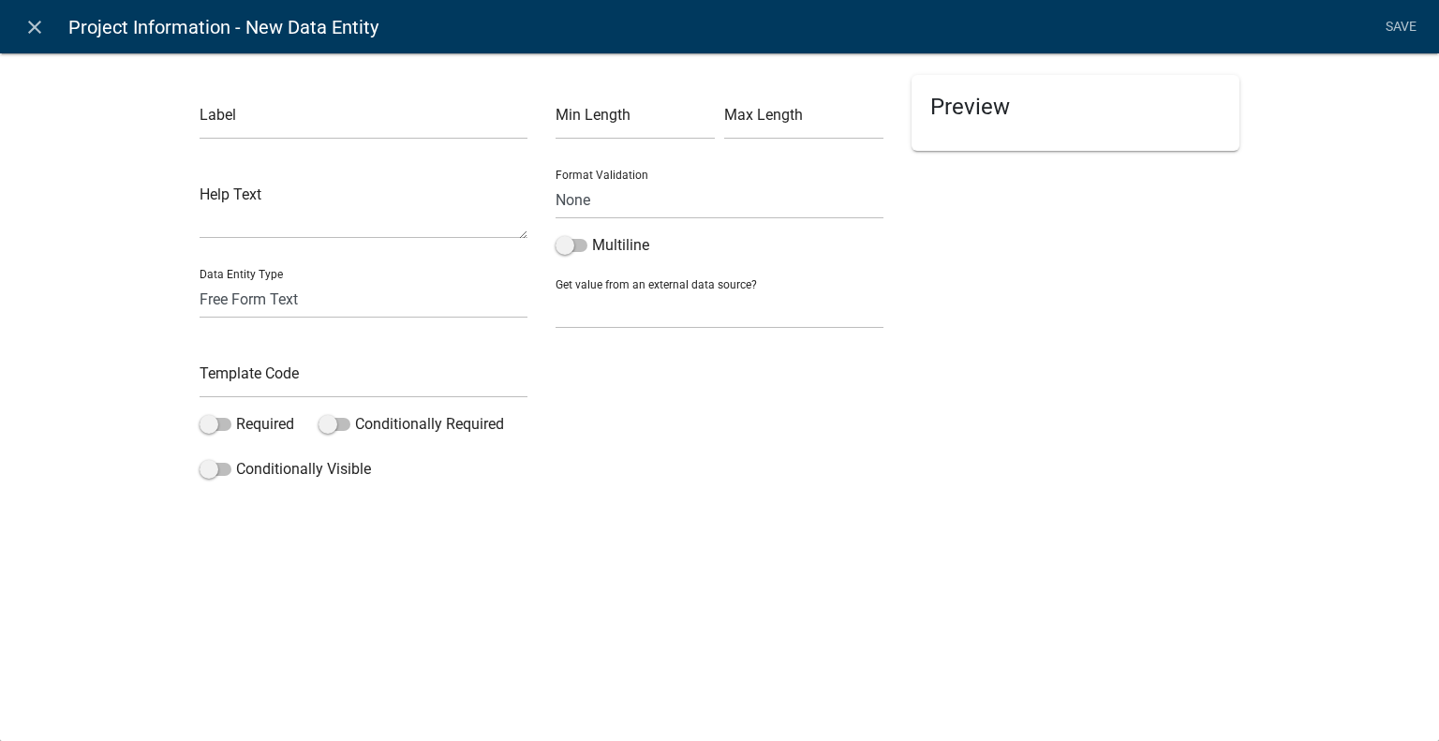
click at [813, 533] on div "close Project Information - New Data Entity Save Label Help Text Data Entity Ty…" at bounding box center [719, 370] width 1439 height 741
click at [360, 121] on input "text" at bounding box center [364, 120] width 328 height 38
type input "Sewage Disposal System"
click at [279, 306] on select "Free Form Text Document Display Entity Value Fee Numeric Data Date Map Sketch D…" at bounding box center [364, 299] width 328 height 38
select select "list-data"
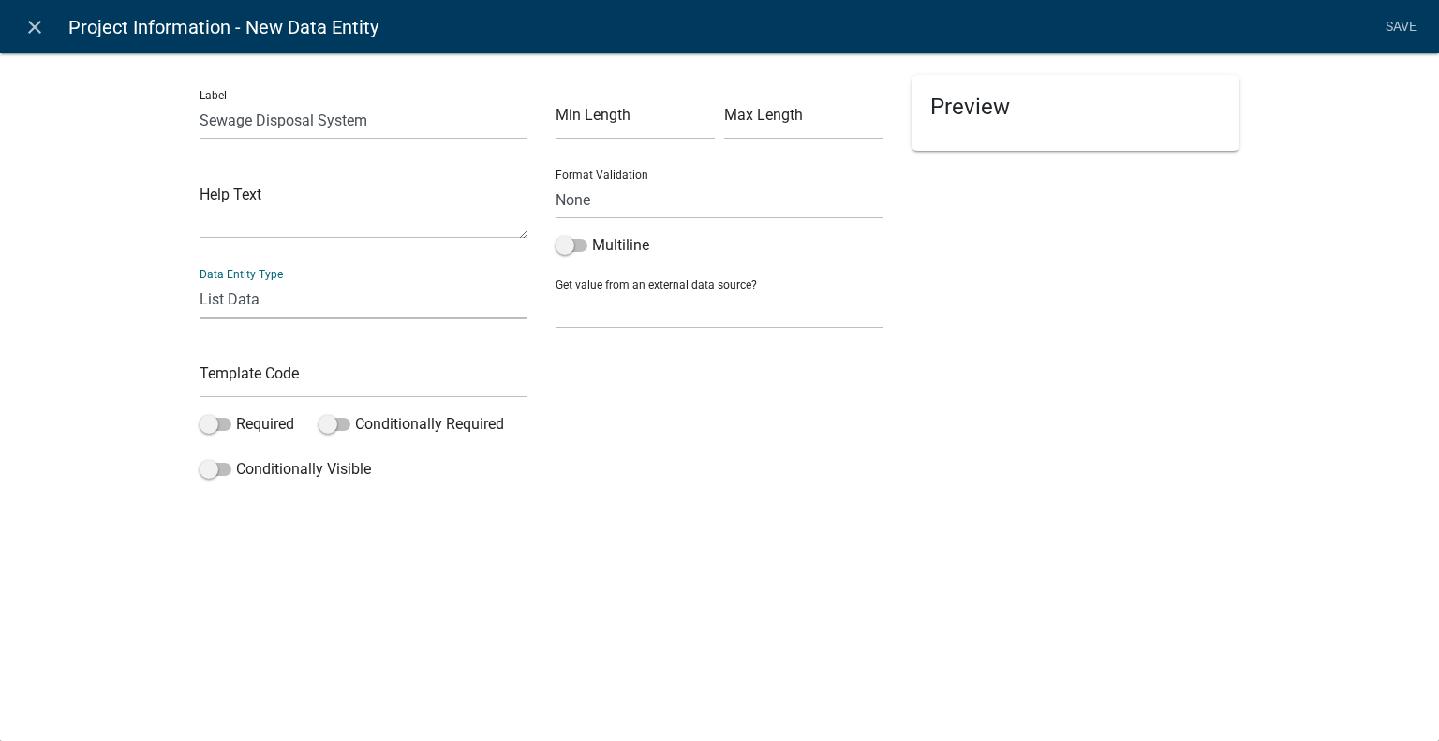
click at [200, 280] on select "Free Form Text Document Display Entity Value Fee Numeric Data Date Map Sketch D…" at bounding box center [364, 299] width 328 height 38
click at [294, 372] on input "text" at bounding box center [364, 379] width 328 height 38
select select
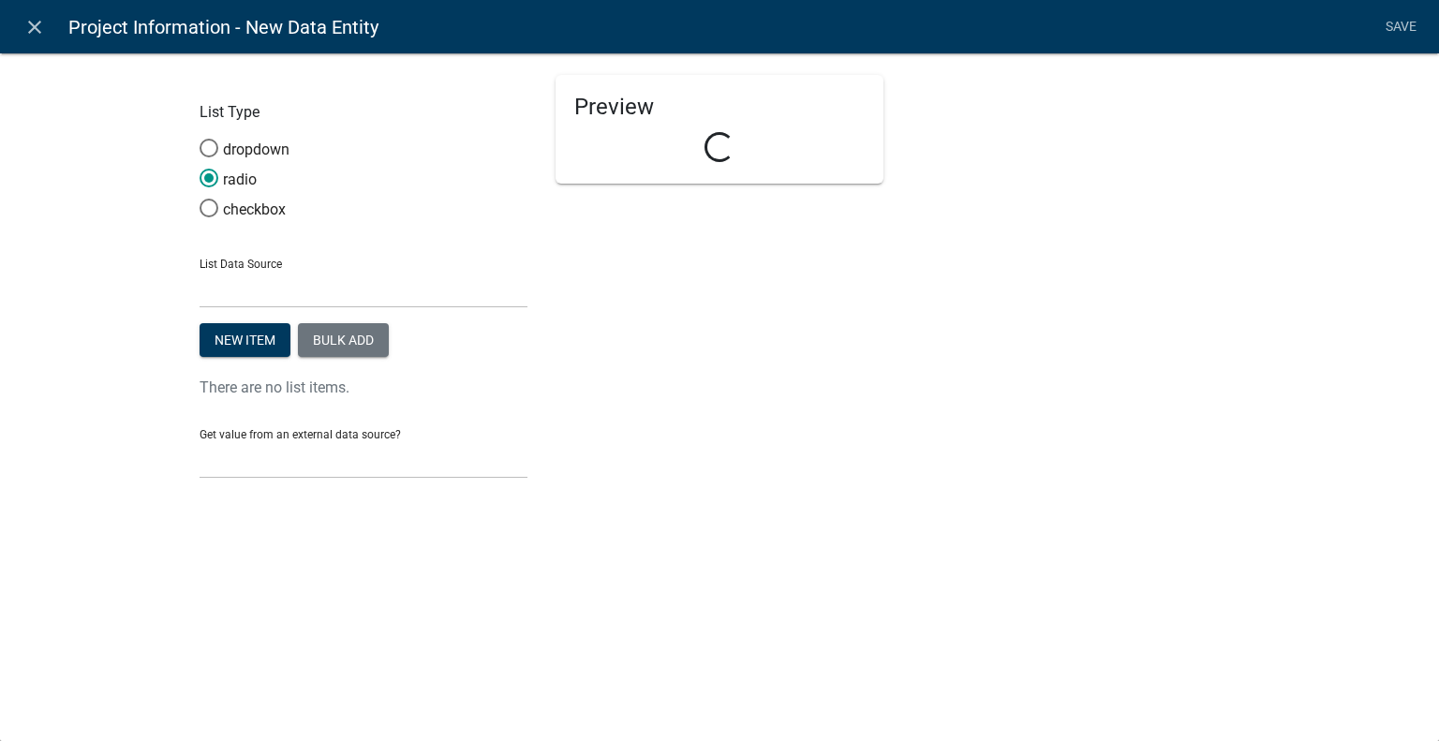
select select "list-data"
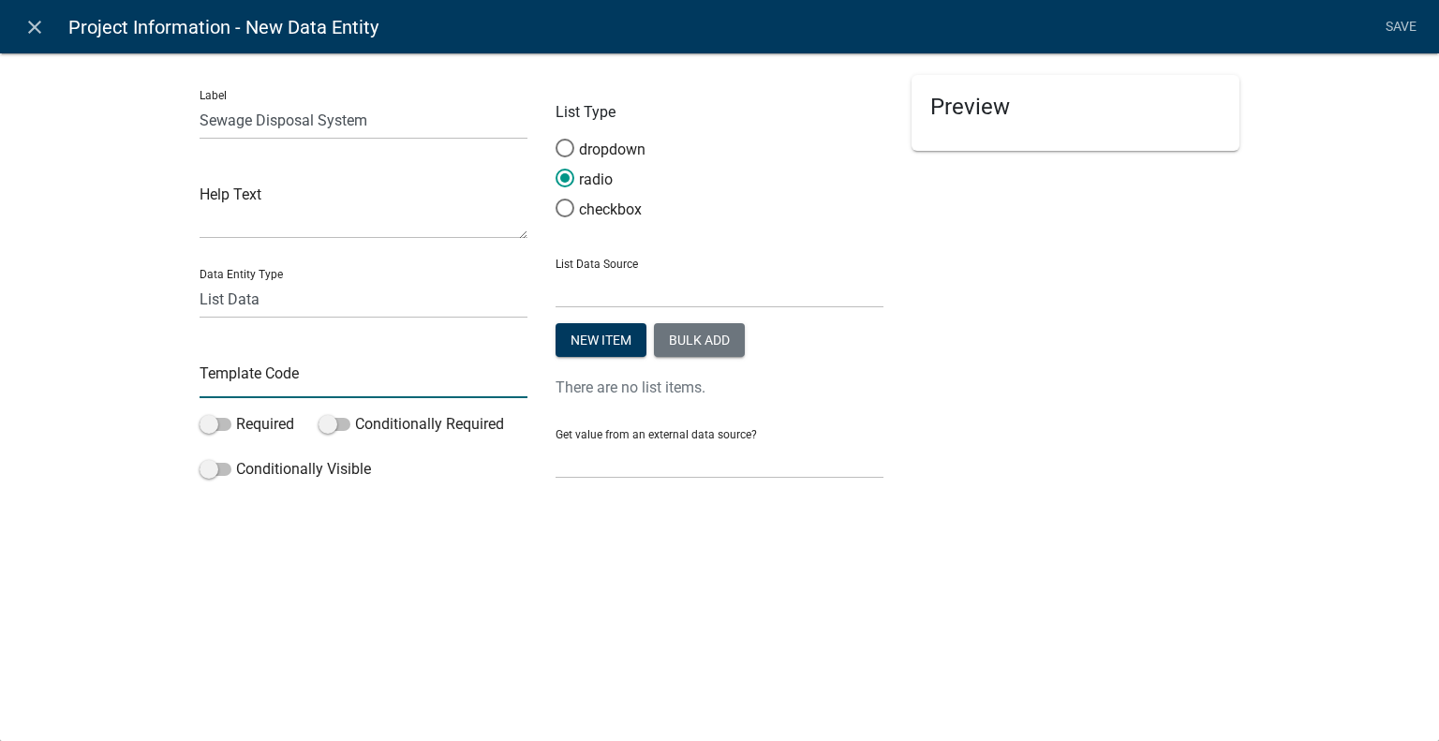
click at [294, 372] on input "text" at bounding box center [364, 379] width 328 height 38
type input "SewageDisposal"
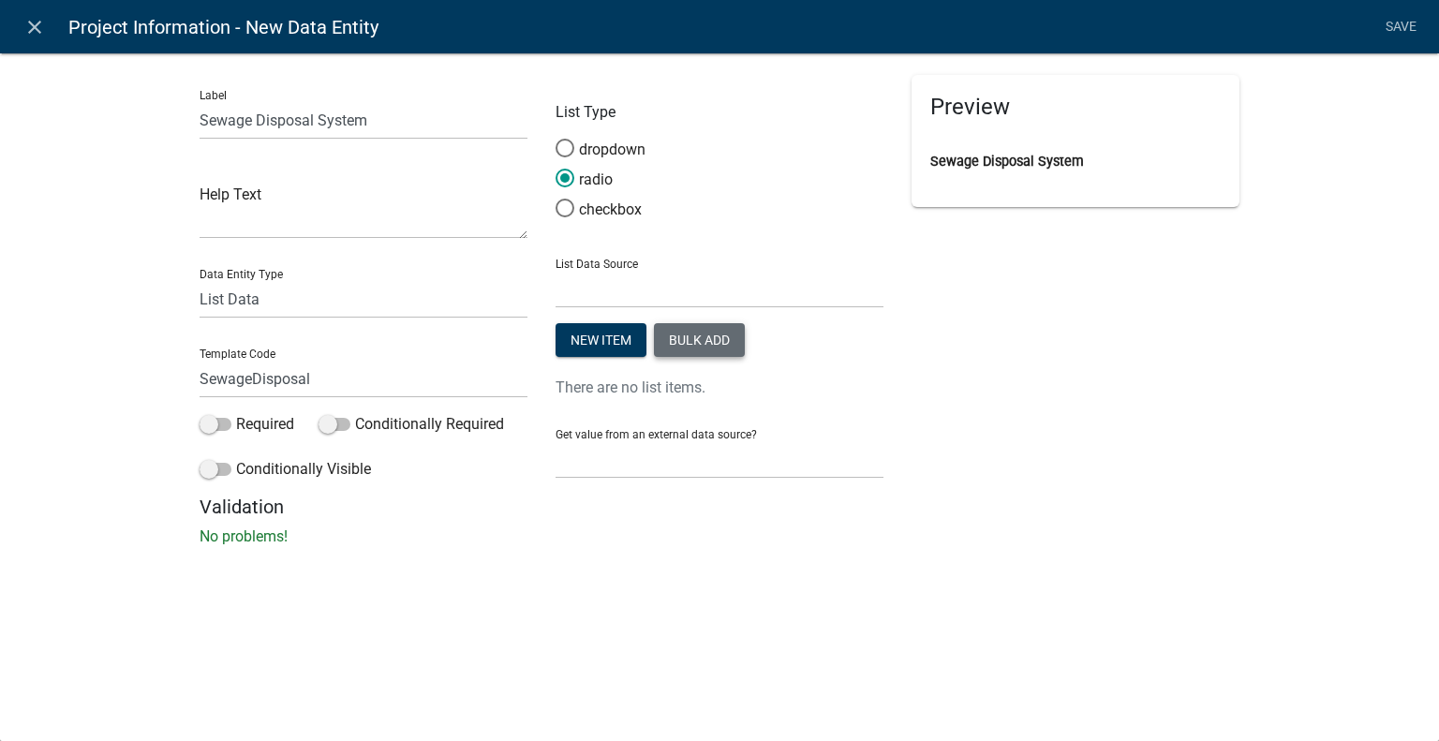
click at [686, 340] on button "Bulk add" at bounding box center [699, 340] width 91 height 34
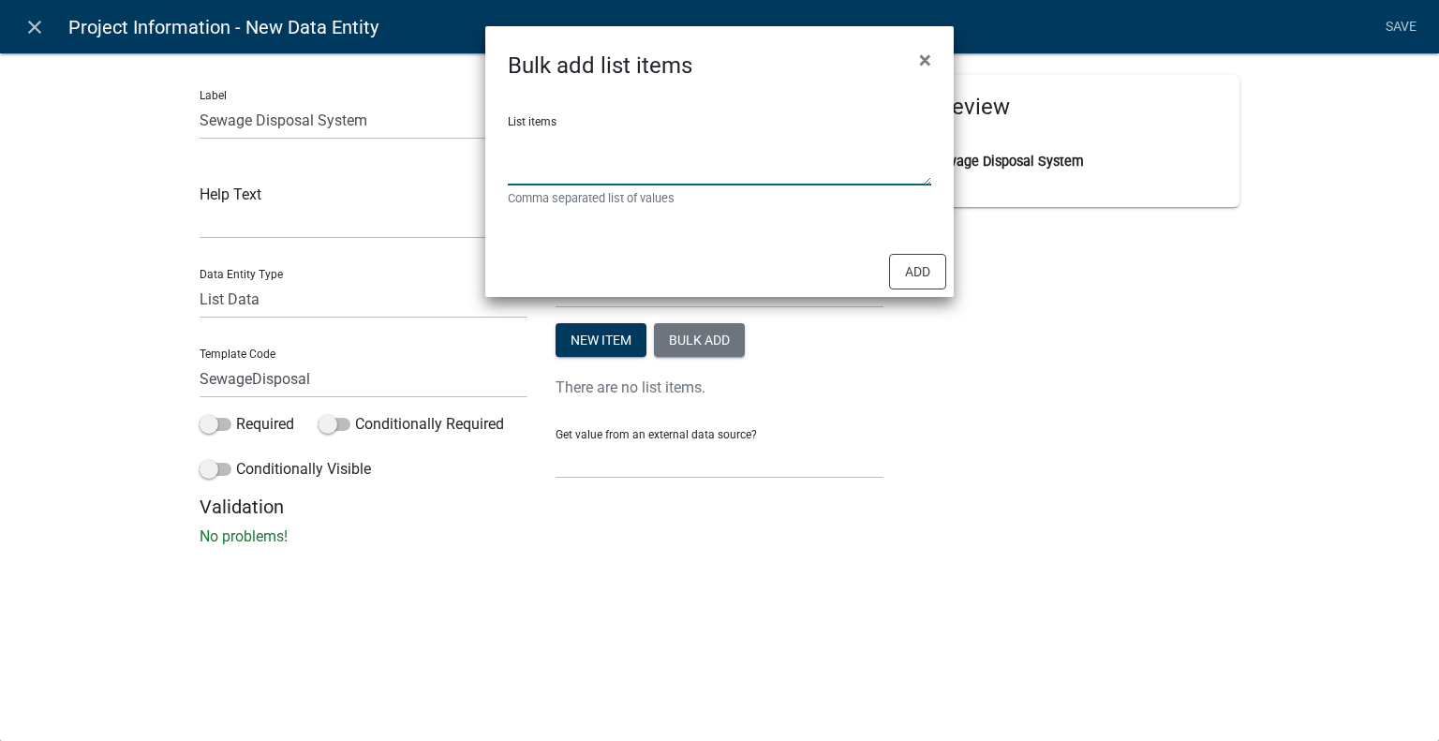
click at [661, 173] on textarea "List items" at bounding box center [719, 156] width 423 height 58
type textarea "Municipal,On Site disposal system,Not Applicable"
click at [917, 275] on button "Add" at bounding box center [917, 272] width 57 height 36
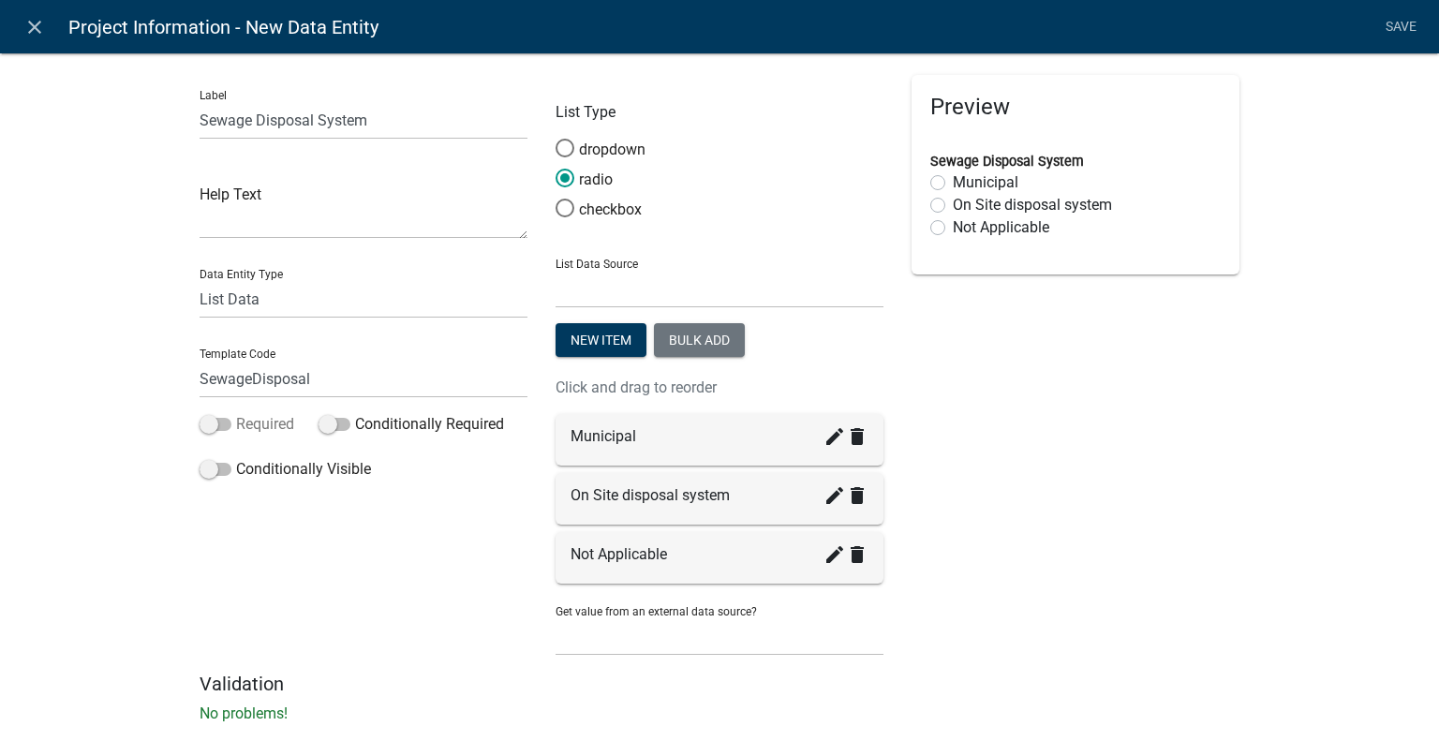
click at [254, 420] on label "Required" at bounding box center [247, 424] width 95 height 22
click at [236, 413] on input "Required" at bounding box center [236, 413] width 0 height 0
click at [824, 496] on icon "create" at bounding box center [835, 495] width 22 height 22
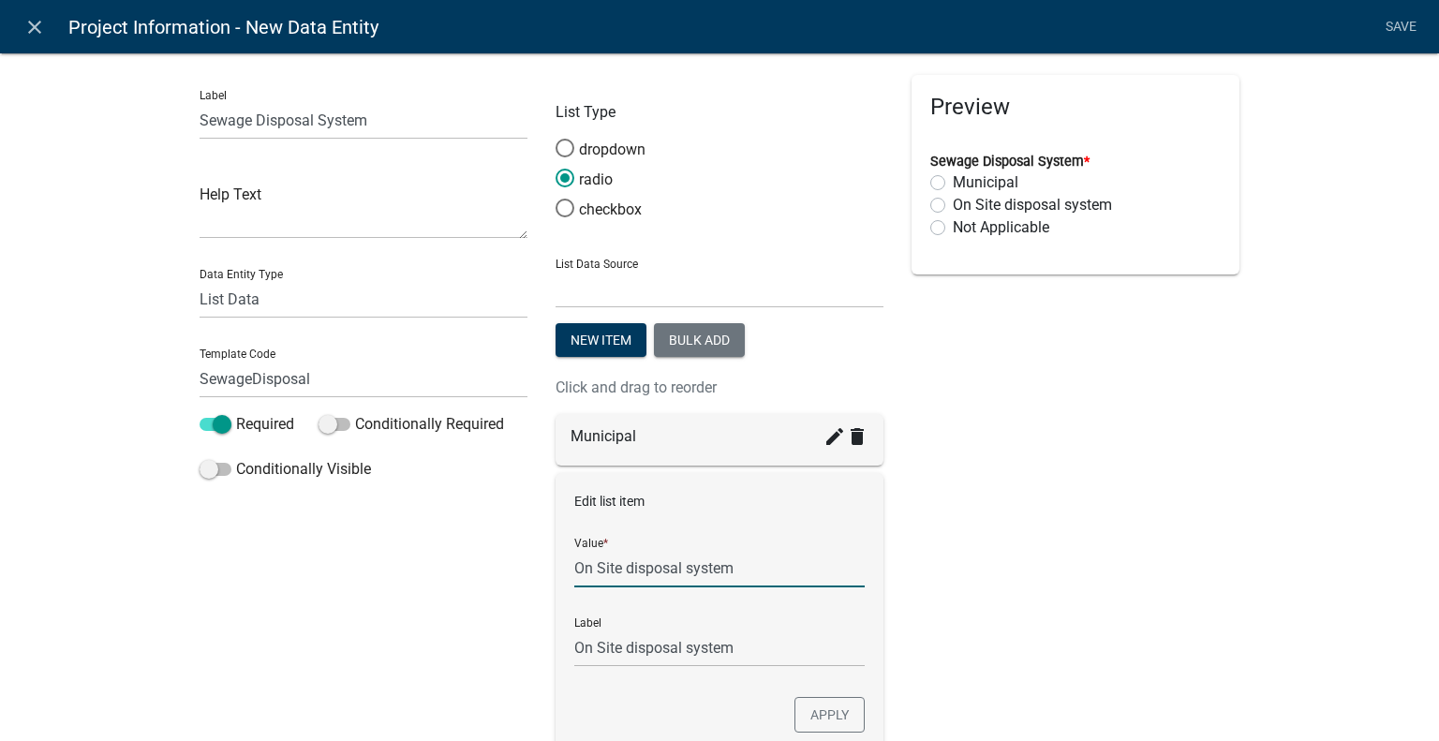
click at [624, 572] on input "On Site disposal system" at bounding box center [719, 568] width 290 height 38
click at [684, 572] on input "On Site Disposal system" at bounding box center [719, 568] width 290 height 38
type input "On Site Disposal System"
click at [1128, 587] on div "Preview Sewage Disposal System * Municipal On Site Disposal System Not Applicab…" at bounding box center [1076, 489] width 356 height 829
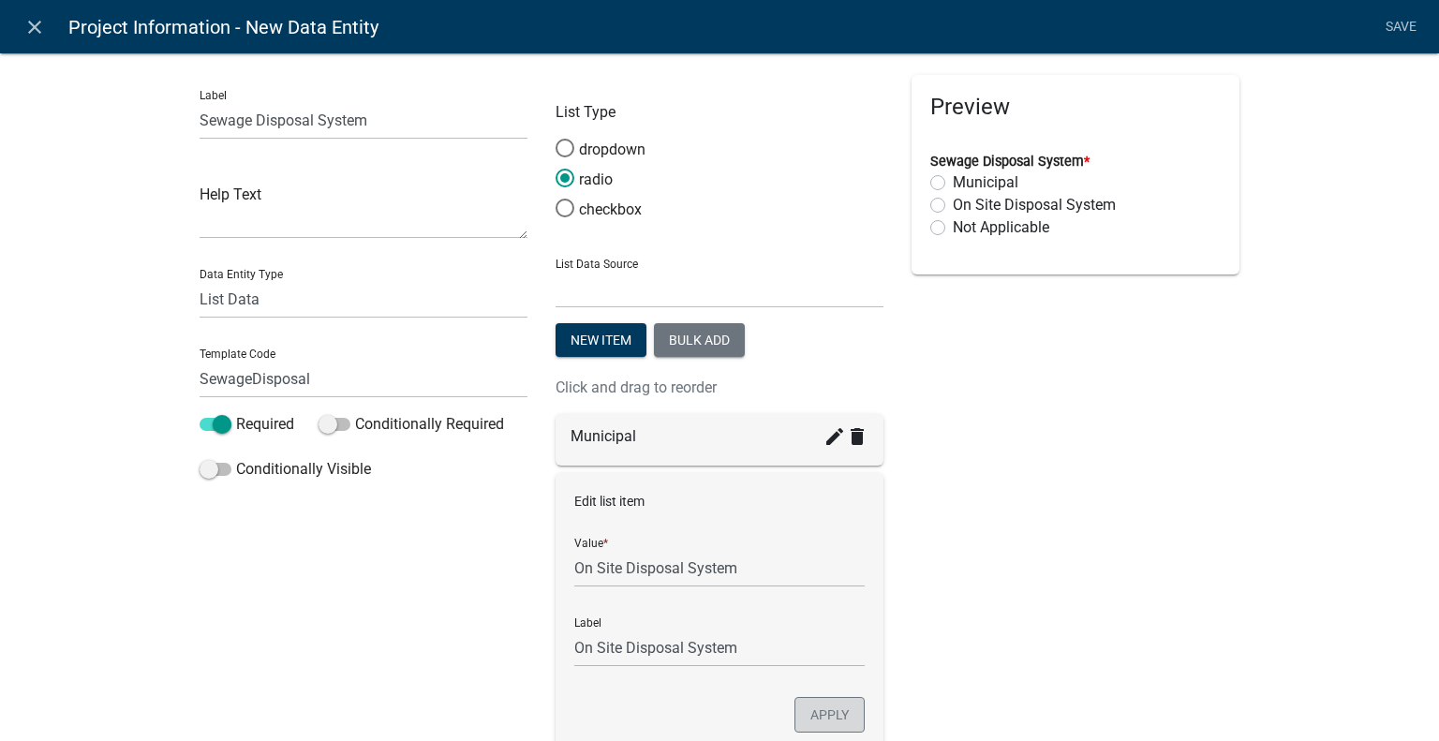
click at [817, 715] on button "Apply" at bounding box center [830, 715] width 70 height 36
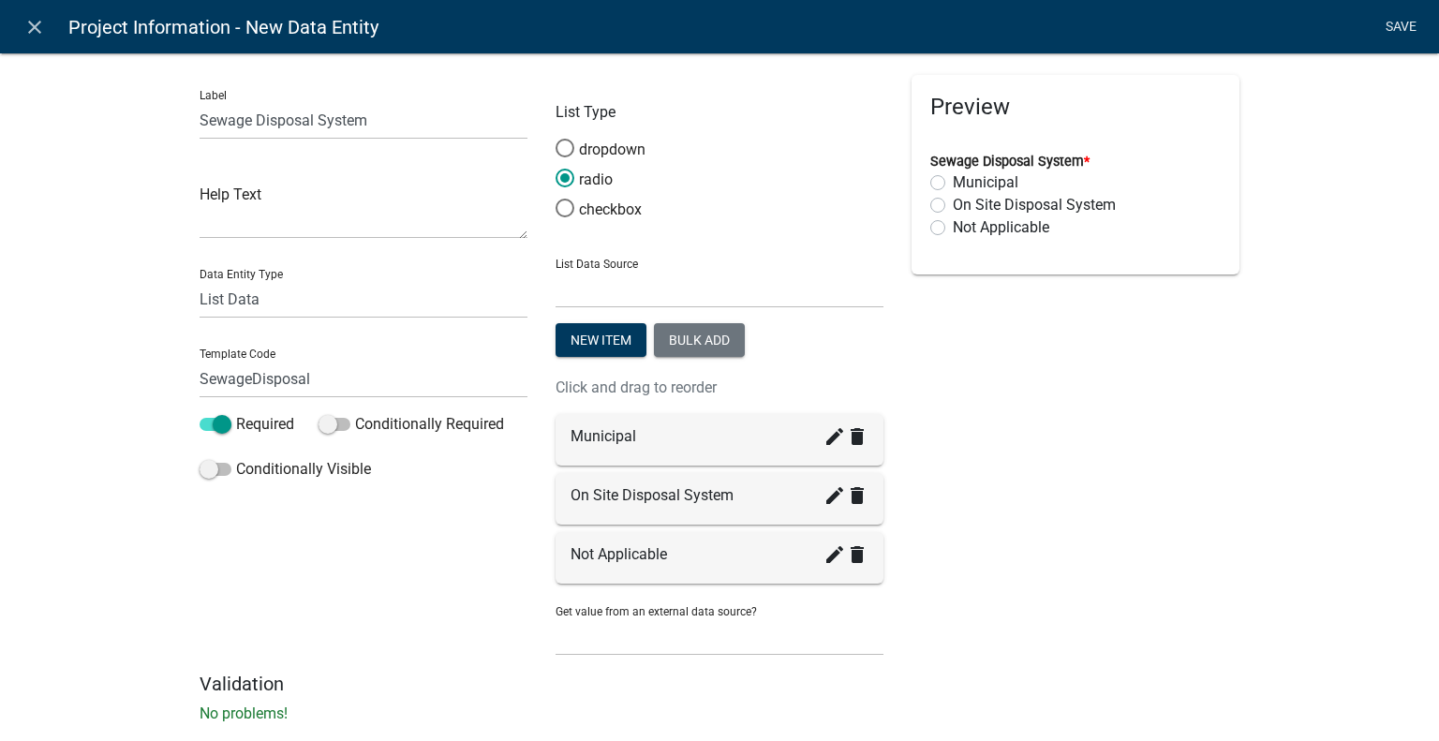
click at [1400, 24] on link "Save" at bounding box center [1400, 27] width 47 height 36
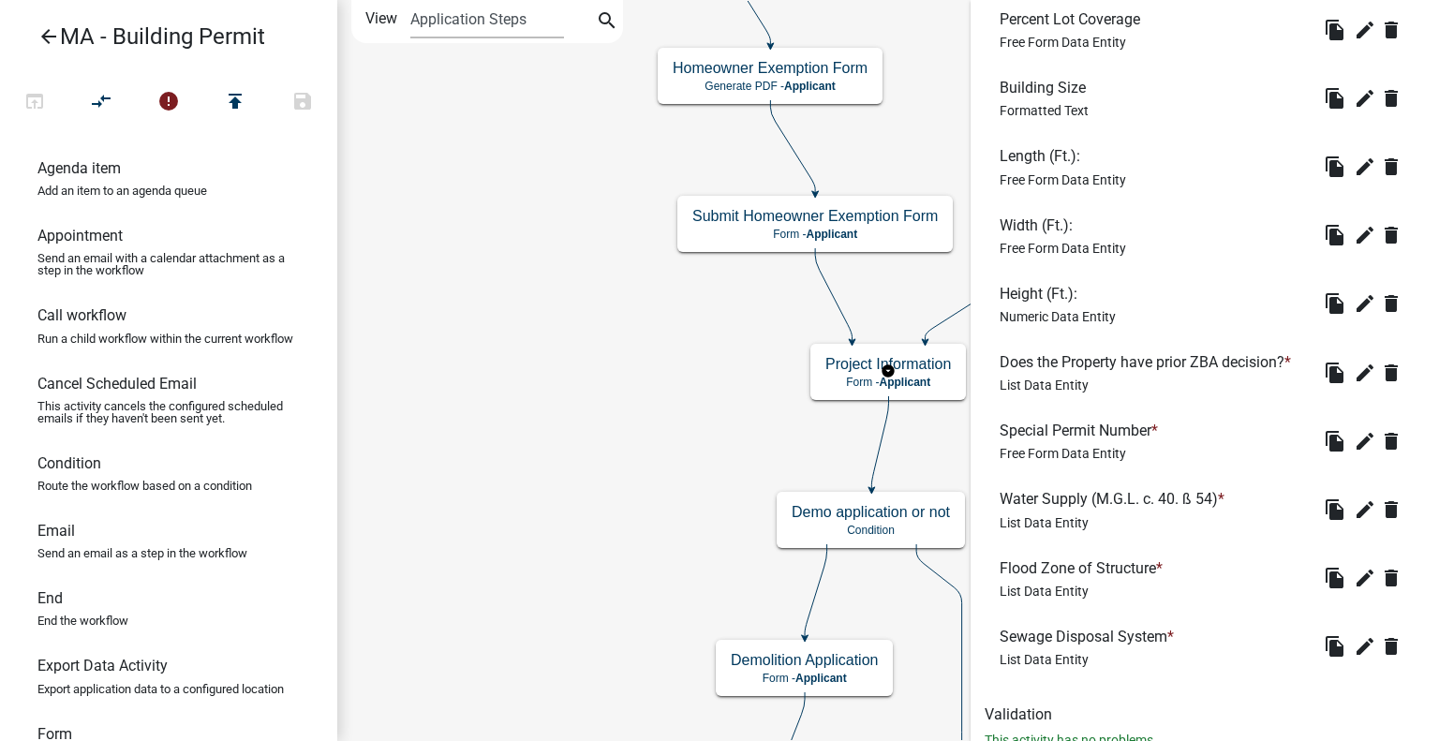
scroll to position [2612, 0]
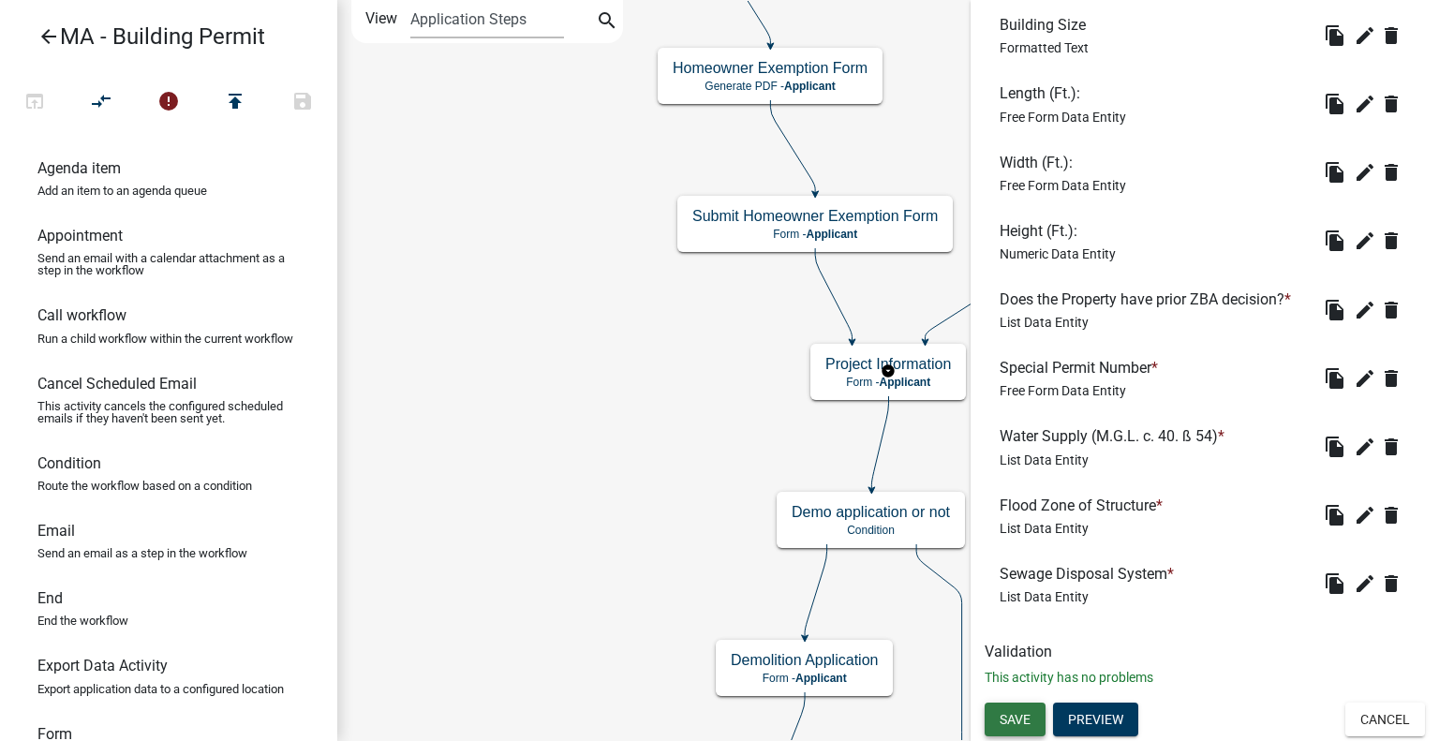
click at [1023, 712] on span "Save" at bounding box center [1015, 719] width 31 height 15
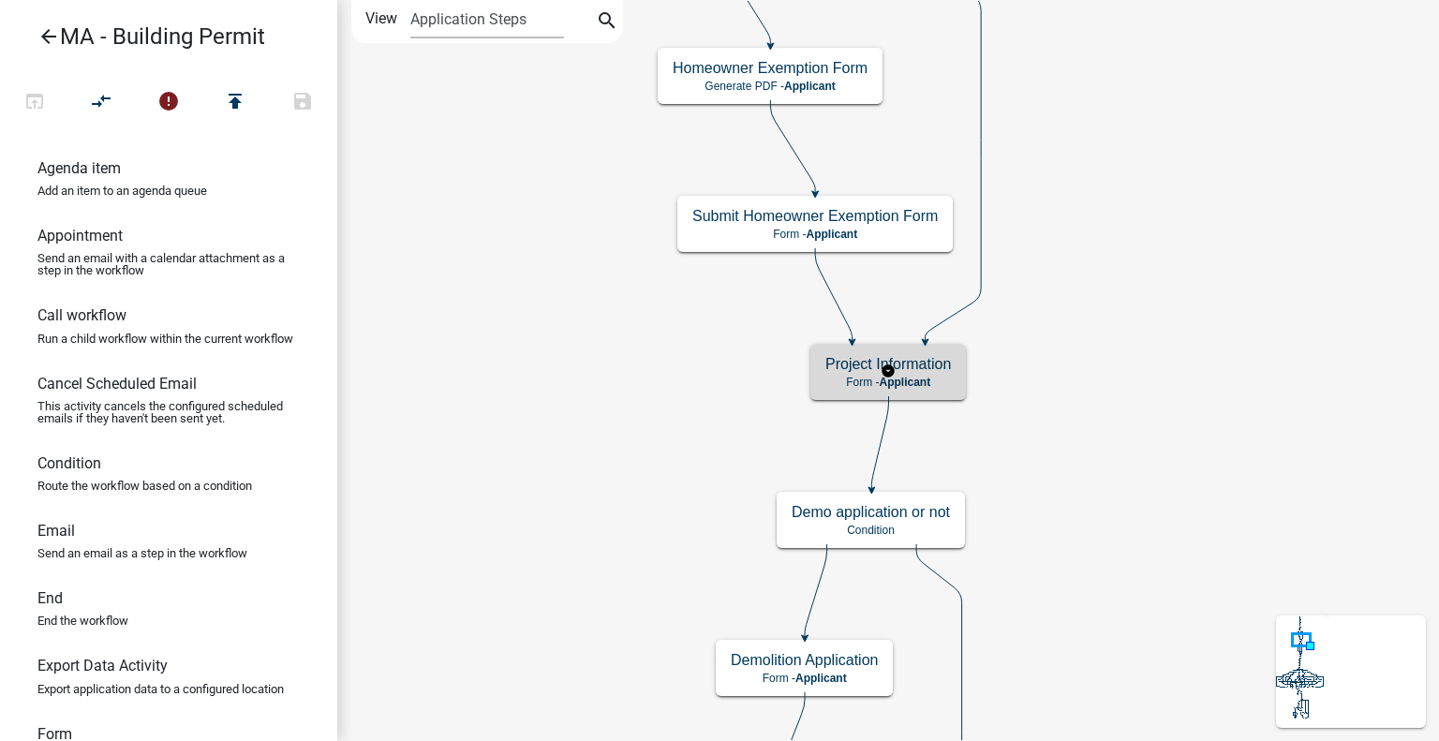
click at [928, 384] on span "Applicant" at bounding box center [905, 382] width 52 height 13
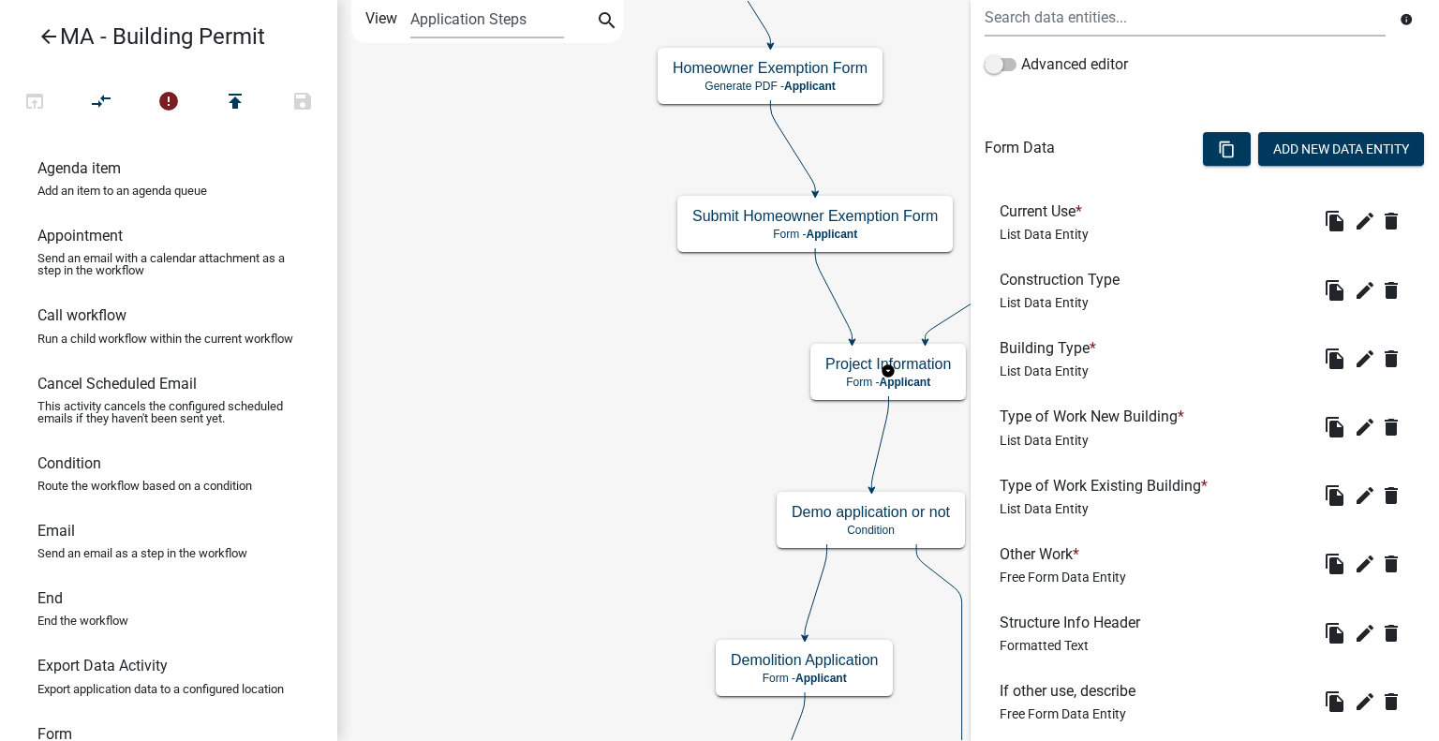
scroll to position [94, 0]
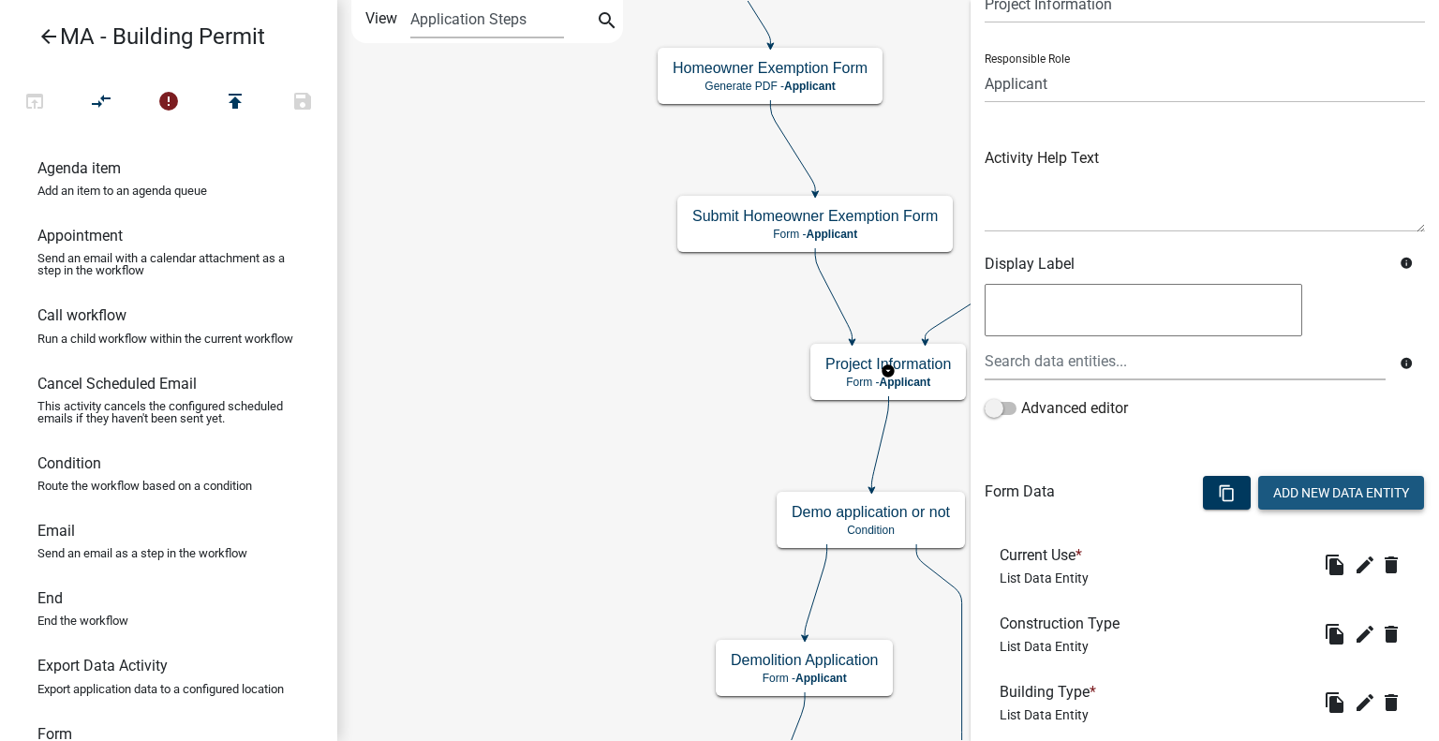
click at [1328, 485] on button "Add New Data Entity" at bounding box center [1341, 493] width 166 height 34
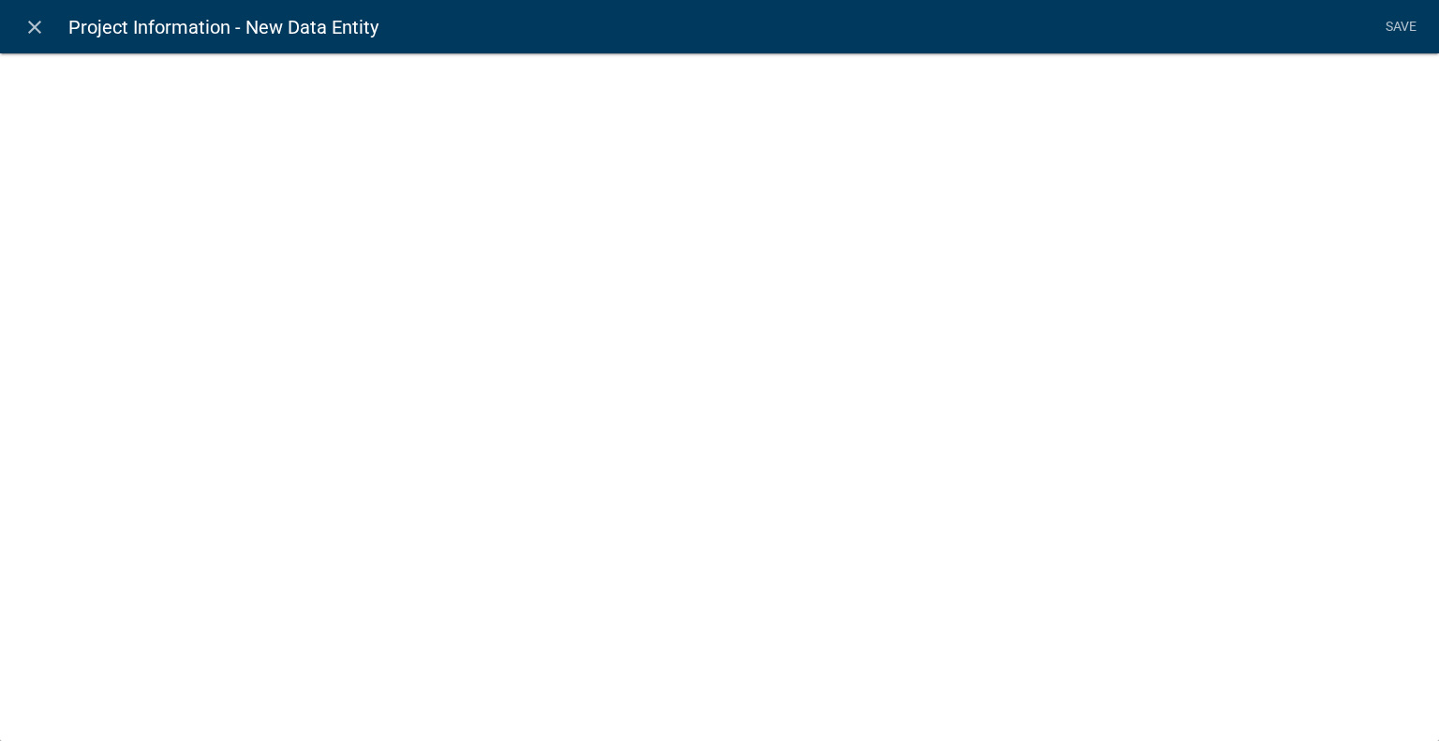
select select
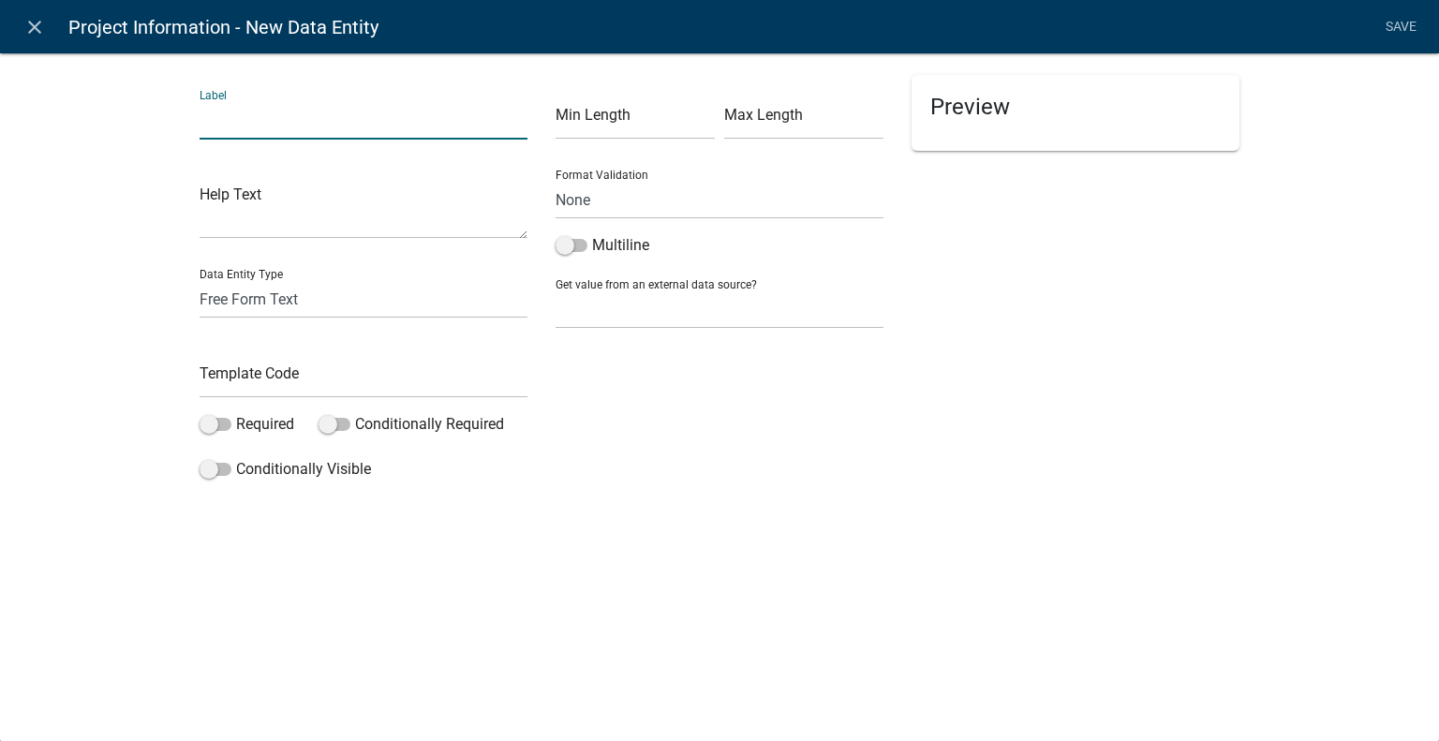
click at [268, 120] on input "text" at bounding box center [364, 120] width 328 height 38
click at [257, 292] on div "Data Entity Type Free Form Text Document Display Entity Value Fee Numeric Data …" at bounding box center [364, 286] width 328 height 65
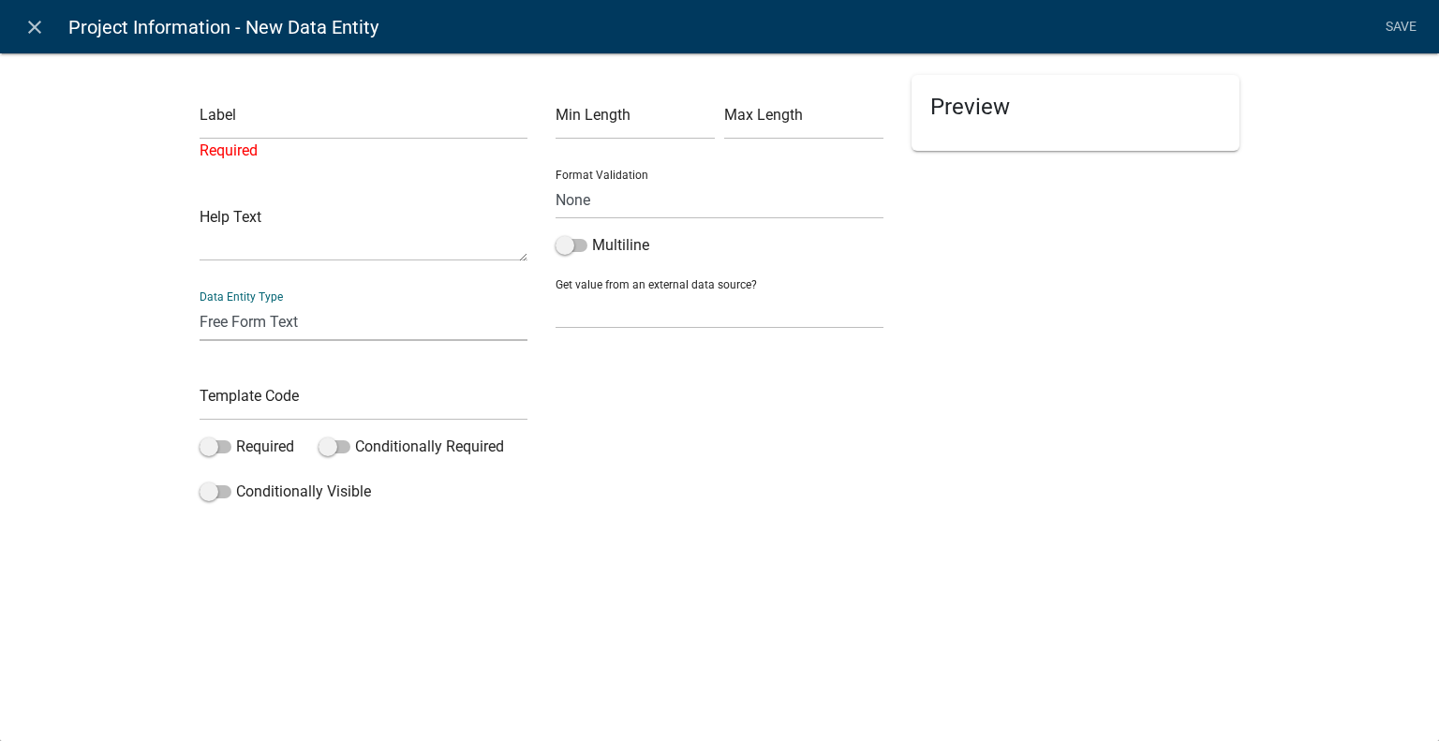
select select "rich-text"
click at [200, 303] on select "Free Form Text Document Display Entity Value Fee Numeric Data Date Map Sketch D…" at bounding box center [364, 322] width 328 height 38
select select "rich-text"
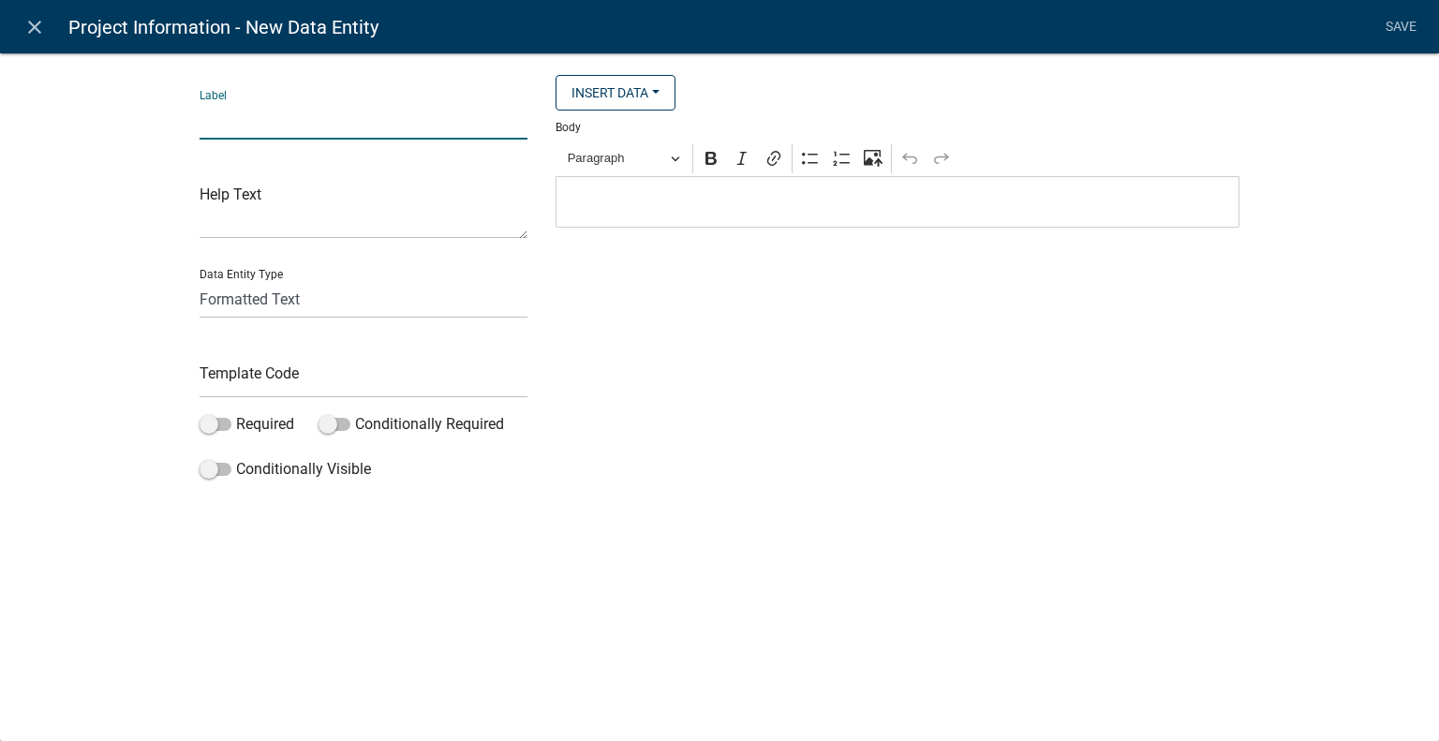
click at [271, 121] on input "text" at bounding box center [364, 120] width 328 height 38
type input "S"
type input "On Site Disposal System text"
click at [680, 196] on p "Editor editing area: main. Press Alt+0 for help." at bounding box center [898, 202] width 664 height 22
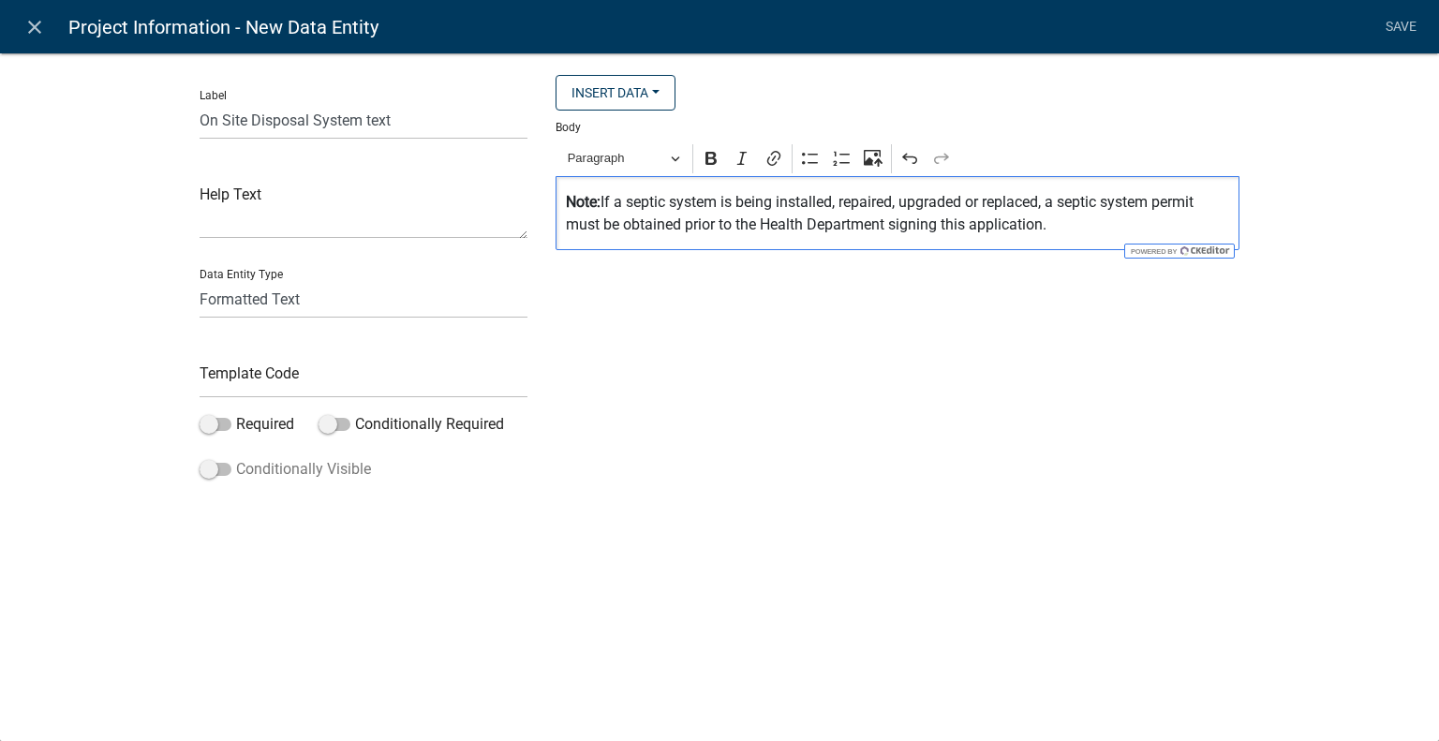
click at [266, 469] on label "Conditionally Visible" at bounding box center [285, 469] width 171 height 22
click at [236, 458] on input "Conditionally Visible" at bounding box center [236, 458] width 0 height 0
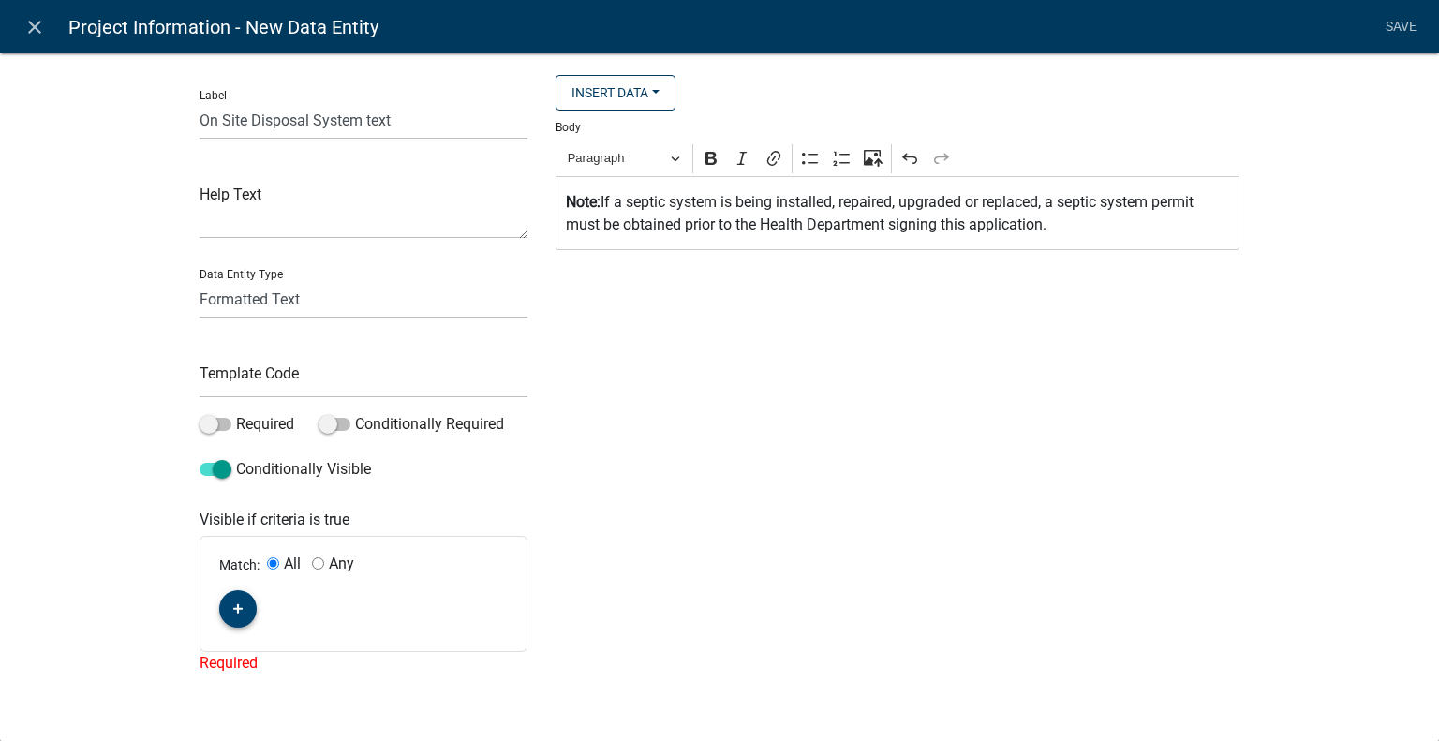
click at [227, 595] on button "button" at bounding box center [237, 608] width 37 height 37
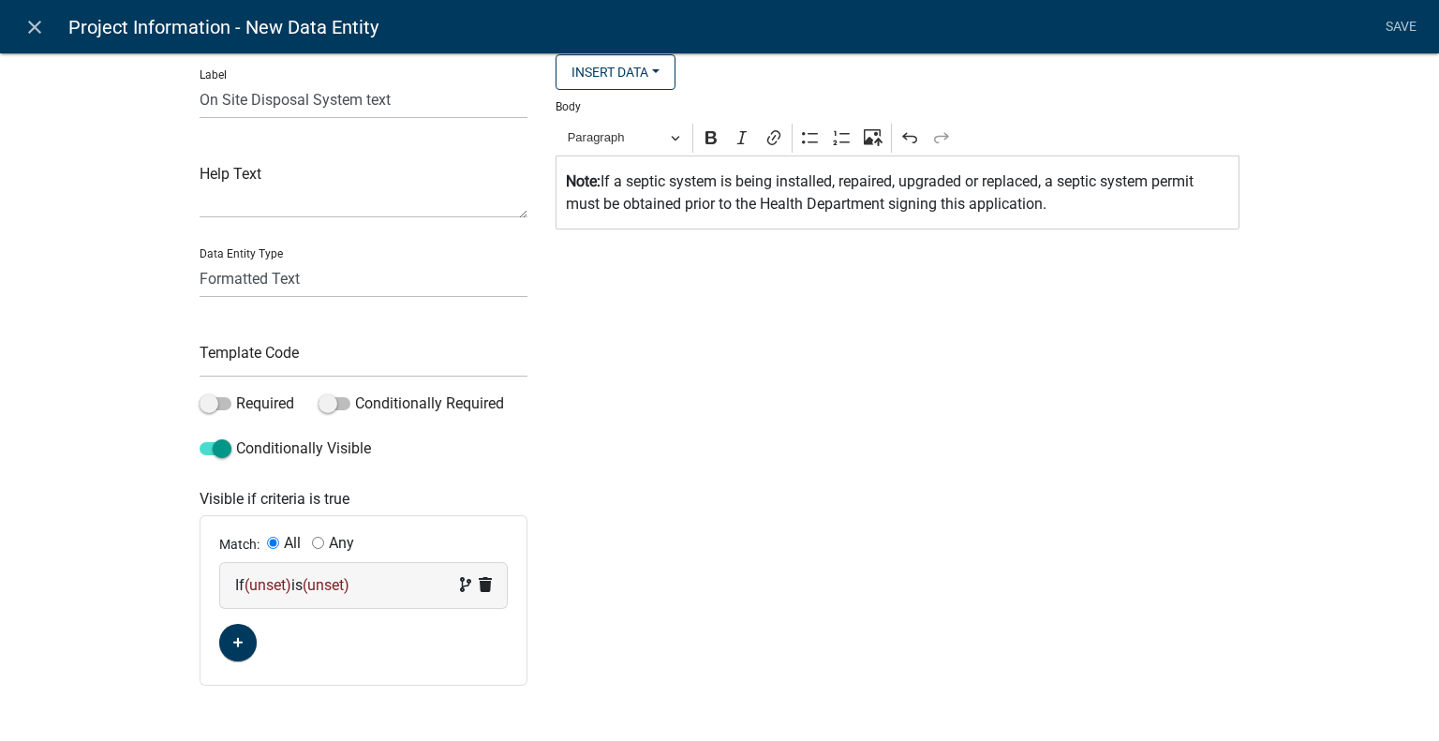
click at [255, 591] on span "(unset)" at bounding box center [268, 585] width 47 height 18
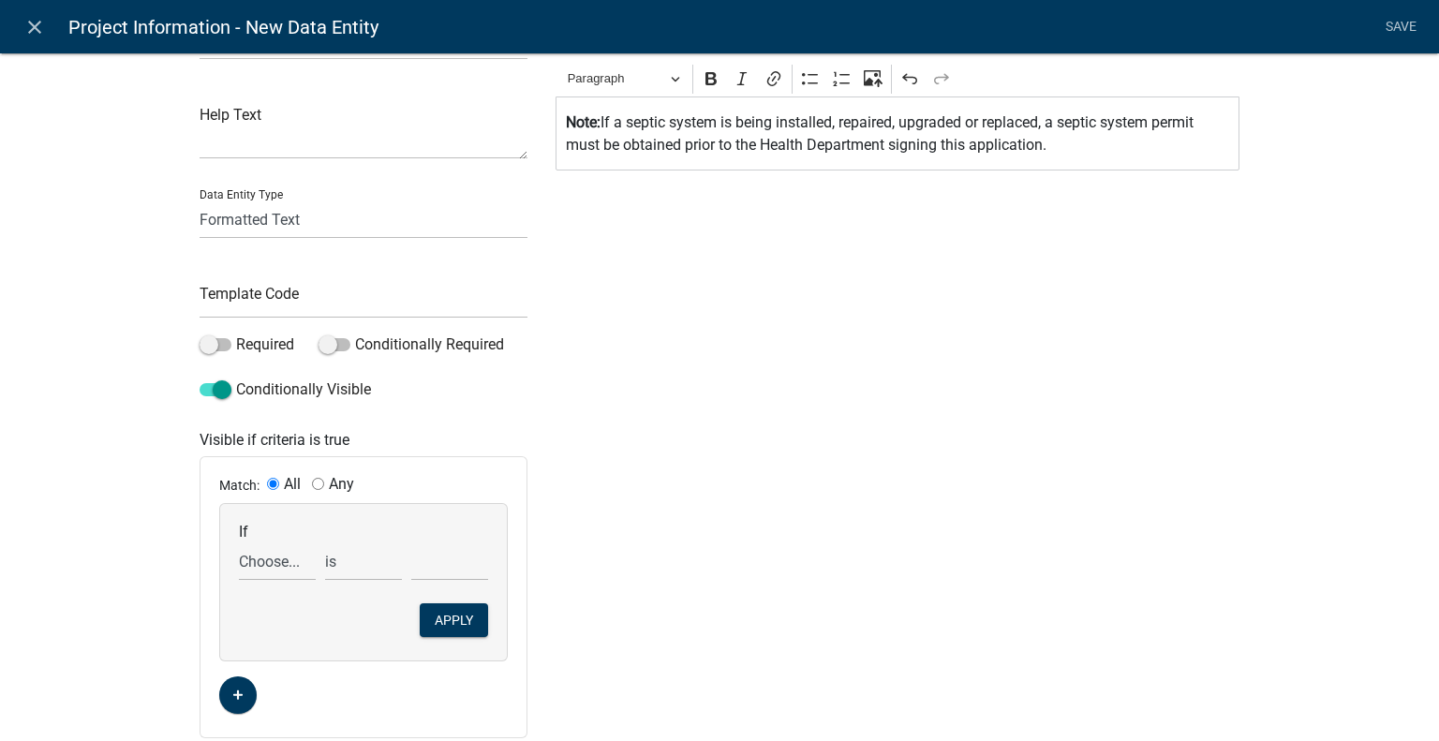
scroll to position [132, 0]
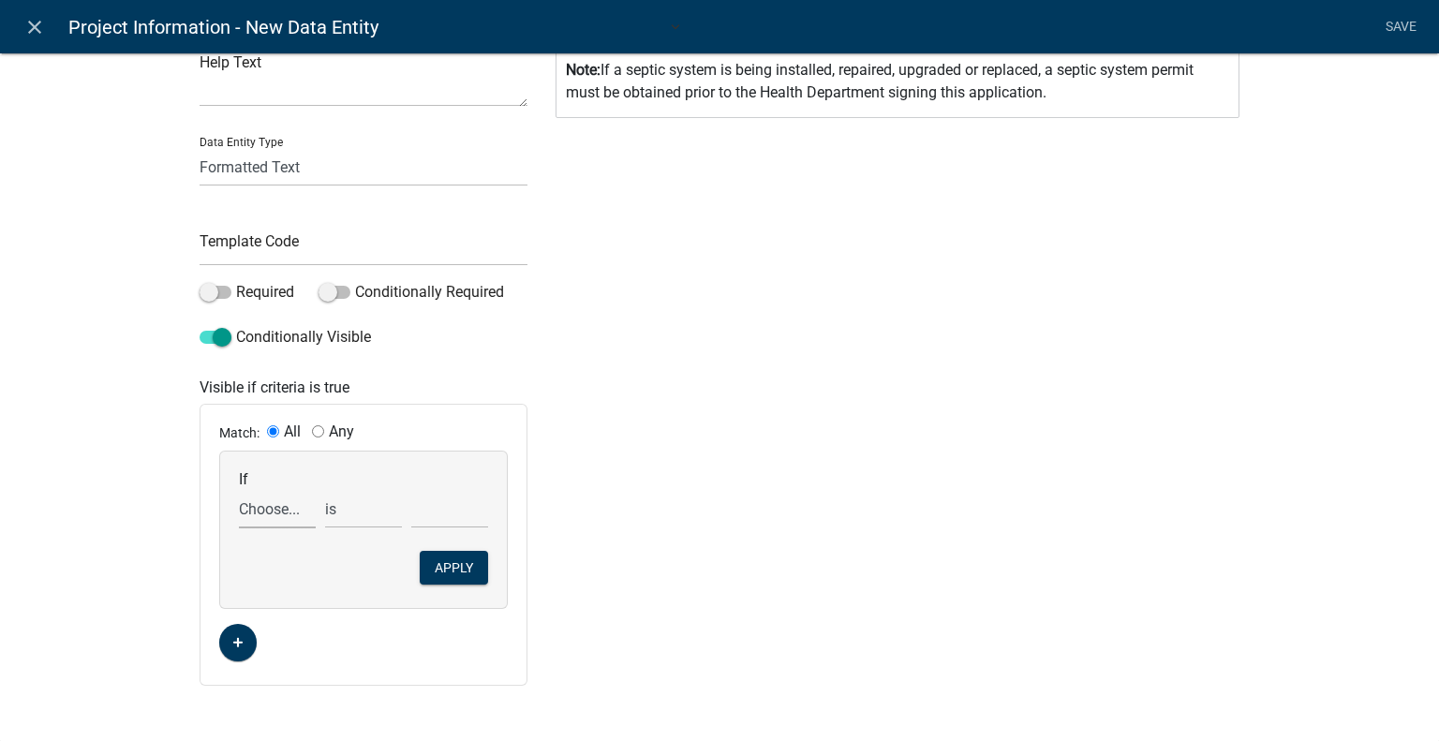
click at [252, 511] on select "Choose... Acres Address ALL_FEE_RECIPIENTS AppAddress AppAltPhone AppCity AppEm…" at bounding box center [277, 509] width 77 height 38
select select "246: SewageDisposal"
click at [239, 490] on select "Choose... Acres Address ALL_FEE_RECIPIENTS AppAddress AppAltPhone AppCity AppEm…" at bounding box center [277, 509] width 77 height 38
click at [417, 509] on select "Choose... Municipal Not Applicable On Site Disposal System" at bounding box center [449, 509] width 77 height 38
select select "3: On Site Disposal System"
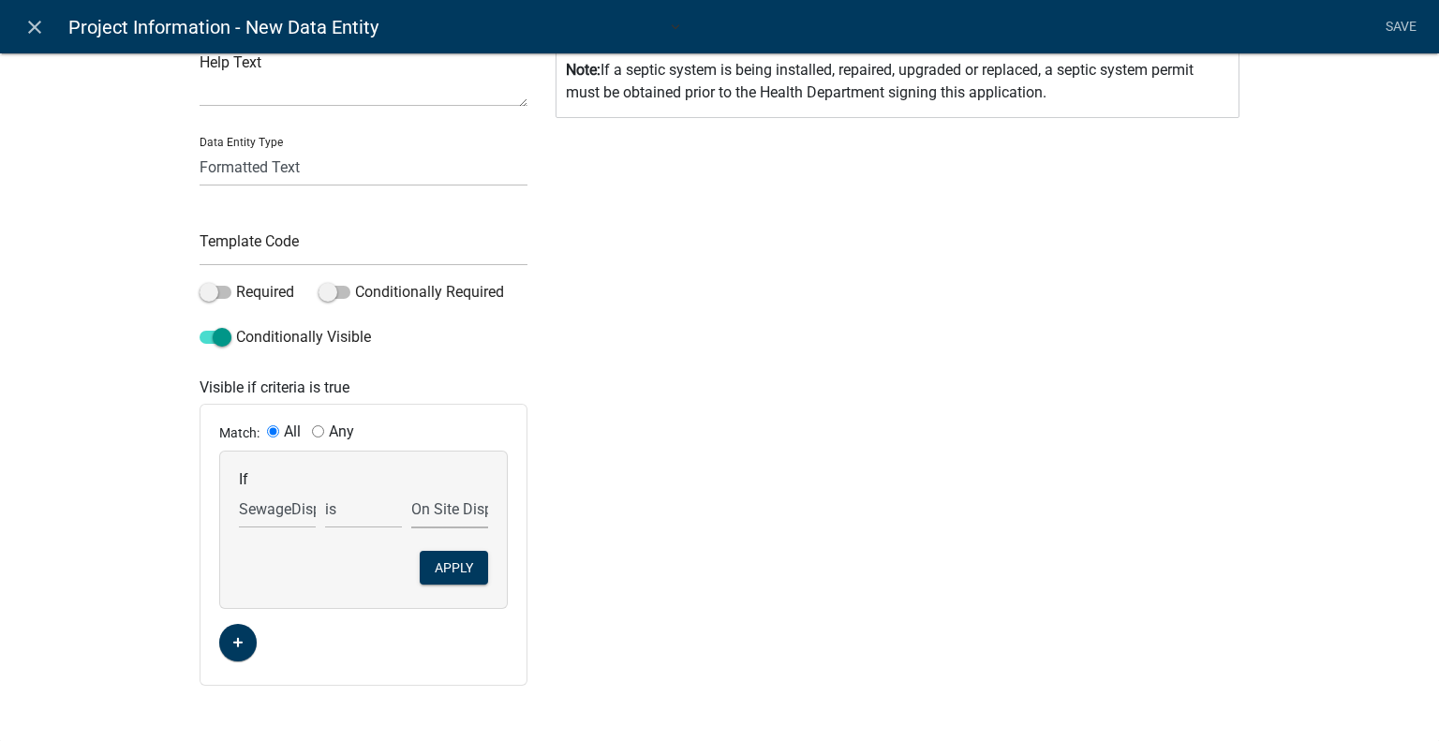
click at [411, 490] on select "Choose... Municipal Not Applicable On Site Disposal System" at bounding box center [449, 509] width 77 height 38
click at [454, 565] on button "Apply" at bounding box center [454, 568] width 68 height 34
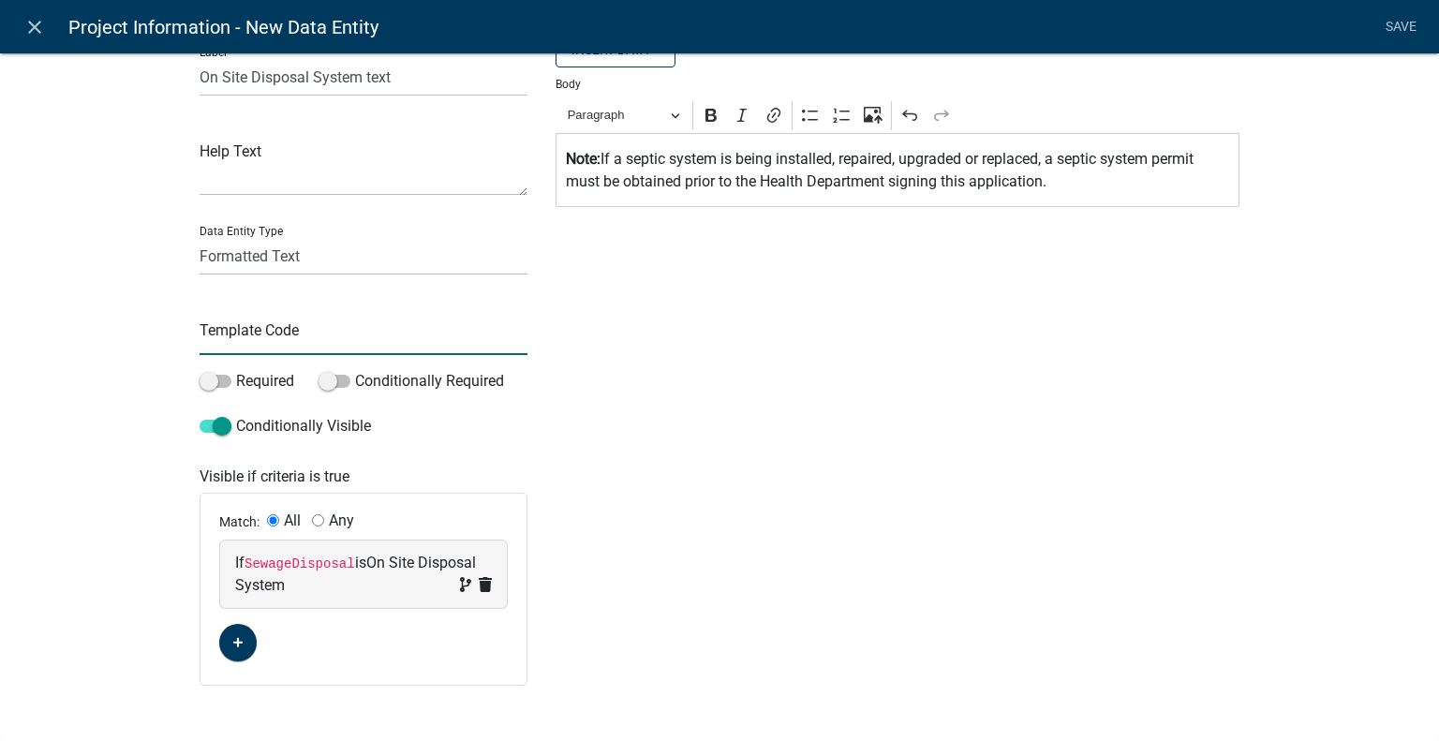
click at [303, 337] on input "text" at bounding box center [364, 336] width 328 height 38
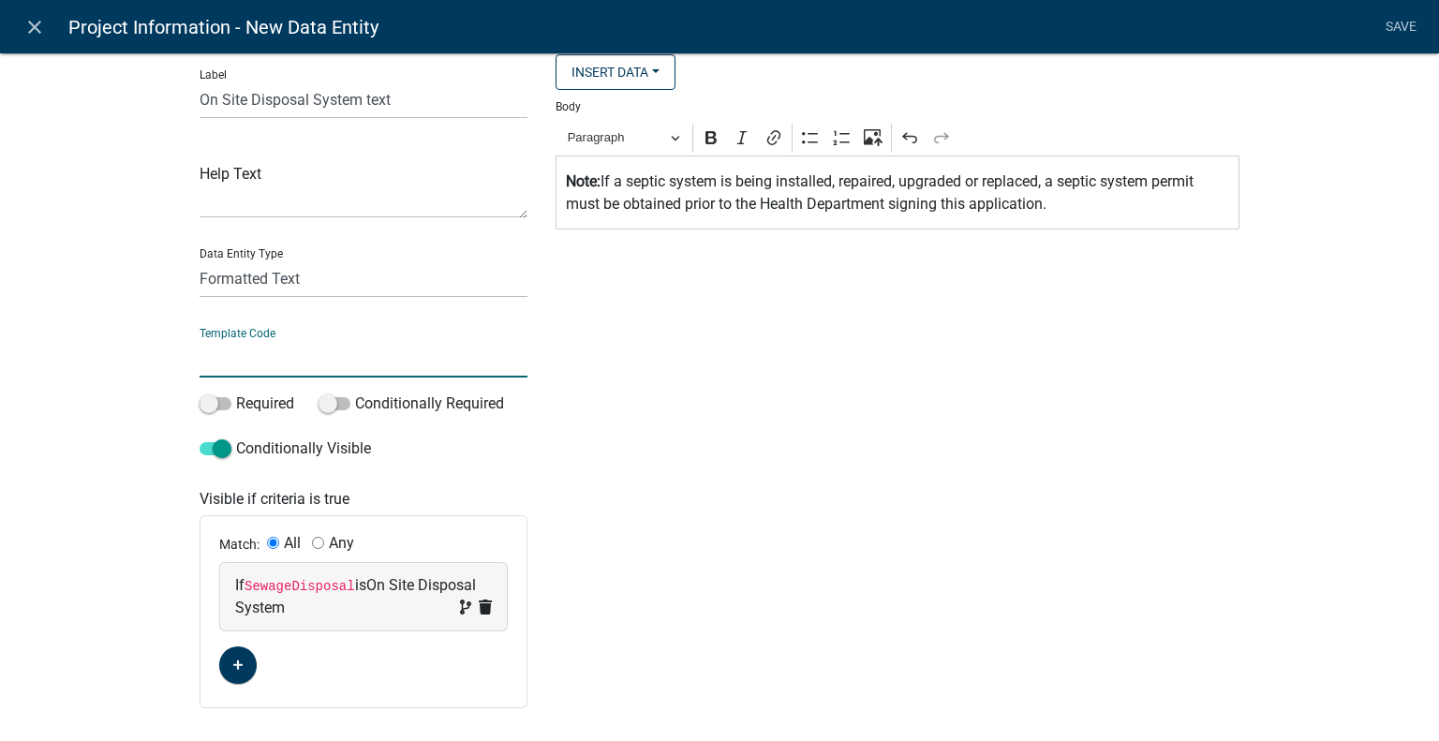
scroll to position [0, 0]
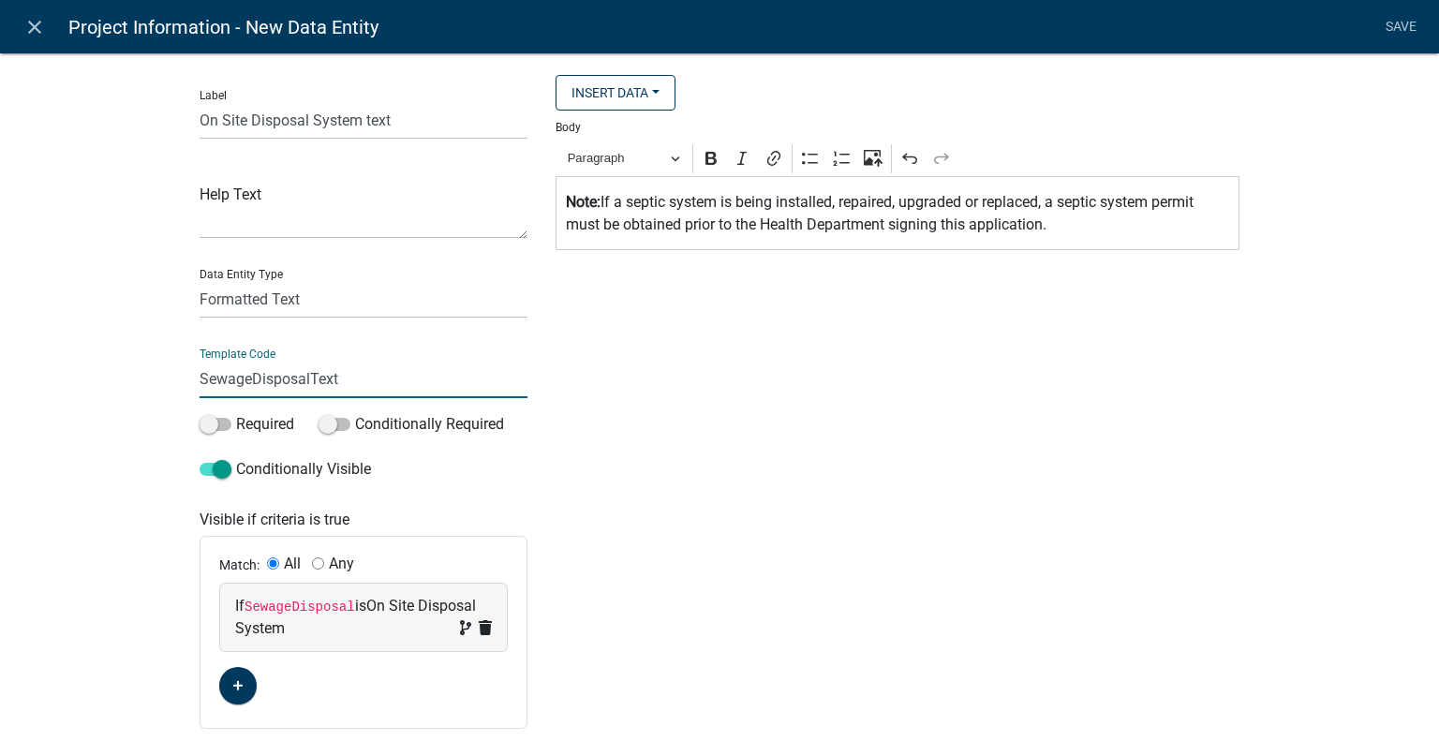
type input "SewageDisposalText"
click at [585, 356] on div "Insert Data Size (Acres) Address Fee Recipients Applicant Address Alternate Pho…" at bounding box center [898, 402] width 712 height 654
drag, startPoint x: 819, startPoint y: 338, endPoint x: 1280, endPoint y: 41, distance: 548.4
click at [825, 336] on div "Insert Data Size (Acres) Address Fee Recipients Applicant Address Alternate Pho…" at bounding box center [898, 402] width 712 height 654
click at [1405, 29] on link "Save" at bounding box center [1400, 27] width 47 height 36
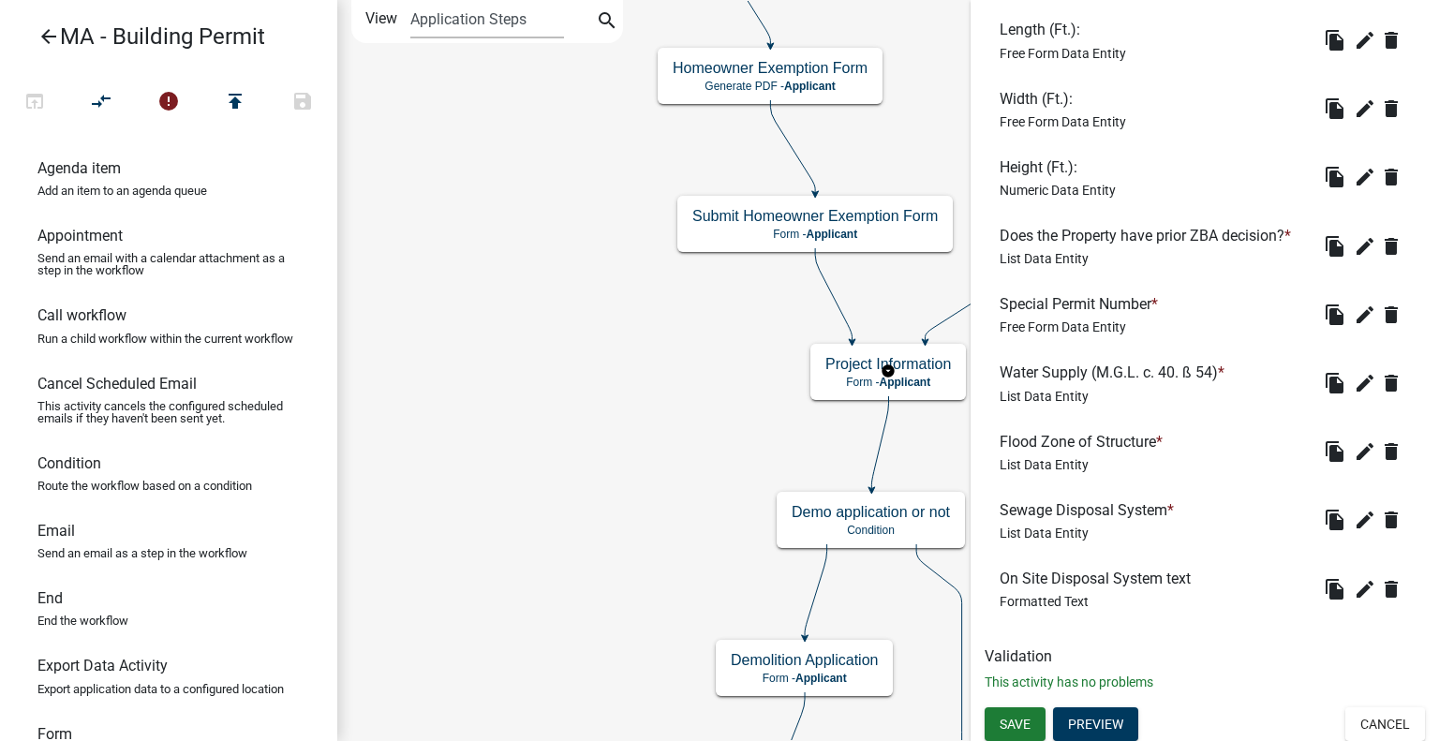
scroll to position [2680, 0]
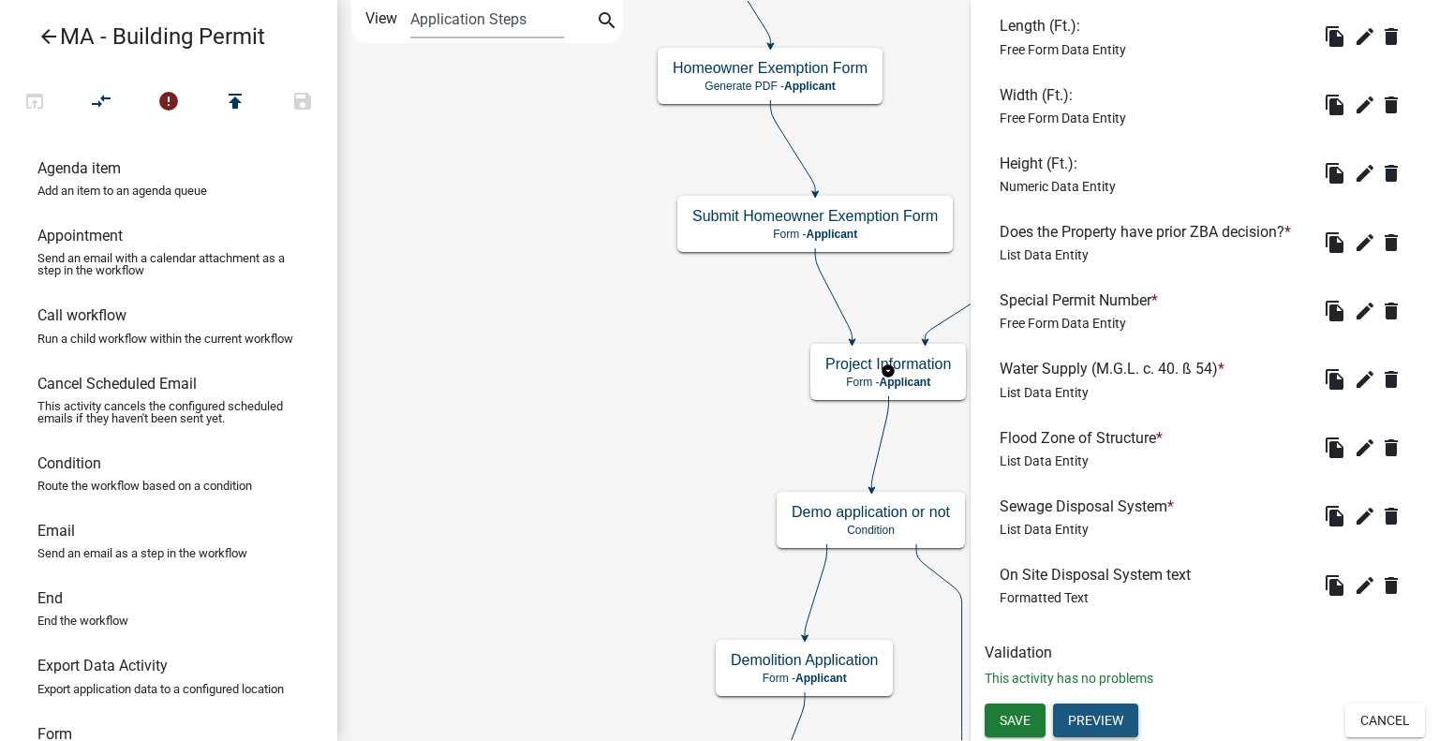
click at [1103, 710] on button "Preview" at bounding box center [1095, 721] width 85 height 34
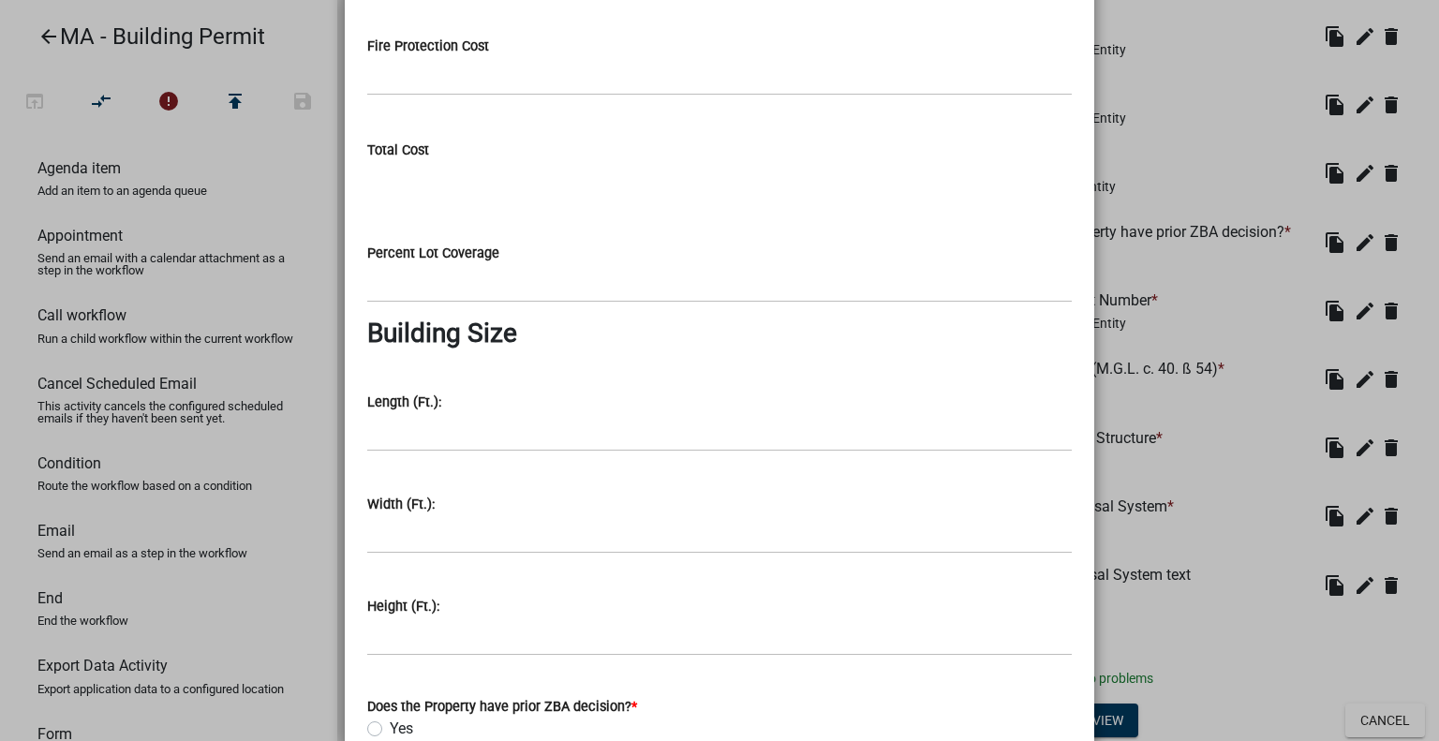
scroll to position [3030, 0]
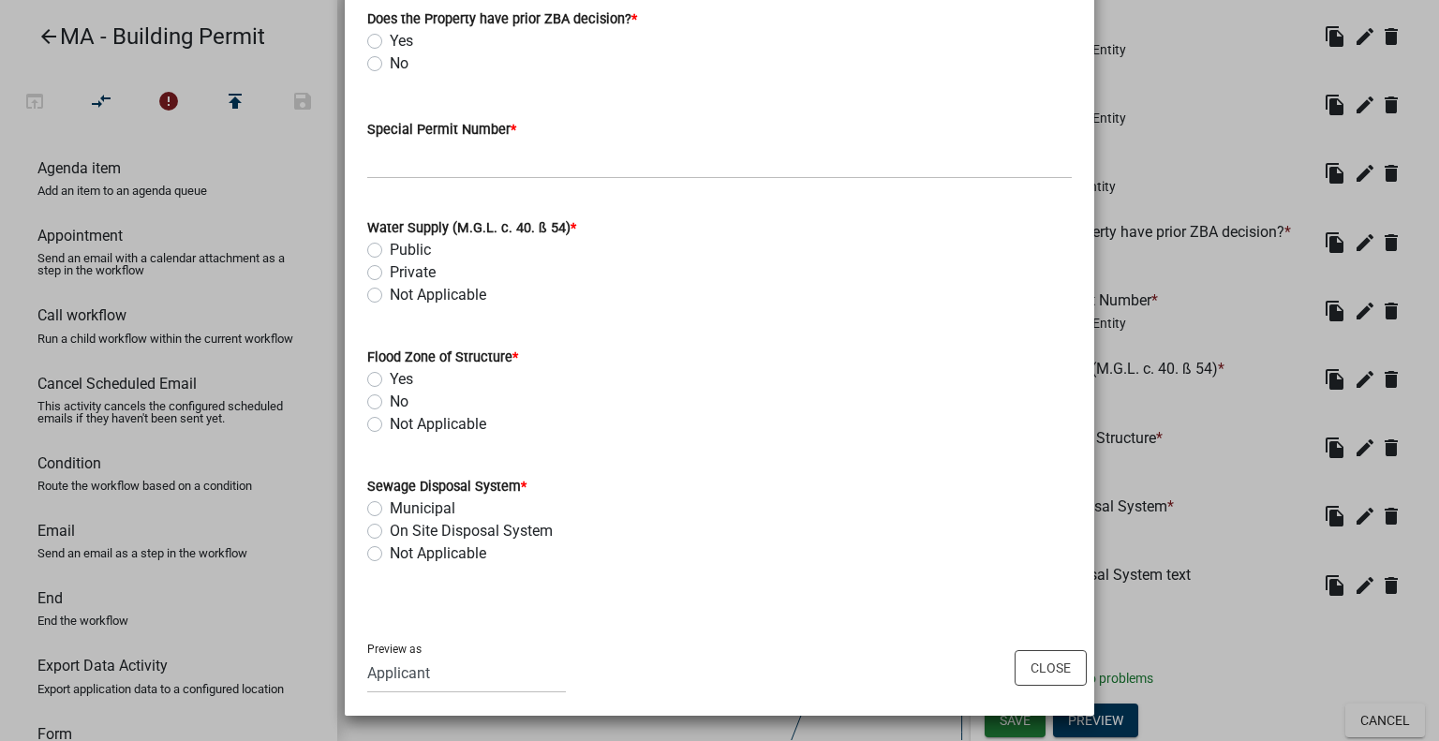
click at [431, 524] on label "On Site Disposal System" at bounding box center [471, 531] width 163 height 22
click at [402, 524] on input "On Site Disposal System" at bounding box center [396, 526] width 12 height 12
radio input "true"
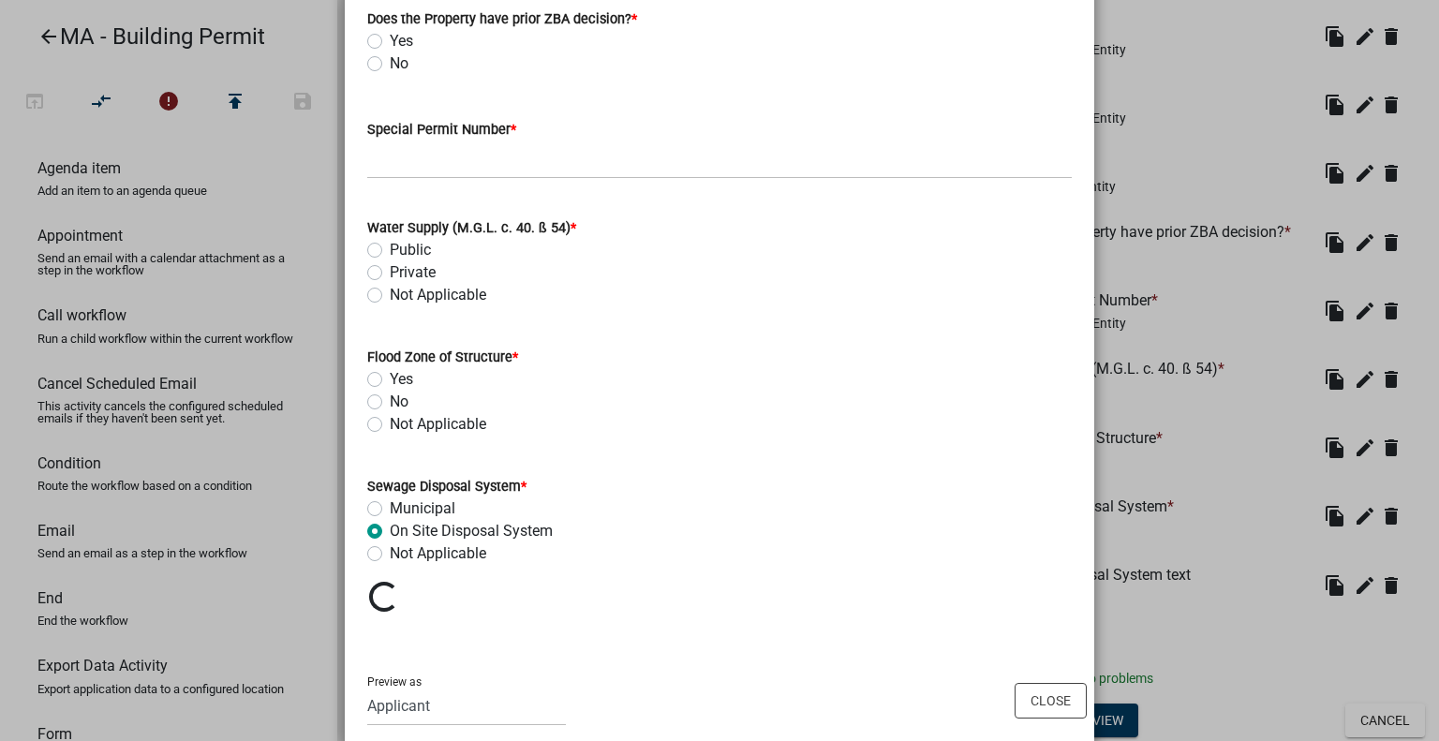
click at [430, 509] on label "Municipal" at bounding box center [423, 509] width 66 height 22
click at [402, 509] on input "Municipal" at bounding box center [396, 504] width 12 height 12
radio input "true"
click at [434, 551] on label "Not Applicable" at bounding box center [438, 553] width 97 height 22
click at [402, 551] on input "Not Applicable" at bounding box center [396, 548] width 12 height 12
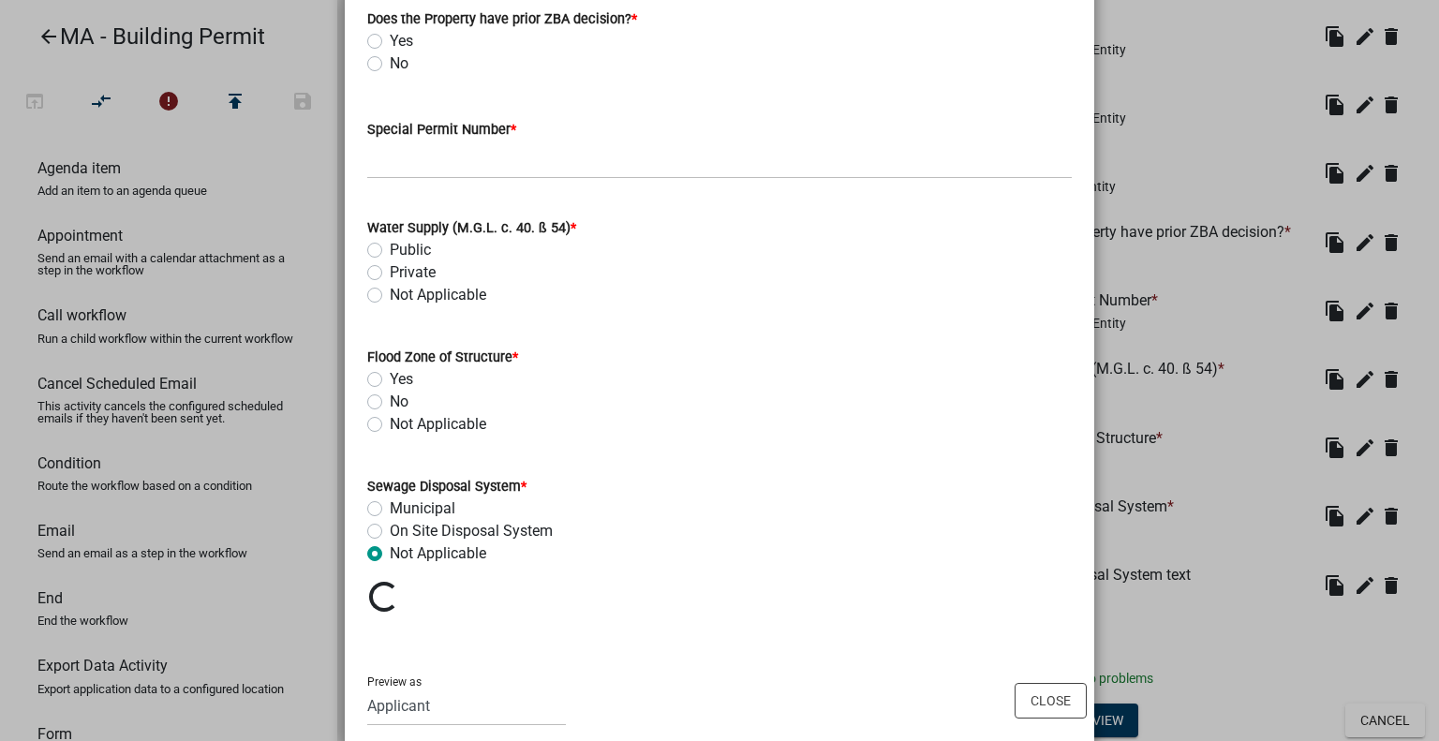
radio input "true"
click at [434, 527] on label "On Site Disposal System" at bounding box center [471, 531] width 163 height 22
click at [402, 527] on input "On Site Disposal System" at bounding box center [396, 526] width 12 height 12
radio input "true"
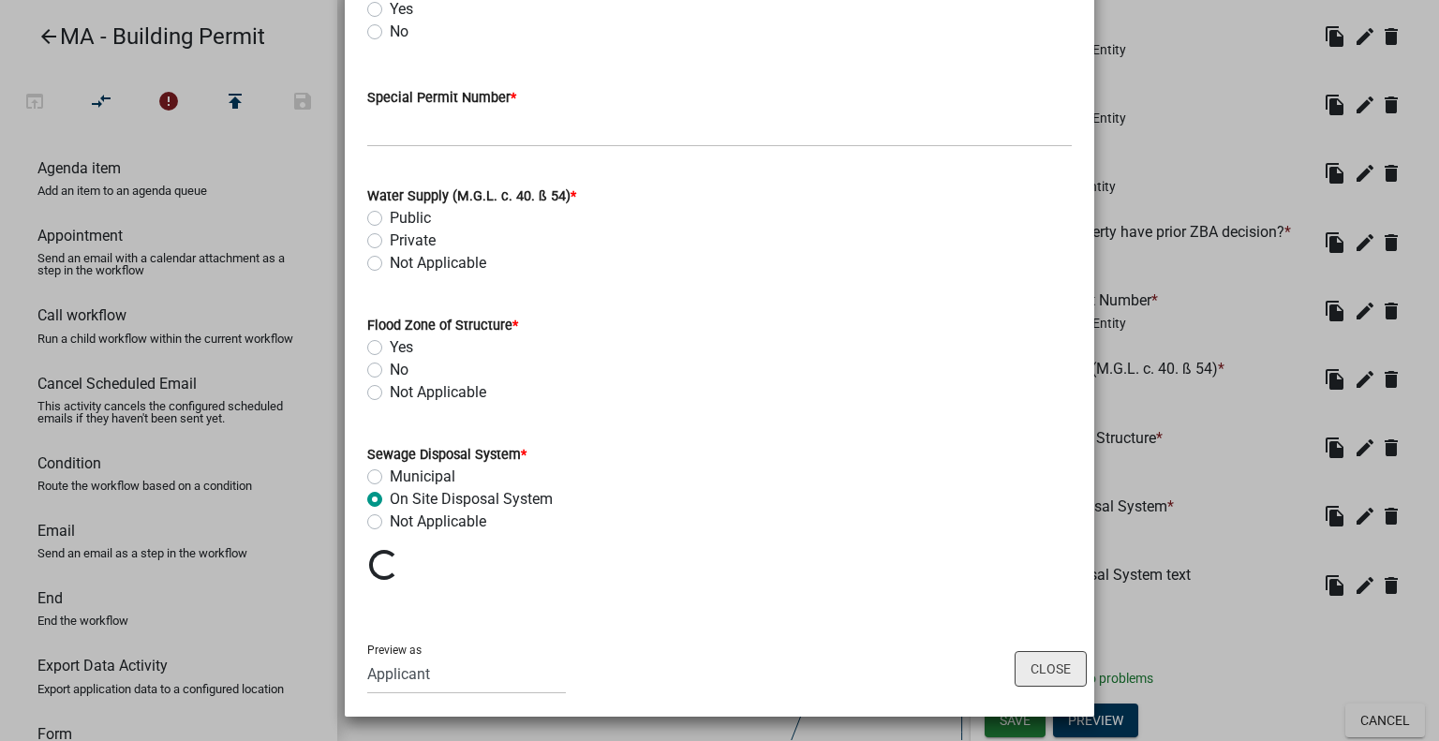
scroll to position [3062, 0]
click at [1032, 672] on button "Close" at bounding box center [1051, 669] width 72 height 36
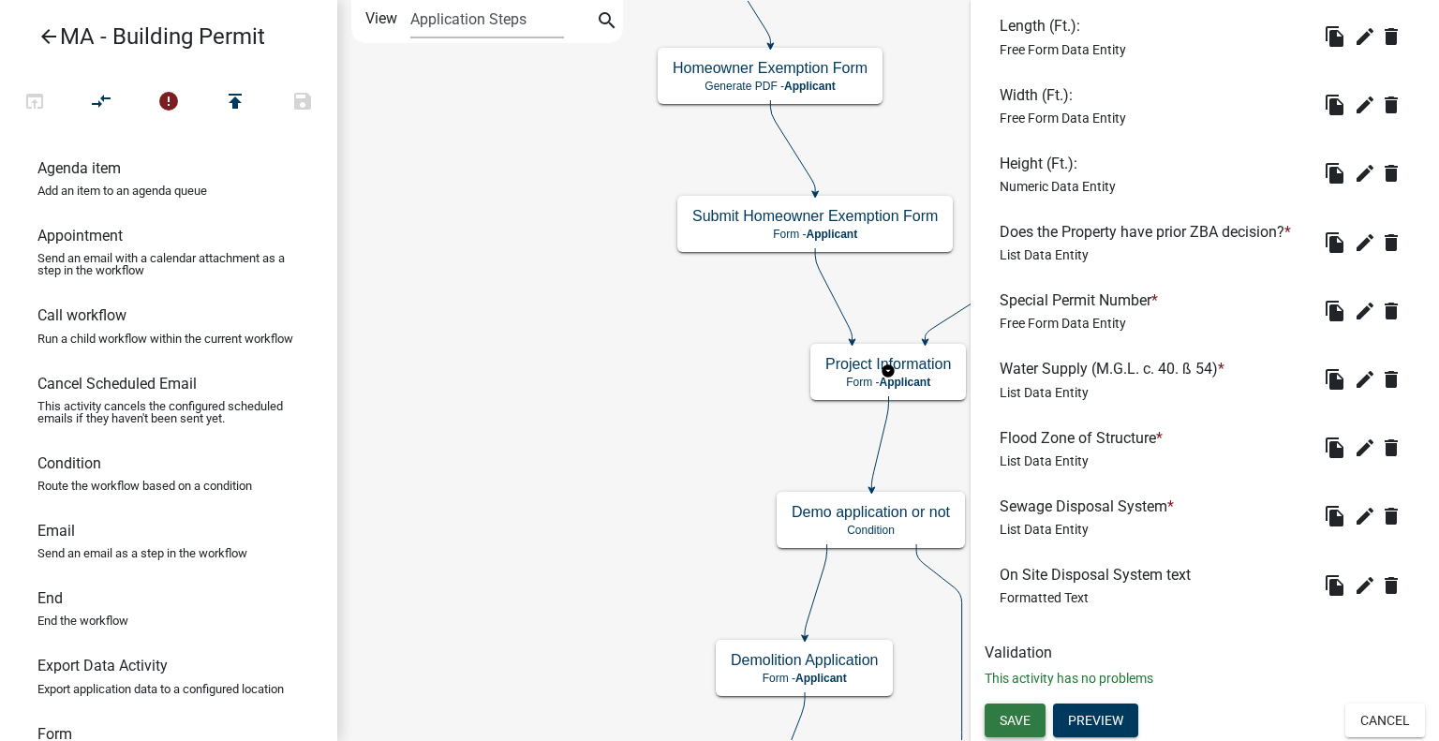
click at [1017, 718] on span "Save" at bounding box center [1015, 720] width 31 height 15
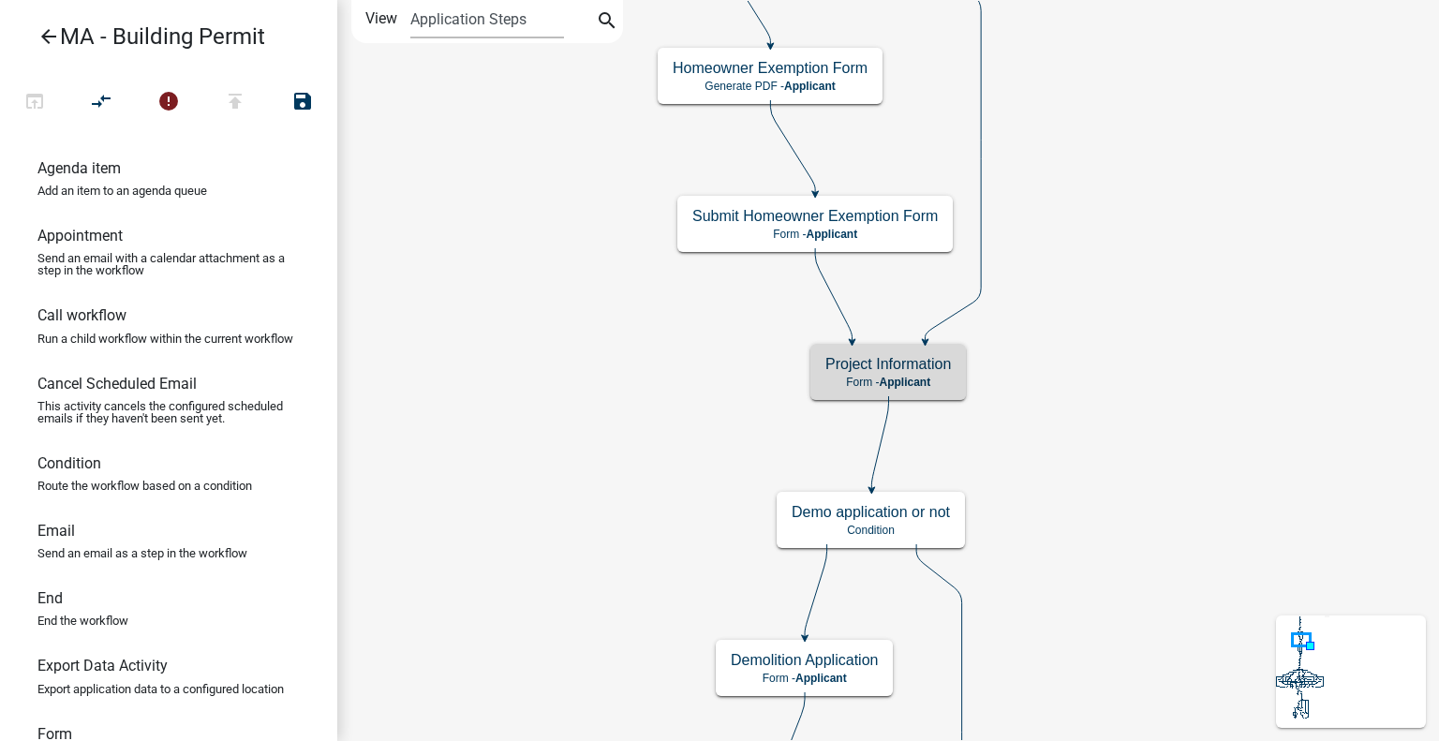
scroll to position [0, 0]
click at [920, 367] on h5 "Project Information" at bounding box center [888, 364] width 126 height 18
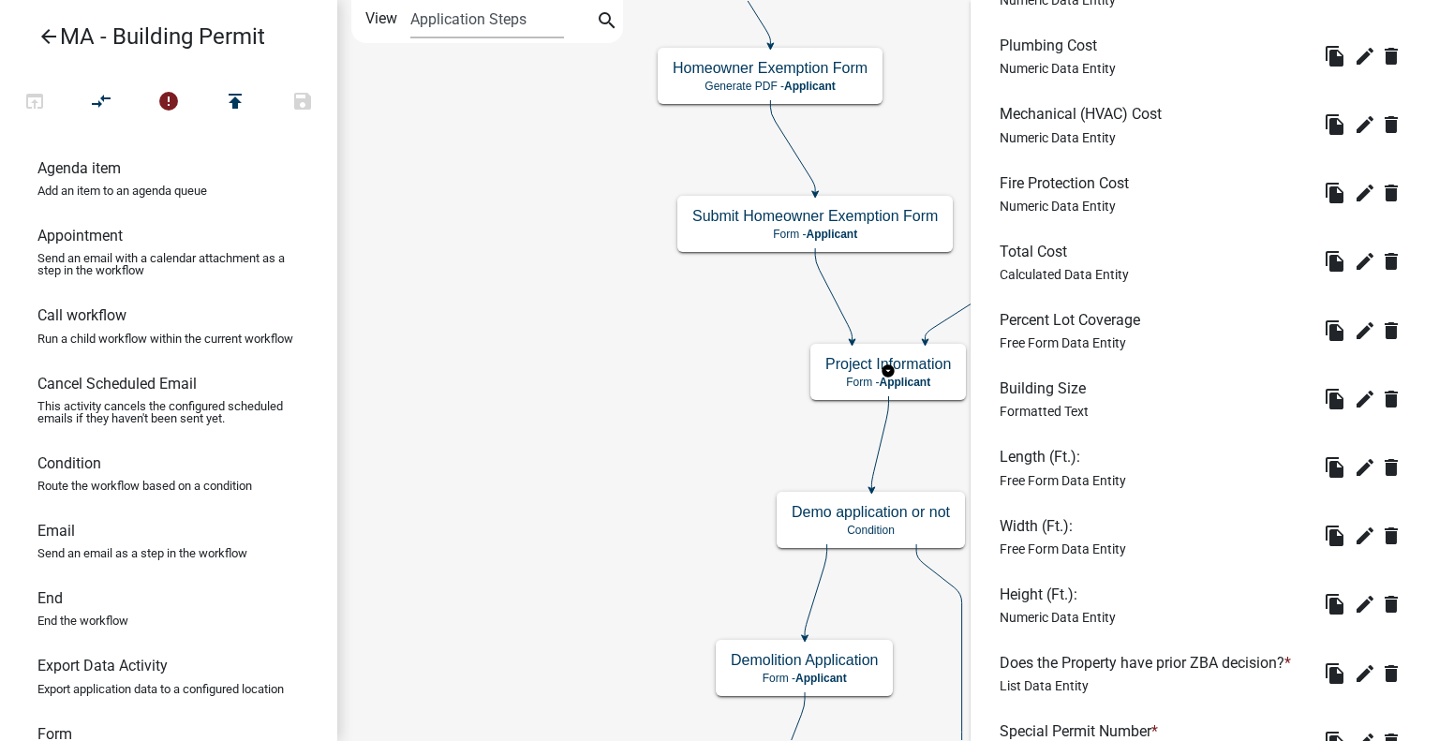
scroll to position [2680, 0]
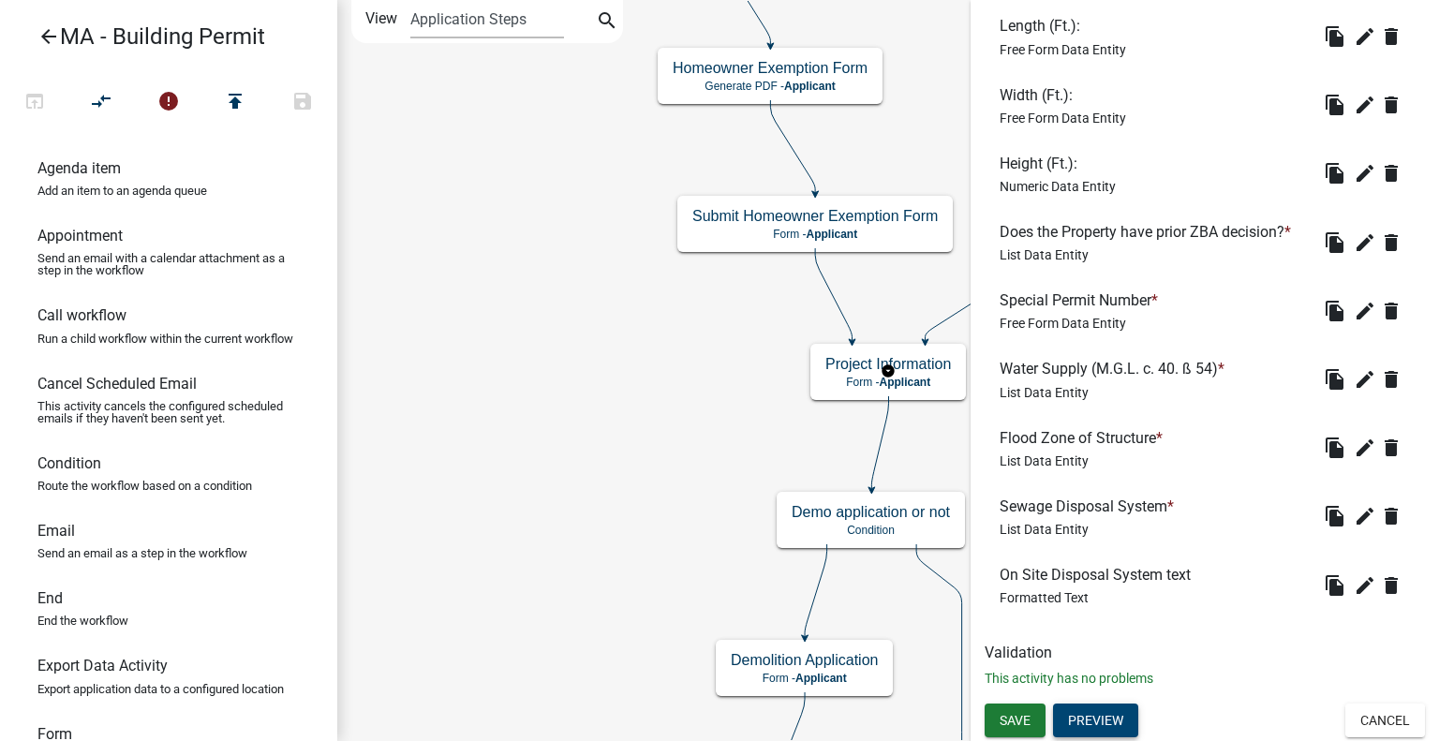
click at [1115, 719] on button "Preview" at bounding box center [1095, 721] width 85 height 34
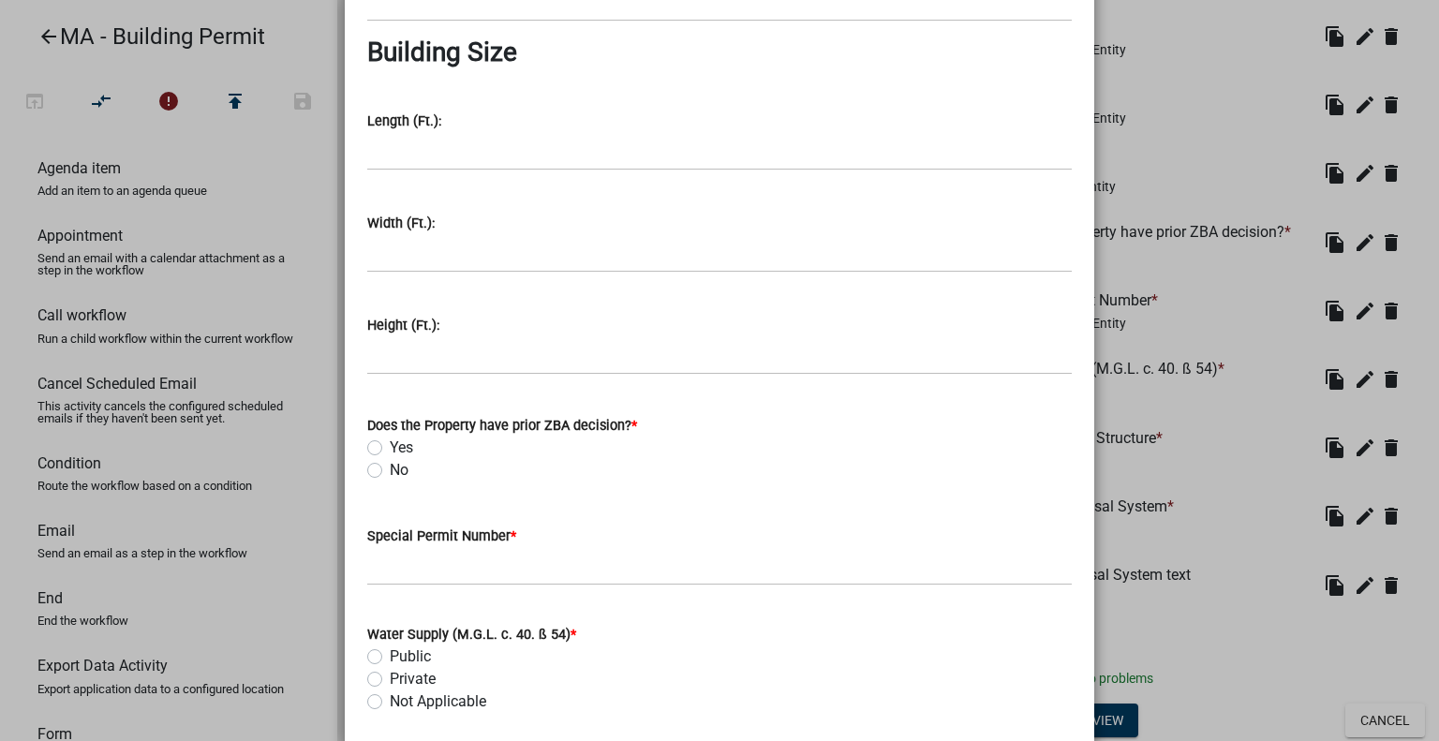
scroll to position [3030, 0]
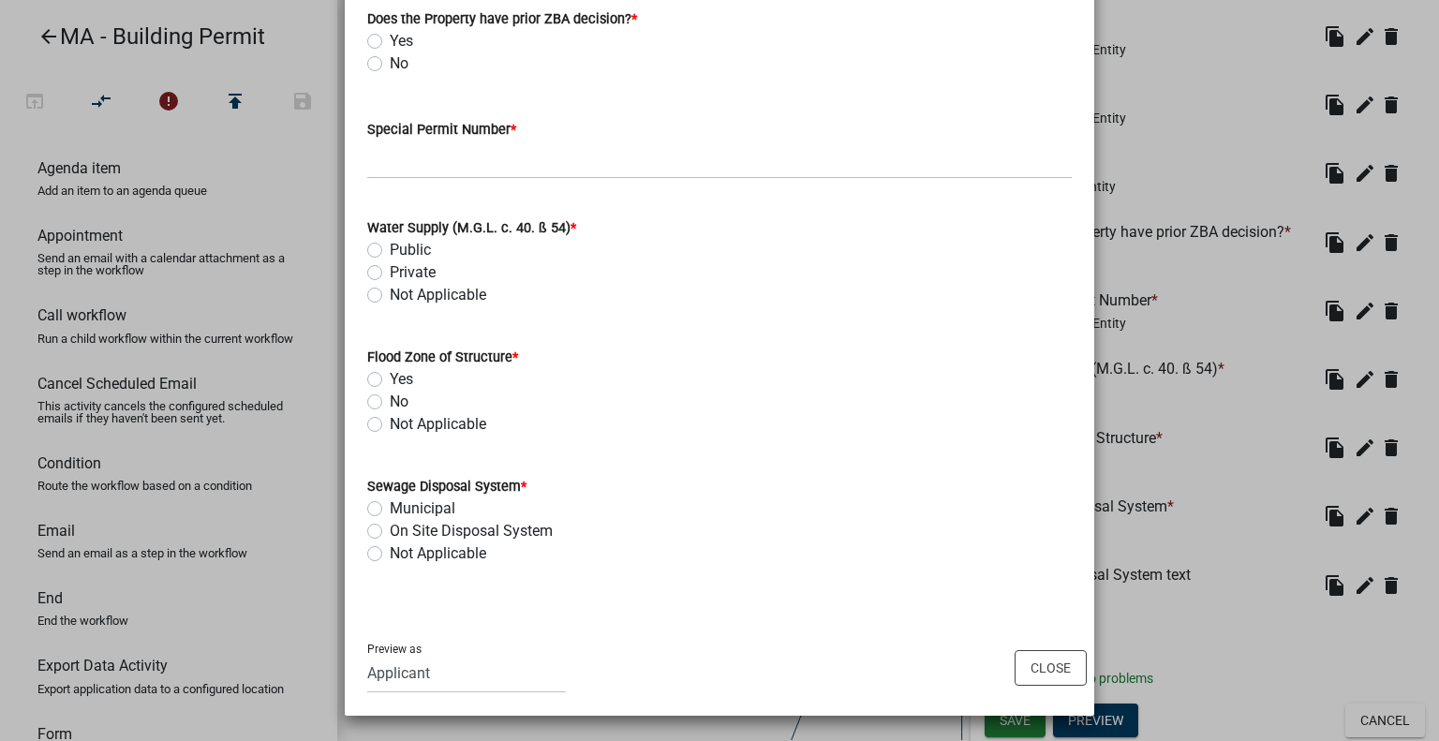
click at [480, 537] on label "On Site Disposal System" at bounding box center [471, 531] width 163 height 22
click at [402, 532] on input "On Site Disposal System" at bounding box center [396, 526] width 12 height 12
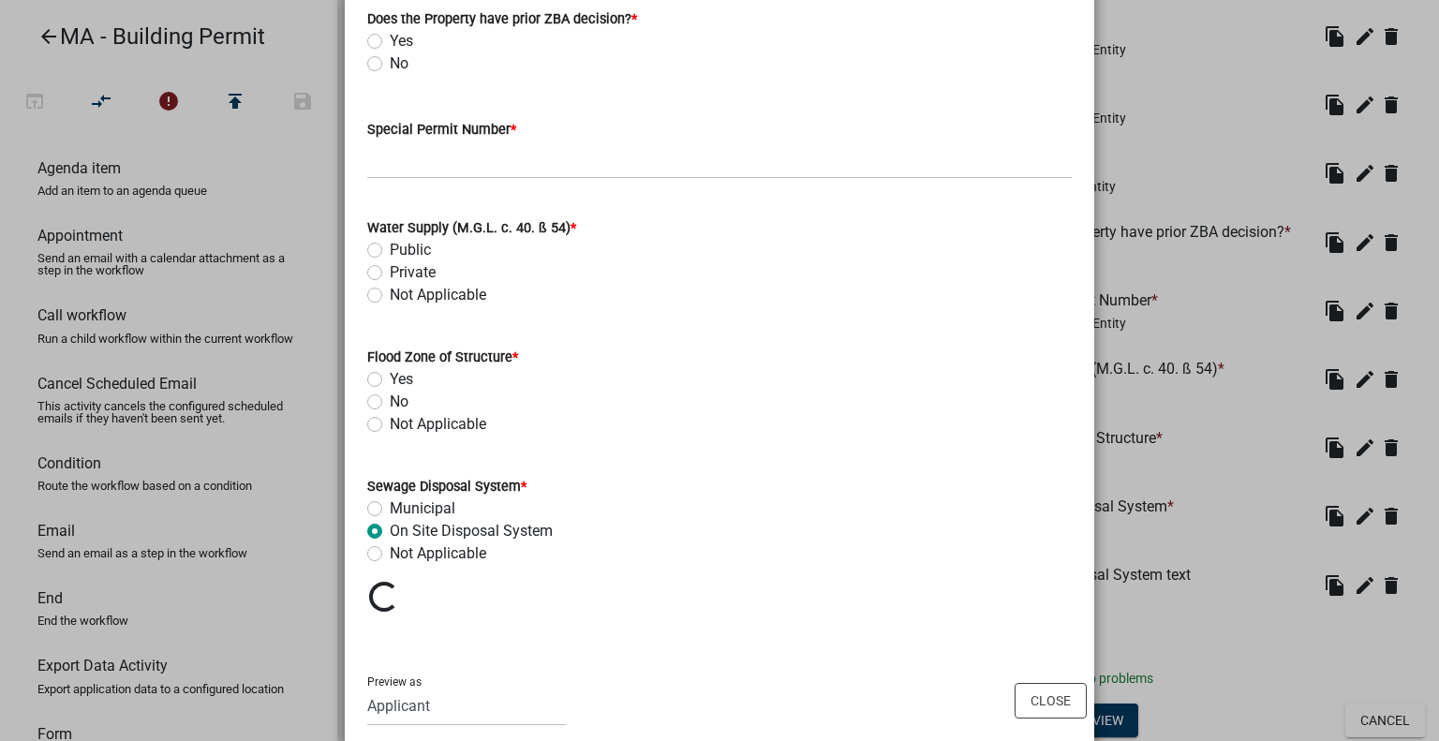
radio input "true"
click at [1028, 690] on button "Close" at bounding box center [1051, 701] width 72 height 36
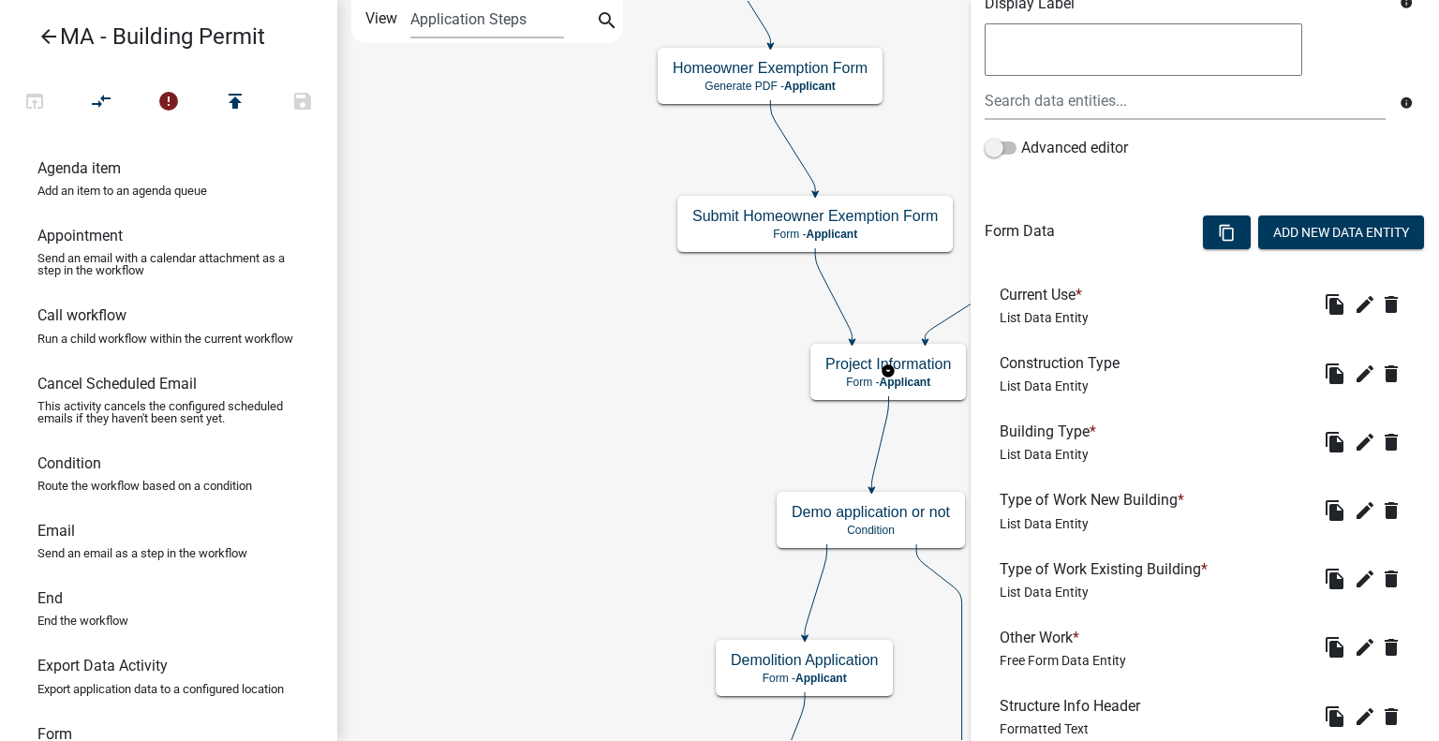
scroll to position [244, 0]
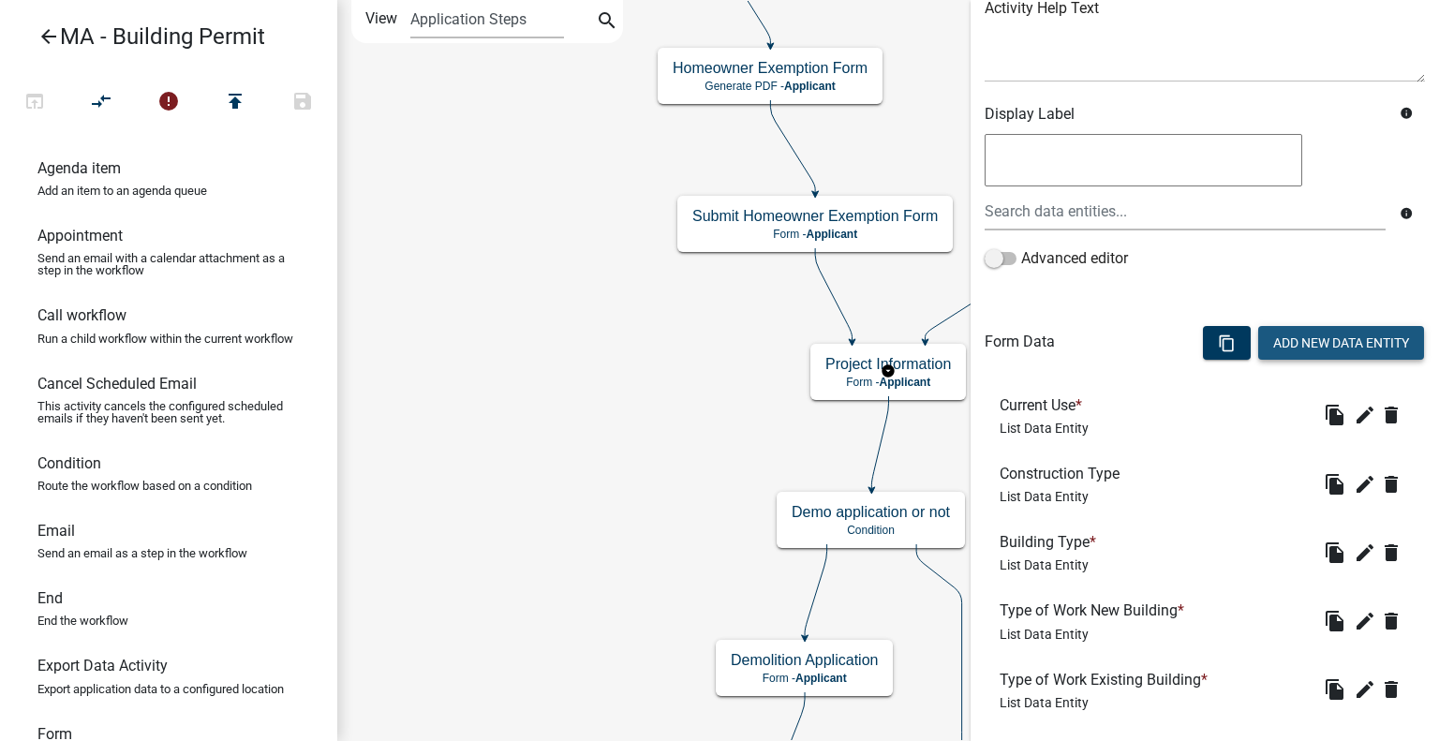
click at [1372, 349] on button "Add New Data Entity" at bounding box center [1341, 343] width 166 height 34
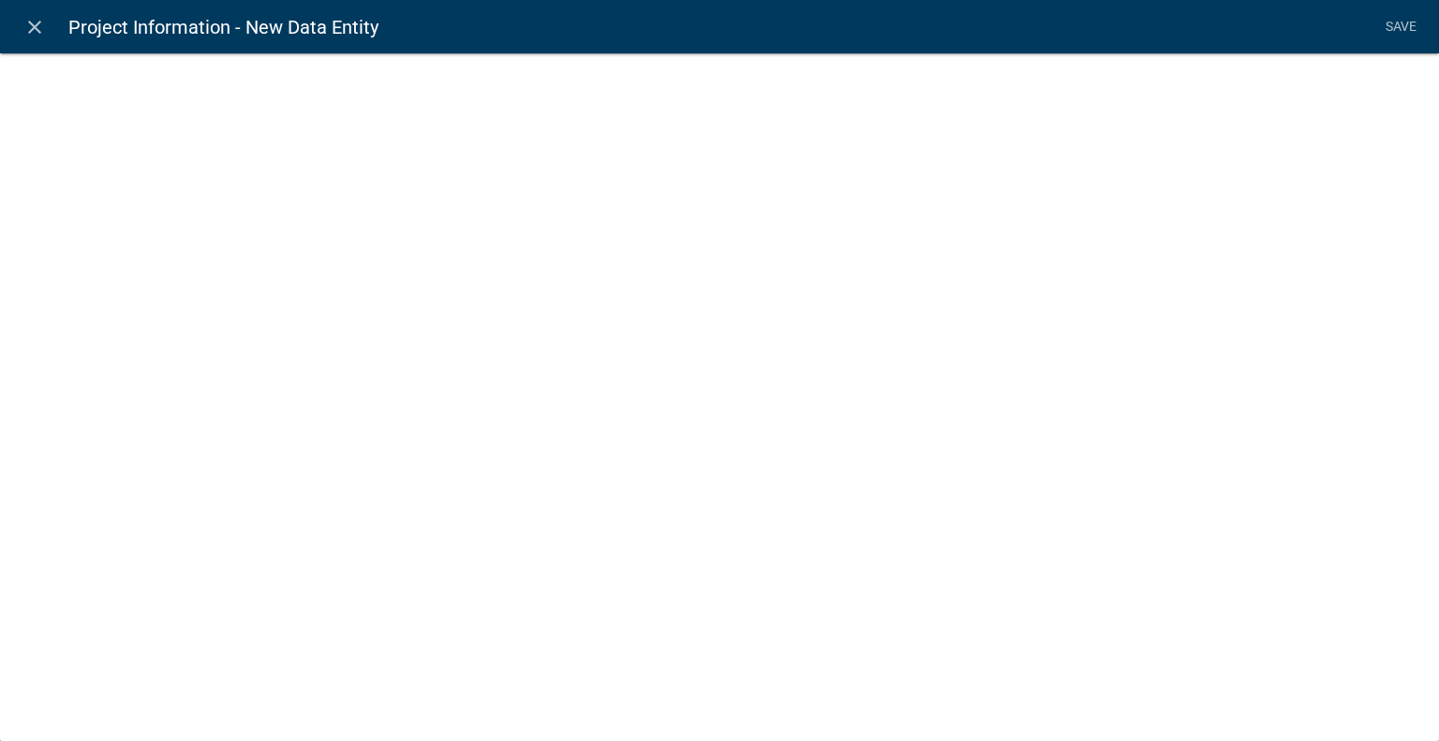
select select
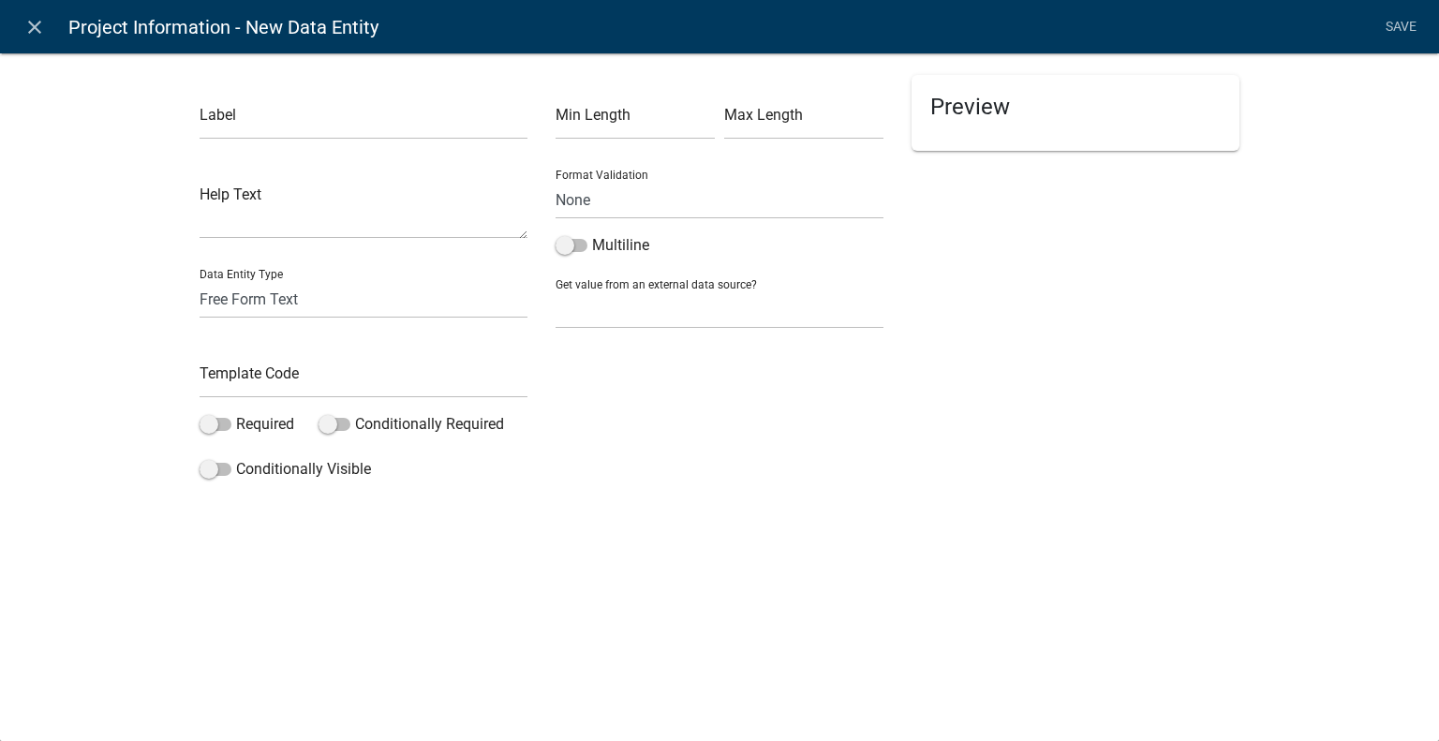
drag, startPoint x: 394, startPoint y: 100, endPoint x: 394, endPoint y: 130, distance: 30.0
click at [394, 102] on div "Label" at bounding box center [364, 107] width 328 height 65
click at [394, 134] on input "text" at bounding box center [364, 120] width 328 height 38
type input "Brief Description of Proposed Work"
click at [345, 291] on select "Free Form Text Document Display Entity Value Fee Numeric Data Date Map Sketch D…" at bounding box center [364, 299] width 328 height 38
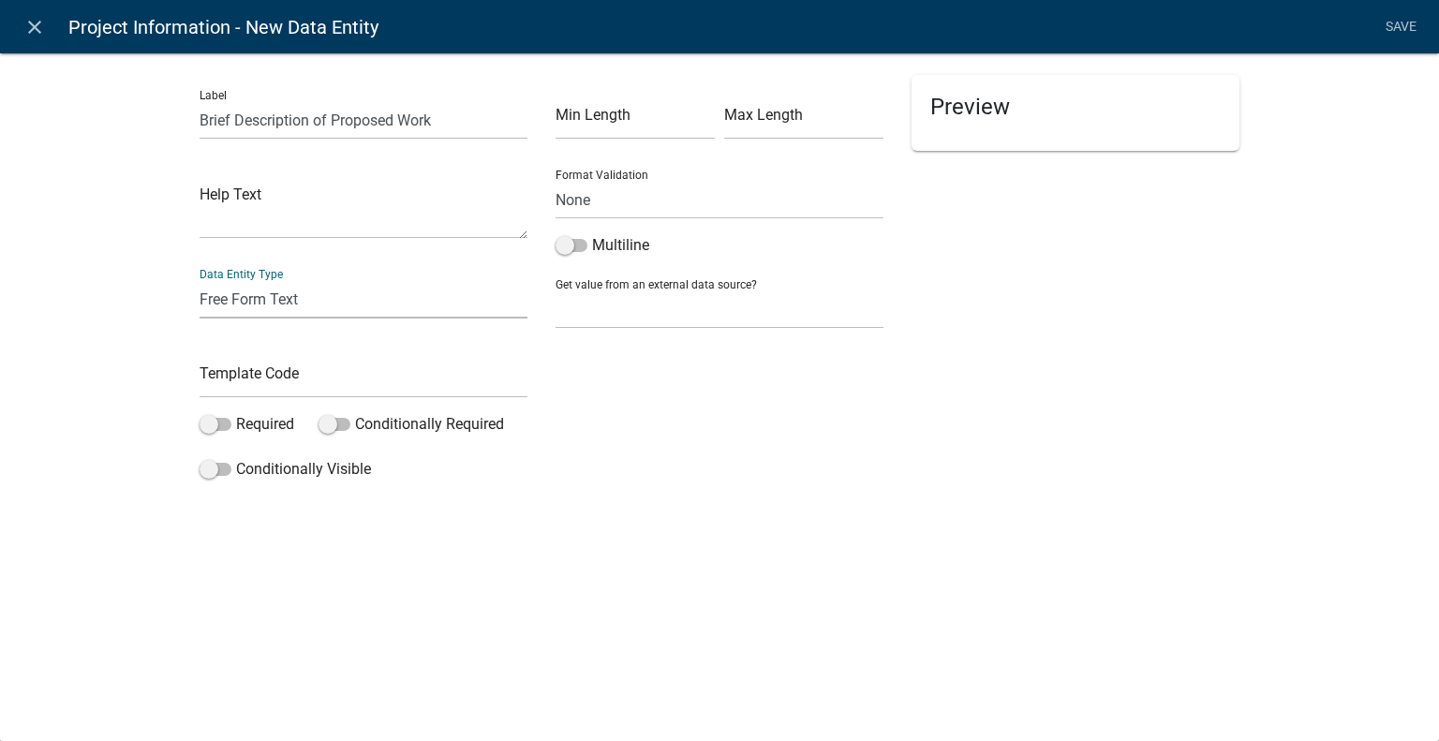
click at [345, 302] on select "Free Form Text Document Display Entity Value Fee Numeric Data Date Map Sketch D…" at bounding box center [364, 299] width 328 height 38
click at [624, 241] on label "Multiline" at bounding box center [603, 245] width 94 height 22
click at [592, 234] on input "Multiline" at bounding box center [592, 234] width 0 height 0
click at [326, 379] on input "text" at bounding box center [364, 379] width 328 height 38
type input "BriefDescription"
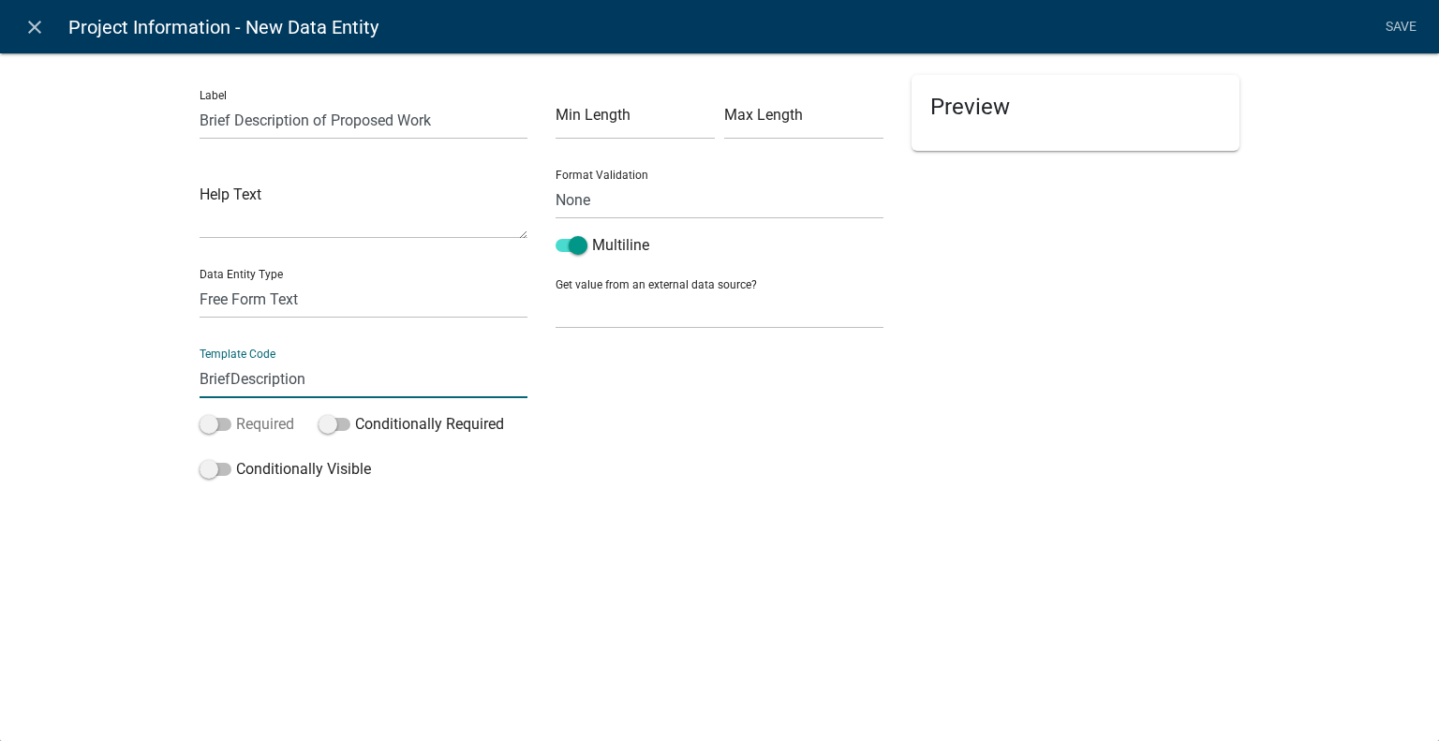
click at [227, 418] on label "Required" at bounding box center [247, 424] width 95 height 22
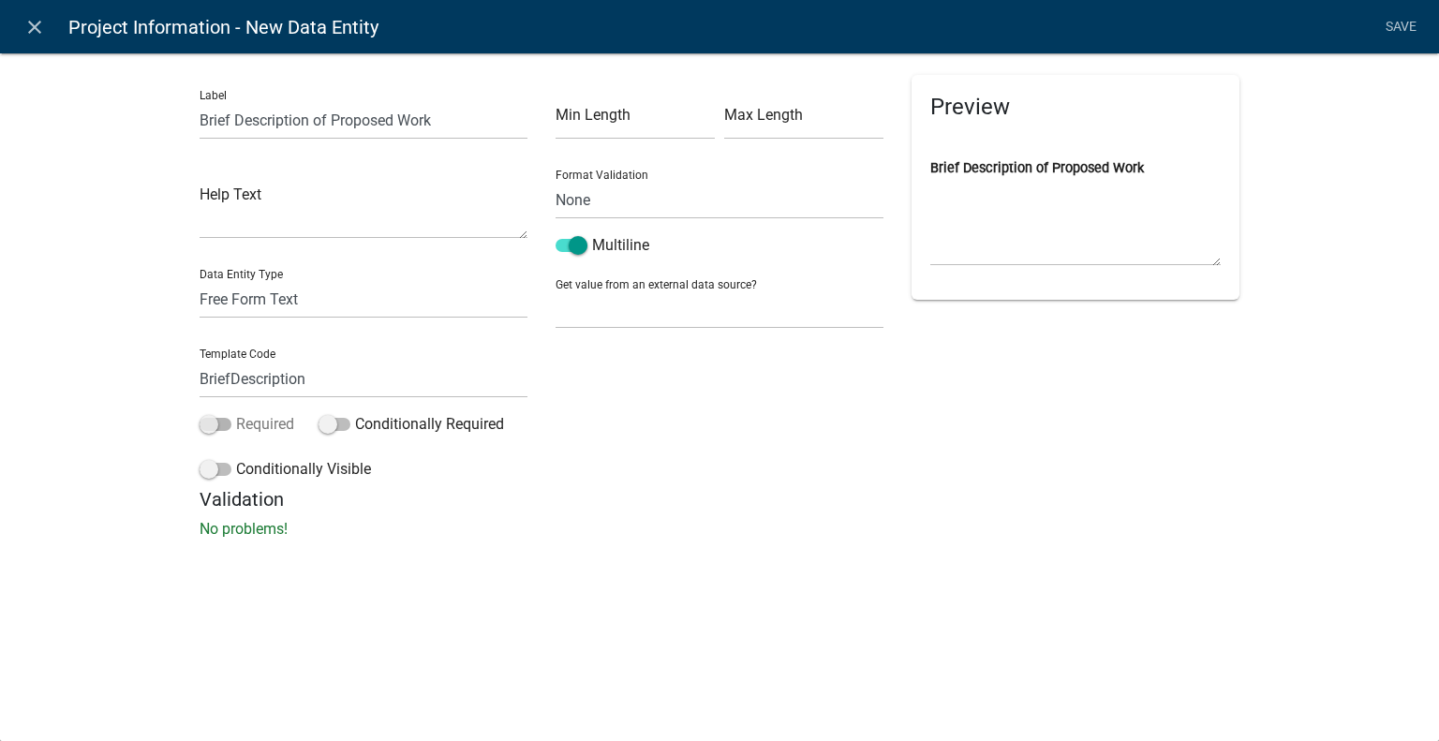
click at [228, 426] on span at bounding box center [216, 424] width 32 height 13
click at [236, 413] on input "Required" at bounding box center [236, 413] width 0 height 0
click at [1394, 32] on link "Save" at bounding box center [1400, 27] width 47 height 36
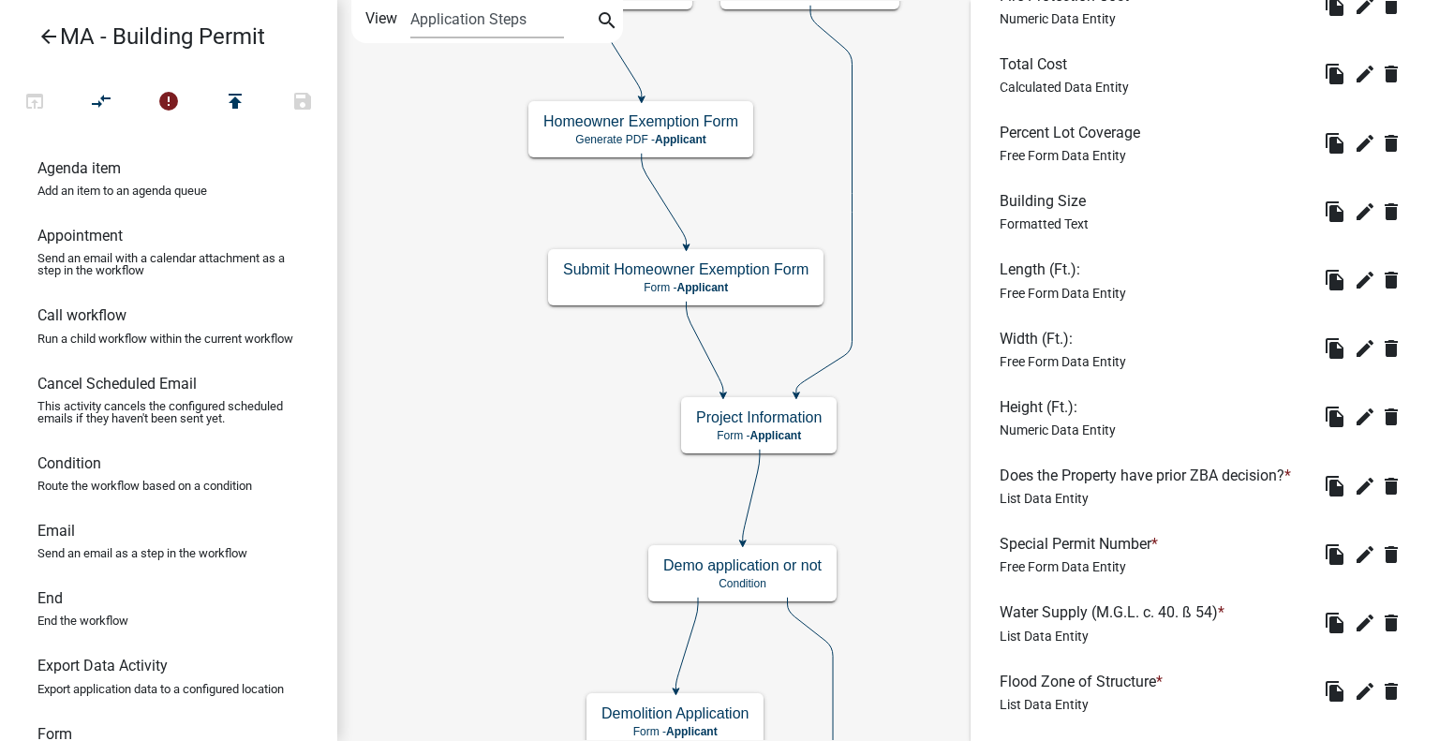
scroll to position [2749, 0]
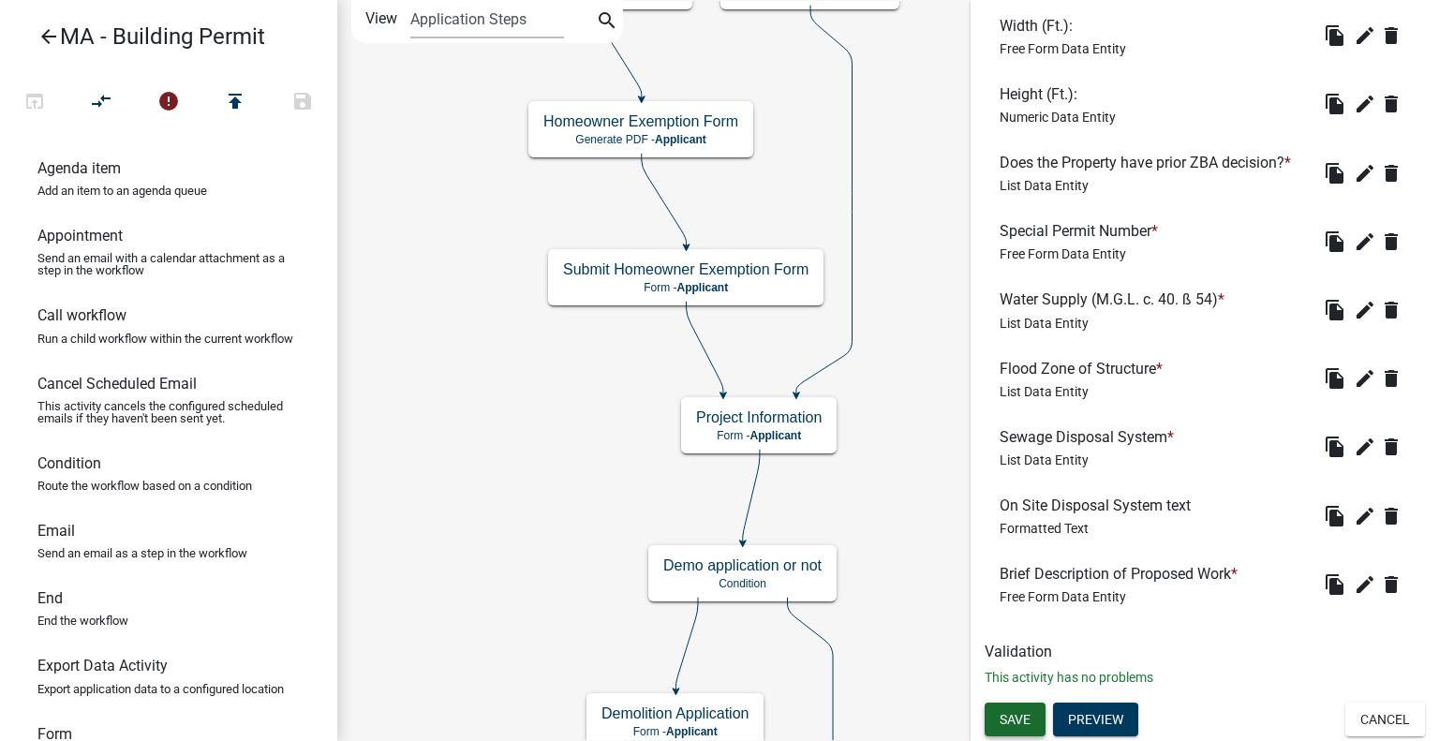
click at [1024, 713] on span "Save" at bounding box center [1015, 719] width 31 height 15
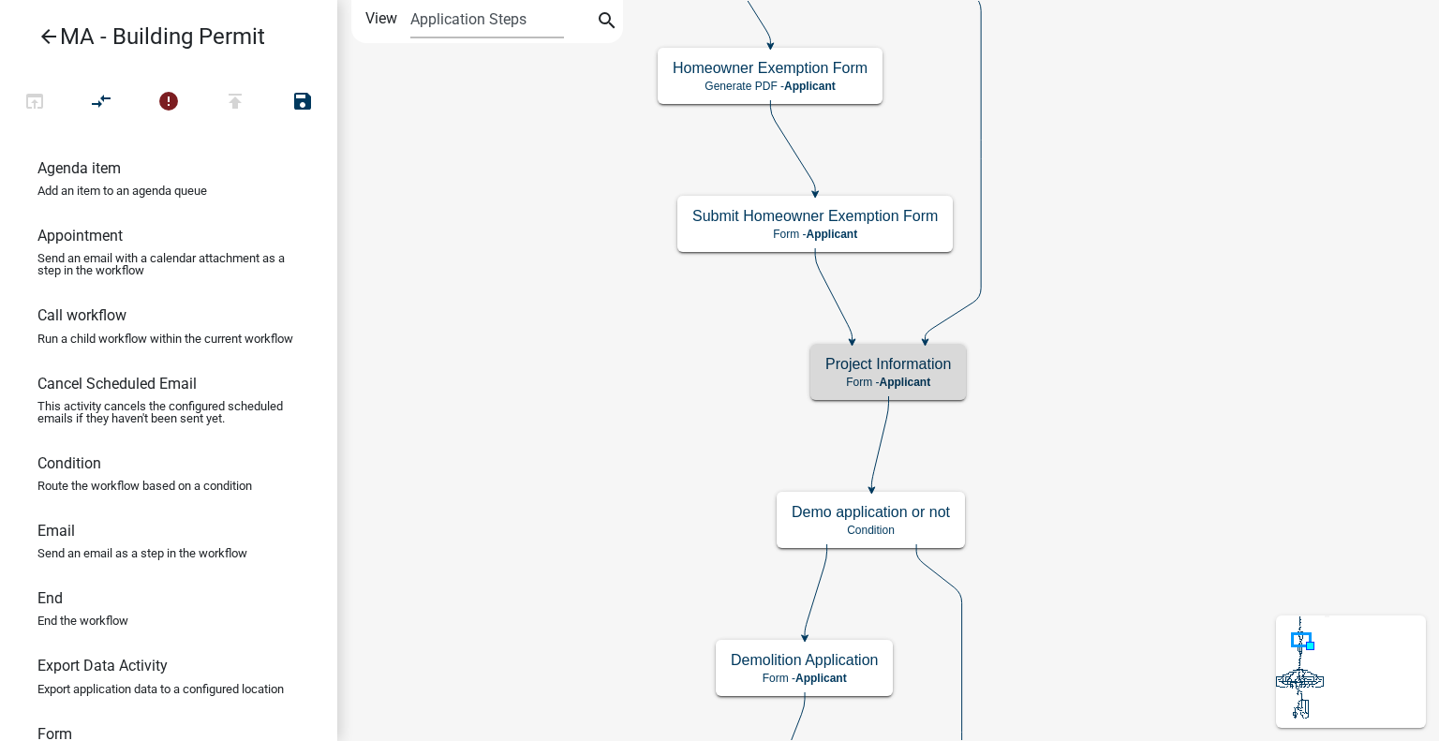
scroll to position [0, 0]
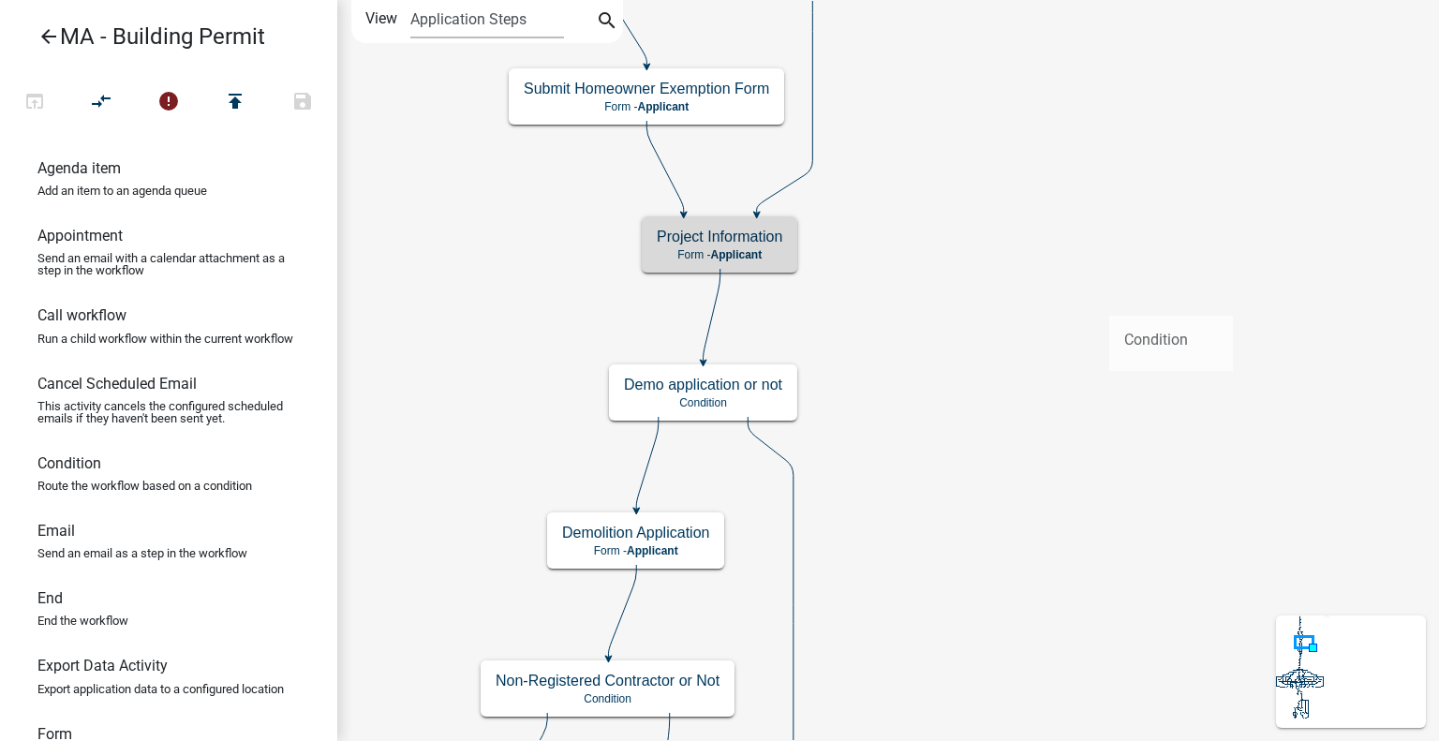
drag, startPoint x: 93, startPoint y: 497, endPoint x: 1110, endPoint y: 300, distance: 1036.3
click at [1110, 300] on div "arrow_back MA - Building Permit open_in_browser compare_arrows error publish sa…" at bounding box center [719, 370] width 1439 height 741
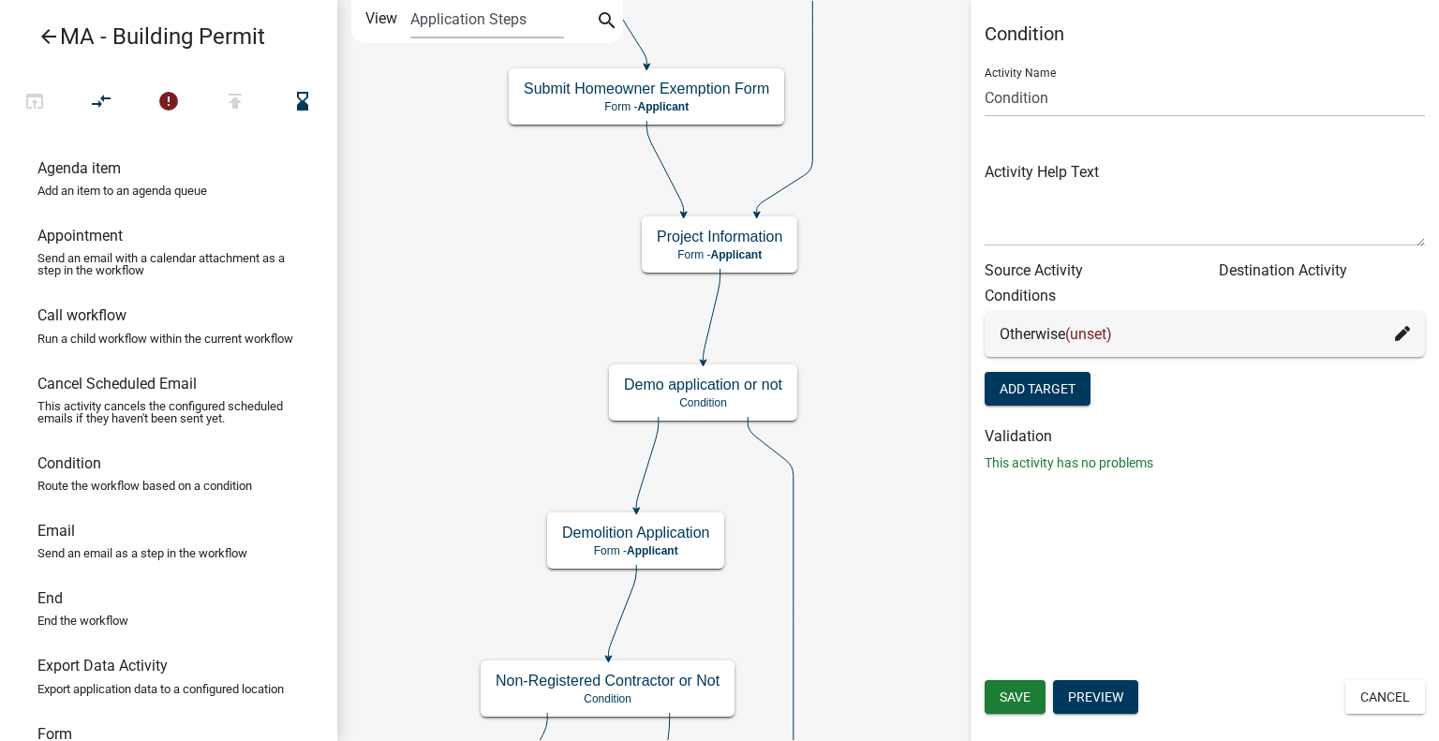
click at [1039, 37] on h5 "Condition" at bounding box center [1205, 33] width 440 height 22
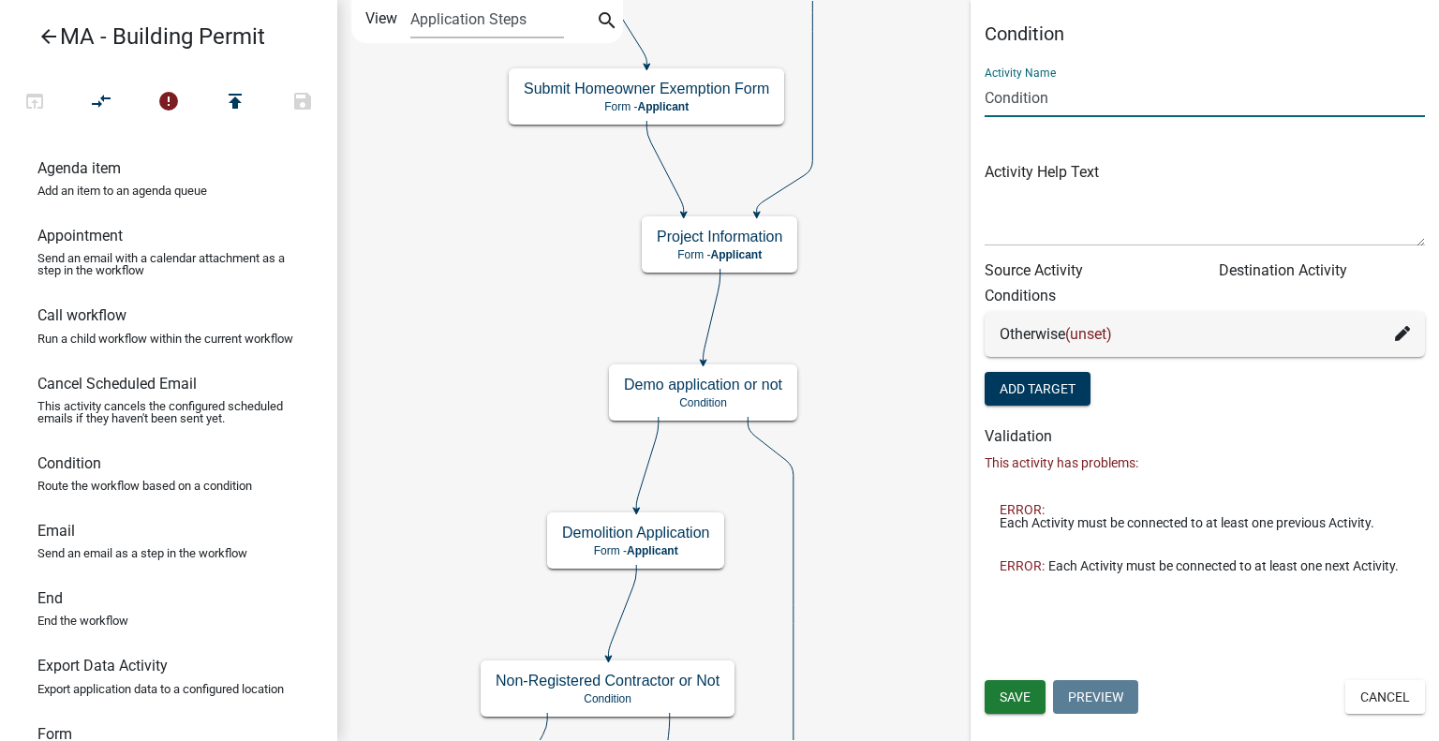
click at [1060, 94] on input "Condition" at bounding box center [1205, 98] width 440 height 38
click at [1047, 87] on input "Condition" at bounding box center [1205, 98] width 440 height 38
type input "FEMA Form or not"
click at [1052, 334] on div "Otherwise (unset)" at bounding box center [1205, 334] width 410 height 22
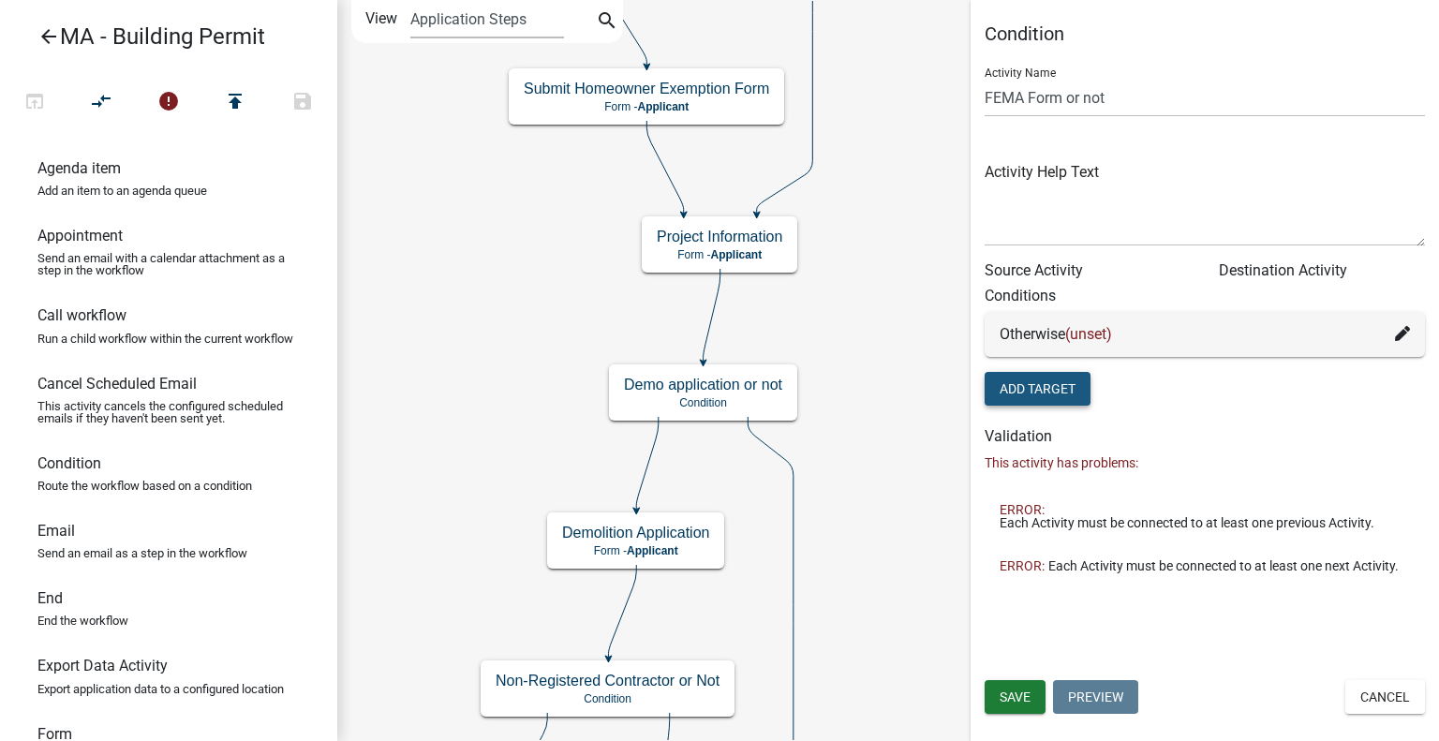
click at [1060, 394] on button "Add Target" at bounding box center [1038, 389] width 106 height 34
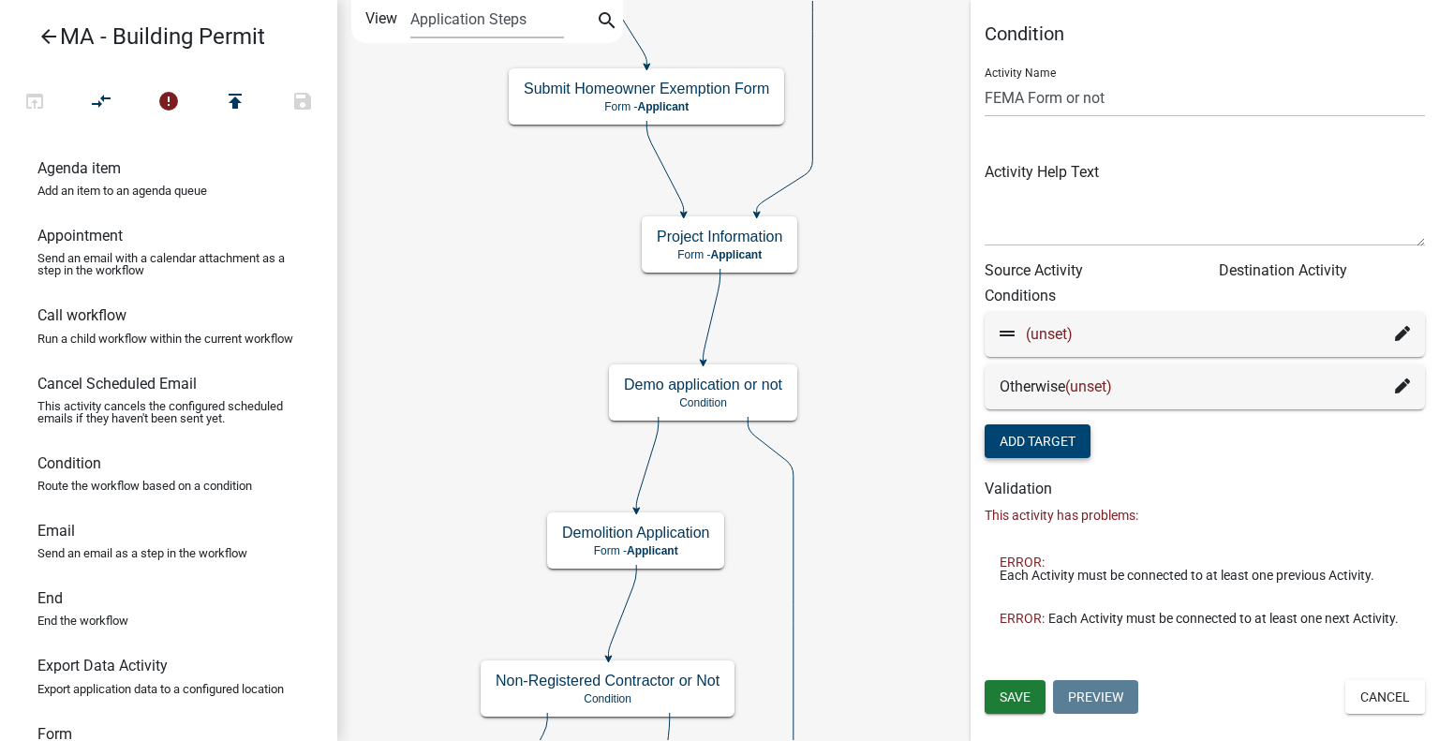
click at [1051, 333] on span "(unset)" at bounding box center [1049, 334] width 47 height 18
click at [1394, 340] on div "(unset)" at bounding box center [1205, 334] width 410 height 22
click at [1401, 331] on icon at bounding box center [1402, 333] width 15 height 15
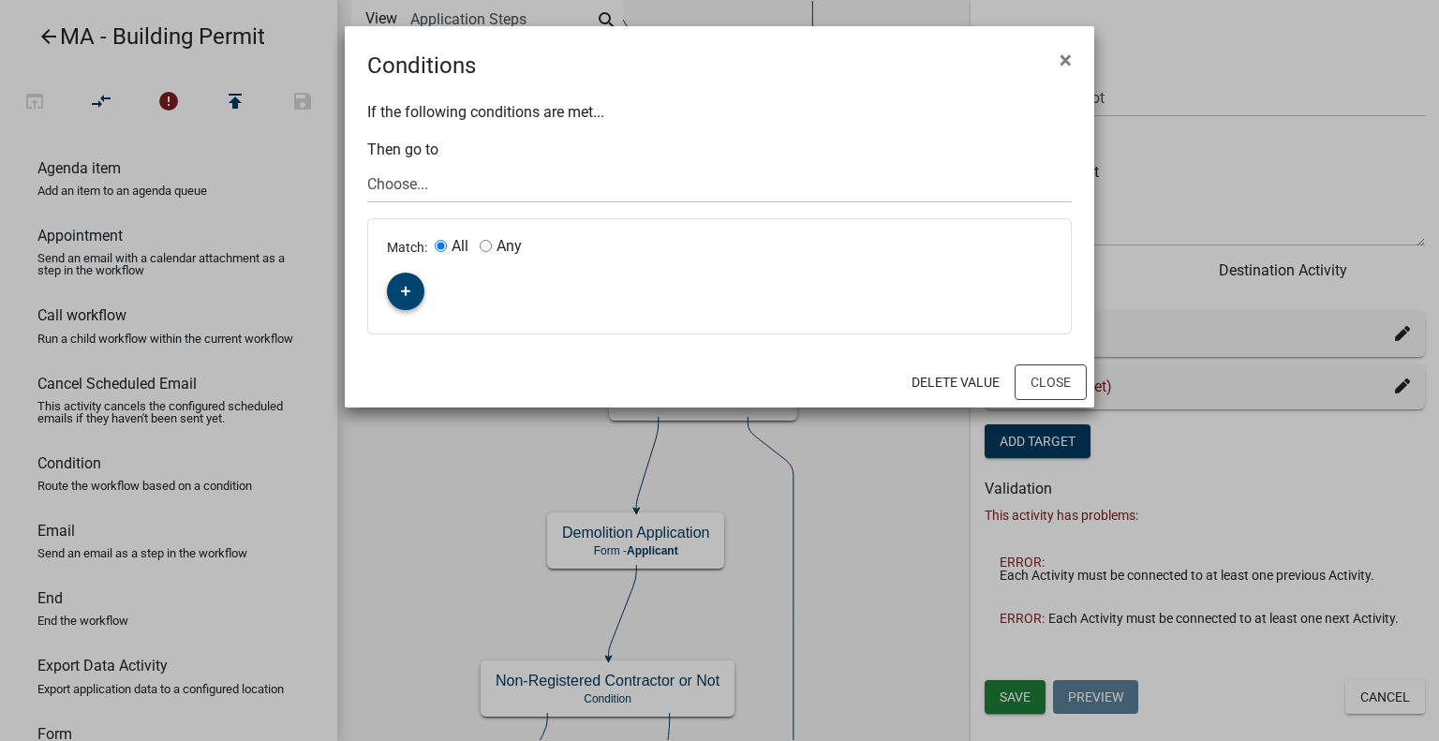
click at [401, 284] on fa-icon "button" at bounding box center [406, 292] width 10 height 18
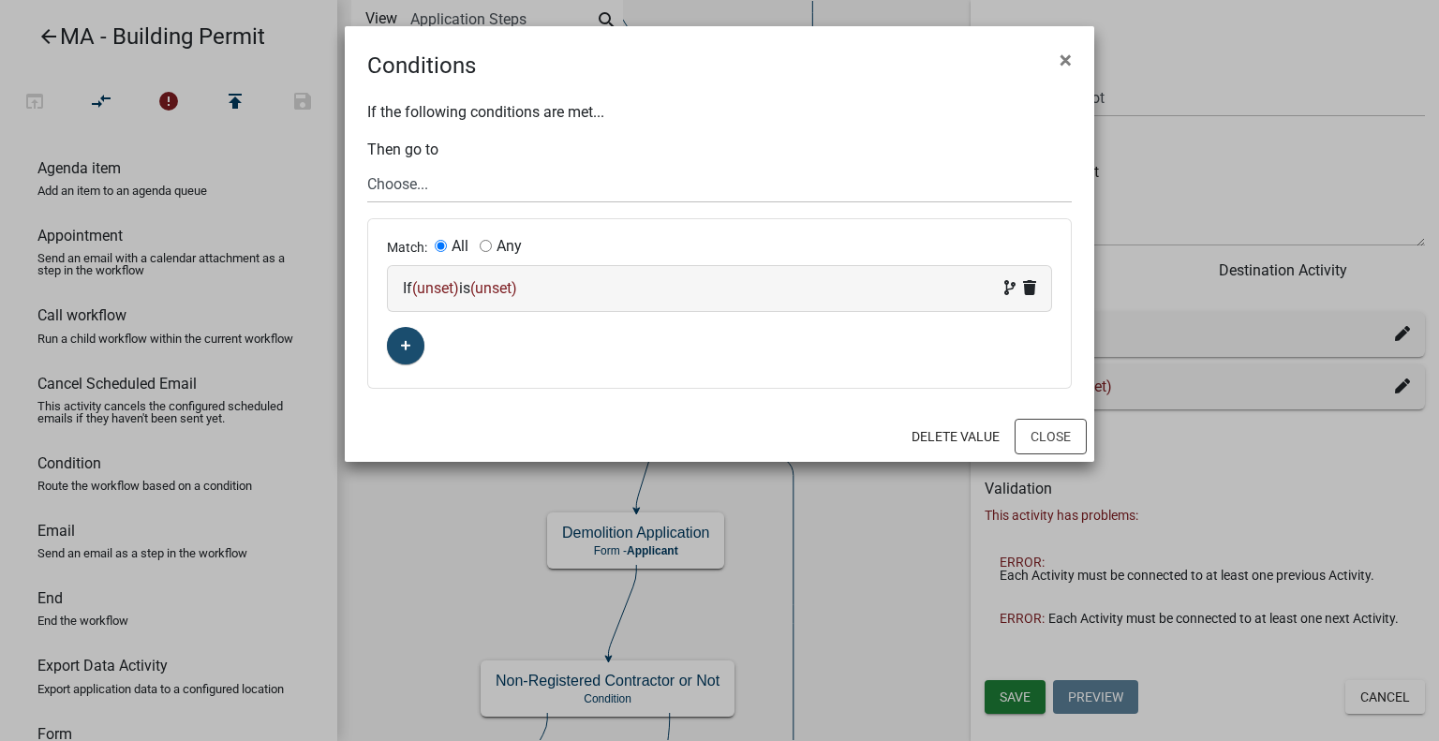
click at [439, 290] on span "(unset)" at bounding box center [435, 288] width 47 height 18
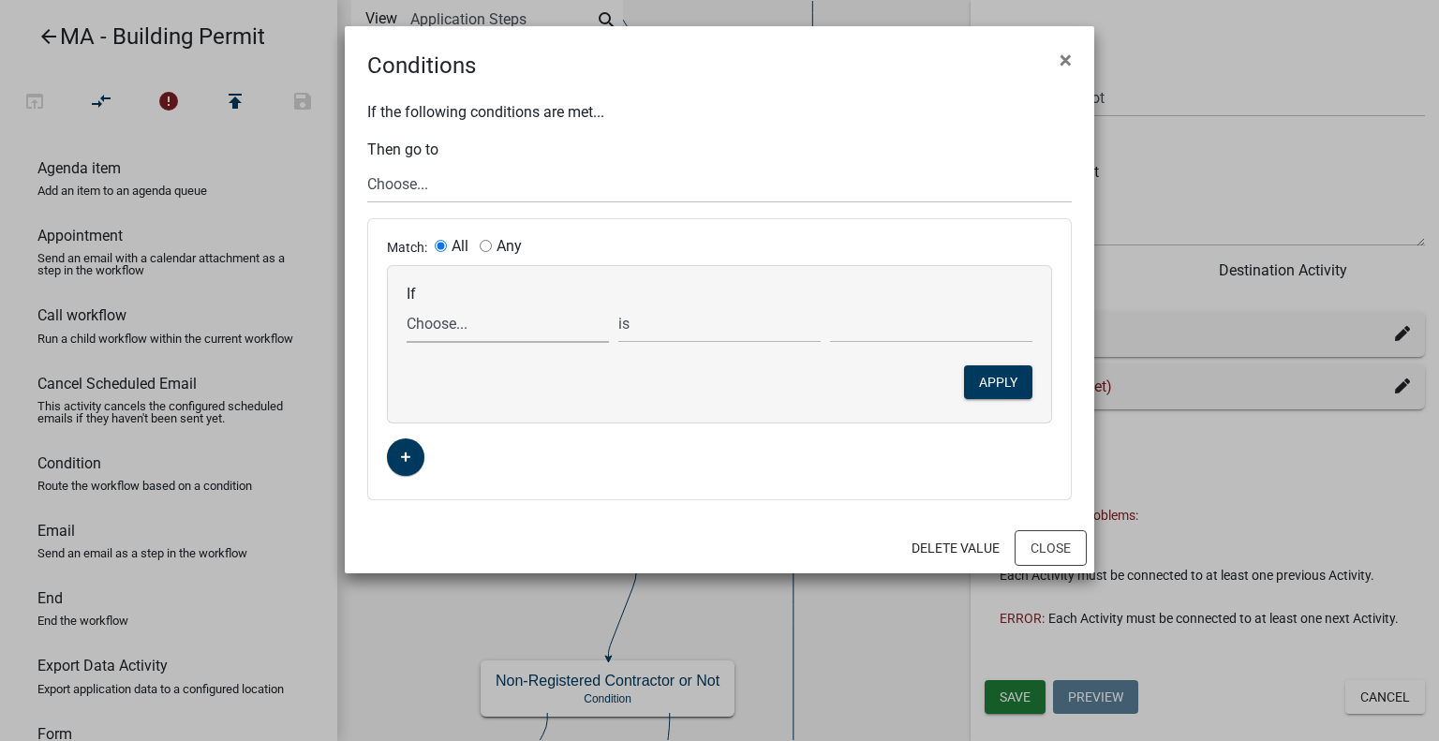
click at [446, 320] on select "Choose..." at bounding box center [508, 323] width 202 height 38
click at [492, 451] on div "Match: All Any If Choose... is is not is greater than is less than exists does …" at bounding box center [719, 359] width 703 height 280
click at [459, 326] on select "Choose..." at bounding box center [508, 323] width 202 height 38
click at [651, 423] on div "Match: All Any If Choose... is is not is greater than is less than exists does …" at bounding box center [719, 359] width 703 height 280
click at [1064, 61] on span "×" at bounding box center [1066, 60] width 12 height 26
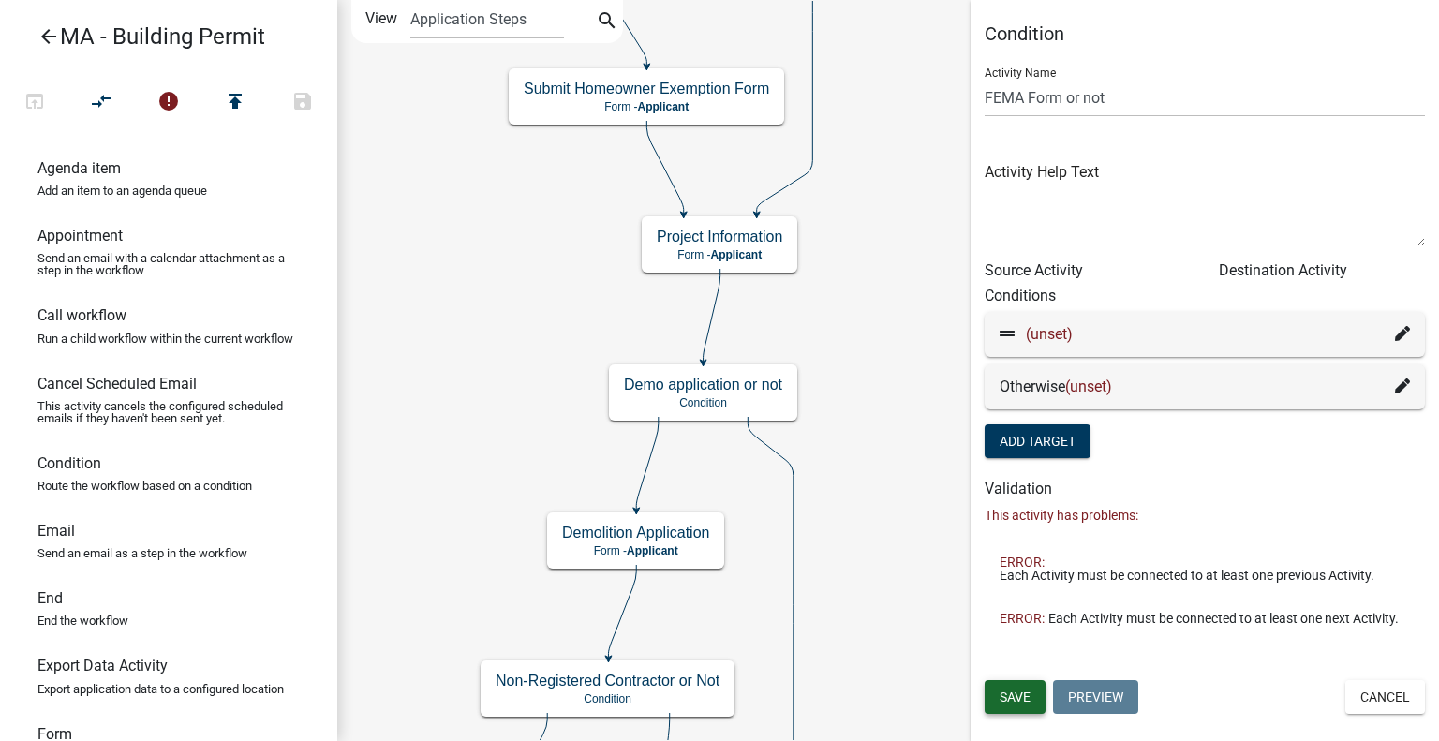
click at [1020, 691] on span "Save" at bounding box center [1015, 697] width 31 height 15
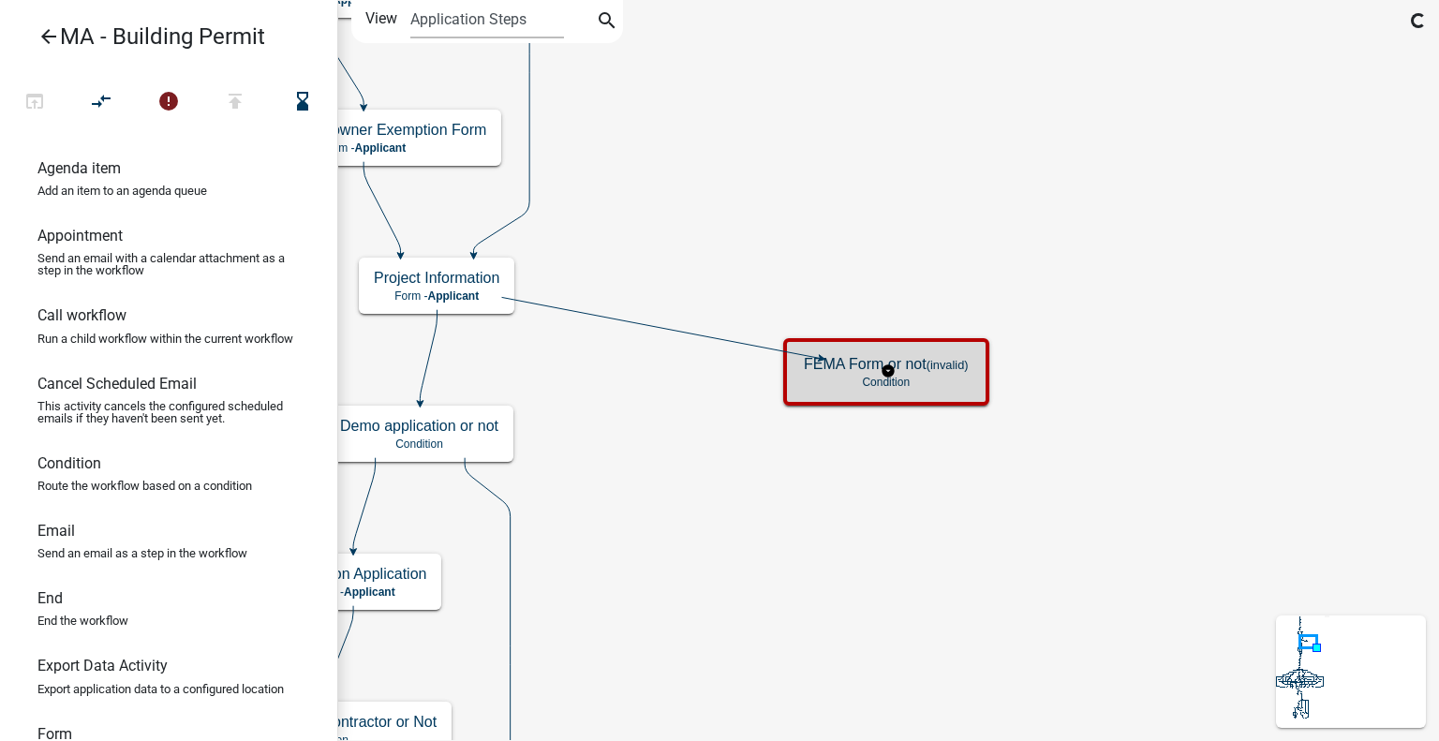
click at [944, 377] on p "Condition" at bounding box center [886, 382] width 165 height 13
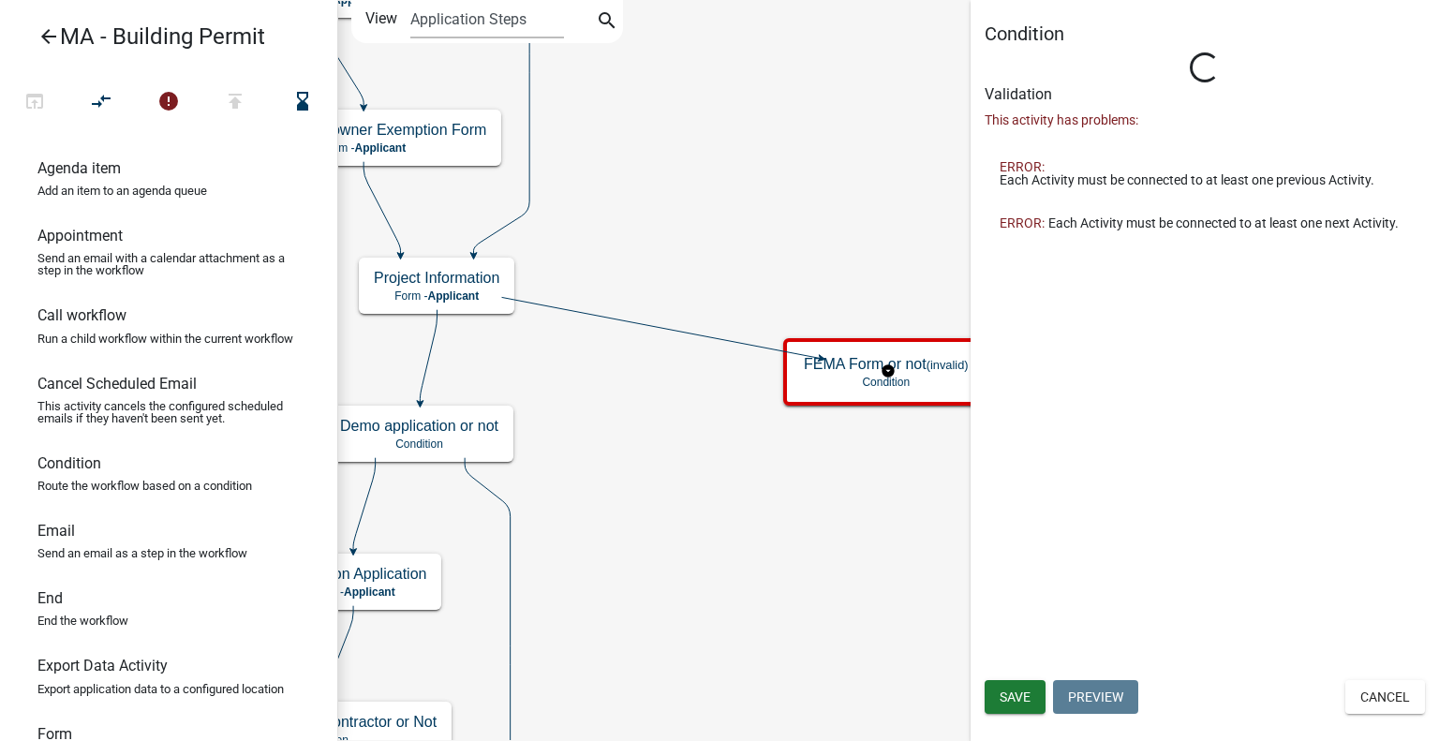
type input "Condition"
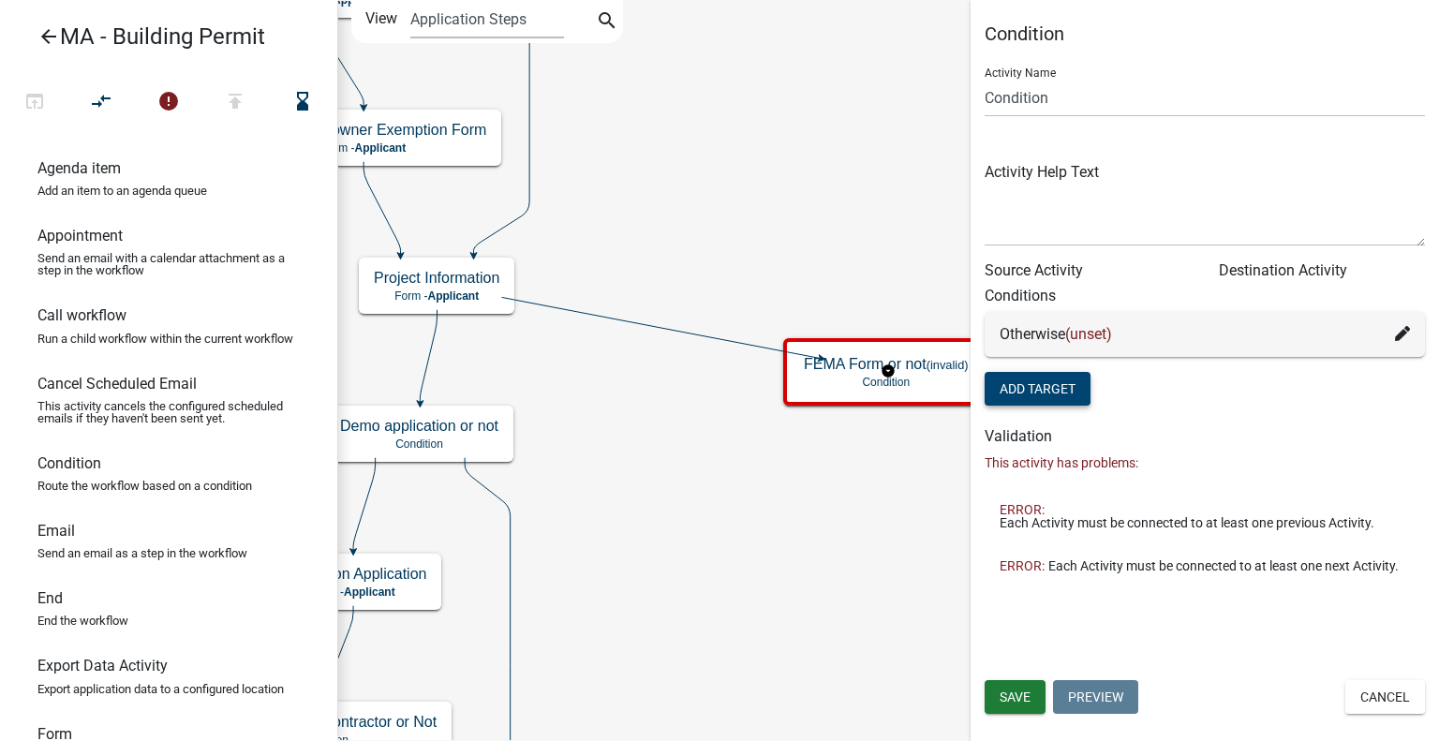
click at [1077, 384] on button "Add Target" at bounding box center [1038, 389] width 106 height 34
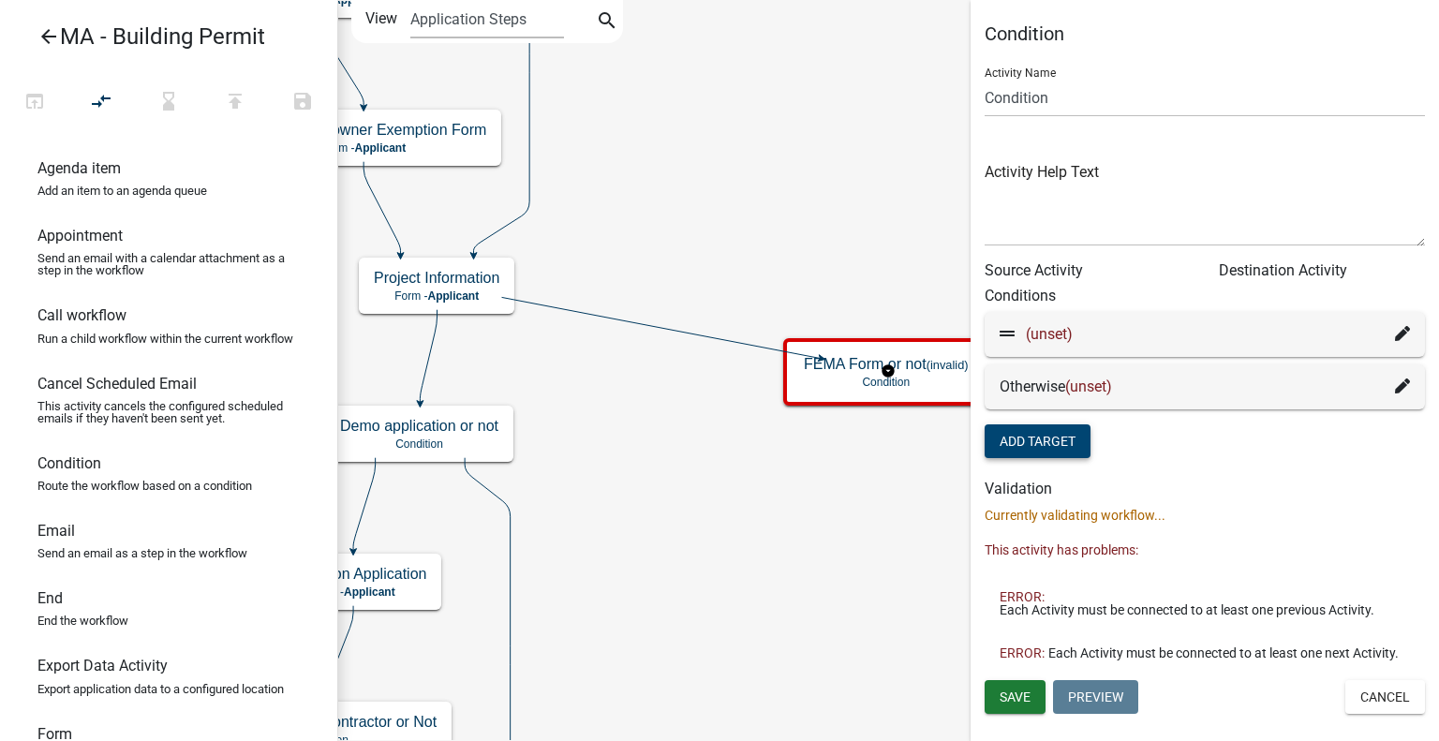
click at [1405, 330] on icon at bounding box center [1402, 333] width 15 height 15
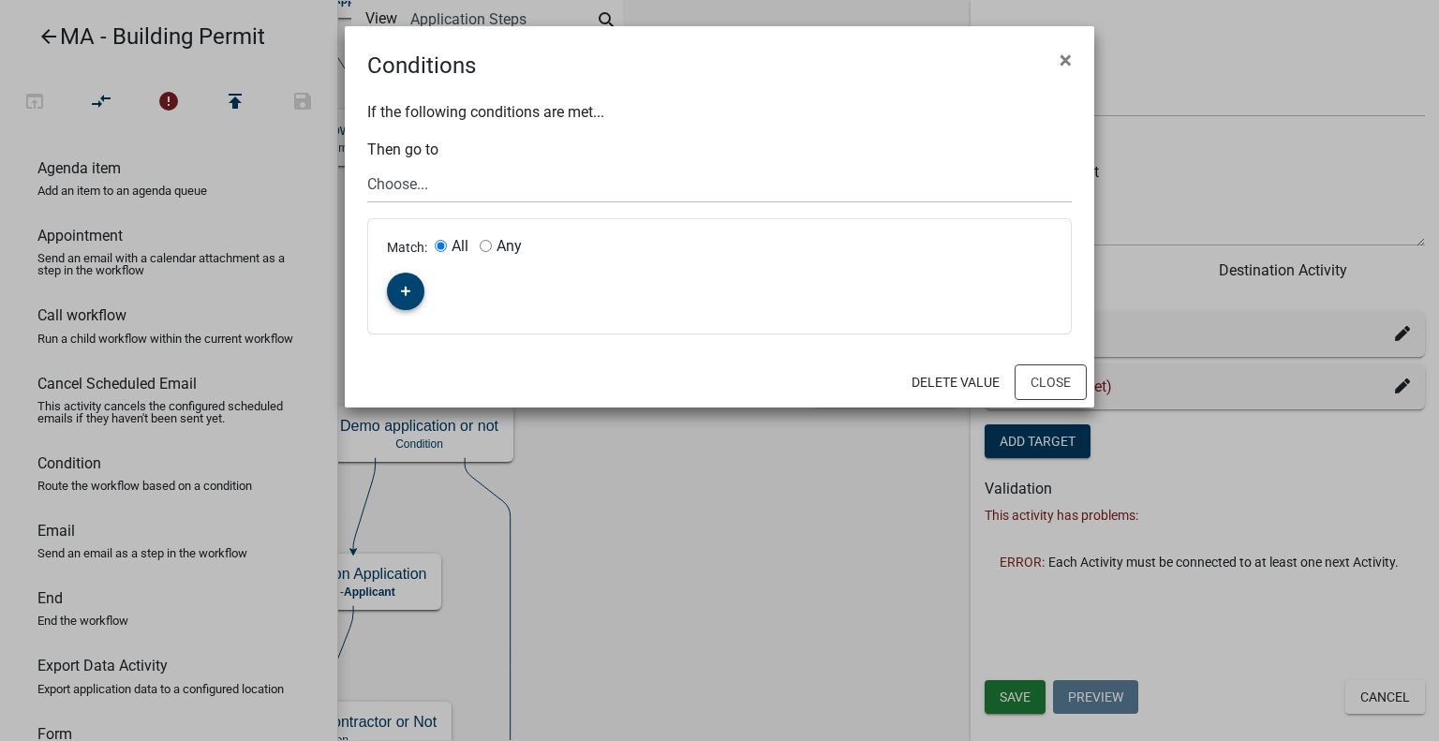
click at [402, 291] on icon "button" at bounding box center [406, 292] width 10 height 10
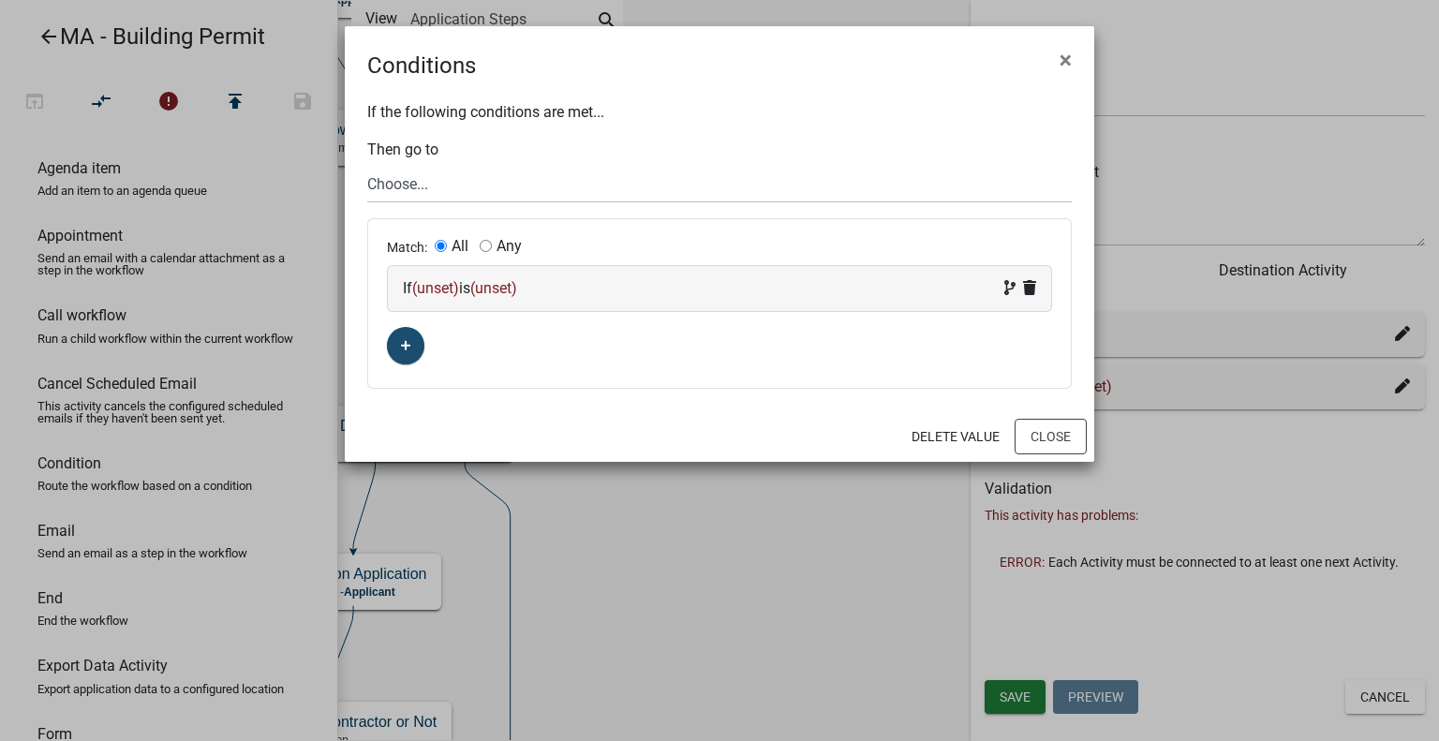
click at [443, 285] on span "(unset)" at bounding box center [435, 288] width 47 height 18
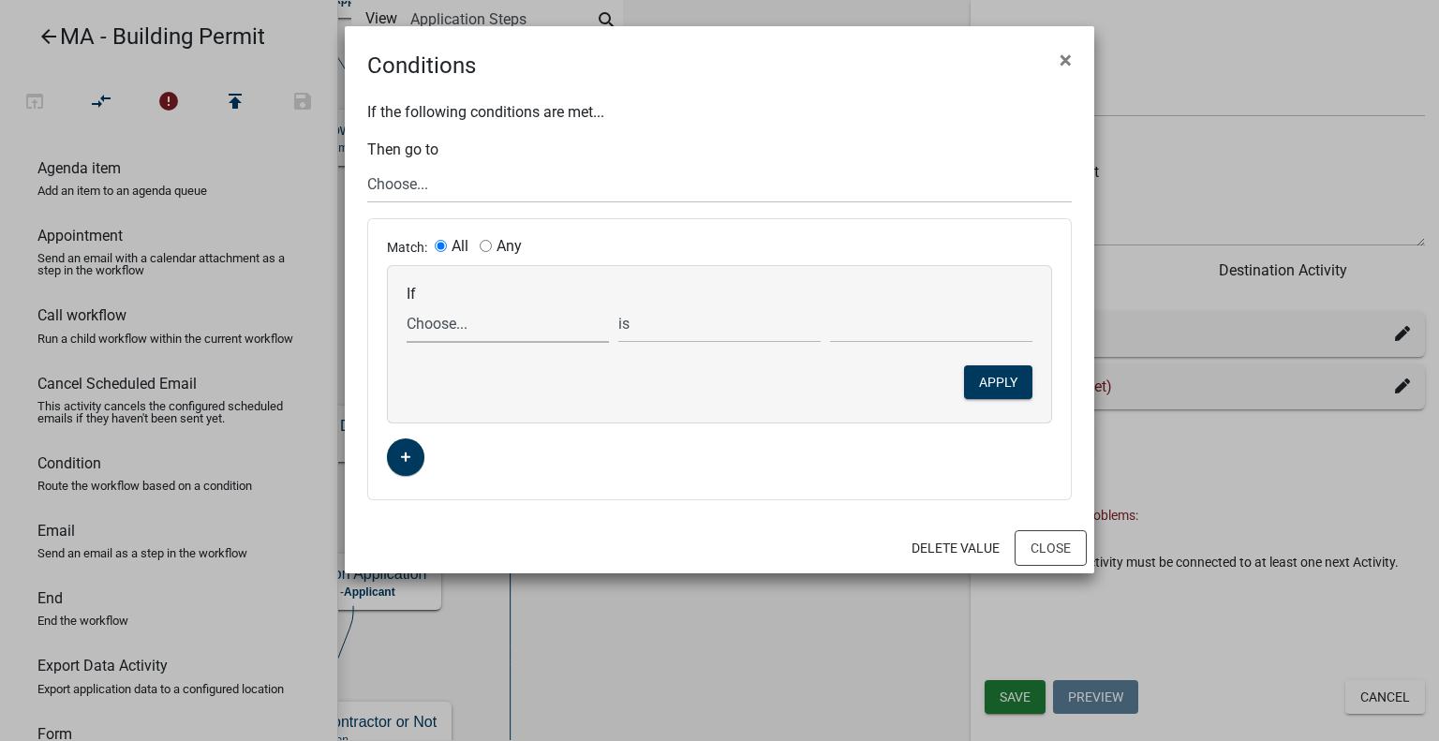
click at [495, 325] on select "Choose... Acres Address ALL_FEE_RECIPIENTS AppAddress AppAltPhone AppCity AppEm…" at bounding box center [508, 323] width 202 height 38
select select "47: FloodZone"
click at [407, 304] on select "Choose... Acres Address ALL_FEE_RECIPIENTS AppAddress AppAltPhone AppCity AppEm…" at bounding box center [508, 323] width 202 height 38
click at [856, 332] on select "Choose... No Not Applicable Yes" at bounding box center [931, 323] width 202 height 38
select select "3: Yes"
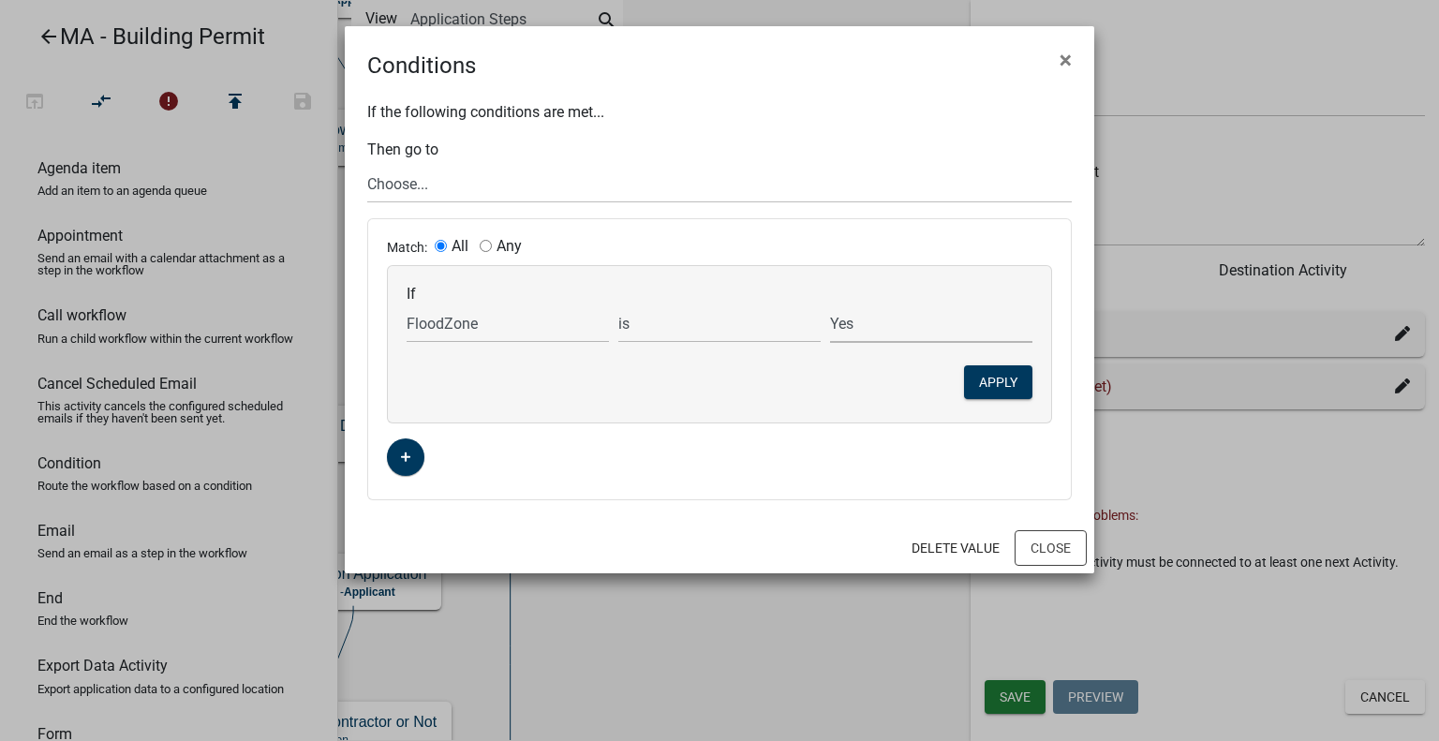
click at [830, 304] on select "Choose... No Not Applicable Yes" at bounding box center [931, 323] width 202 height 38
click at [420, 187] on select "Choose... Start Search Parcel Data Owner and Property Information Application S…" at bounding box center [719, 184] width 705 height 38
click at [566, 101] on p "If the following conditions are met..." at bounding box center [719, 112] width 705 height 22
drag, startPoint x: 904, startPoint y: 468, endPoint x: 1063, endPoint y: 457, distance: 159.6
click at [904, 468] on div "Match: All Any If Choose... Acres Address ALL_FEE_RECIPIENTS AppAddress AppAltP…" at bounding box center [719, 359] width 703 height 280
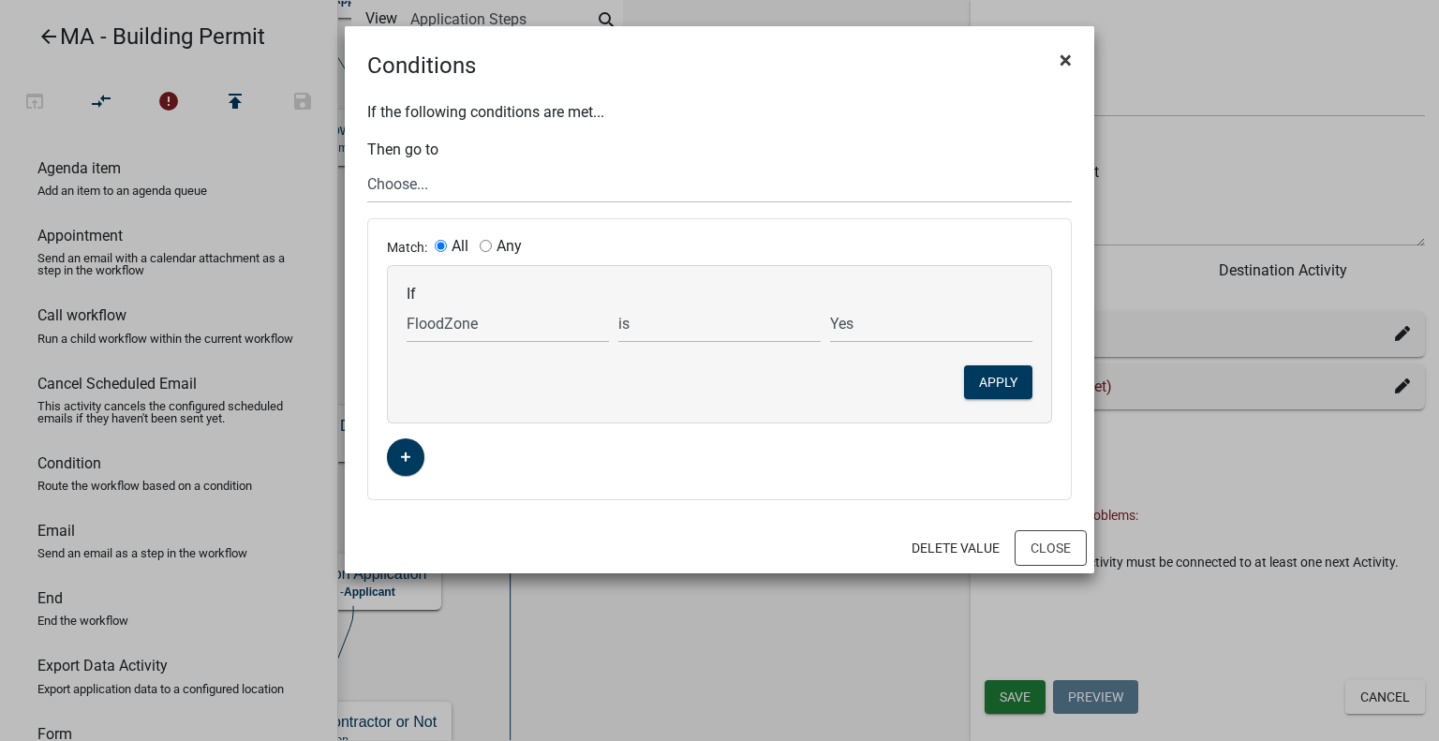
click at [1063, 59] on span "×" at bounding box center [1066, 60] width 12 height 26
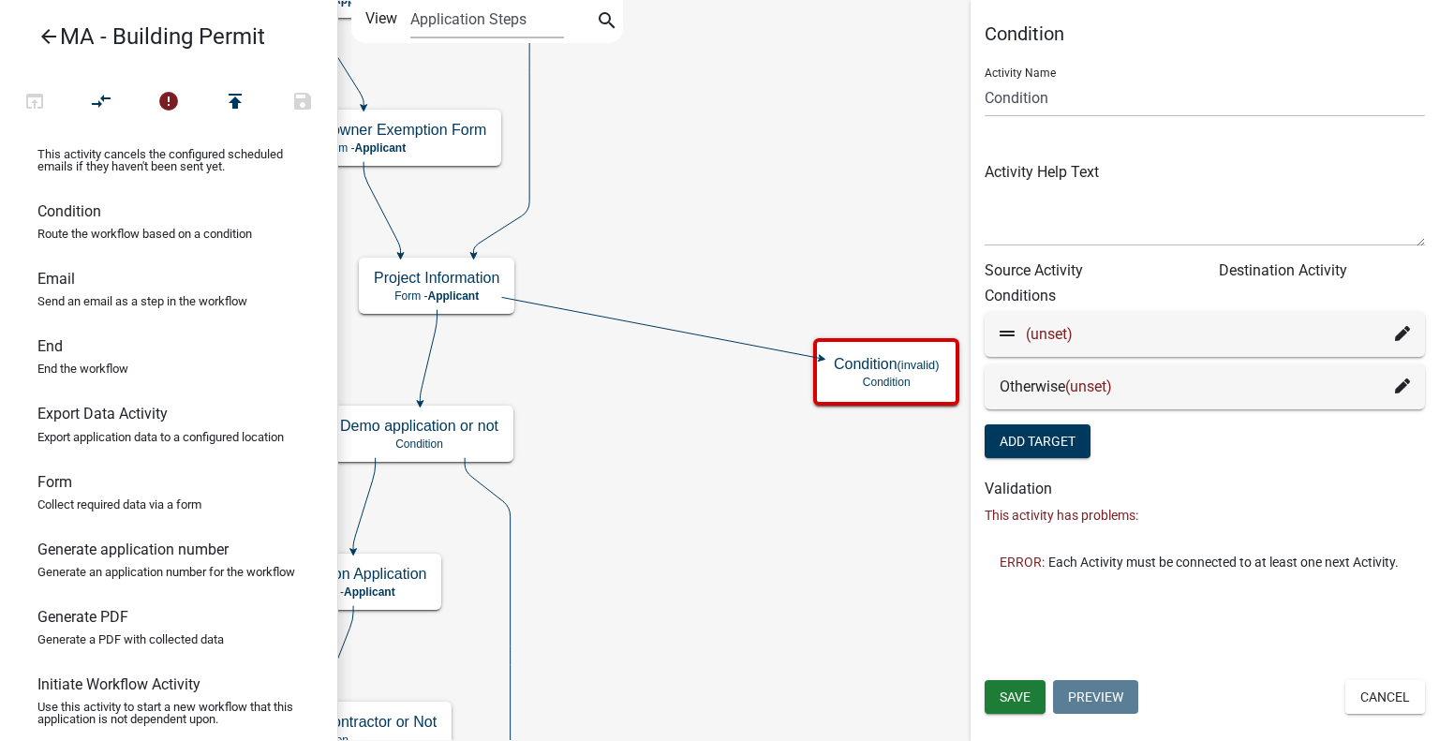
scroll to position [281, 0]
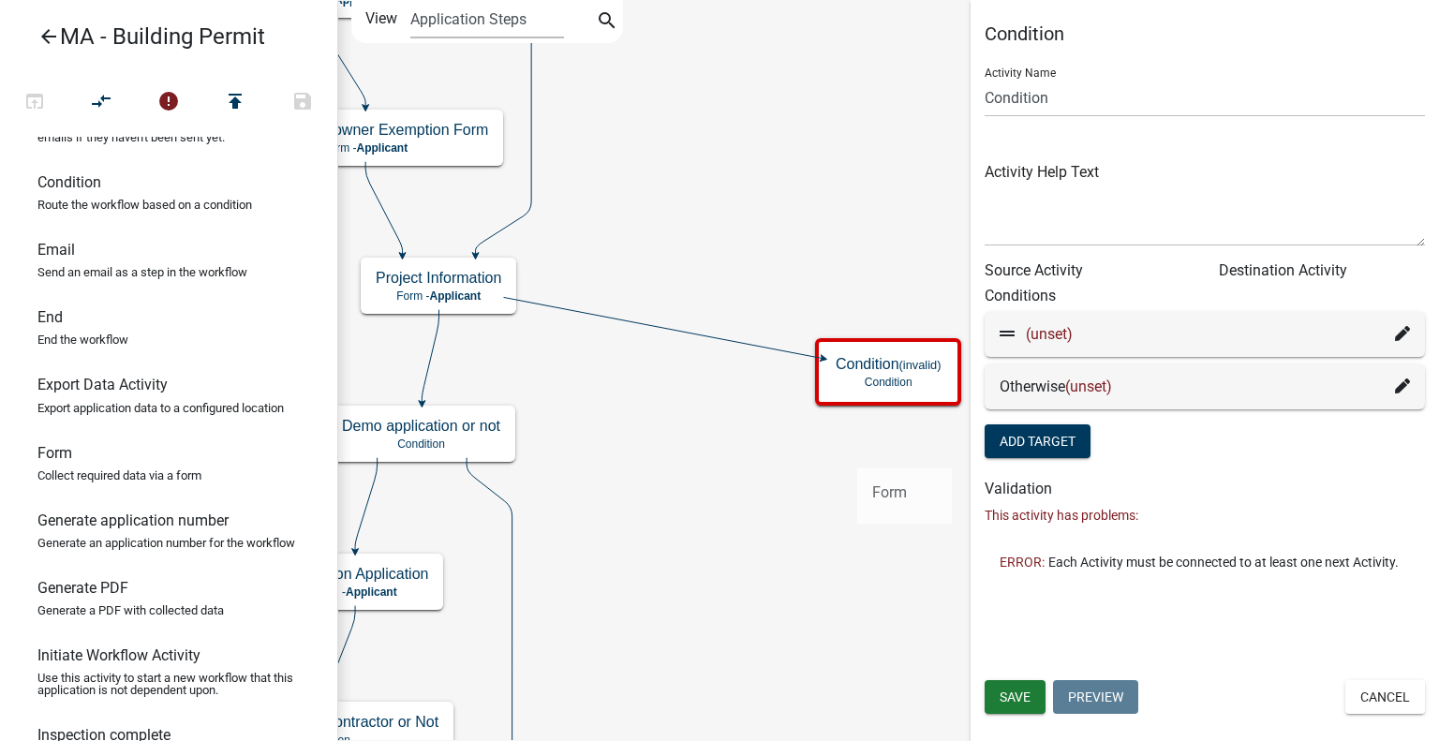
drag, startPoint x: 104, startPoint y: 500, endPoint x: 821, endPoint y: 463, distance: 717.7
click at [821, 463] on div "arrow_back MA - Building Permit open_in_browser compare_arrows error publish sa…" at bounding box center [719, 370] width 1439 height 741
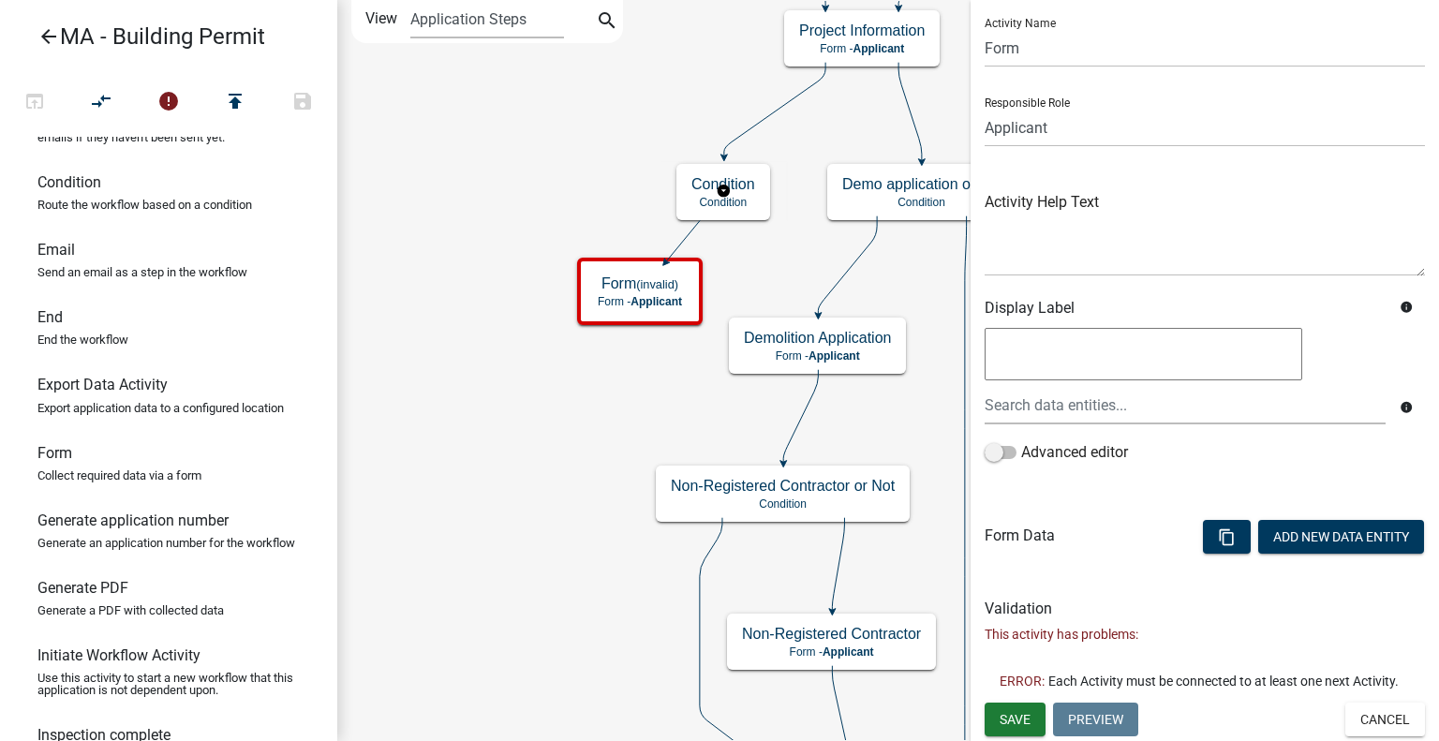
scroll to position [0, 0]
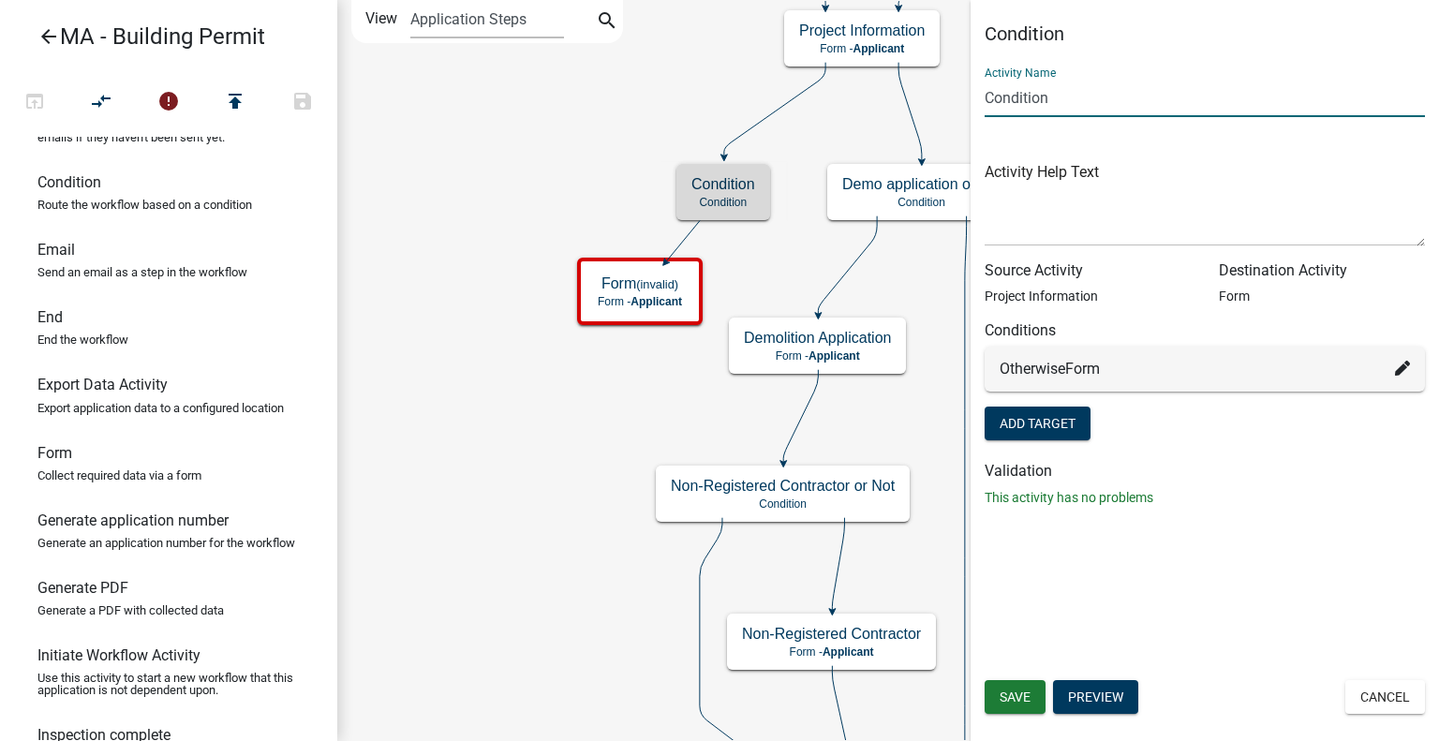
click at [1068, 102] on input "Condition" at bounding box center [1205, 98] width 440 height 38
type input "FEMA Form or not"
click at [1043, 431] on button "Add Target" at bounding box center [1038, 424] width 106 height 34
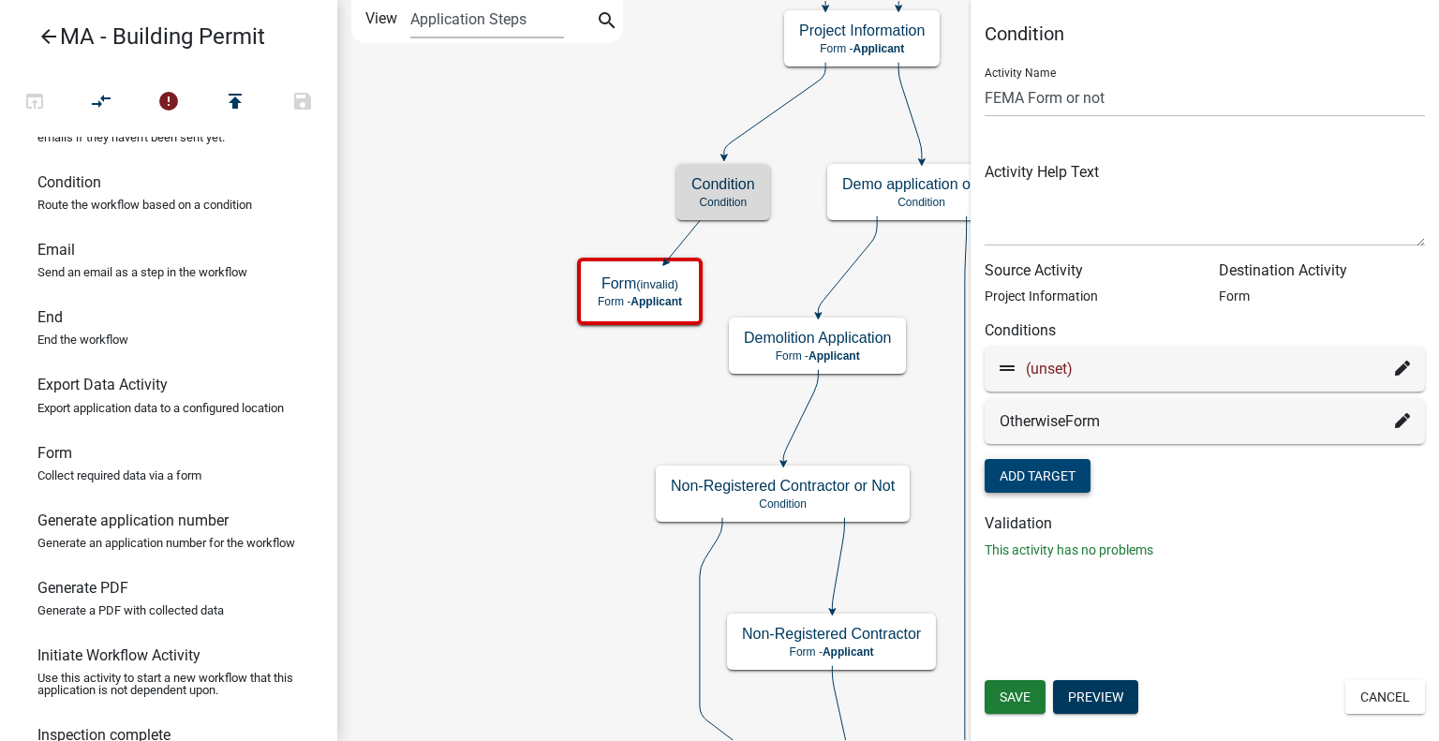
click at [1053, 373] on span "(unset)" at bounding box center [1049, 369] width 47 height 18
click at [1401, 366] on icon at bounding box center [1402, 368] width 15 height 15
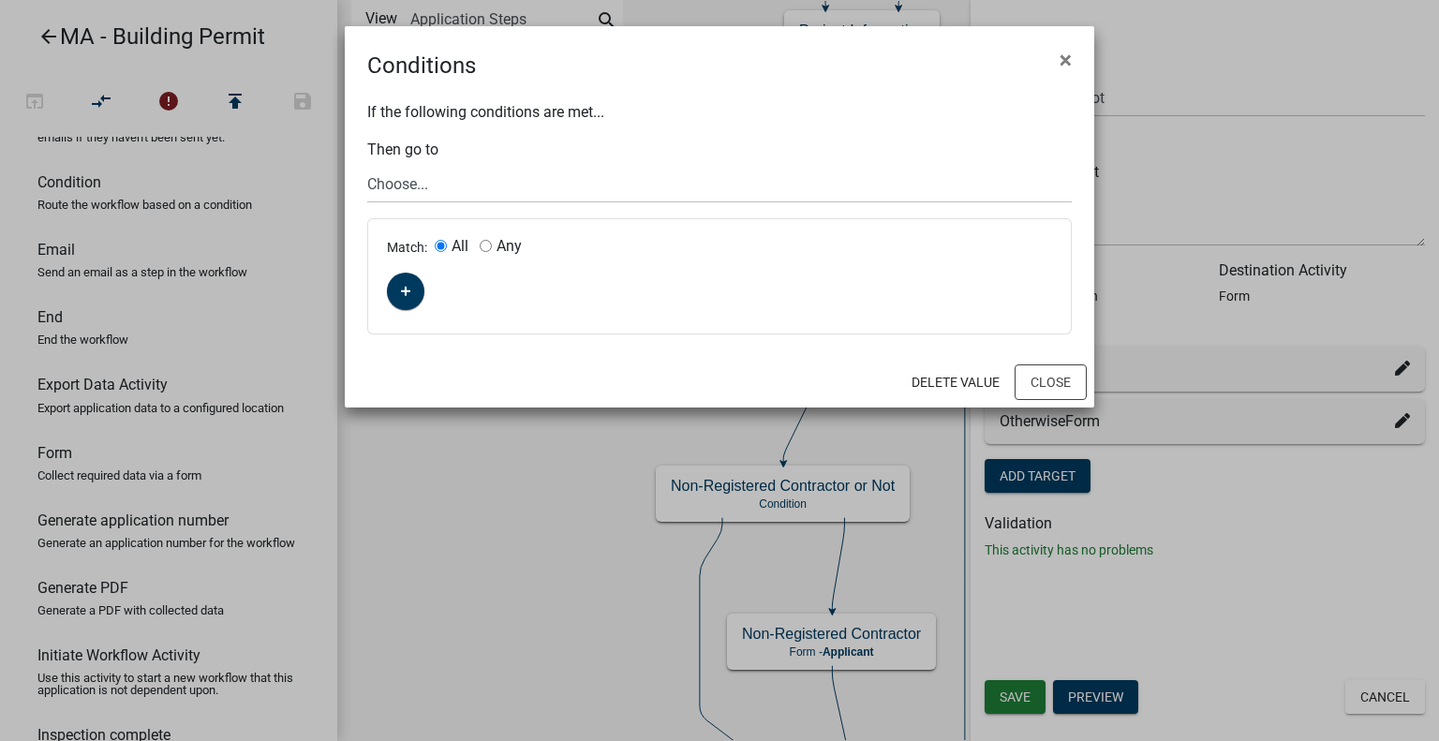
click at [453, 249] on label "All" at bounding box center [460, 246] width 17 height 15
click at [447, 249] on input "All" at bounding box center [441, 246] width 12 height 12
click at [418, 289] on button "button" at bounding box center [405, 291] width 37 height 37
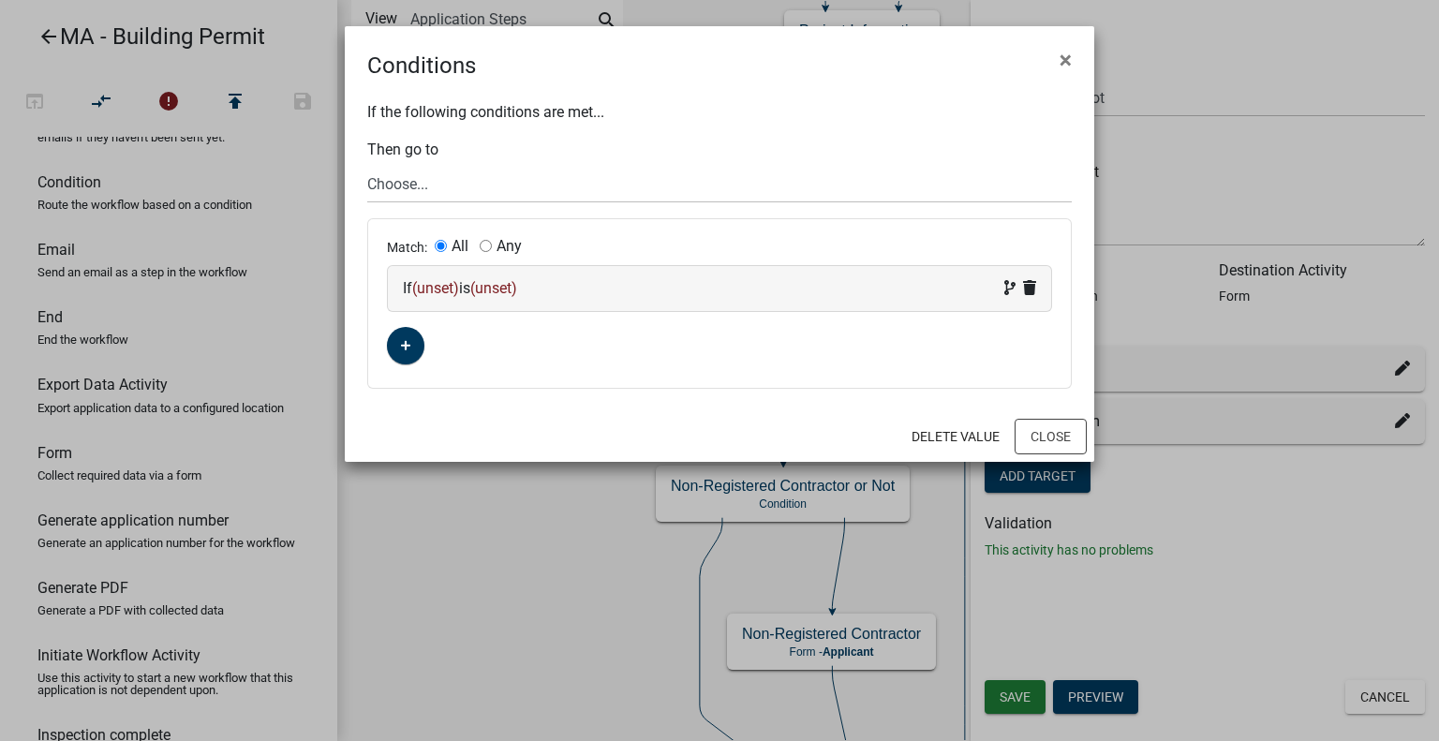
click at [450, 288] on span "(unset)" at bounding box center [435, 288] width 47 height 18
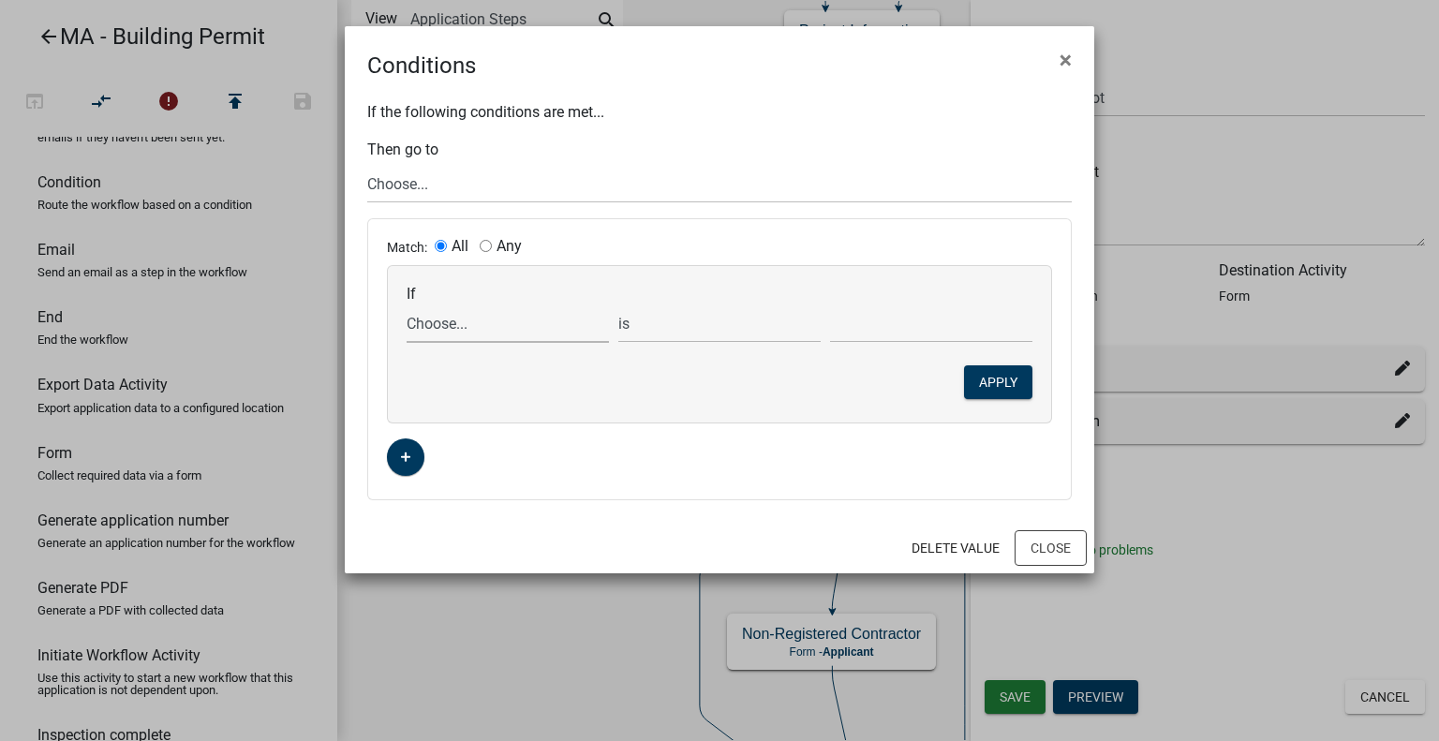
click at [468, 328] on select "Choose... Acres Address ALL_FEE_RECIPIENTS AppAddress AppAltPhone AppCity AppEm…" at bounding box center [508, 323] width 202 height 38
select select "47: FloodZone"
click at [407, 304] on select "Choose... Acres Address ALL_FEE_RECIPIENTS AppAddress AppAltPhone AppCity AppEm…" at bounding box center [508, 323] width 202 height 38
click at [864, 325] on select "Choose... No Not Applicable Yes" at bounding box center [931, 323] width 202 height 38
select select "3: Yes"
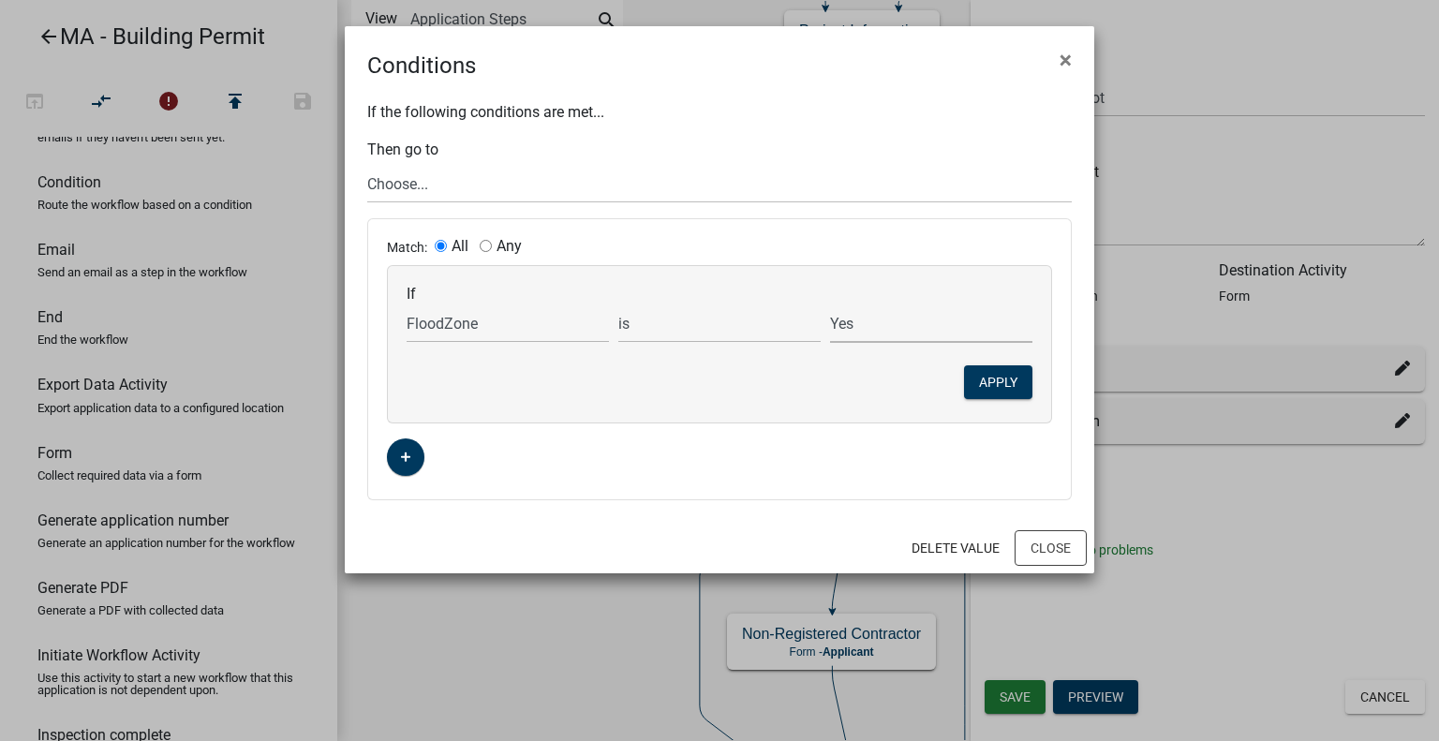
click at [830, 304] on select "Choose... No Not Applicable Yes" at bounding box center [931, 323] width 202 height 38
click at [382, 178] on select "Choose... Start Search Parcel Data Owner and Property Information Application S…" at bounding box center [719, 184] width 705 height 38
click at [676, 140] on div "If the following conditions are met... Then go to Choose... Start Search Parcel…" at bounding box center [720, 302] width 750 height 440
drag, startPoint x: 981, startPoint y: 550, endPoint x: 1091, endPoint y: 544, distance: 109.8
click at [1084, 544] on div "Delete Value Close" at bounding box center [720, 548] width 750 height 51
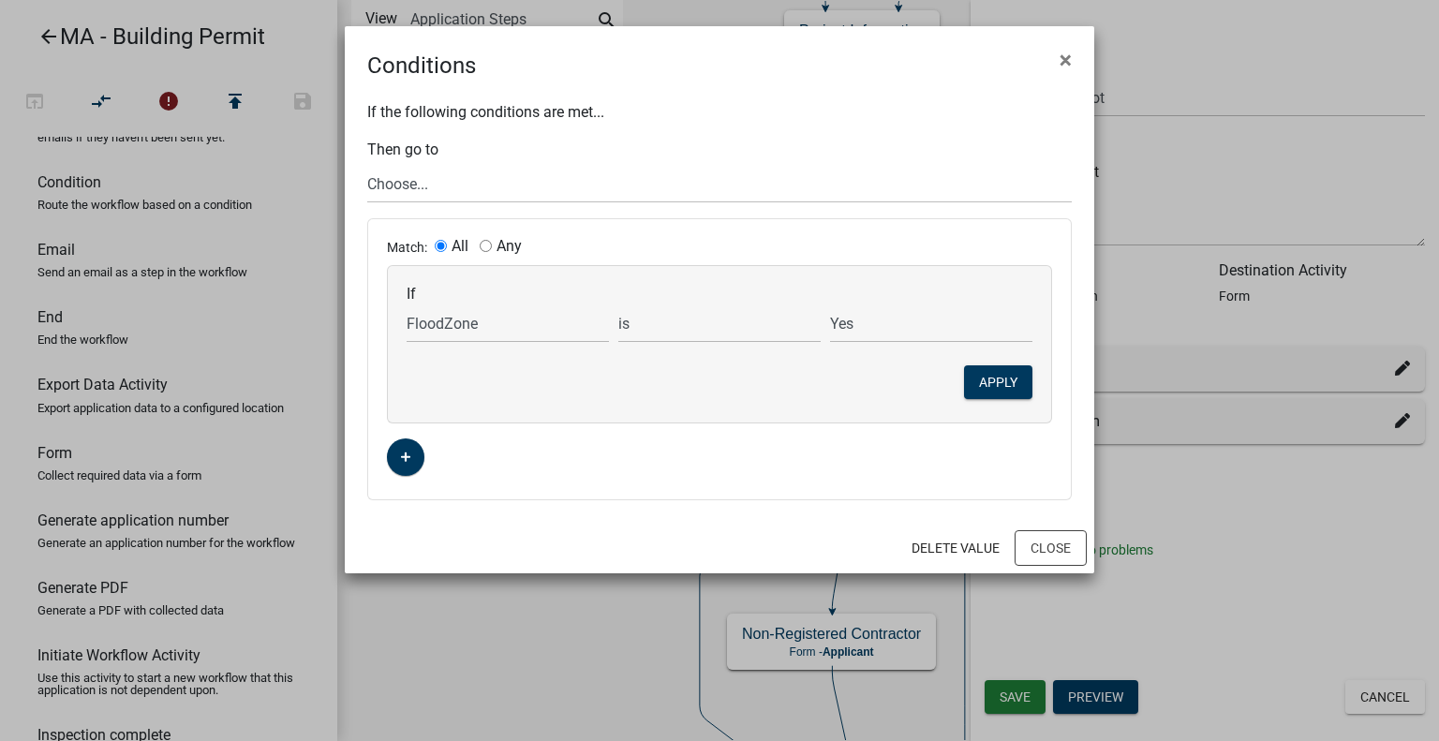
click at [1095, 544] on ngb-modal-window "Conditions × If the following conditions are met... Then go to Choose... Start …" at bounding box center [719, 370] width 1439 height 741
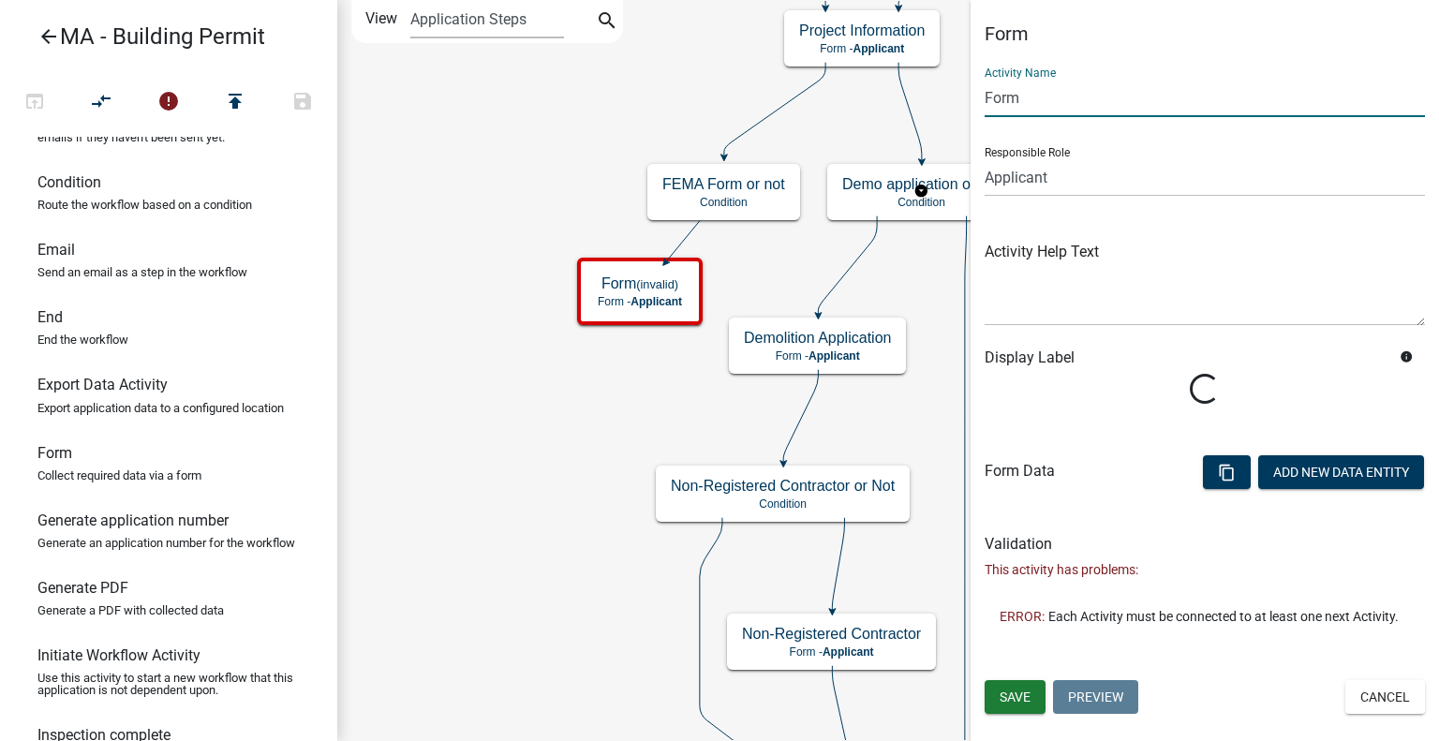
click at [1051, 97] on input "Form" at bounding box center [1205, 98] width 440 height 38
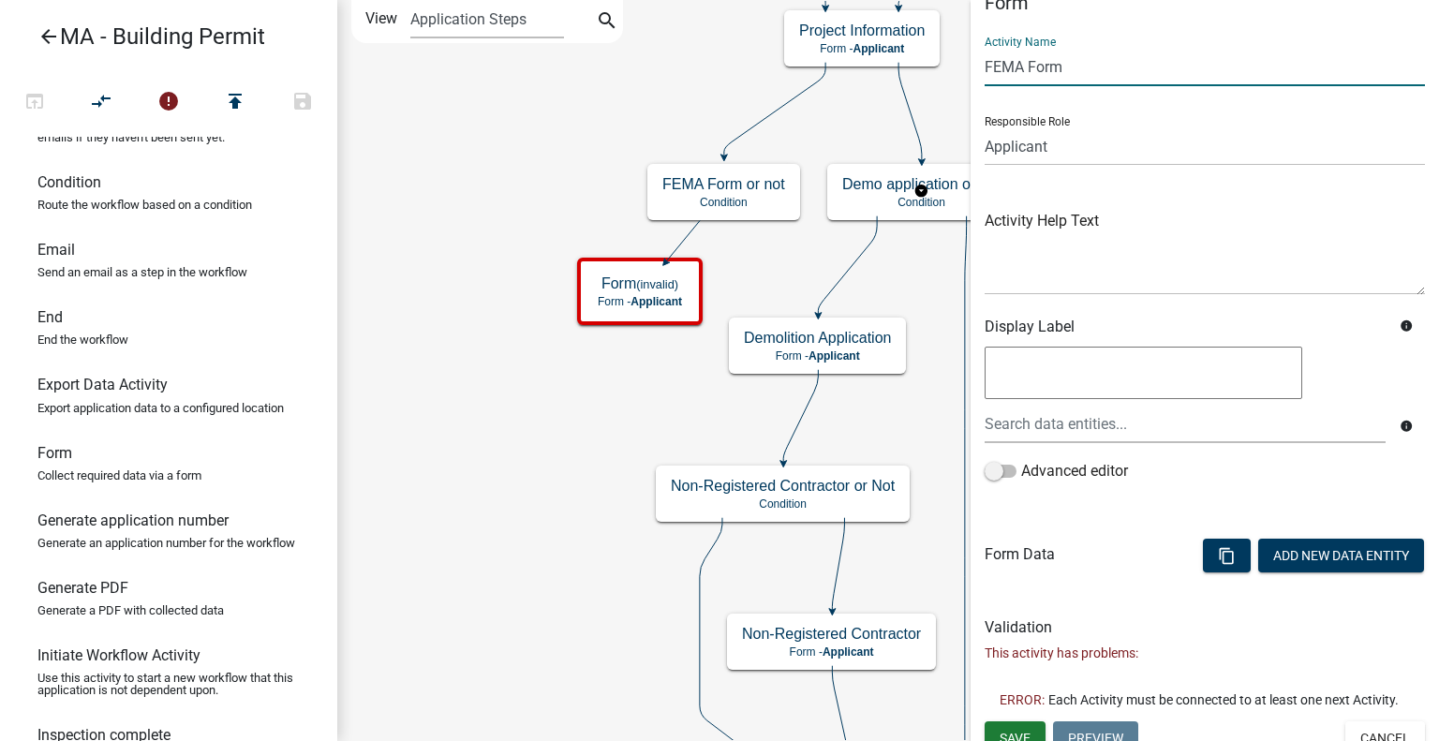
scroll to position [62, 0]
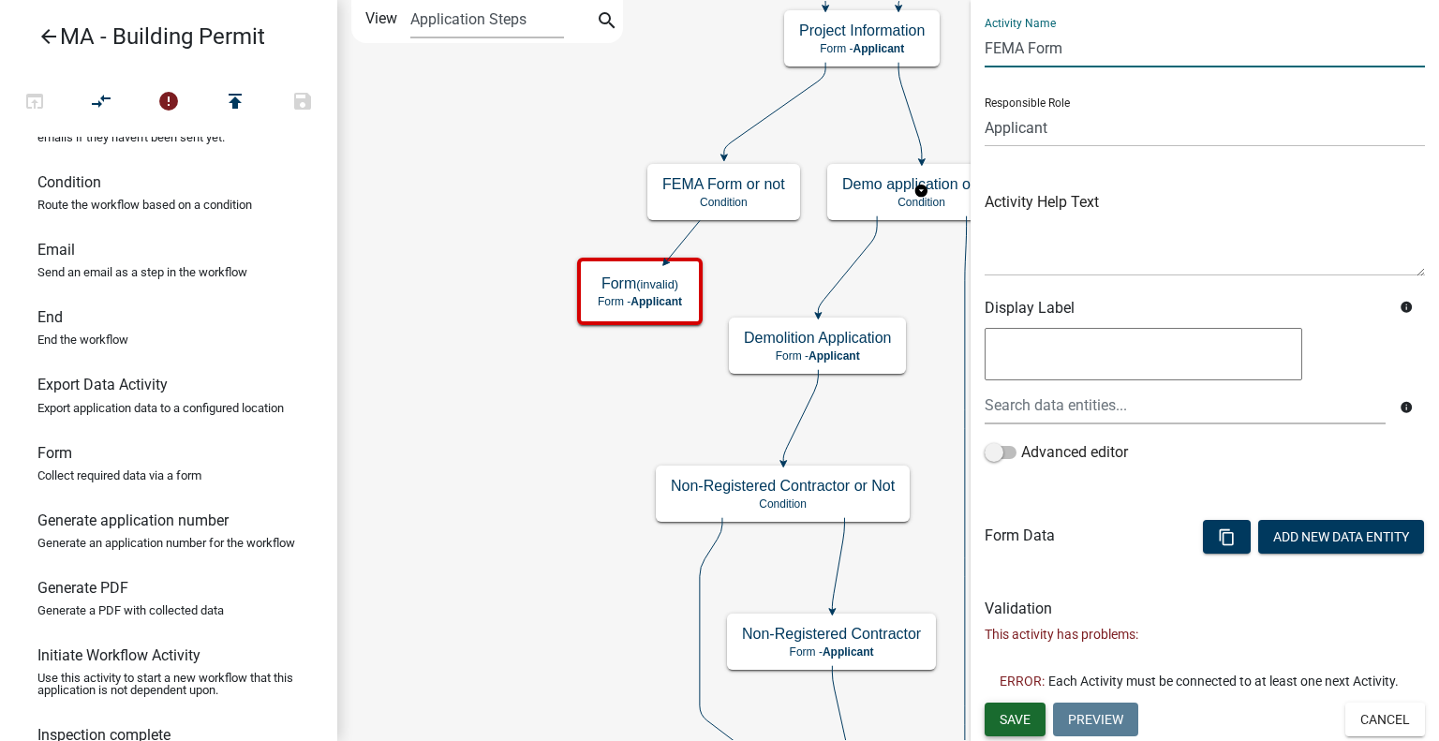
type input "FEMA Form"
click at [1014, 715] on span "Save" at bounding box center [1015, 718] width 31 height 15
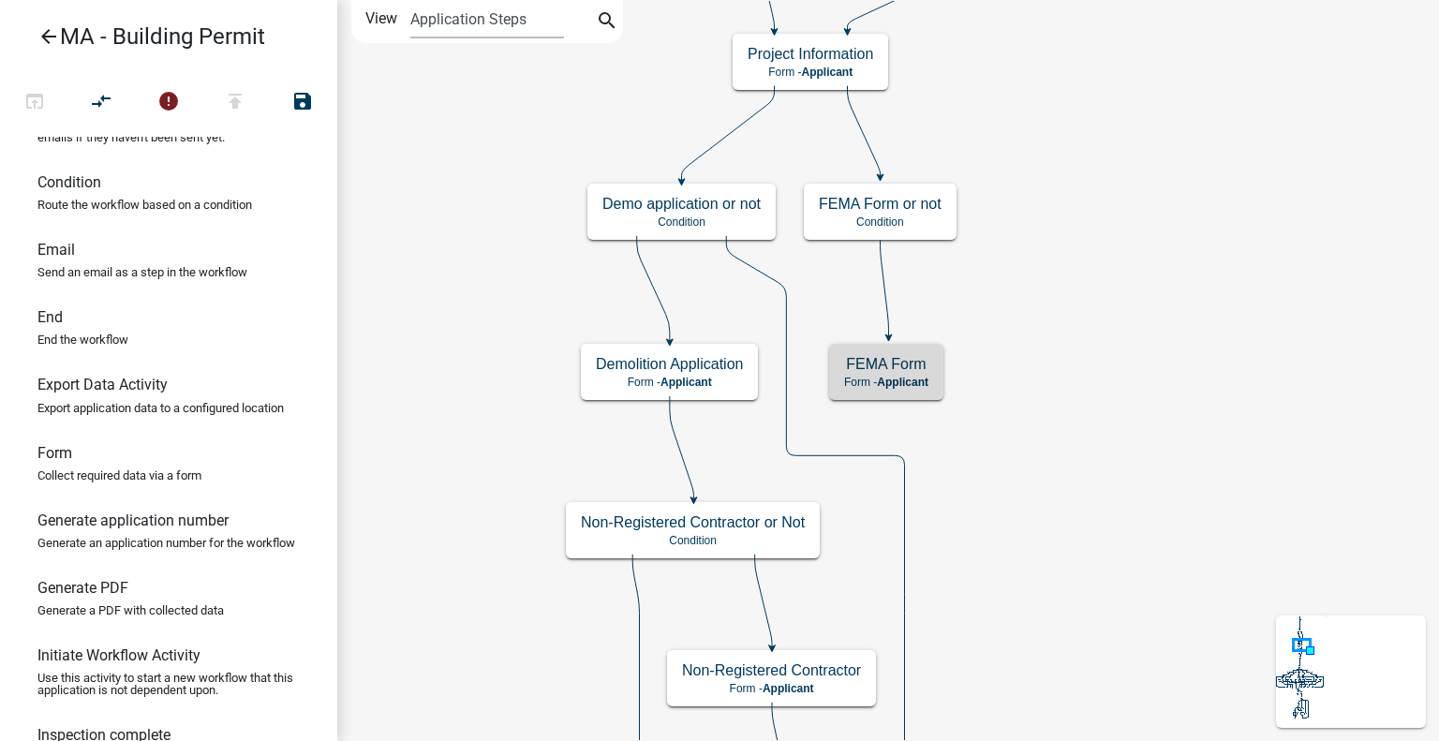
scroll to position [0, 0]
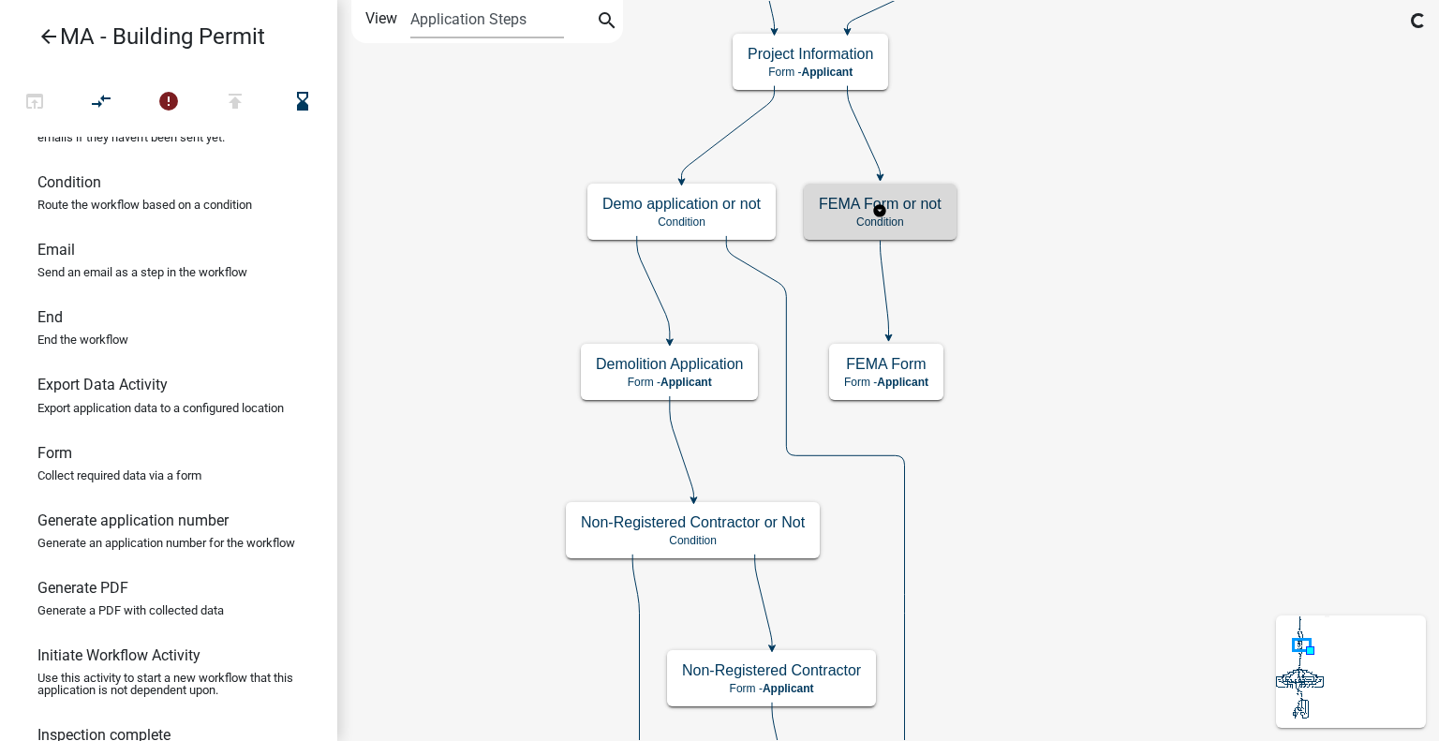
click at [928, 226] on p "Condition" at bounding box center [880, 221] width 123 height 13
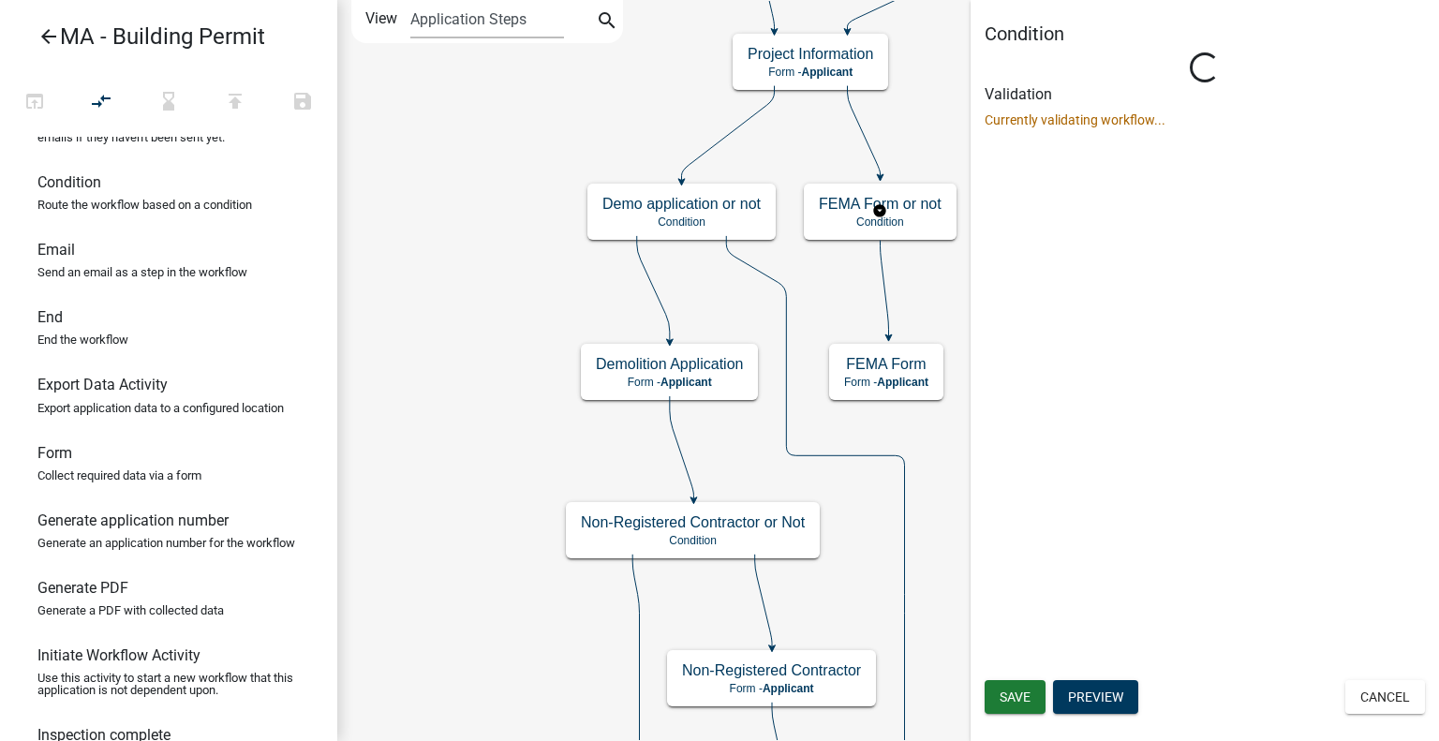
type input "Condition"
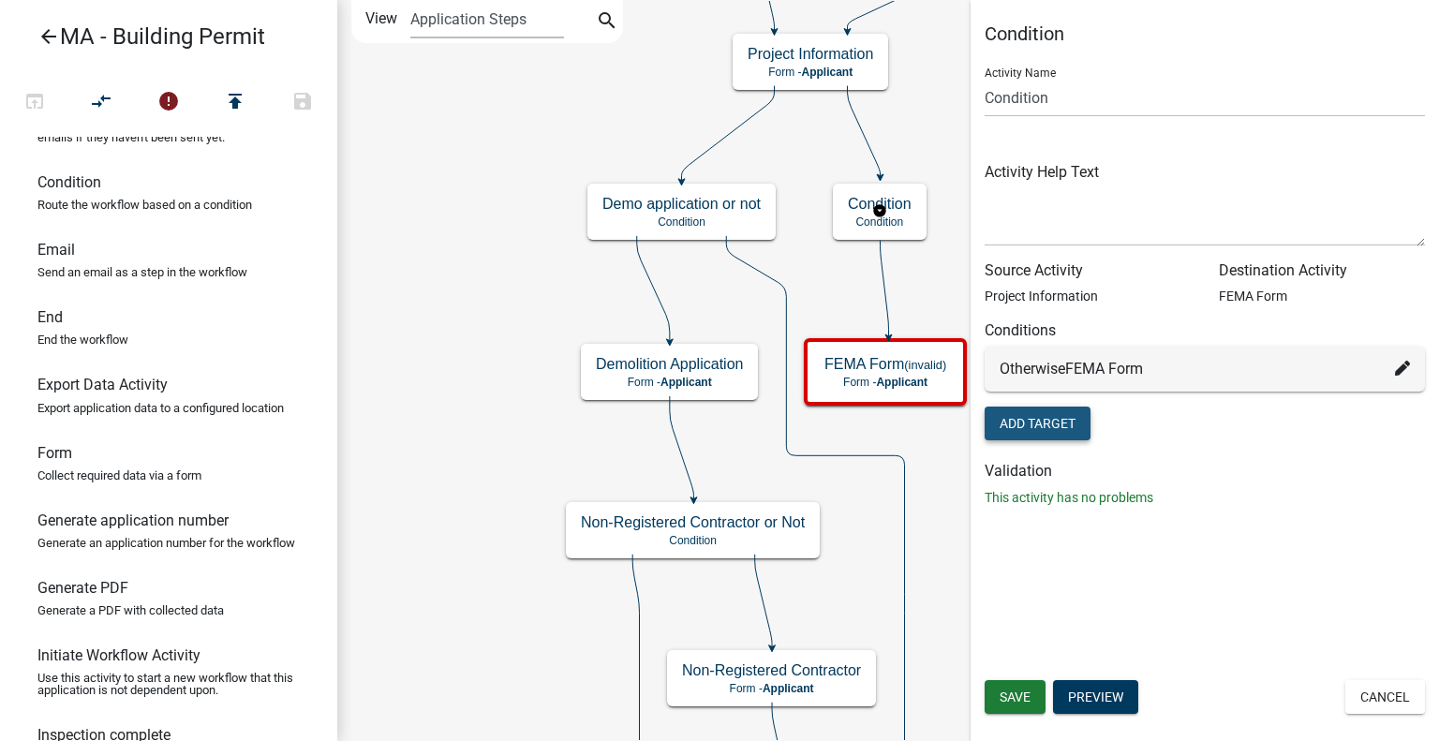
click at [1056, 420] on button "Add Target" at bounding box center [1038, 424] width 106 height 34
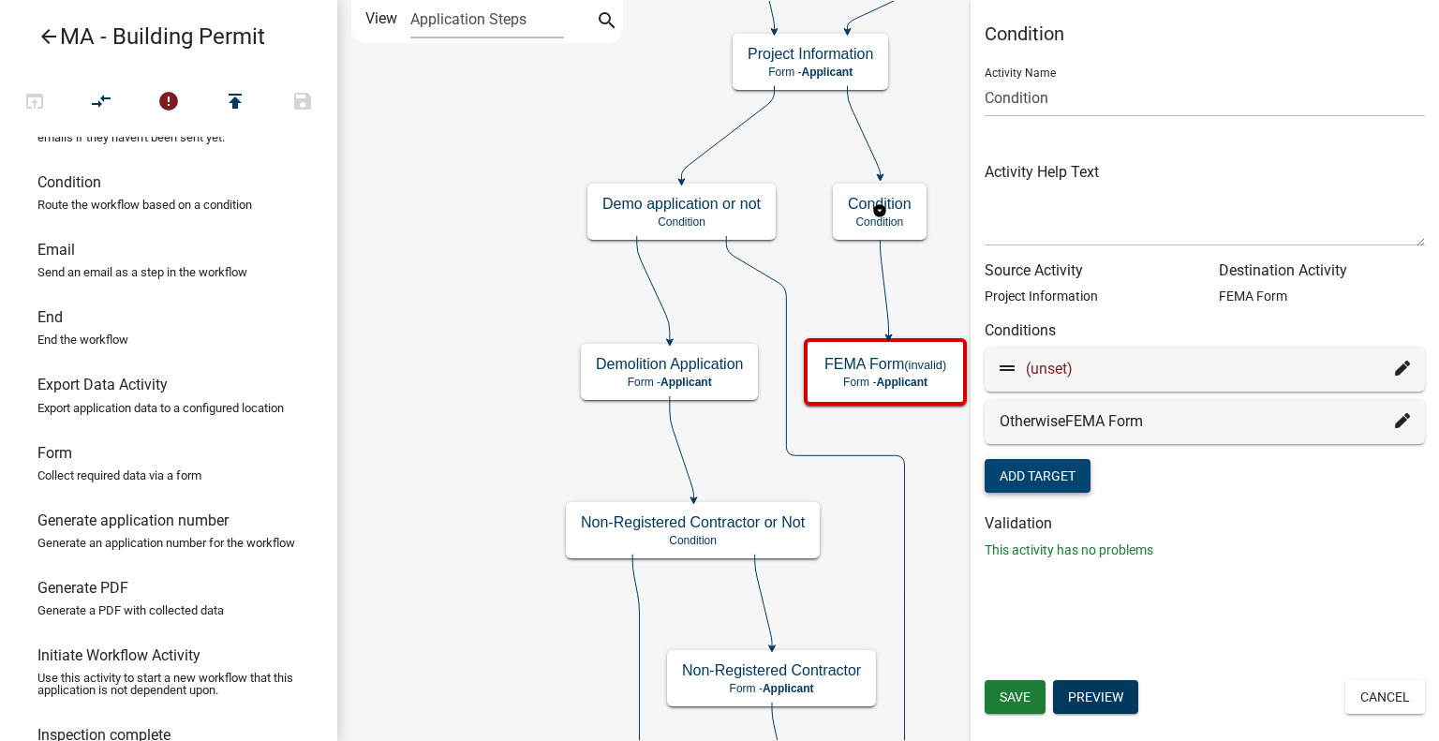
click at [1053, 373] on span "(unset)" at bounding box center [1049, 369] width 47 height 18
click at [1062, 367] on span "(unset)" at bounding box center [1049, 369] width 47 height 18
click at [1398, 370] on icon at bounding box center [1402, 368] width 15 height 15
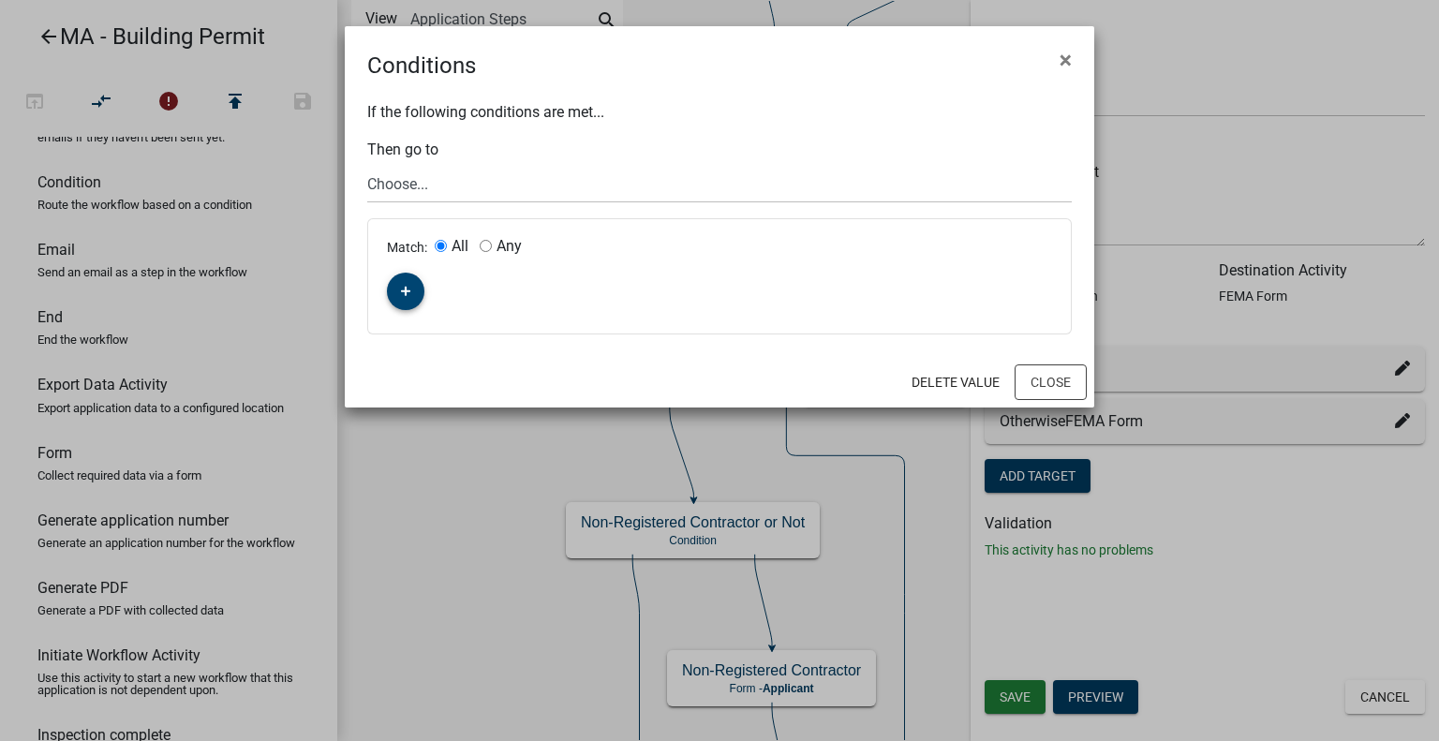
click at [408, 276] on button "button" at bounding box center [405, 291] width 37 height 37
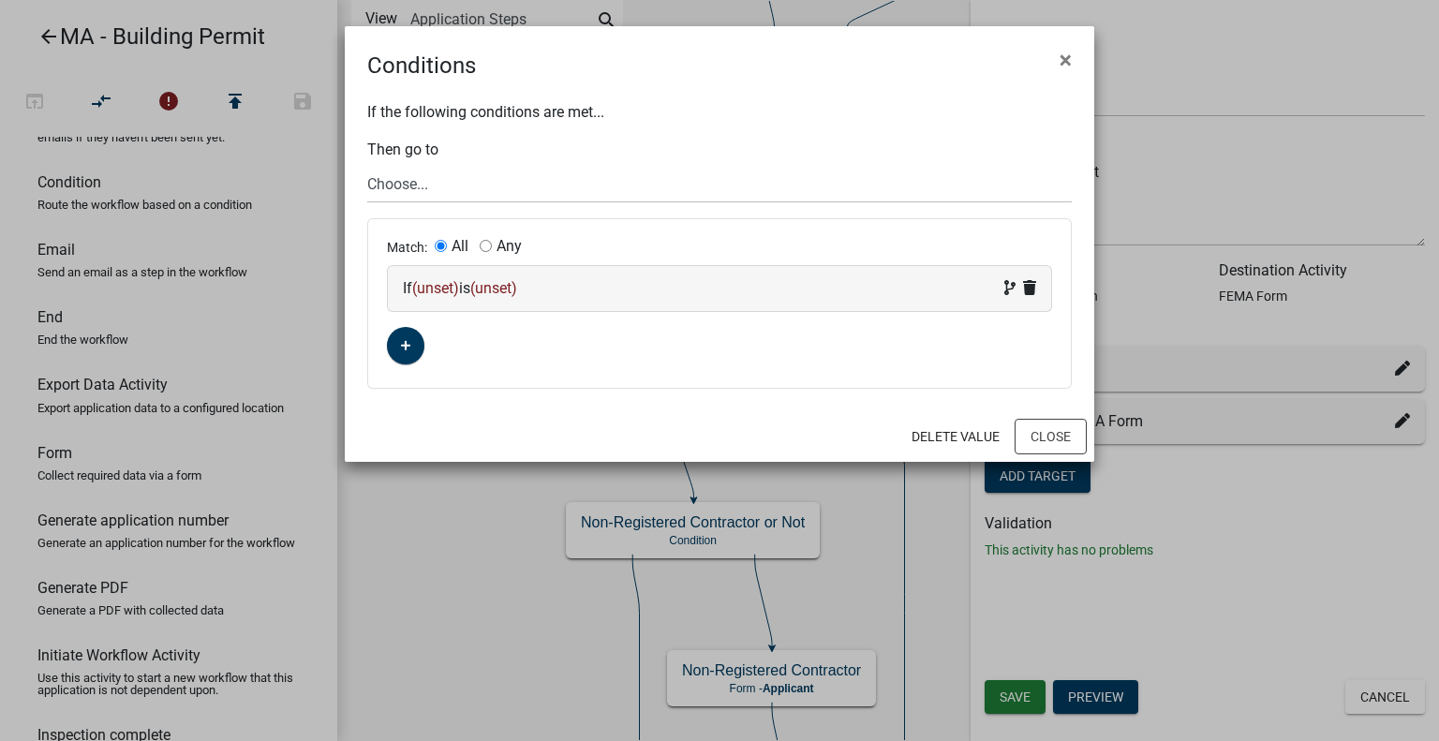
click at [414, 287] on div "If (unset) is (unset)" at bounding box center [719, 288] width 633 height 22
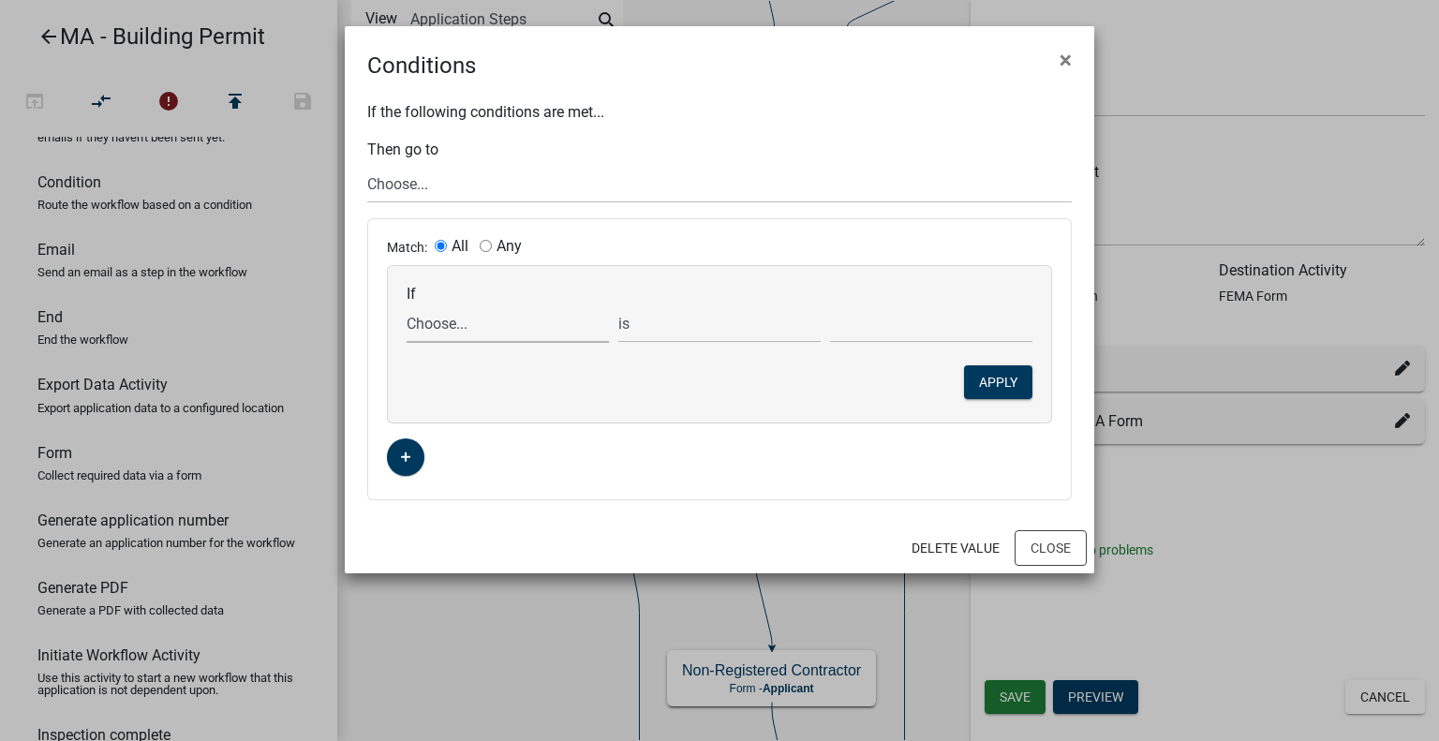
click at [505, 326] on select "Choose... Acres Address ALL_FEE_RECIPIENTS AppAddress AppAltPhone AppCity AppEm…" at bounding box center [508, 323] width 202 height 38
select select "47: FloodZone"
click at [407, 304] on select "Choose... Acres Address ALL_FEE_RECIPIENTS AppAddress AppAltPhone AppCity AppEm…" at bounding box center [508, 323] width 202 height 38
click at [983, 329] on select "Choose... No Not Applicable Yes" at bounding box center [931, 323] width 202 height 38
select select "3: Yes"
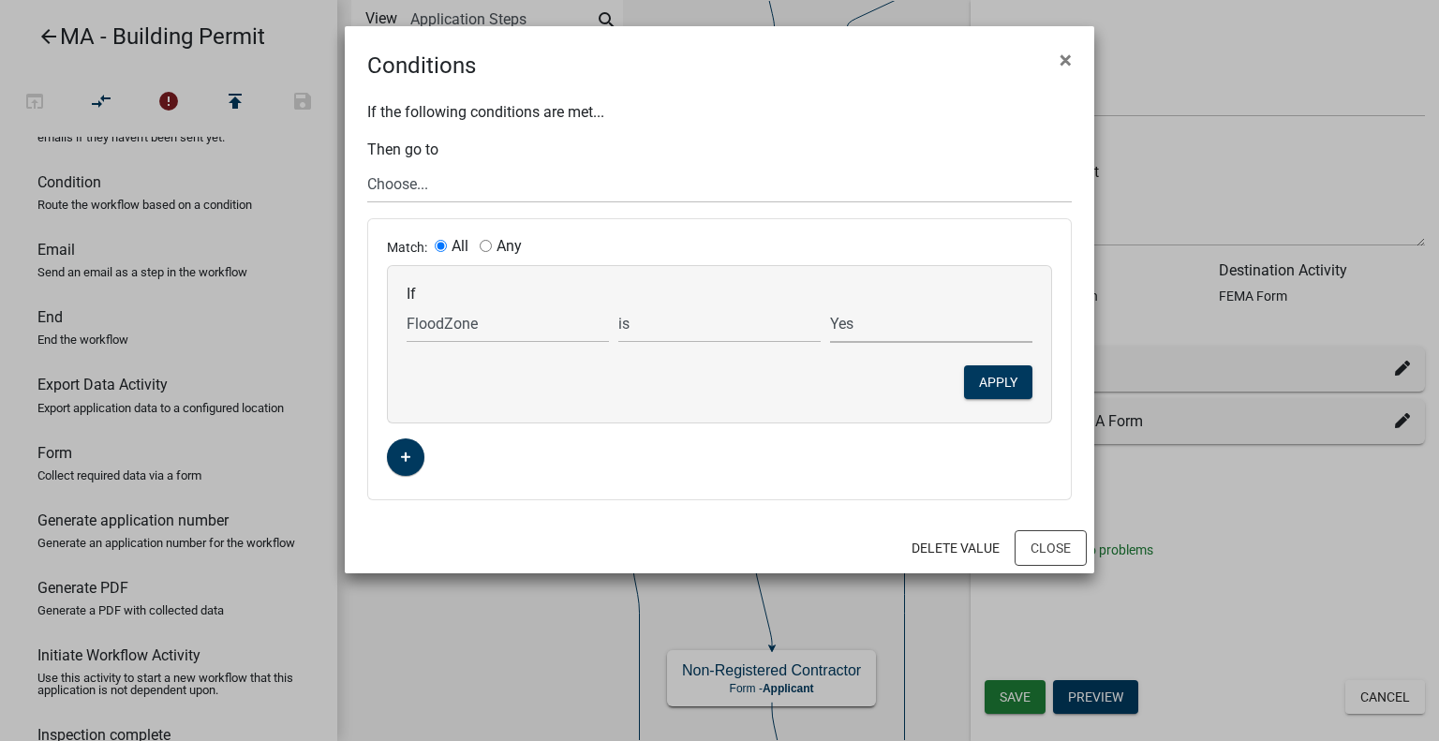
click at [830, 304] on select "Choose... No Not Applicable Yes" at bounding box center [931, 323] width 202 height 38
click at [463, 168] on select "Choose... Start Search Parcel Data Owner and Property Information Application S…" at bounding box center [719, 184] width 705 height 38
select select "96: 914918c6-60e0-4d16-8fca-2dfe8f3473e7"
click at [367, 165] on select "Choose... Start Search Parcel Data Owner and Property Information Application S…" at bounding box center [719, 184] width 705 height 38
drag, startPoint x: 637, startPoint y: 500, endPoint x: 638, endPoint y: 487, distance: 13.2
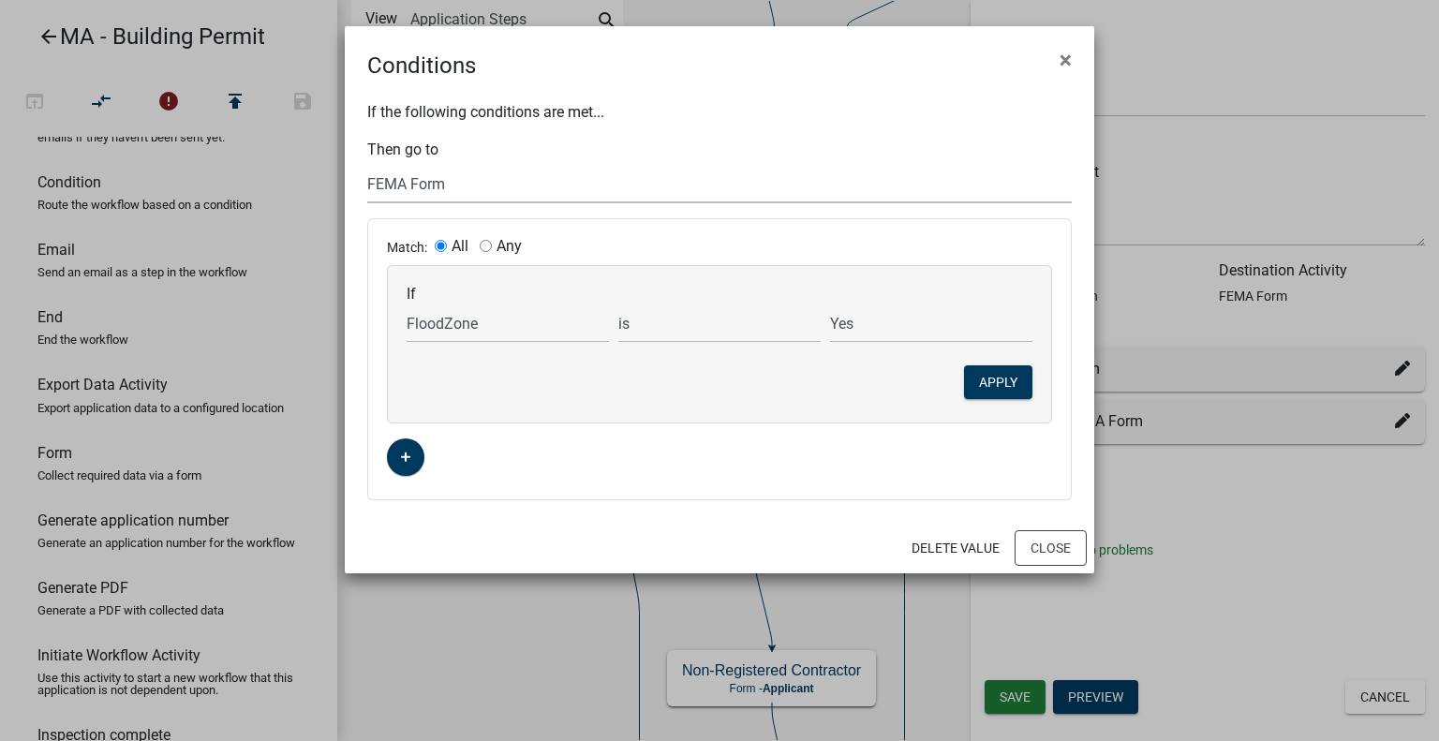
click at [638, 498] on div "If the following conditions are met... Then go to Choose... Start Search Parcel…" at bounding box center [720, 302] width 750 height 440
click at [1004, 379] on button "Apply" at bounding box center [998, 382] width 68 height 34
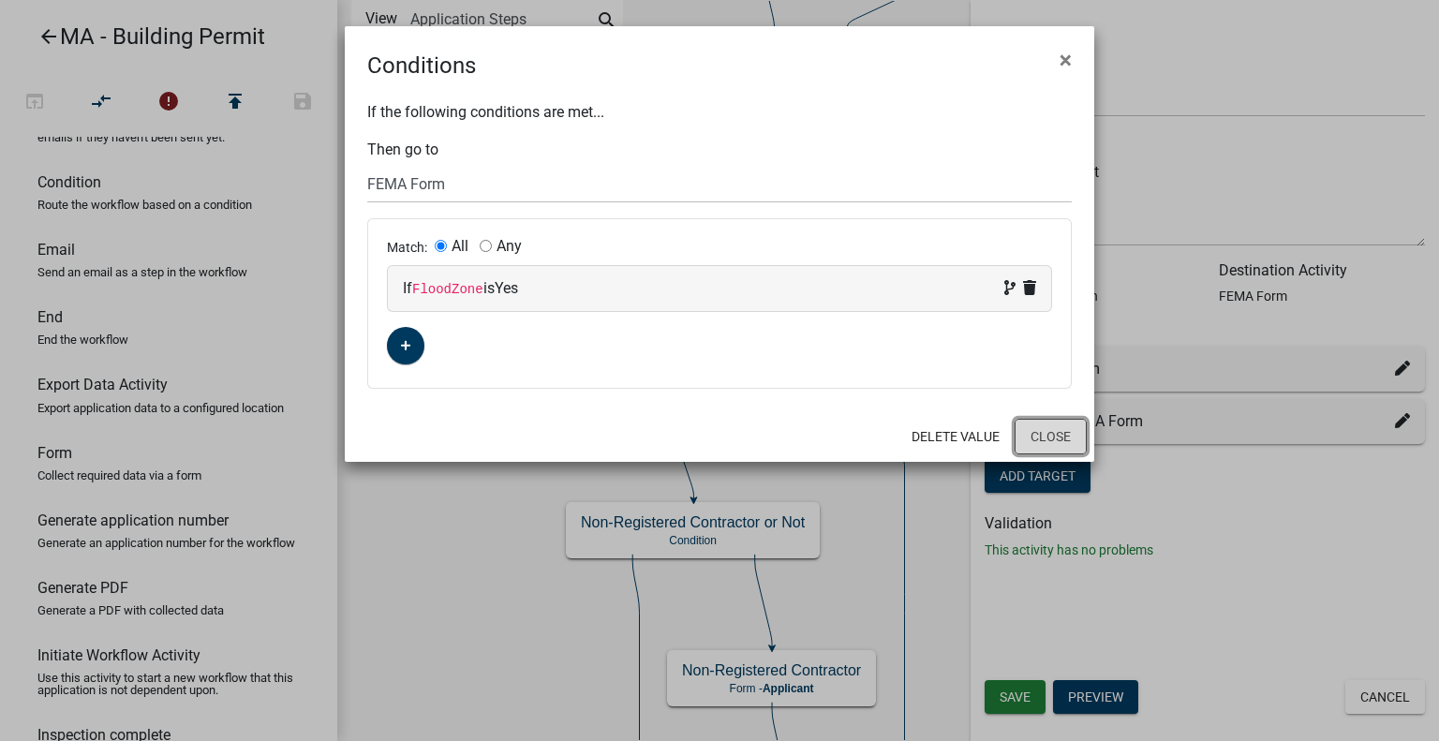
click at [1045, 438] on button "Close" at bounding box center [1051, 437] width 72 height 36
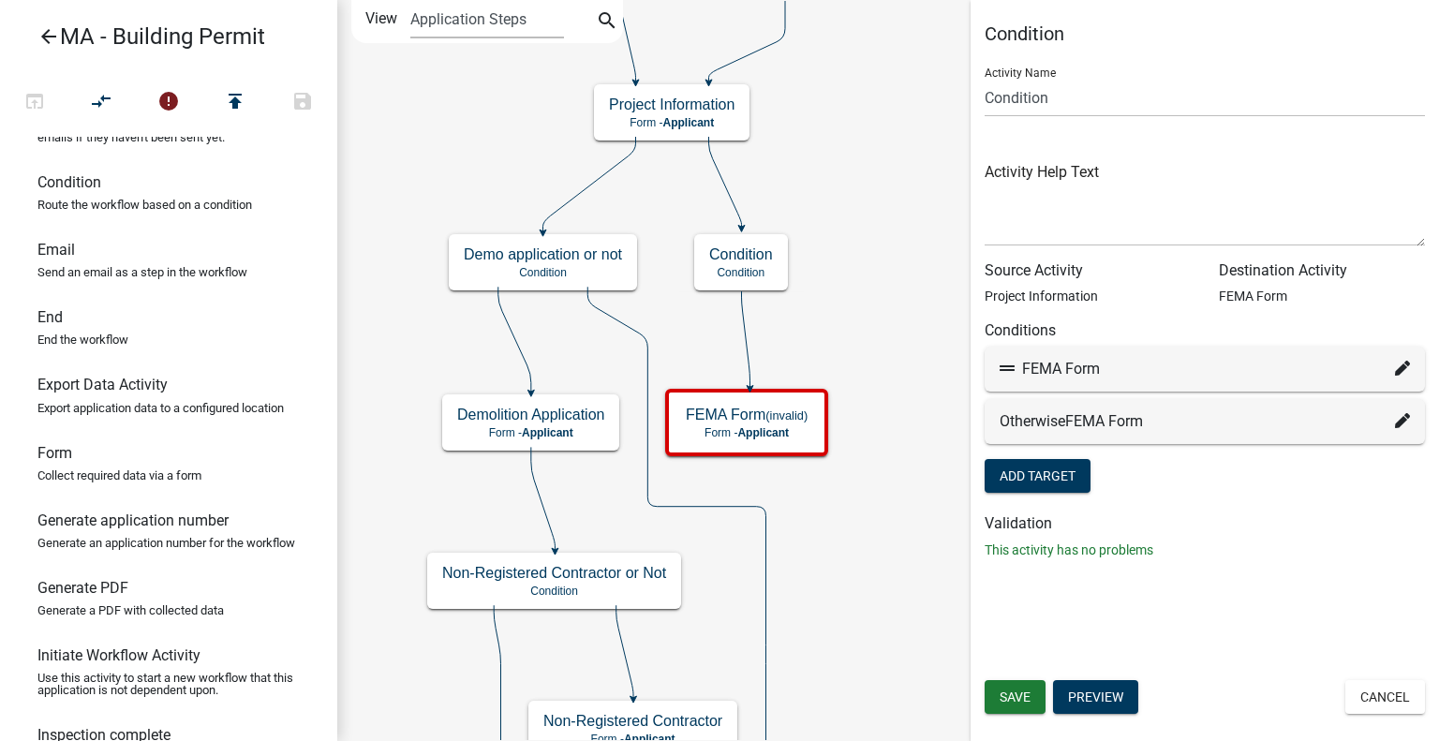
click at [1282, 518] on h6 "Validation" at bounding box center [1205, 523] width 440 height 18
click at [1123, 415] on span "FEMA Form" at bounding box center [1104, 421] width 78 height 18
click at [1047, 231] on textarea at bounding box center [1205, 202] width 440 height 88
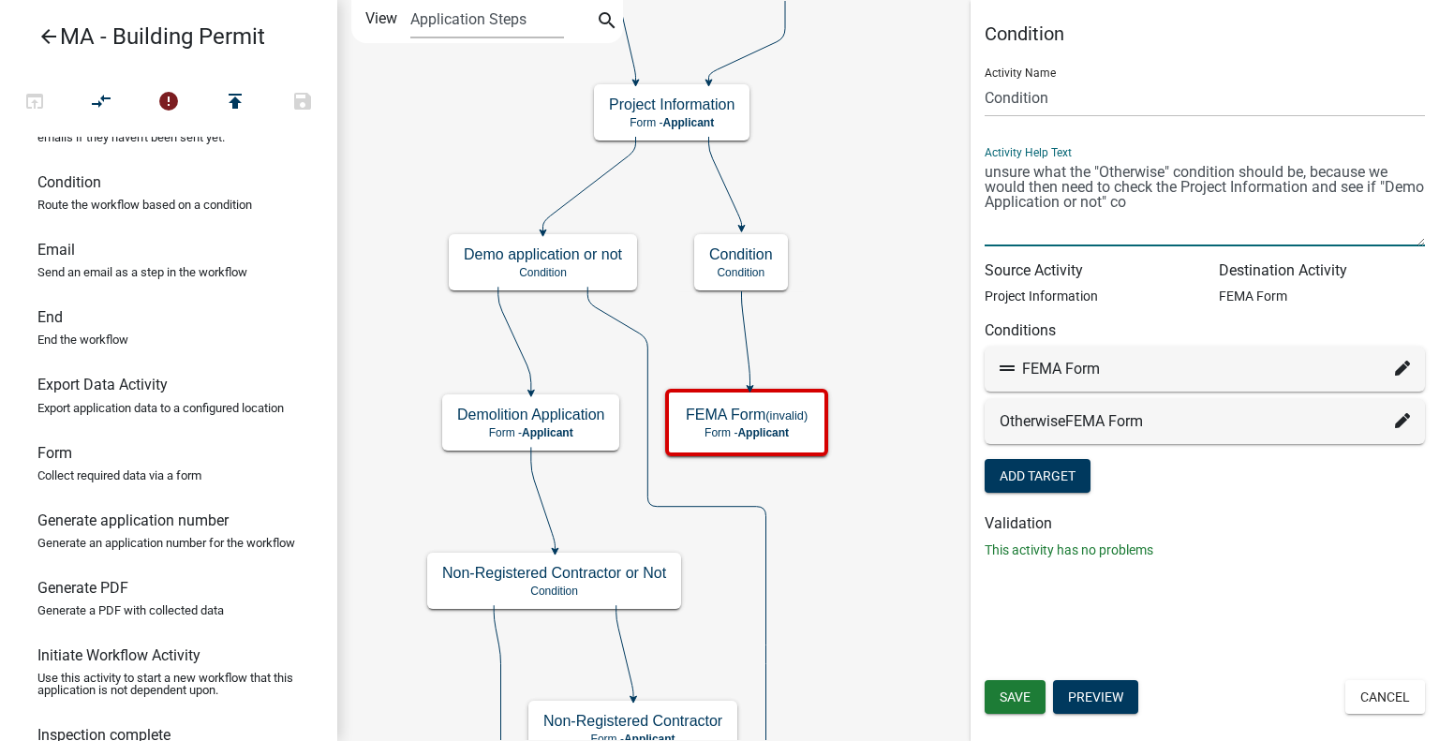
drag, startPoint x: 1383, startPoint y: 184, endPoint x: 1345, endPoint y: 190, distance: 38.0
click at [1345, 190] on textarea at bounding box center [1205, 202] width 440 height 88
click at [1312, 193] on textarea at bounding box center [1205, 202] width 440 height 88
click at [1300, 201] on textarea at bounding box center [1205, 202] width 440 height 88
type textarea "unsure what the "Otherwise" condition should be, because we would then need to …"
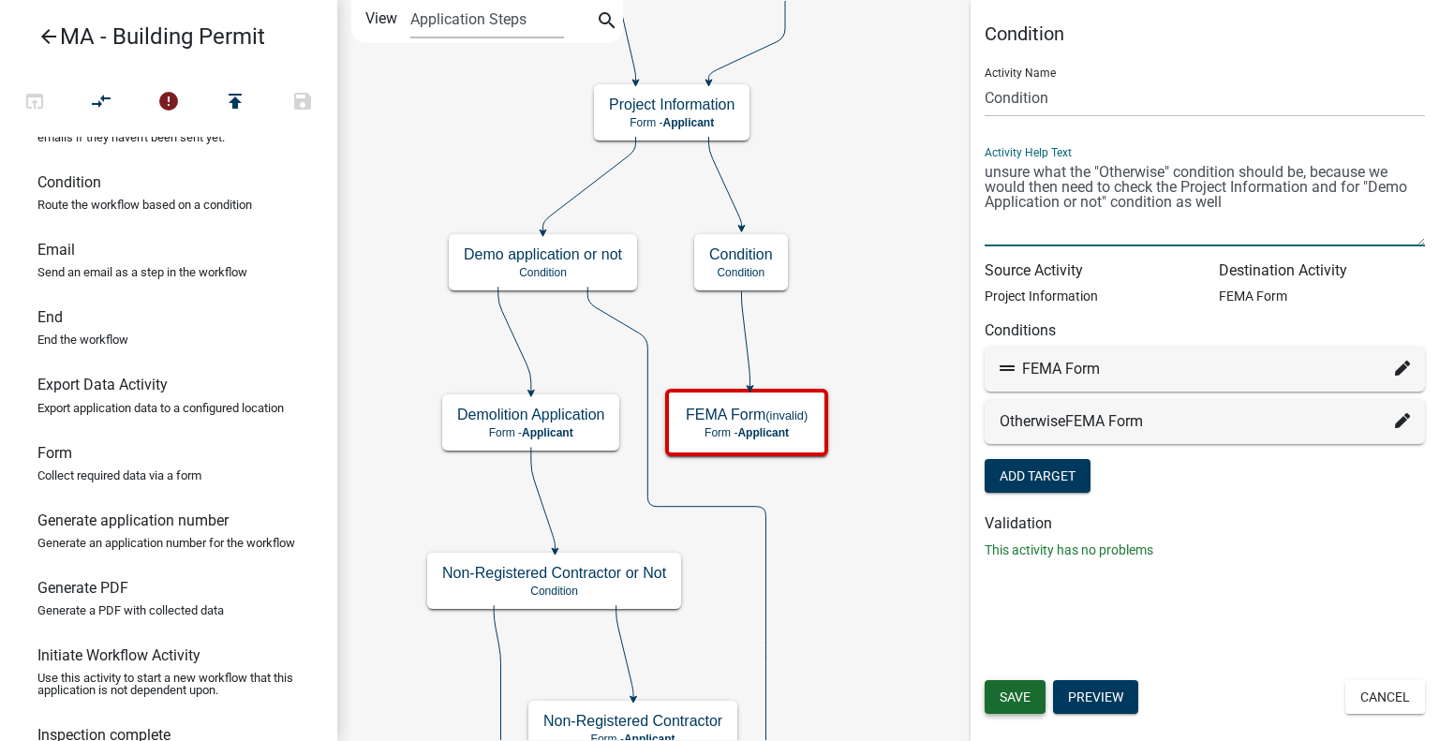
click at [1010, 702] on span "Save" at bounding box center [1015, 697] width 31 height 15
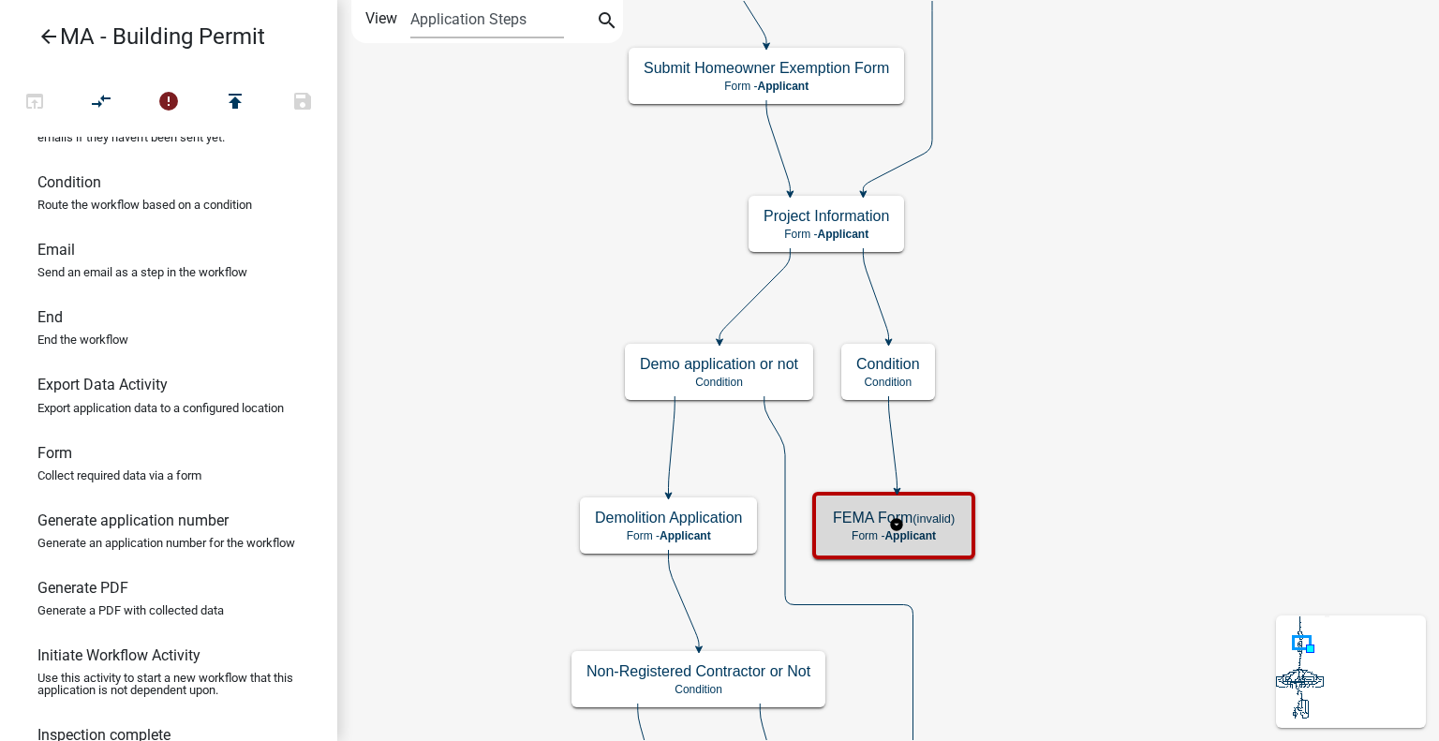
click at [942, 529] on p "Form - Applicant" at bounding box center [894, 535] width 122 height 13
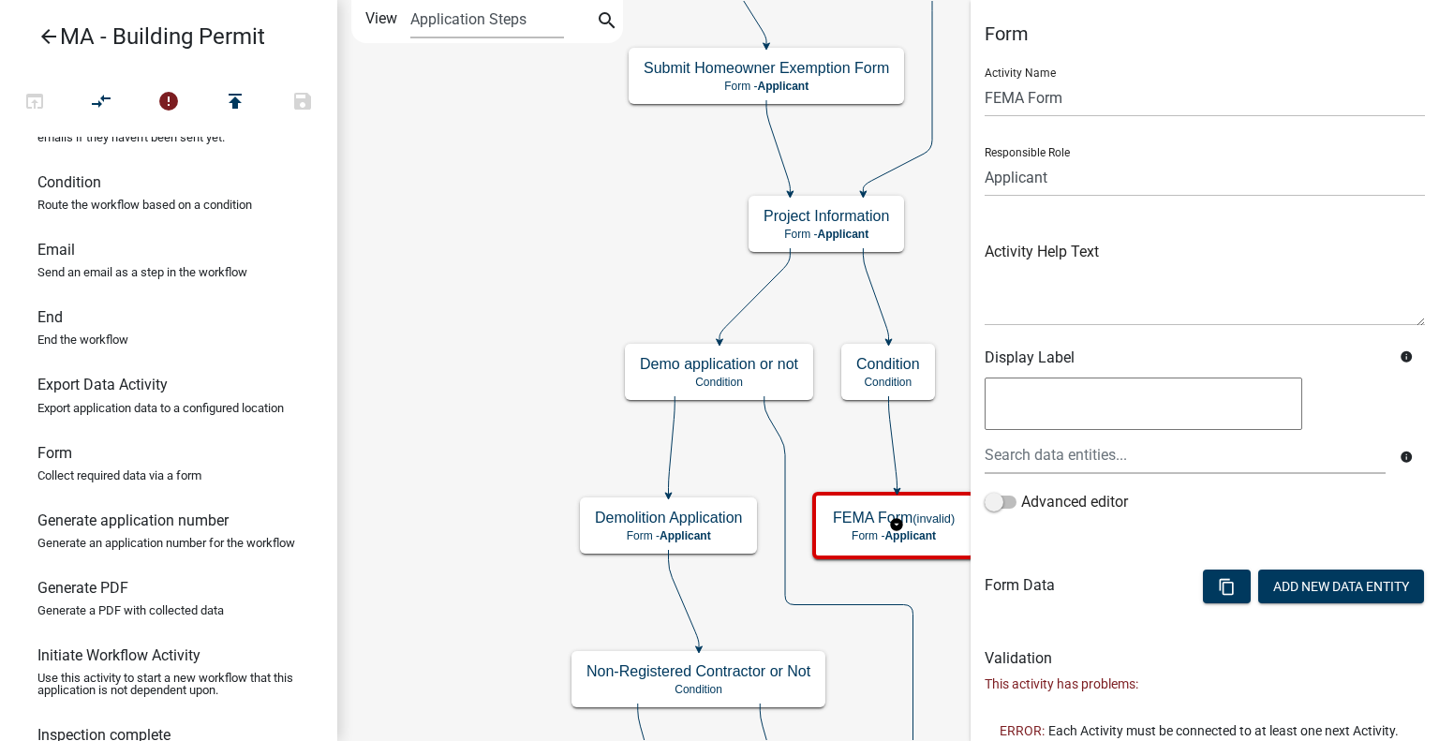
scroll to position [62, 0]
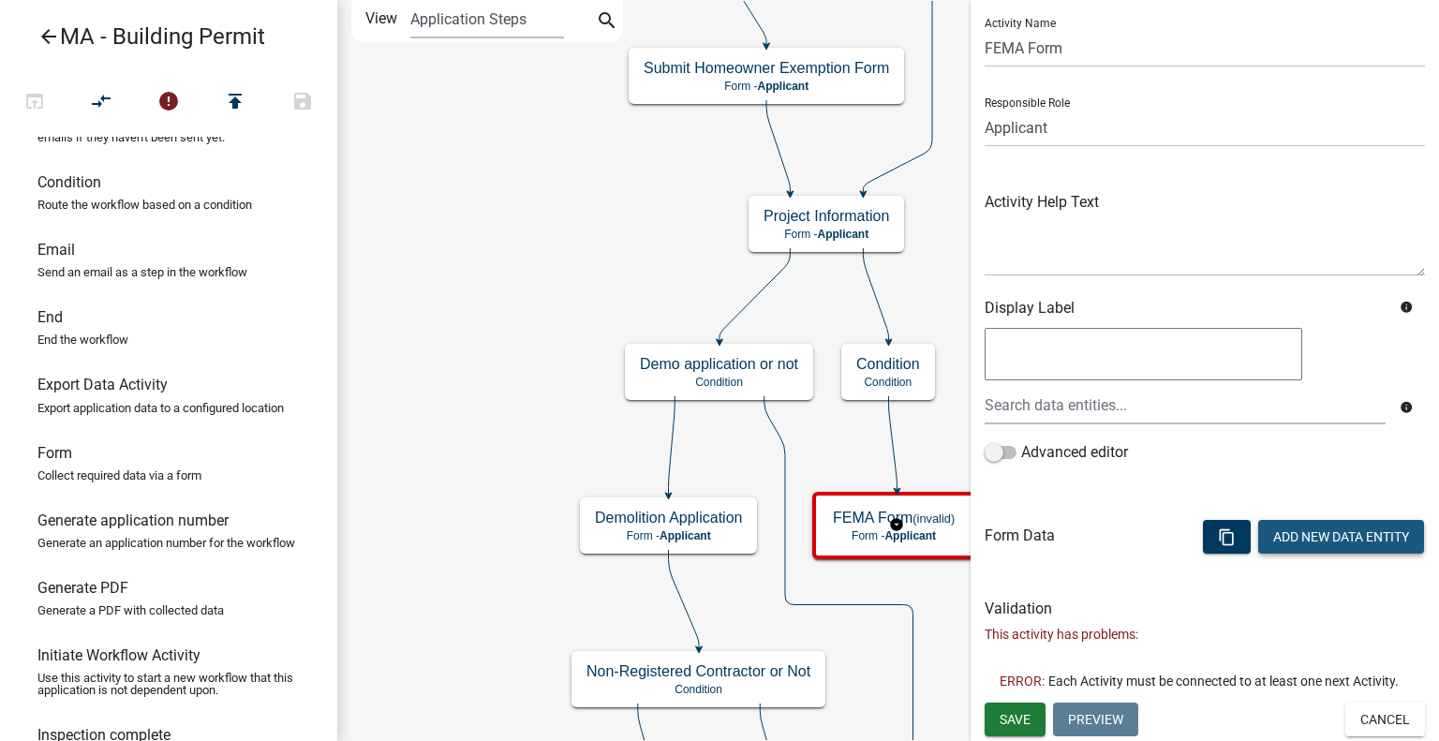
click at [1334, 524] on button "Add New Data Entity" at bounding box center [1341, 537] width 166 height 34
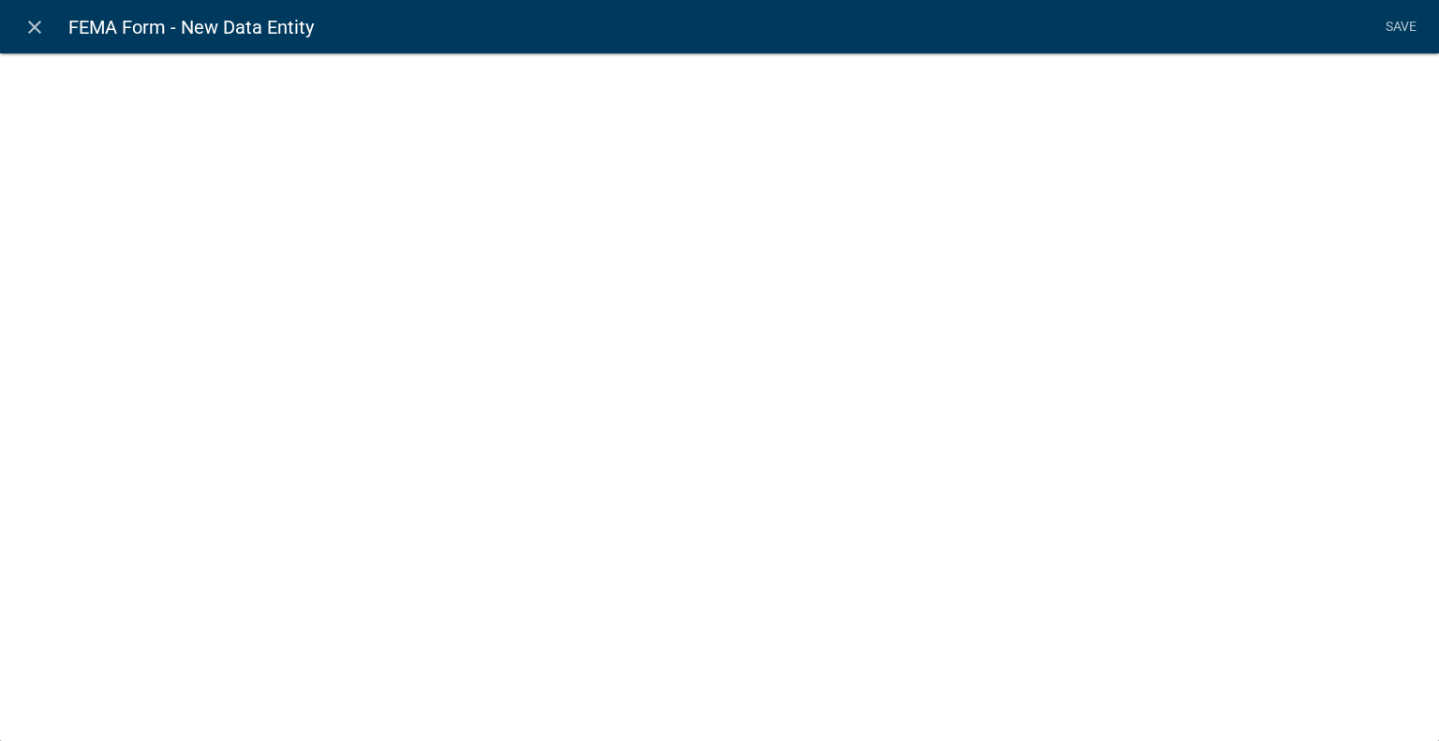
select select
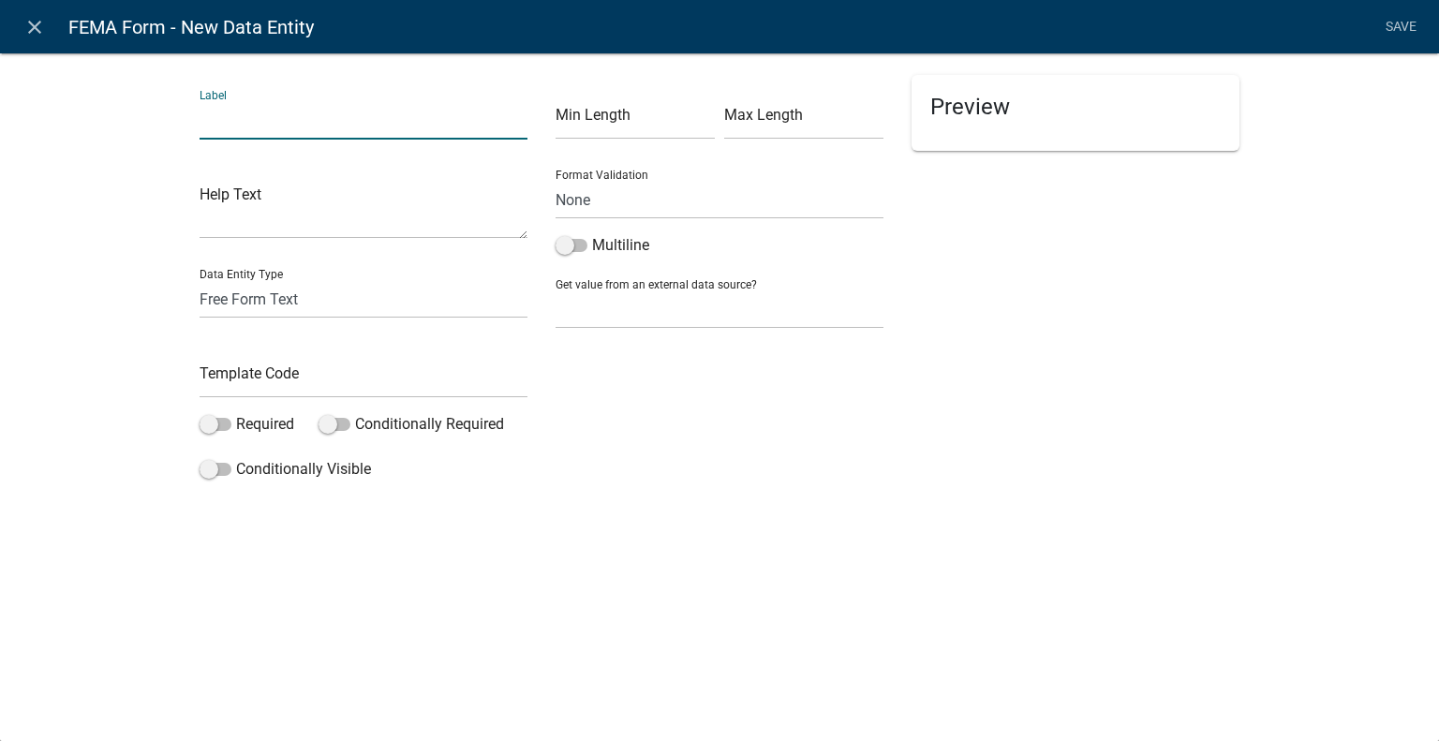
click at [304, 117] on input "text" at bounding box center [364, 120] width 328 height 38
type input "Firm Zone"
click at [324, 296] on select "Free Form Text Document Display Entity Value Fee Numeric Data Date Map Sketch D…" at bounding box center [364, 299] width 328 height 38
select select "list-data"
click at [200, 280] on select "Free Form Text Document Display Entity Value Fee Numeric Data Date Map Sketch D…" at bounding box center [364, 299] width 328 height 38
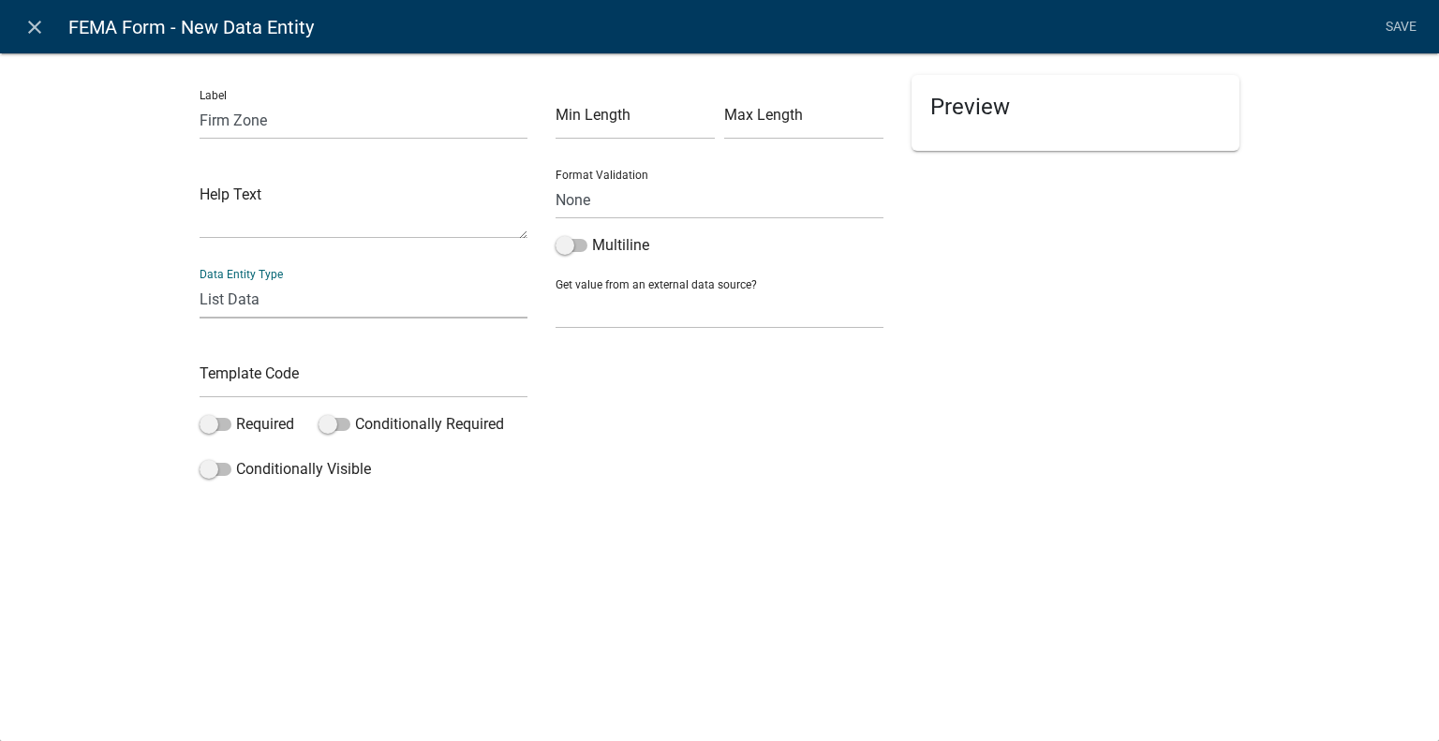
select select "list-data"
select select
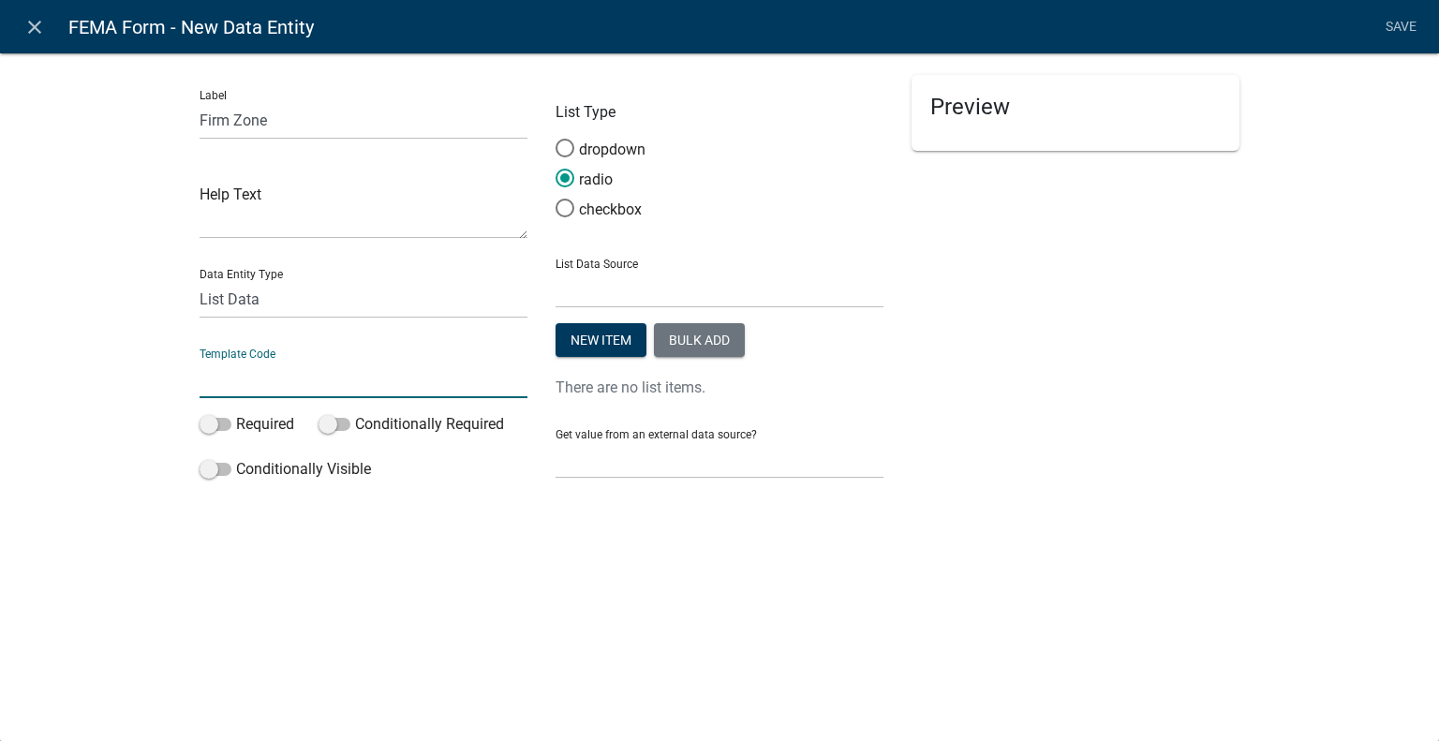
click at [282, 376] on input "text" at bounding box center [364, 379] width 328 height 38
type input "FirmZone"
click at [260, 426] on label "Required" at bounding box center [247, 424] width 95 height 22
click at [236, 413] on input "Required" at bounding box center [236, 413] width 0 height 0
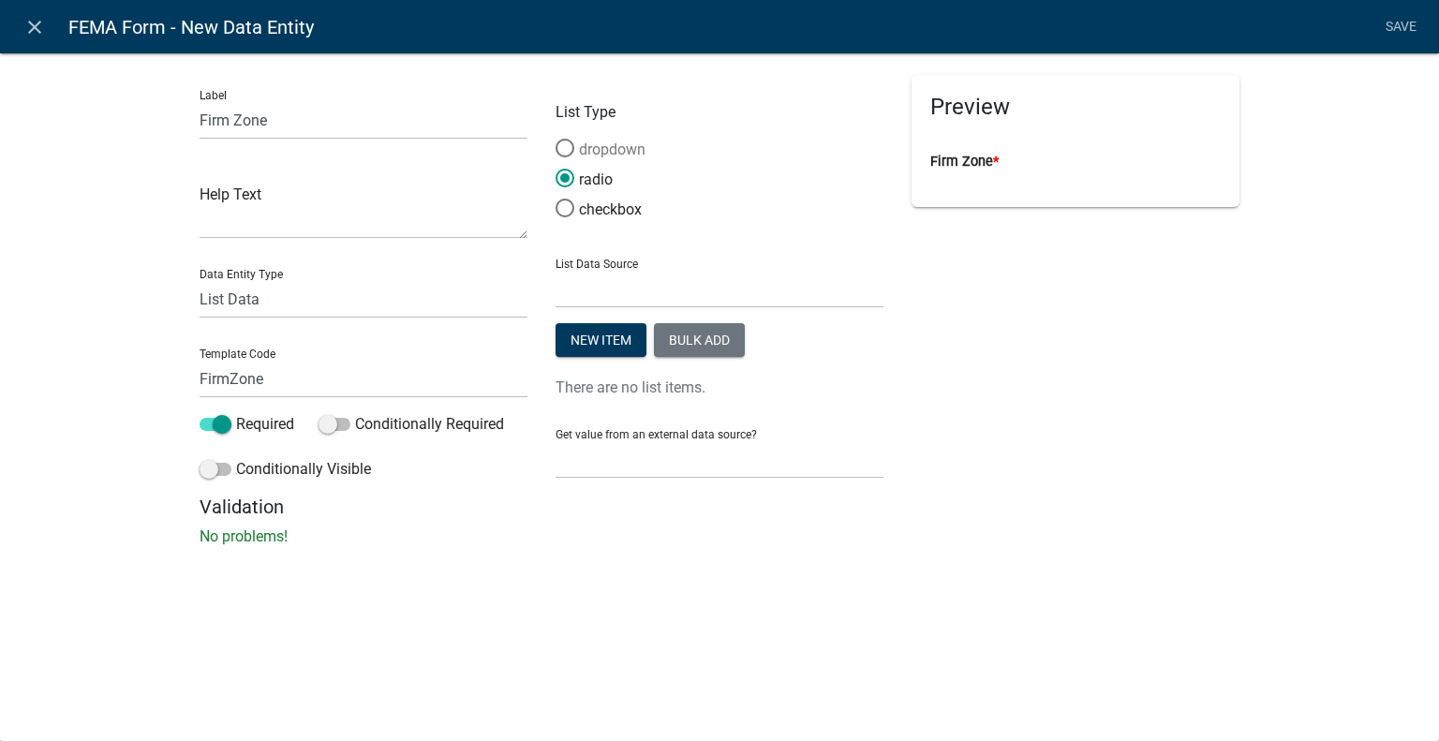
click at [600, 144] on label "dropdown" at bounding box center [601, 150] width 90 height 22
click at [556, 139] on input "dropdown" at bounding box center [556, 139] width 0 height 0
click at [682, 336] on button "Bulk add" at bounding box center [699, 340] width 91 height 34
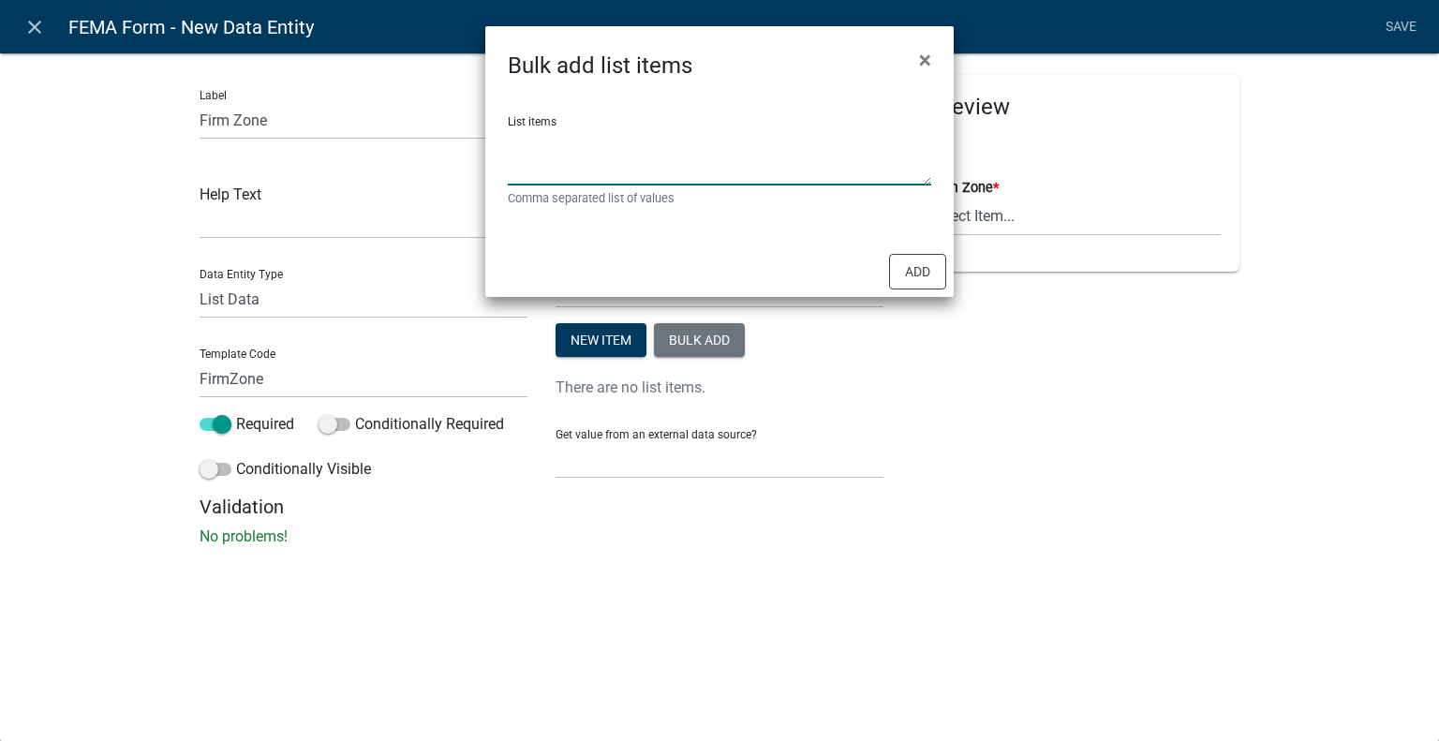
click at [648, 167] on textarea "List items" at bounding box center [719, 156] width 423 height 58
drag, startPoint x: 551, startPoint y: 136, endPoint x: 498, endPoint y: 139, distance: 52.5
click at [500, 139] on div "List items V, Comma separated list of values" at bounding box center [719, 164] width 468 height 164
type textarea "X,AE,V"
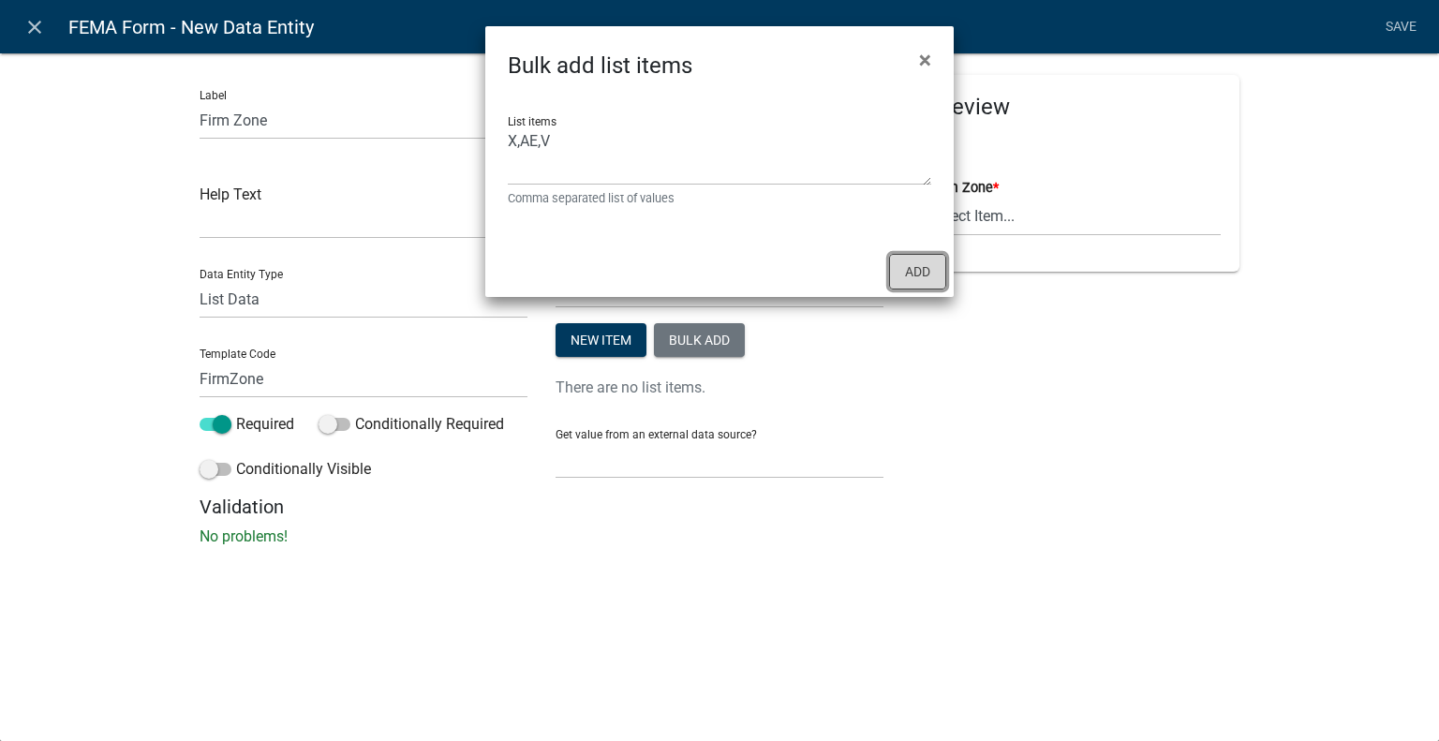
click at [921, 268] on button "Add" at bounding box center [917, 272] width 57 height 36
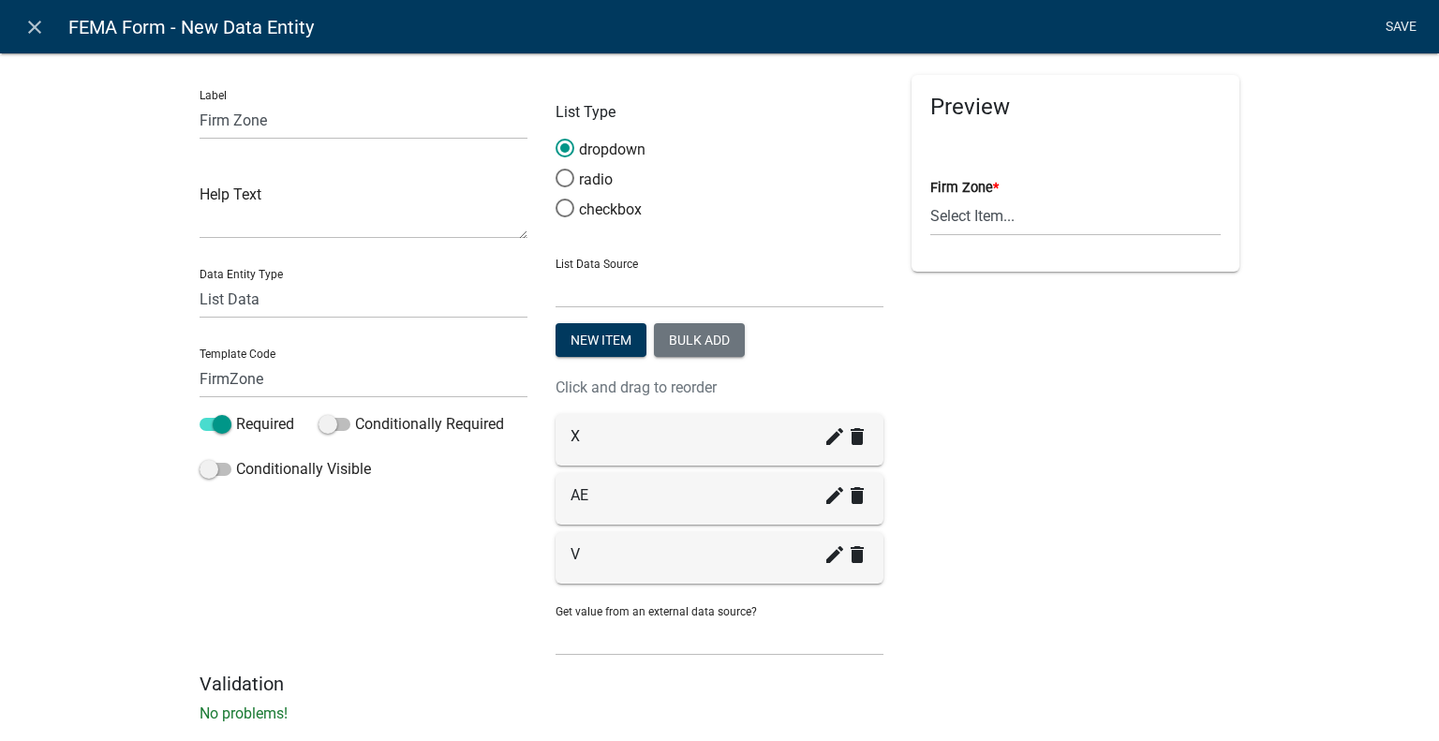
click at [1396, 30] on link "Save" at bounding box center [1400, 27] width 47 height 36
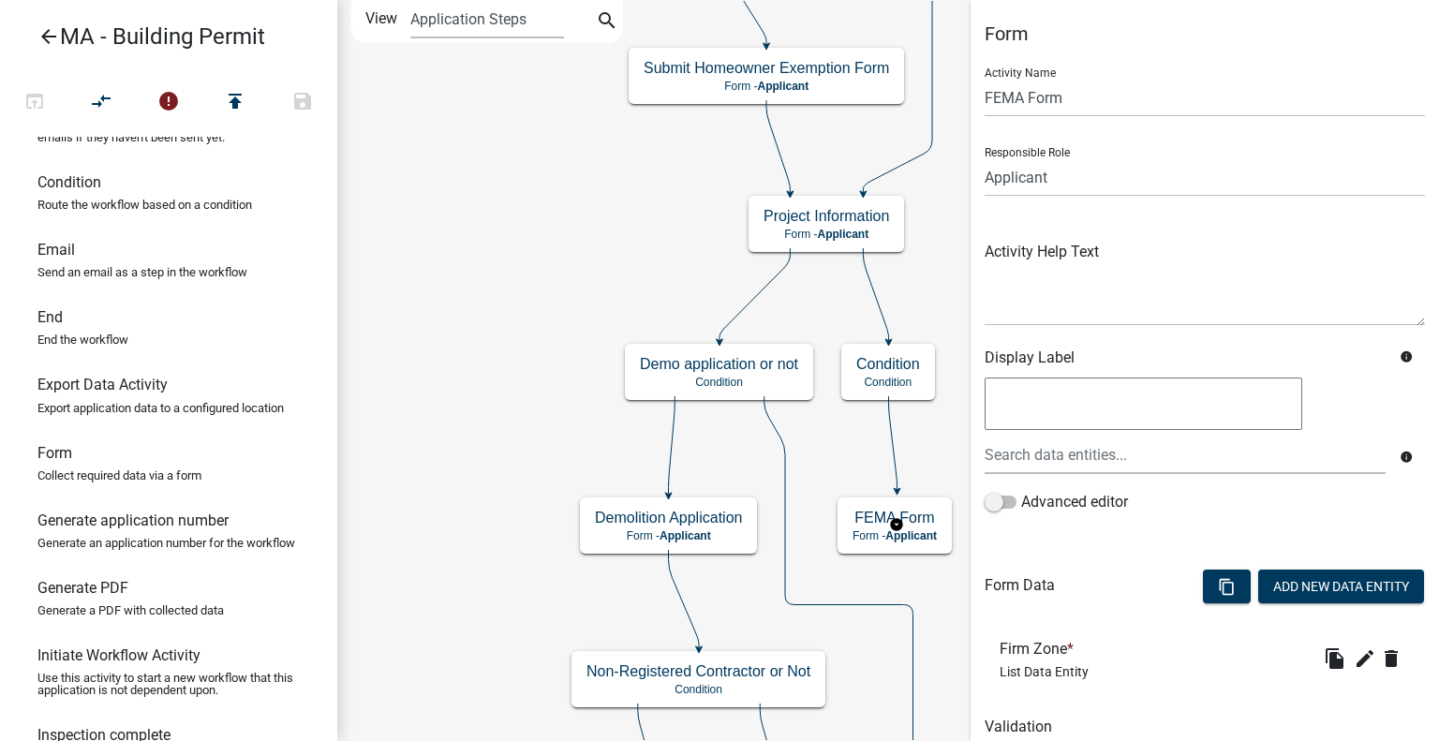
scroll to position [74, 0]
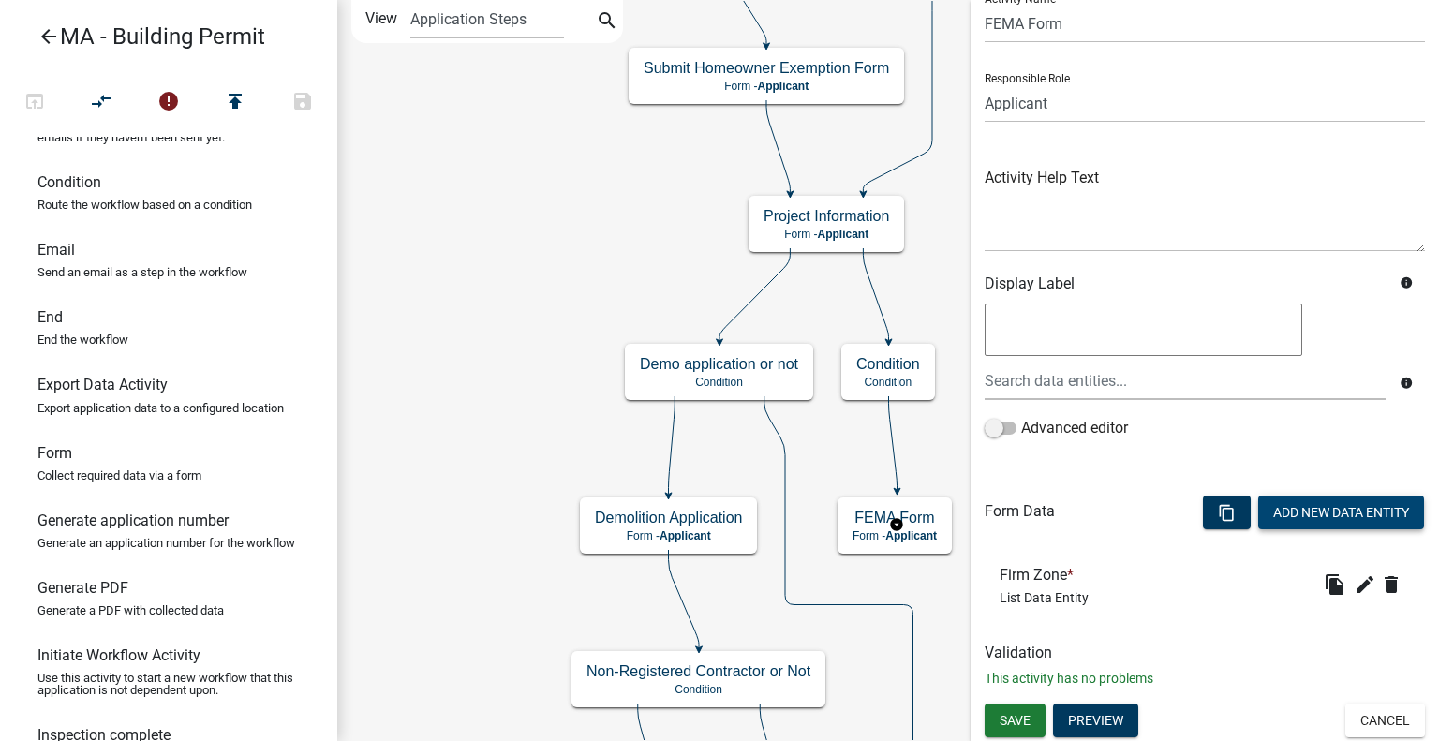
click at [1333, 505] on button "Add New Data Entity" at bounding box center [1341, 513] width 166 height 34
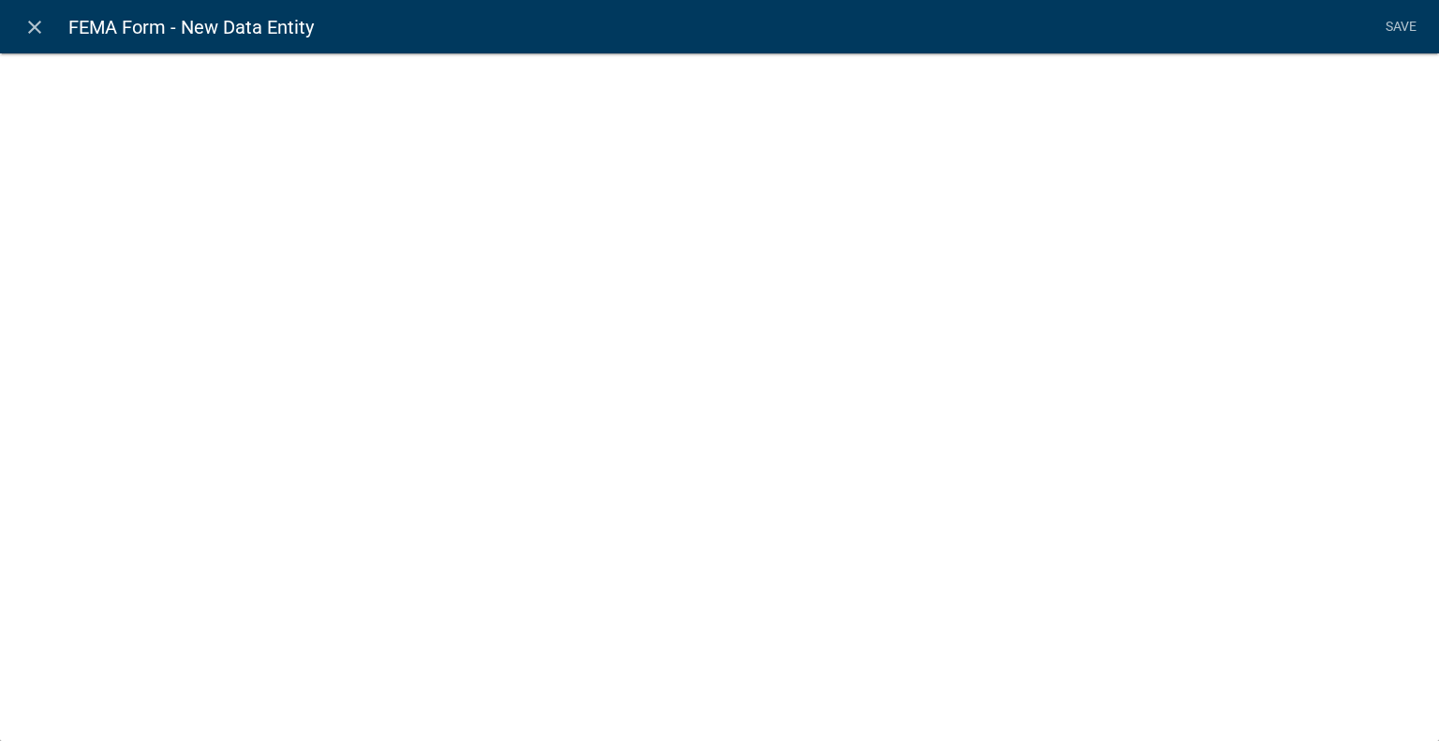
select select
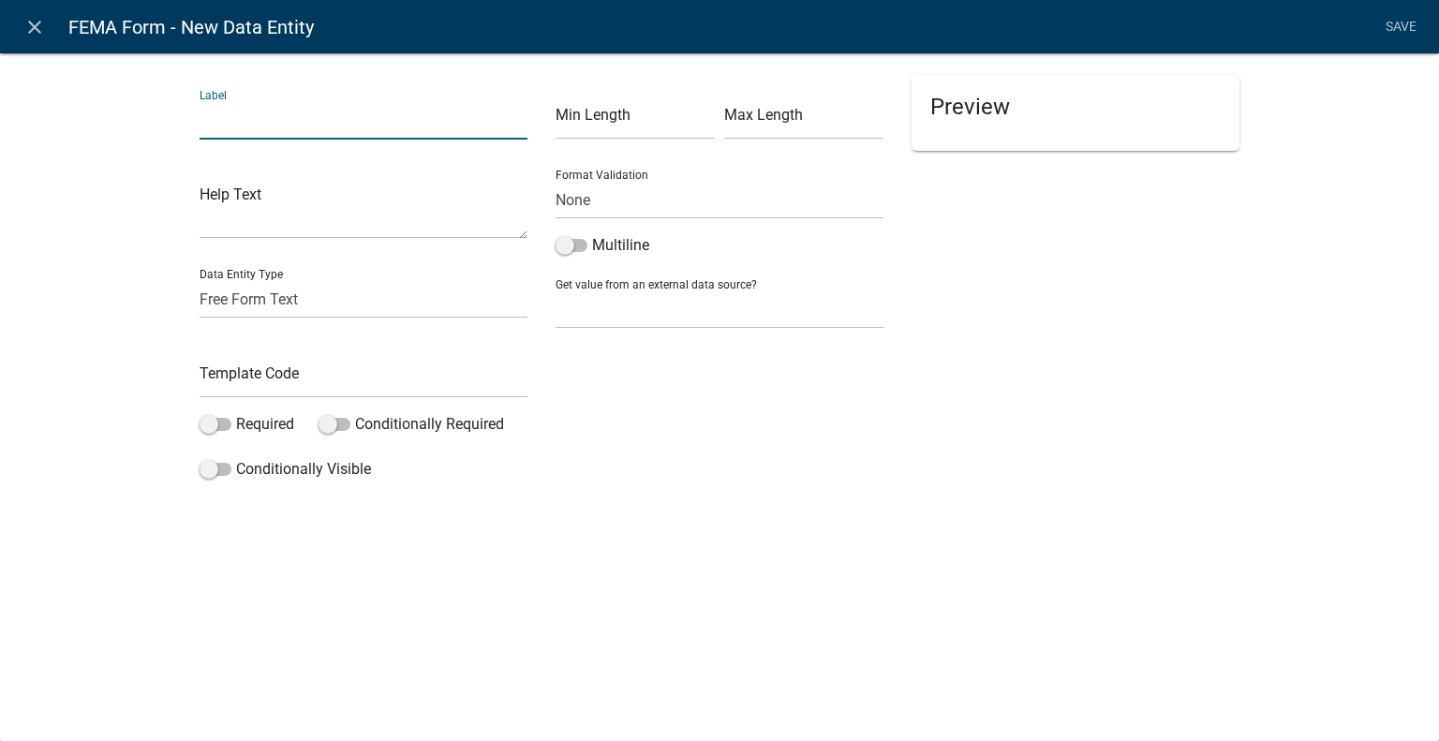
click at [292, 101] on input "text" at bounding box center [364, 120] width 328 height 38
type input "Elevation"
click at [344, 306] on select "Free Form Text Document Display Entity Value Fee Numeric Data Date Map Sketch D…" at bounding box center [364, 299] width 328 height 38
click at [128, 308] on div "Label Elevation Help Text Data Entity Type Free Form Text Document Display Enti…" at bounding box center [719, 274] width 1439 height 505
click at [234, 378] on input "text" at bounding box center [364, 379] width 328 height 38
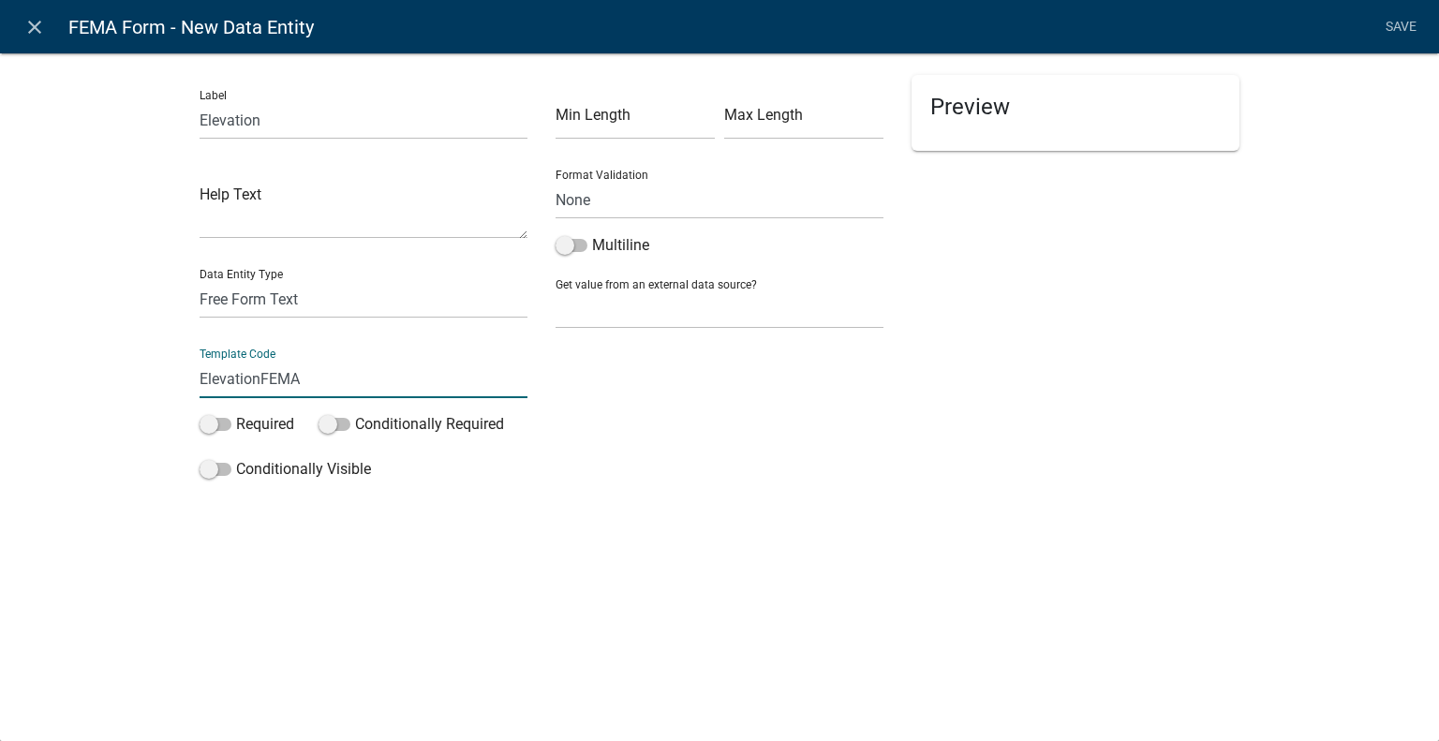
type input "ElevationFEMA"
click at [156, 350] on div "Label Elevation Help Text Data Entity Type Free Form Text Document Display Enti…" at bounding box center [719, 274] width 1439 height 505
click at [256, 427] on label "Required" at bounding box center [247, 424] width 95 height 22
click at [236, 413] on input "Required" at bounding box center [236, 413] width 0 height 0
click at [1117, 387] on div "Preview Loading..." at bounding box center [1076, 281] width 356 height 413
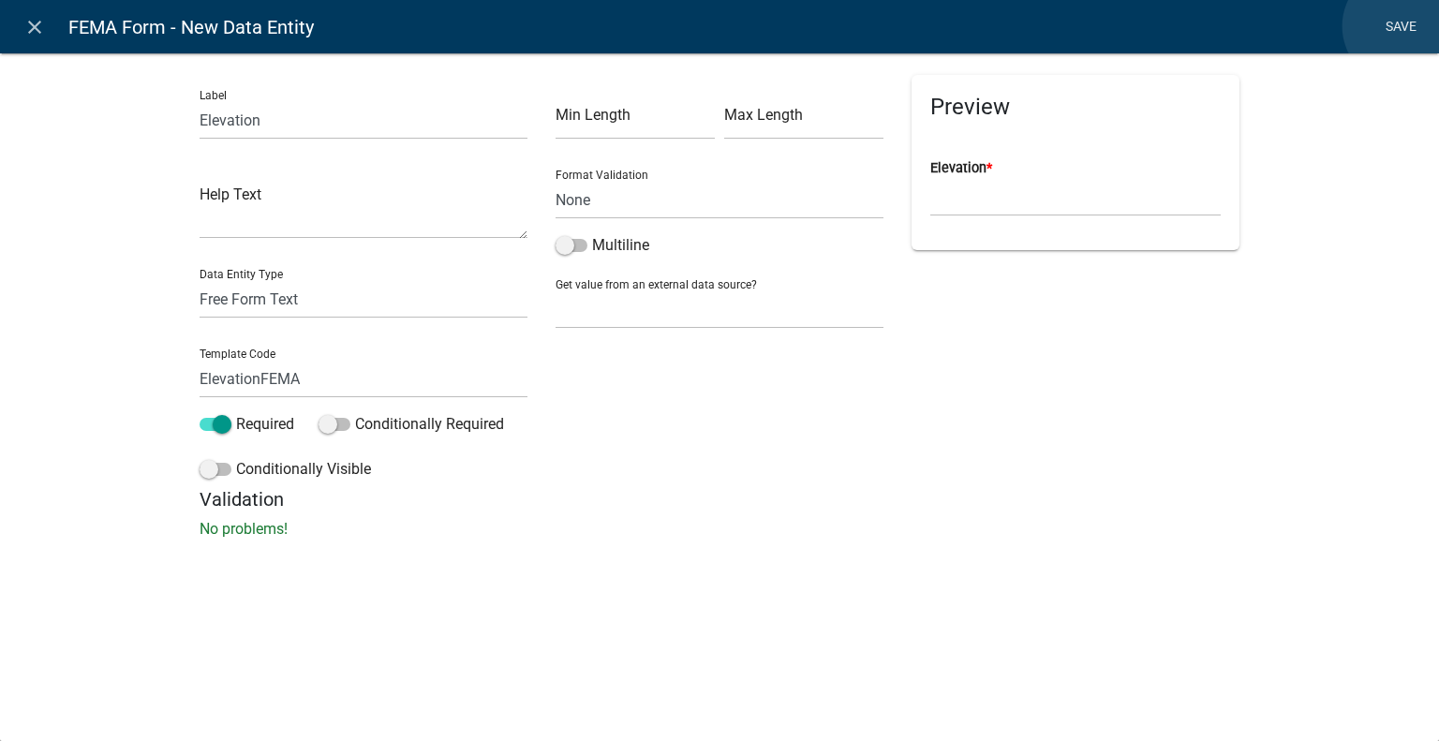
click at [1402, 26] on link "Save" at bounding box center [1400, 27] width 47 height 36
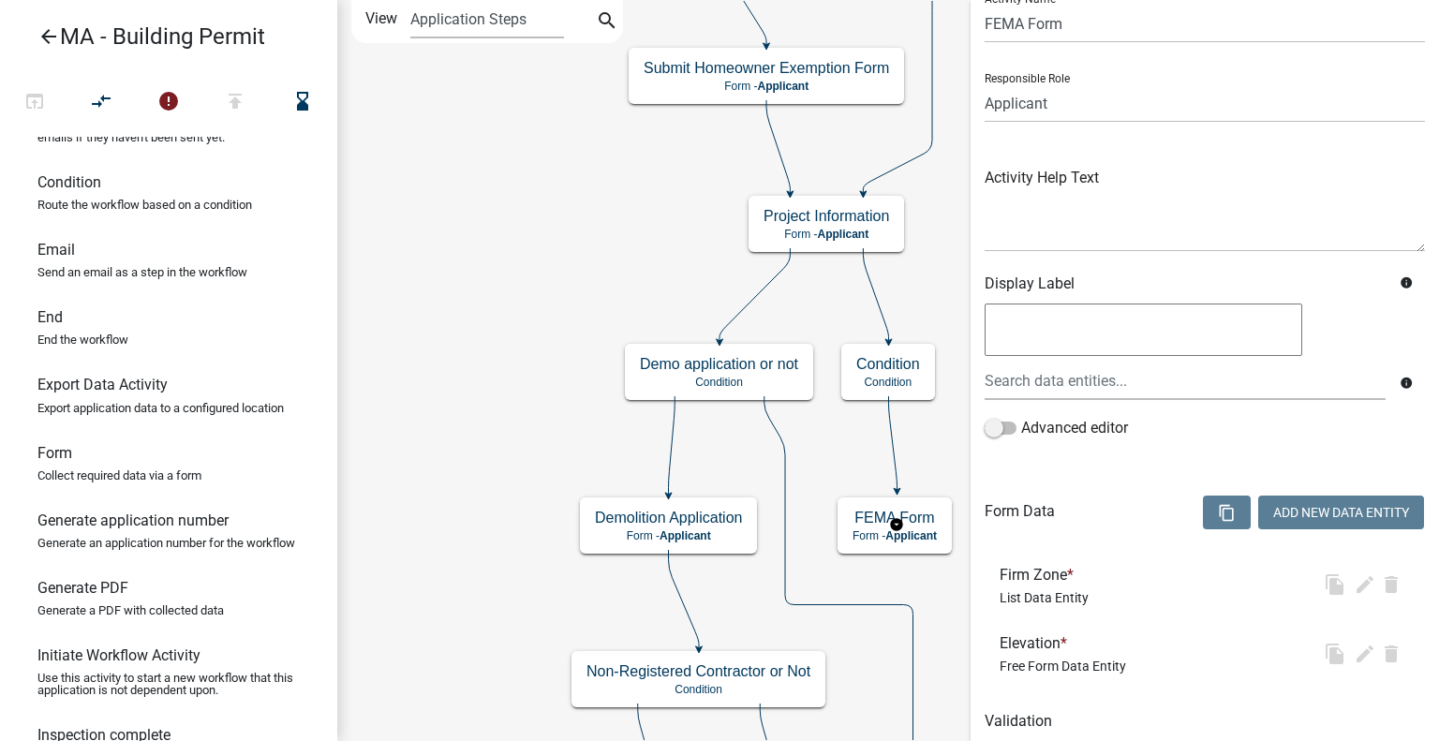
scroll to position [0, 0]
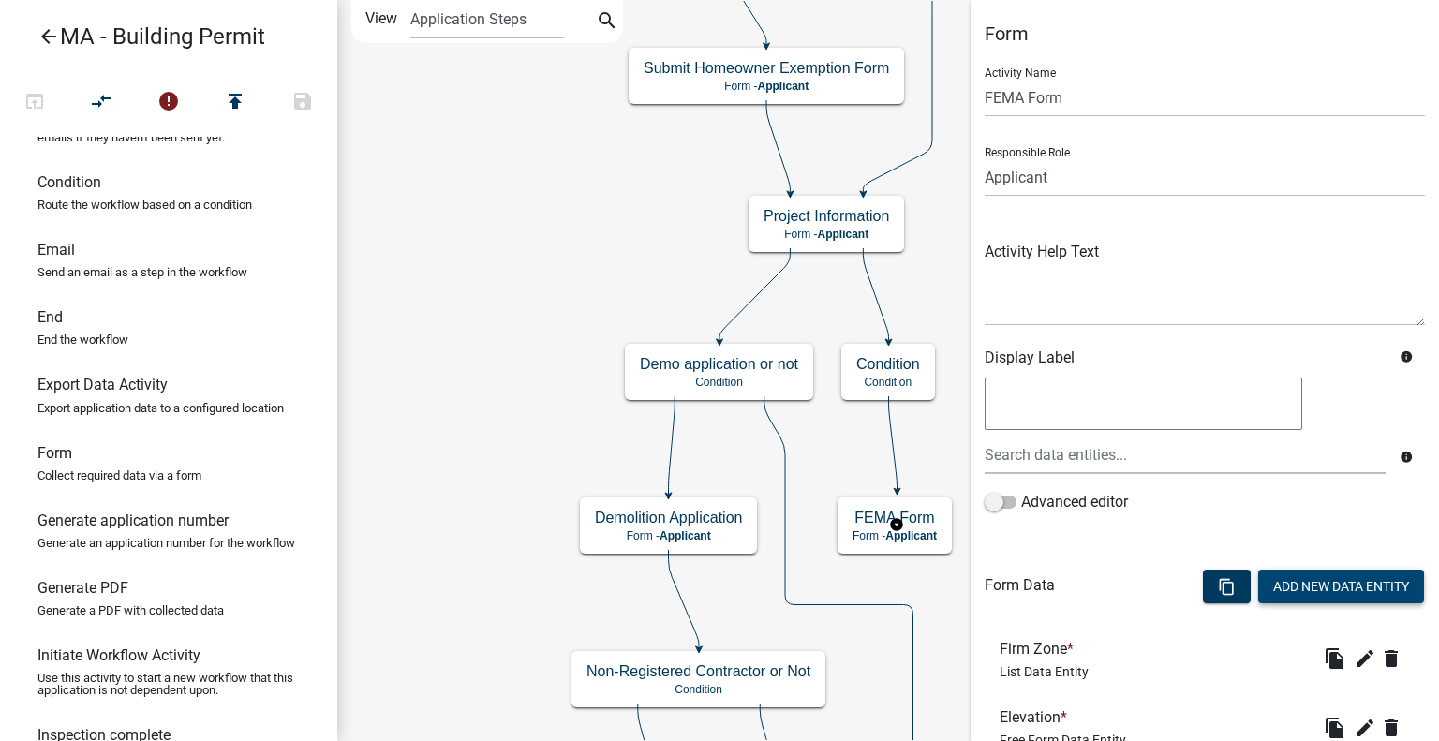
click at [1289, 592] on button "Add New Data Entity" at bounding box center [1341, 587] width 166 height 34
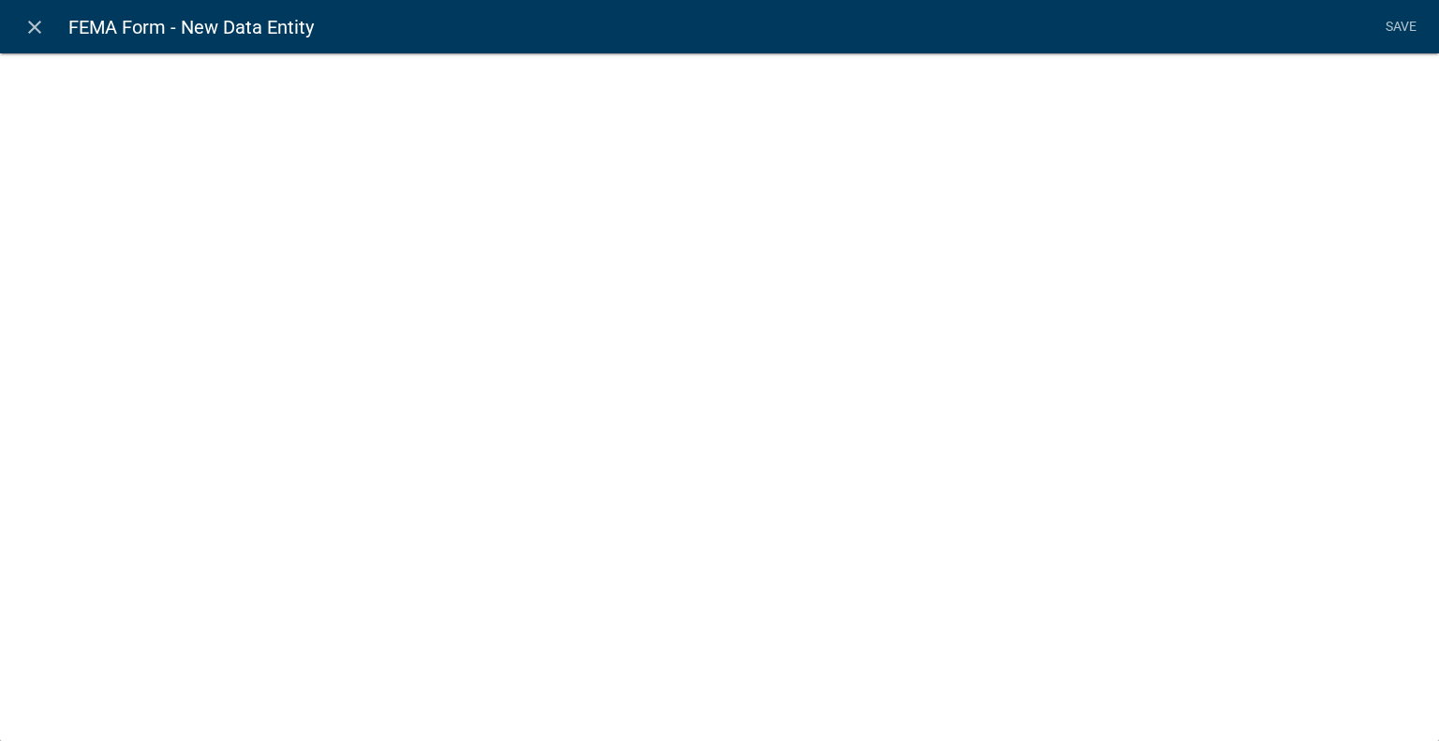
select select
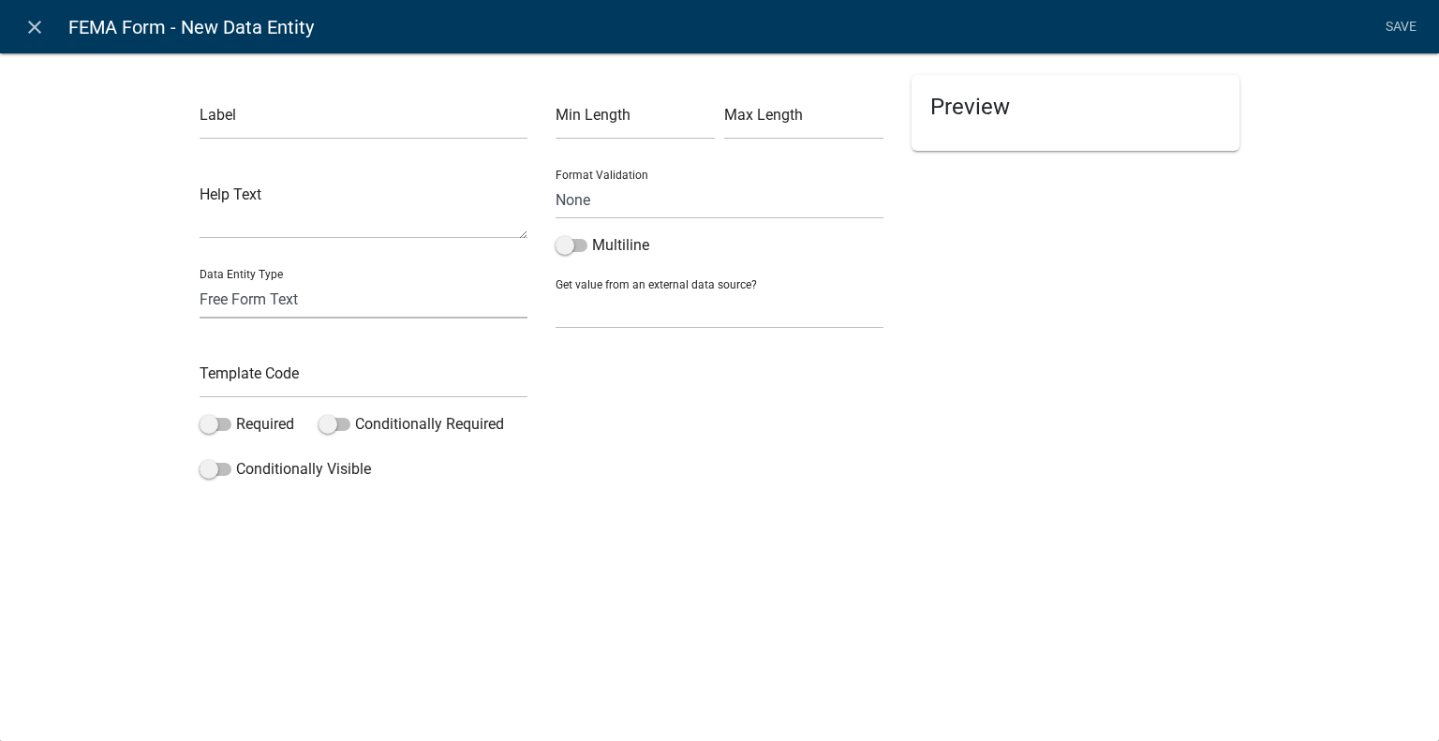
click at [378, 303] on select "Free Form Text Document Display Entity Value Fee Numeric Data Date Map Sketch D…" at bounding box center [364, 299] width 328 height 38
select select "document"
click at [200, 280] on select "Free Form Text Document Display Entity Value Fee Numeric Data Date Map Sketch D…" at bounding box center [364, 299] width 328 height 38
select select "document"
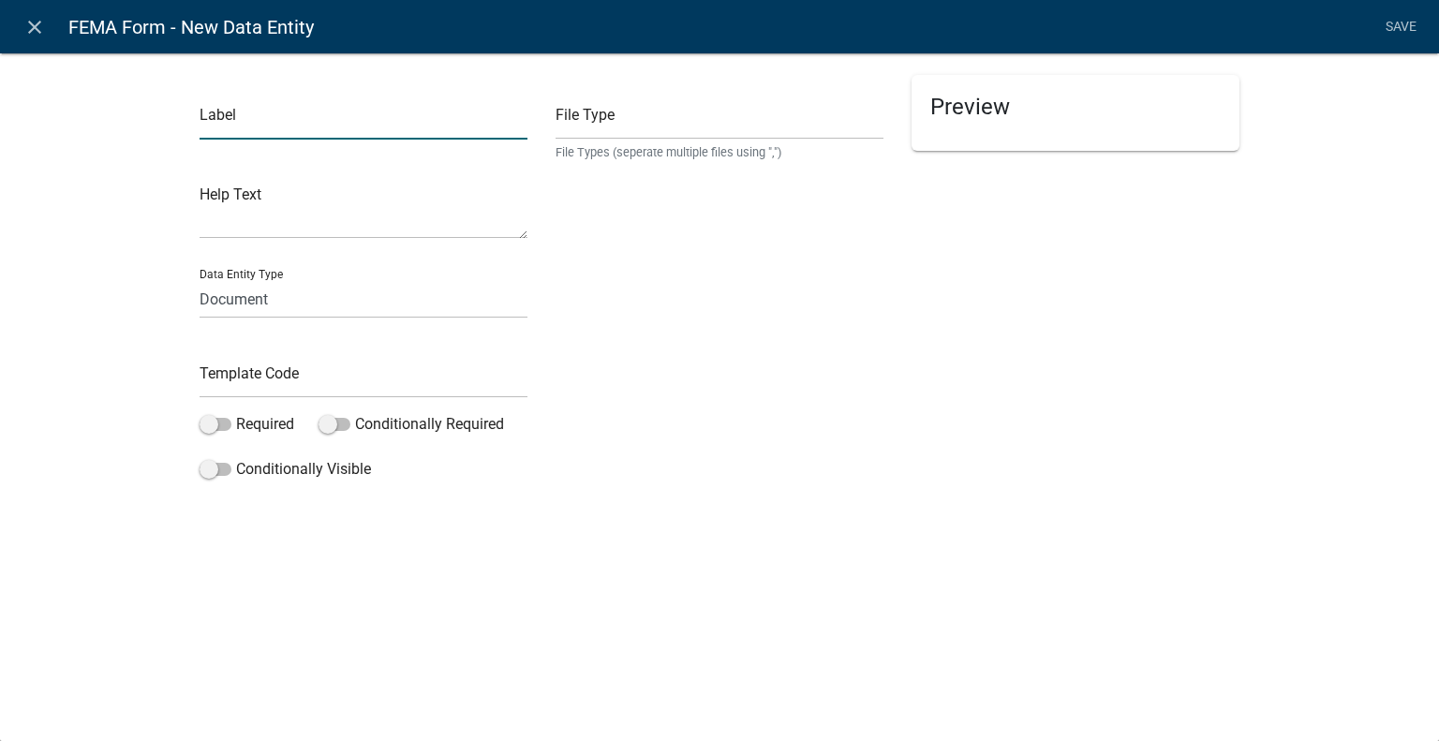
click at [399, 115] on input "text" at bounding box center [364, 120] width 328 height 38
type input "I"
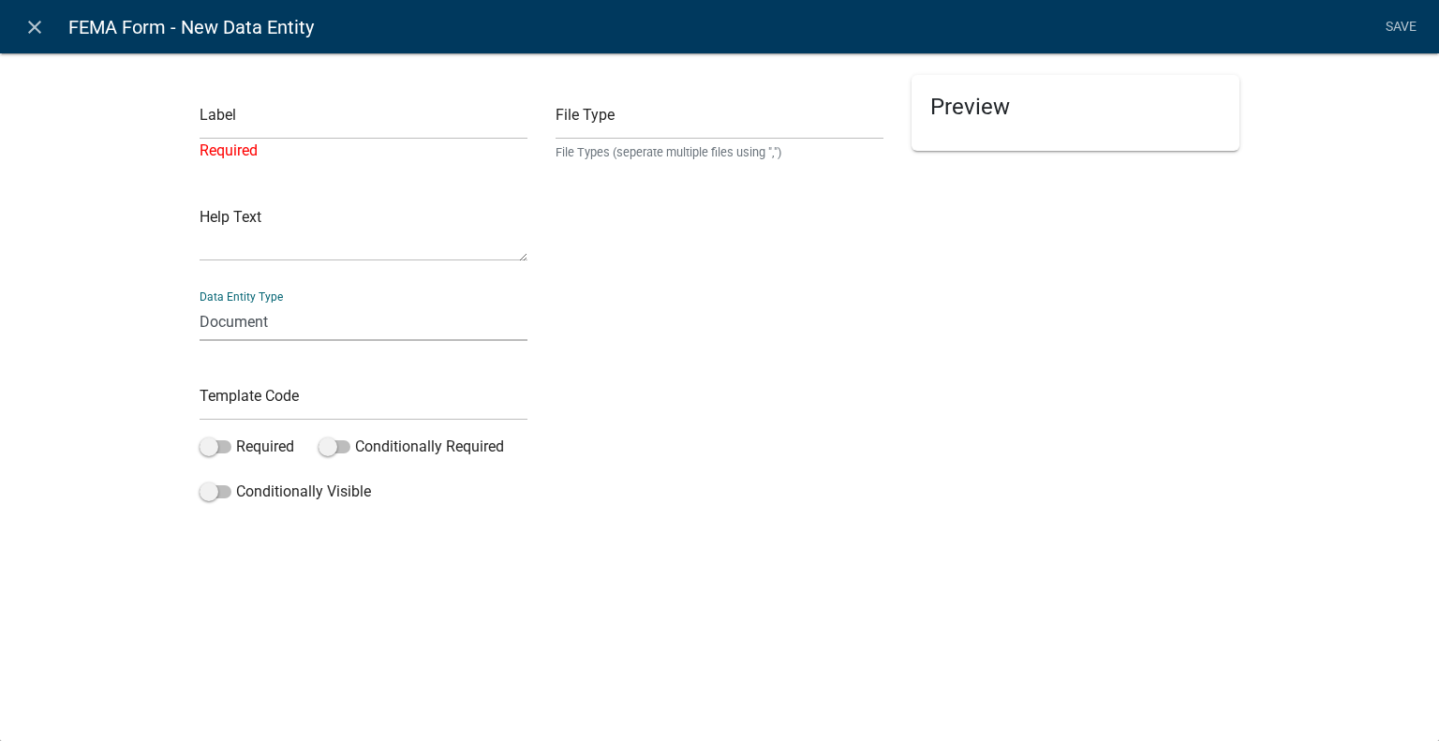
click at [435, 321] on select "Free Form Text Document Display Entity Value Fee Numeric Data Date Map Sketch D…" at bounding box center [364, 322] width 328 height 38
select select "rich-text"
click at [200, 303] on select "Free Form Text Document Display Entity Value Fee Numeric Data Date Map Sketch D…" at bounding box center [364, 322] width 328 height 38
select select "rich-text"
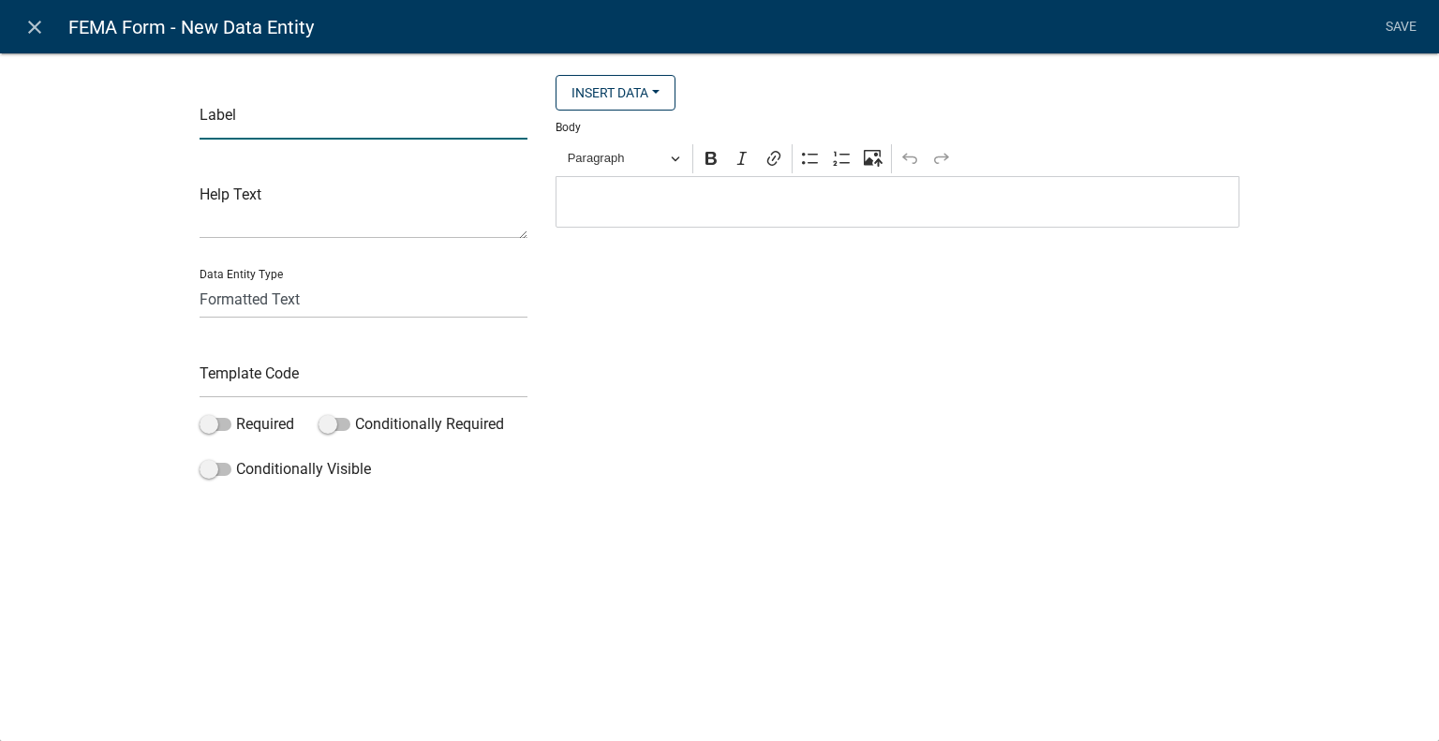
click at [344, 126] on input "text" at bounding box center [364, 120] width 328 height 38
type input "FEMA Instructions"
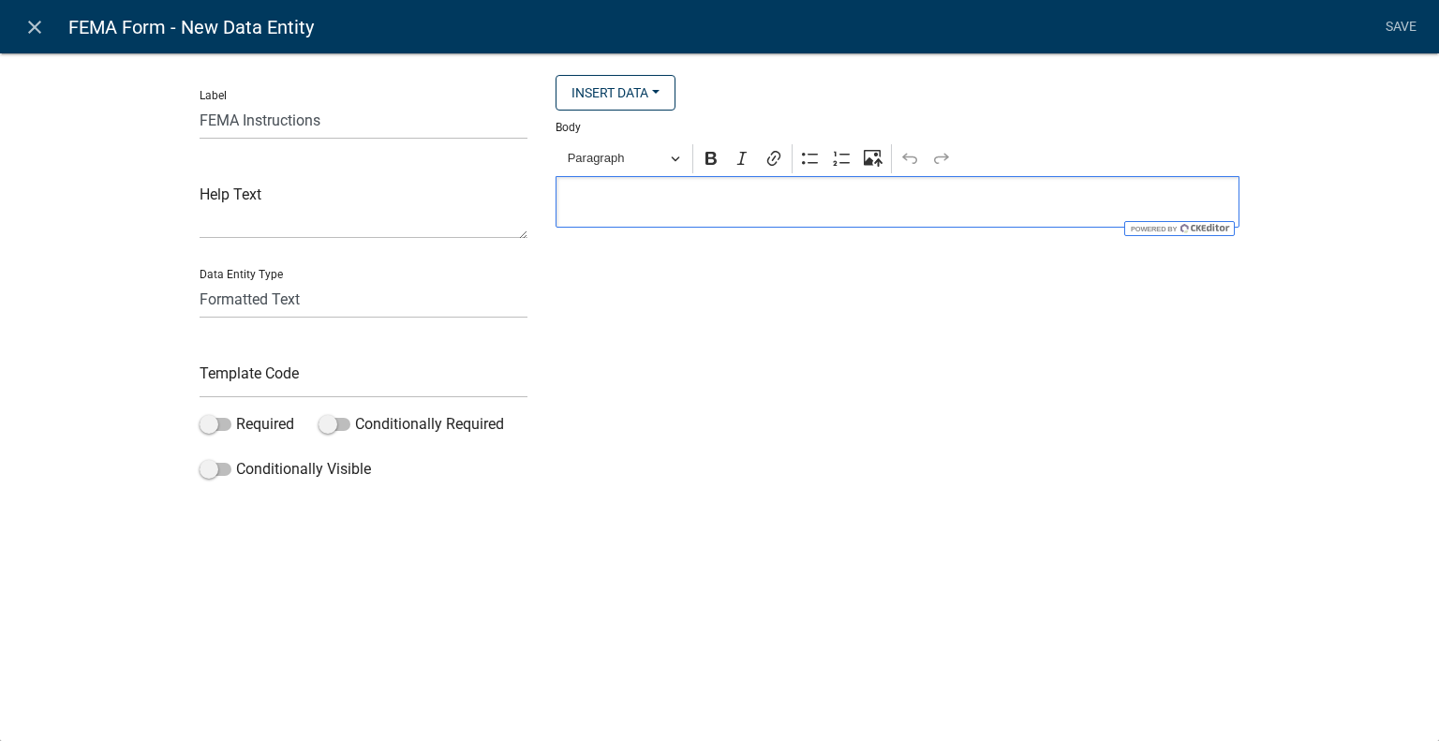
click at [738, 209] on p "Editor editing area: main. Press Alt+0 for help." at bounding box center [898, 202] width 664 height 22
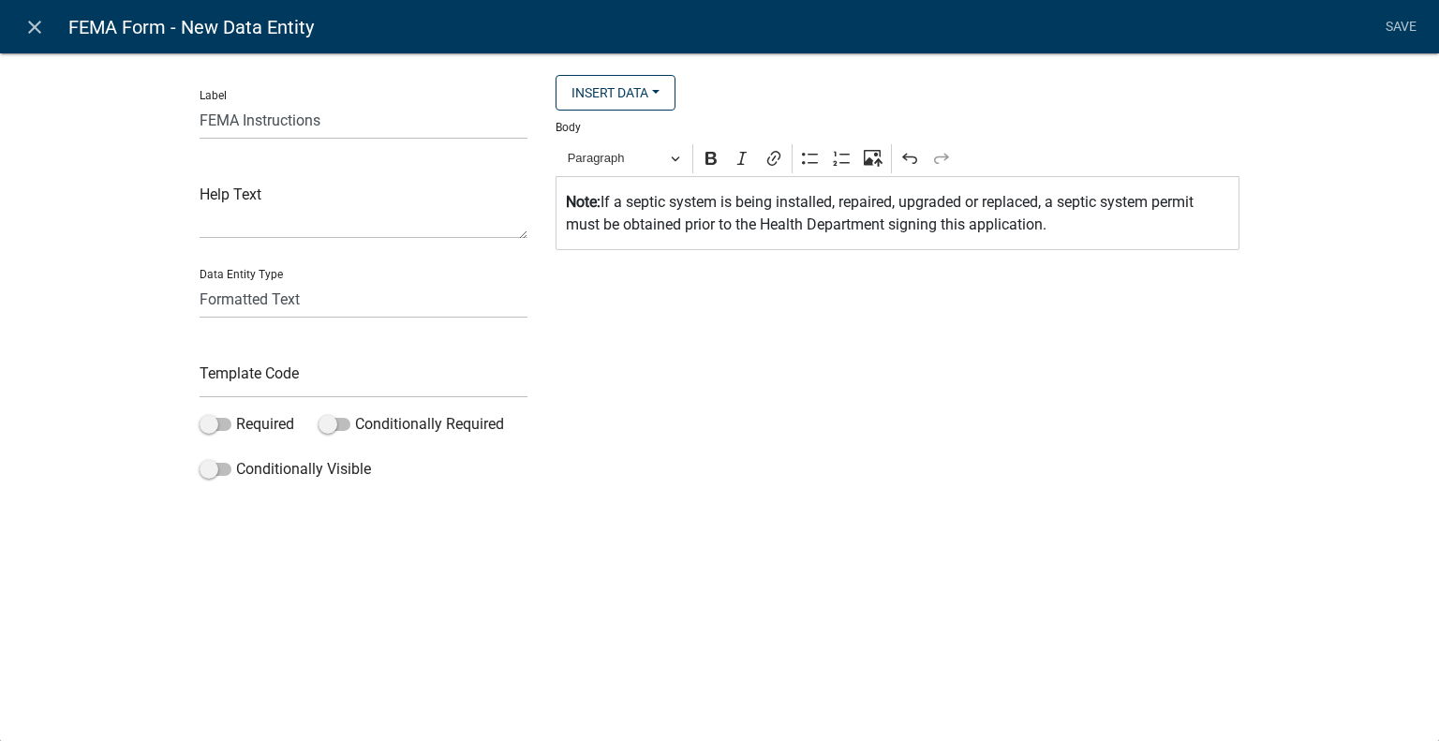
click at [758, 211] on p "Note: If a septic system is being installed, repaired, upgraded or replaced, a …" at bounding box center [898, 213] width 664 height 45
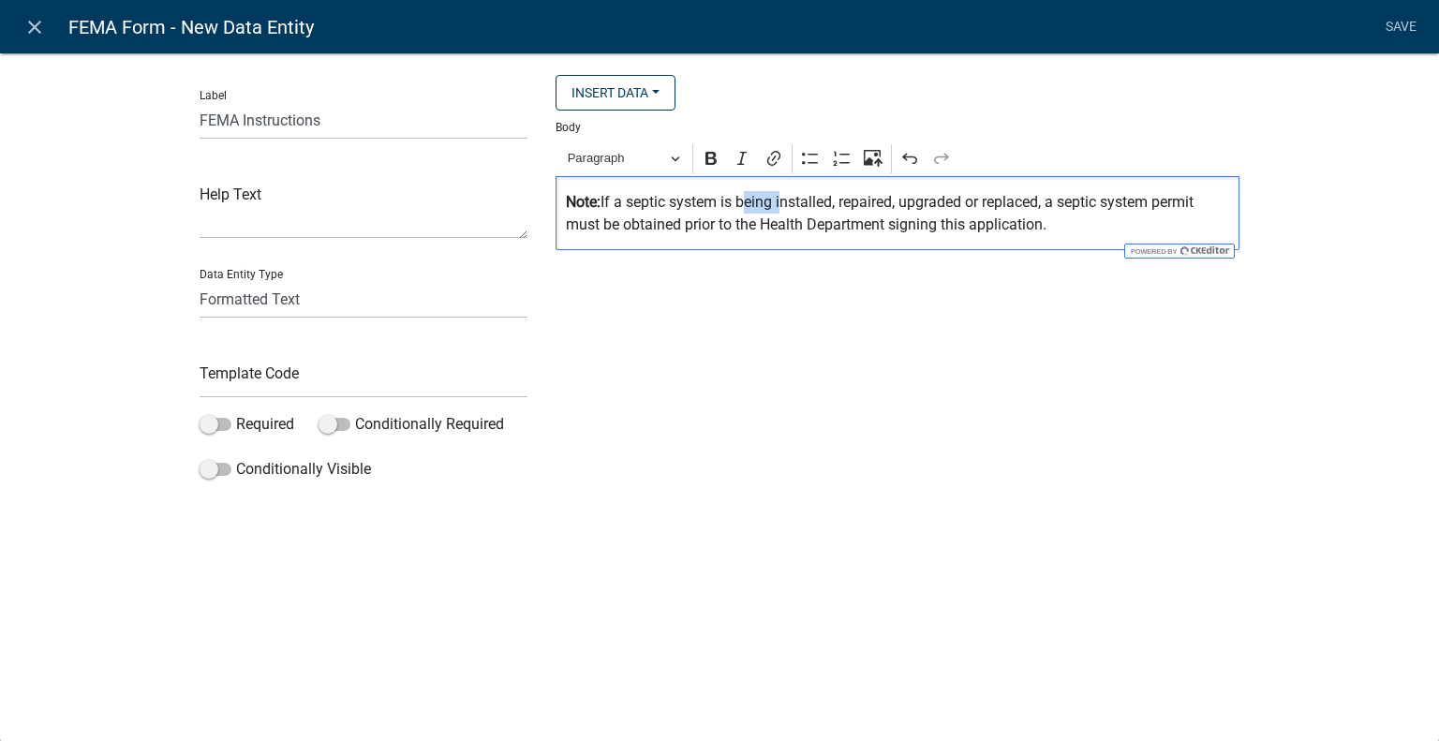
click at [758, 211] on p "Note: If a septic system is being installed, repaired, upgraded or replaced, a …" at bounding box center [898, 213] width 664 height 45
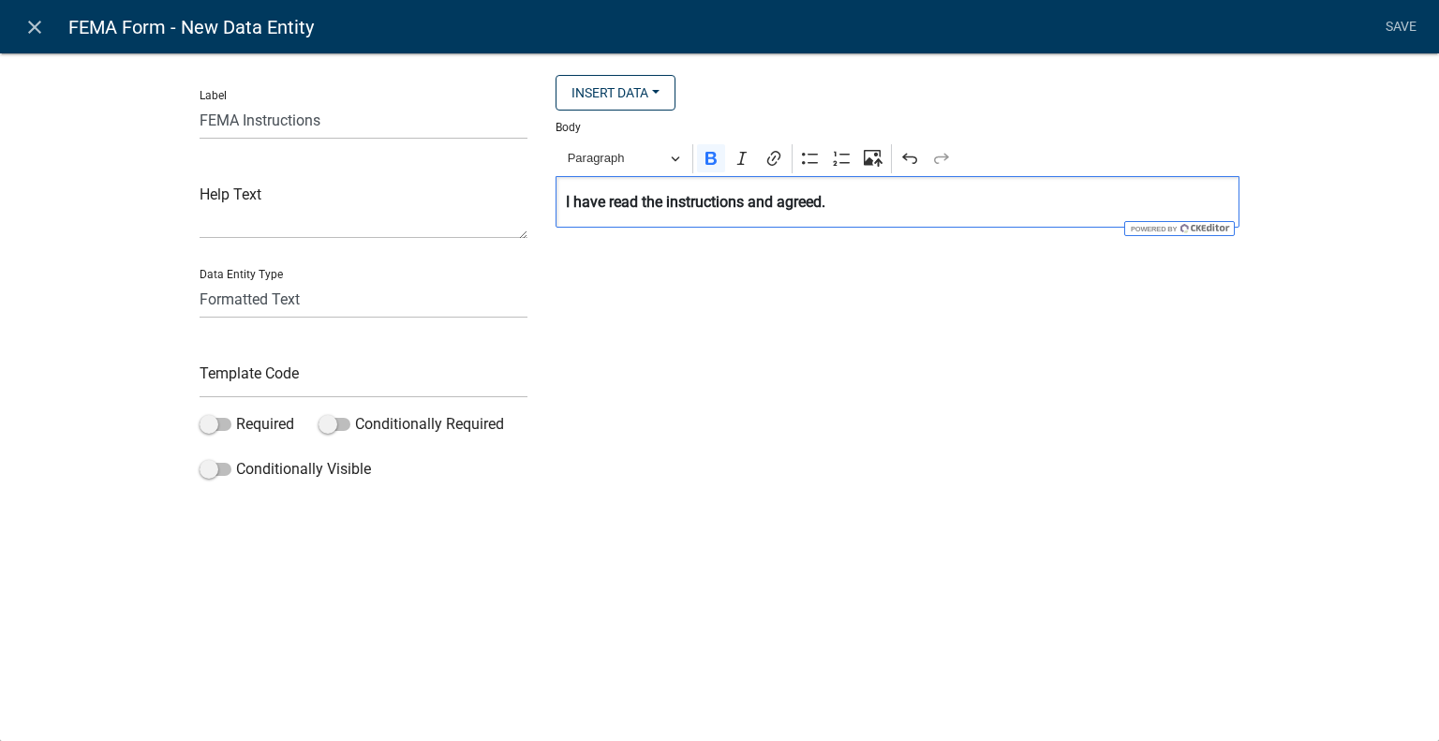
click at [1017, 235] on div "Insert Data Size (Acres) Address Fee Recipients Applicant Address Alternate Pho…" at bounding box center [898, 281] width 712 height 413
click at [690, 210] on strong "I have read the instructions and agreed." at bounding box center [696, 202] width 260 height 18
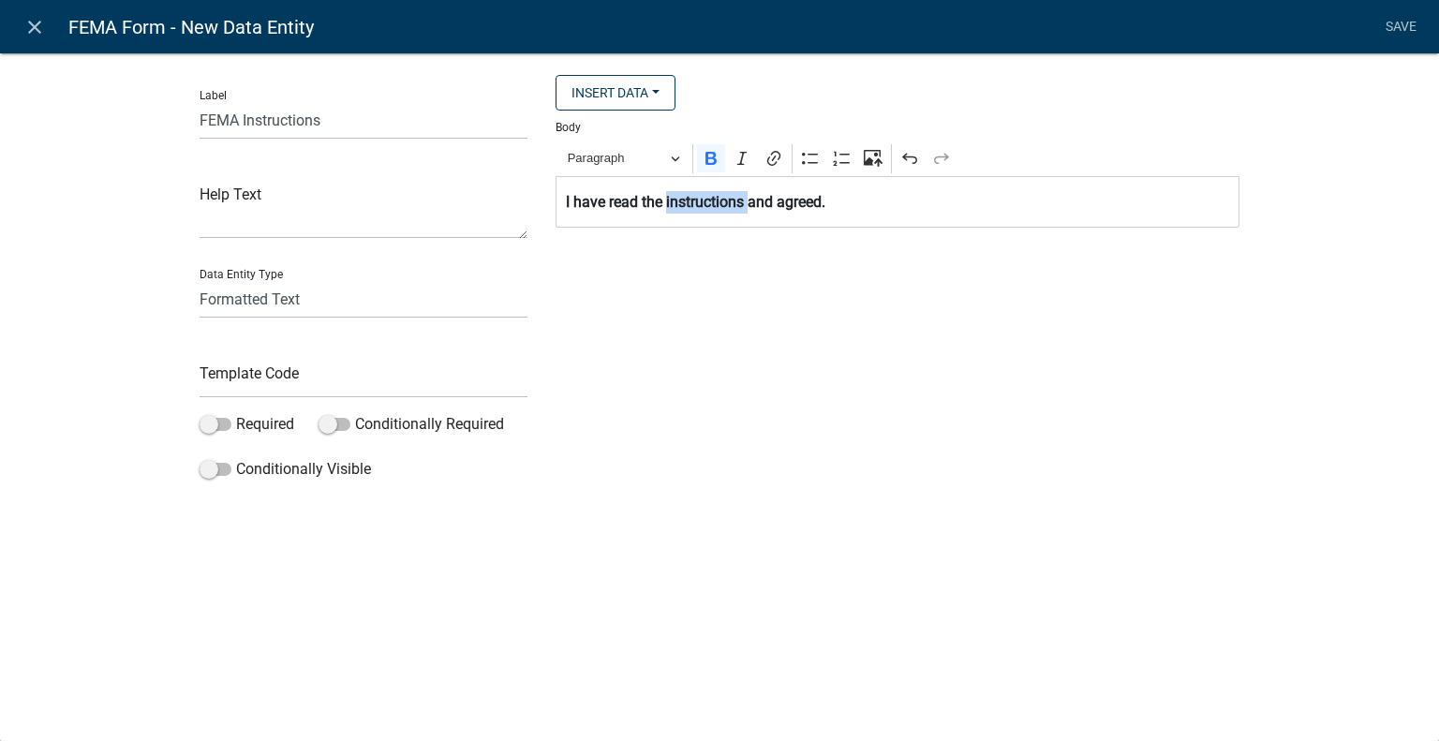
click at [690, 210] on strong "I have read the instructions and agreed." at bounding box center [696, 202] width 260 height 18
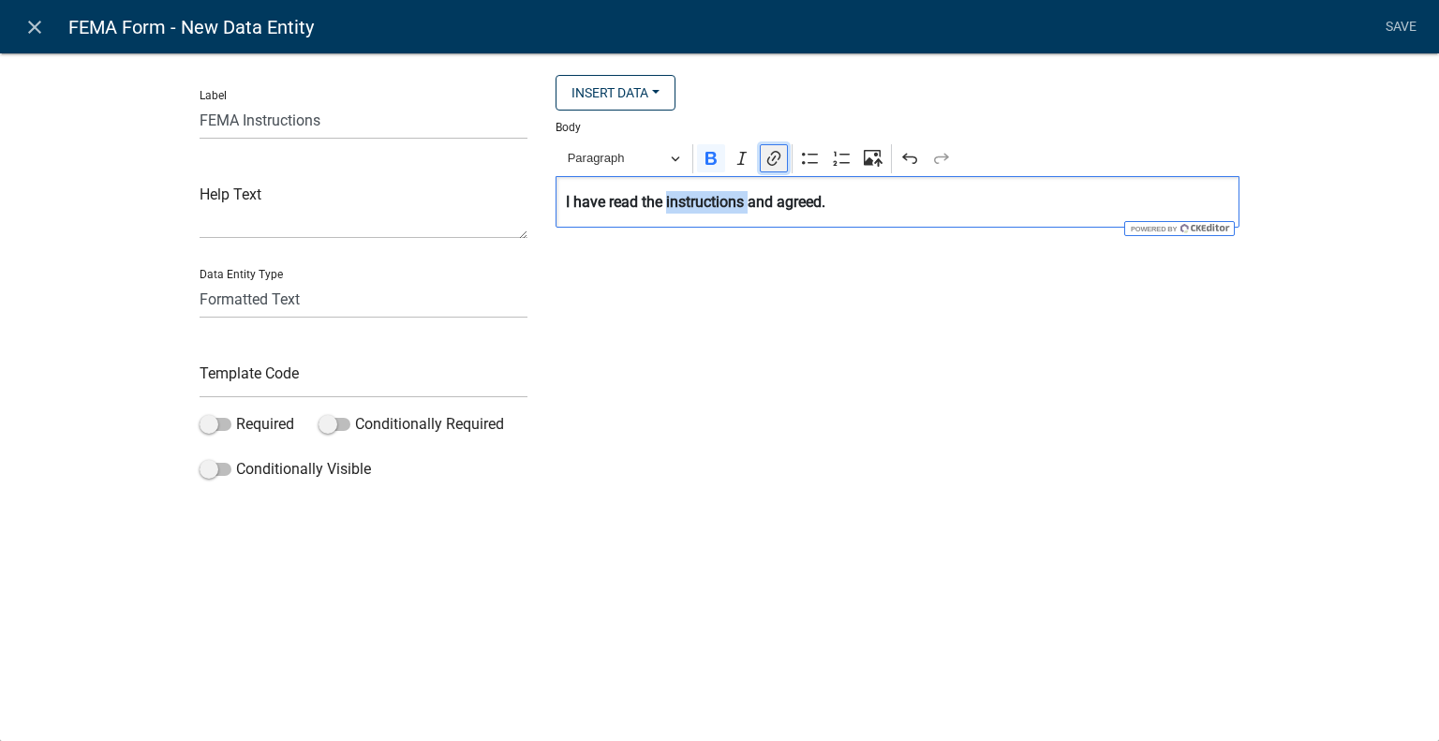
click at [764, 158] on button "Link" at bounding box center [774, 158] width 28 height 28
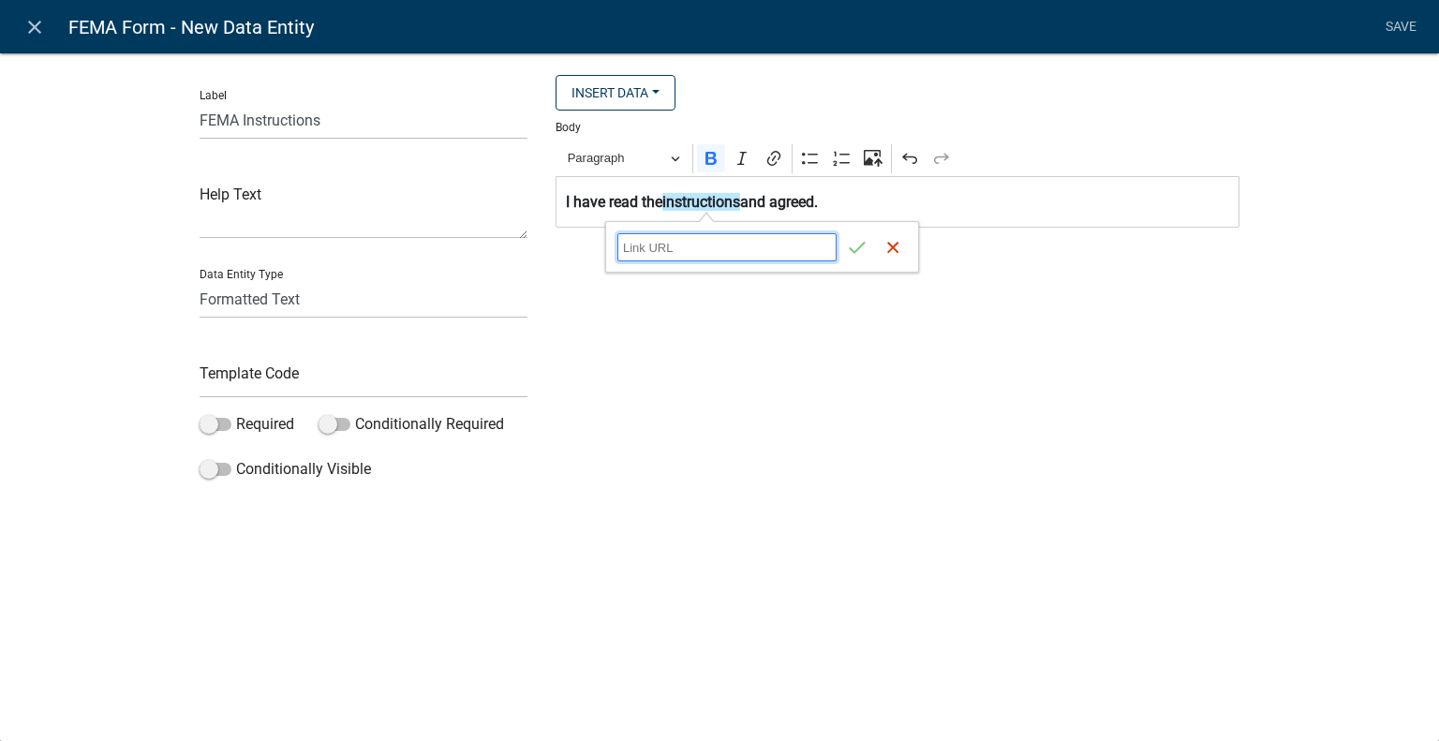
click at [723, 249] on input "Link URL" at bounding box center [726, 247] width 219 height 28
paste input "[URL][DOMAIN_NAME]"
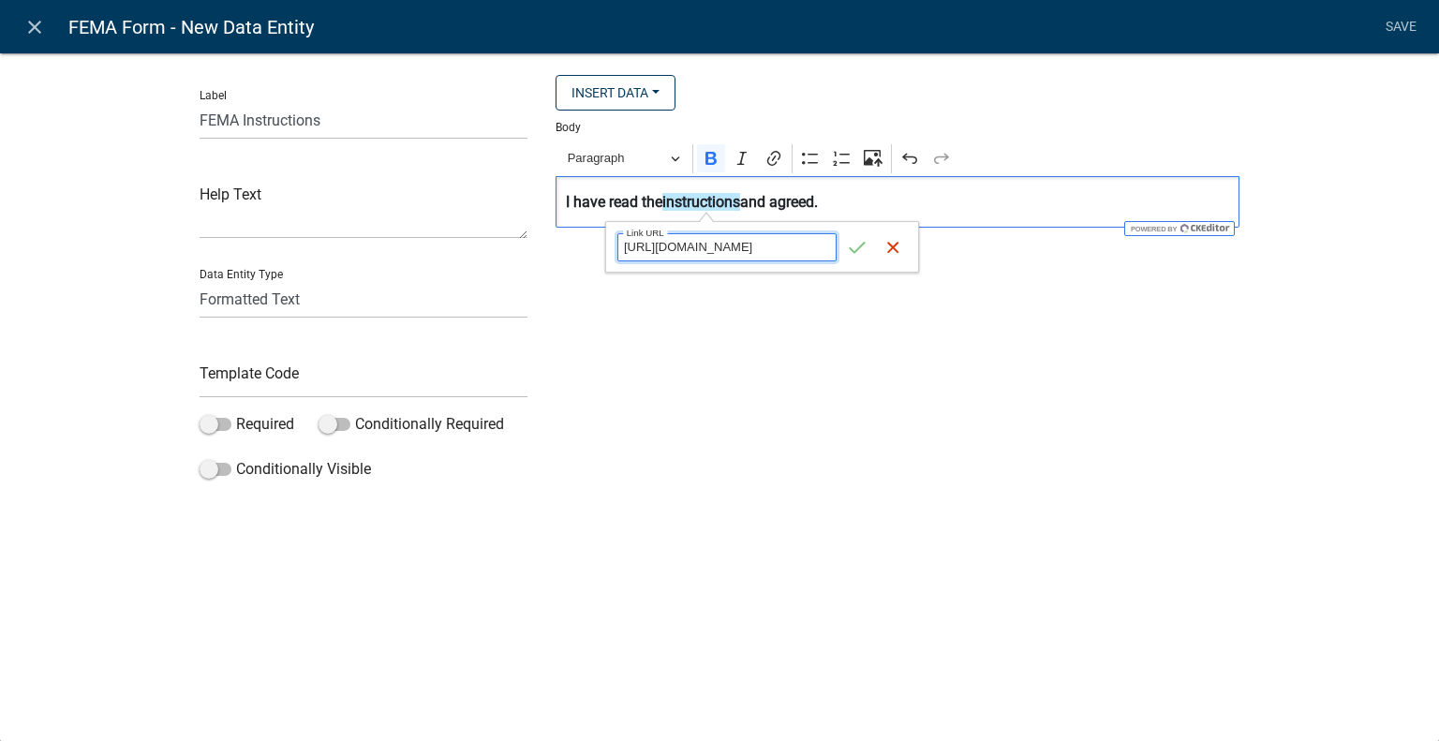
scroll to position [0, 133]
type input "[URL][DOMAIN_NAME]"
click at [888, 246] on icon "button" at bounding box center [893, 247] width 19 height 19
click at [772, 161] on icon "Editor toolbar" at bounding box center [773, 158] width 13 height 15
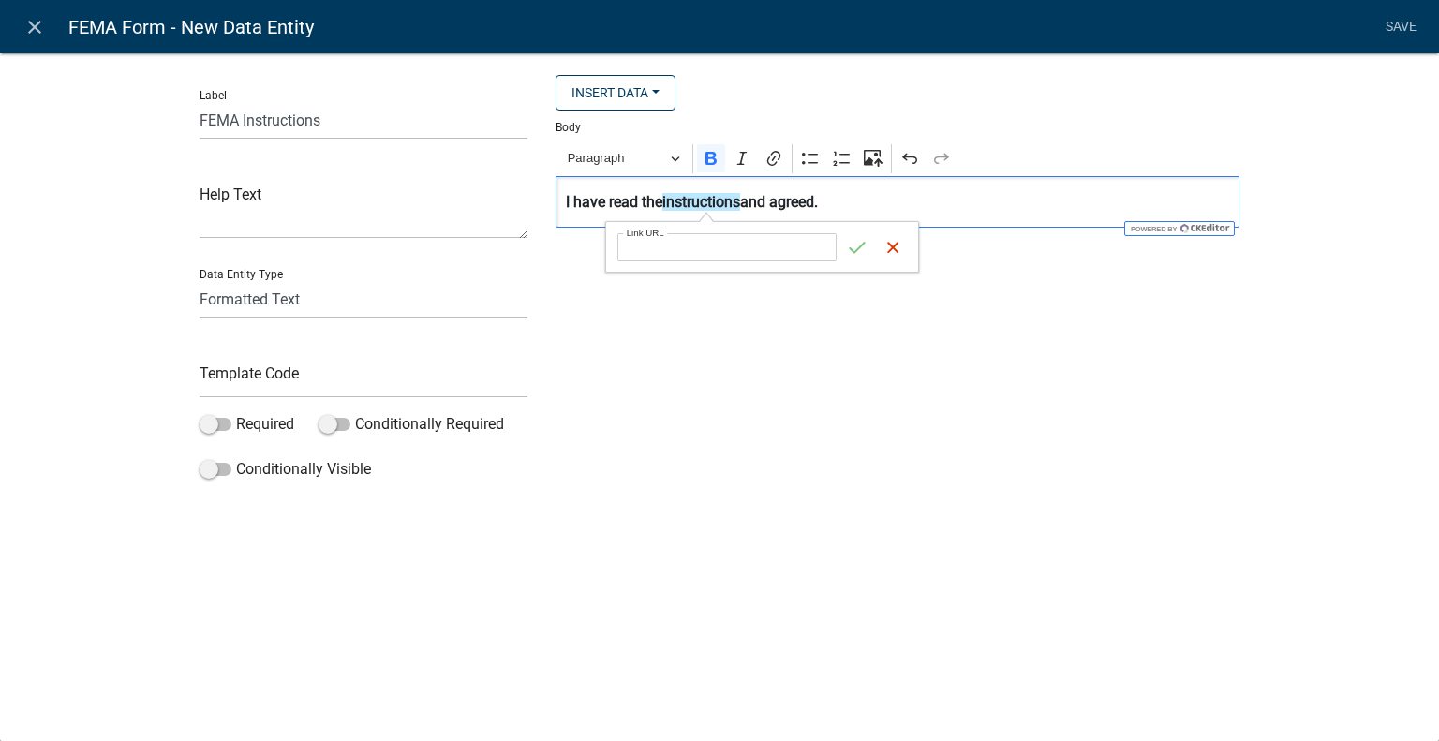
click at [810, 249] on input "Link URL" at bounding box center [726, 247] width 219 height 28
type input "[URL][DOMAIN_NAME]"
click at [851, 256] on icon "submit" at bounding box center [857, 247] width 19 height 19
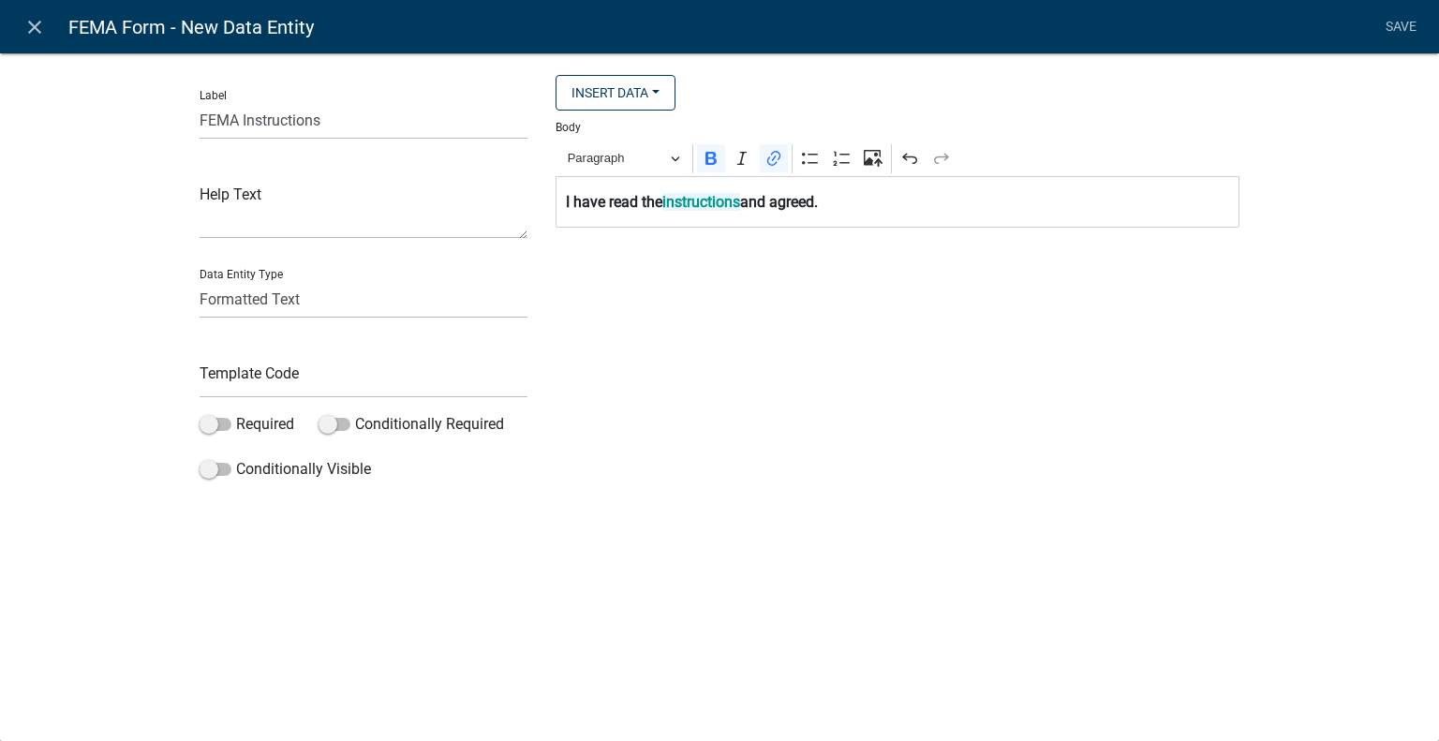
click at [1056, 275] on div "Insert Data Size (Acres) Address Fee Recipients Applicant Address Alternate Pho…" at bounding box center [898, 281] width 712 height 413
click at [706, 203] on strong "instructions" at bounding box center [701, 202] width 78 height 18
click at [1060, 265] on div "Insert Data Size (Acres) Address Fee Recipients Applicant Address Alternate Pho…" at bounding box center [898, 281] width 712 height 413
click at [317, 376] on input "text" at bounding box center [364, 379] width 328 height 38
type input "FEMAInstructions"
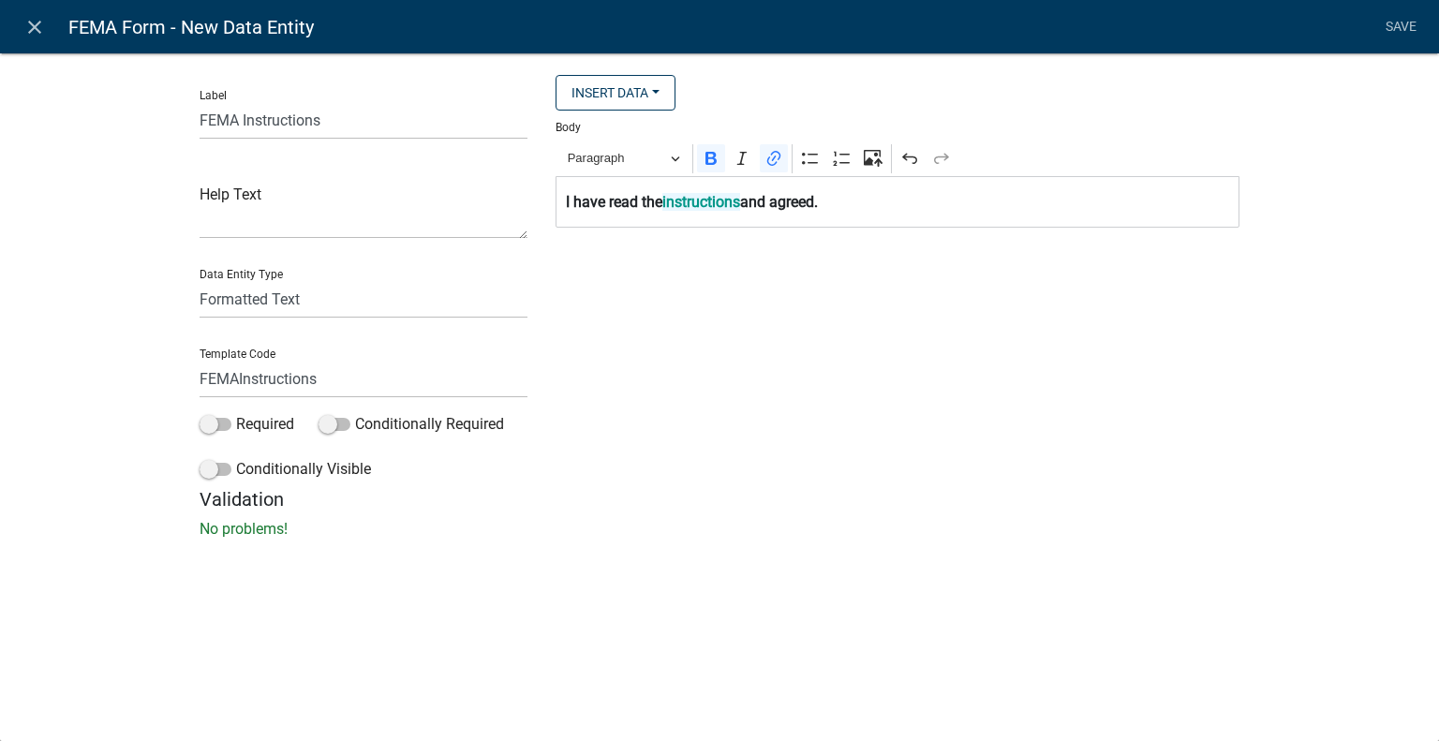
click at [836, 399] on div "Insert Data Size (Acres) Address Fee Recipients Applicant Address Alternate Pho…" at bounding box center [898, 281] width 712 height 413
click at [1397, 22] on link "Save" at bounding box center [1400, 27] width 47 height 36
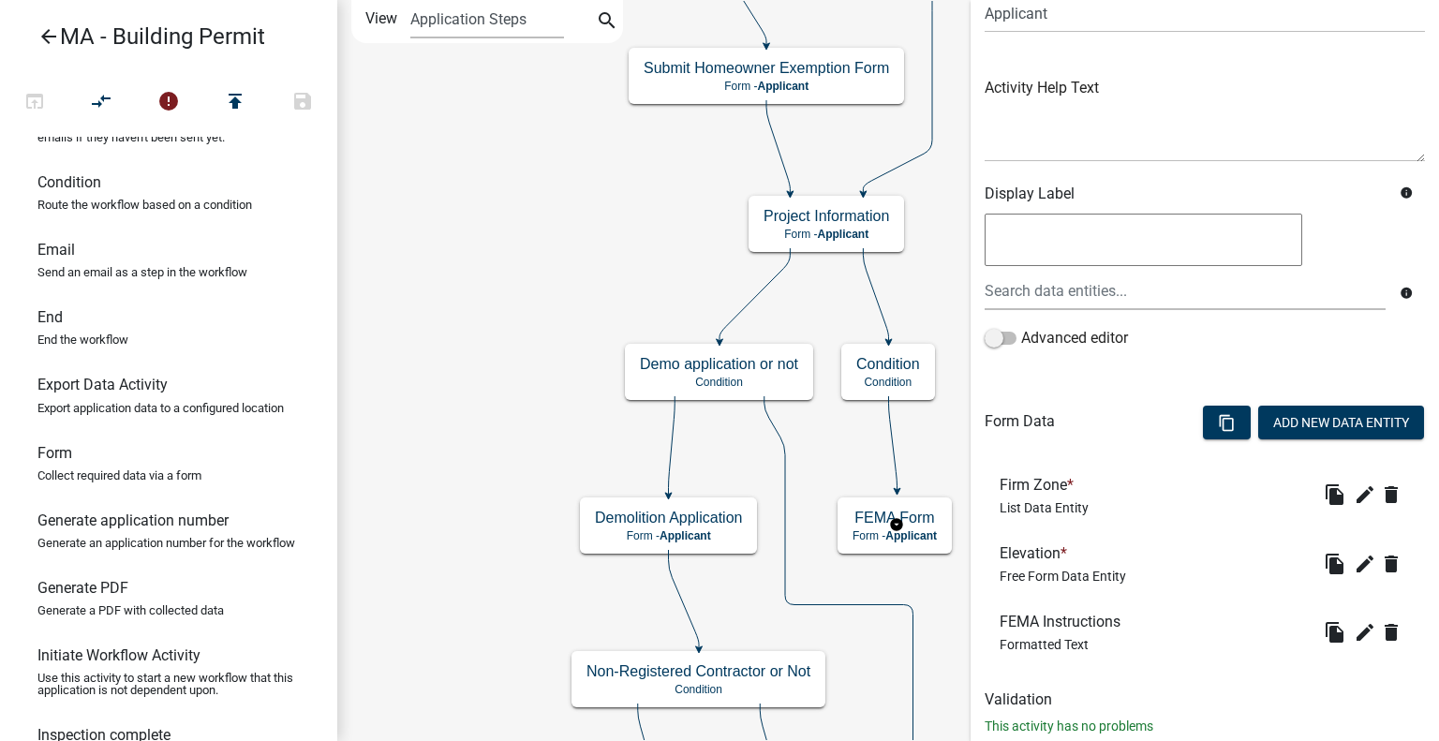
scroll to position [211, 0]
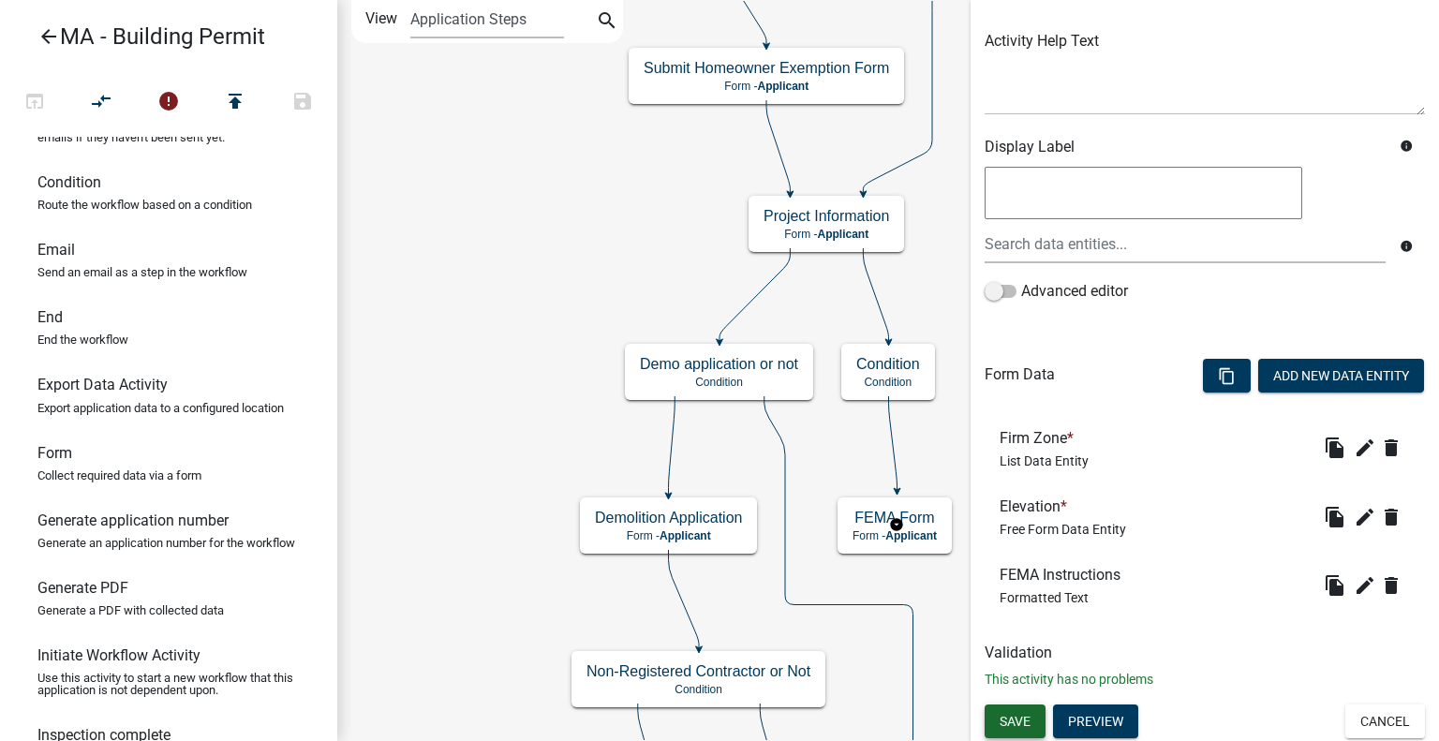
click at [1025, 713] on span "Save" at bounding box center [1015, 720] width 31 height 15
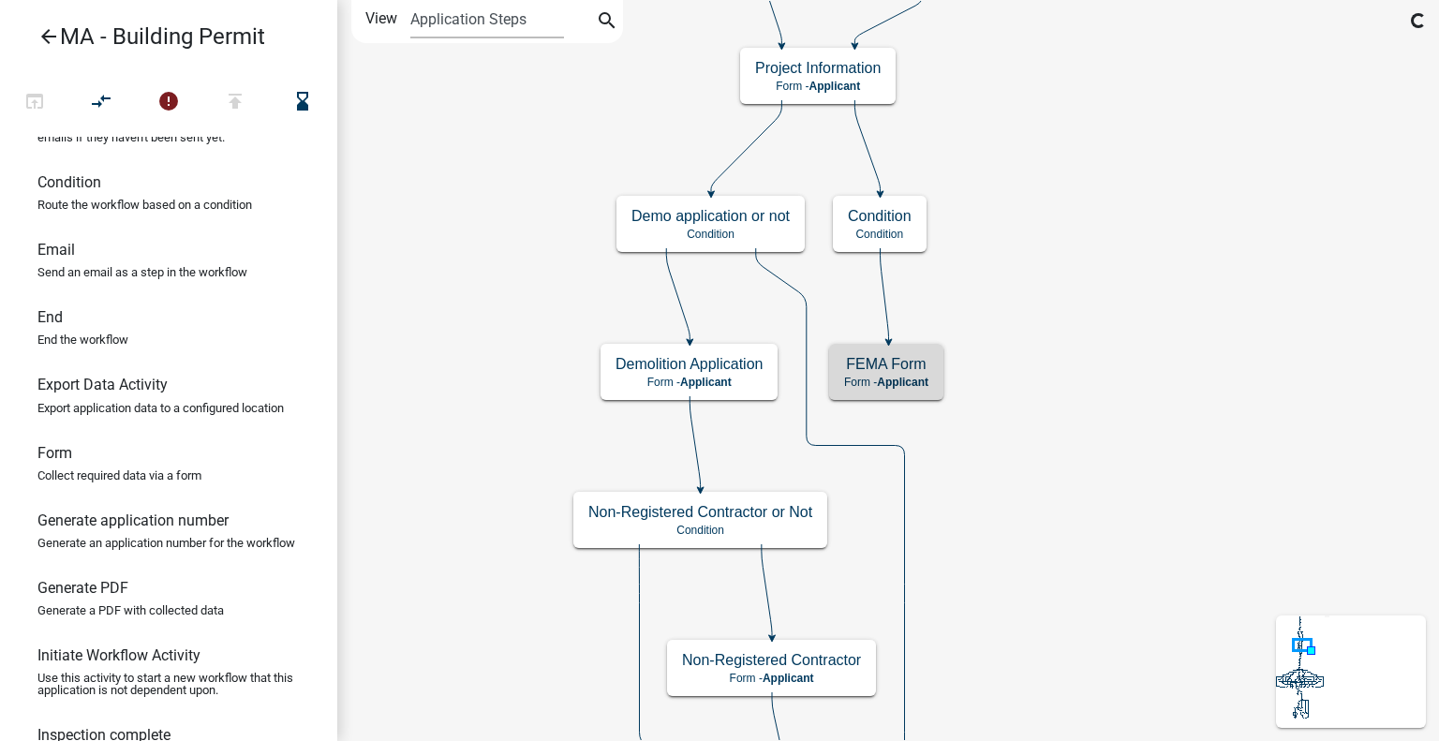
scroll to position [0, 0]
click at [922, 387] on span "Applicant" at bounding box center [903, 382] width 52 height 13
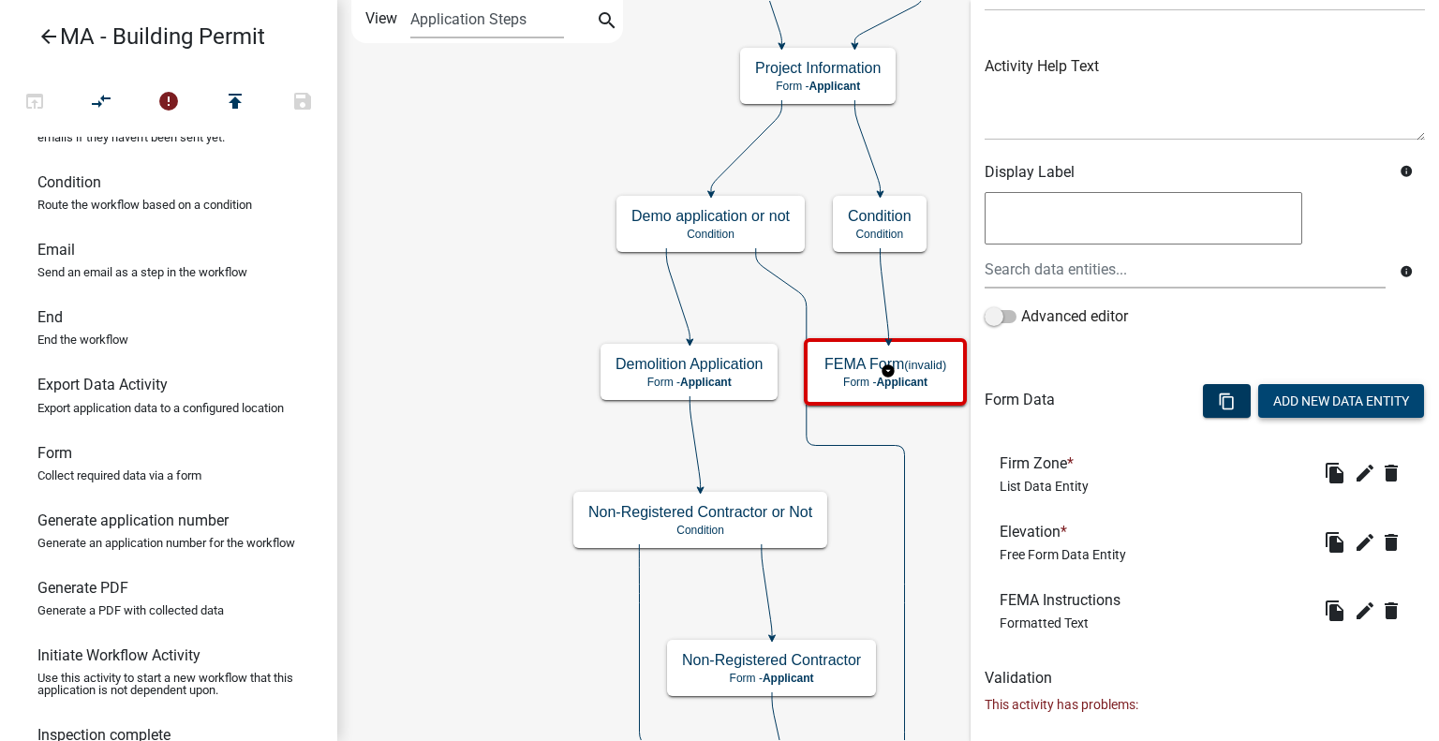
scroll to position [187, 0]
click at [1293, 384] on button "Add New Data Entity" at bounding box center [1341, 399] width 166 height 34
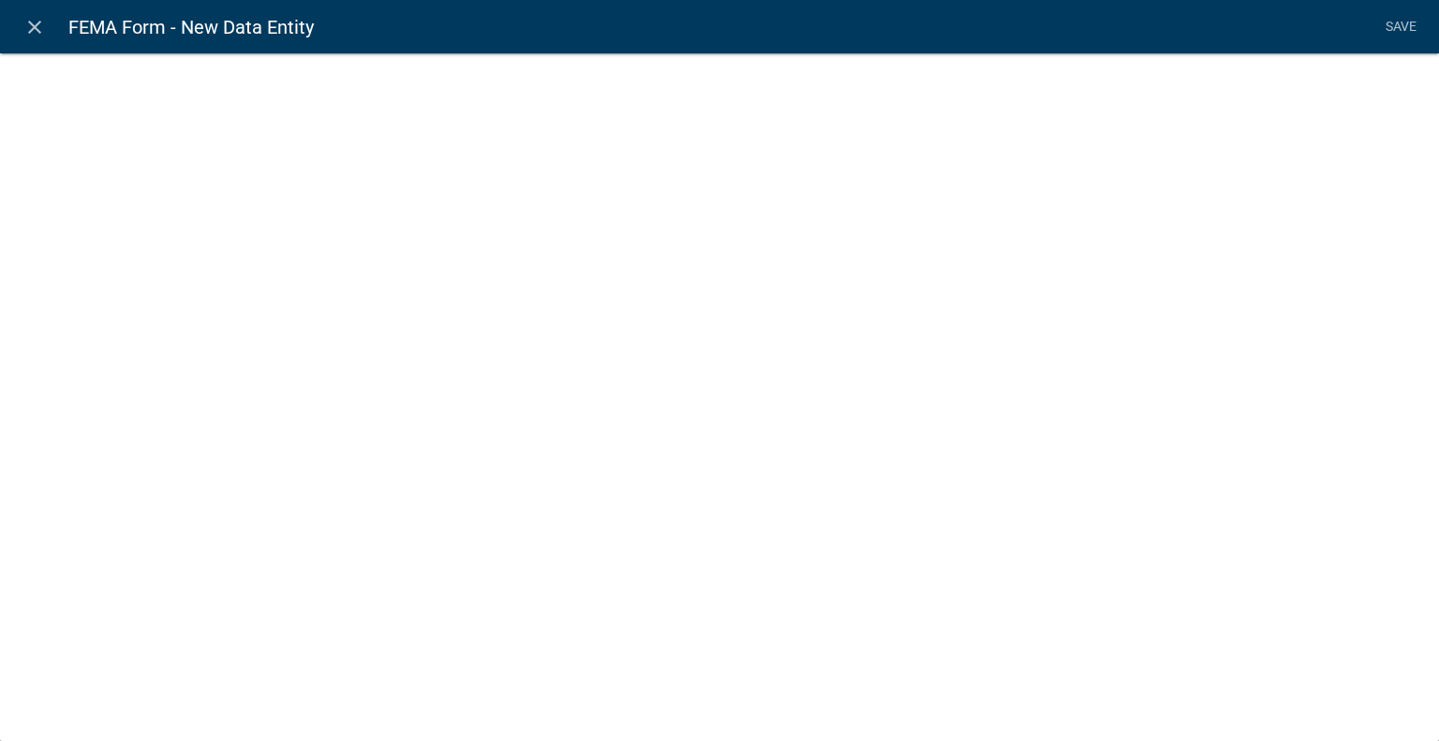
select select
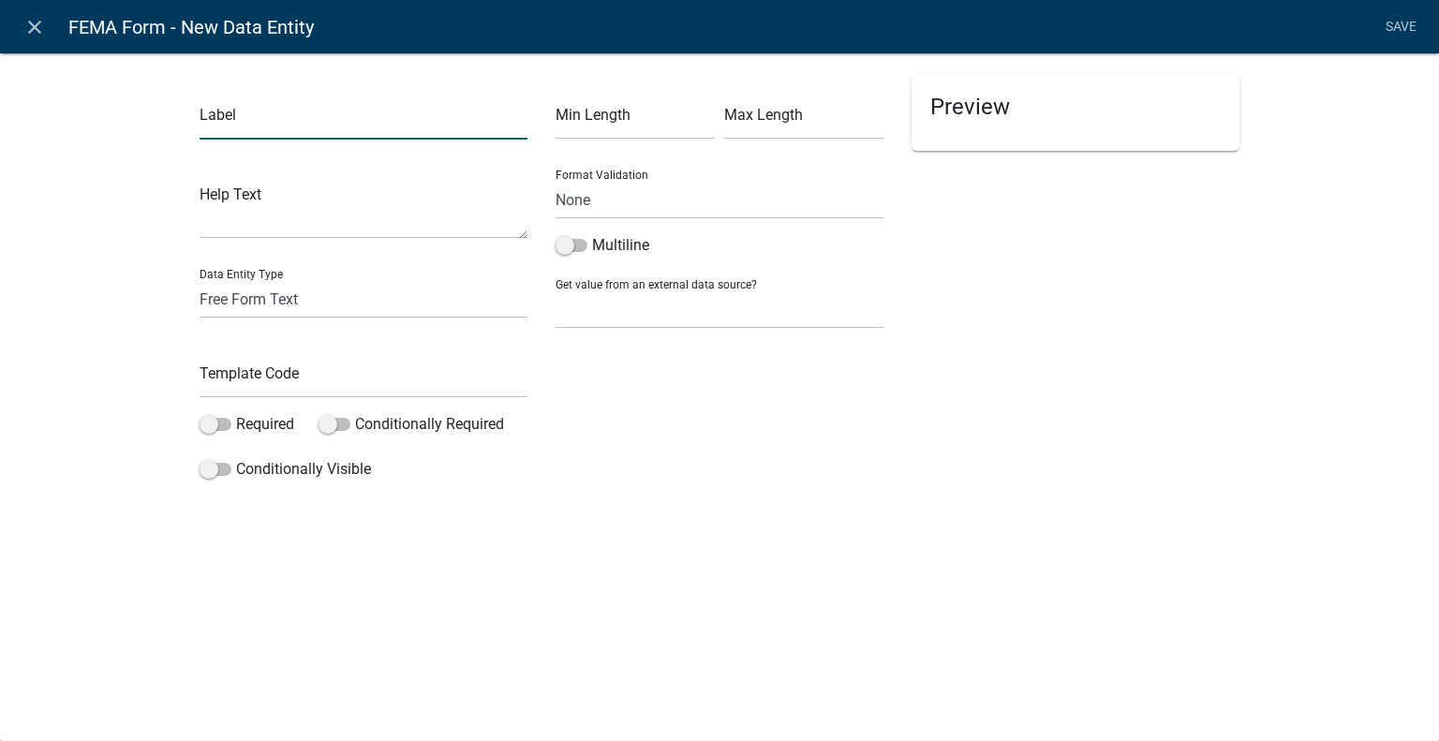
click at [403, 122] on input "text" at bounding box center [364, 120] width 328 height 38
type input "F"
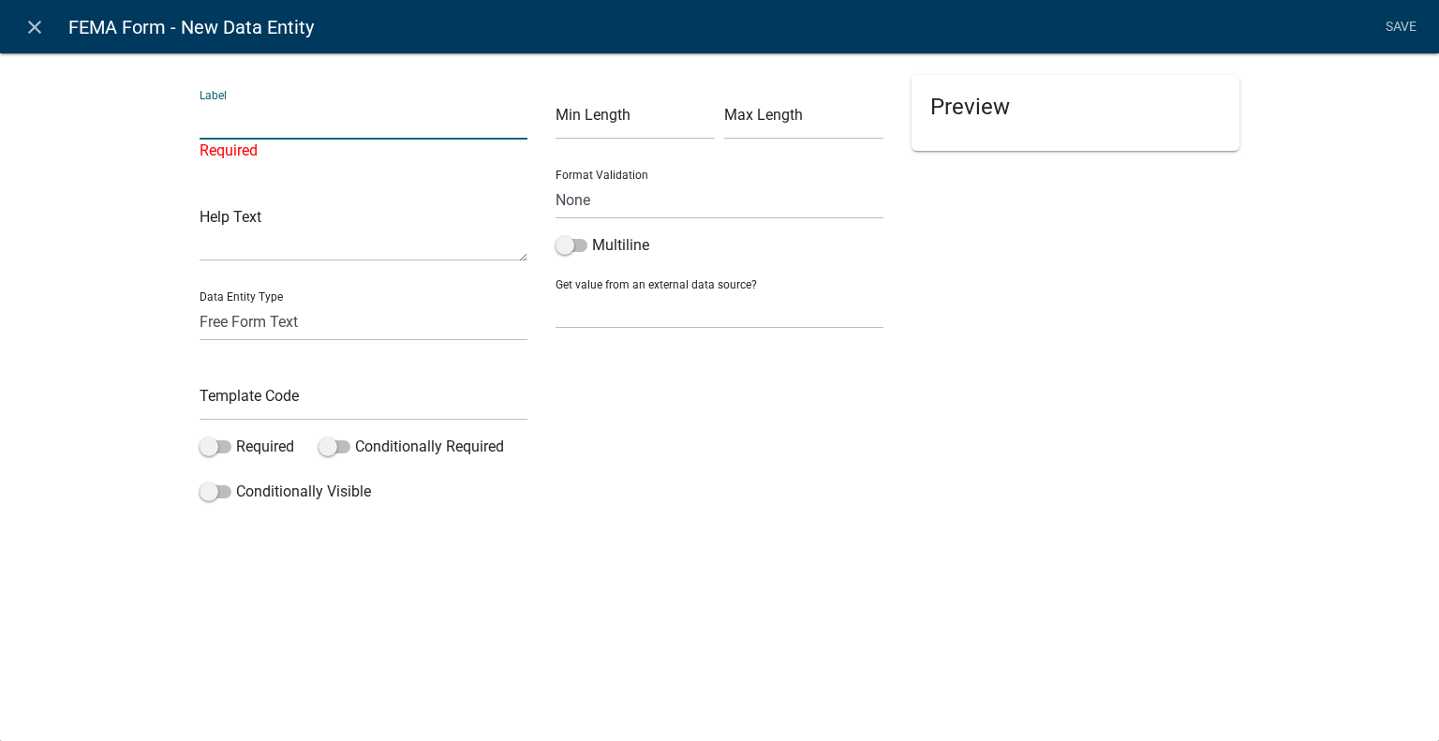
click at [364, 130] on input "text" at bounding box center [364, 120] width 328 height 38
click at [37, 25] on icon "close" at bounding box center [34, 27] width 22 height 22
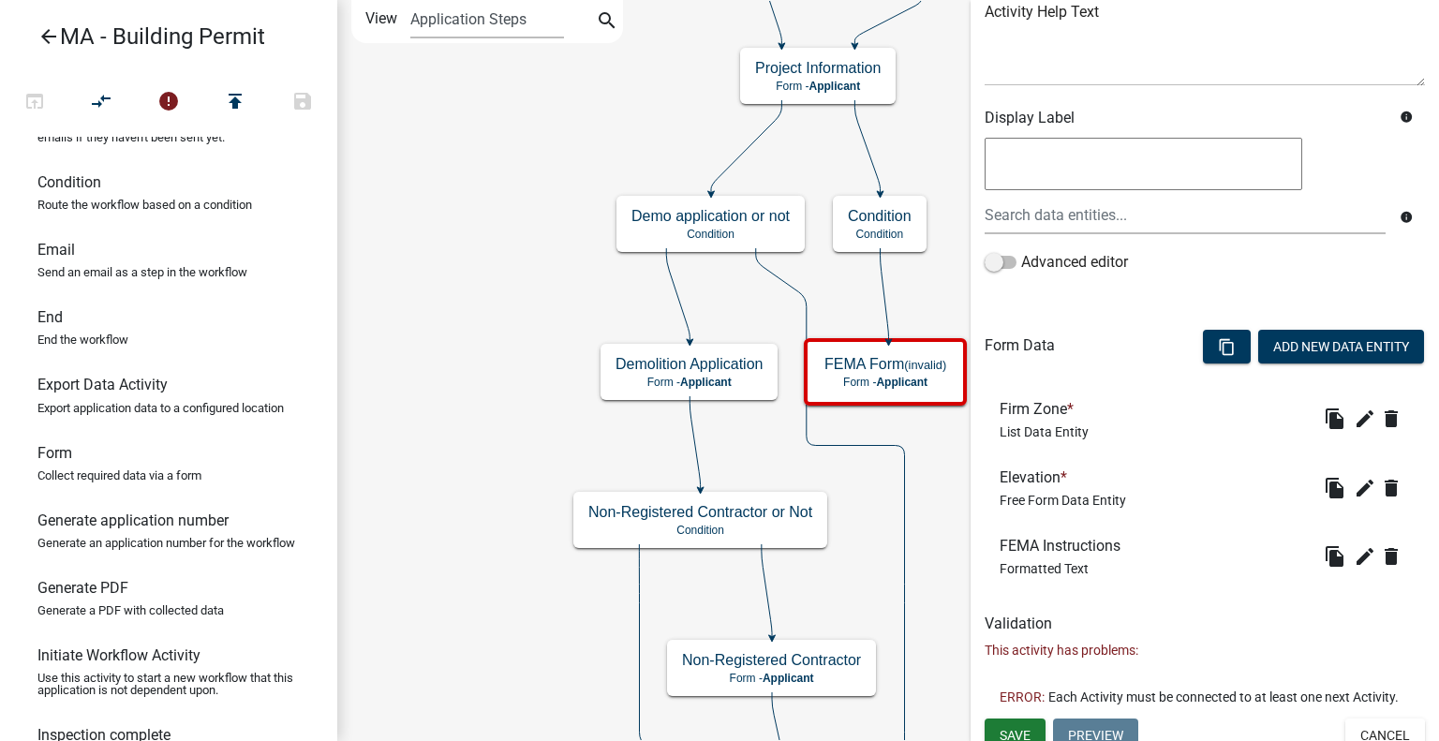
scroll to position [267, 0]
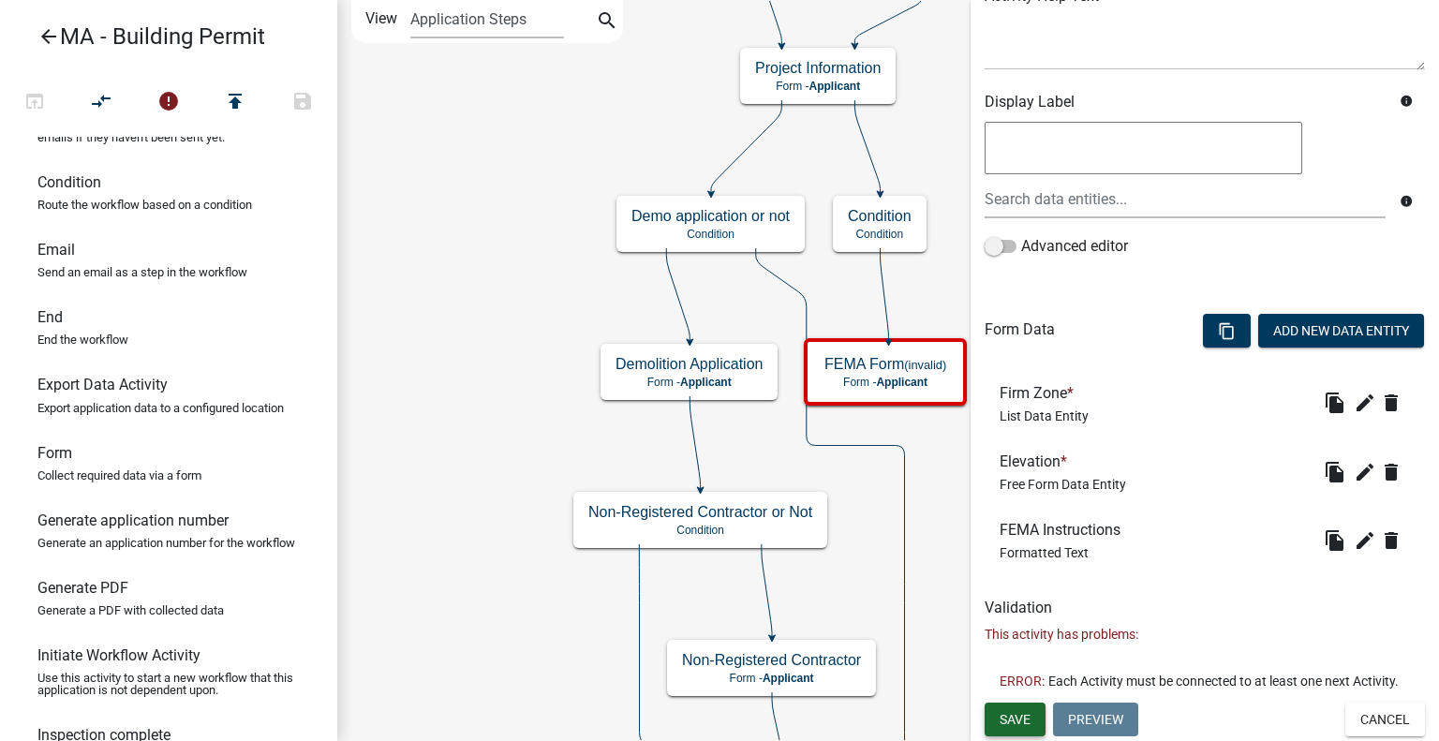
click at [992, 715] on button "Save" at bounding box center [1015, 720] width 61 height 34
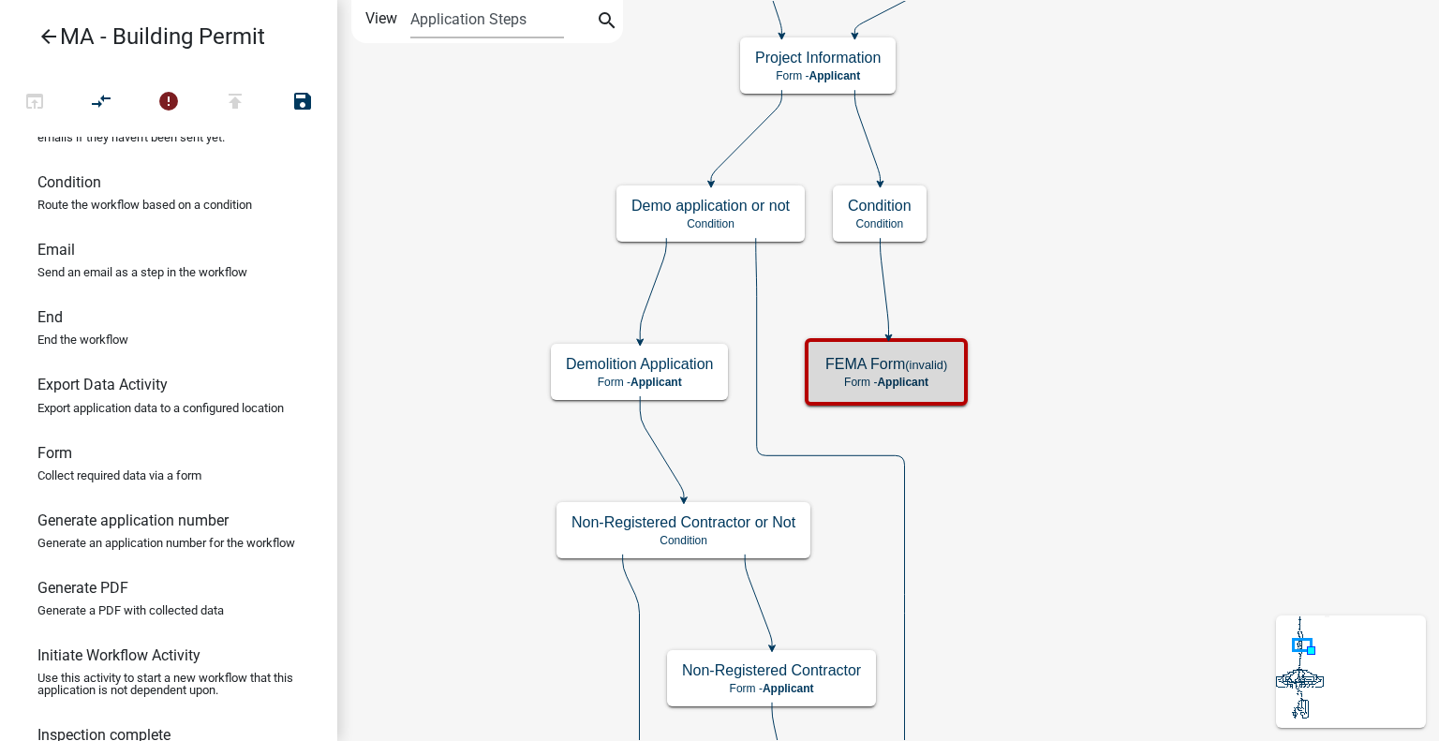
scroll to position [0, 0]
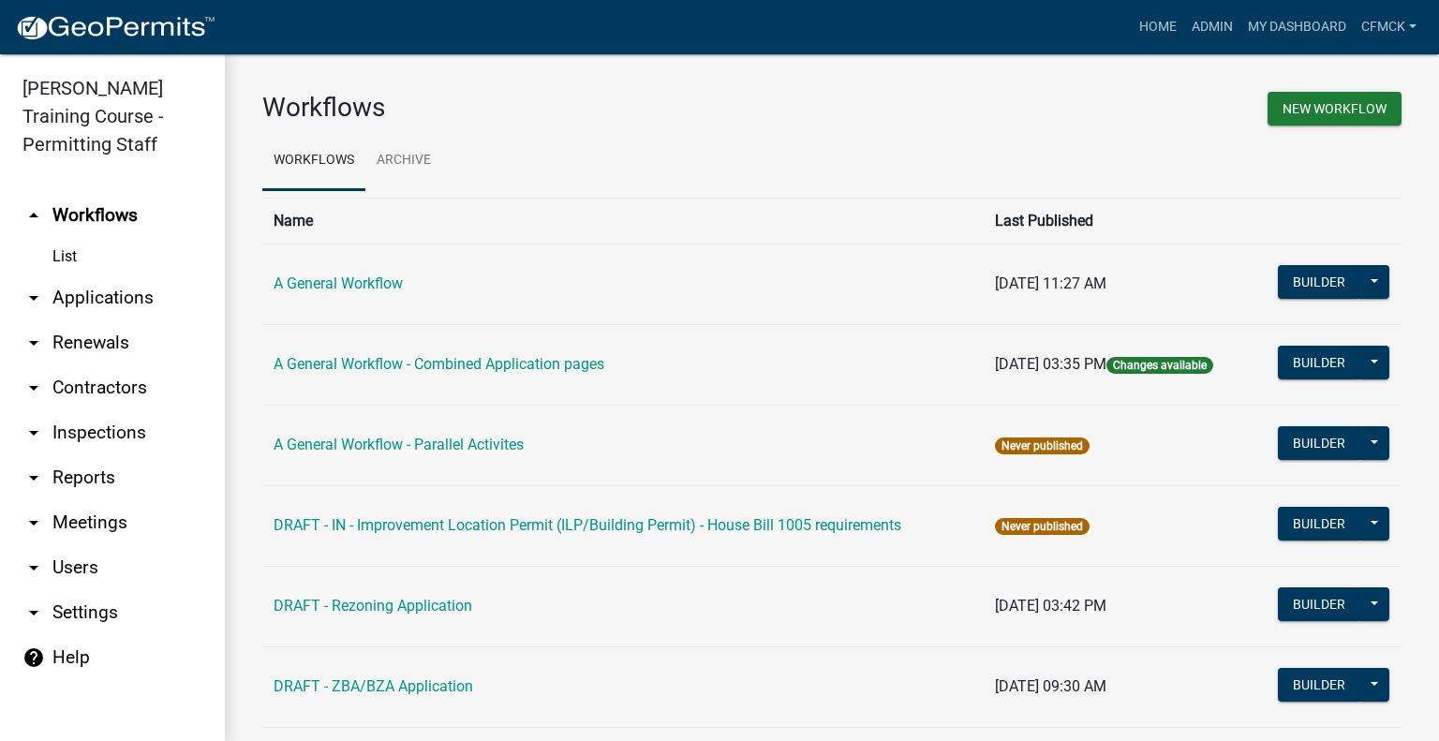
click at [75, 661] on link "help Help" at bounding box center [112, 657] width 225 height 45
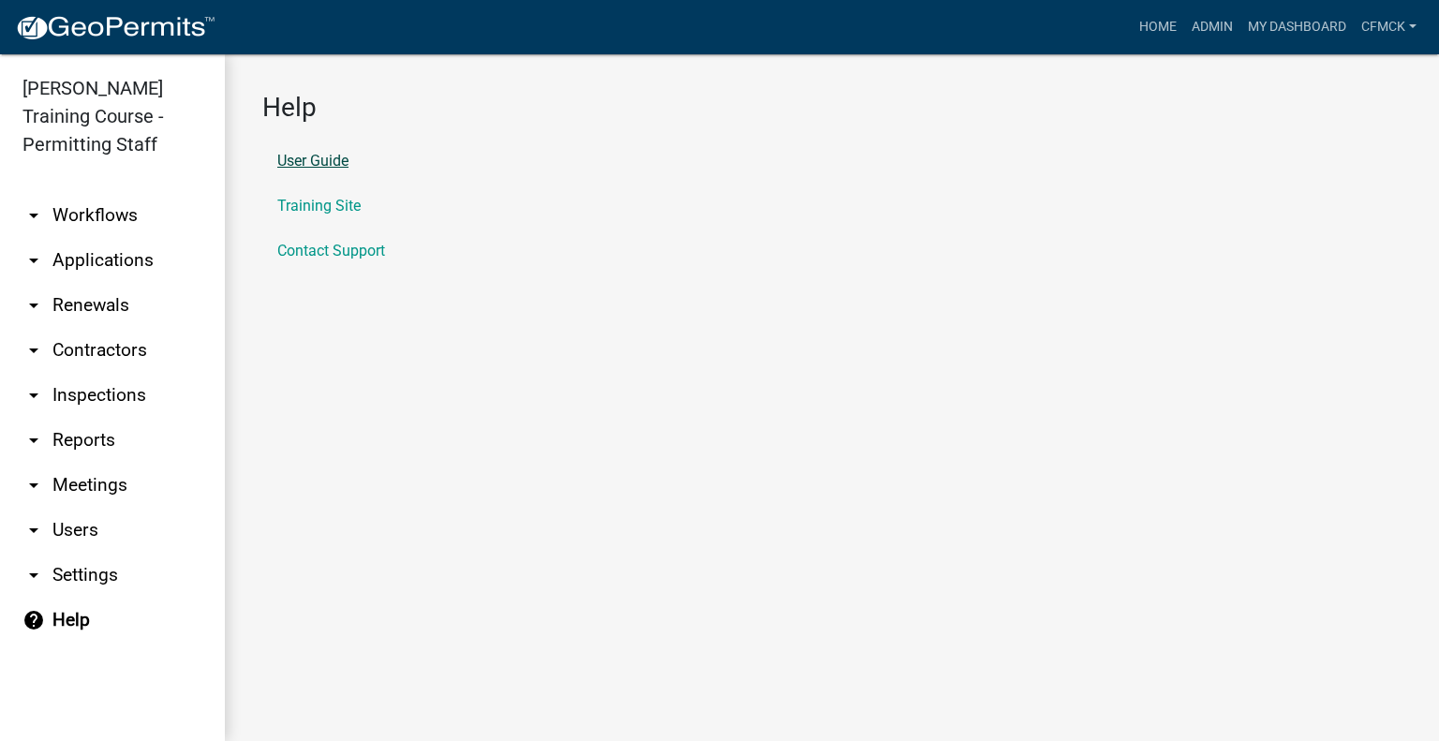
click at [331, 154] on link "User Guide" at bounding box center [312, 161] width 71 height 15
